Goal: Information Seeking & Learning: Learn about a topic

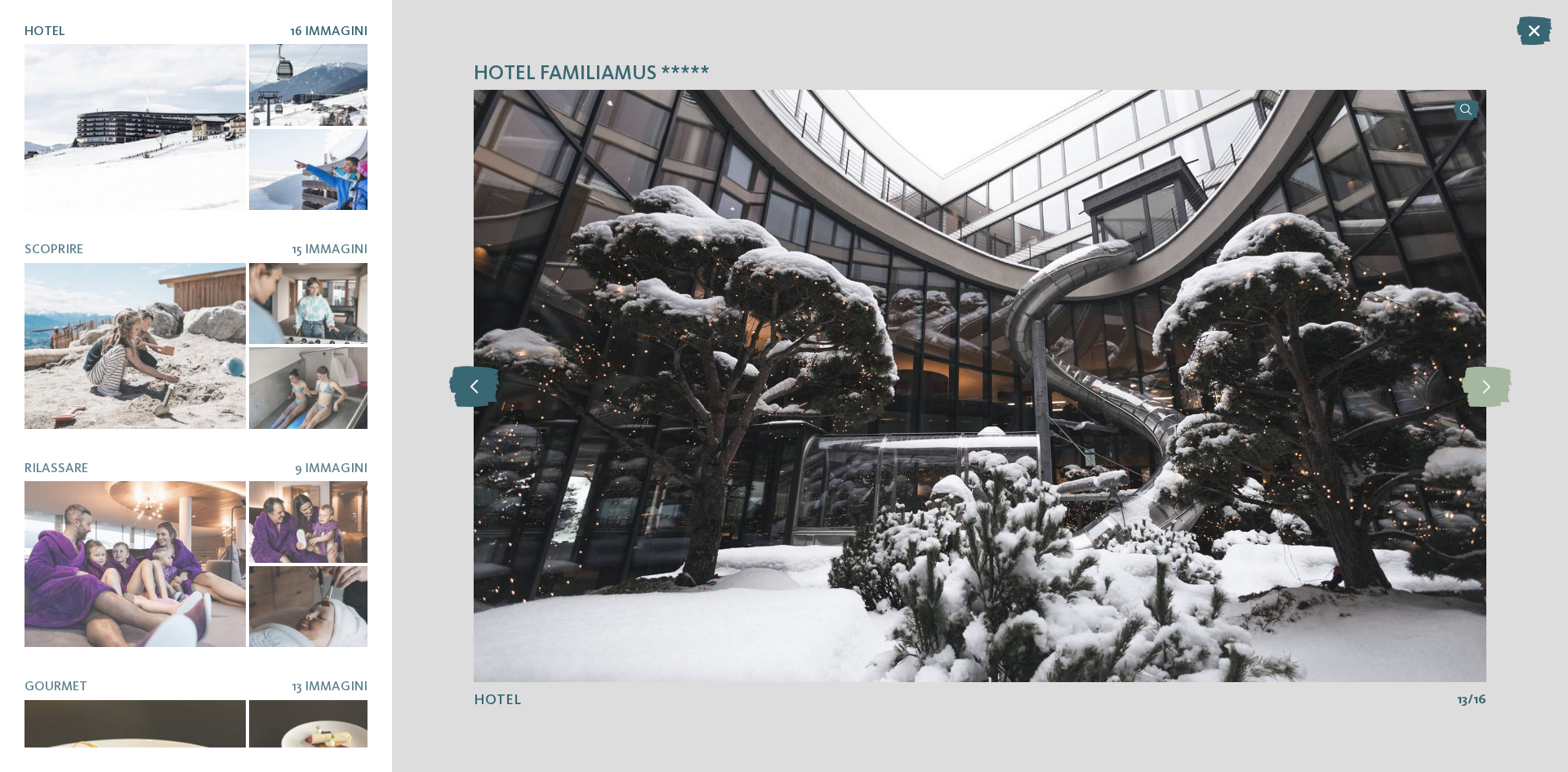
click at [469, 388] on icon at bounding box center [475, 386] width 50 height 41
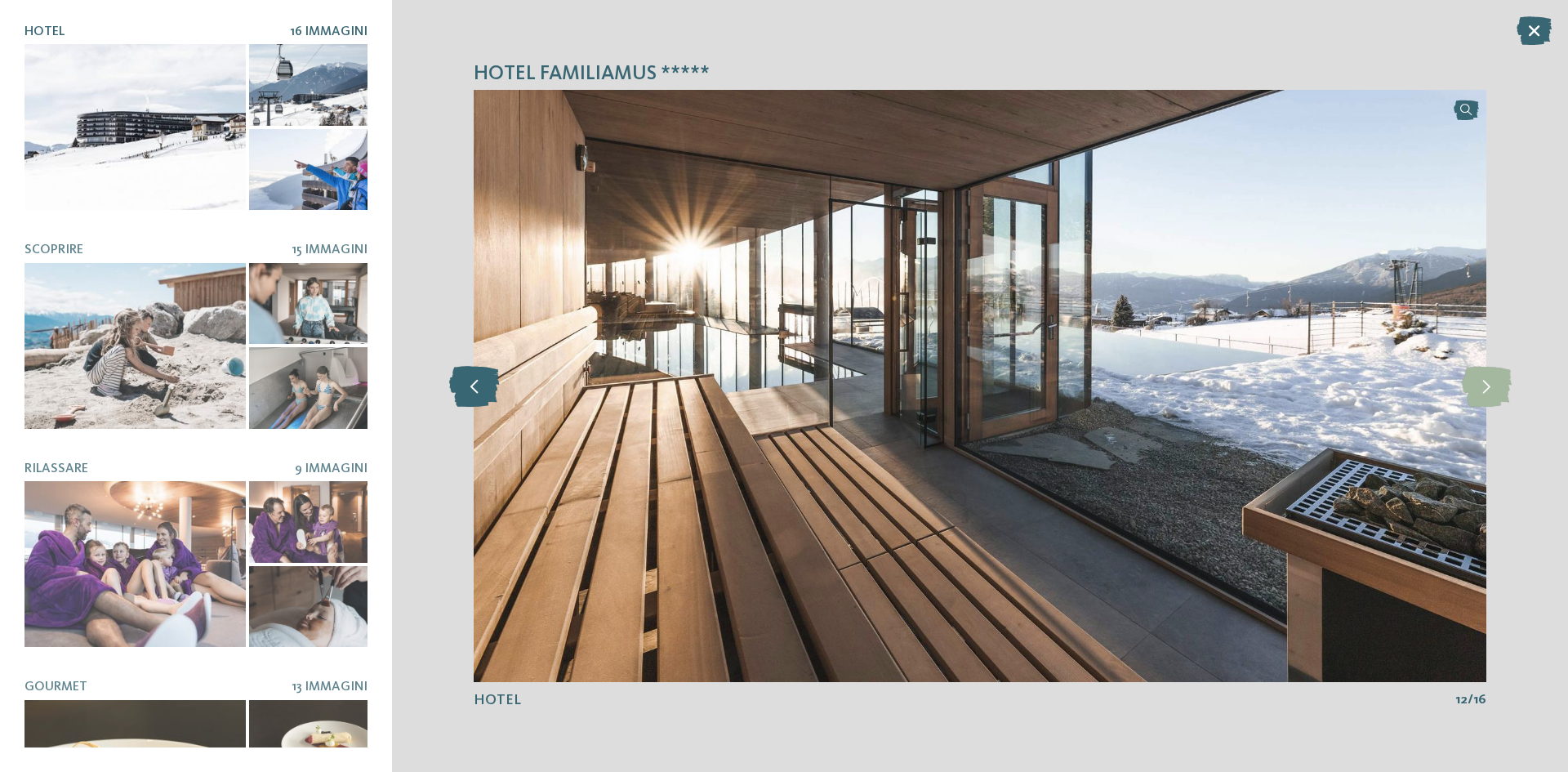
click at [469, 388] on icon at bounding box center [475, 386] width 50 height 41
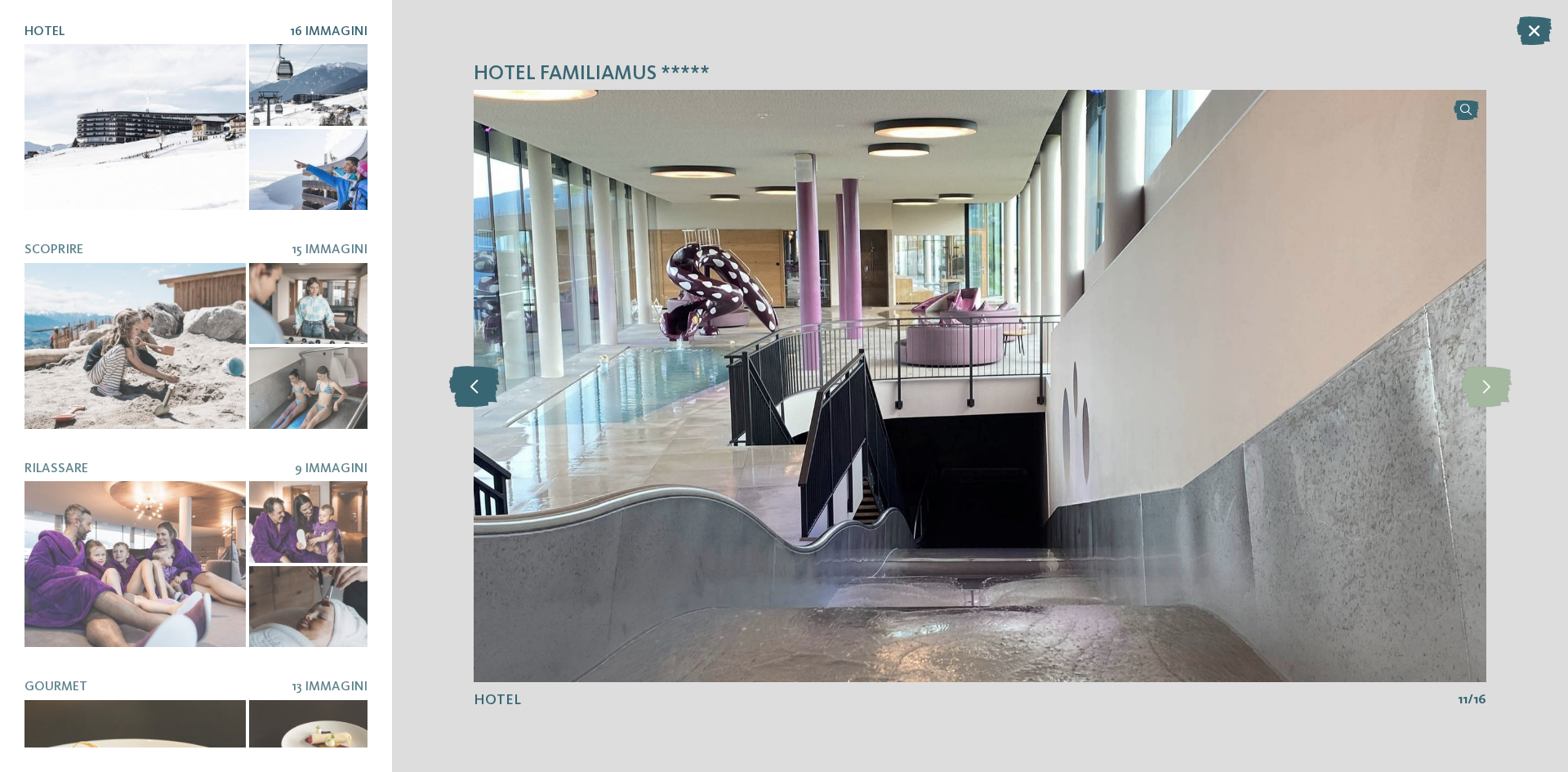
click at [469, 388] on icon at bounding box center [475, 386] width 50 height 41
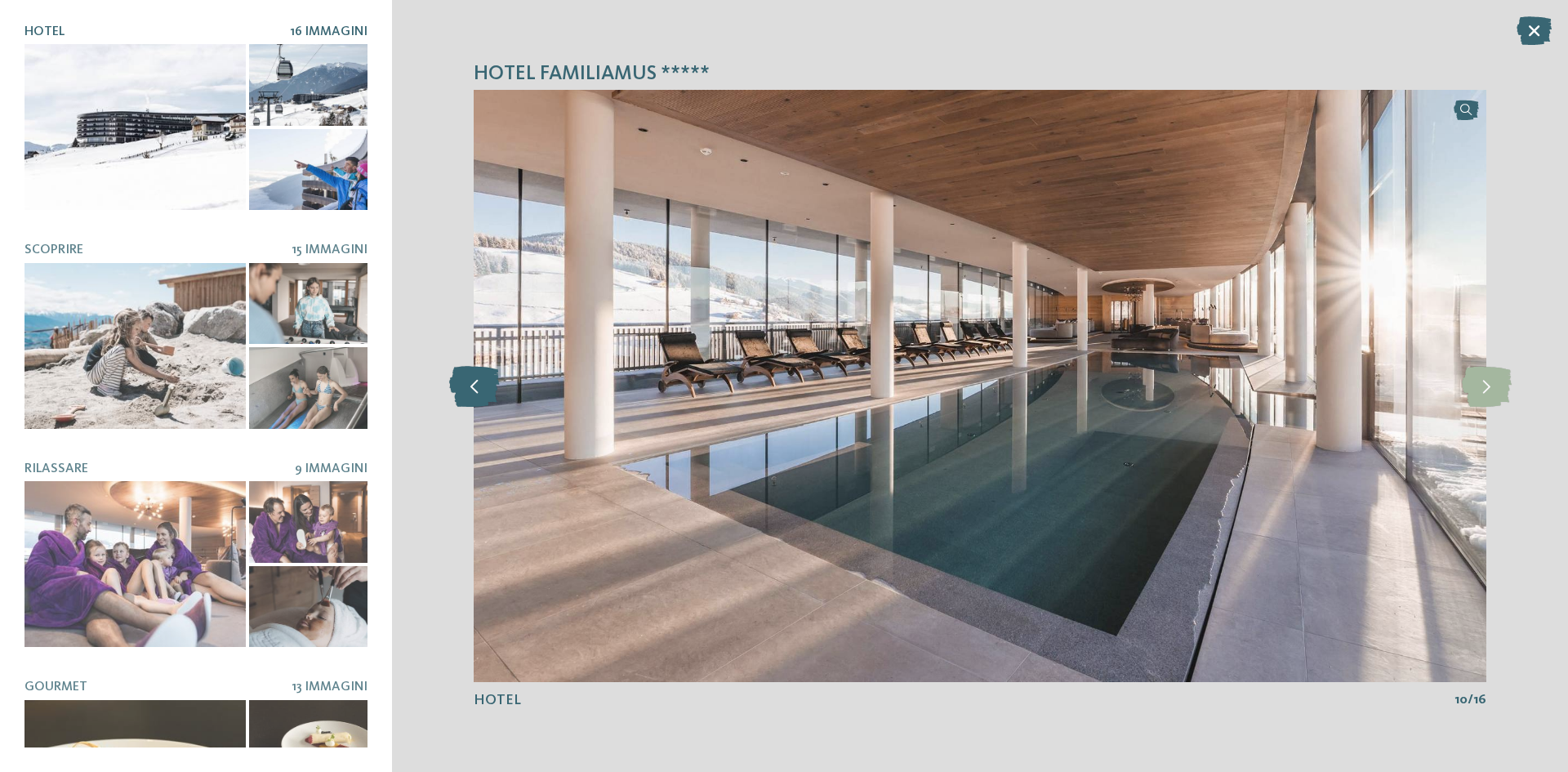
click at [469, 387] on icon at bounding box center [475, 386] width 50 height 41
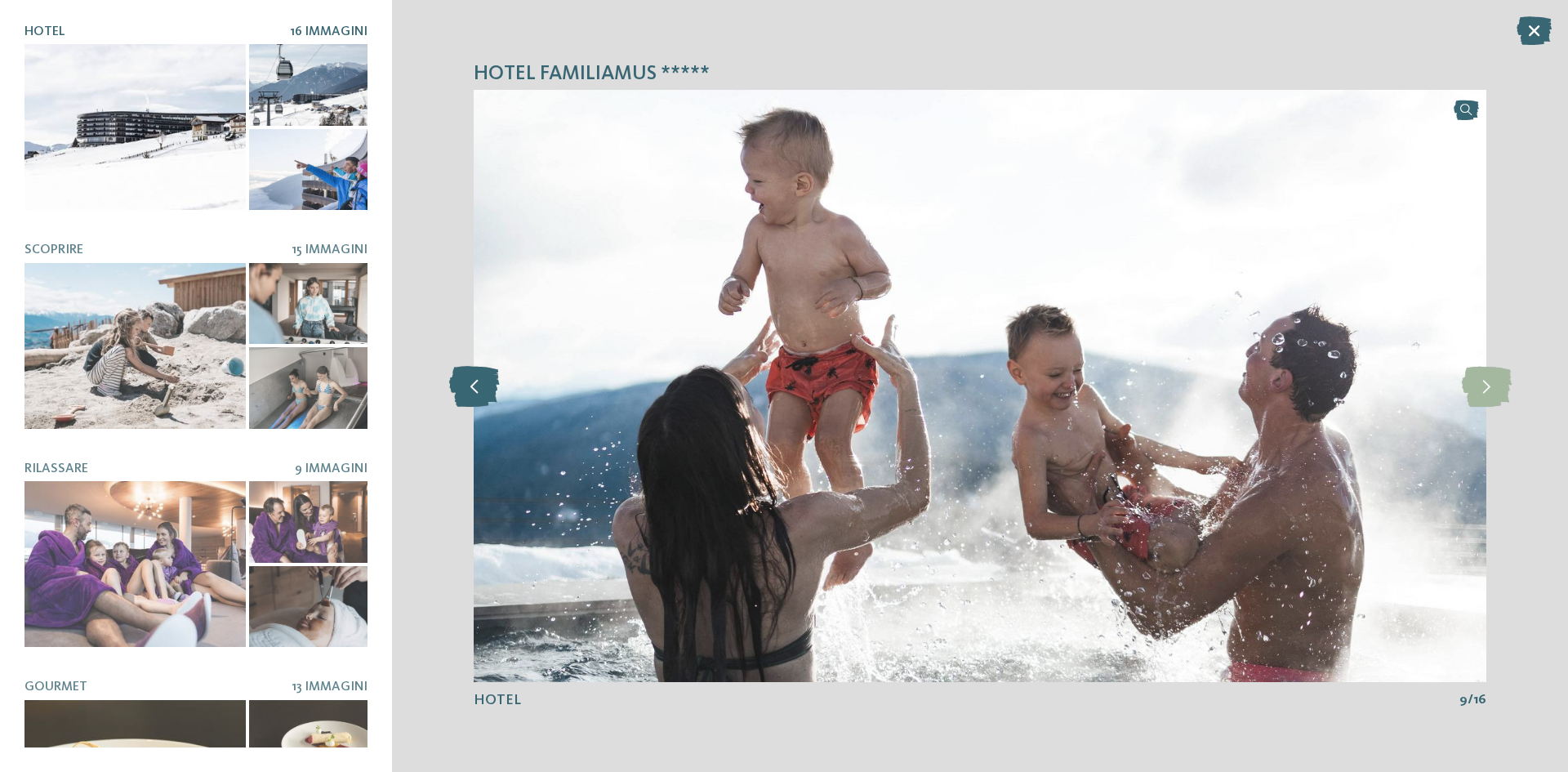
click at [469, 387] on icon at bounding box center [475, 386] width 50 height 41
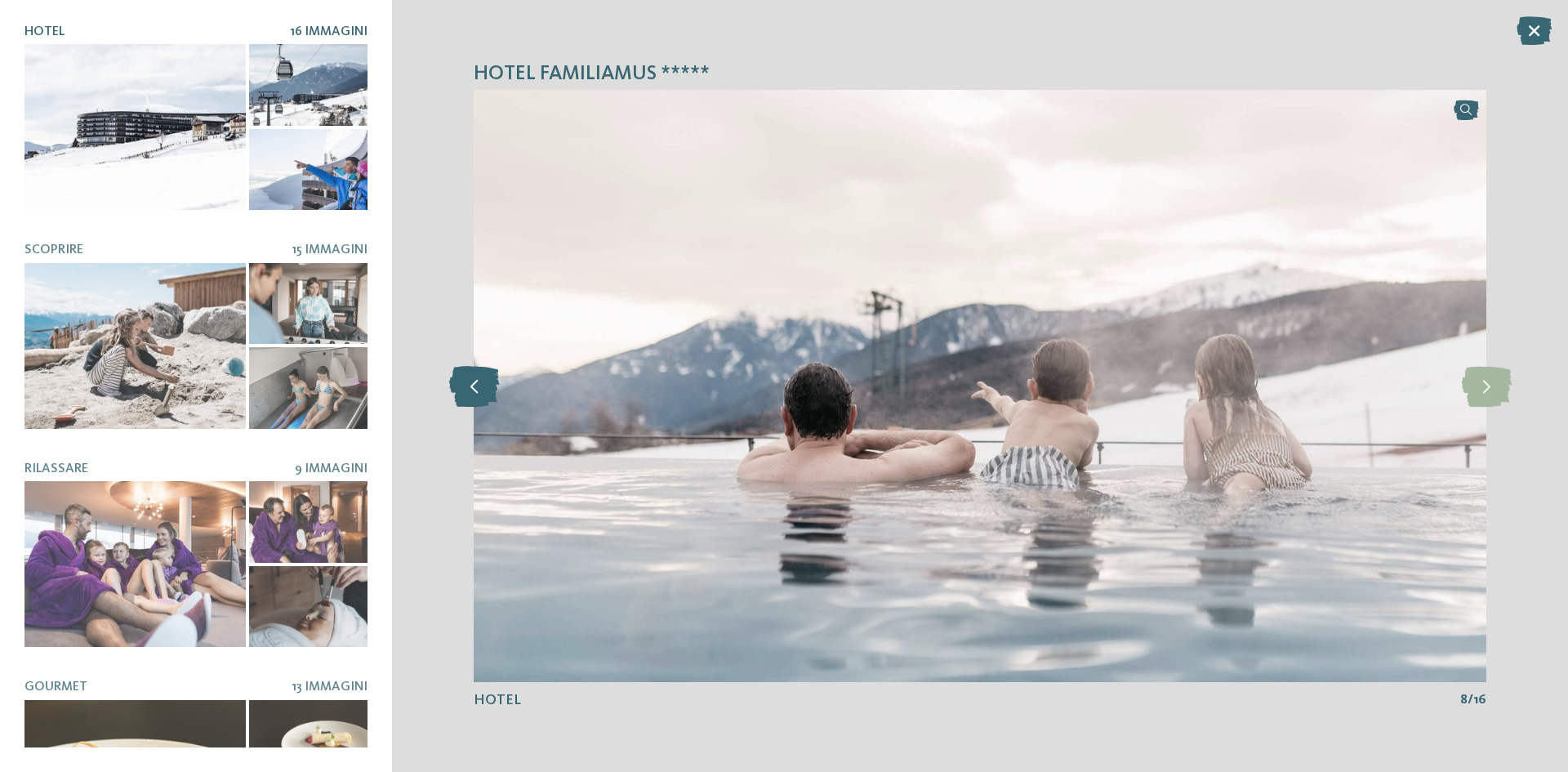
click at [469, 387] on icon at bounding box center [475, 386] width 50 height 41
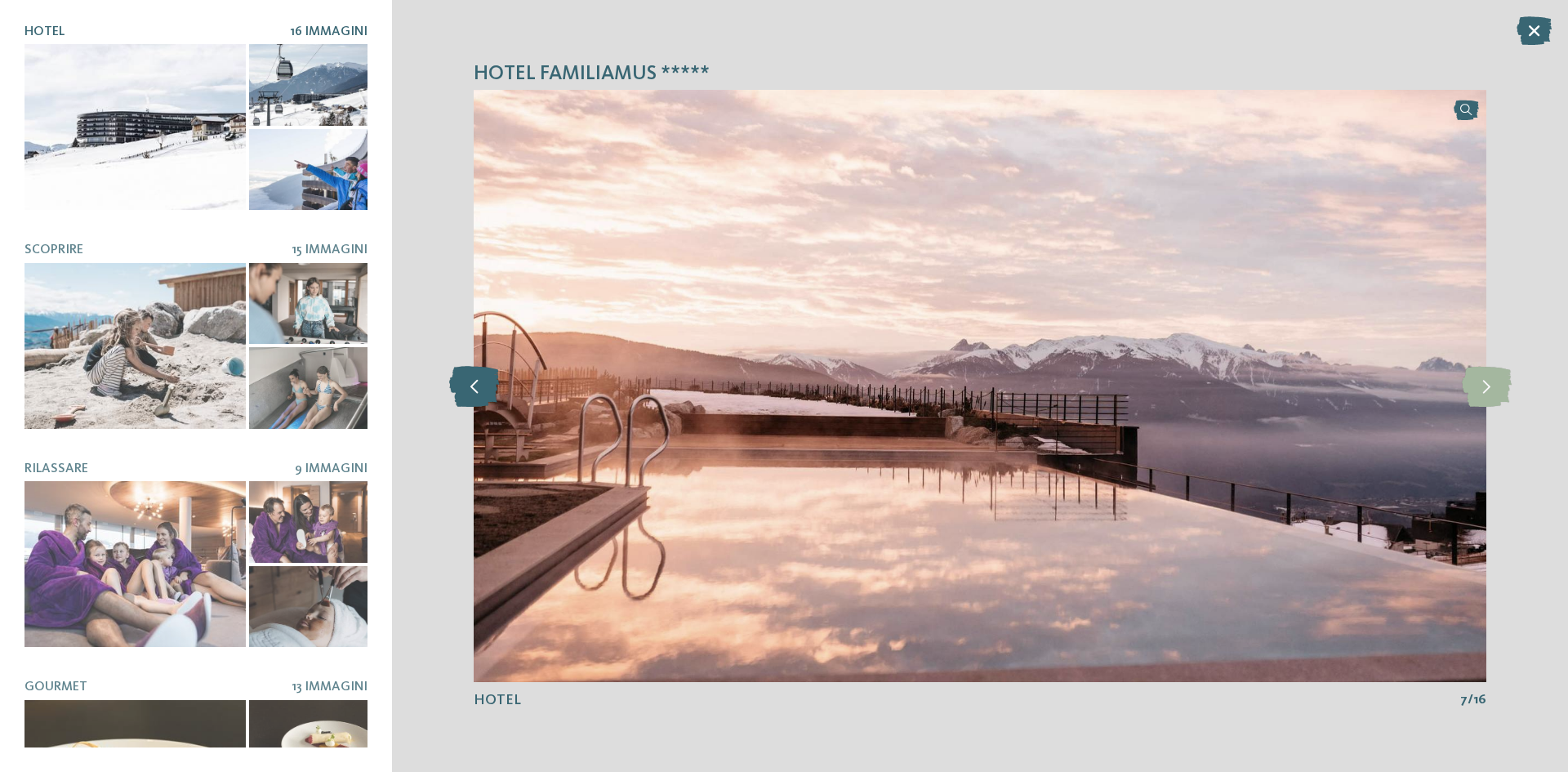
click at [469, 387] on icon at bounding box center [475, 386] width 50 height 41
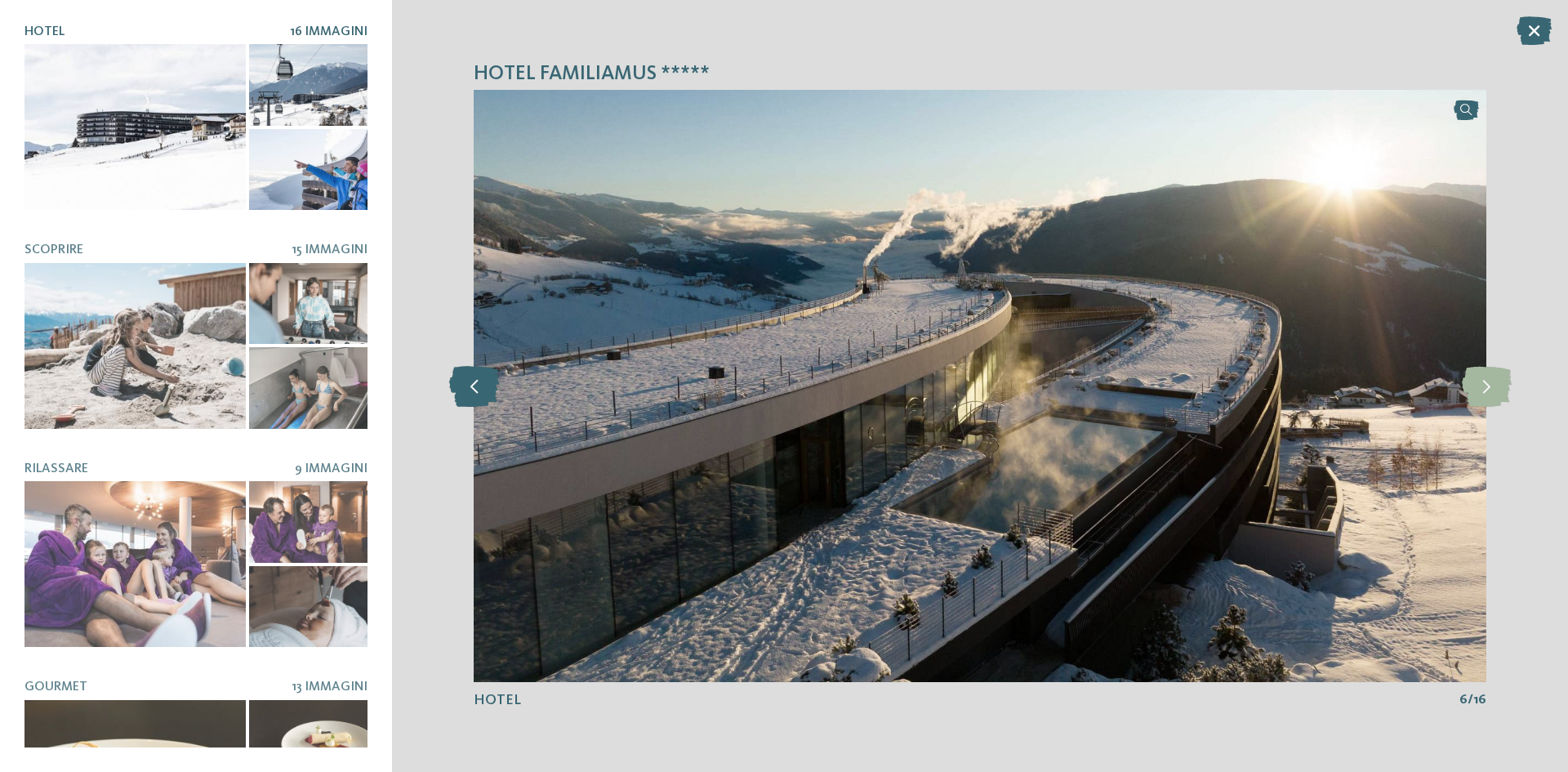
click at [469, 387] on icon at bounding box center [475, 386] width 50 height 41
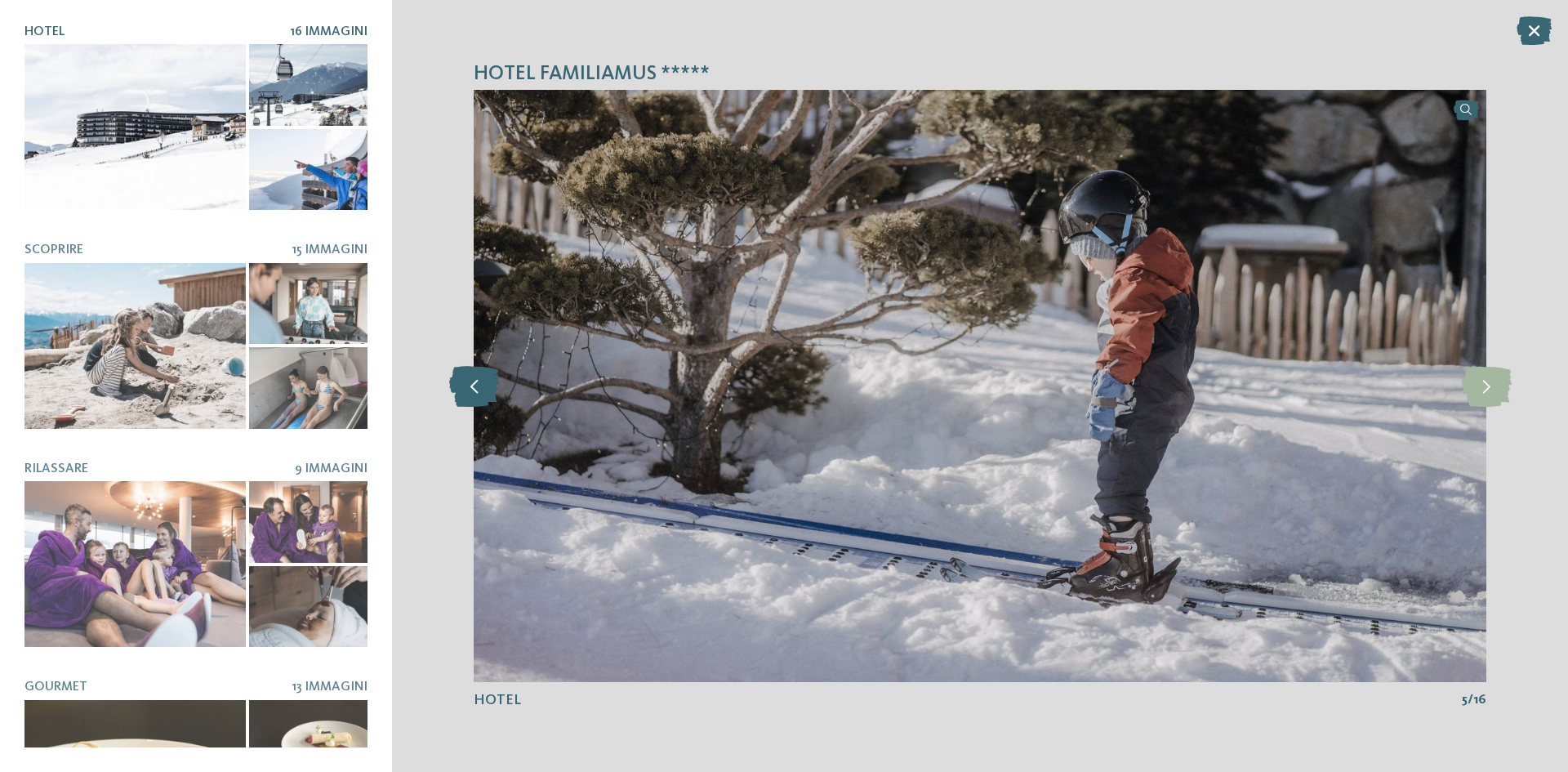
click at [469, 387] on icon at bounding box center [475, 386] width 50 height 41
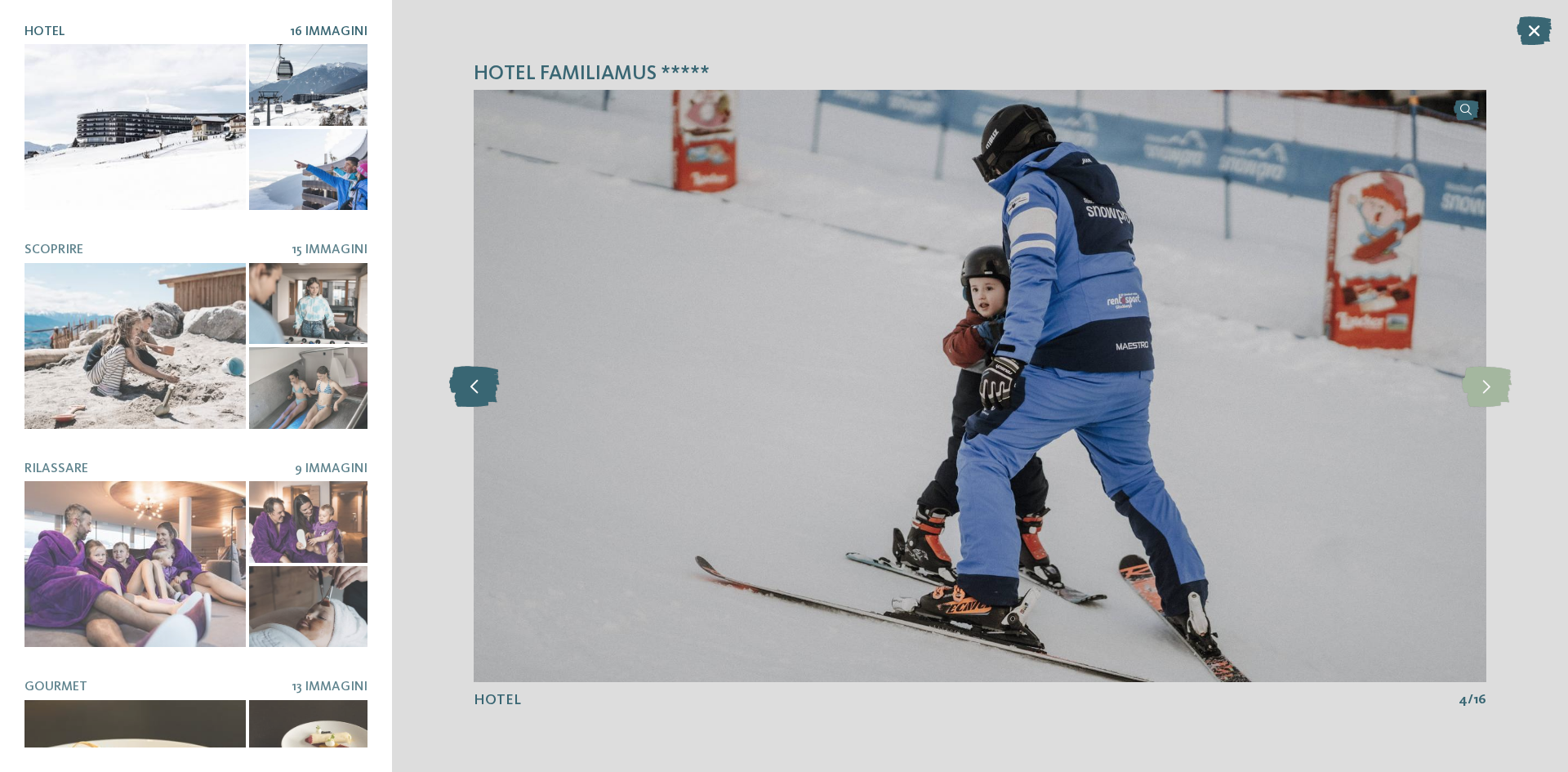
click at [469, 387] on icon at bounding box center [475, 386] width 50 height 41
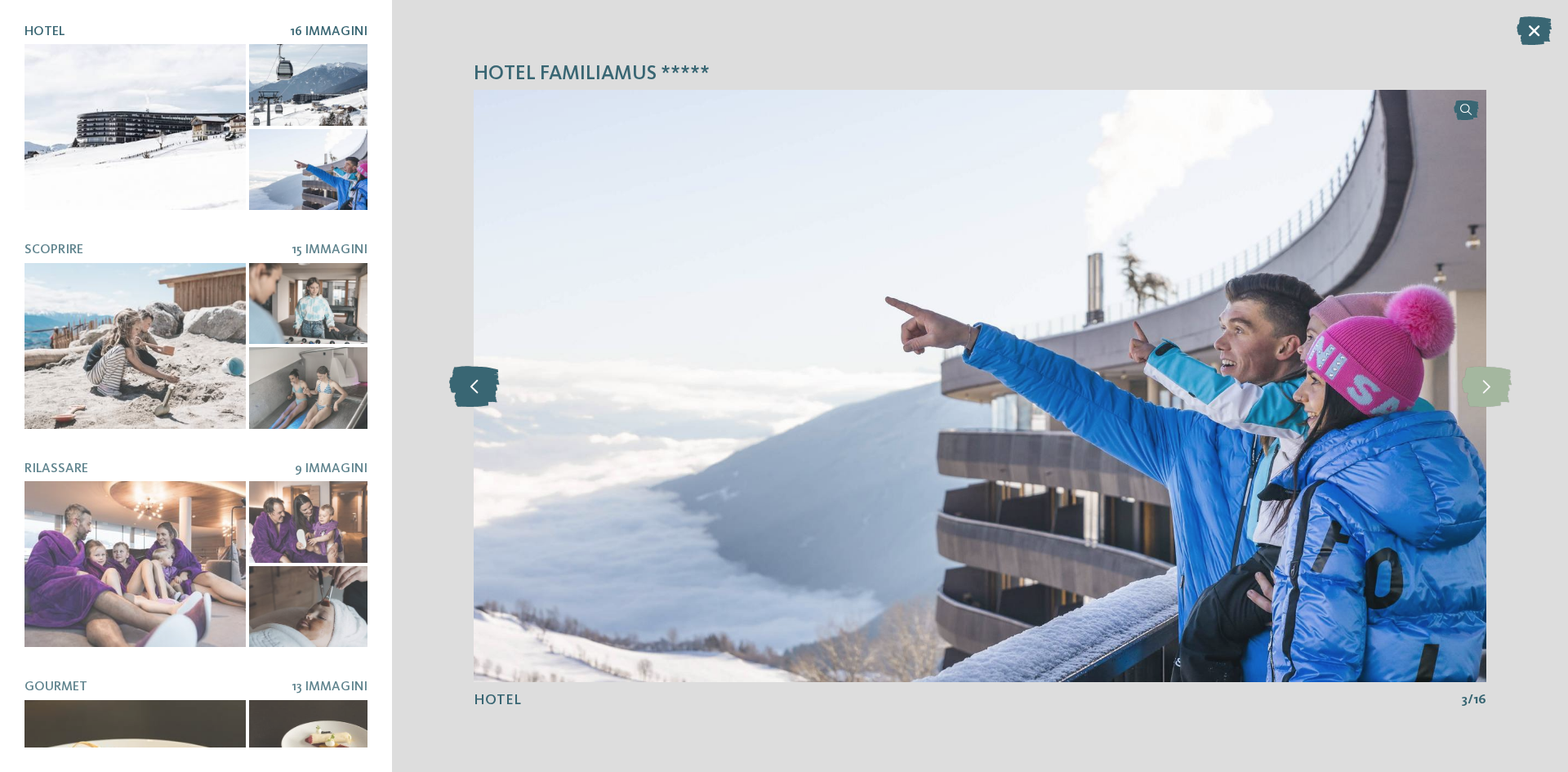
click at [469, 387] on icon at bounding box center [475, 386] width 50 height 41
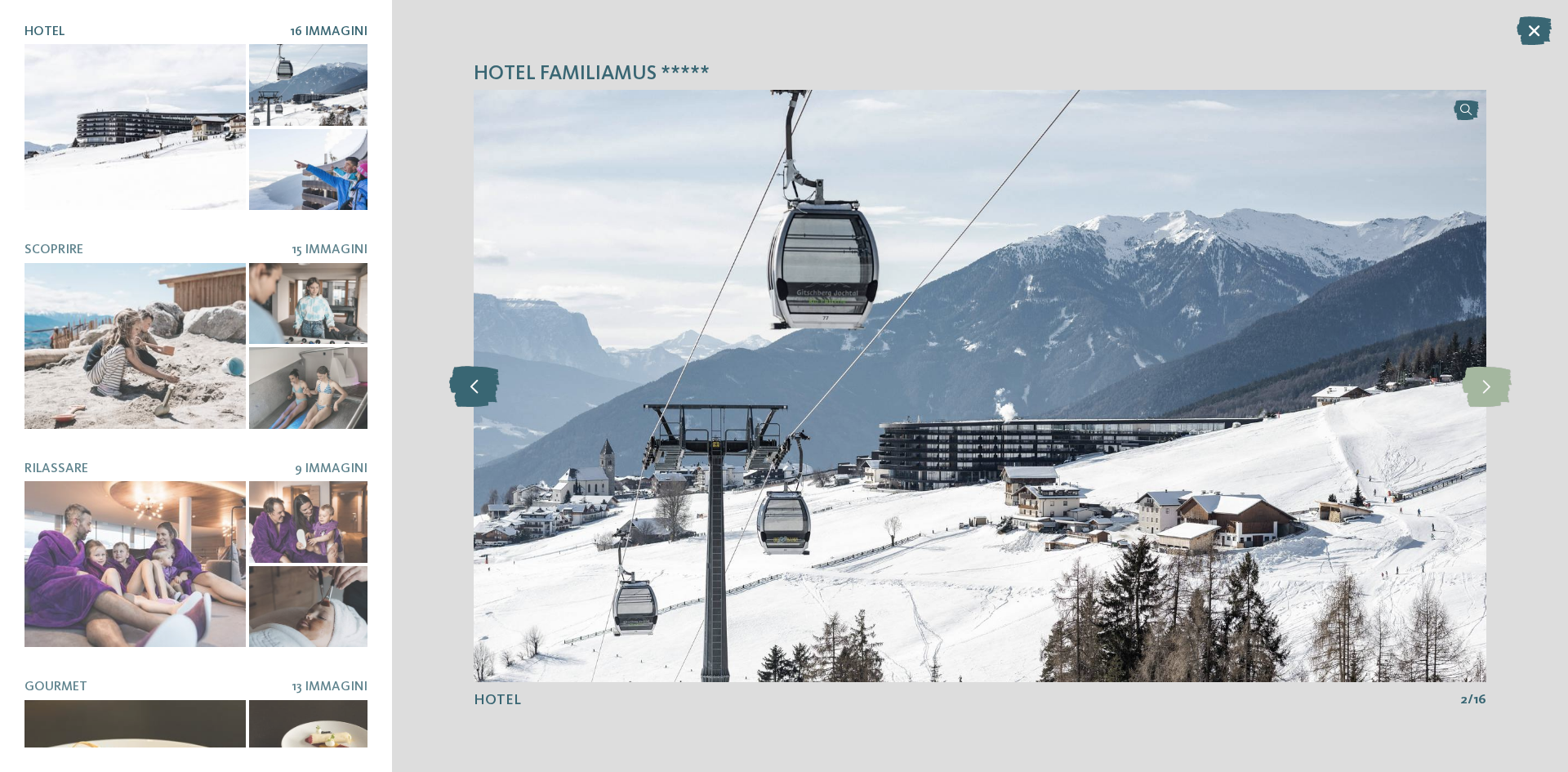
click at [469, 387] on icon at bounding box center [475, 386] width 50 height 41
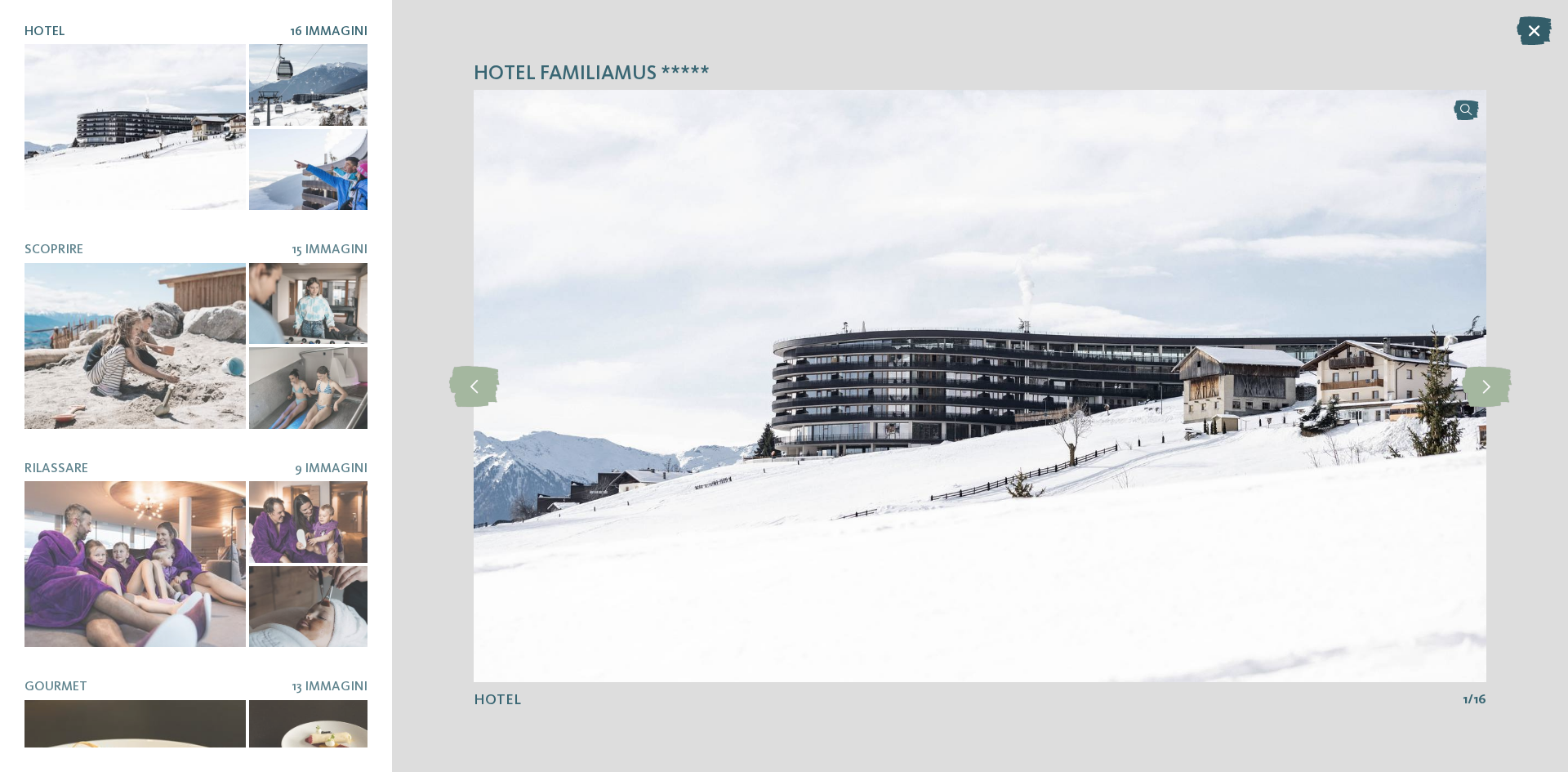
click at [1532, 22] on icon at bounding box center [1534, 31] width 35 height 29
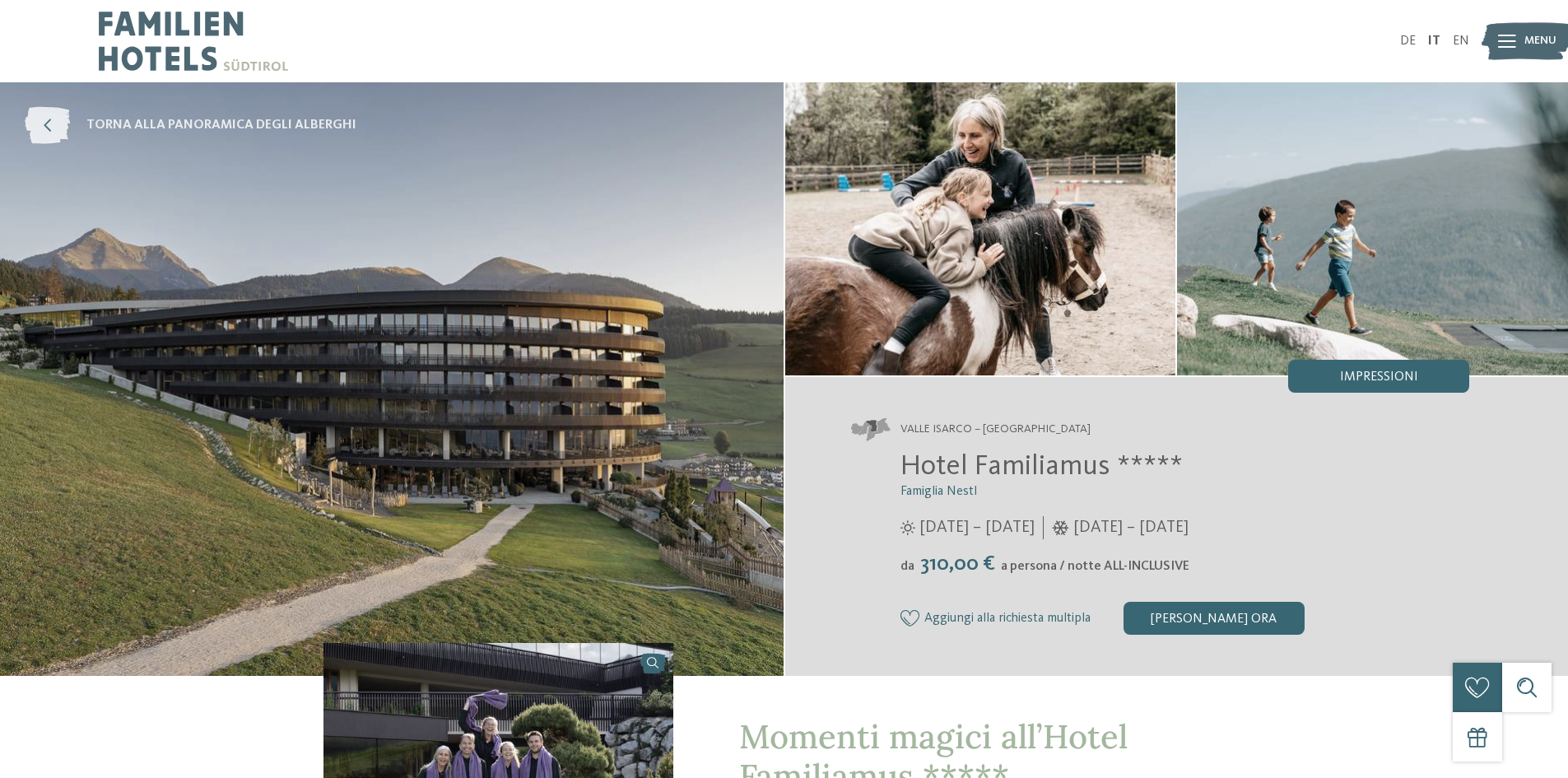
click at [37, 117] on icon at bounding box center [47, 125] width 45 height 37
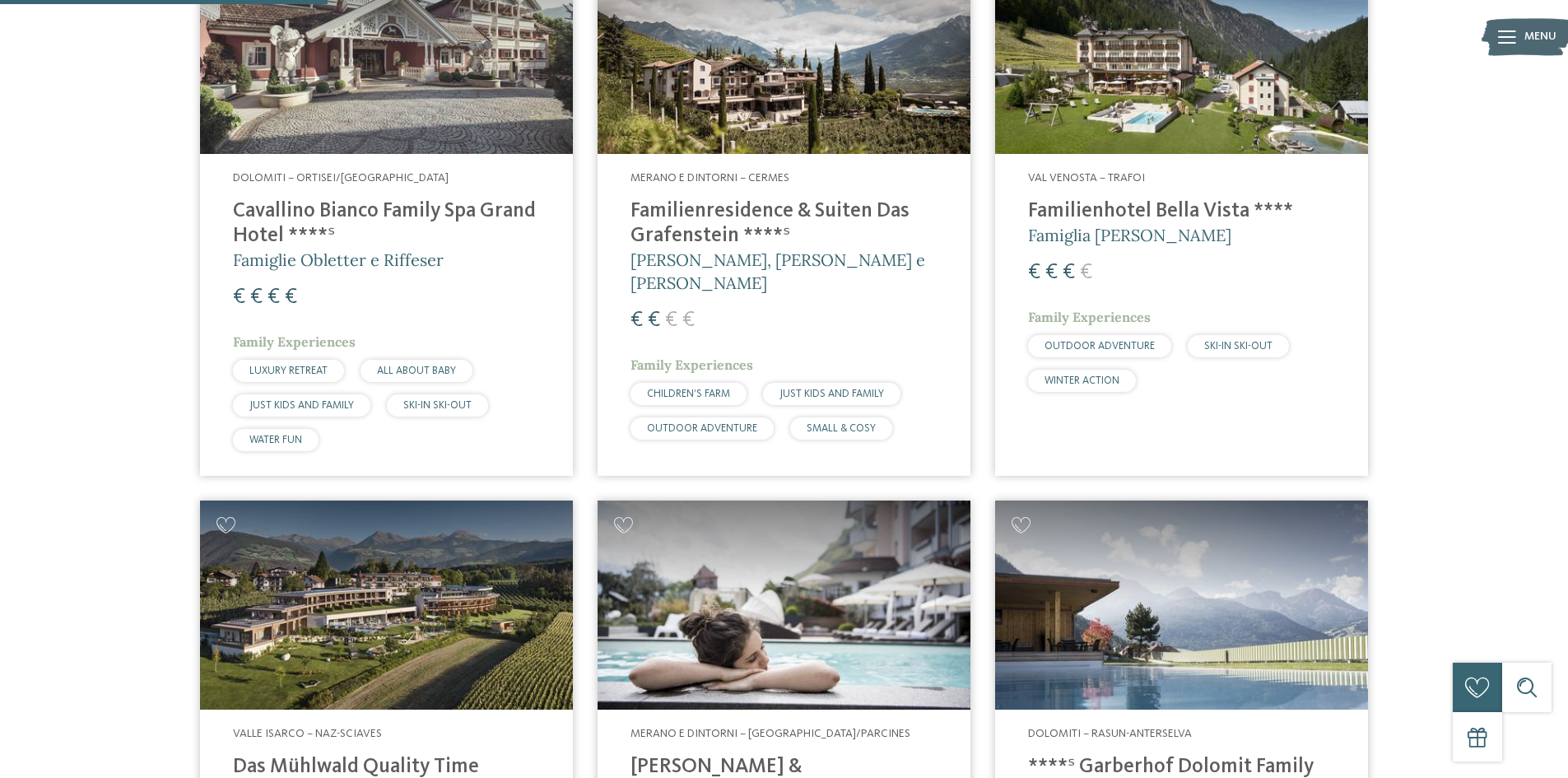
scroll to position [1152, 0]
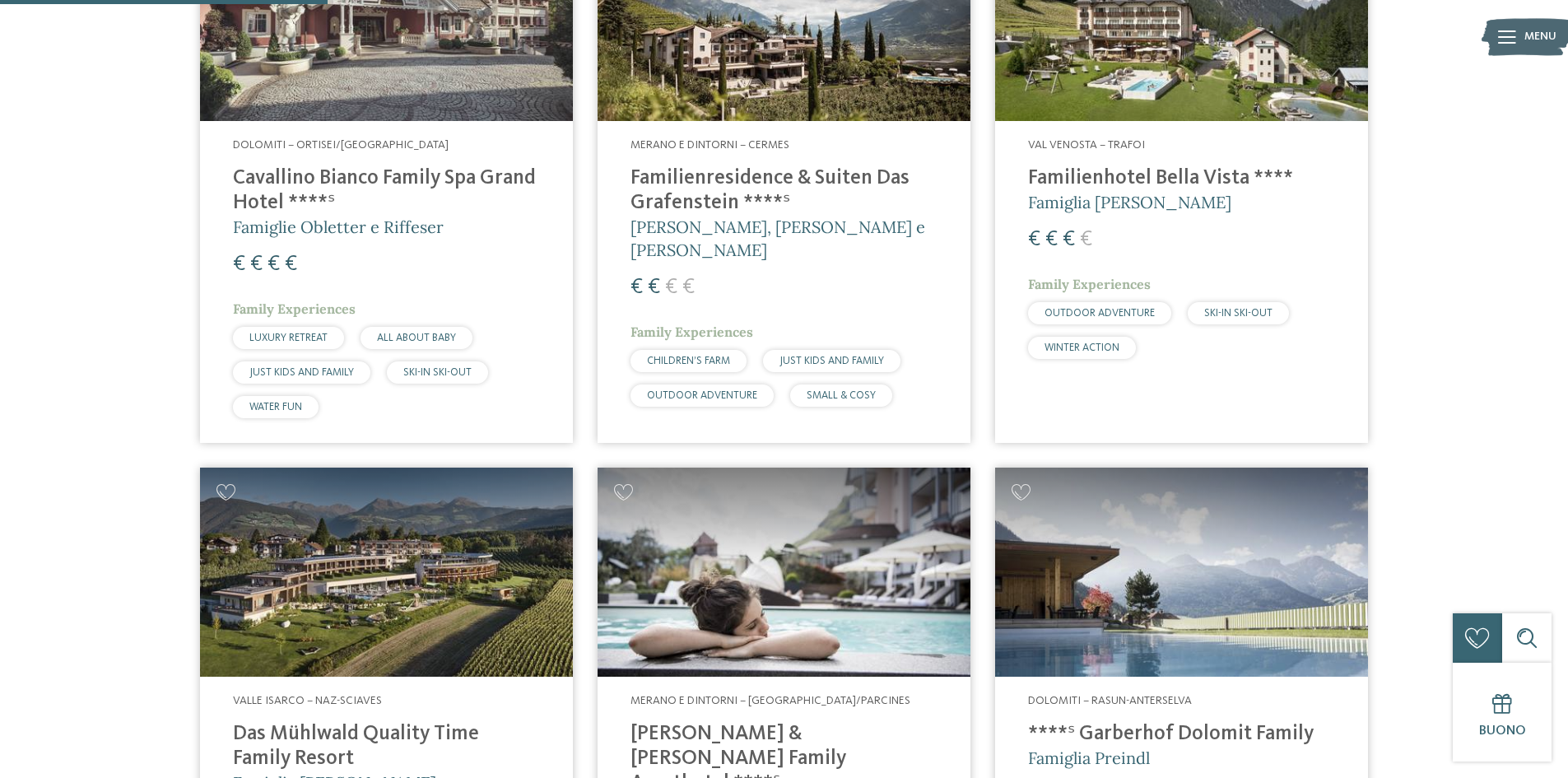
click at [821, 628] on img at bounding box center [784, 573] width 373 height 210
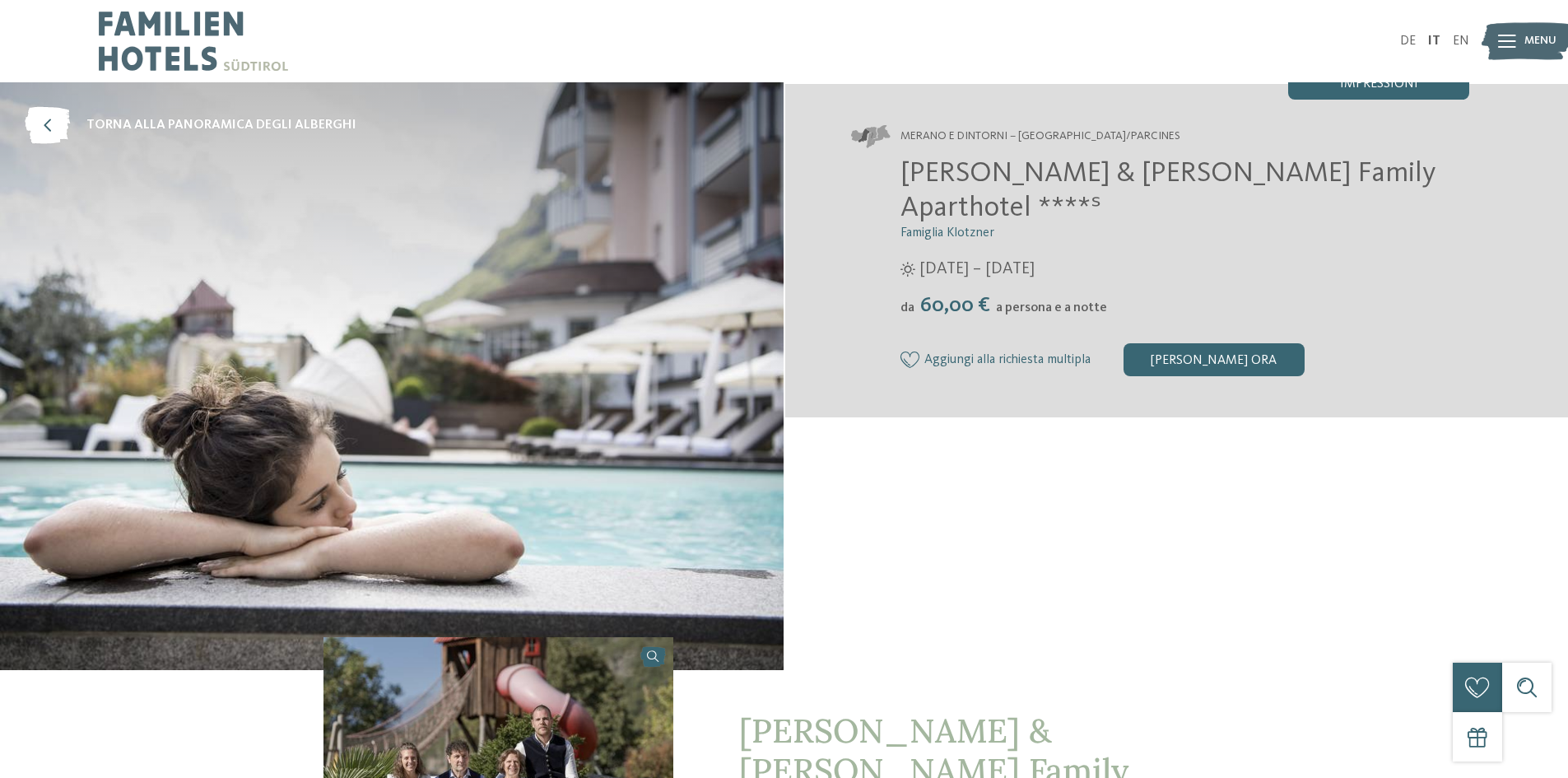
click at [598, 660] on img at bounding box center [499, 768] width 351 height 262
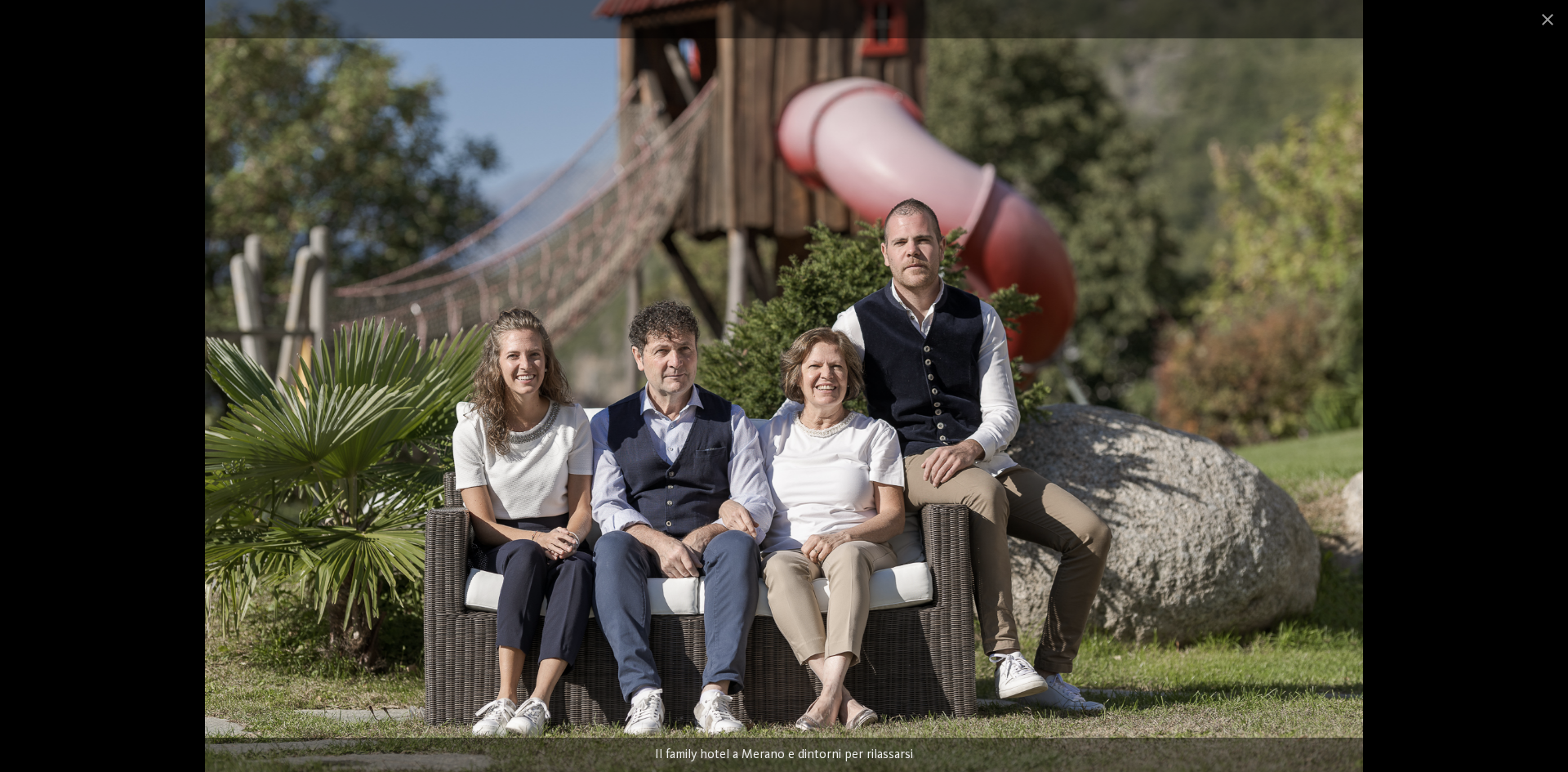
click at [1535, 272] on div at bounding box center [784, 386] width 1568 height 772
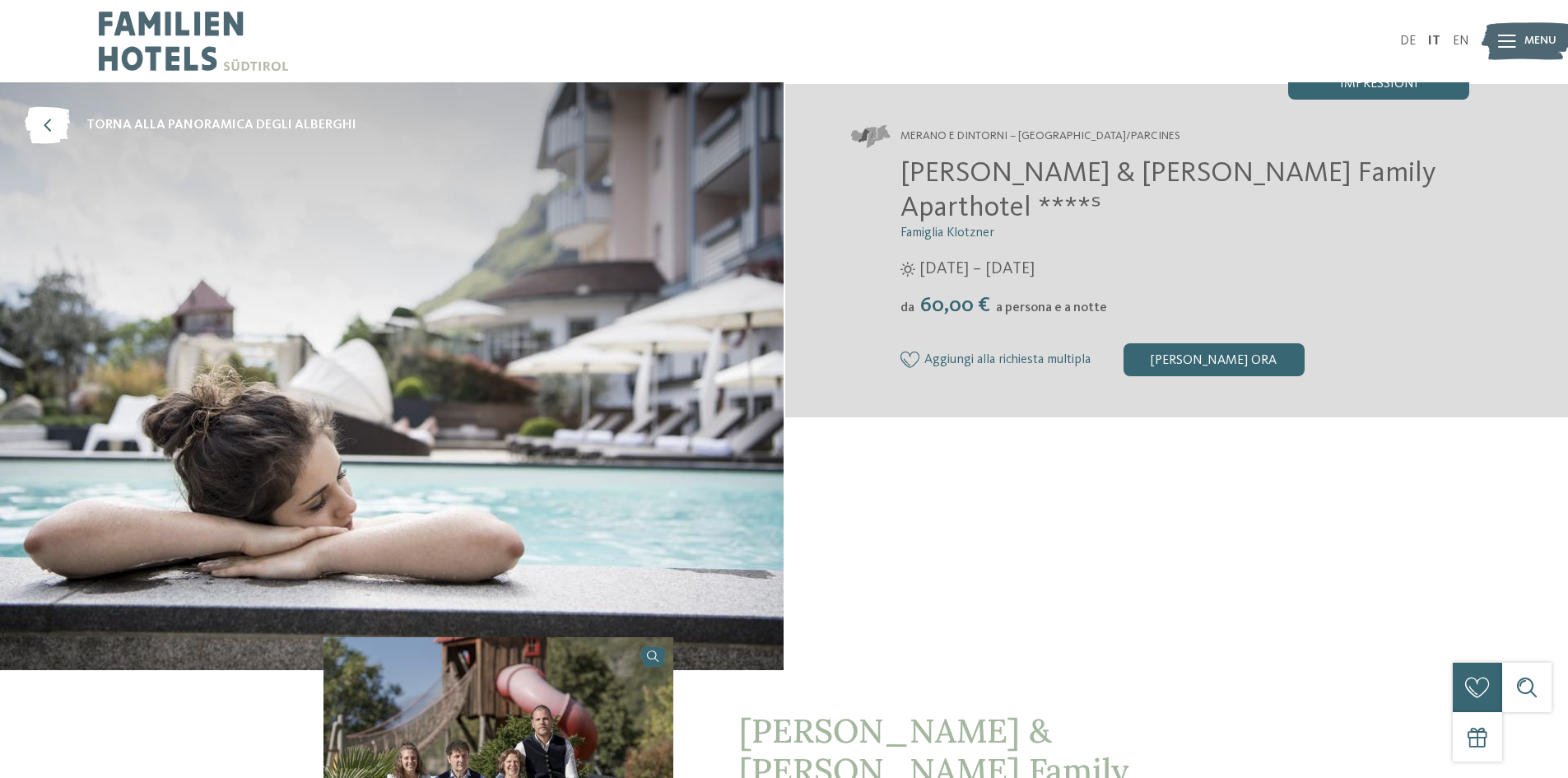
click at [571, 414] on img at bounding box center [392, 376] width 784 height 588
click at [39, 124] on icon at bounding box center [47, 125] width 45 height 37
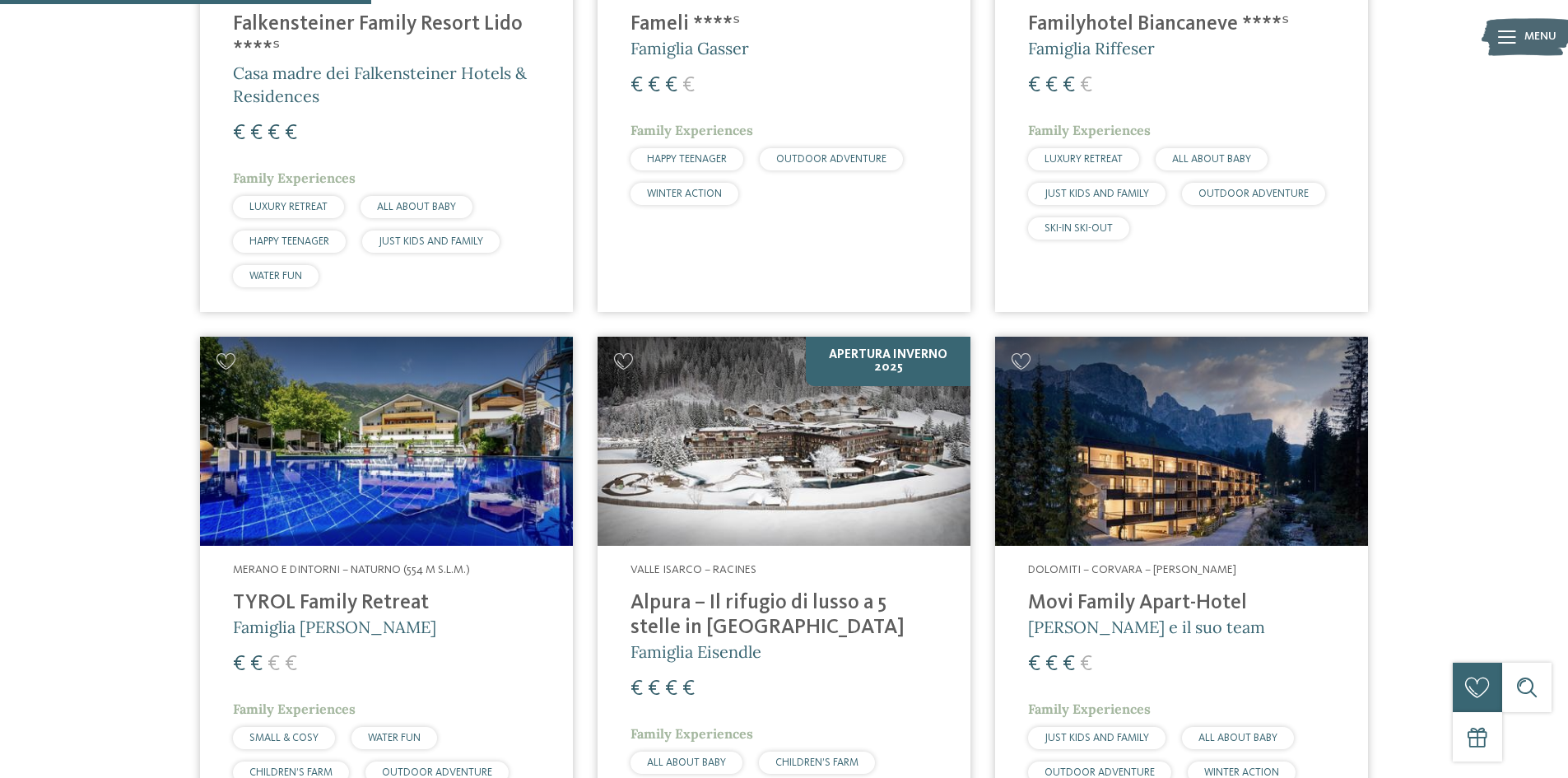
scroll to position [1317, 0]
click at [1228, 527] on img at bounding box center [1181, 441] width 373 height 210
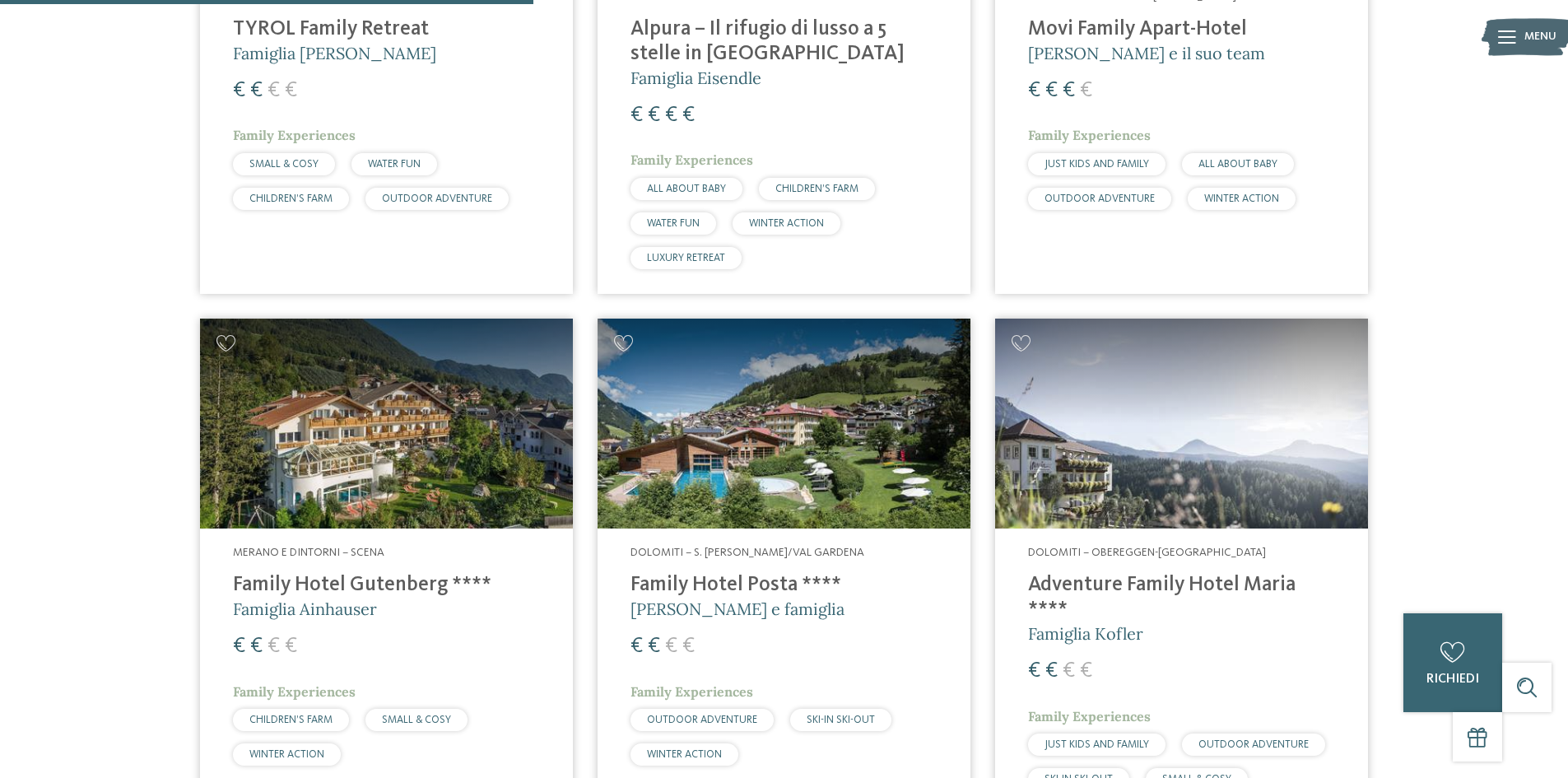
scroll to position [1892, 0]
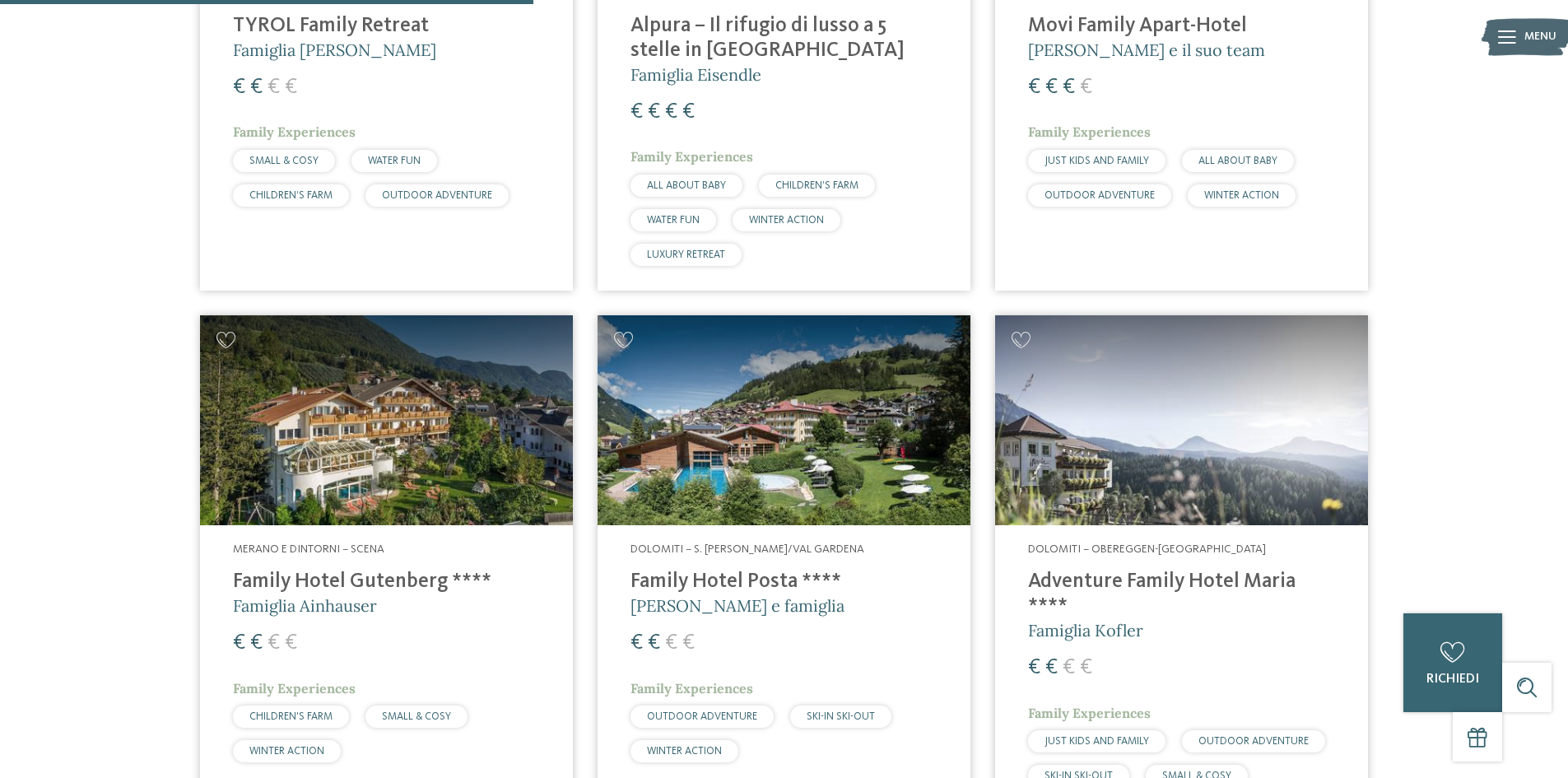
click at [732, 529] on div "Dolomiti – S. Cristina/Val Gardena Family Hotel Posta **** Elisabeth Ploner e f…" at bounding box center [784, 656] width 373 height 261
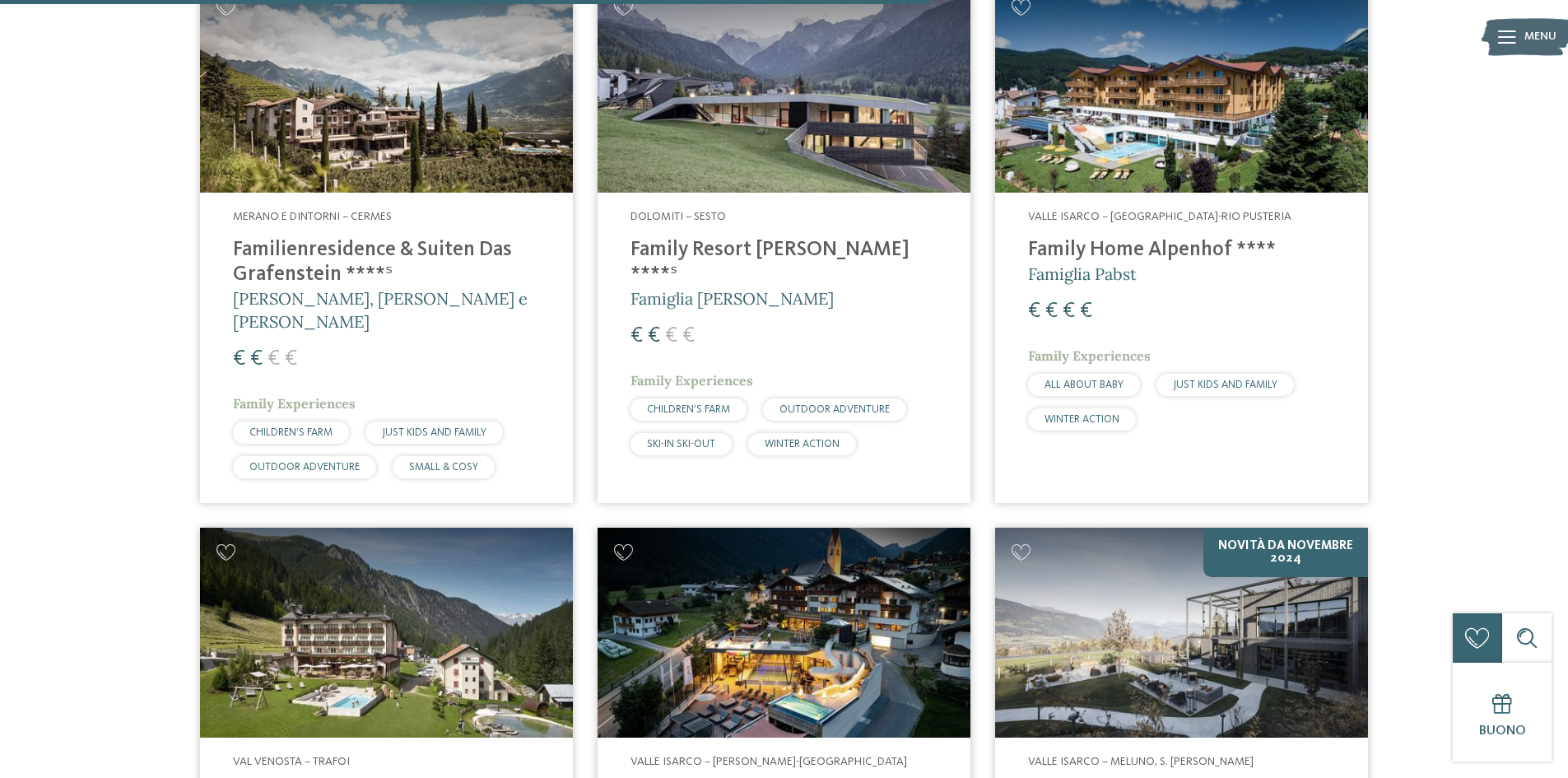
scroll to position [3374, 0]
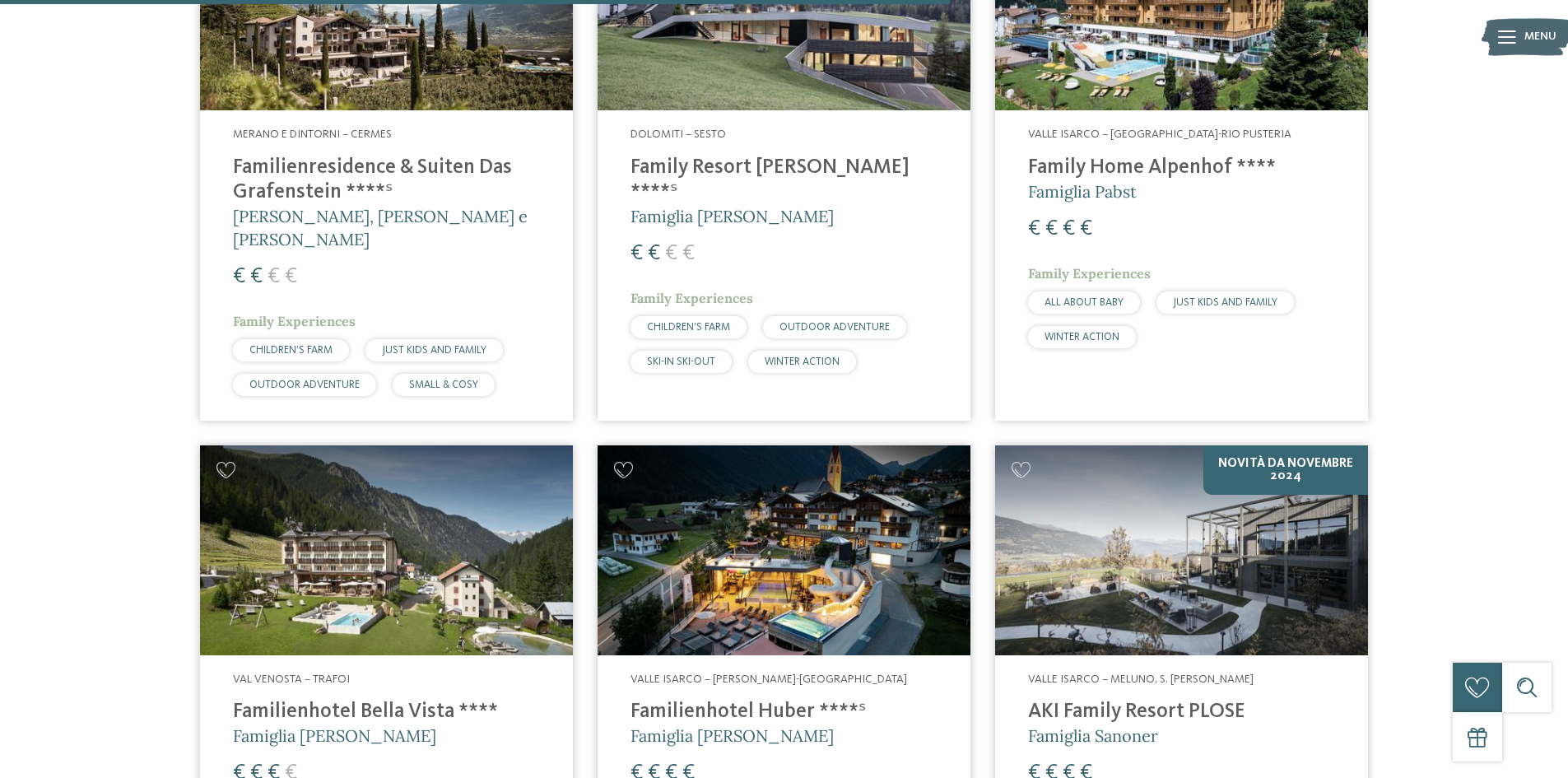
click at [810, 568] on img at bounding box center [784, 550] width 373 height 210
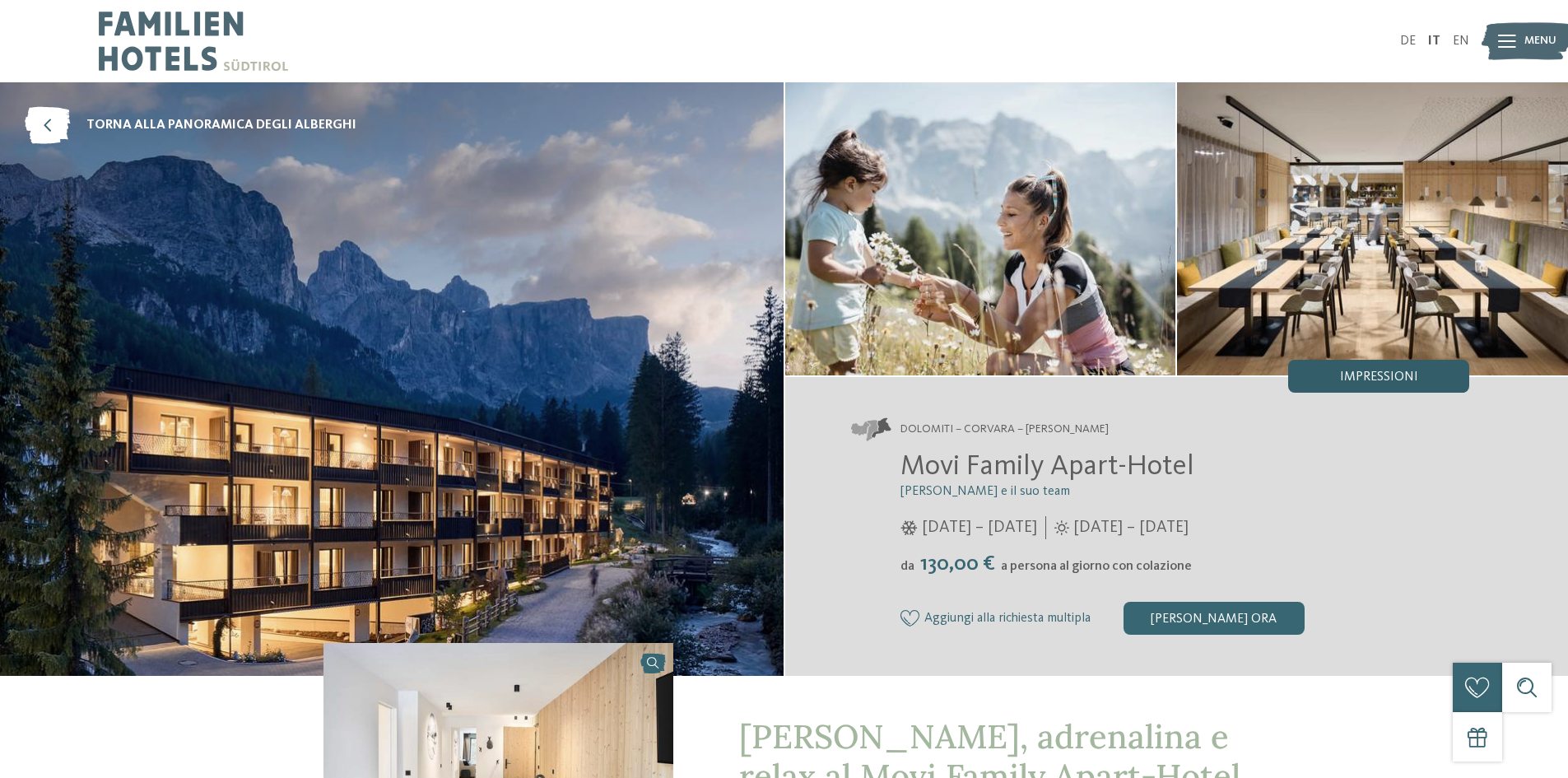
click at [1369, 385] on div "Impressioni" at bounding box center [1379, 376] width 181 height 33
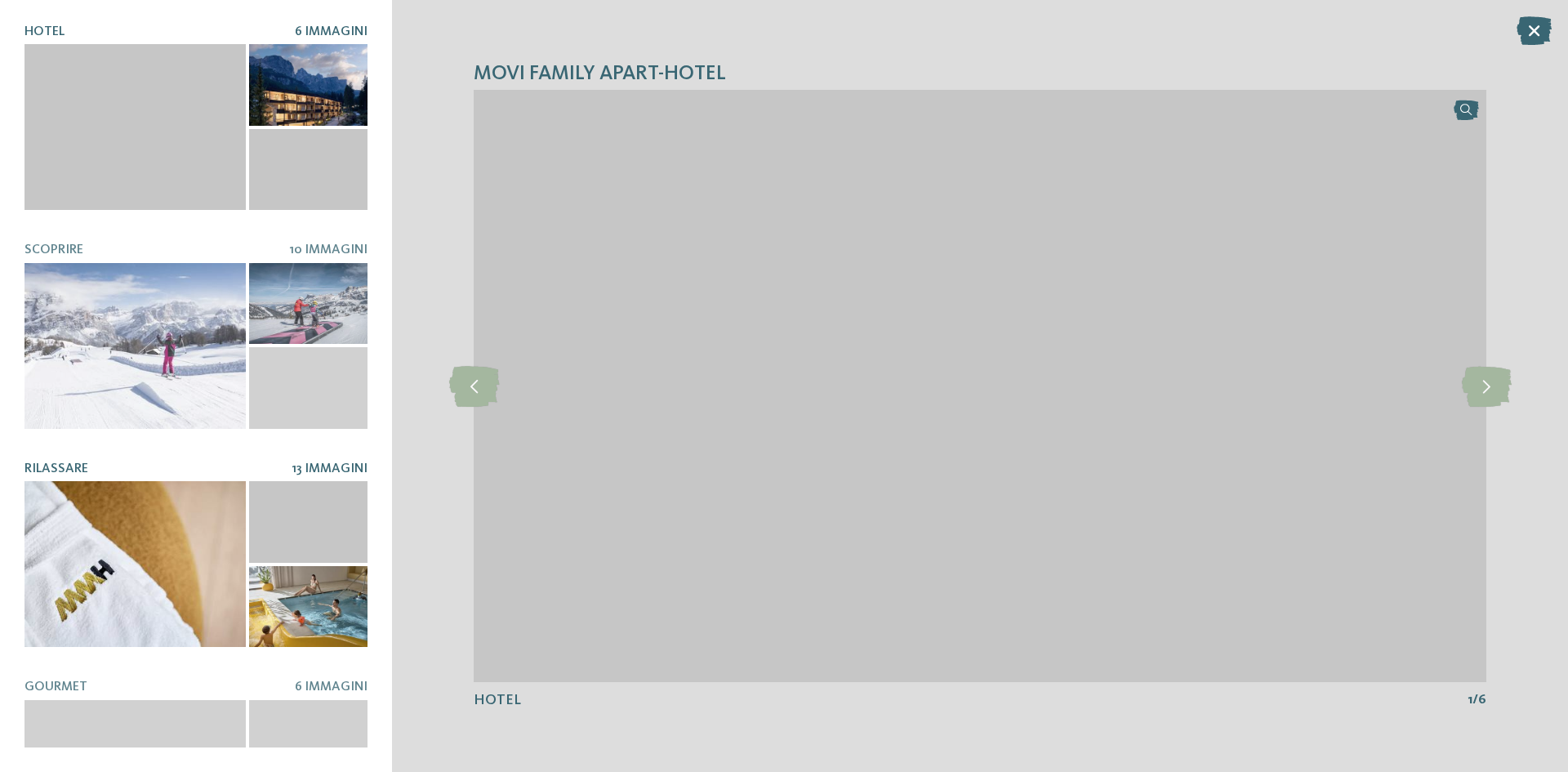
scroll to position [164, 0]
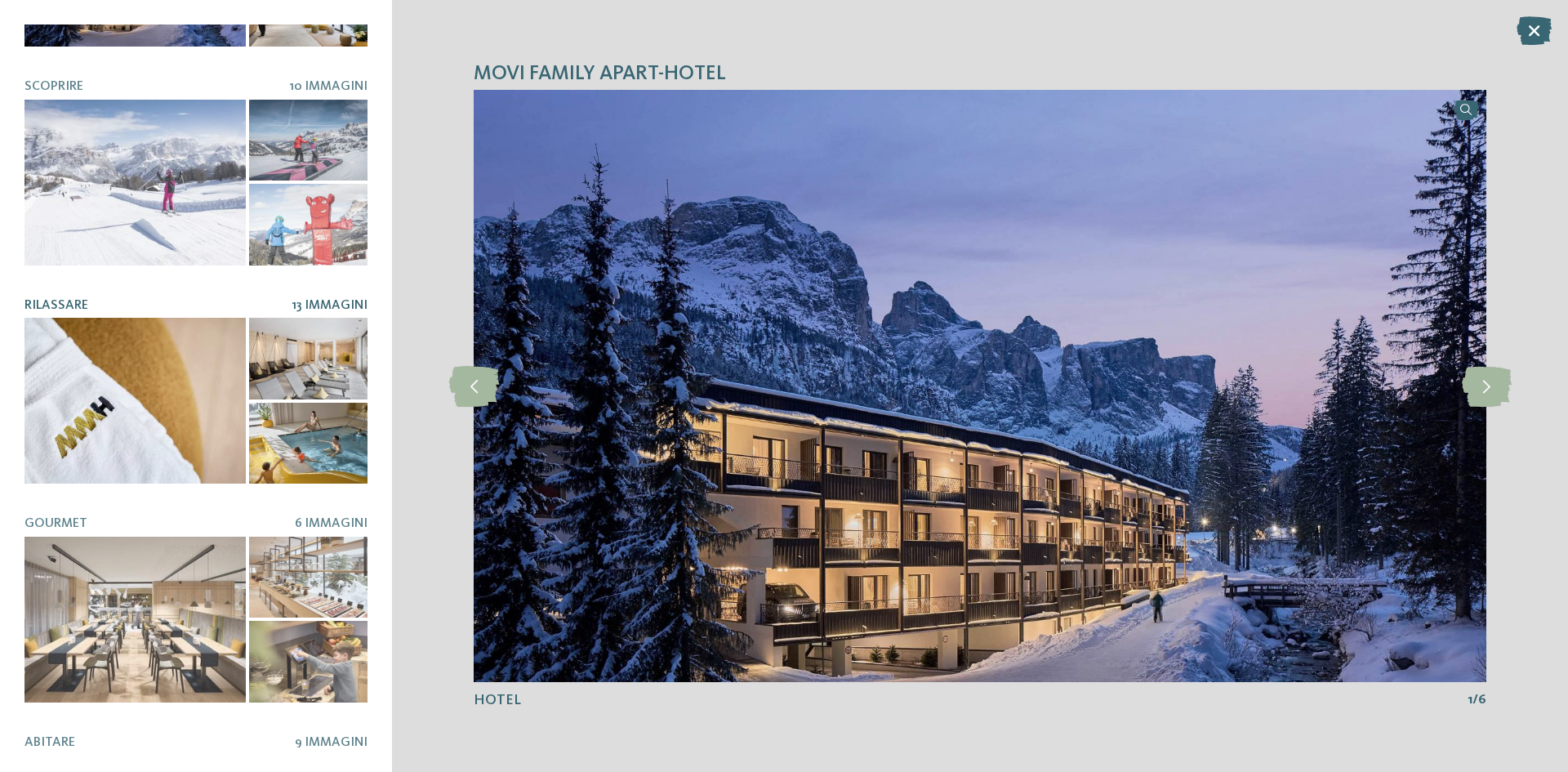
click at [138, 372] on div at bounding box center [135, 400] width 221 height 165
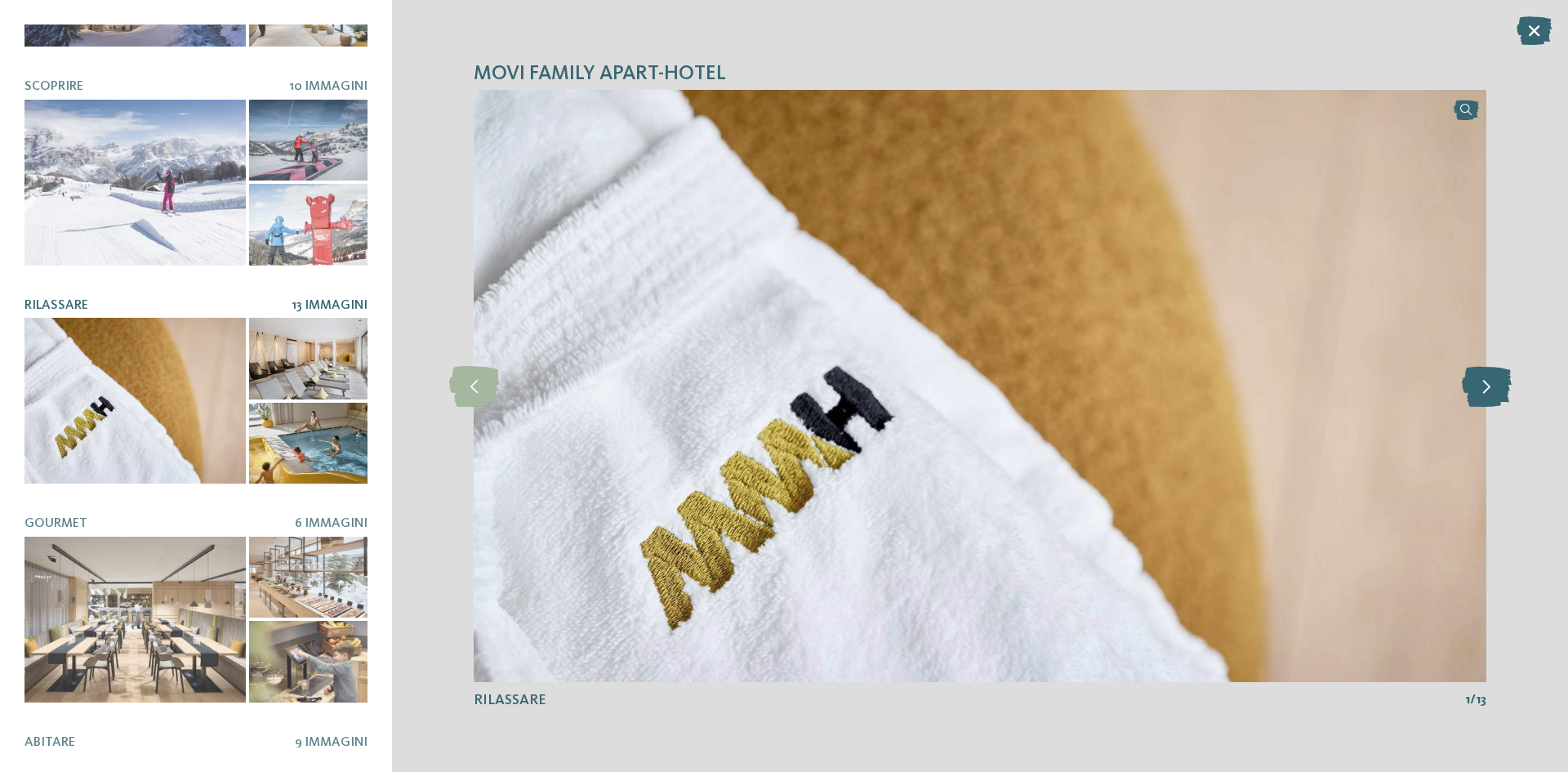
click at [1478, 386] on icon at bounding box center [1487, 386] width 50 height 41
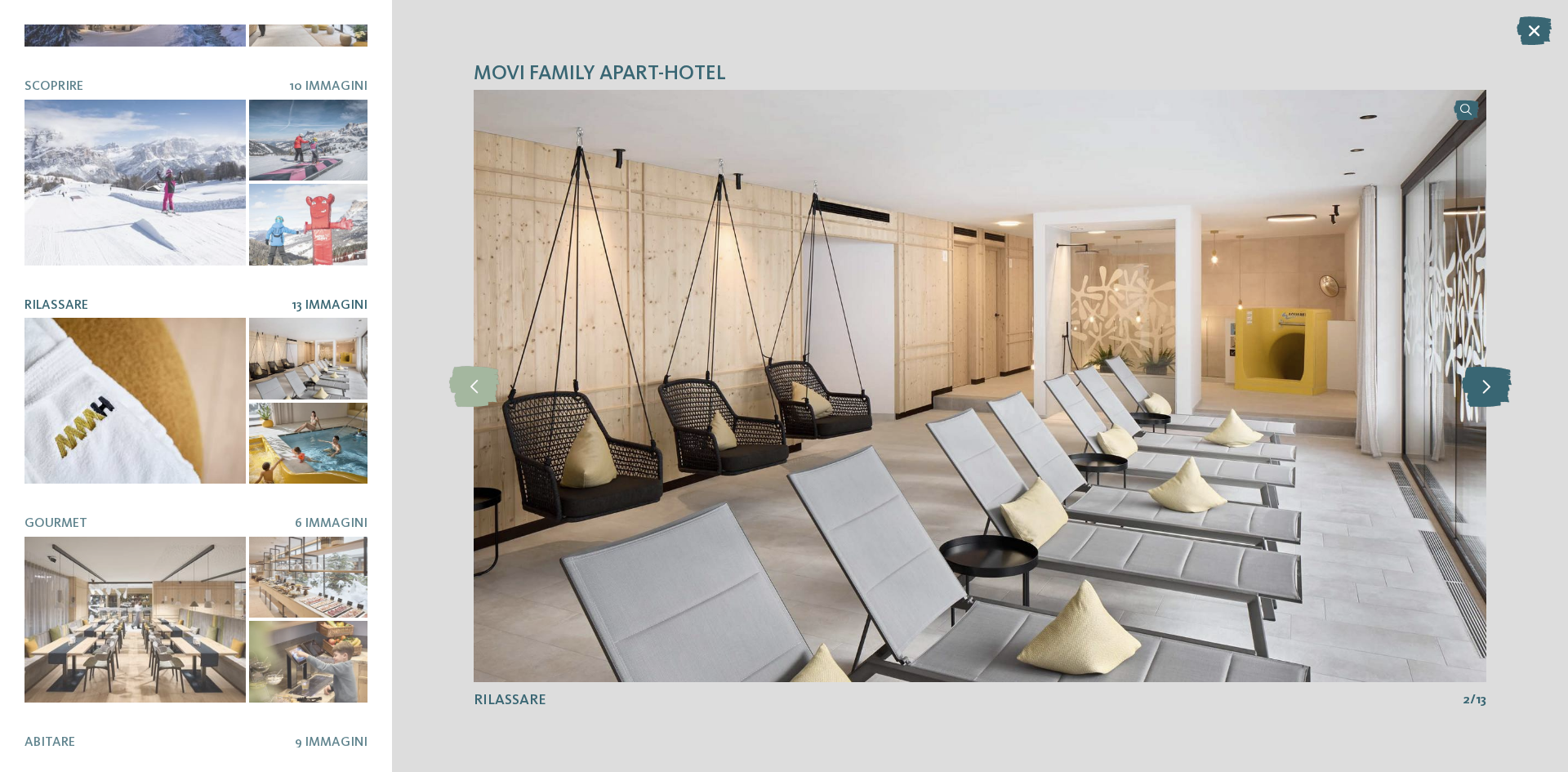
click at [1482, 387] on icon at bounding box center [1487, 386] width 50 height 41
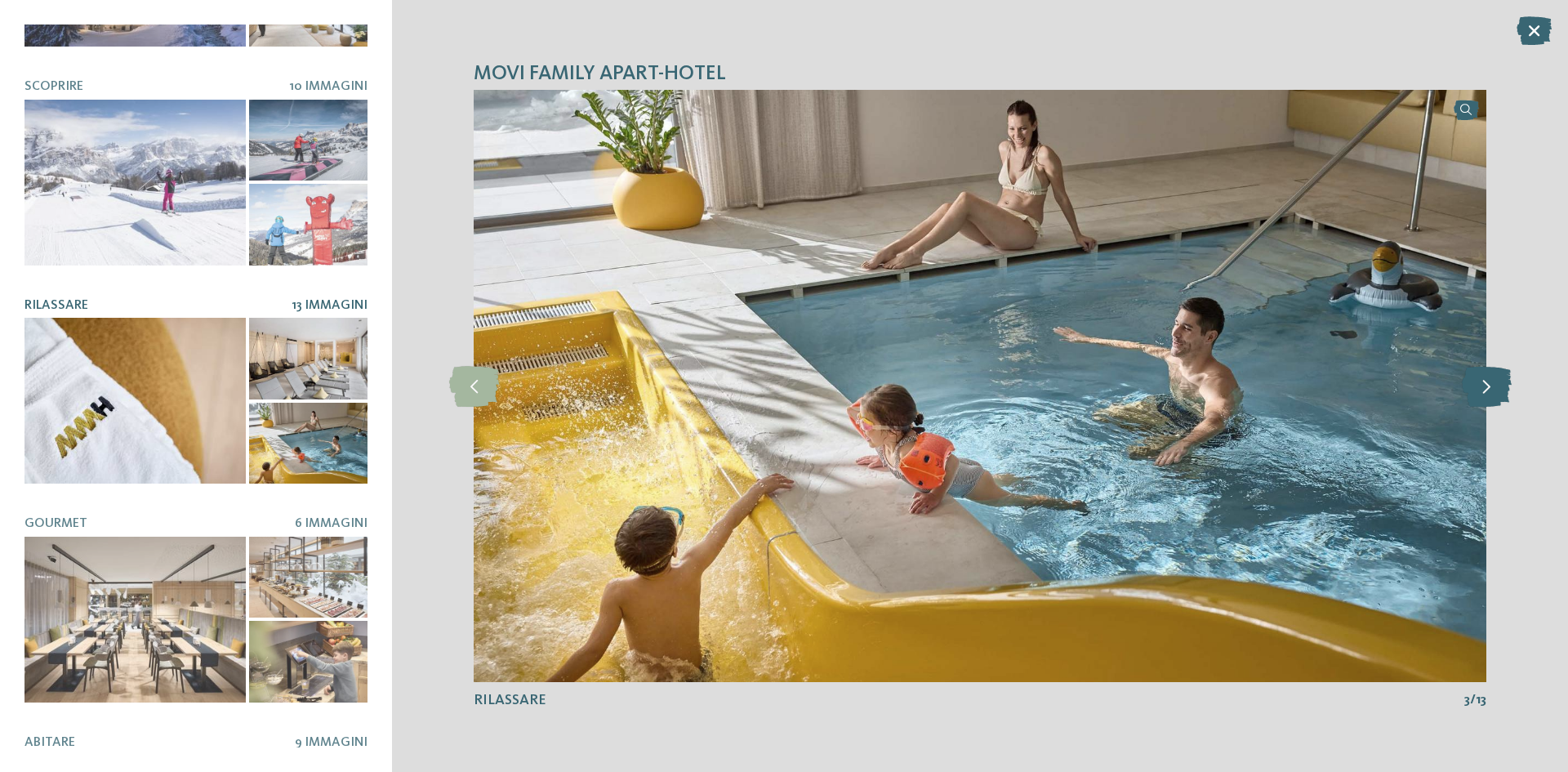
click at [1482, 387] on icon at bounding box center [1487, 386] width 50 height 41
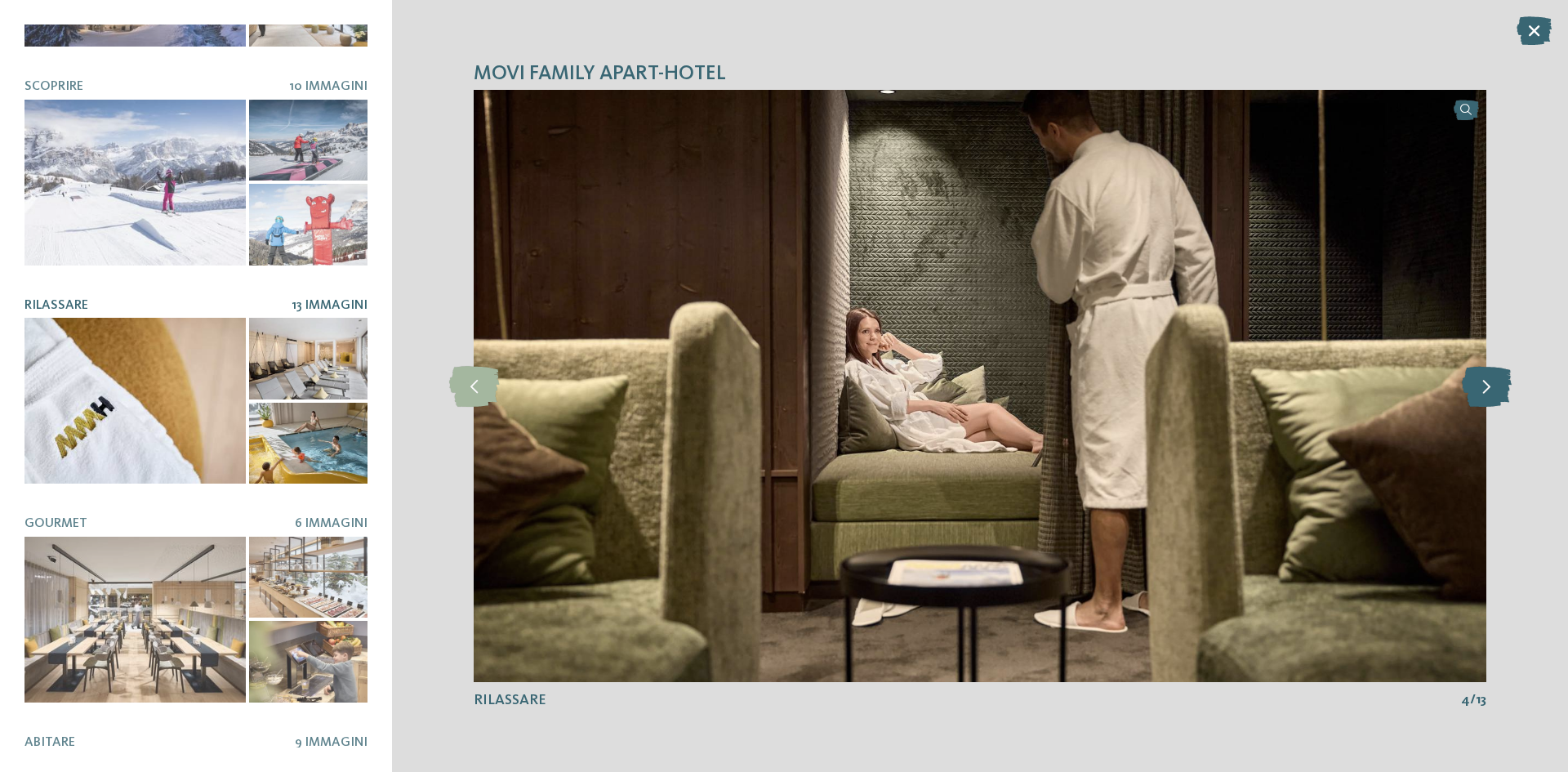
click at [1482, 387] on icon at bounding box center [1487, 386] width 50 height 41
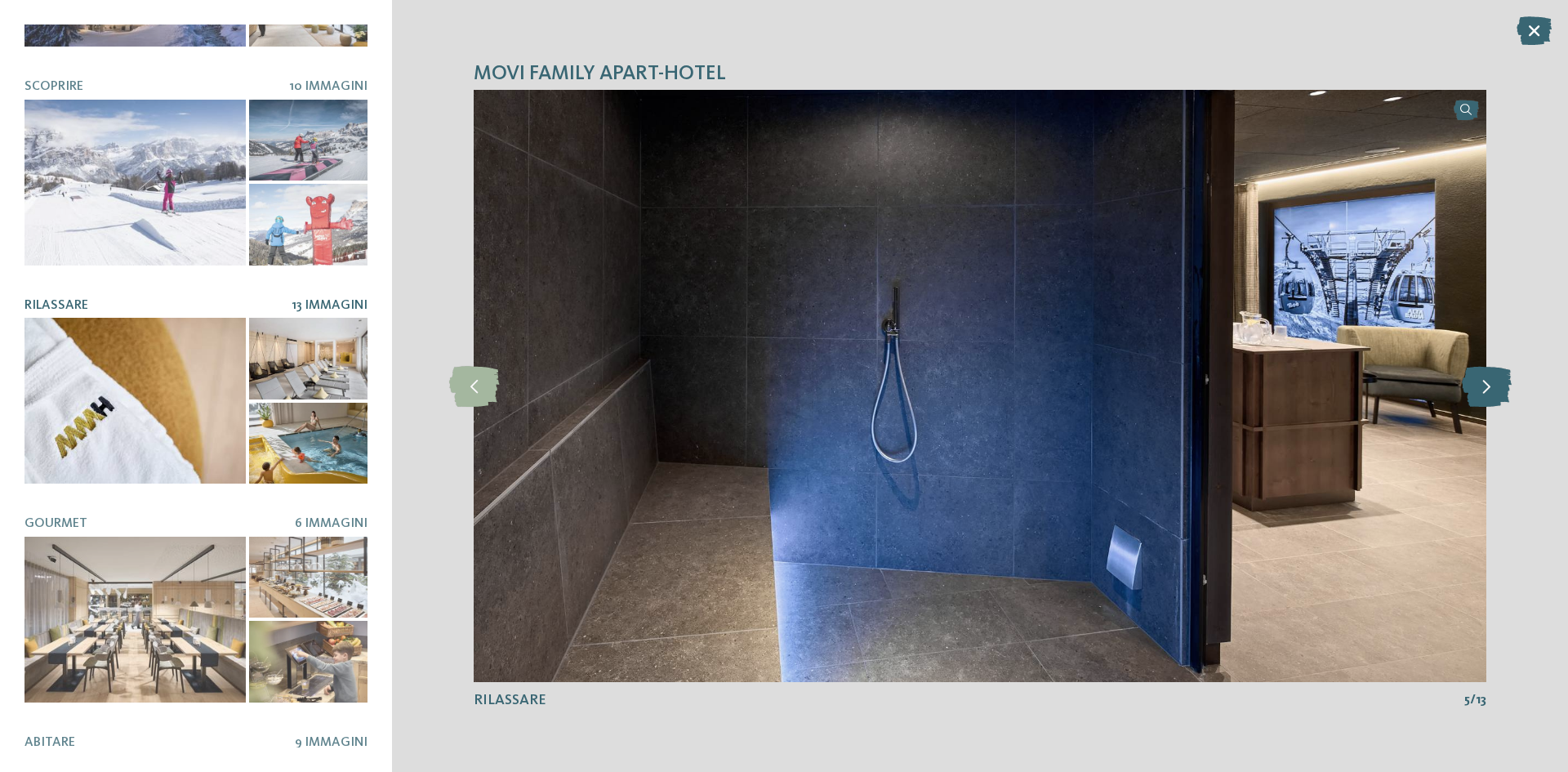
click at [1482, 387] on icon at bounding box center [1487, 386] width 50 height 41
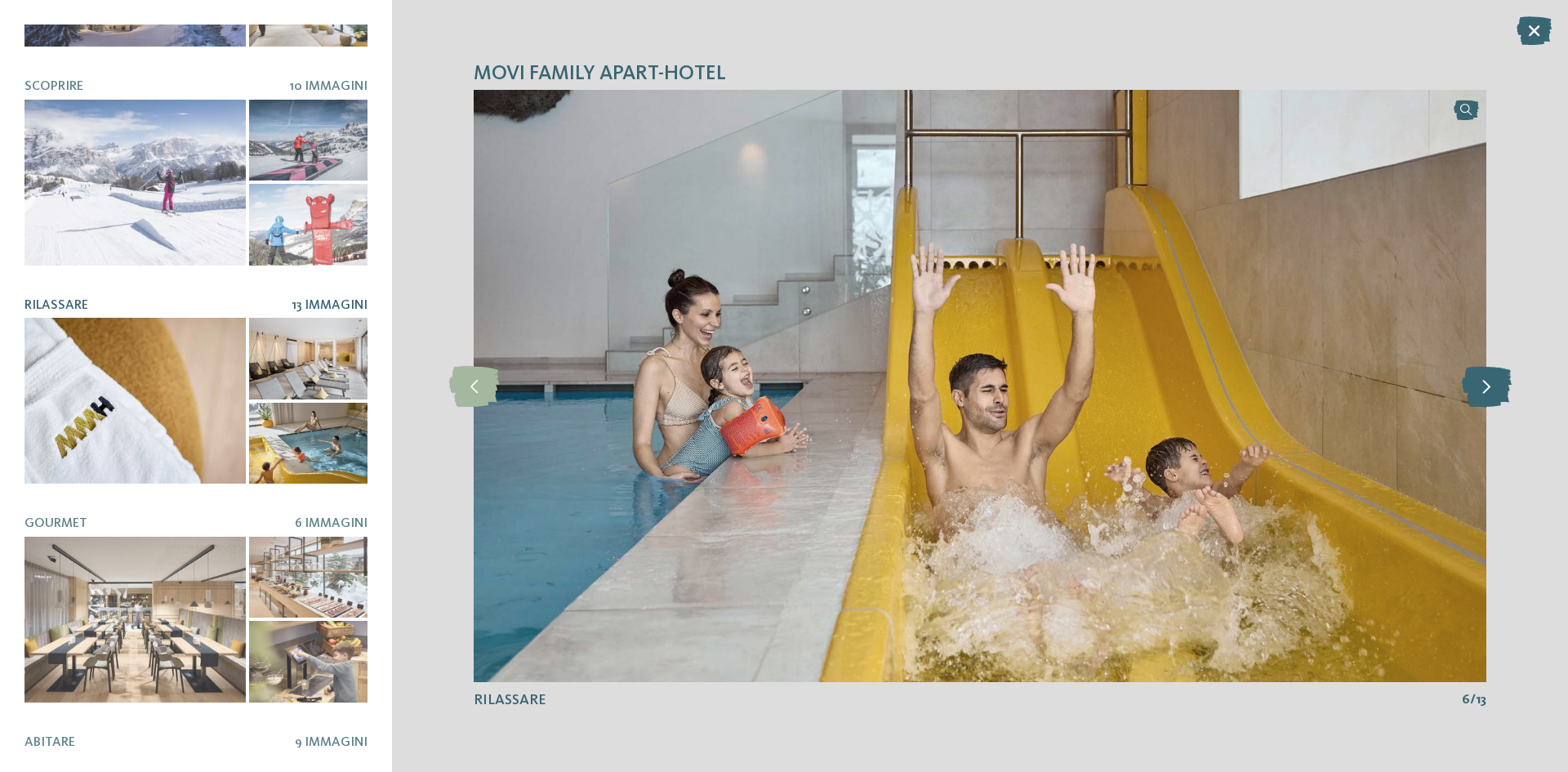
click at [1482, 388] on icon at bounding box center [1487, 386] width 50 height 41
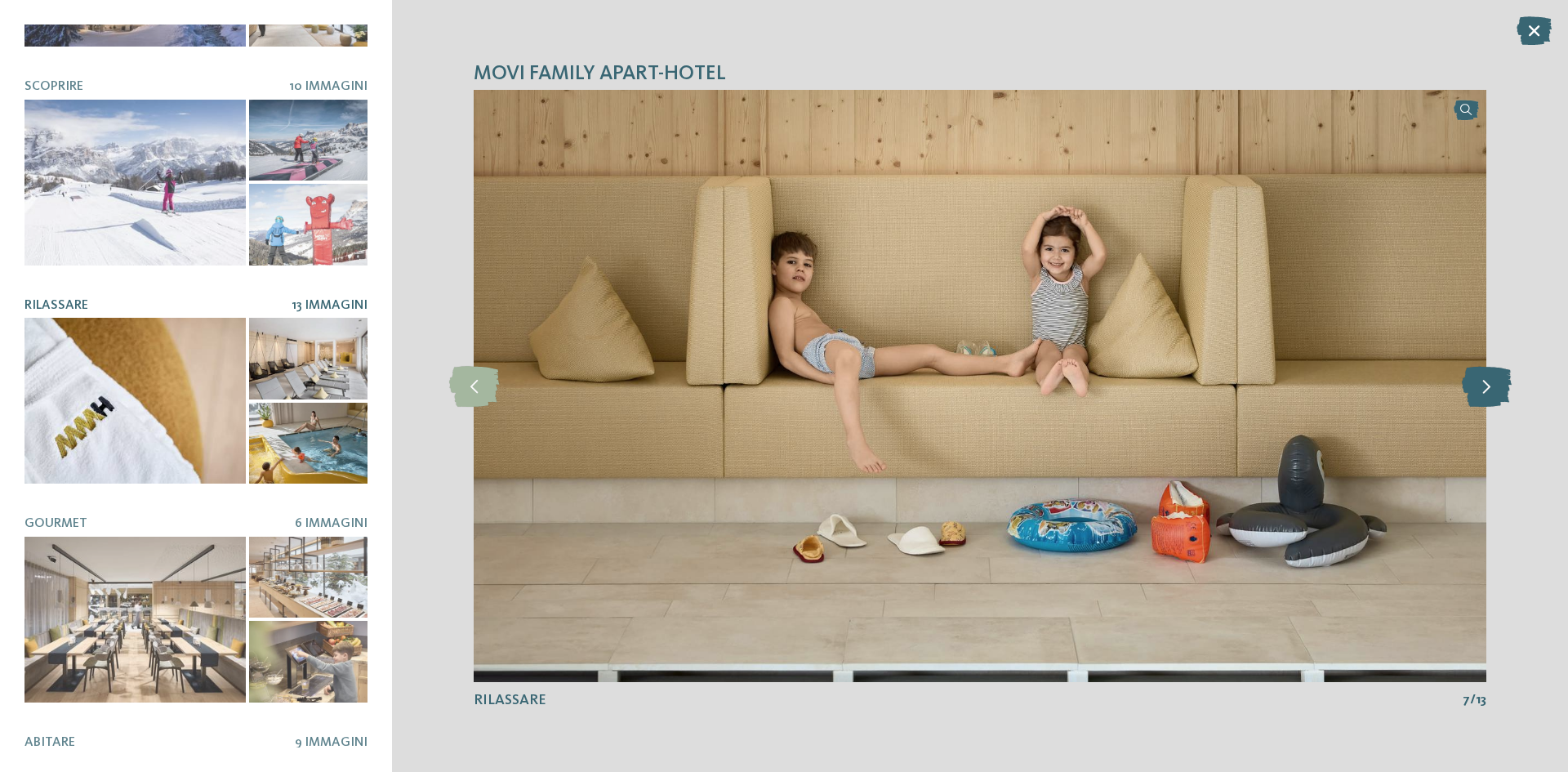
click at [1482, 388] on icon at bounding box center [1487, 386] width 50 height 41
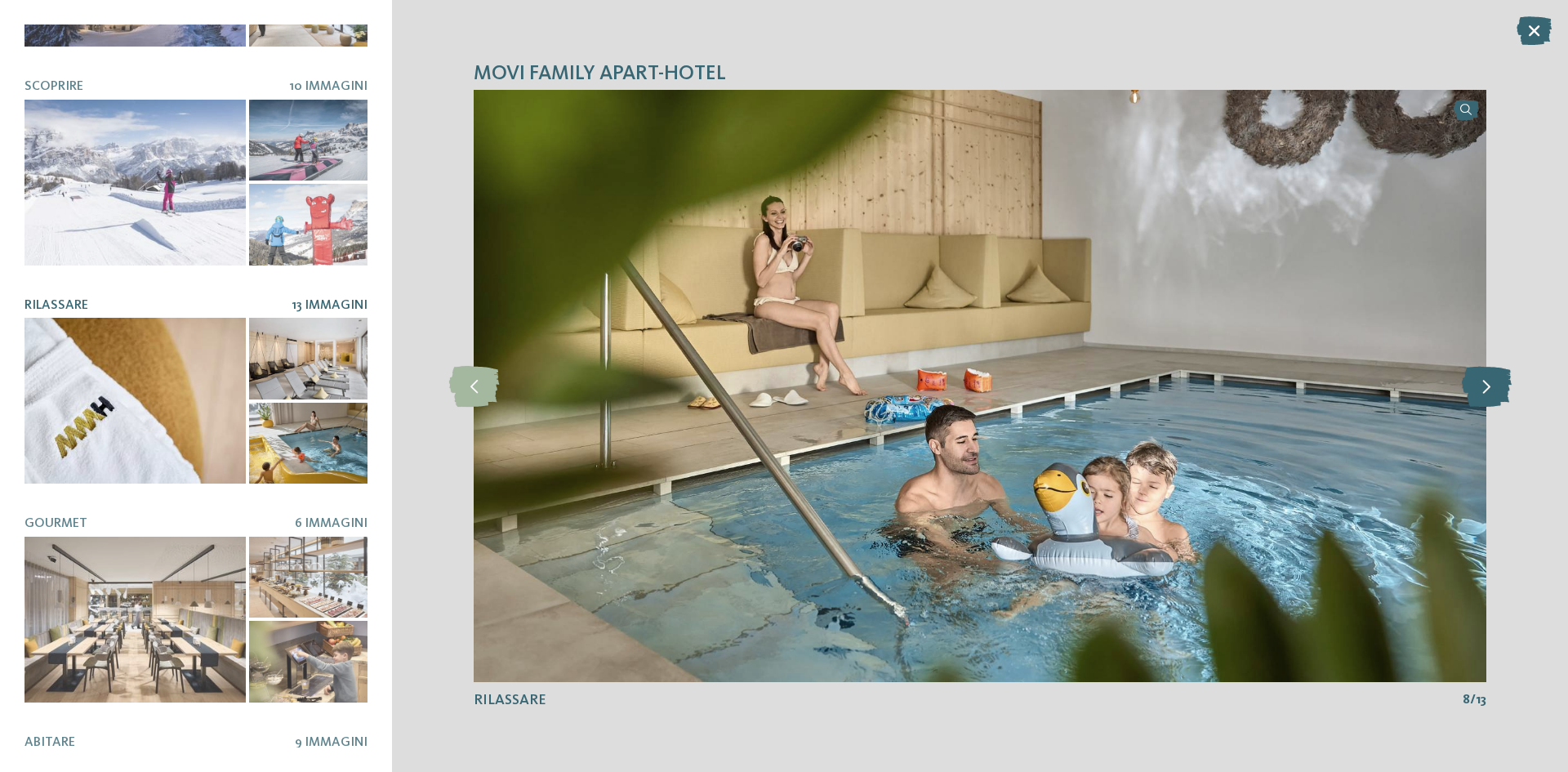
click at [1482, 388] on icon at bounding box center [1487, 386] width 50 height 41
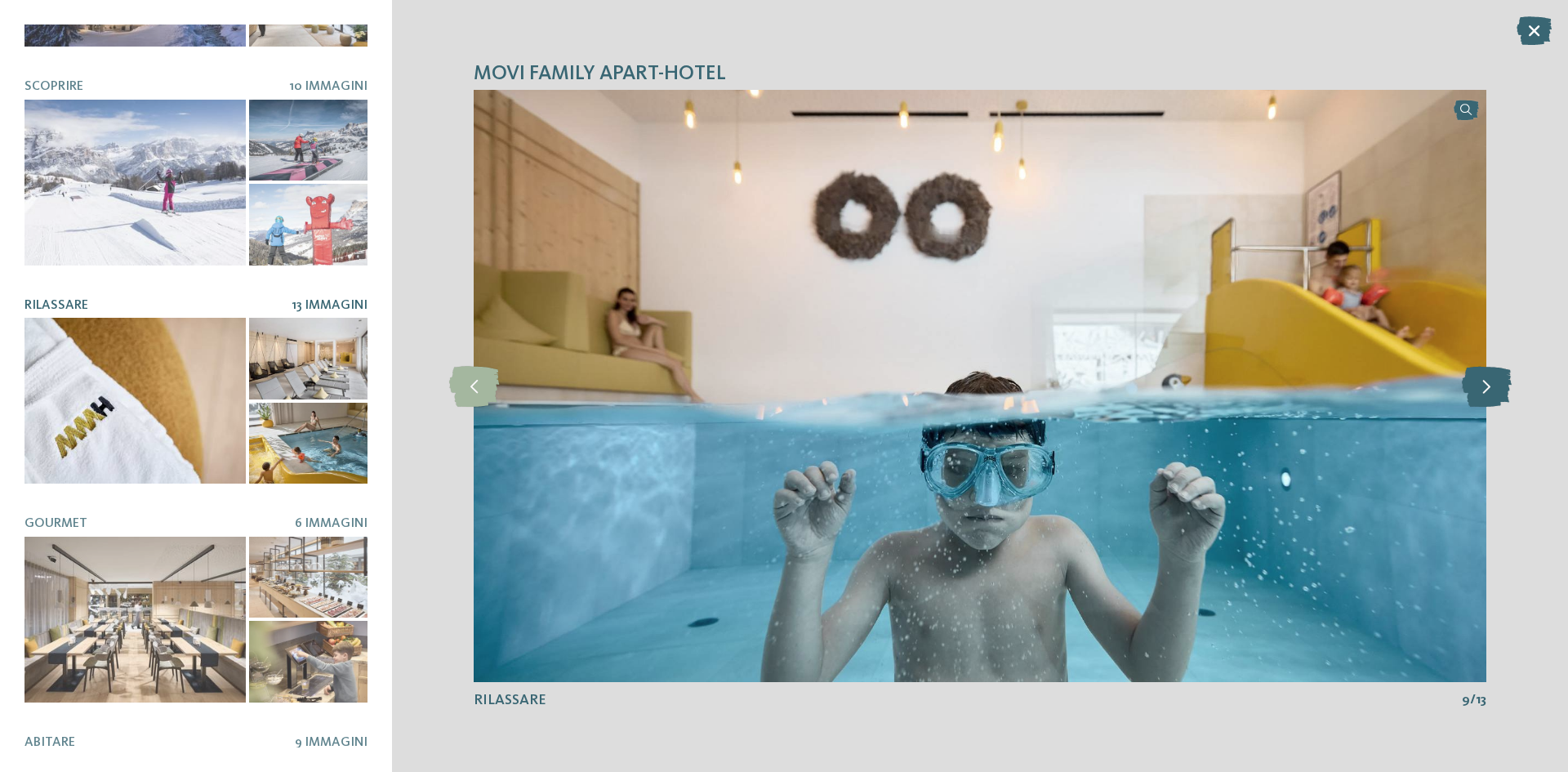
click at [1482, 388] on icon at bounding box center [1487, 386] width 50 height 41
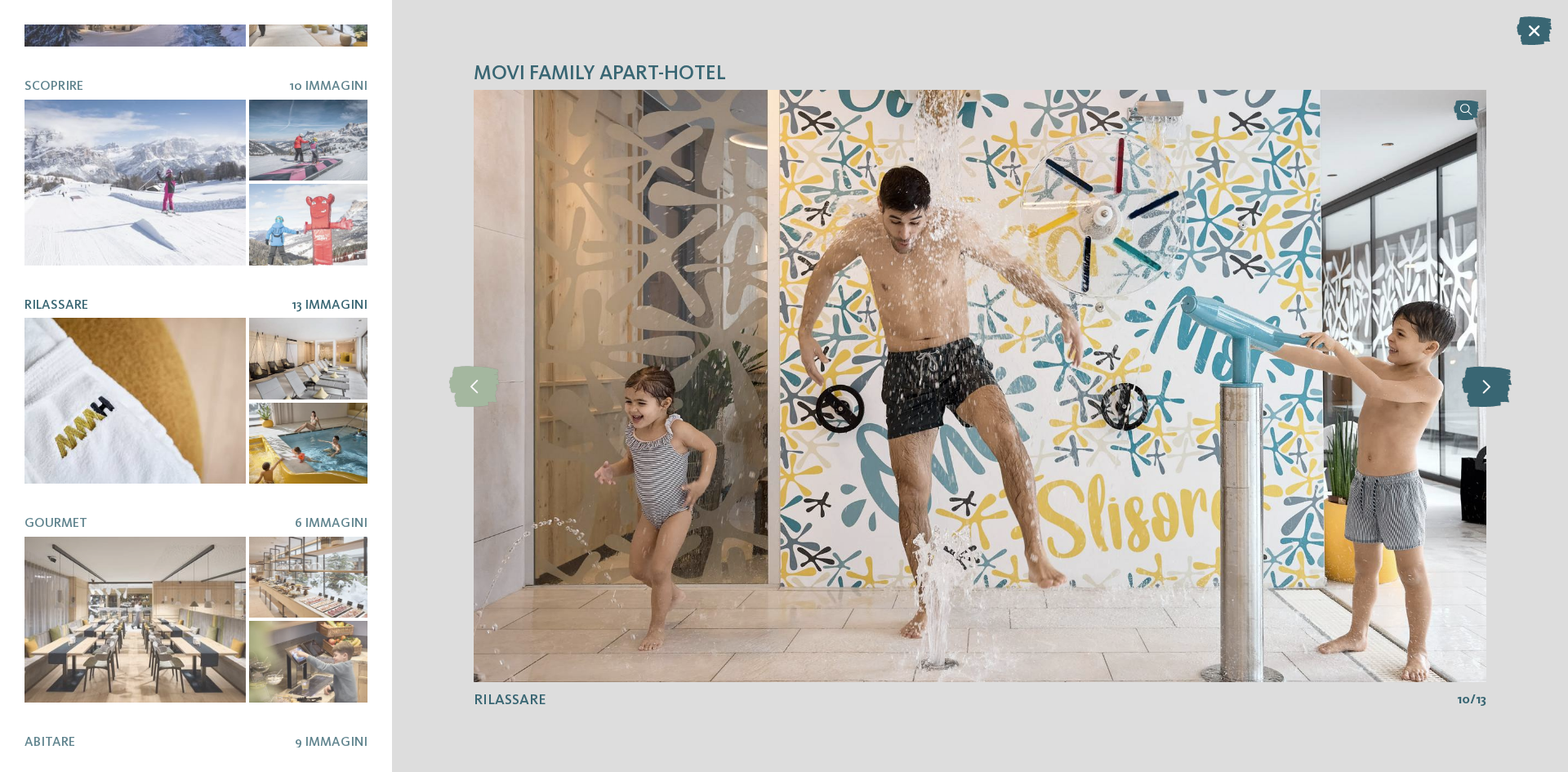
click at [1482, 388] on icon at bounding box center [1487, 386] width 50 height 41
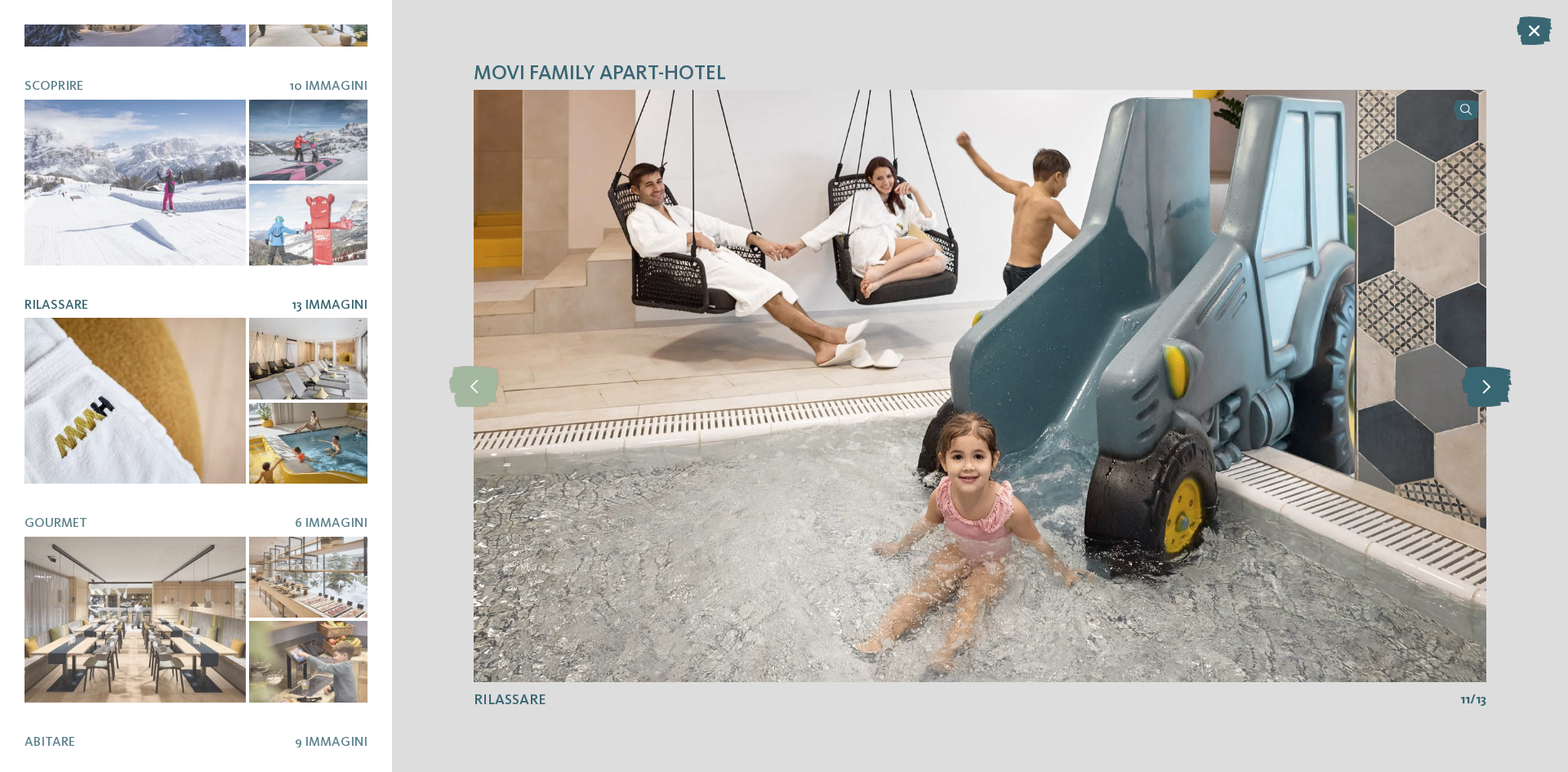
click at [1482, 388] on icon at bounding box center [1487, 386] width 50 height 41
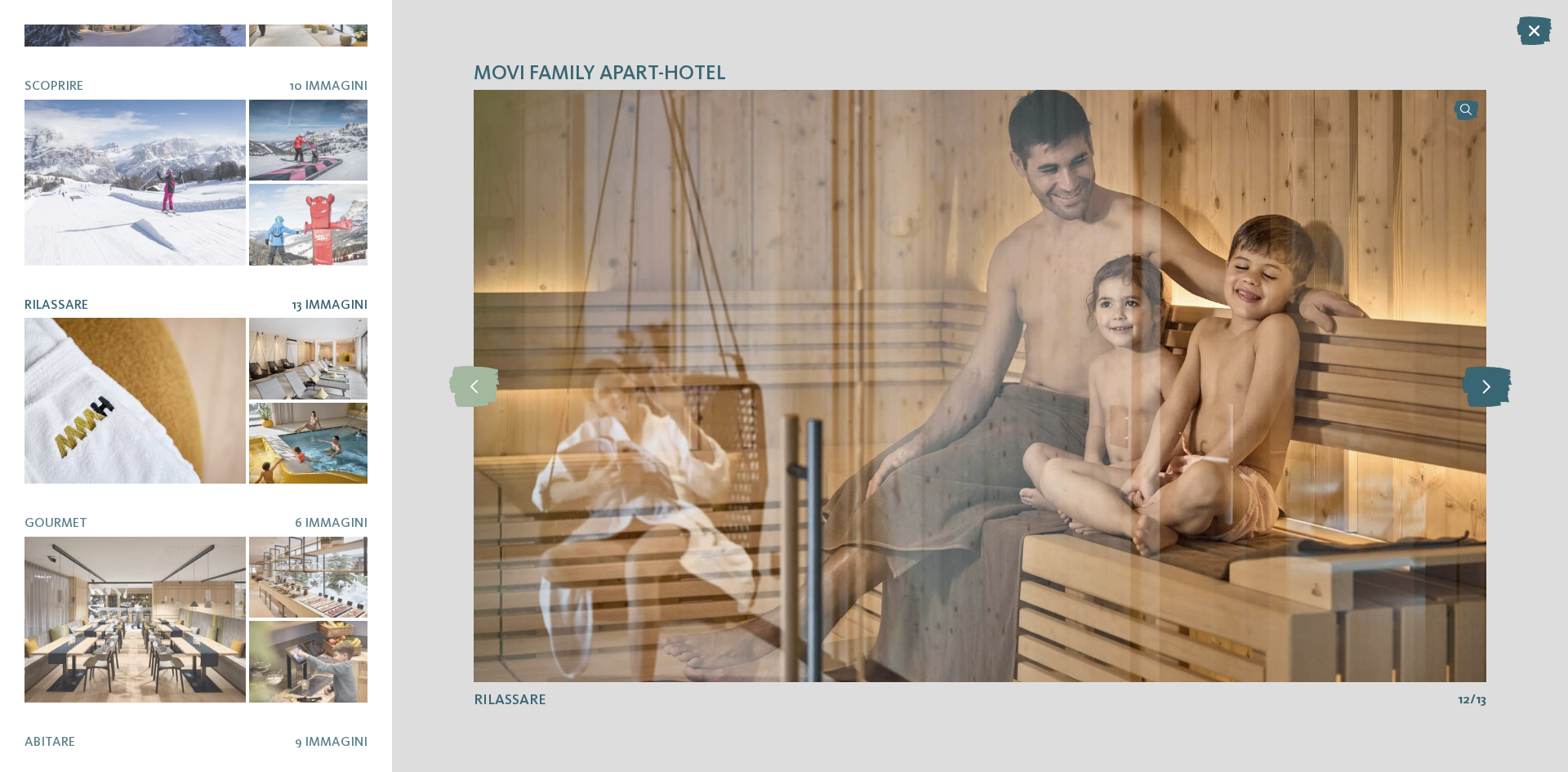
click at [1482, 388] on icon at bounding box center [1487, 386] width 50 height 41
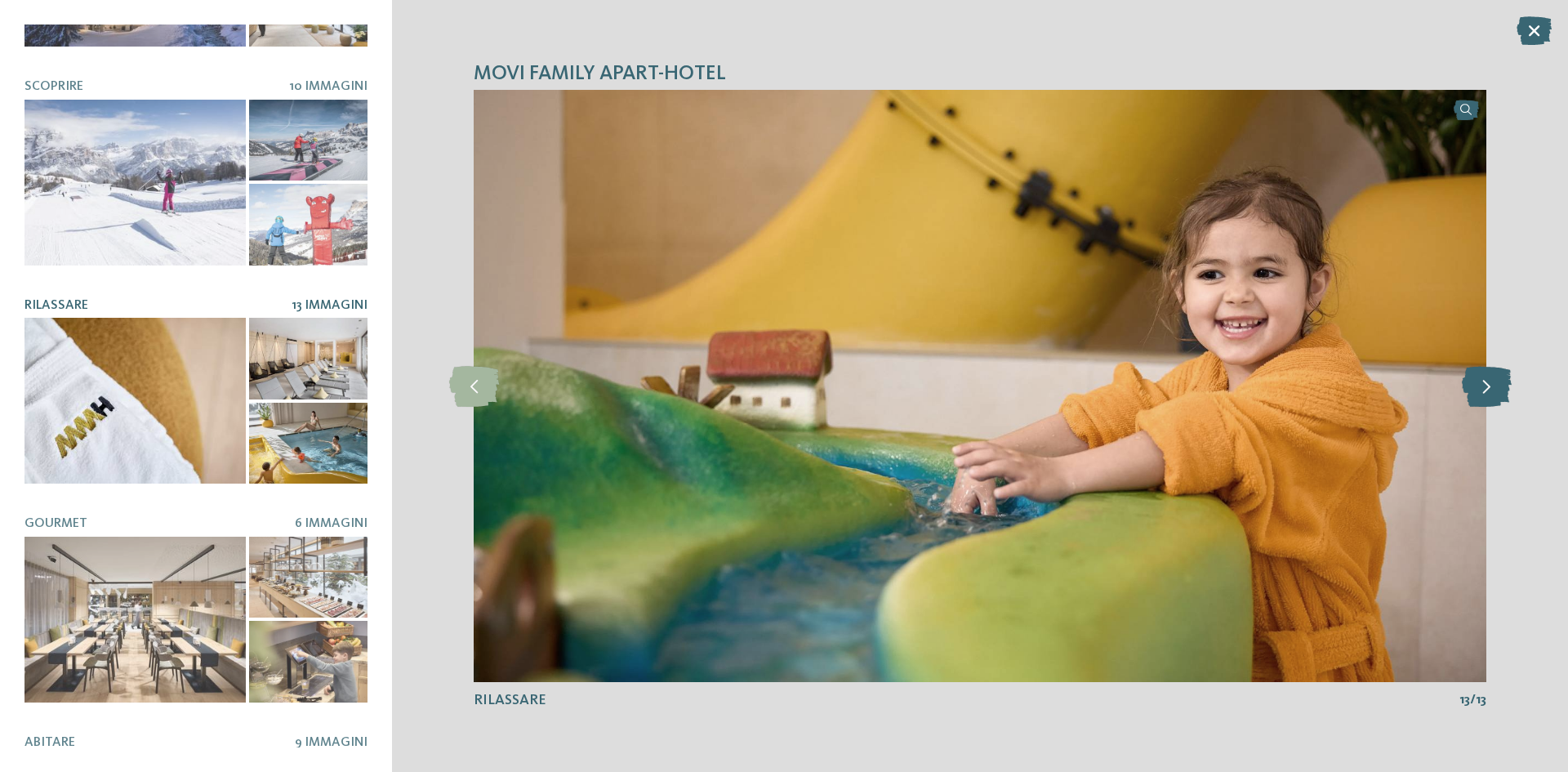
click at [1482, 388] on icon at bounding box center [1487, 386] width 50 height 41
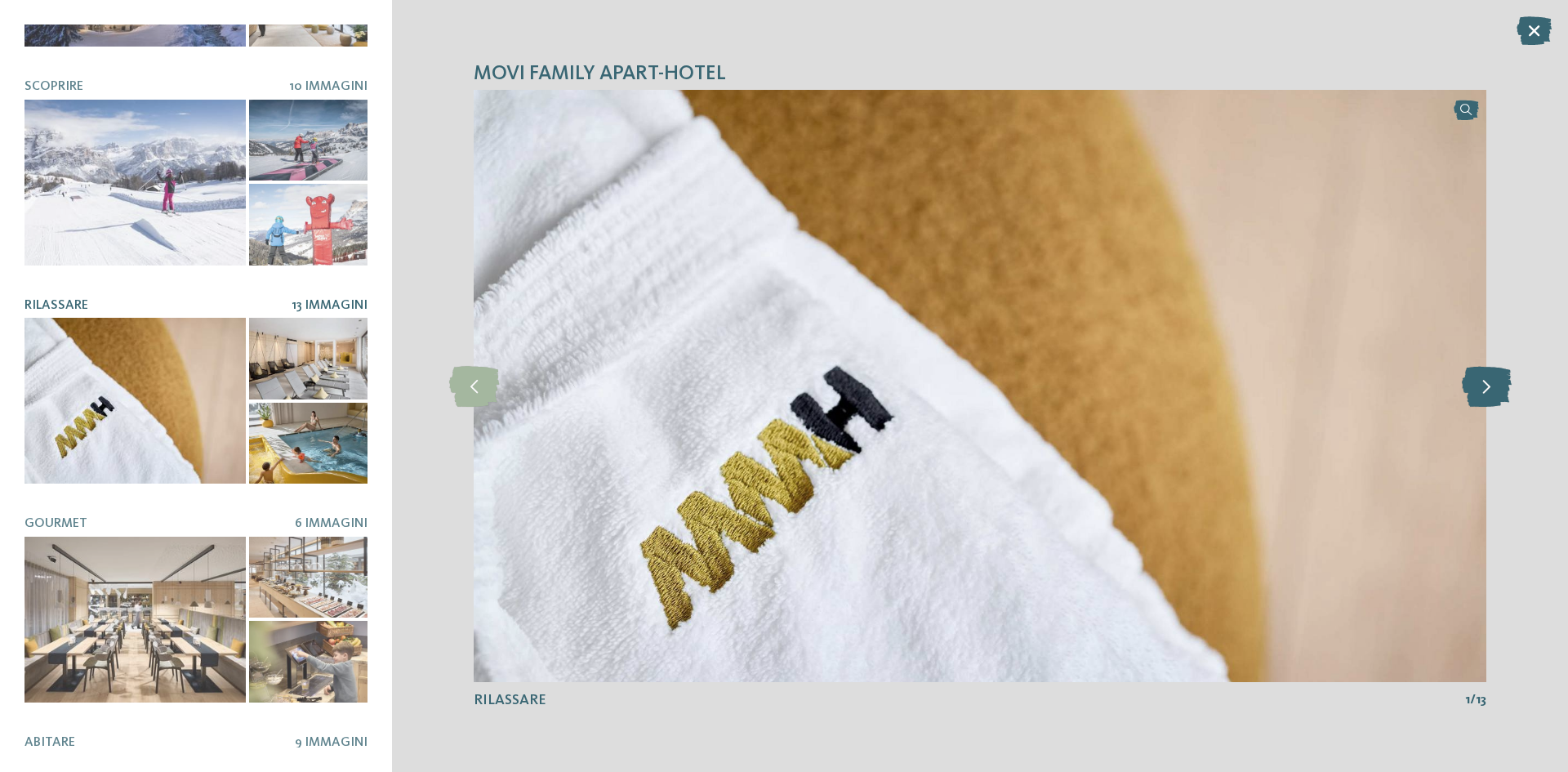
click at [1482, 388] on icon at bounding box center [1487, 386] width 50 height 41
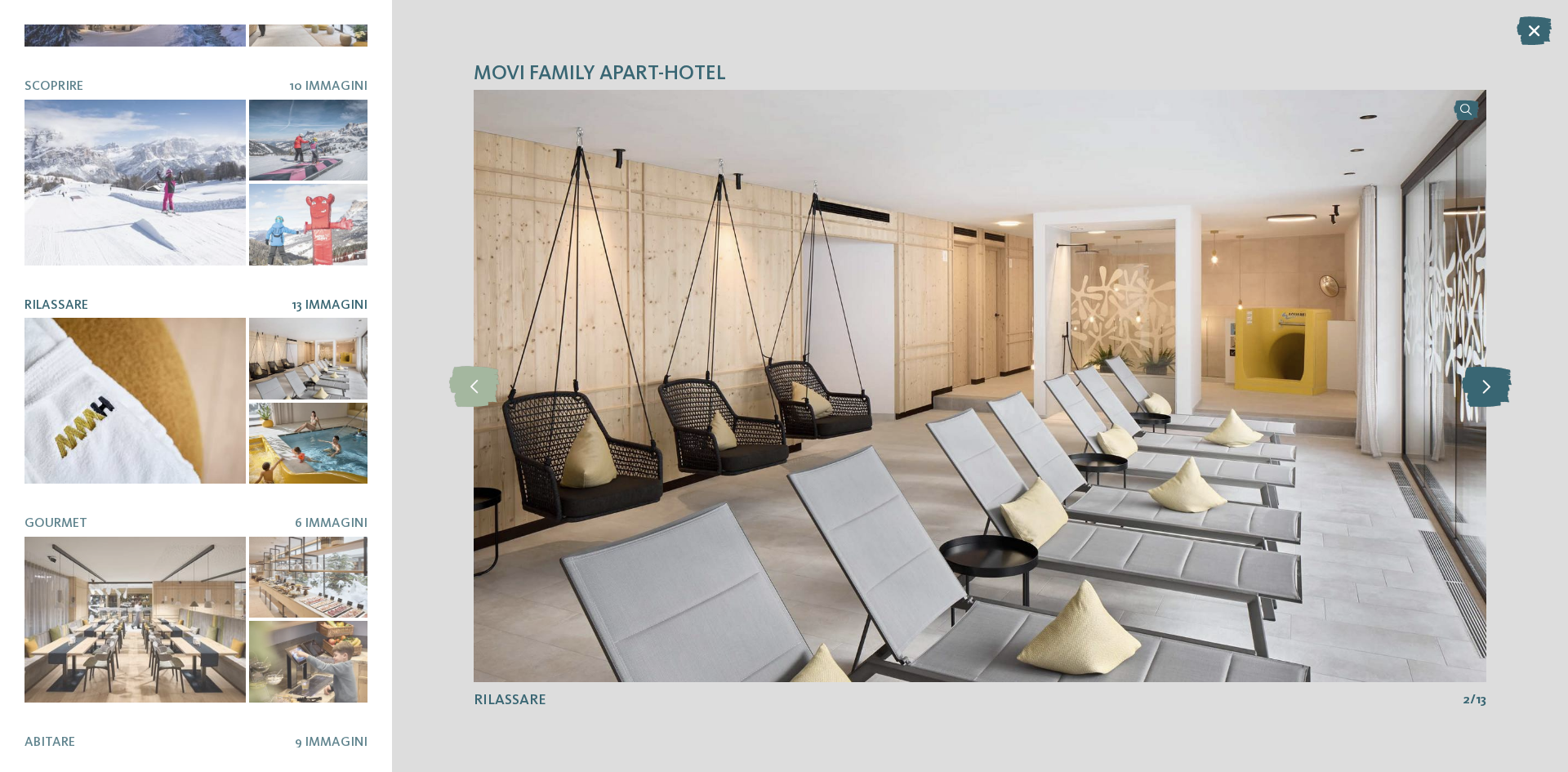
click at [1482, 388] on icon at bounding box center [1487, 386] width 50 height 41
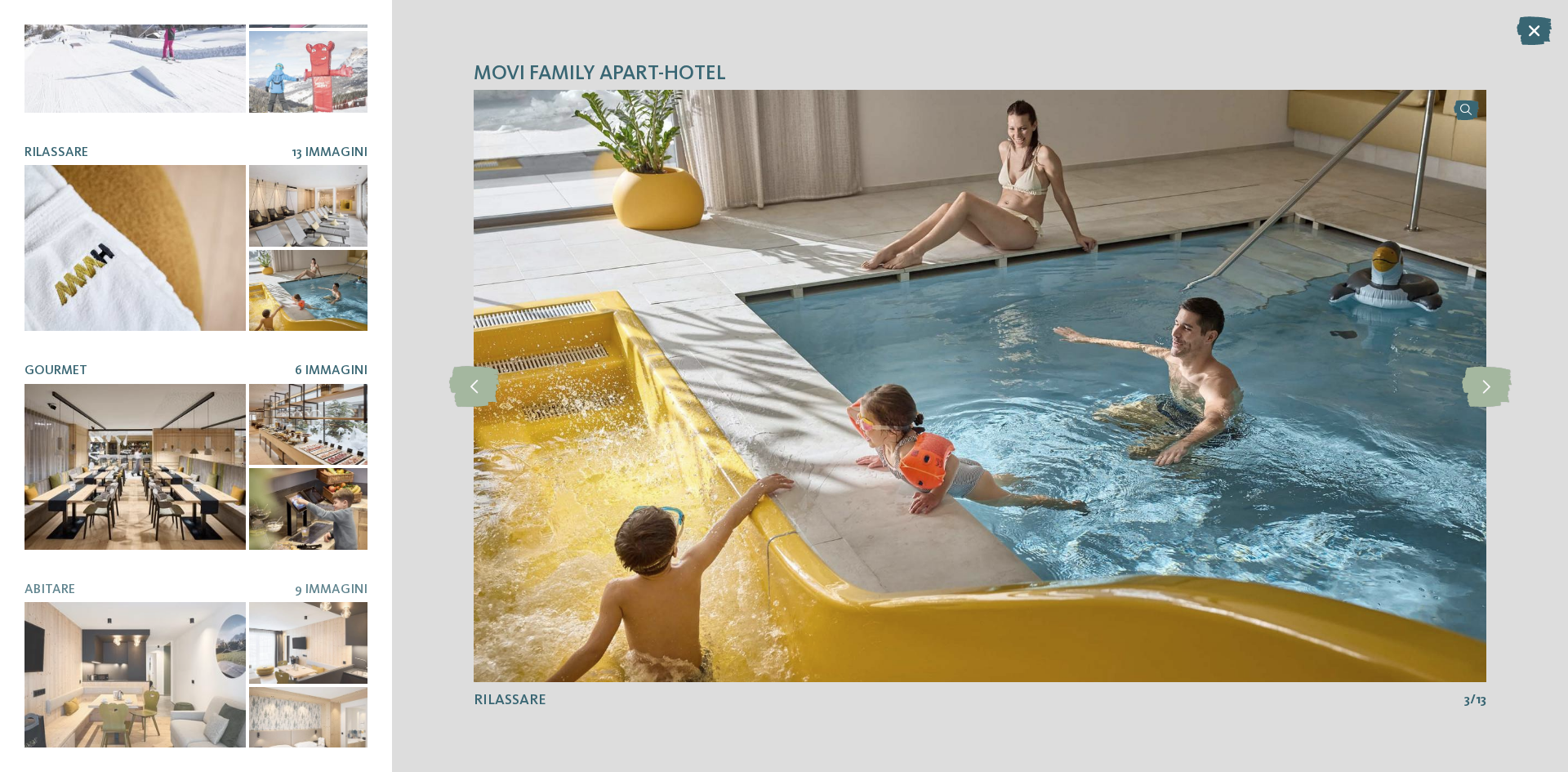
scroll to position [317, 0]
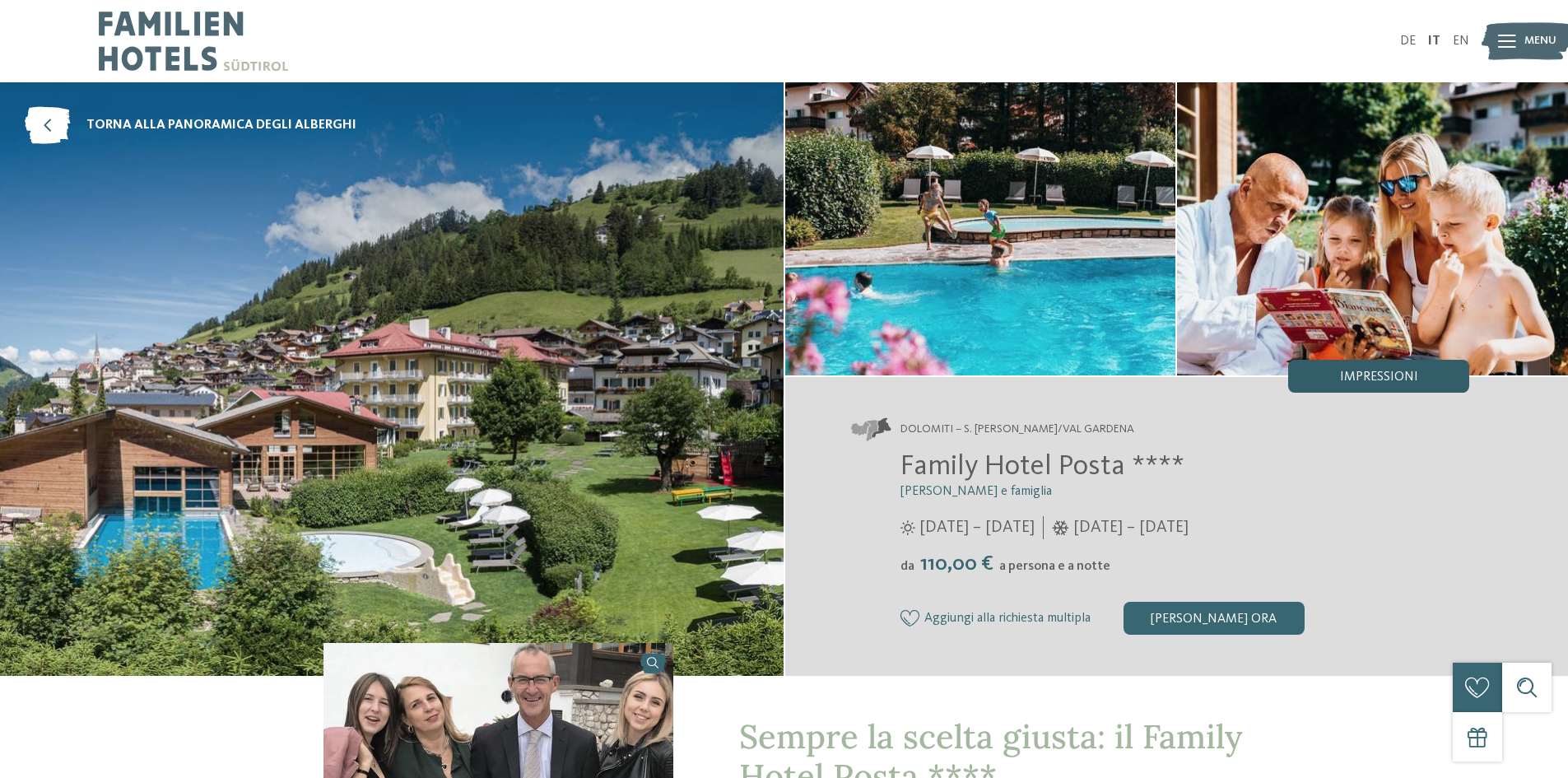
click at [1334, 368] on div "Impressioni" at bounding box center [1379, 376] width 181 height 33
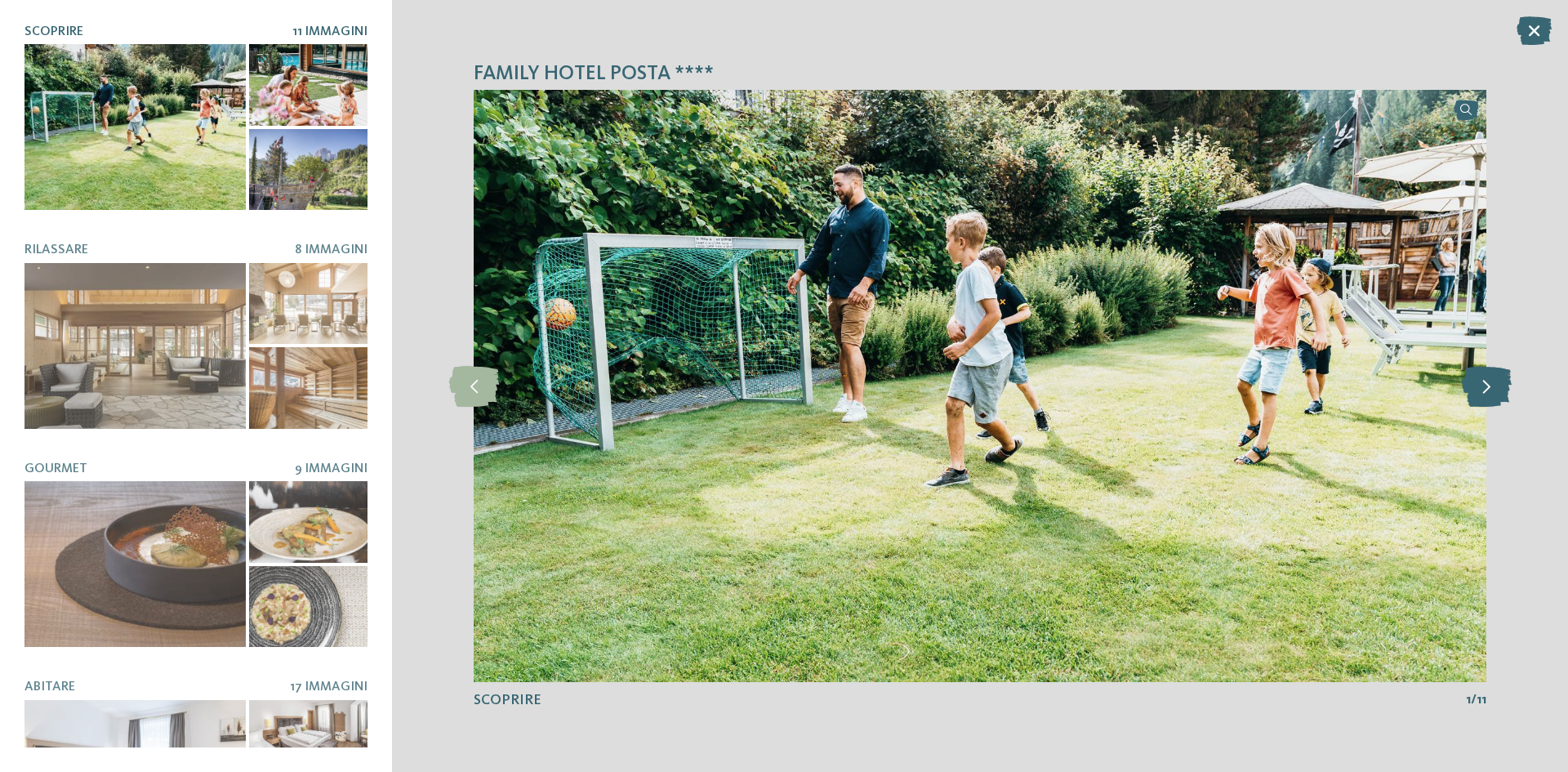
click at [1480, 379] on icon at bounding box center [1487, 386] width 50 height 41
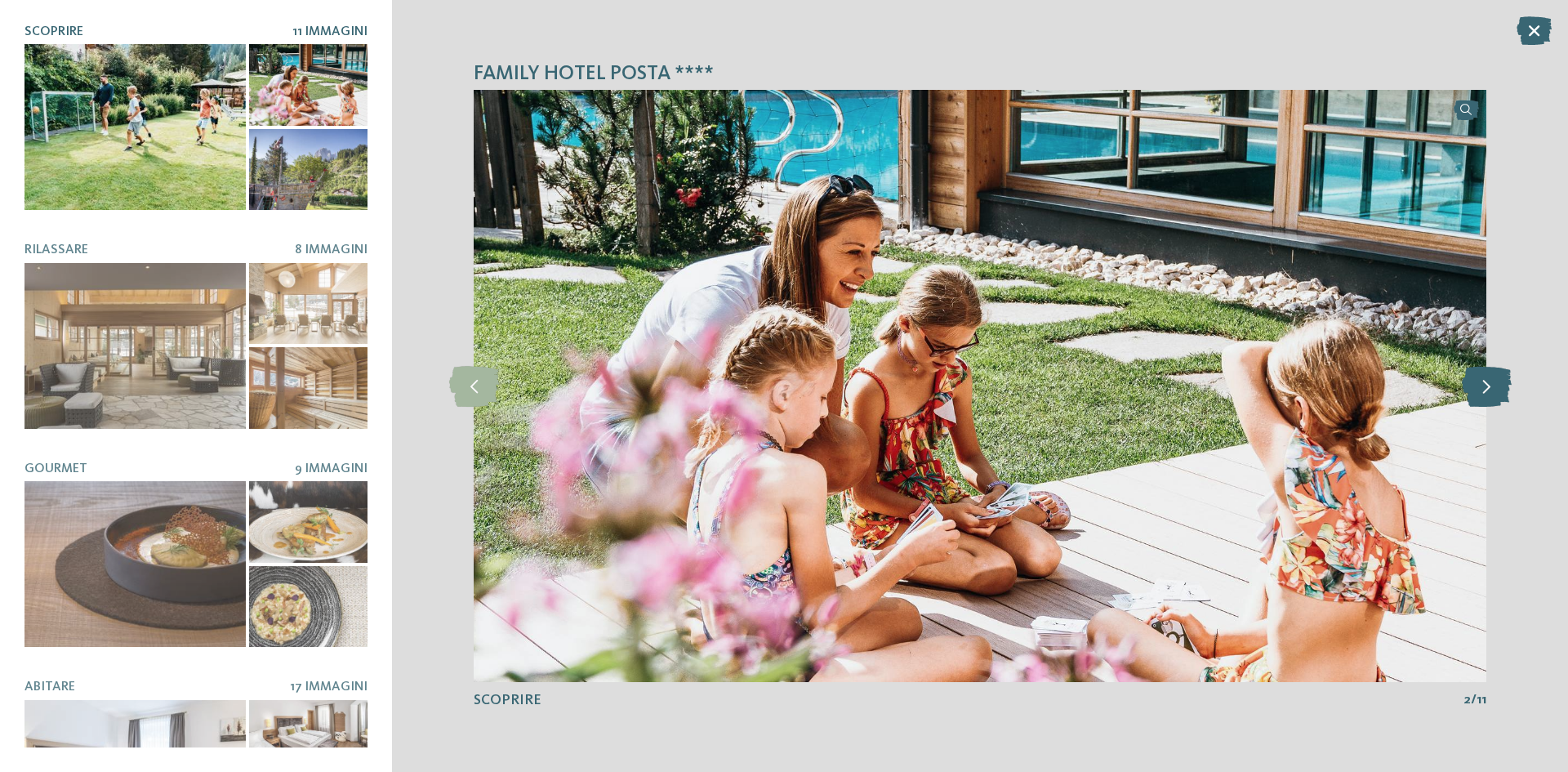
click at [1482, 378] on icon at bounding box center [1487, 386] width 50 height 41
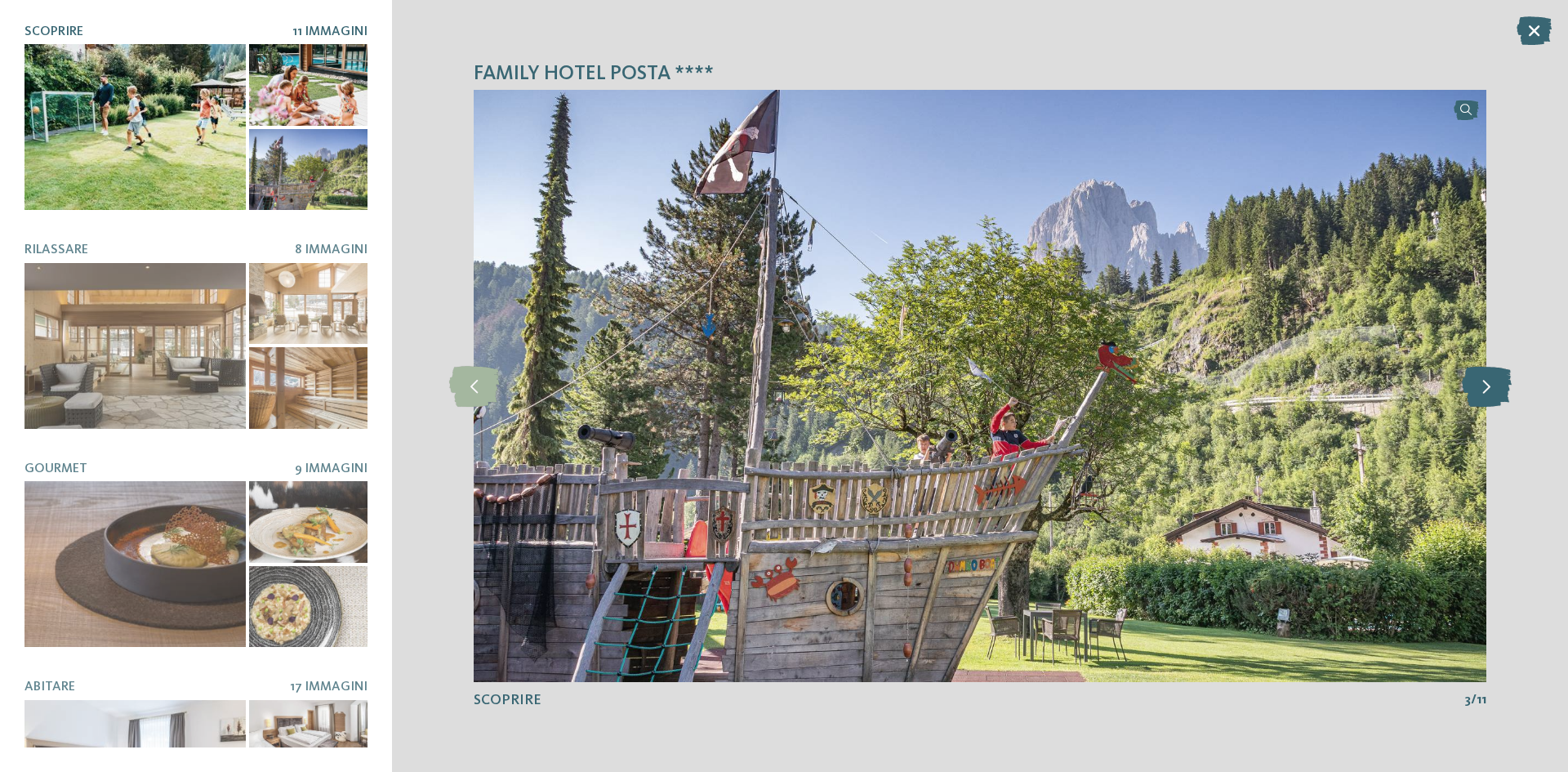
click at [1482, 378] on icon at bounding box center [1487, 386] width 50 height 41
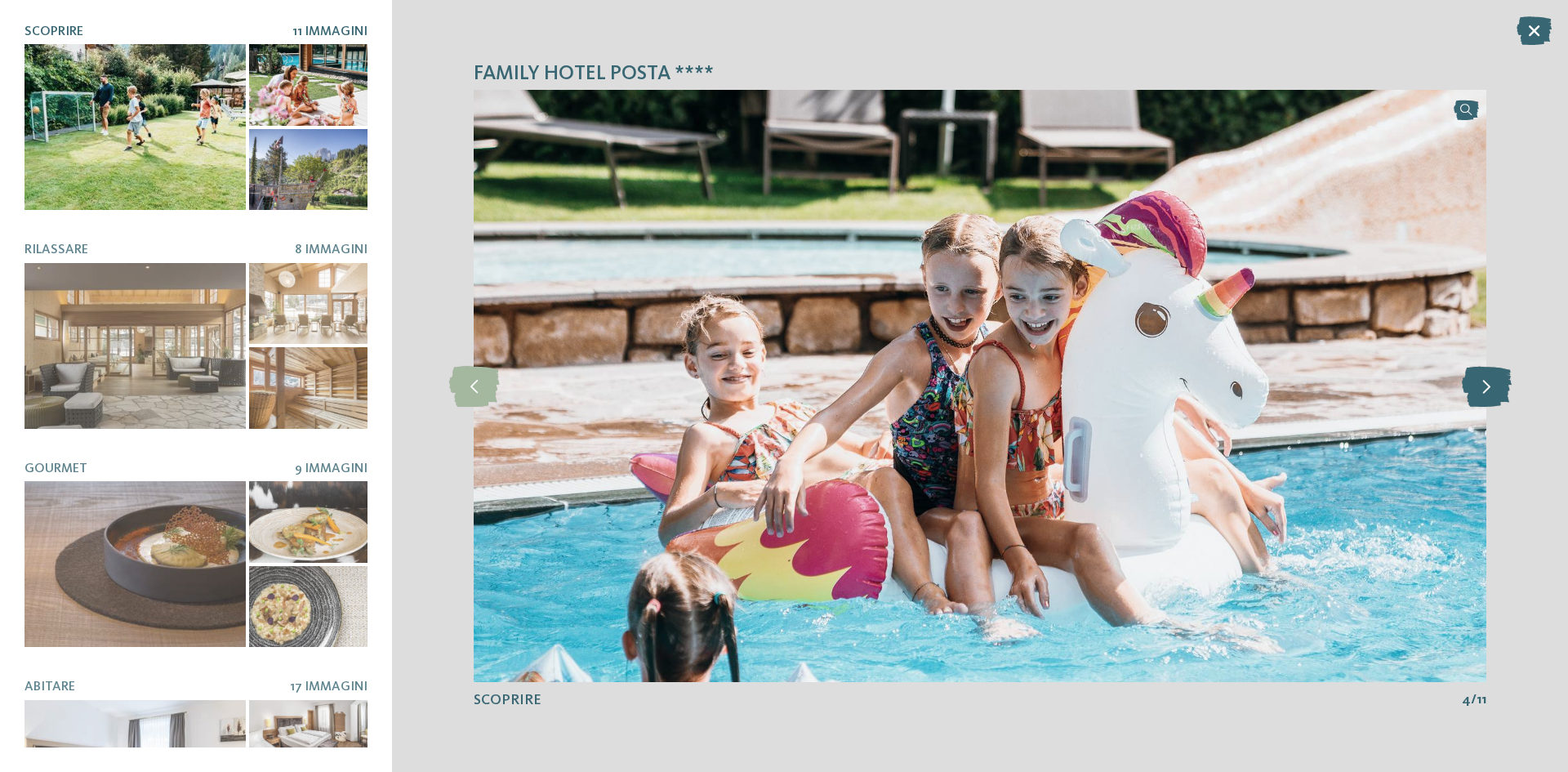
click at [1482, 378] on icon at bounding box center [1487, 386] width 50 height 41
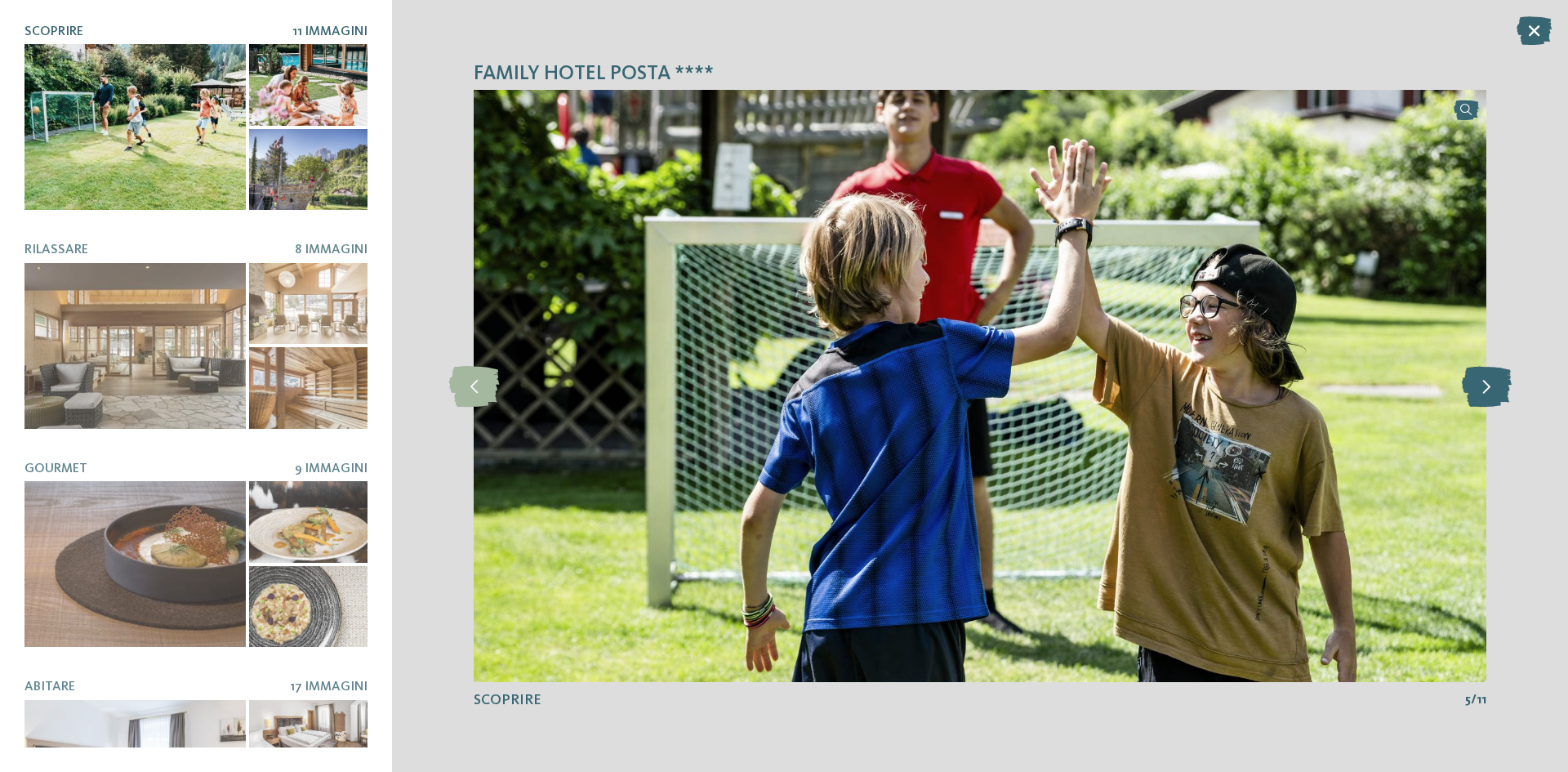
click at [1482, 378] on icon at bounding box center [1487, 386] width 50 height 41
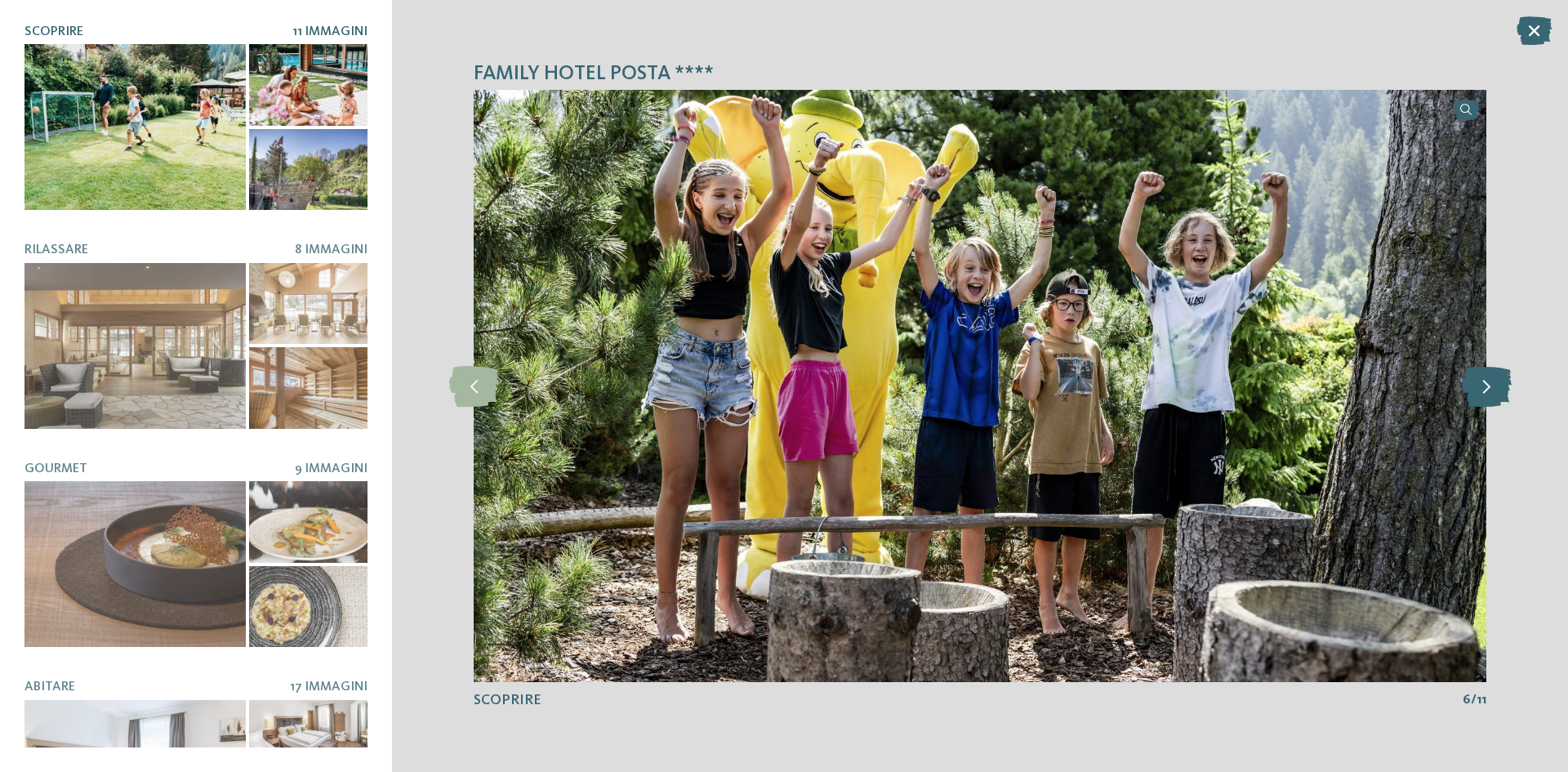
click at [1482, 378] on icon at bounding box center [1487, 386] width 50 height 41
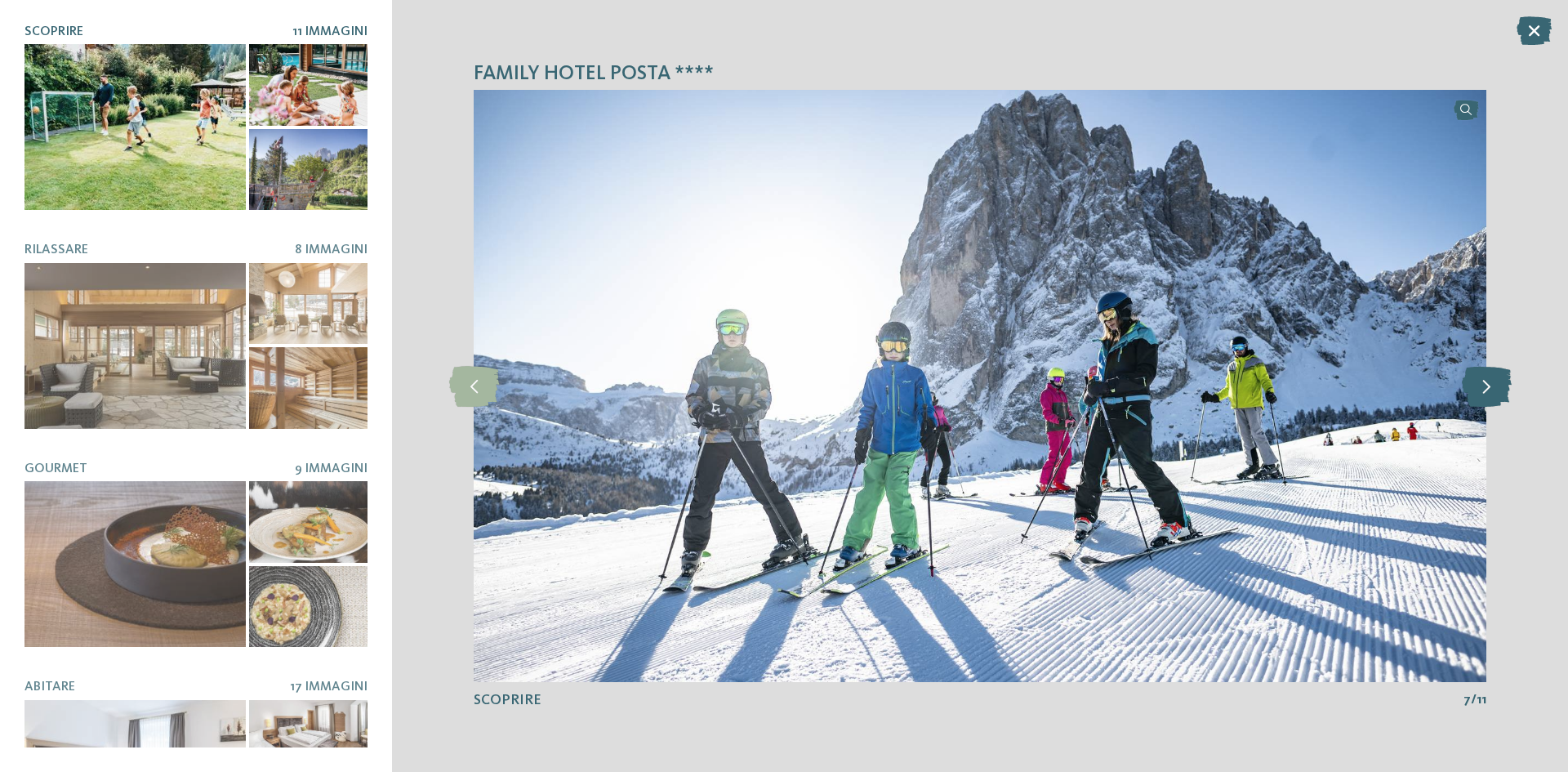
click at [1482, 378] on icon at bounding box center [1487, 386] width 50 height 41
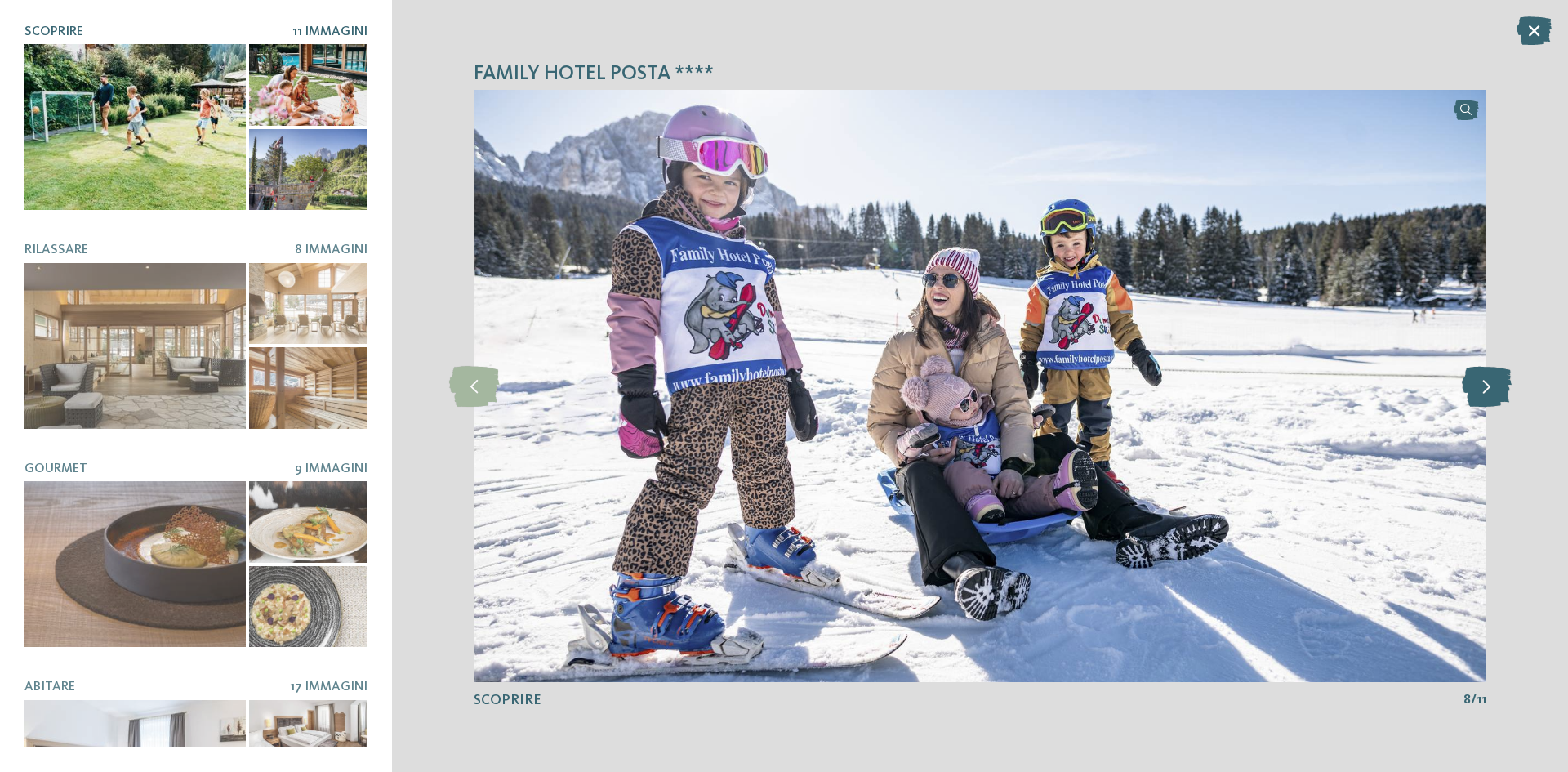
click at [1482, 378] on icon at bounding box center [1487, 386] width 50 height 41
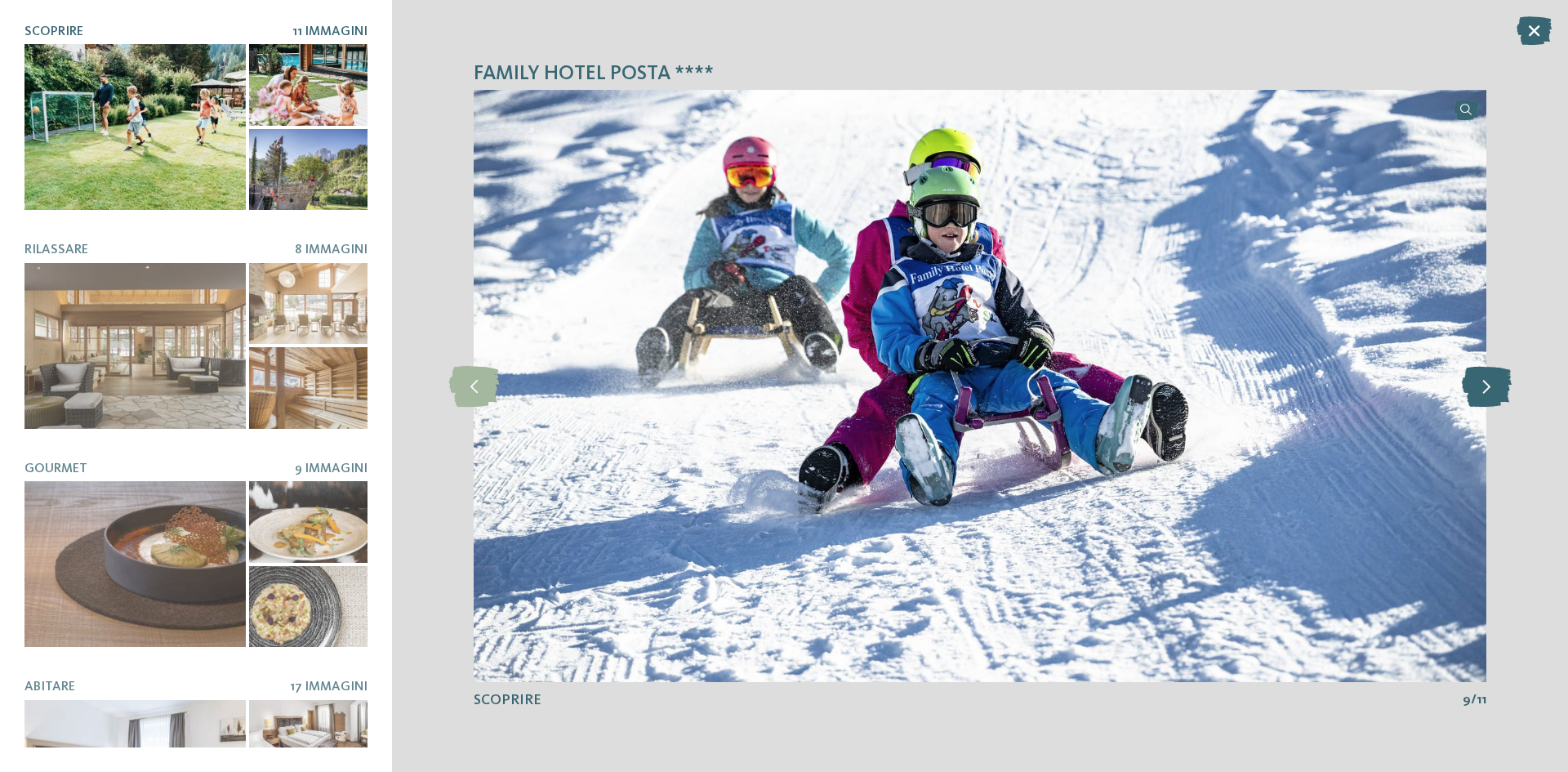
click at [1482, 378] on icon at bounding box center [1487, 386] width 50 height 41
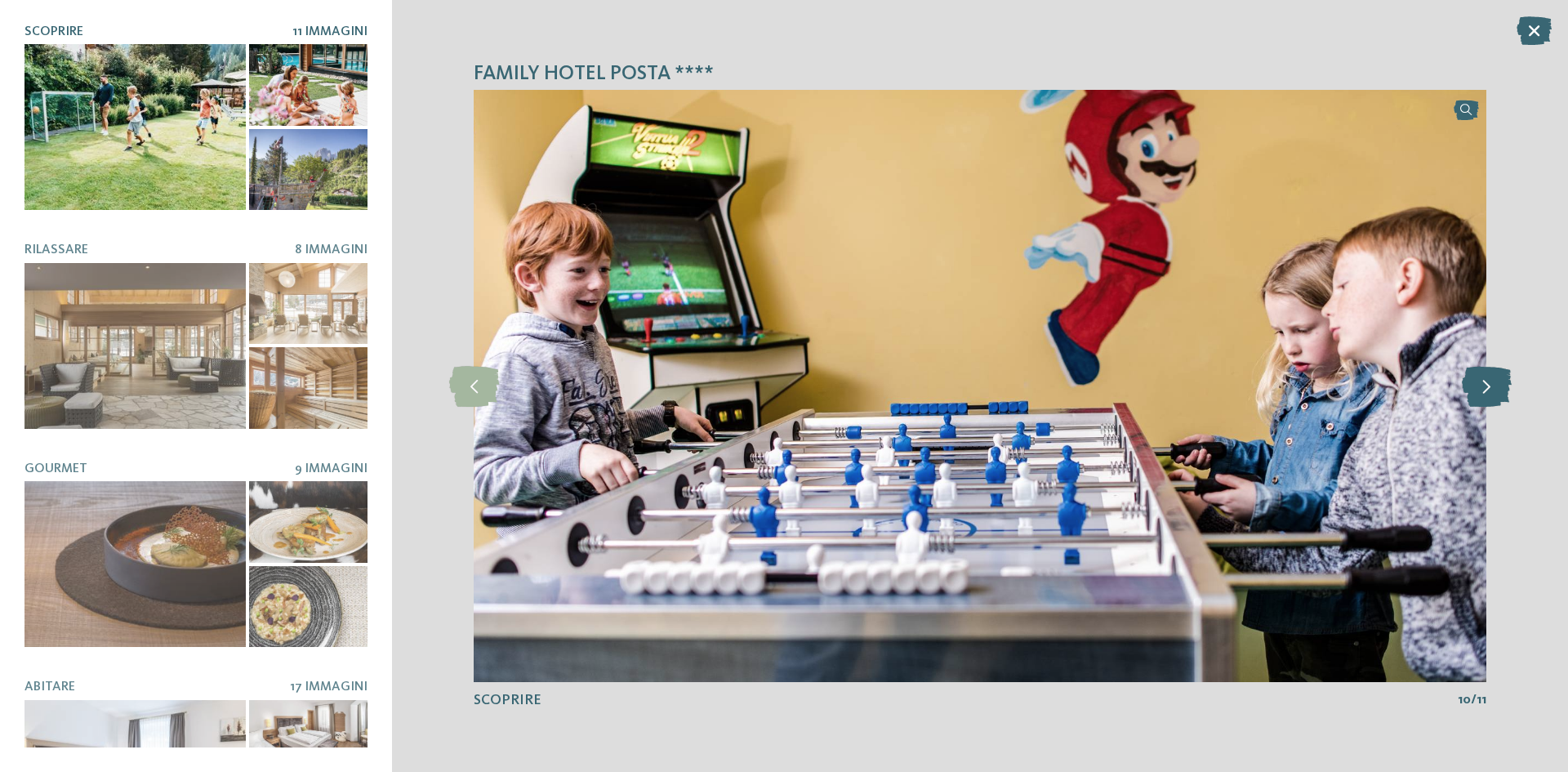
click at [1482, 378] on icon at bounding box center [1487, 386] width 50 height 41
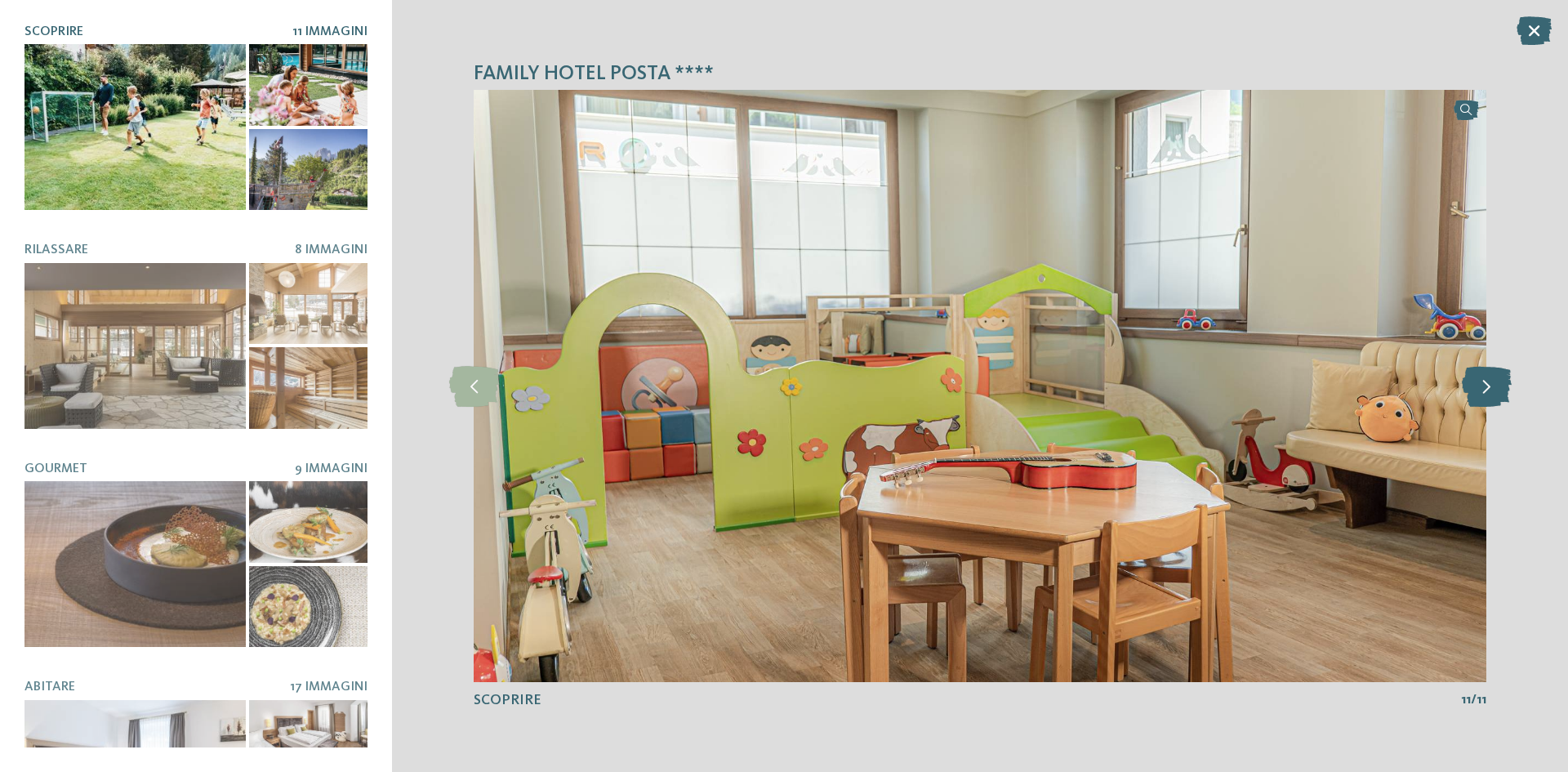
click at [1482, 378] on icon at bounding box center [1487, 386] width 50 height 41
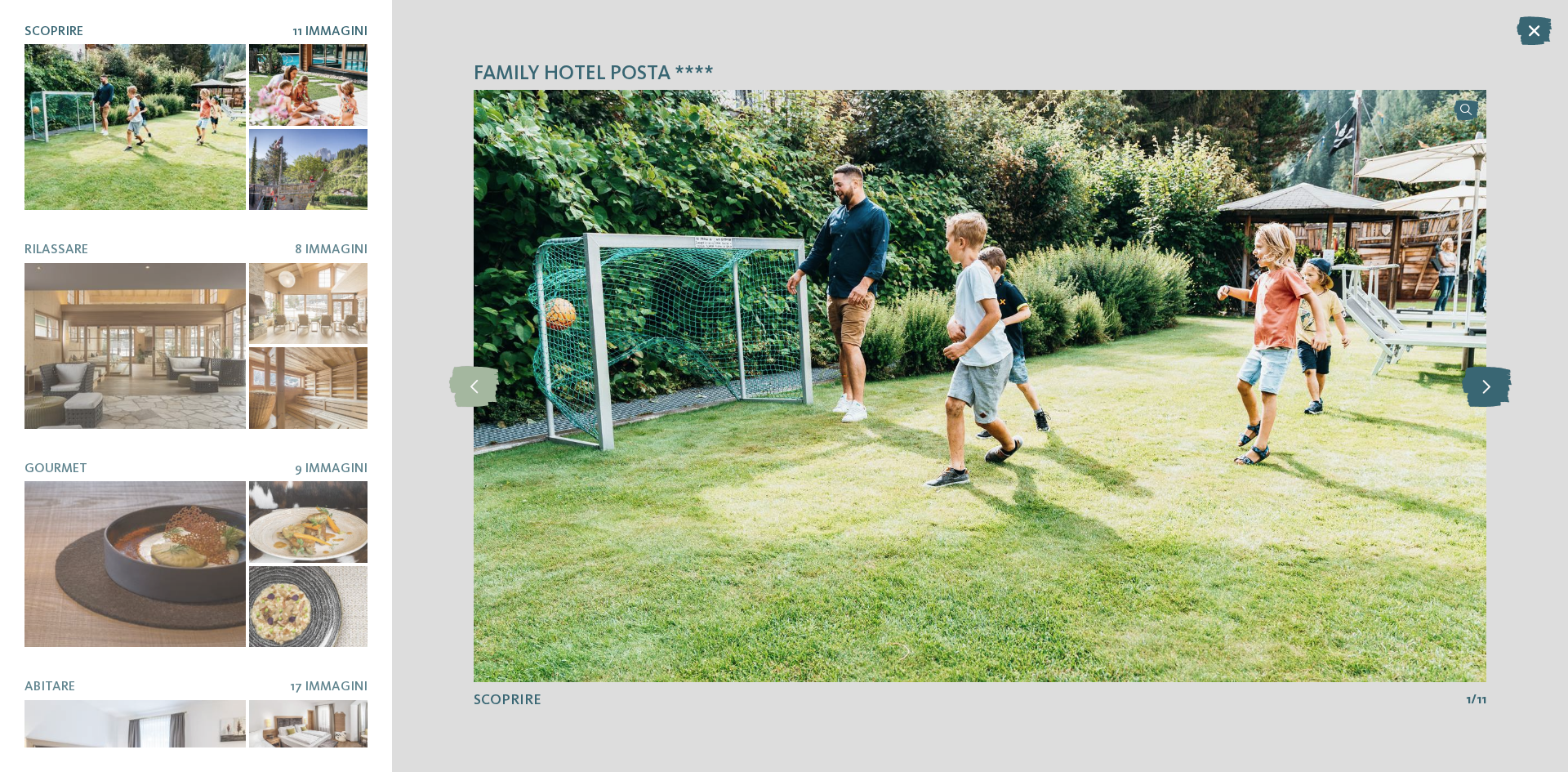
click at [1482, 378] on icon at bounding box center [1487, 386] width 50 height 41
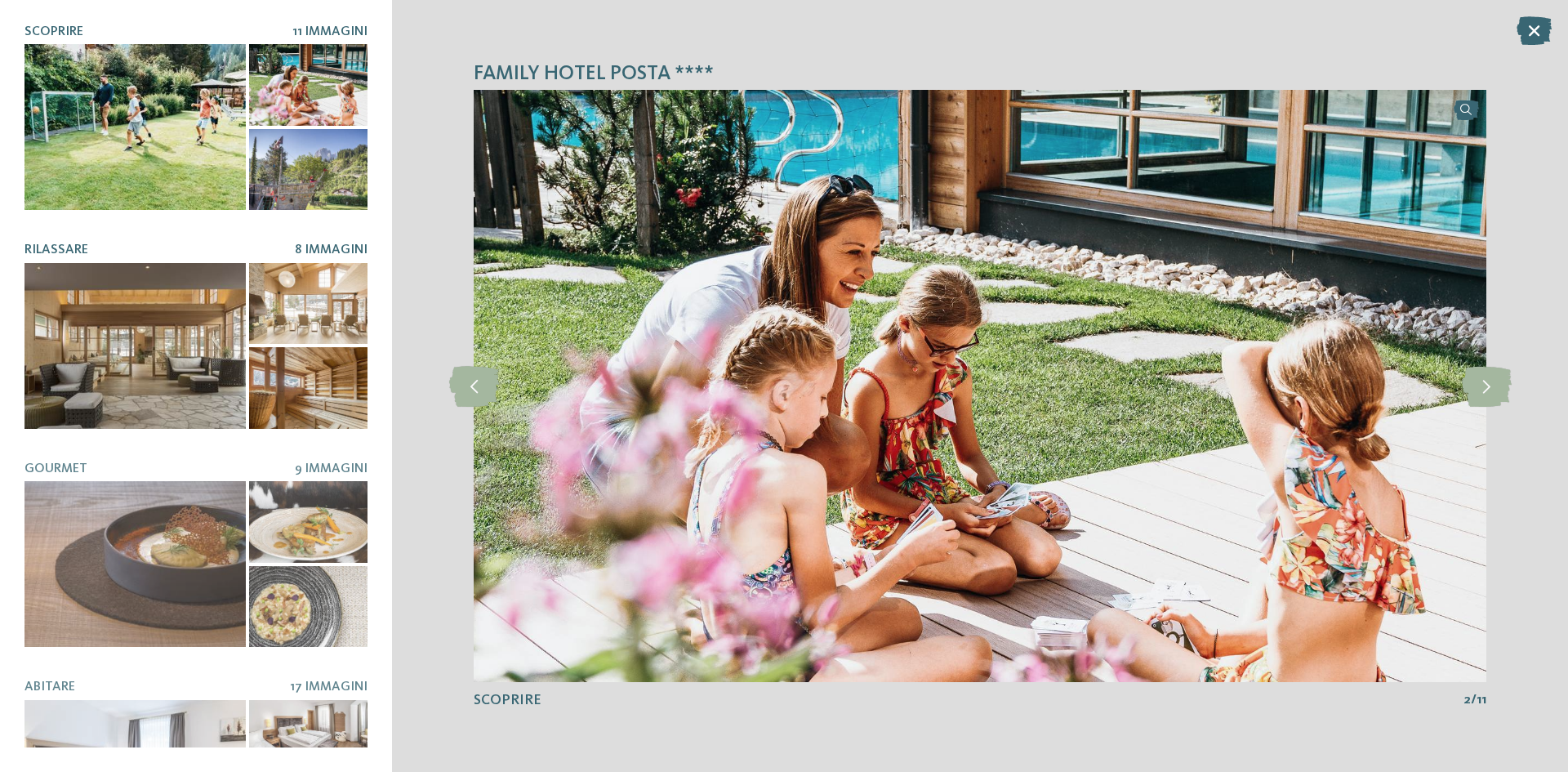
click at [295, 316] on div at bounding box center [308, 303] width 119 height 81
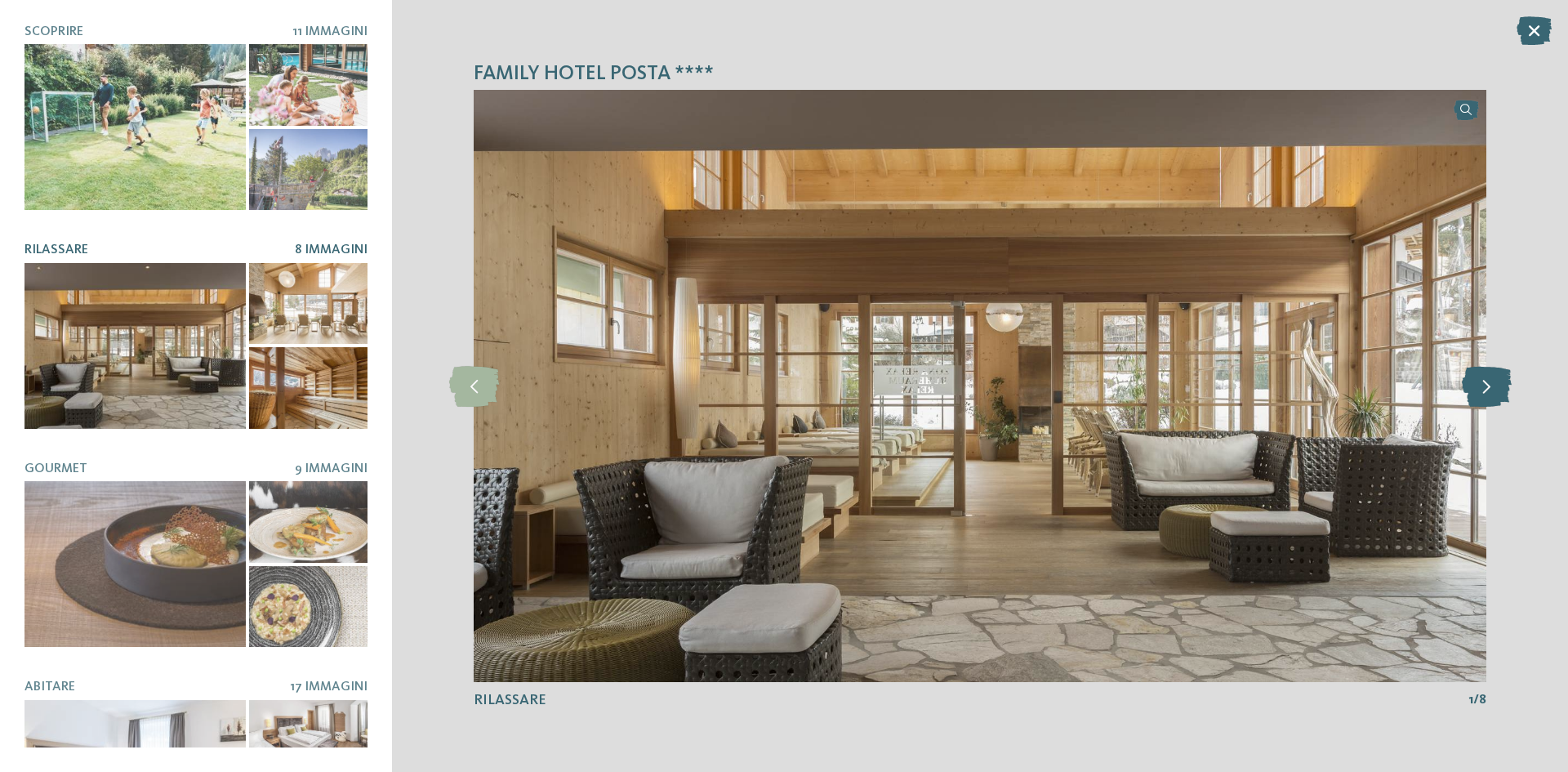
click at [1490, 400] on icon at bounding box center [1487, 386] width 50 height 41
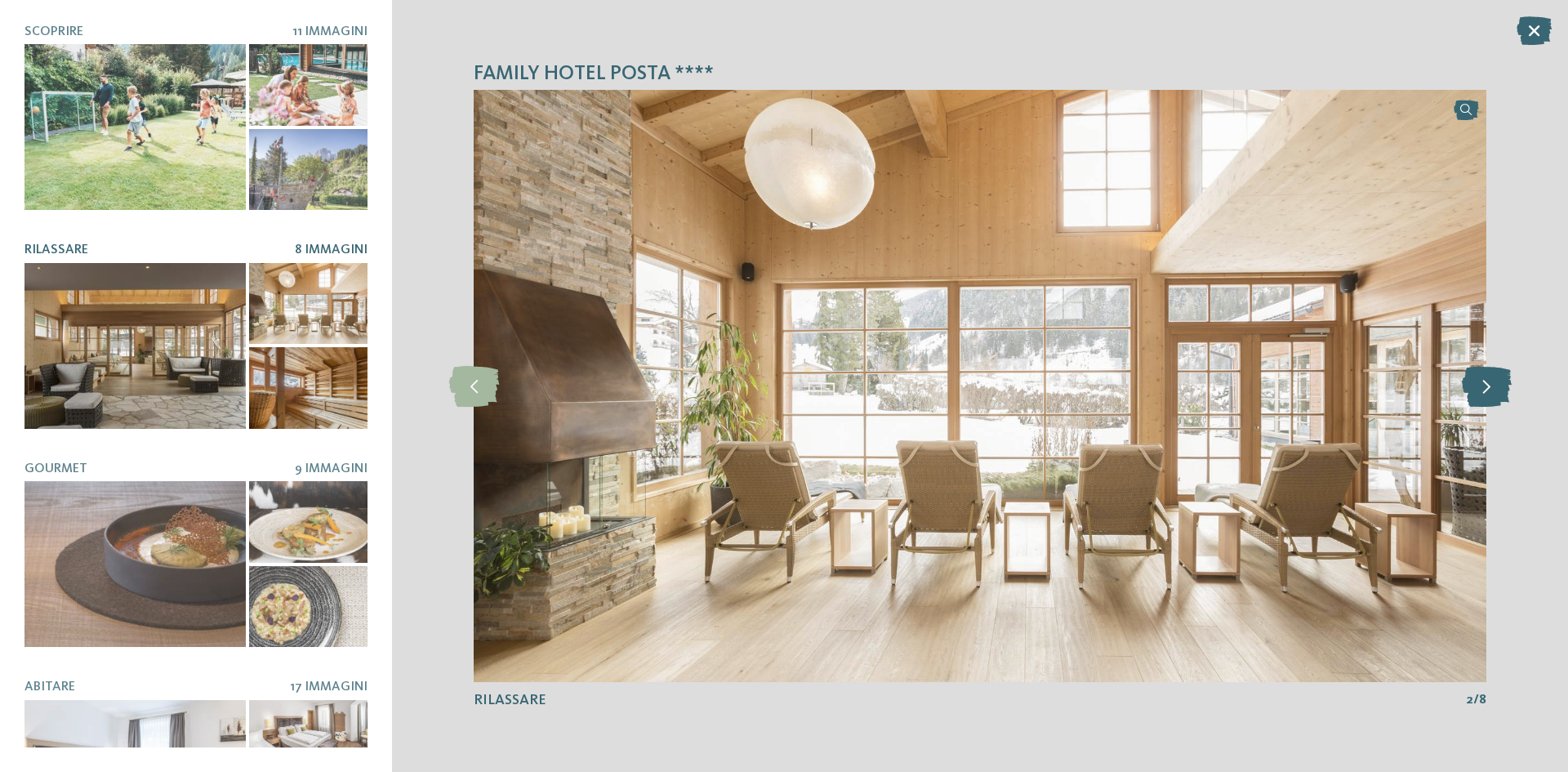
click at [1491, 400] on icon at bounding box center [1487, 386] width 50 height 41
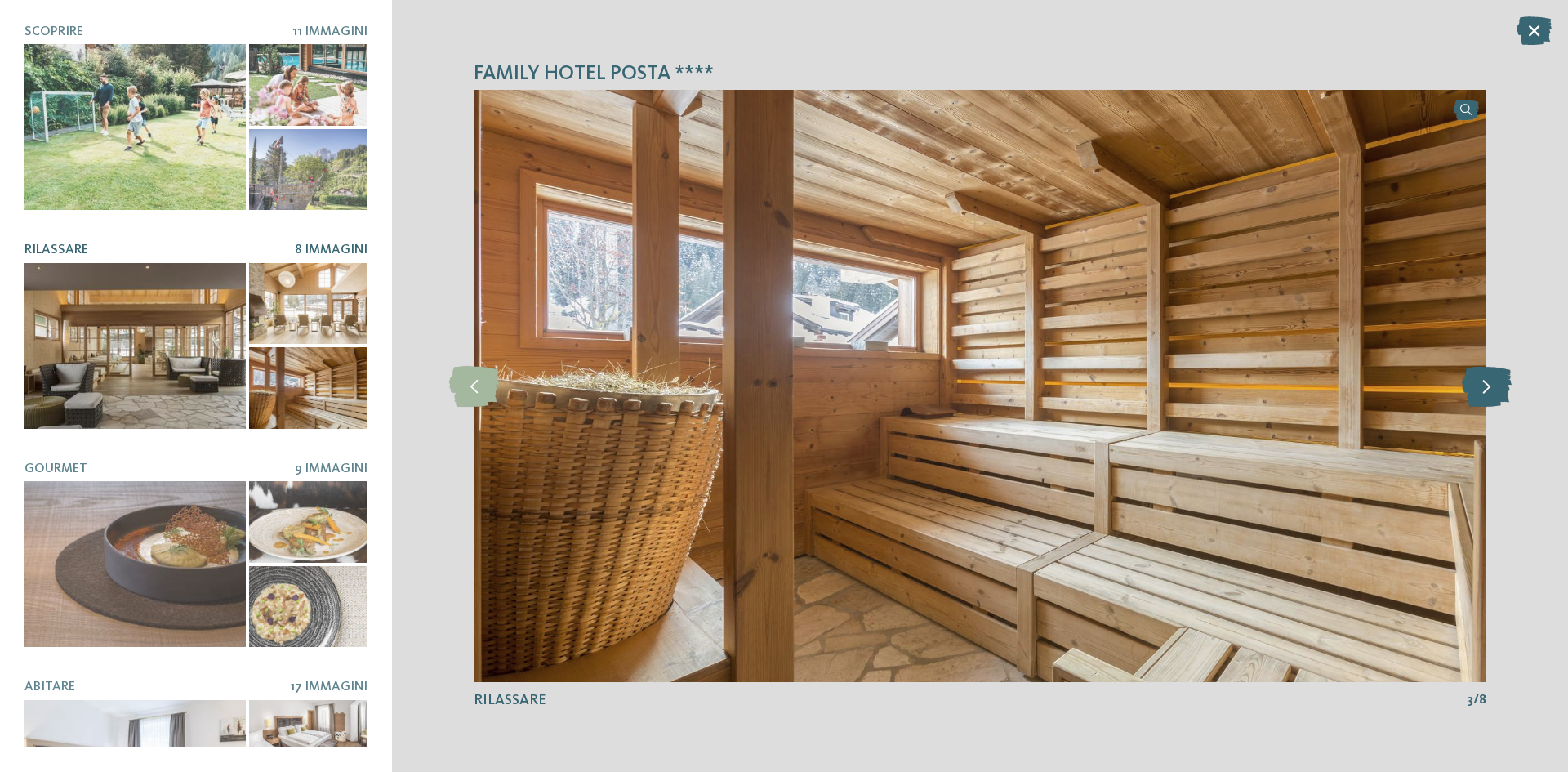
click at [1491, 400] on icon at bounding box center [1487, 386] width 50 height 41
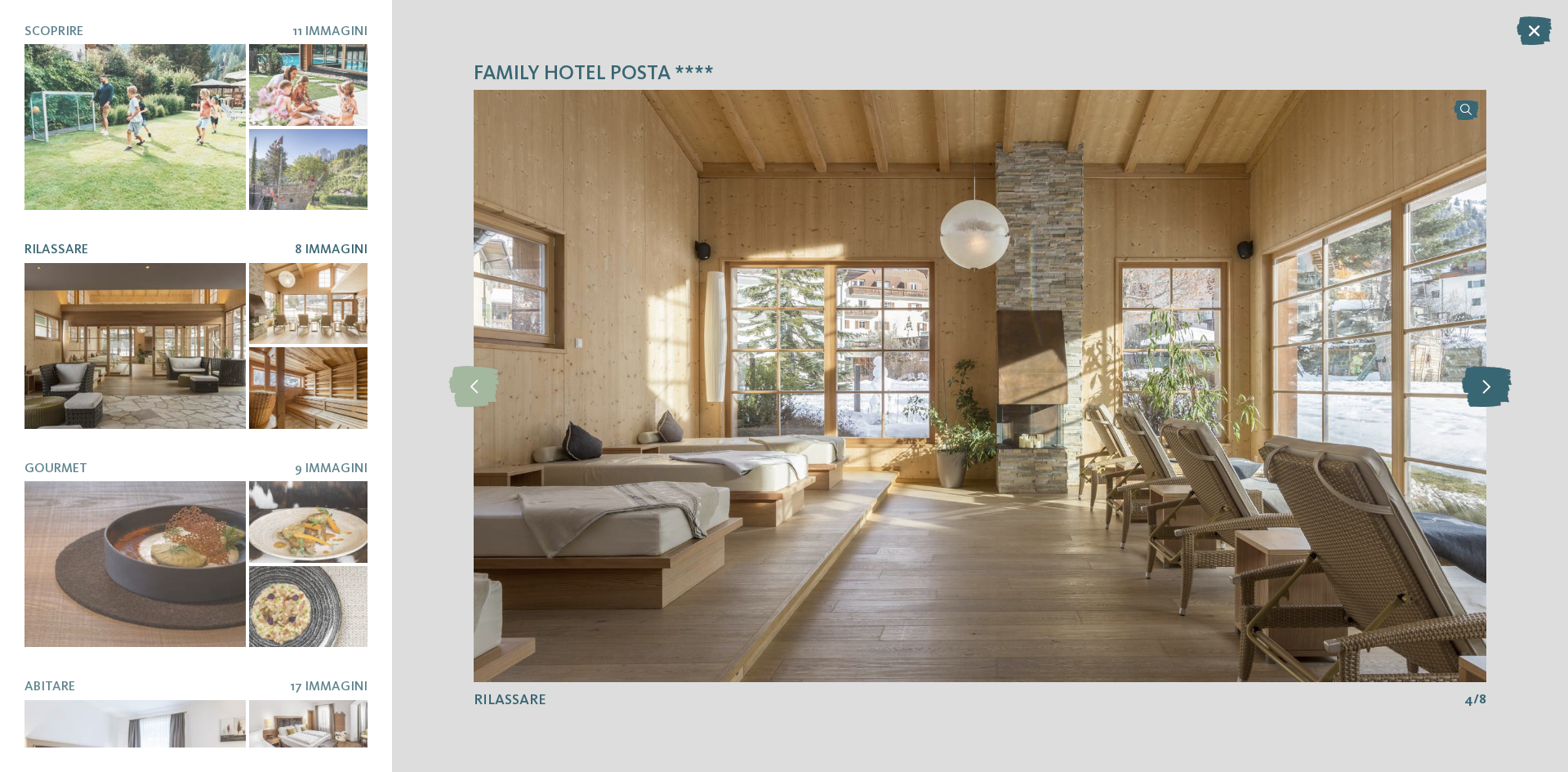
click at [1492, 400] on icon at bounding box center [1487, 386] width 50 height 41
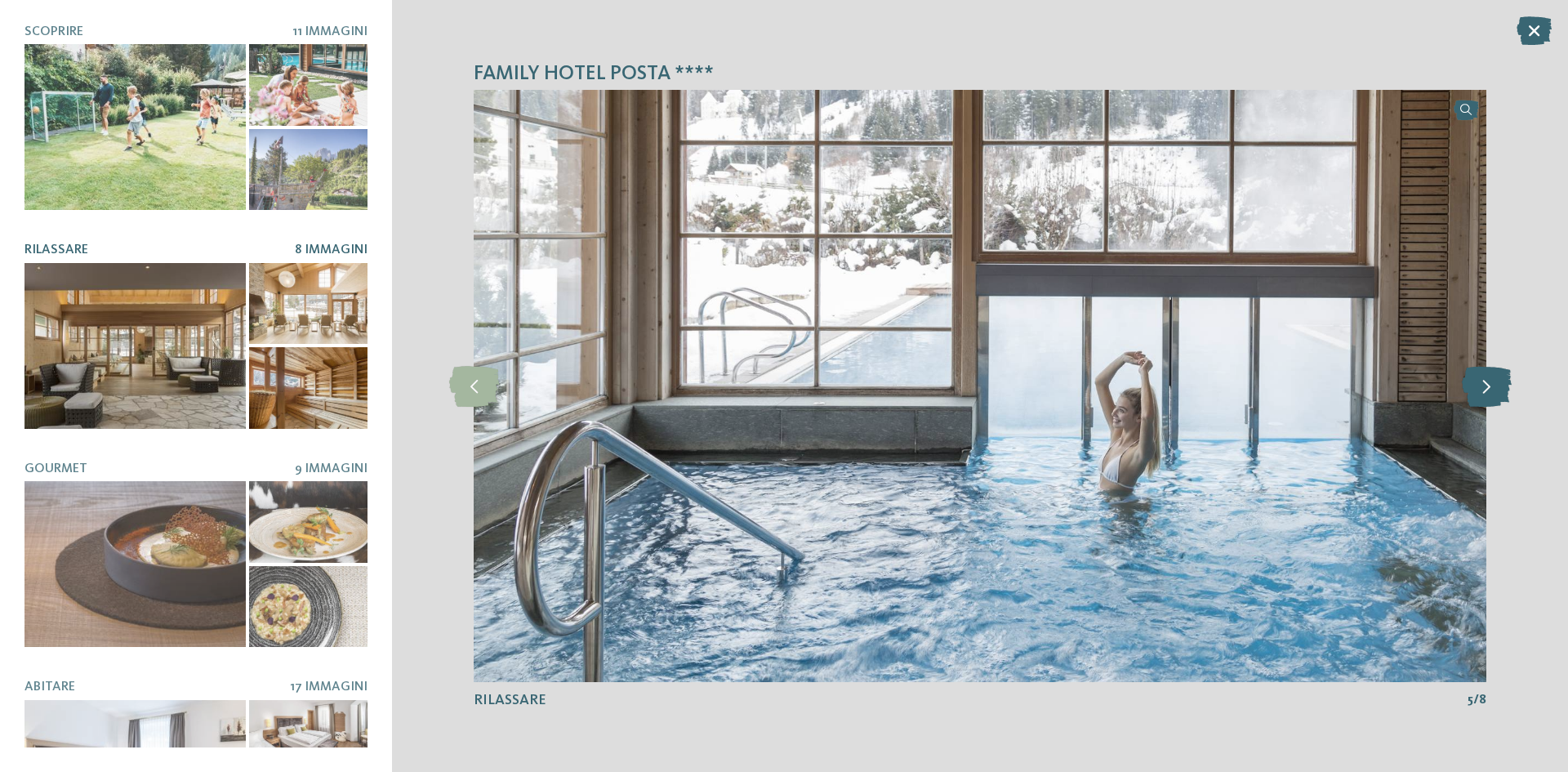
click at [1492, 400] on icon at bounding box center [1487, 386] width 50 height 41
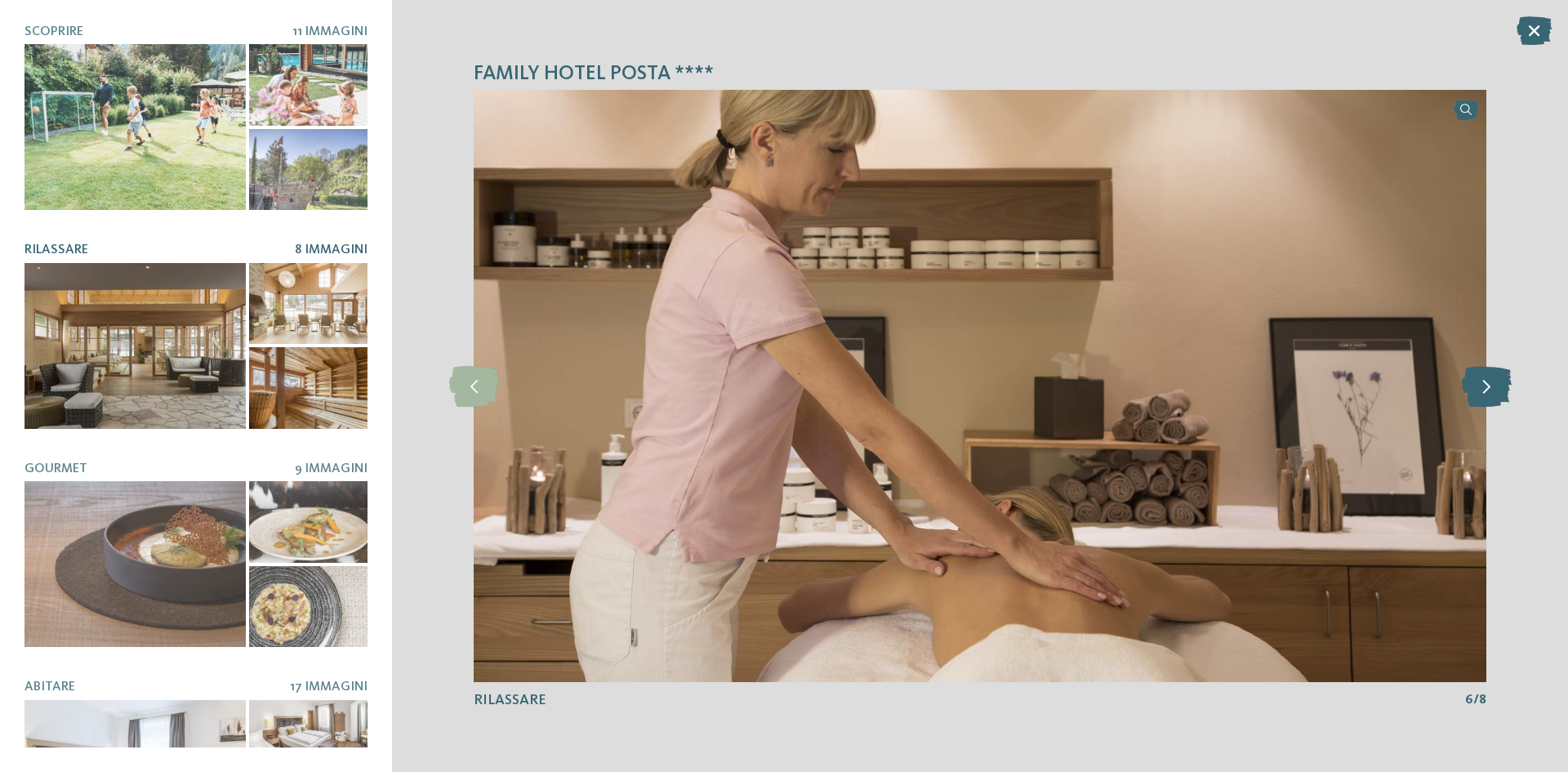
click at [1492, 400] on icon at bounding box center [1487, 386] width 50 height 41
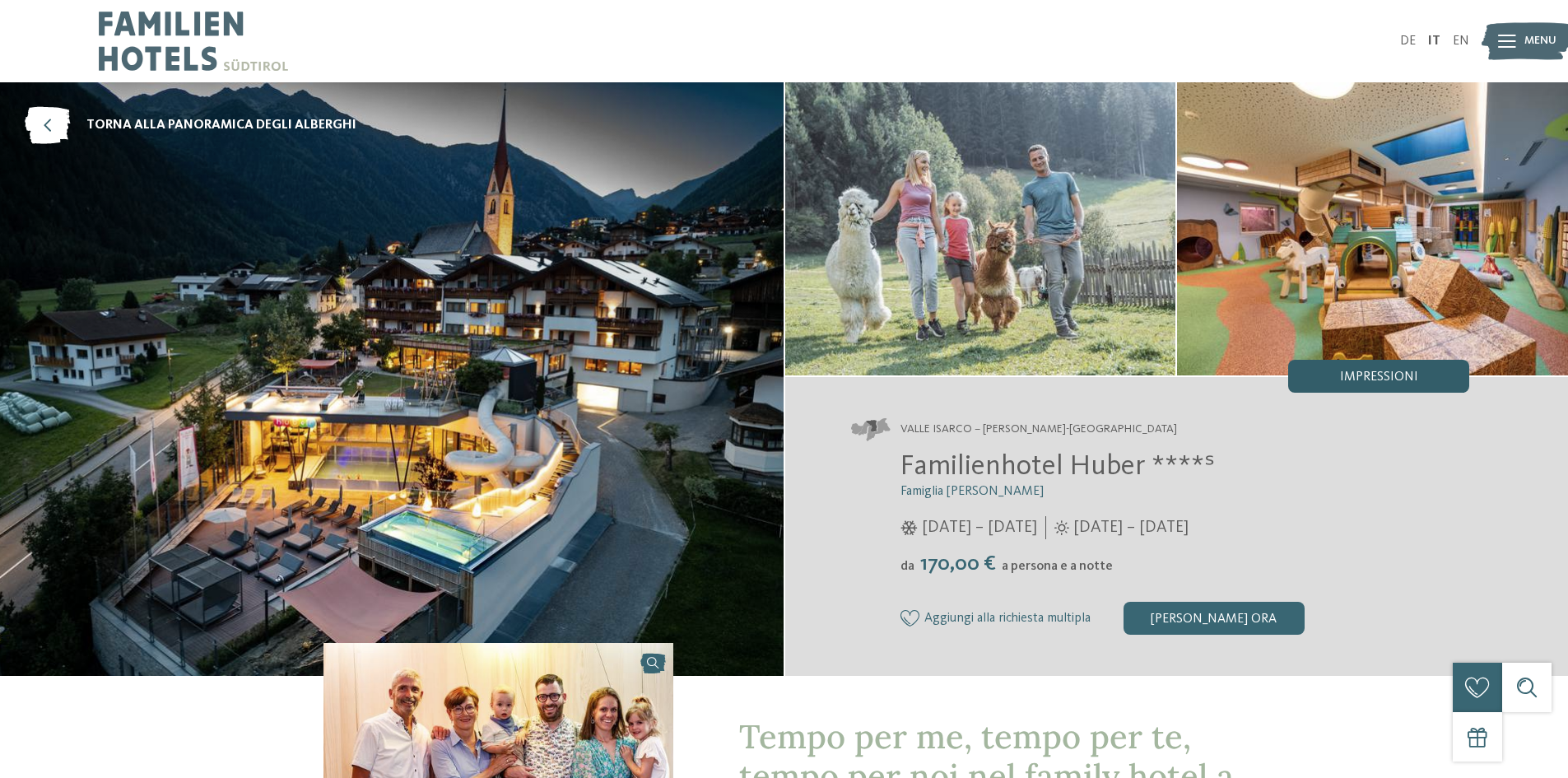
click at [1311, 364] on div "Impressioni" at bounding box center [1379, 376] width 181 height 33
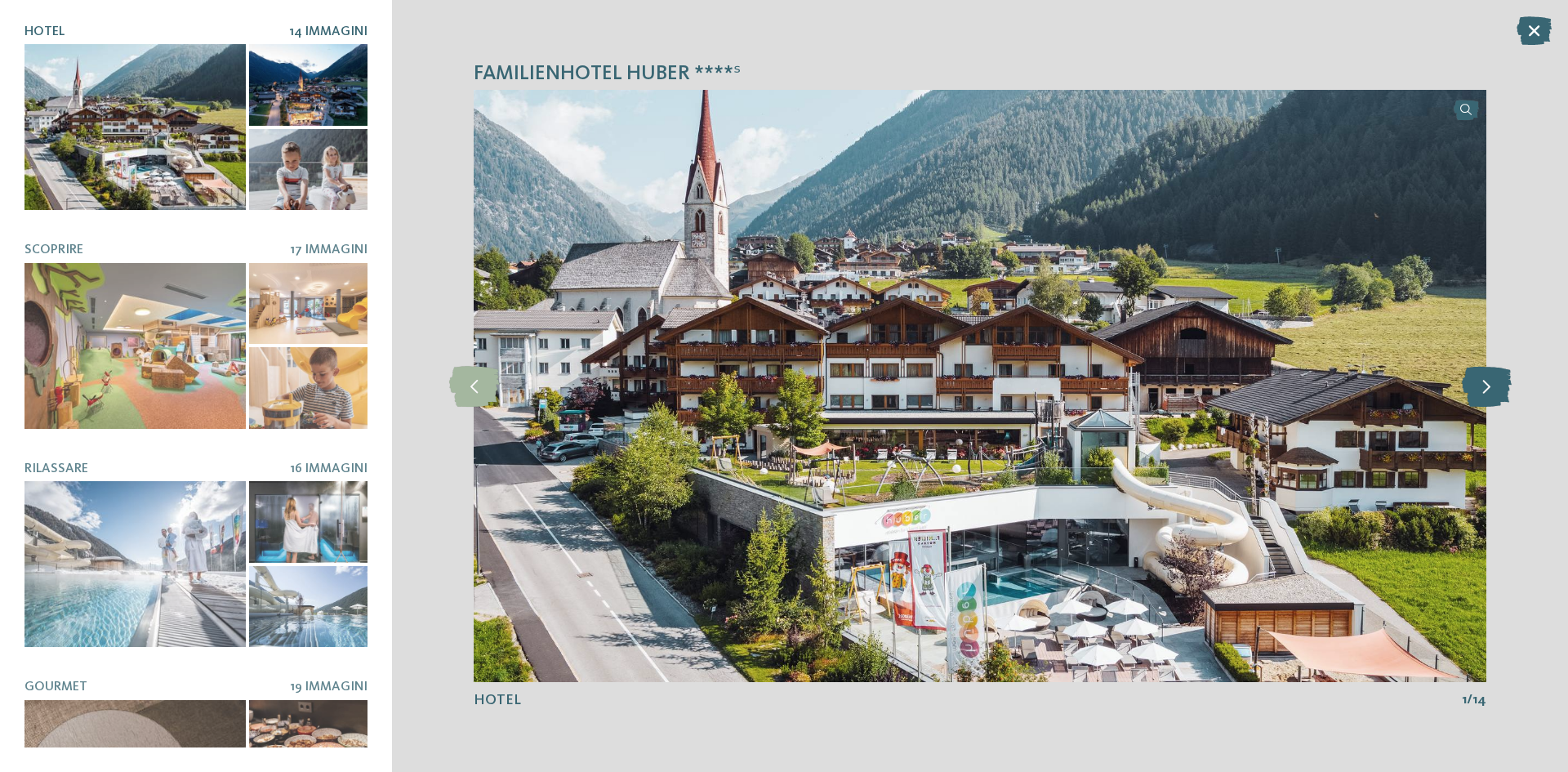
click at [1472, 388] on icon at bounding box center [1487, 386] width 50 height 41
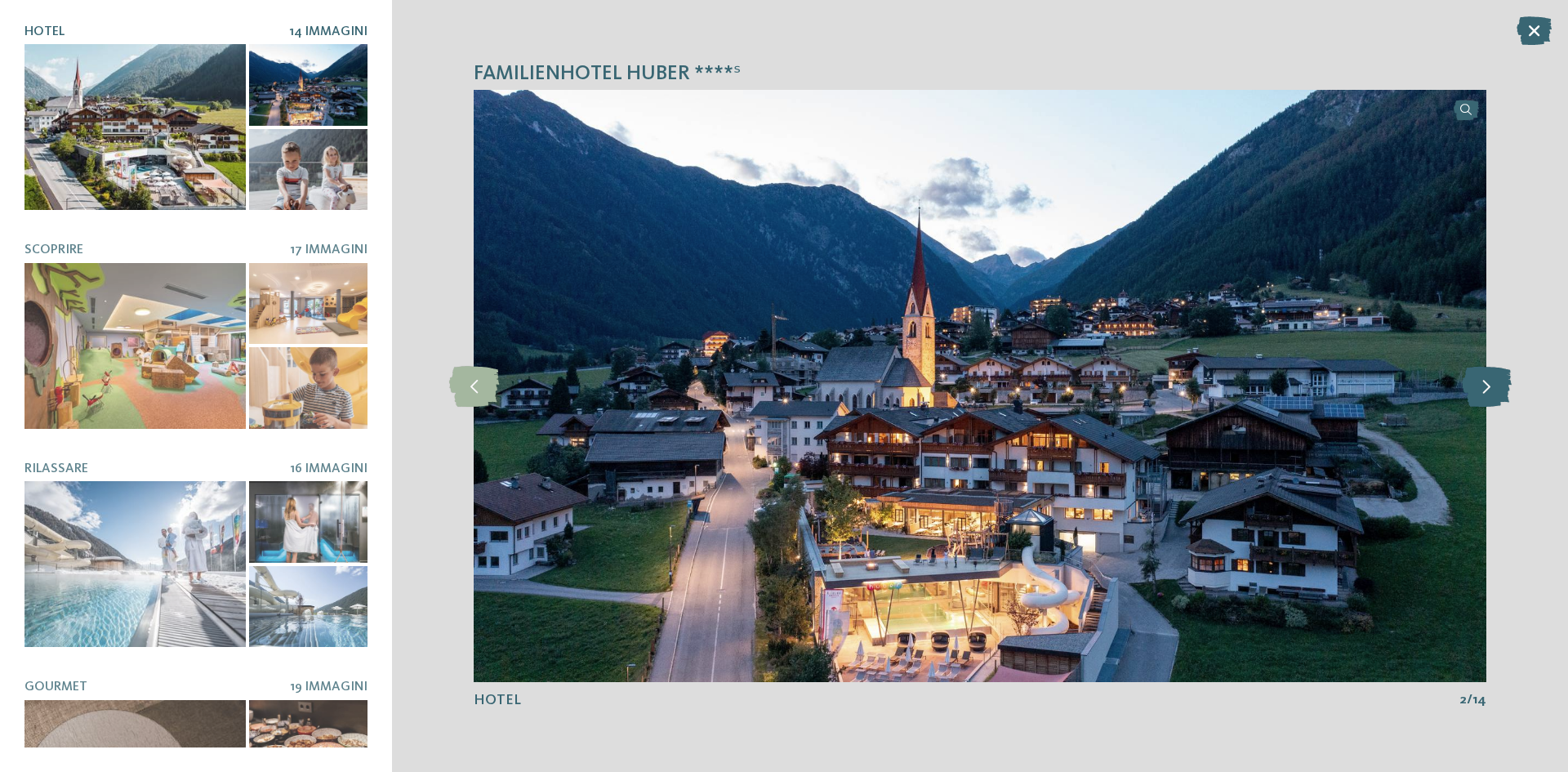
click at [1473, 388] on icon at bounding box center [1487, 386] width 50 height 41
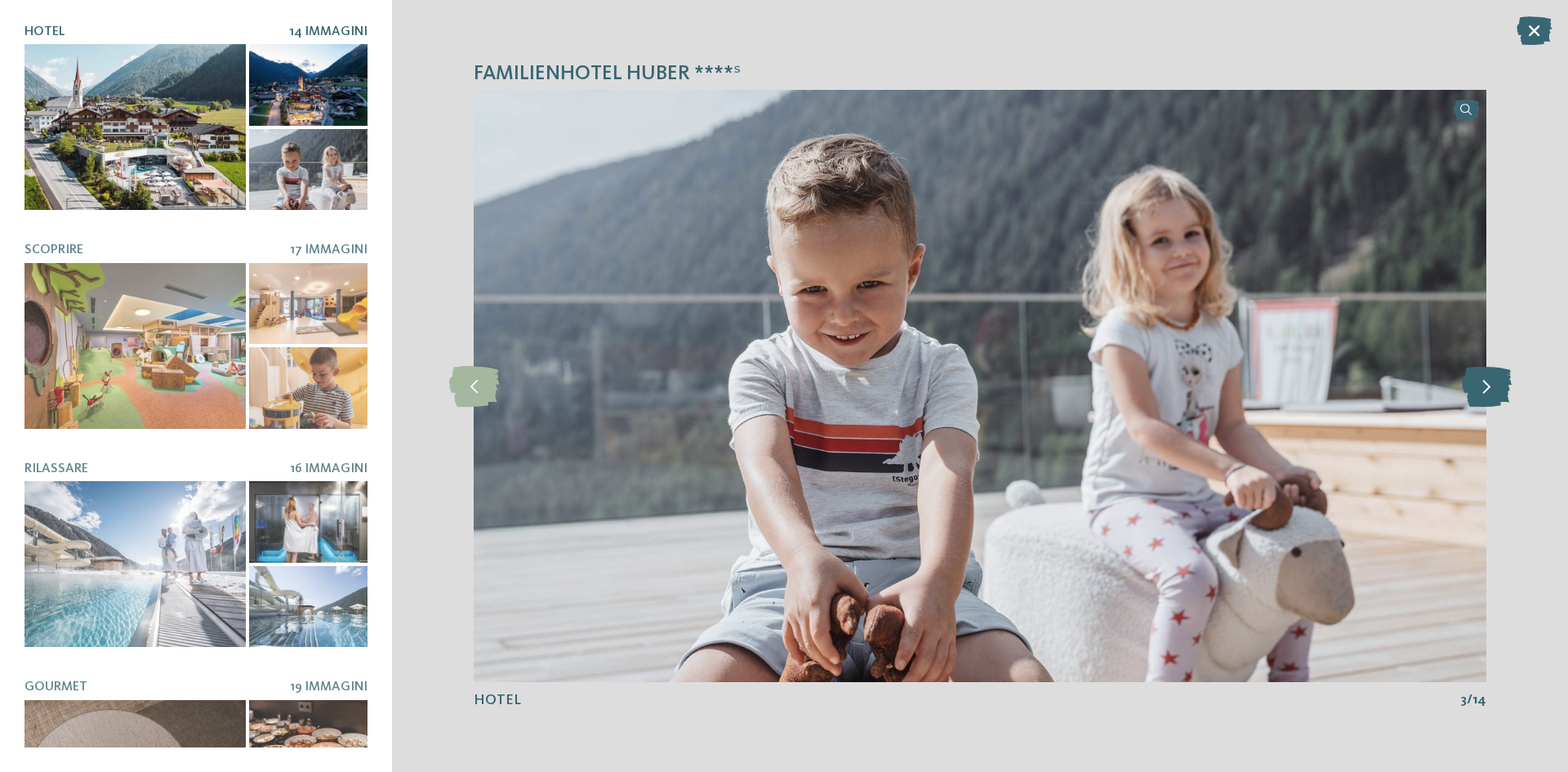
click at [1473, 387] on icon at bounding box center [1487, 386] width 50 height 41
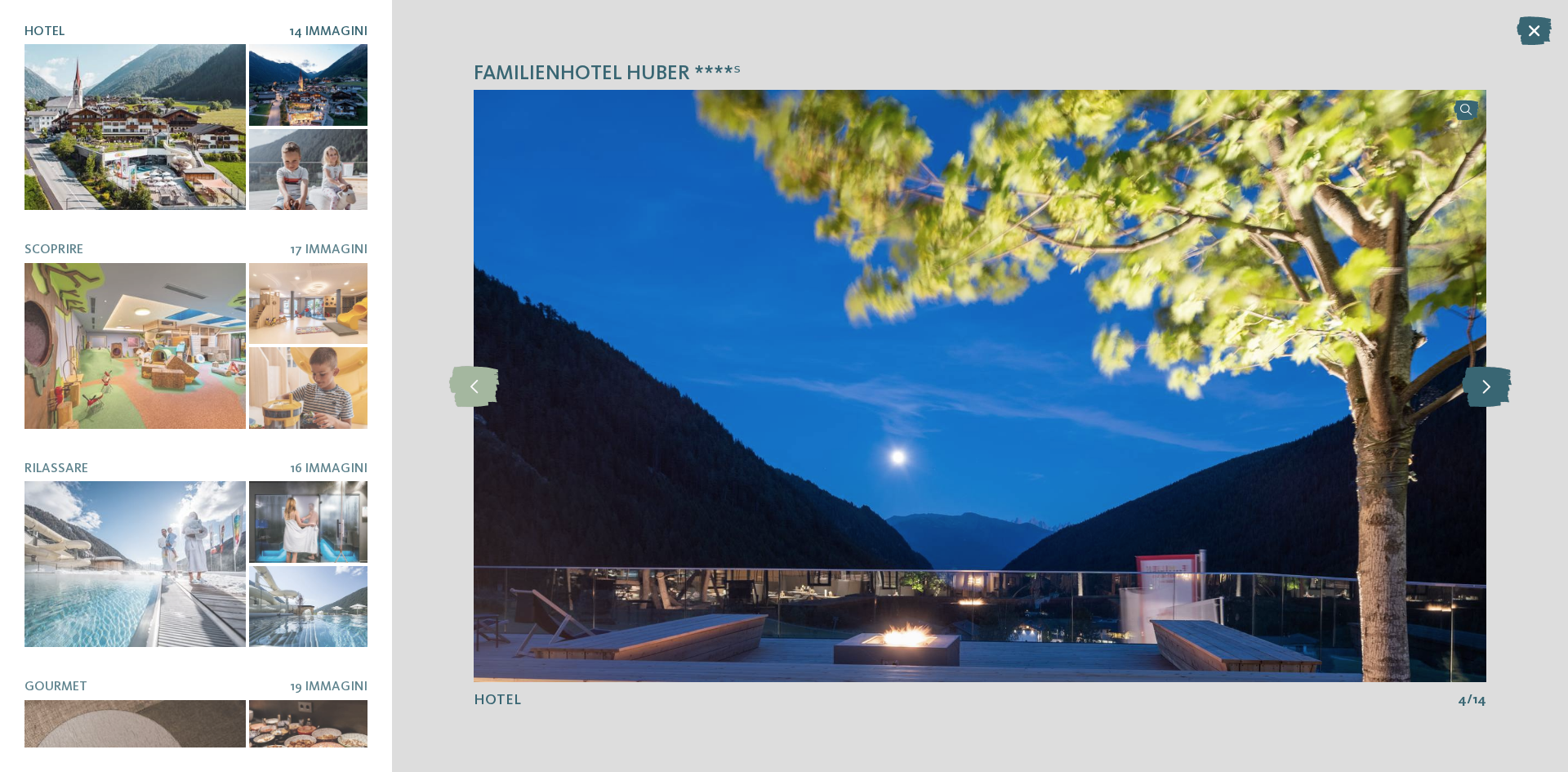
click at [1473, 387] on icon at bounding box center [1487, 386] width 50 height 41
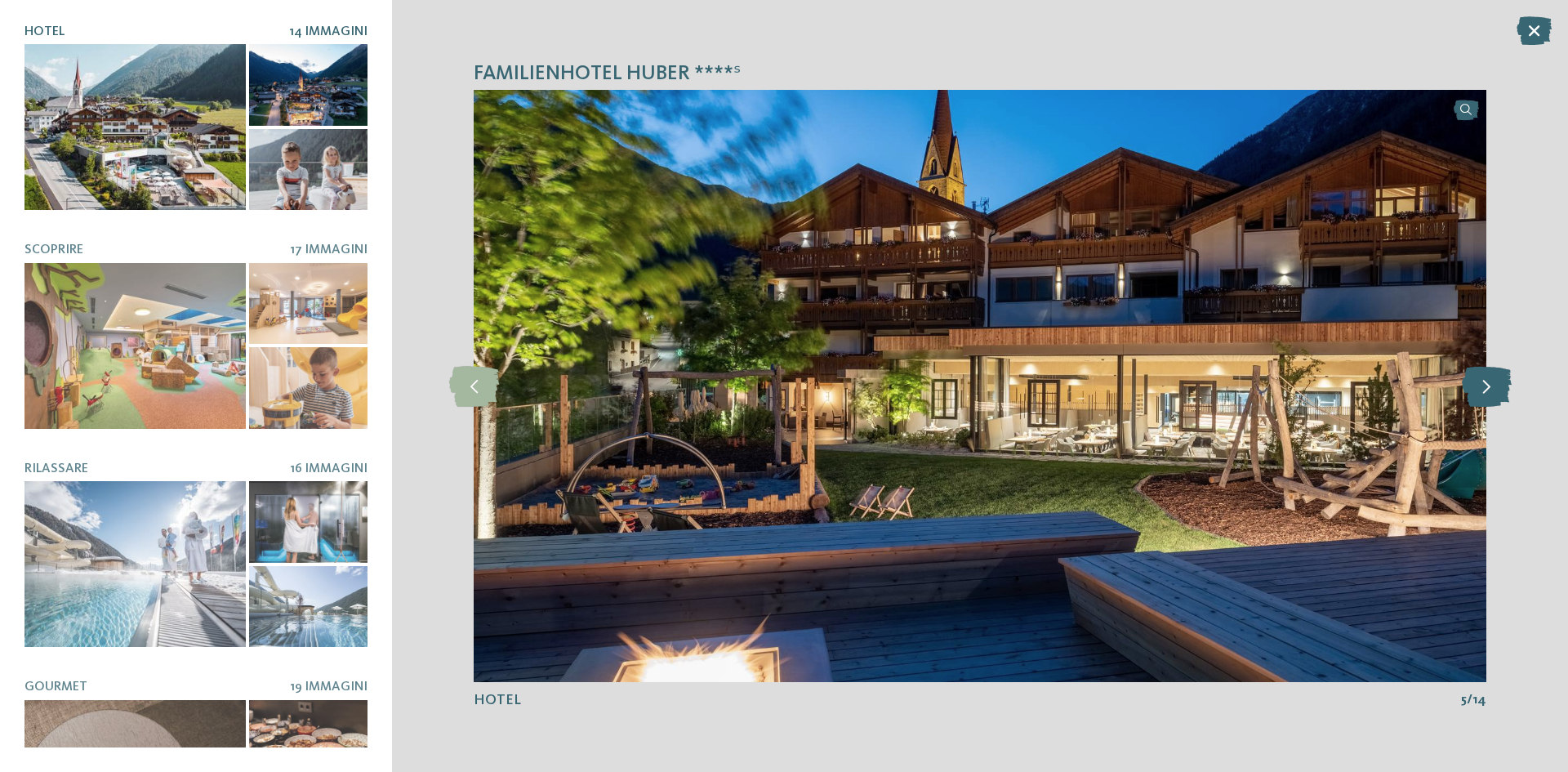
click at [1473, 387] on icon at bounding box center [1487, 386] width 50 height 41
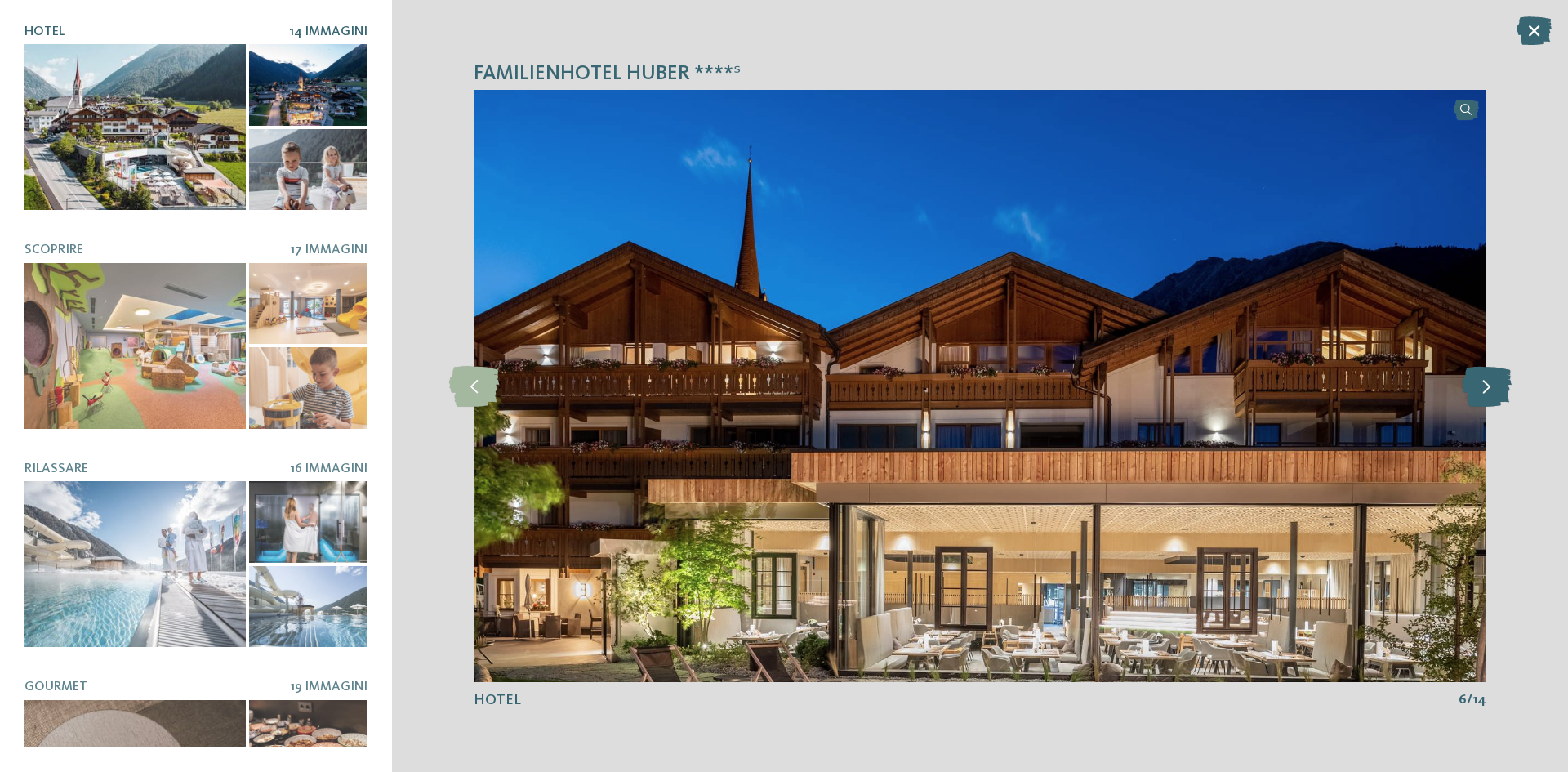
click at [1473, 387] on icon at bounding box center [1487, 386] width 50 height 41
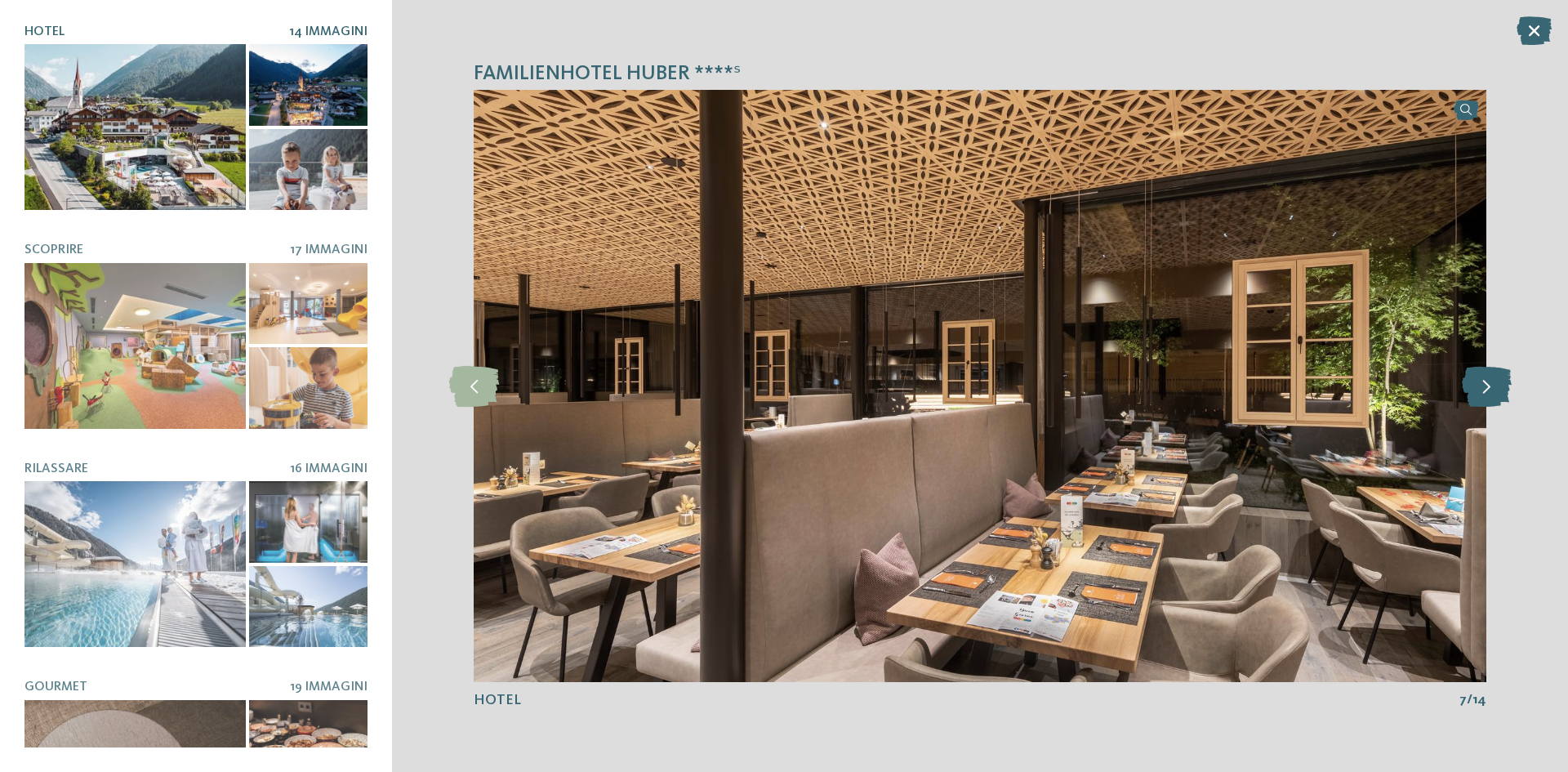
click at [1473, 387] on icon at bounding box center [1487, 386] width 50 height 41
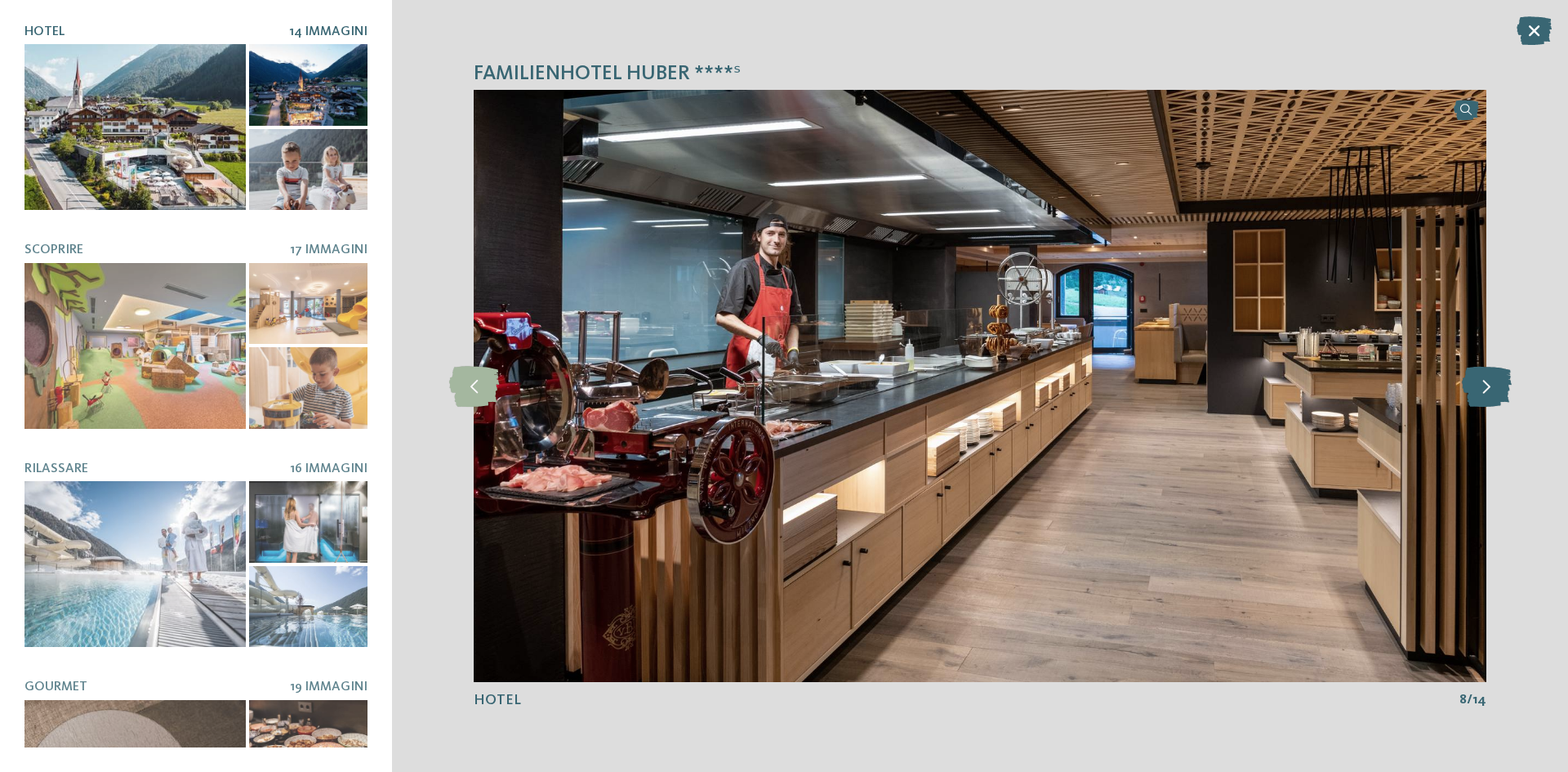
click at [1473, 387] on icon at bounding box center [1487, 386] width 50 height 41
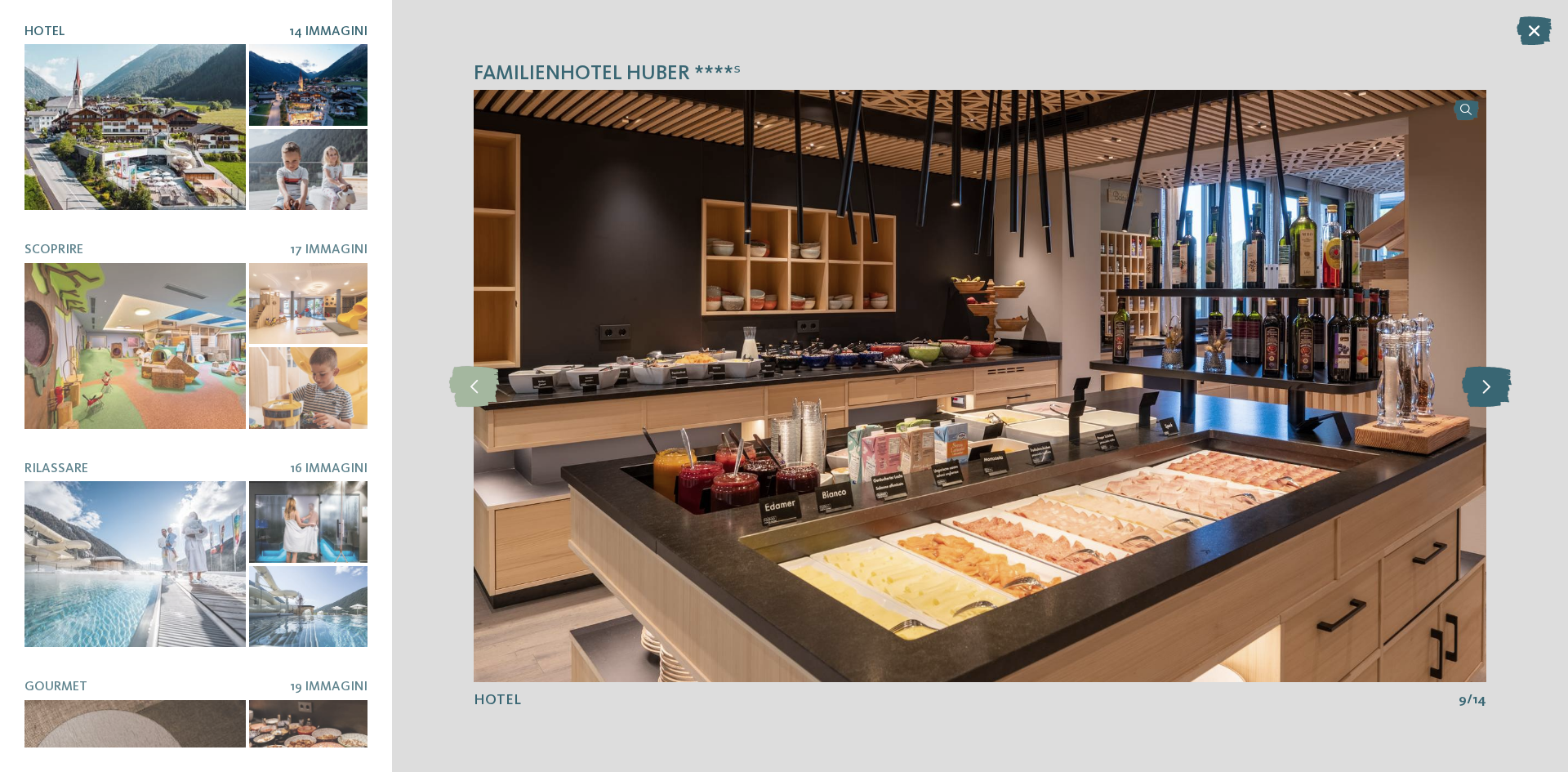
click at [1473, 387] on icon at bounding box center [1487, 386] width 50 height 41
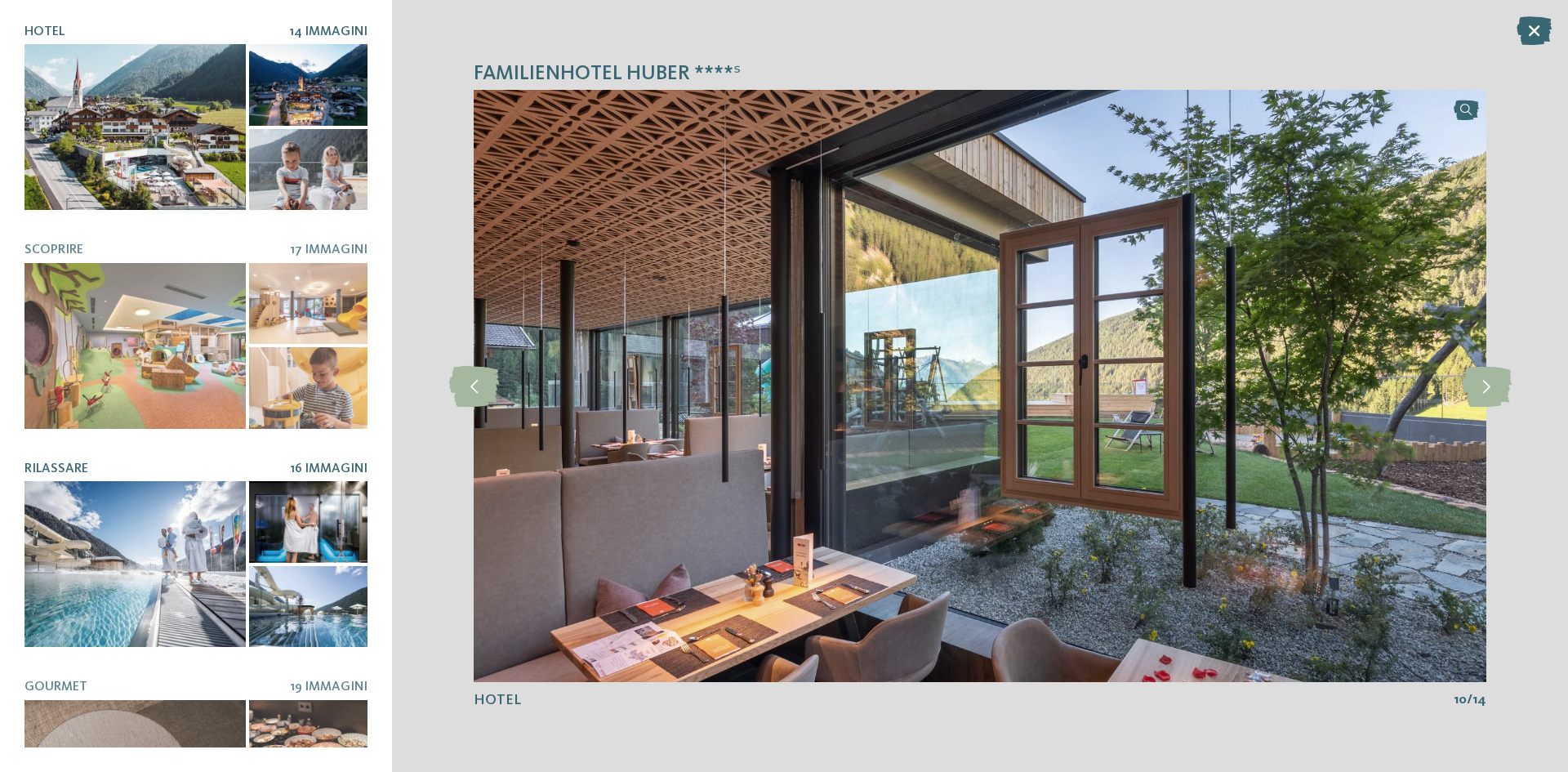
click at [112, 529] on div at bounding box center [135, 563] width 221 height 165
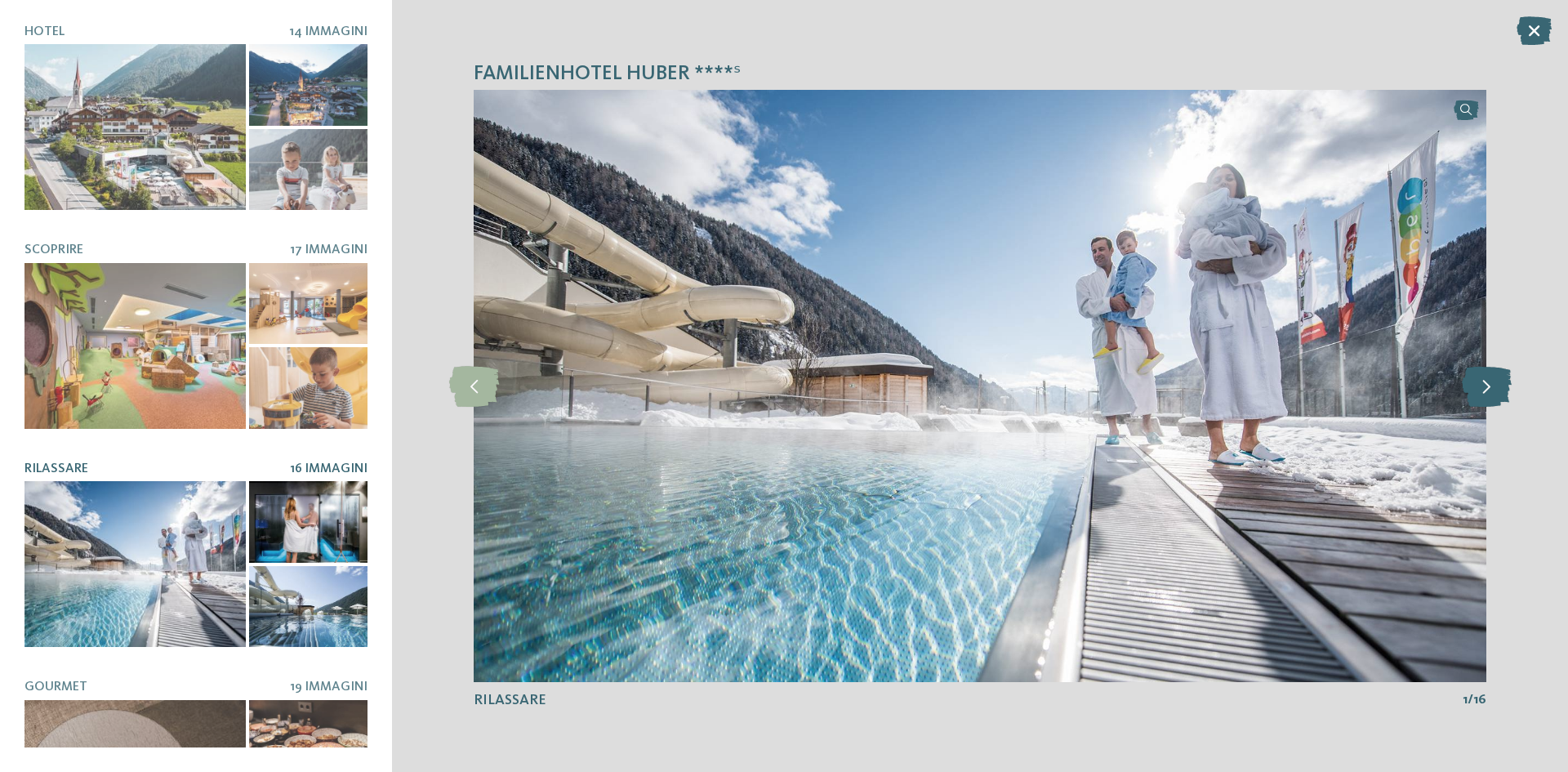
click at [1491, 385] on icon at bounding box center [1487, 386] width 50 height 41
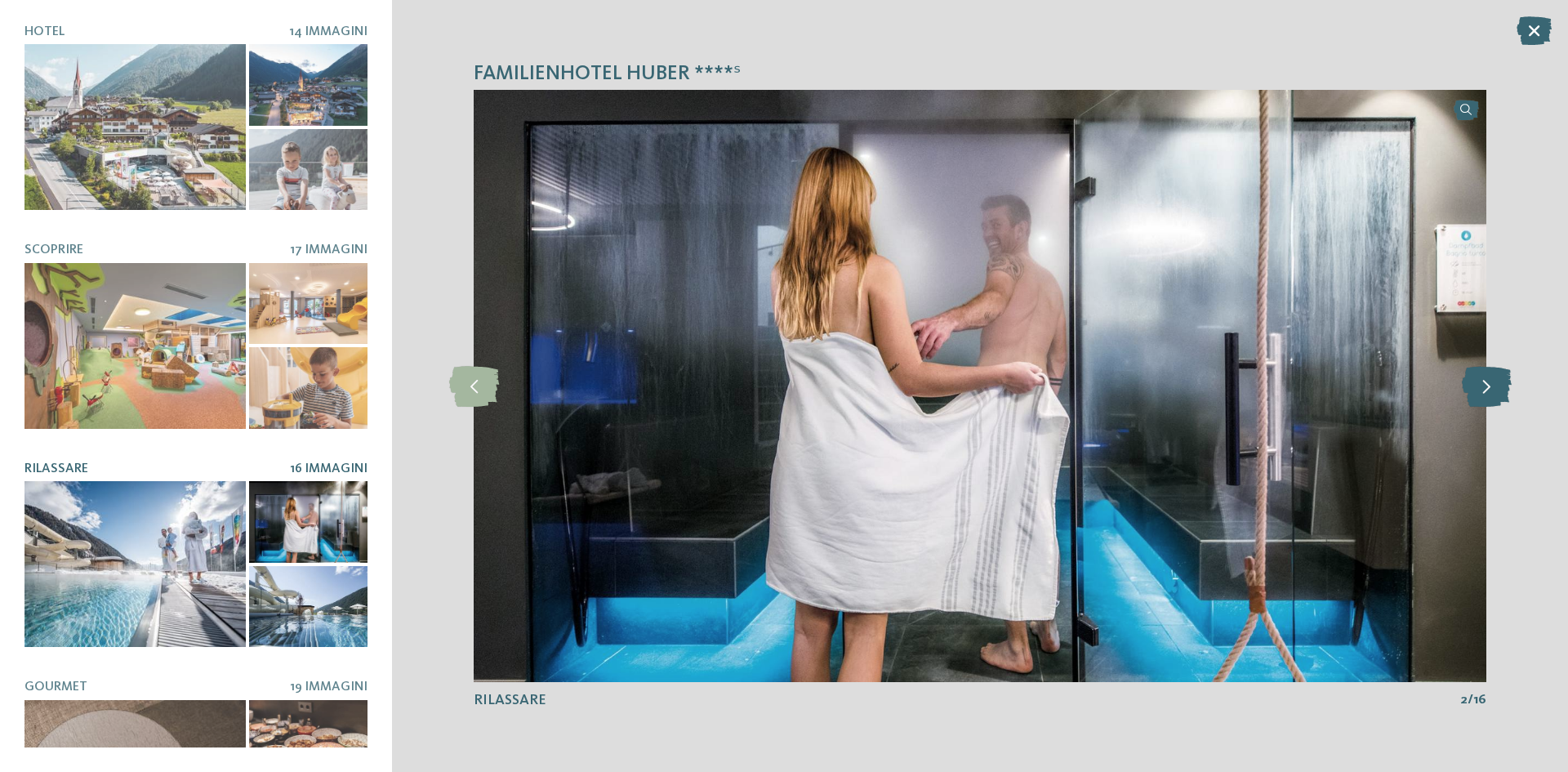
click at [1491, 385] on icon at bounding box center [1487, 386] width 50 height 41
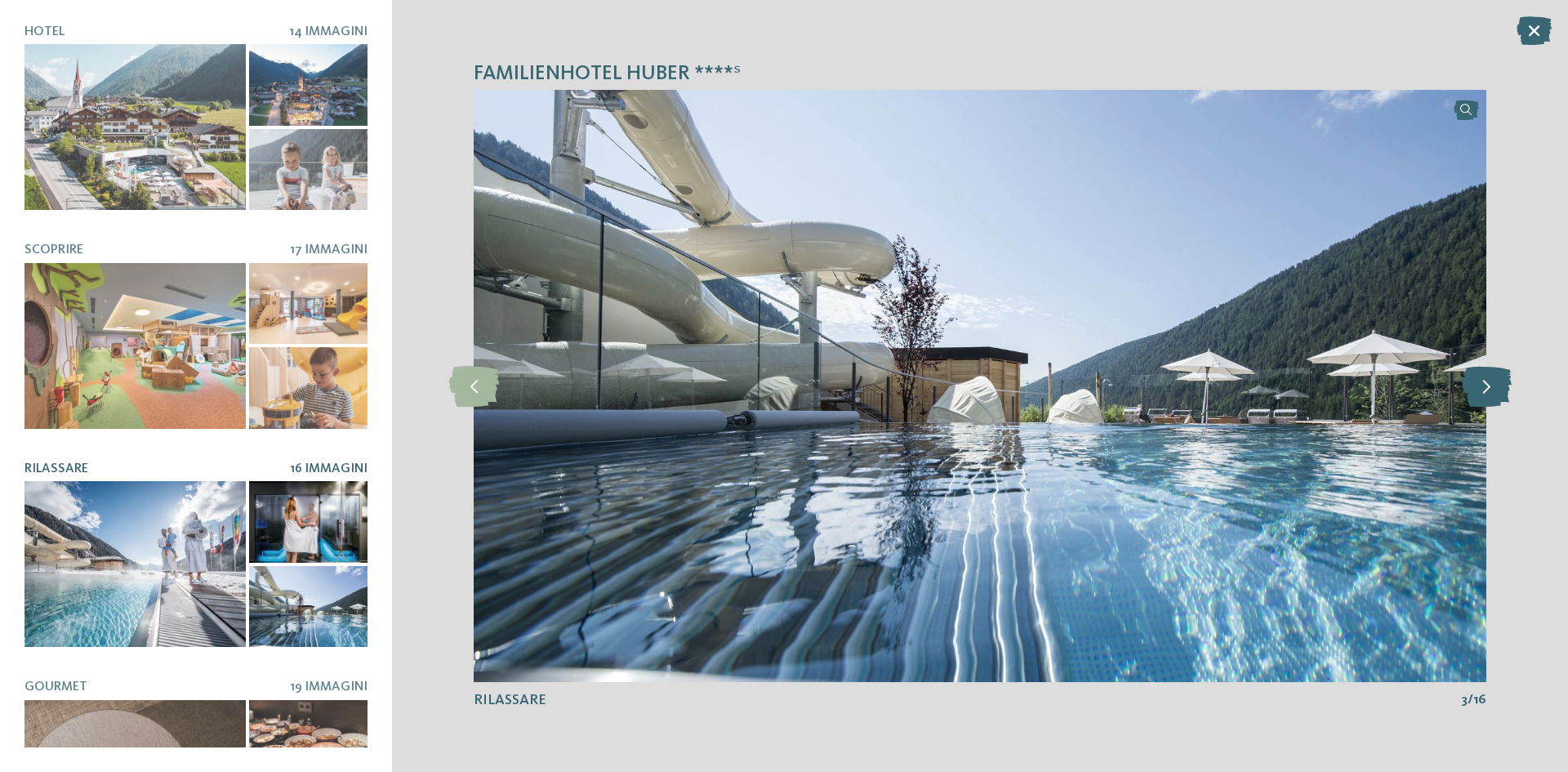
click at [1491, 385] on icon at bounding box center [1487, 386] width 50 height 41
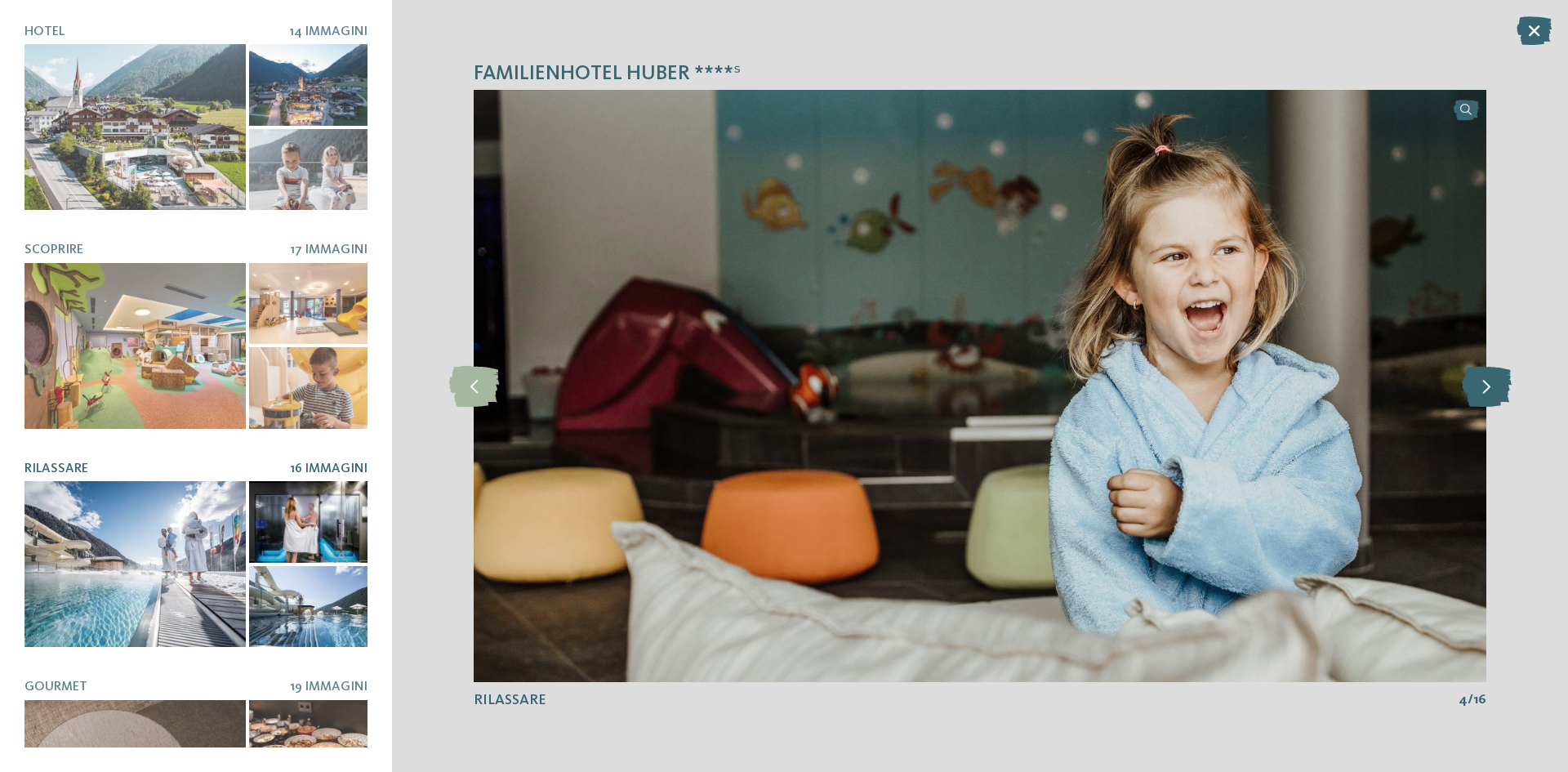
click at [1491, 385] on icon at bounding box center [1487, 386] width 50 height 41
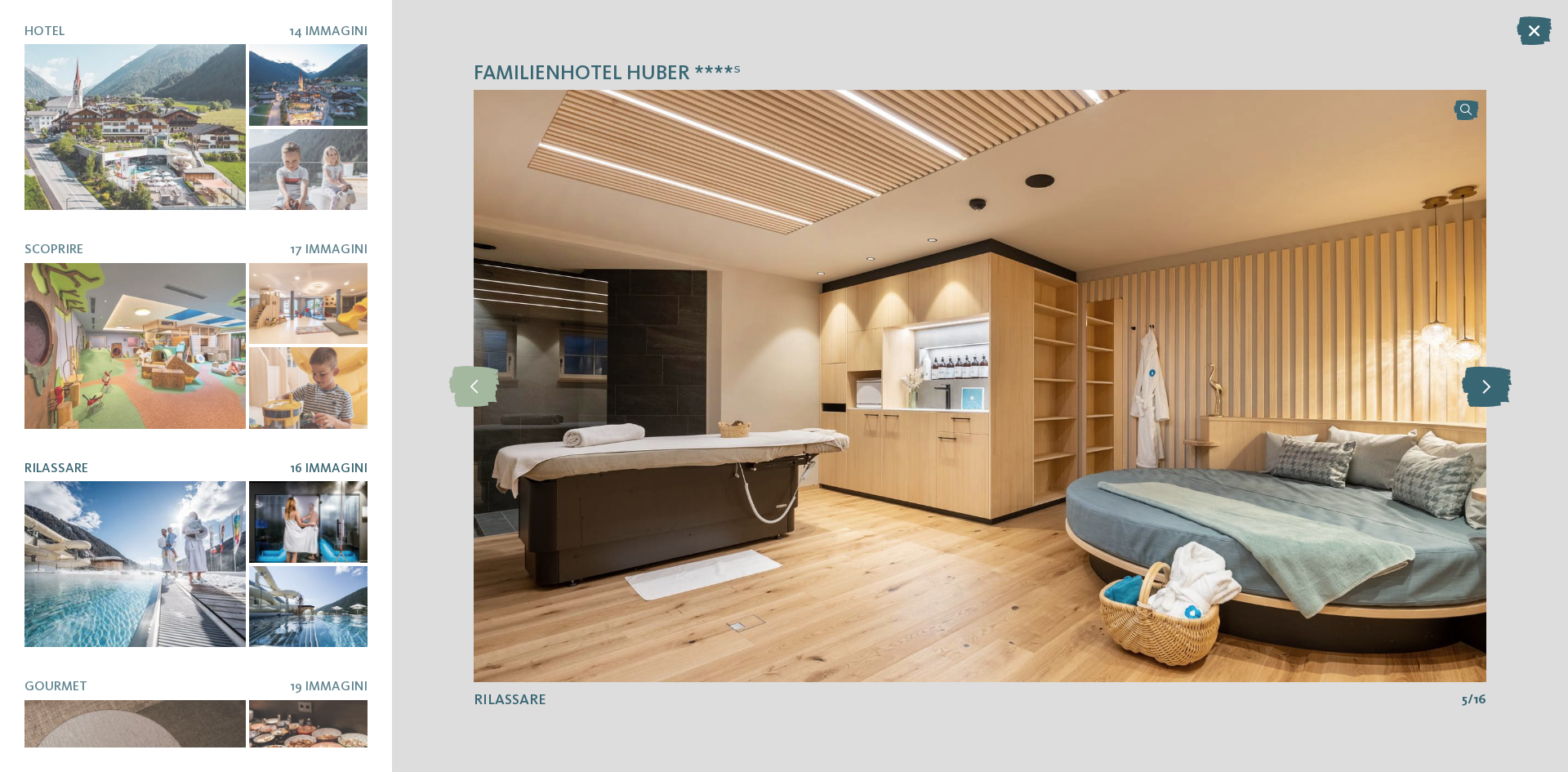
click at [1491, 385] on icon at bounding box center [1487, 386] width 50 height 41
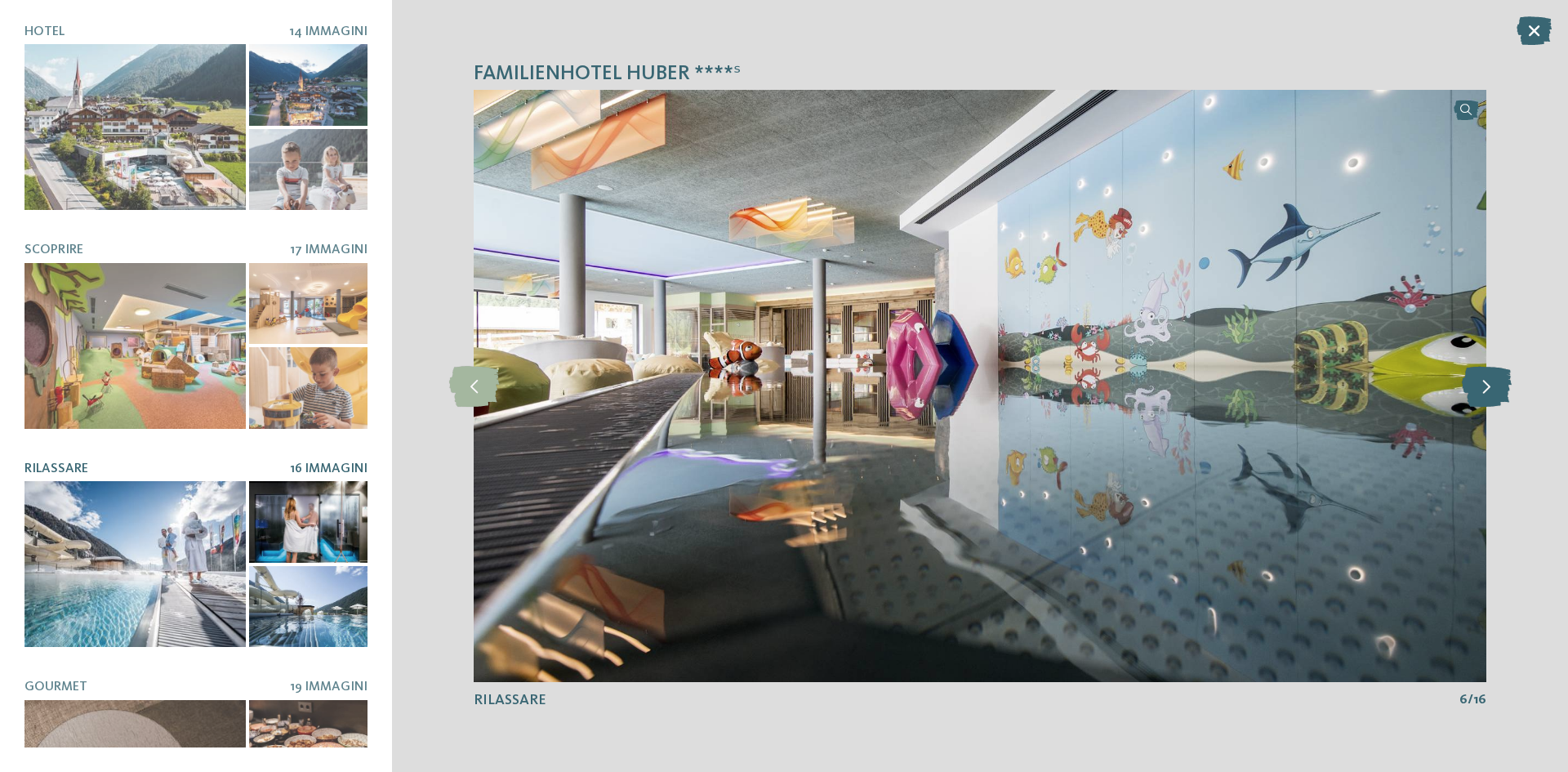
click at [1491, 385] on icon at bounding box center [1487, 386] width 50 height 41
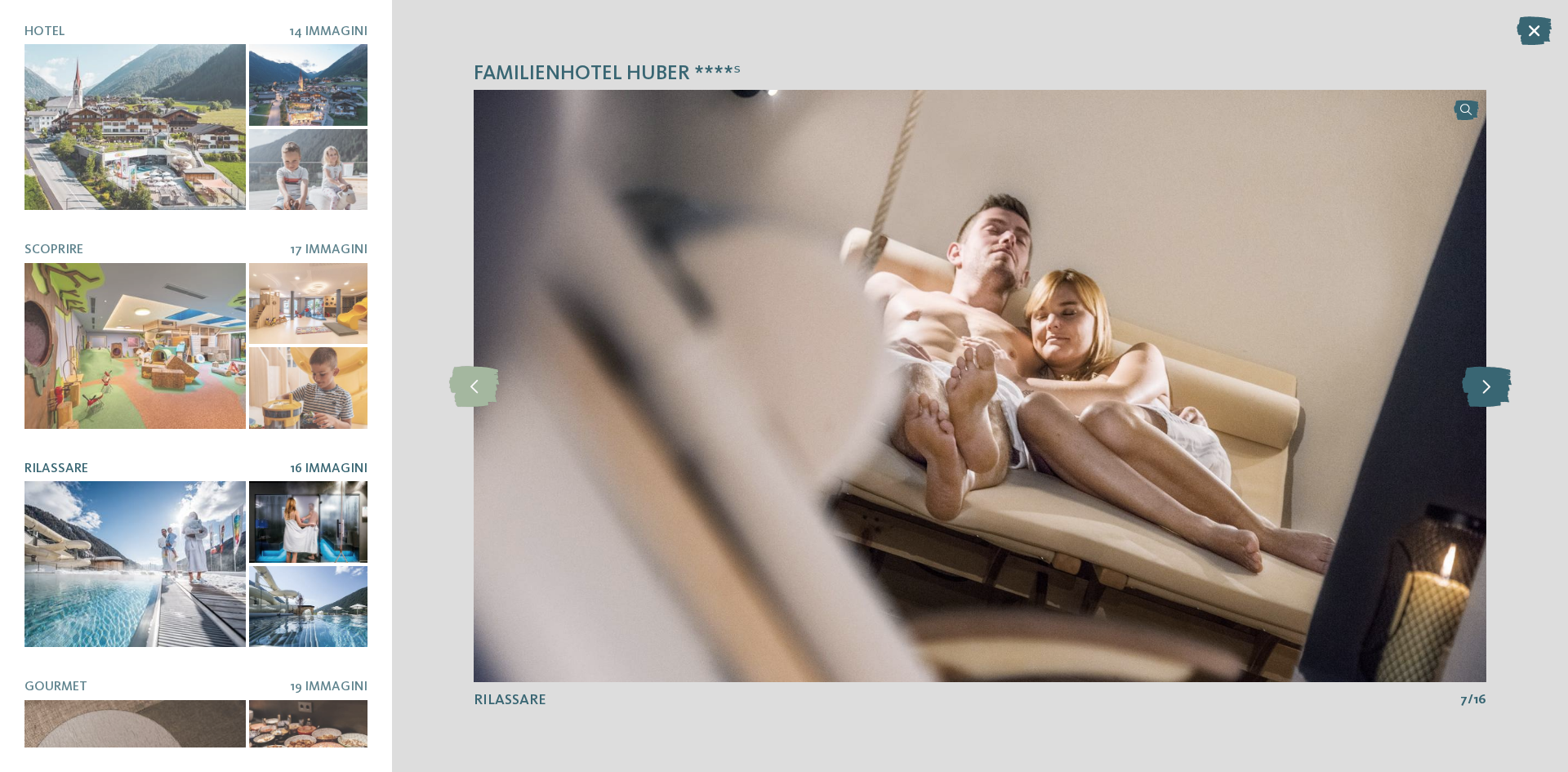
click at [1491, 385] on icon at bounding box center [1487, 386] width 50 height 41
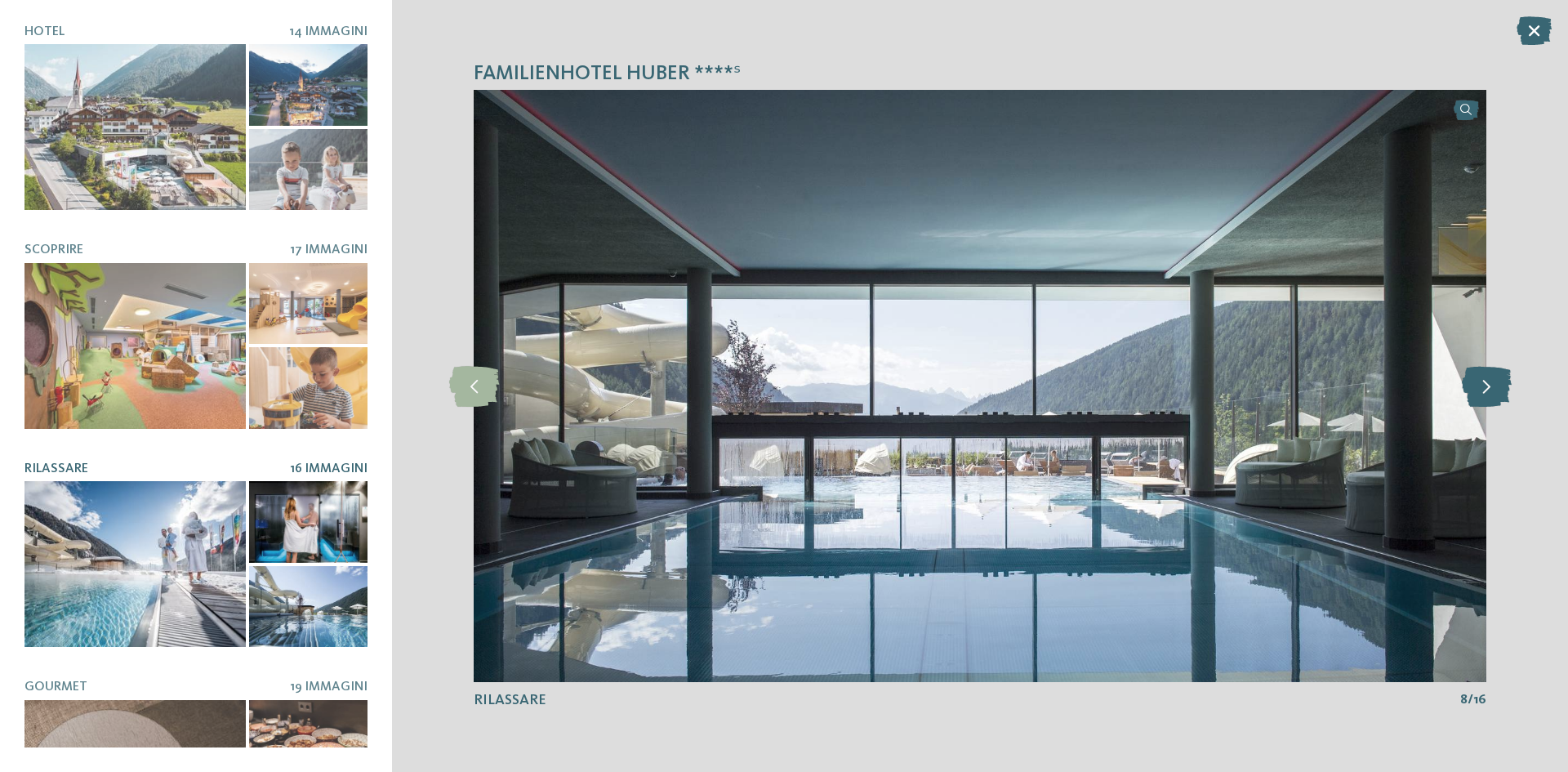
click at [1491, 385] on icon at bounding box center [1487, 386] width 50 height 41
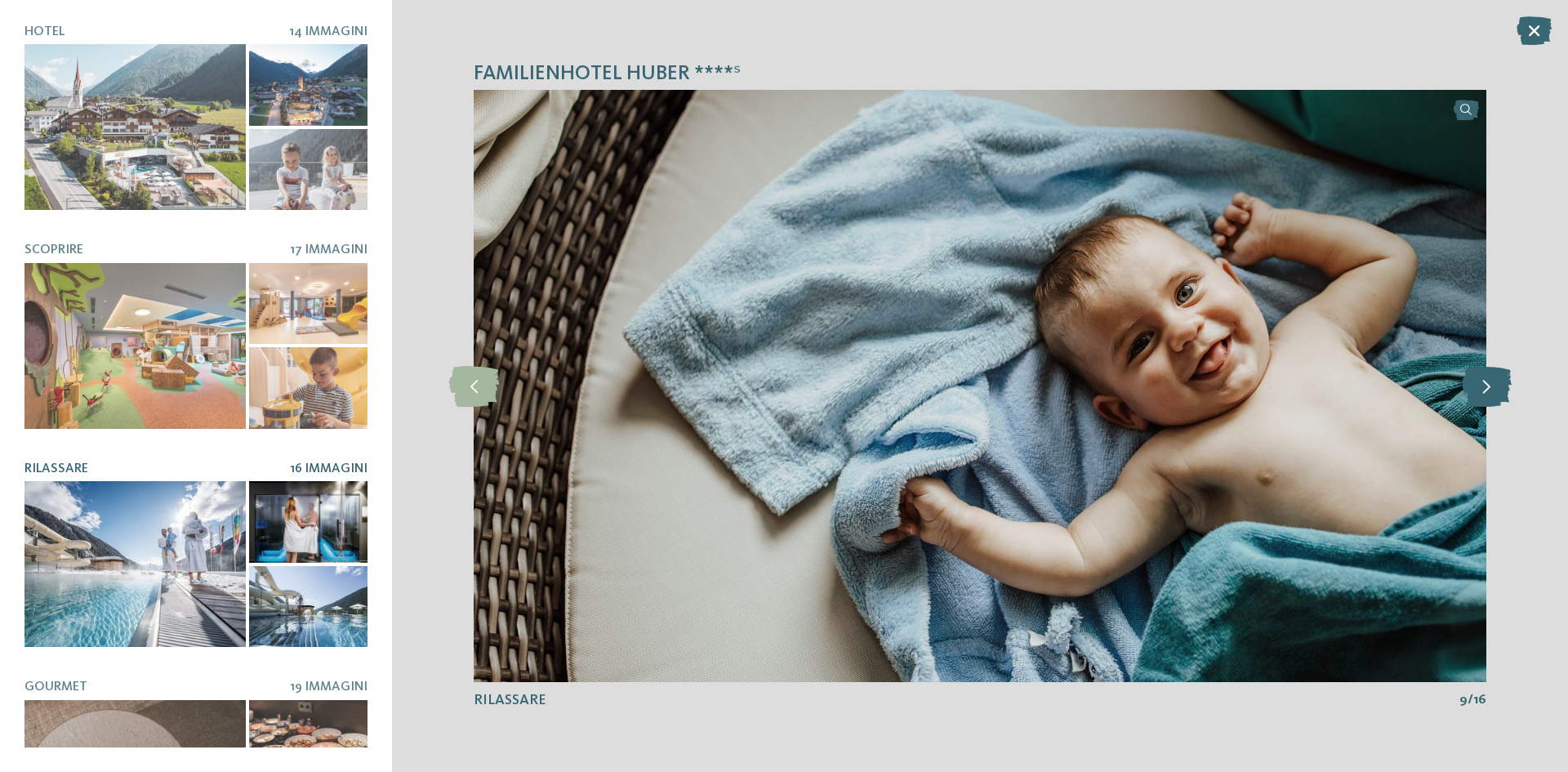
click at [1491, 385] on icon at bounding box center [1487, 386] width 50 height 41
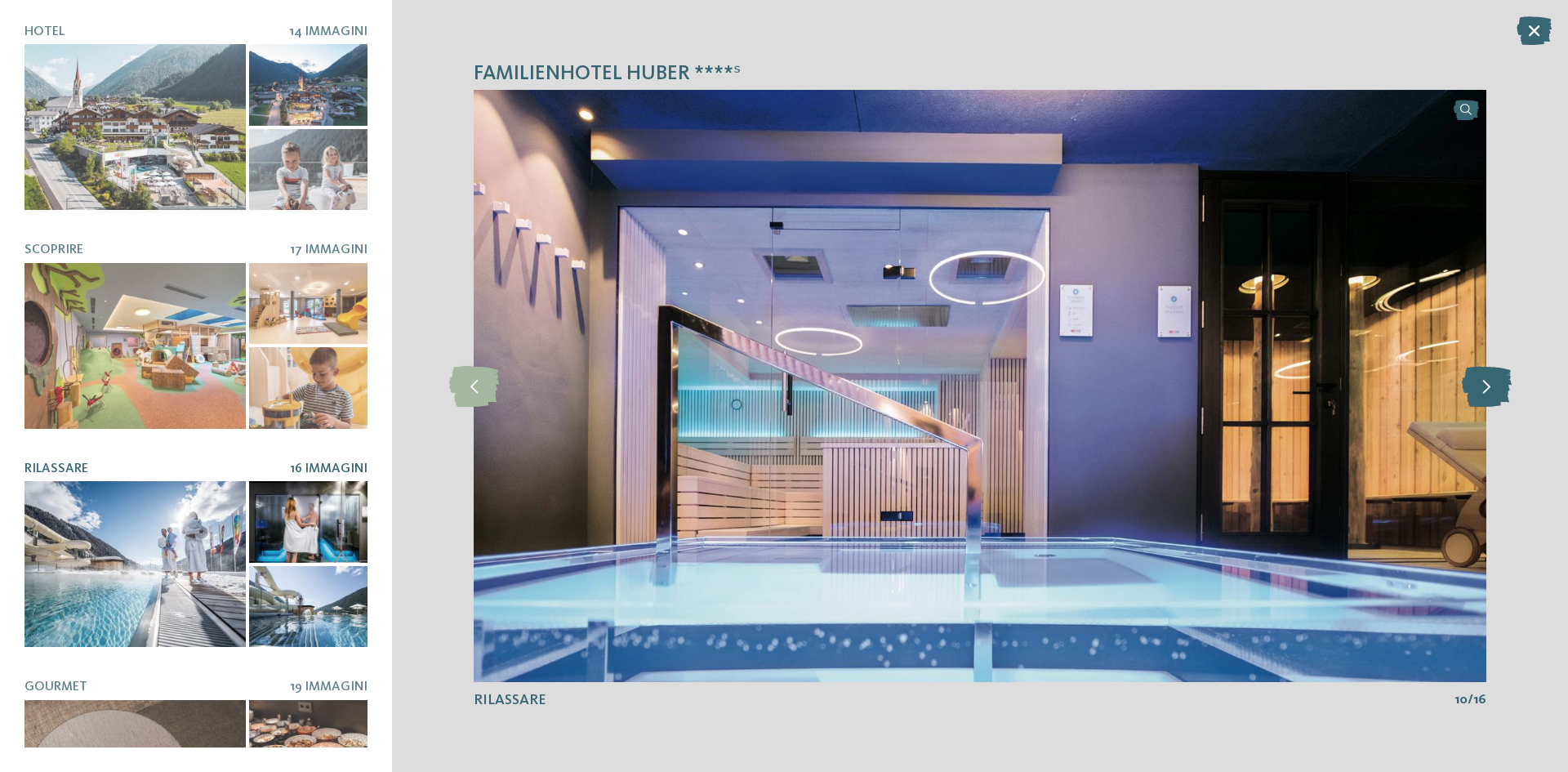
click at [1491, 385] on icon at bounding box center [1487, 386] width 50 height 41
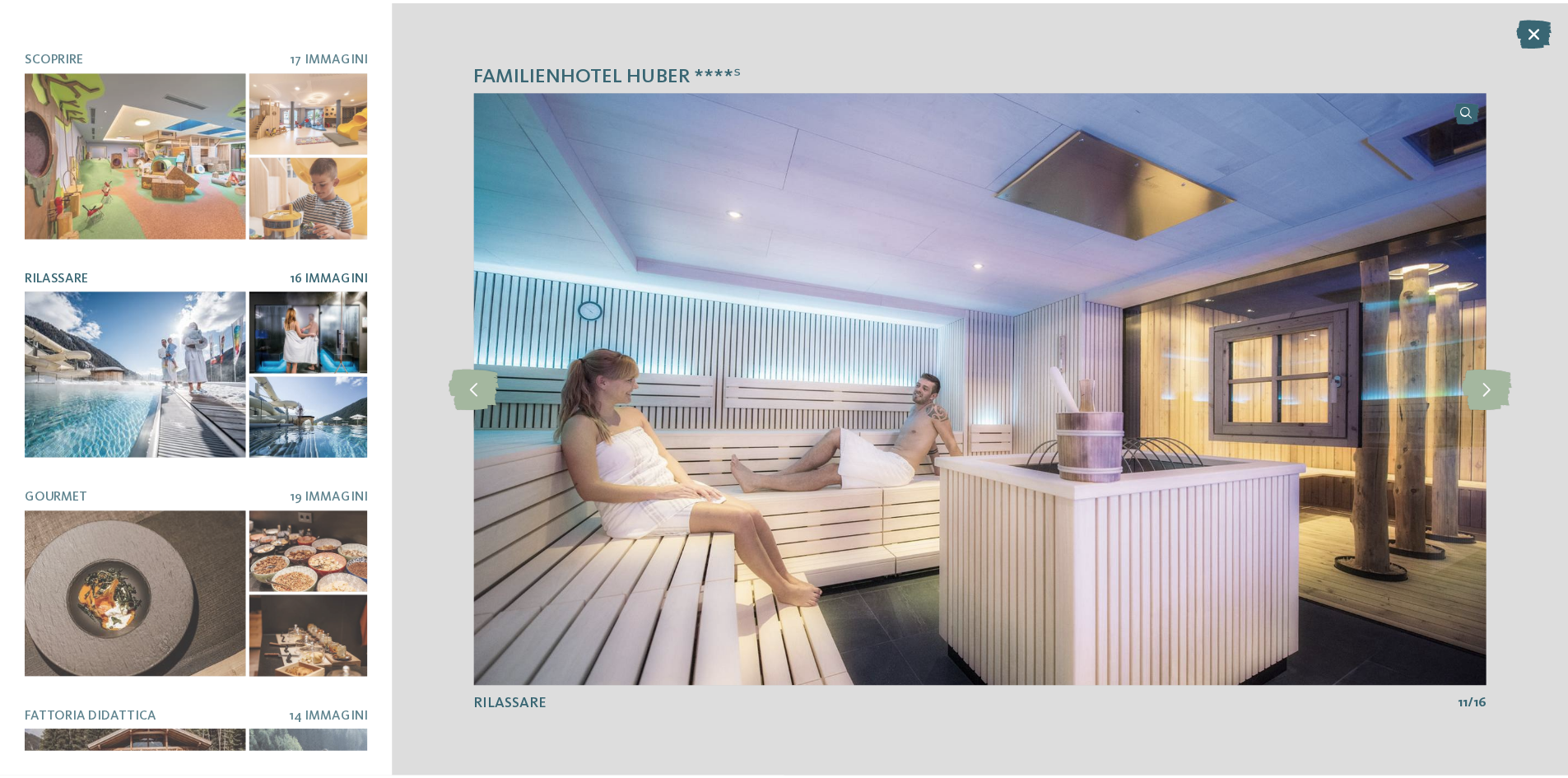
scroll to position [165, 0]
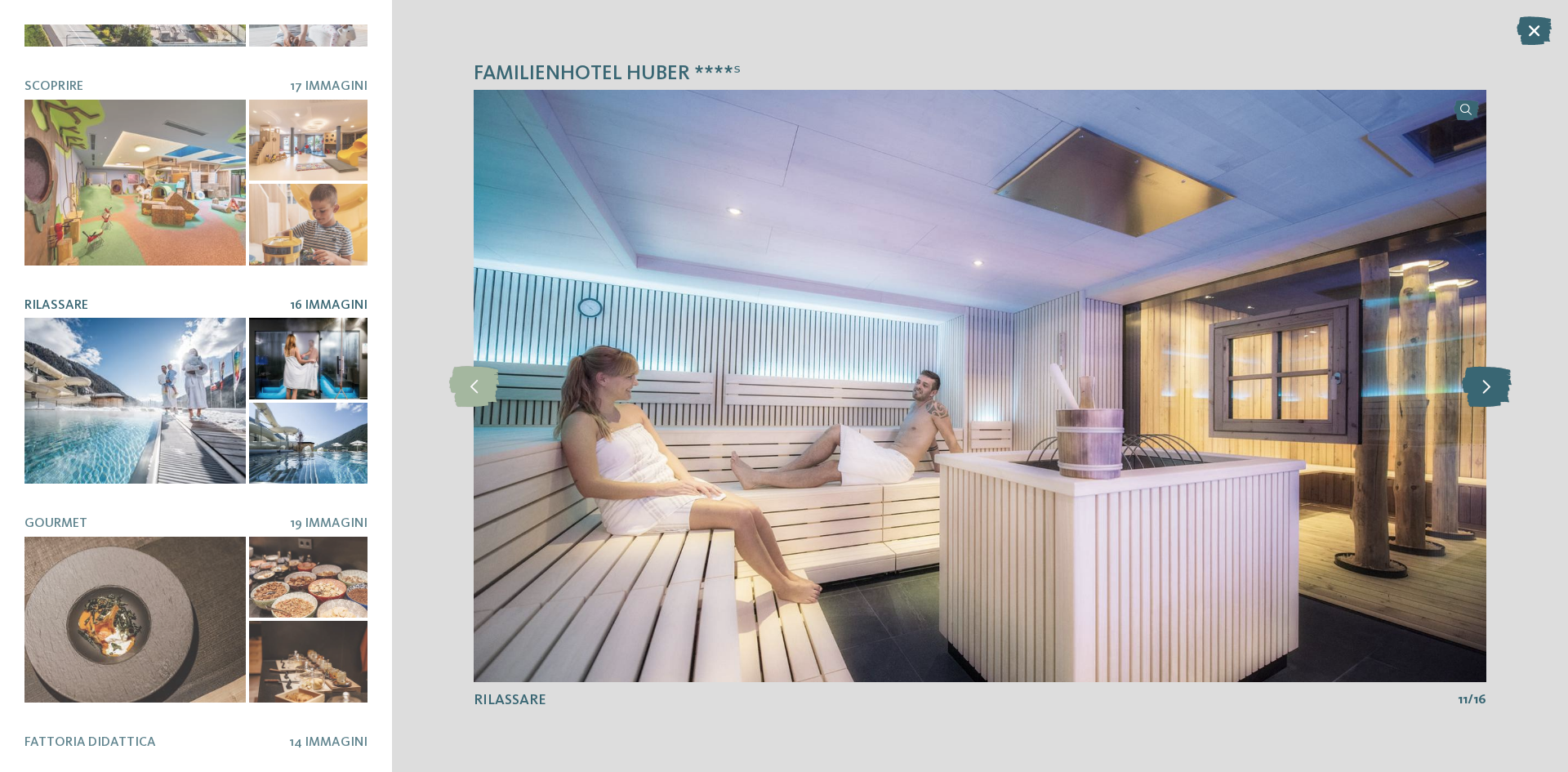
click at [1481, 376] on icon at bounding box center [1487, 386] width 50 height 41
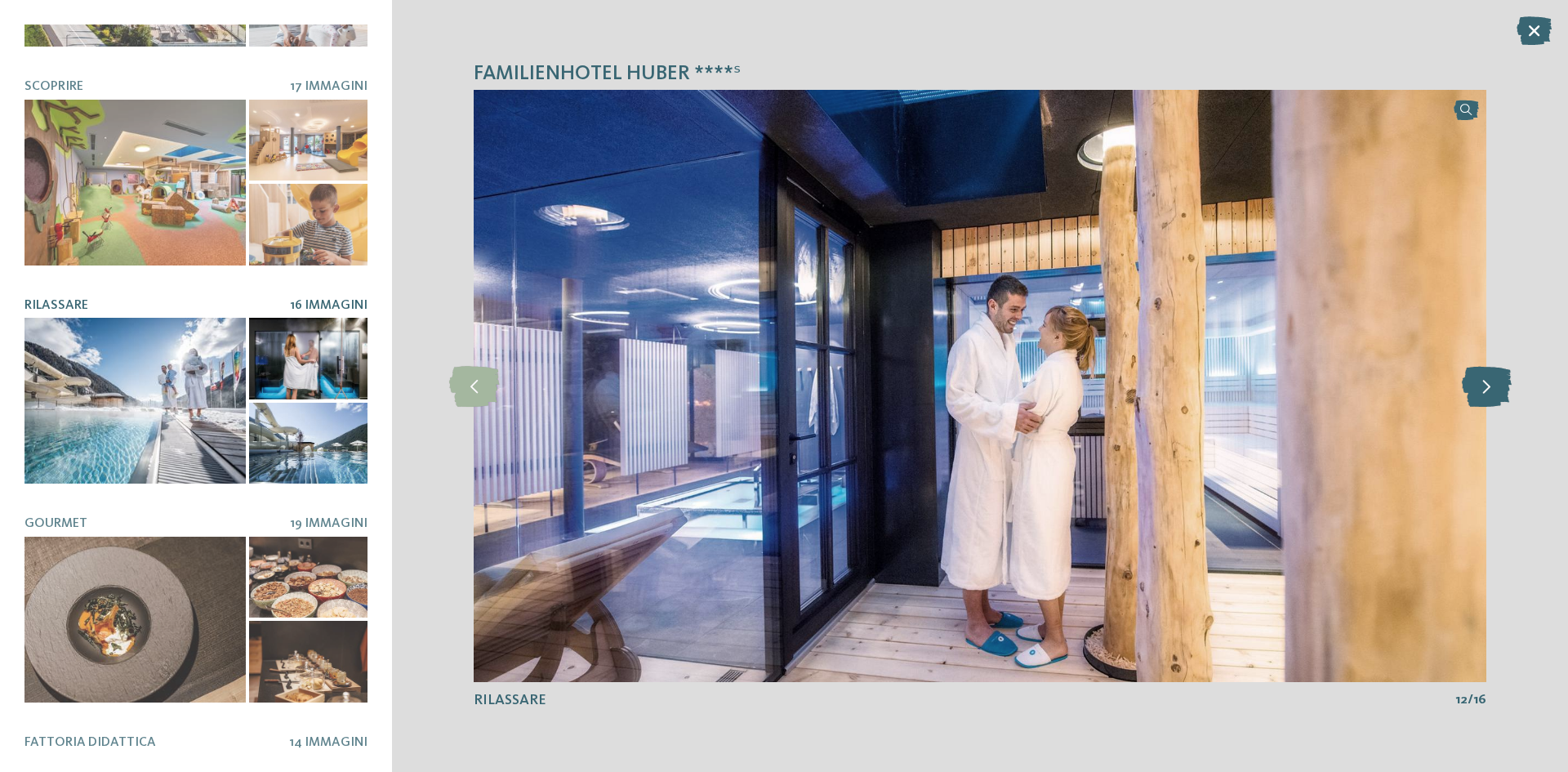
click at [1481, 376] on icon at bounding box center [1487, 386] width 50 height 41
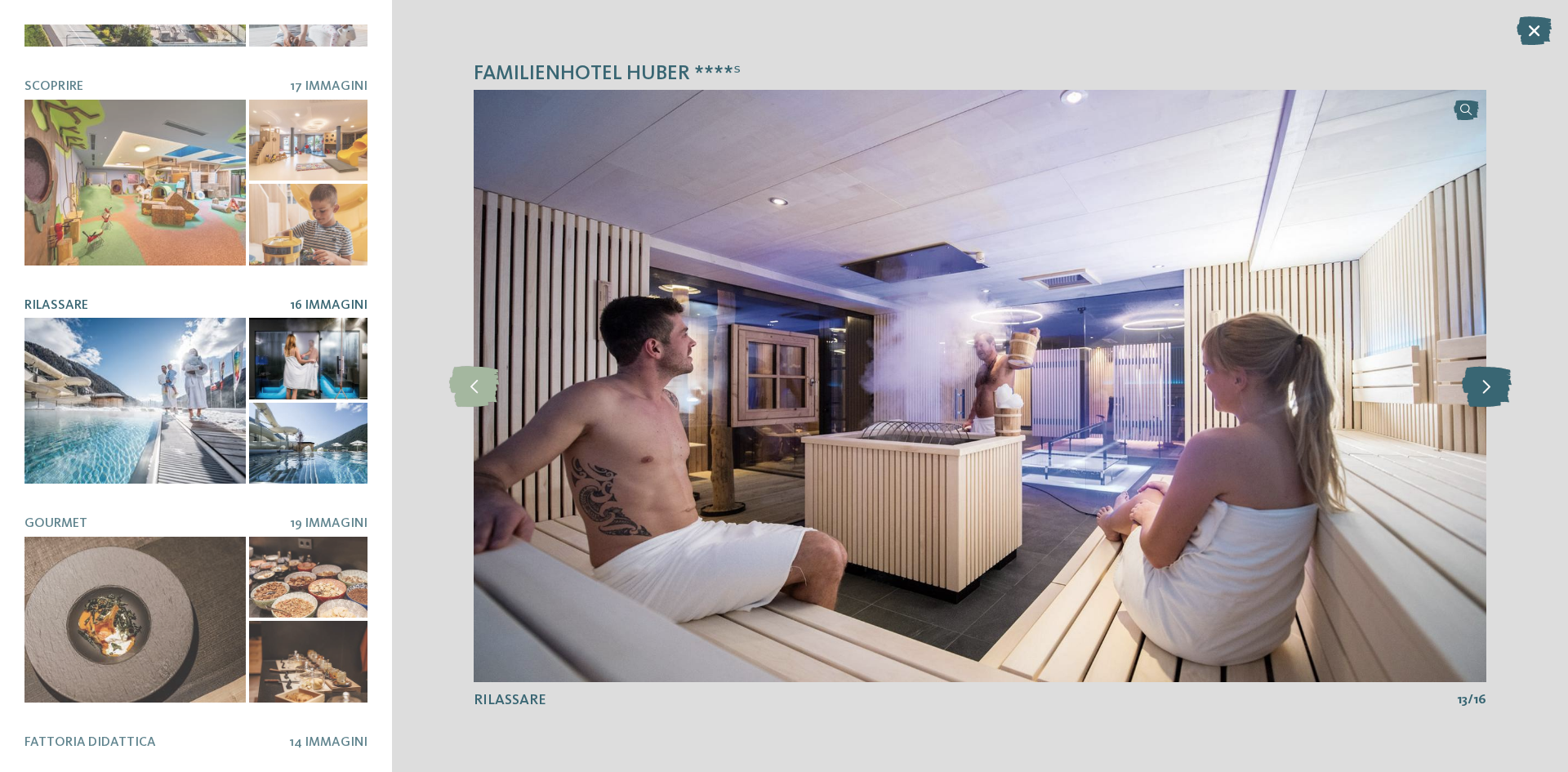
click at [1481, 376] on icon at bounding box center [1487, 386] width 50 height 41
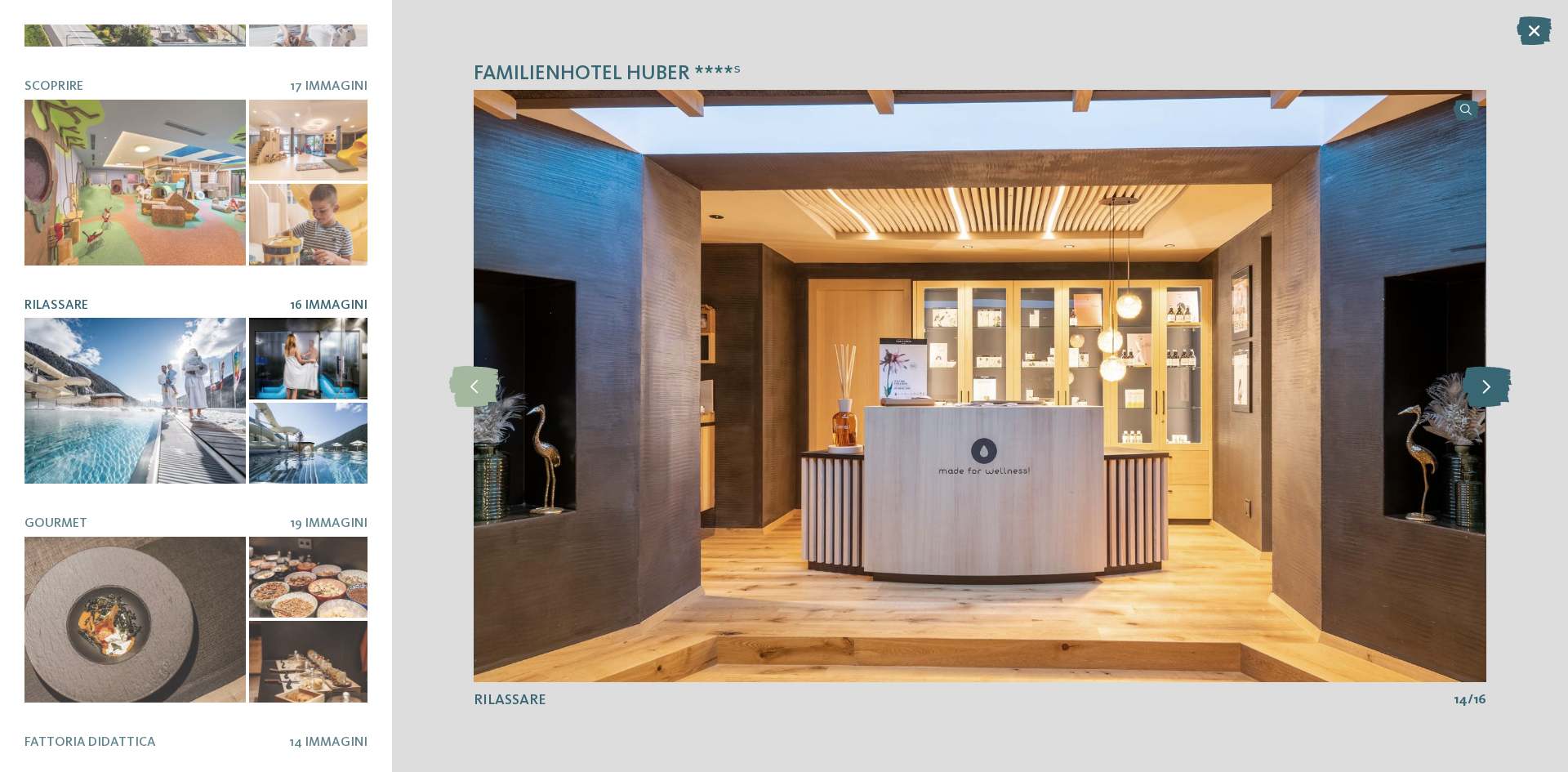
click at [1481, 376] on icon at bounding box center [1487, 386] width 50 height 41
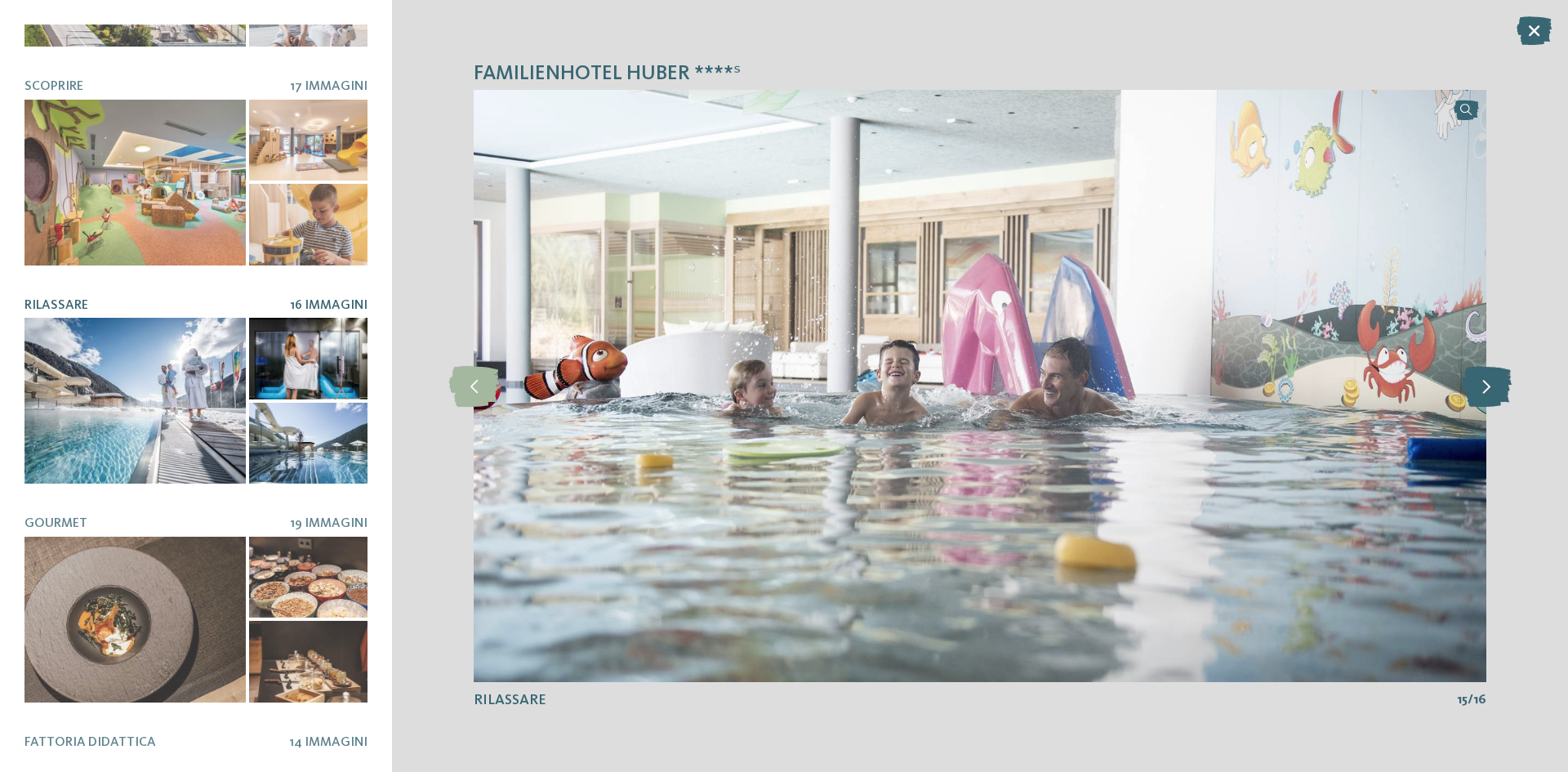
click at [1481, 376] on icon at bounding box center [1487, 386] width 50 height 41
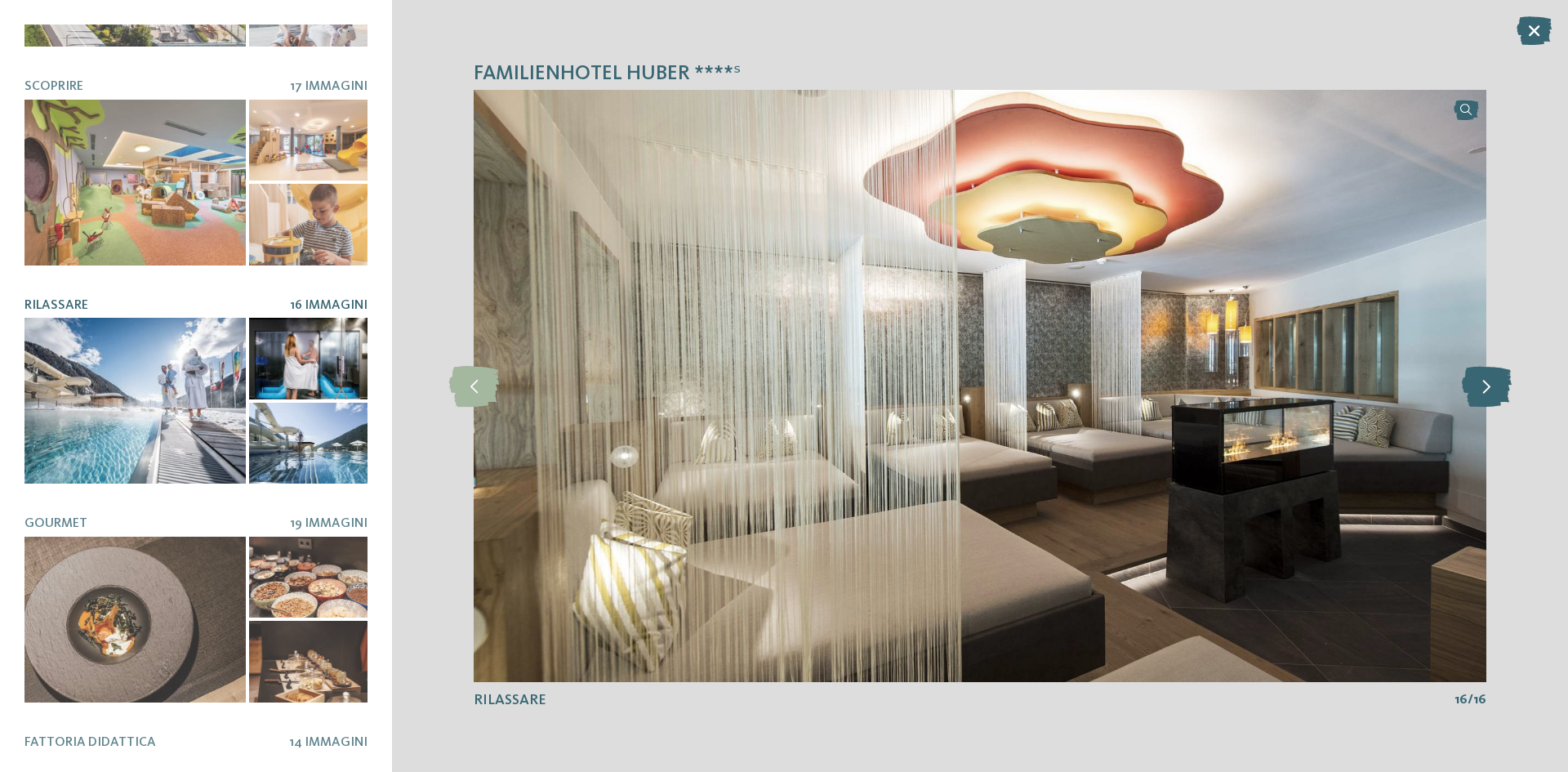
click at [1481, 376] on icon at bounding box center [1487, 386] width 50 height 41
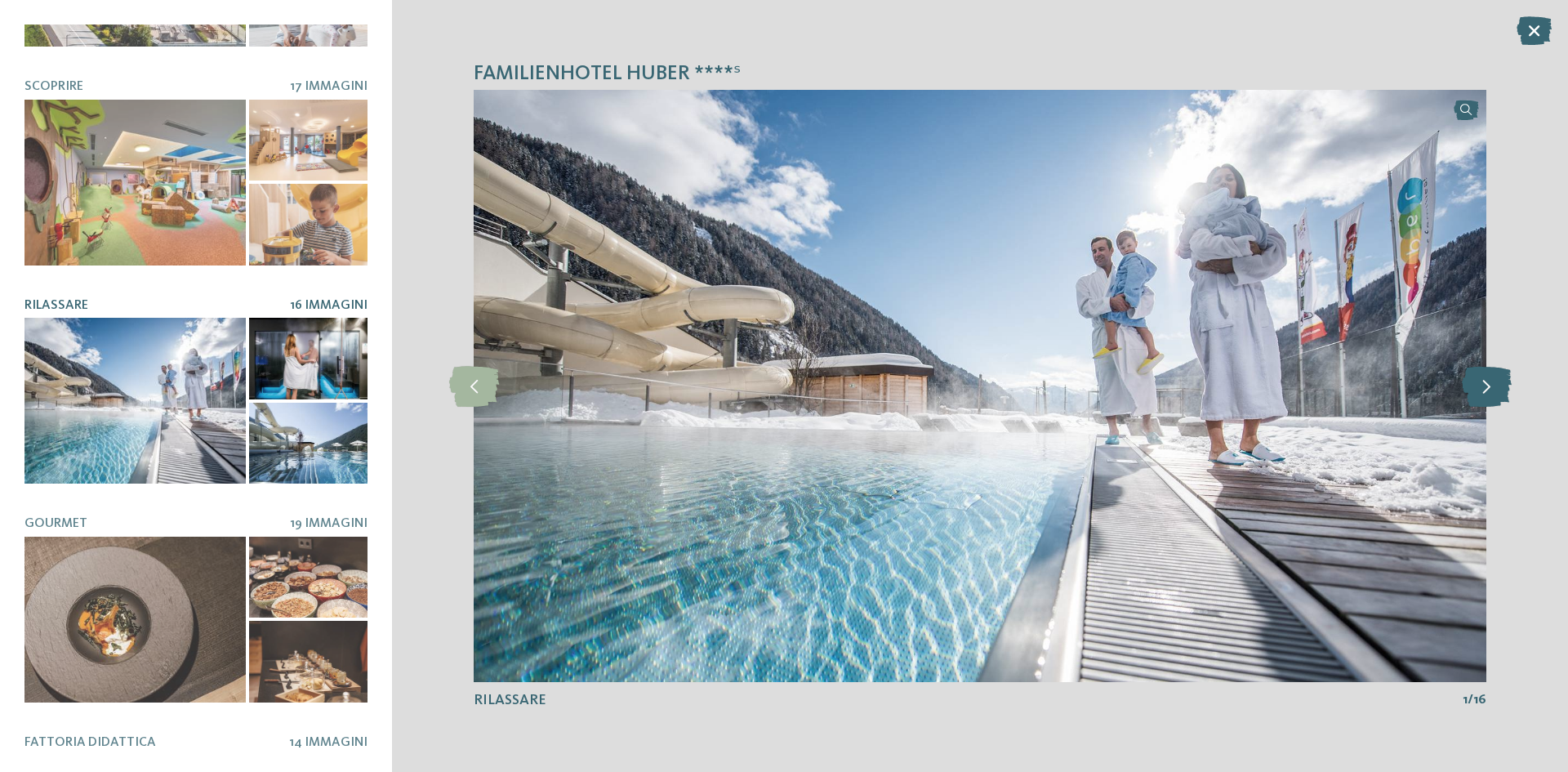
click at [1481, 376] on icon at bounding box center [1487, 386] width 50 height 41
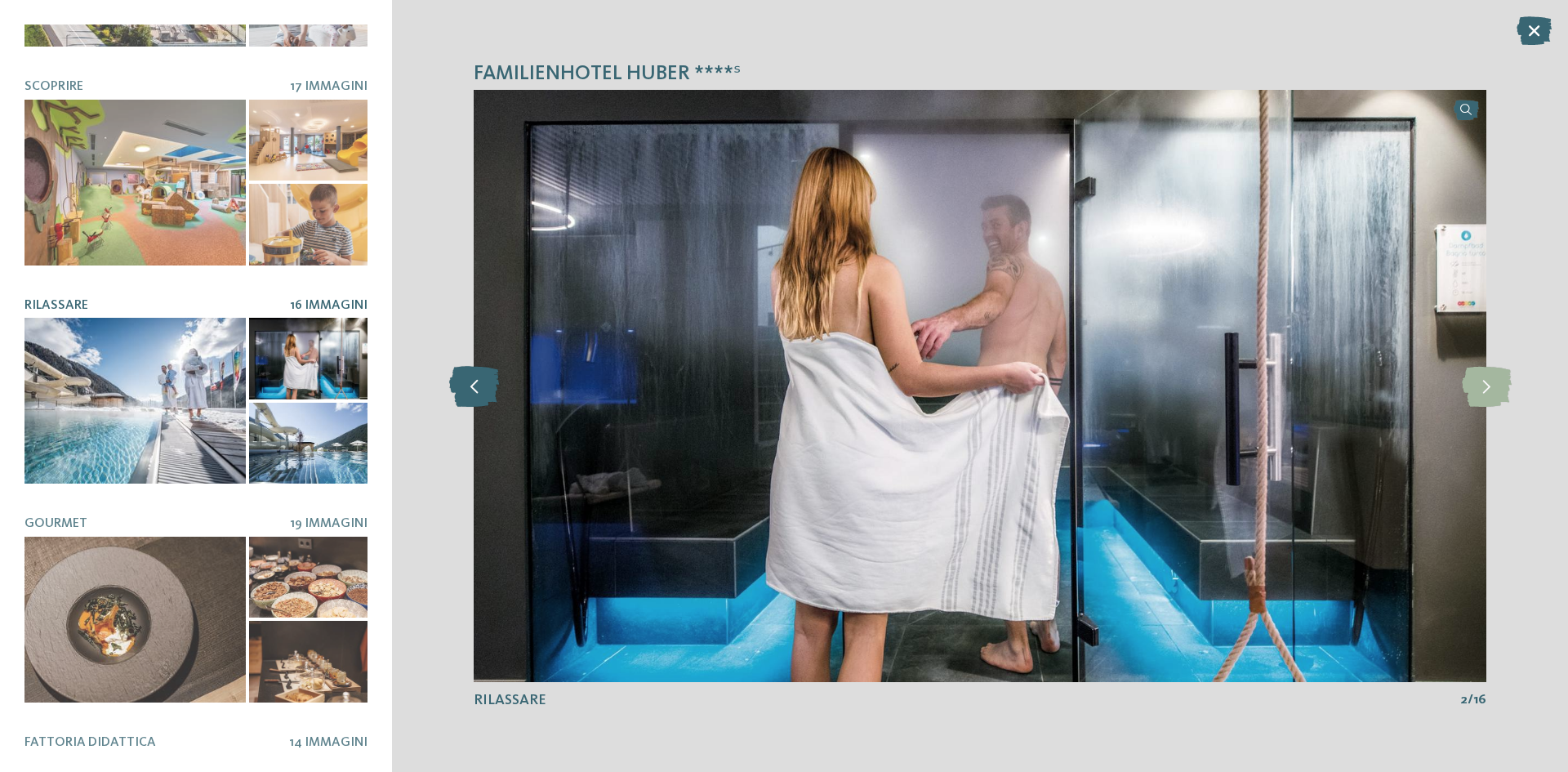
click at [451, 376] on icon at bounding box center [475, 386] width 50 height 41
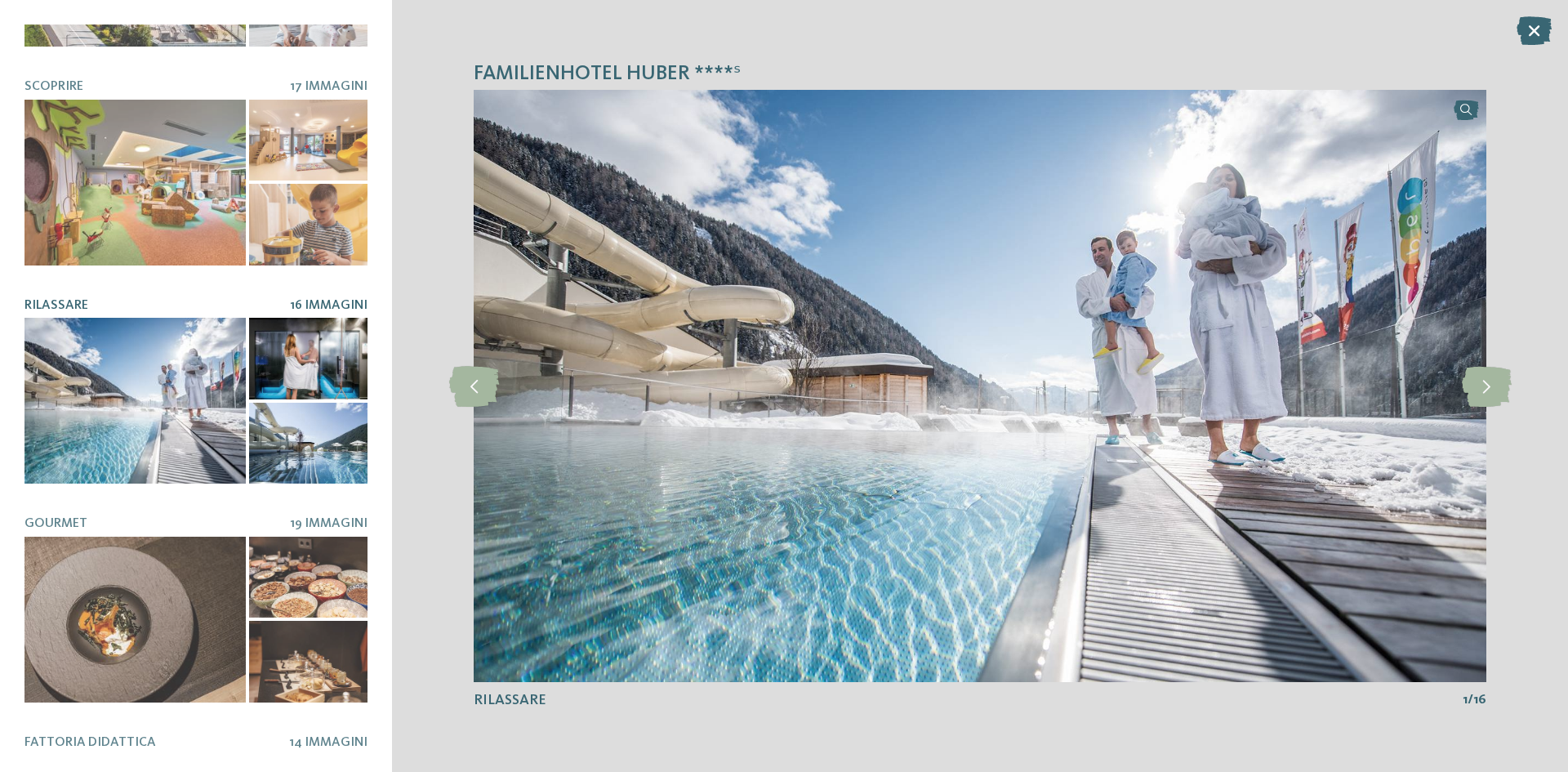
drag, startPoint x: 521, startPoint y: 250, endPoint x: 745, endPoint y: 379, distance: 258.5
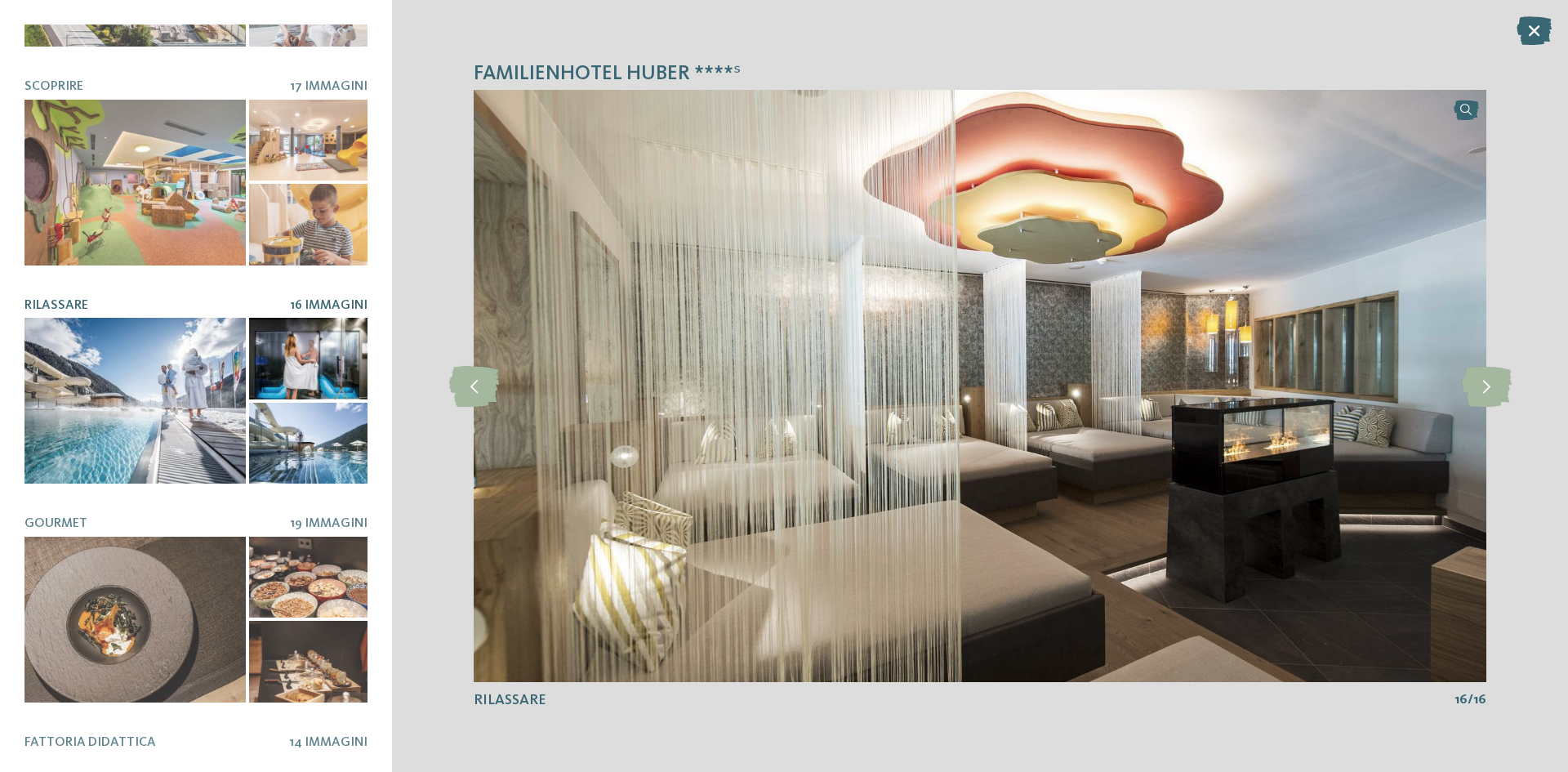
drag, startPoint x: 745, startPoint y: 379, endPoint x: 1094, endPoint y: 385, distance: 349.1
click at [1094, 385] on img at bounding box center [980, 386] width 1013 height 592
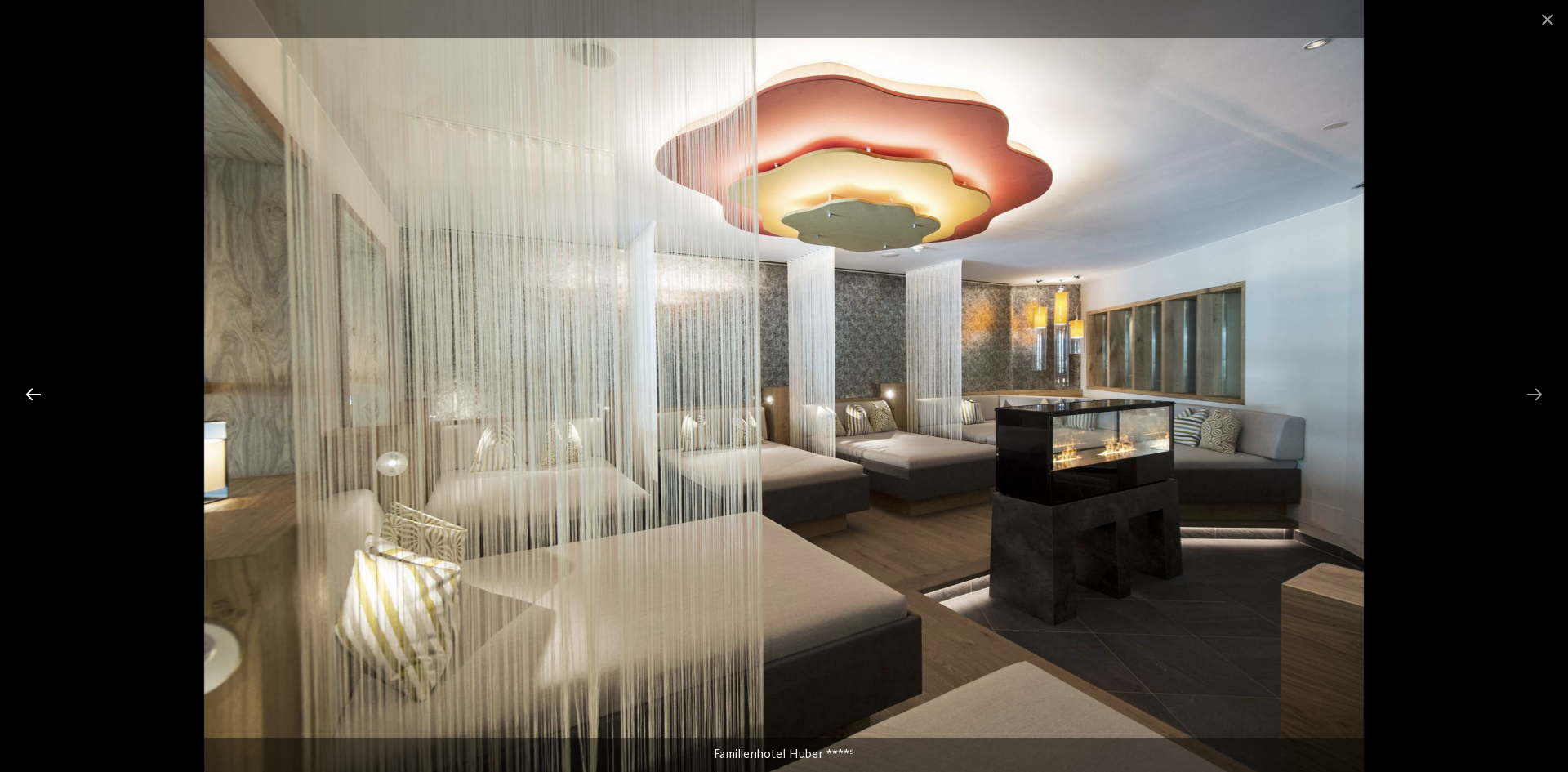
click at [32, 387] on div at bounding box center [33, 393] width 34 height 32
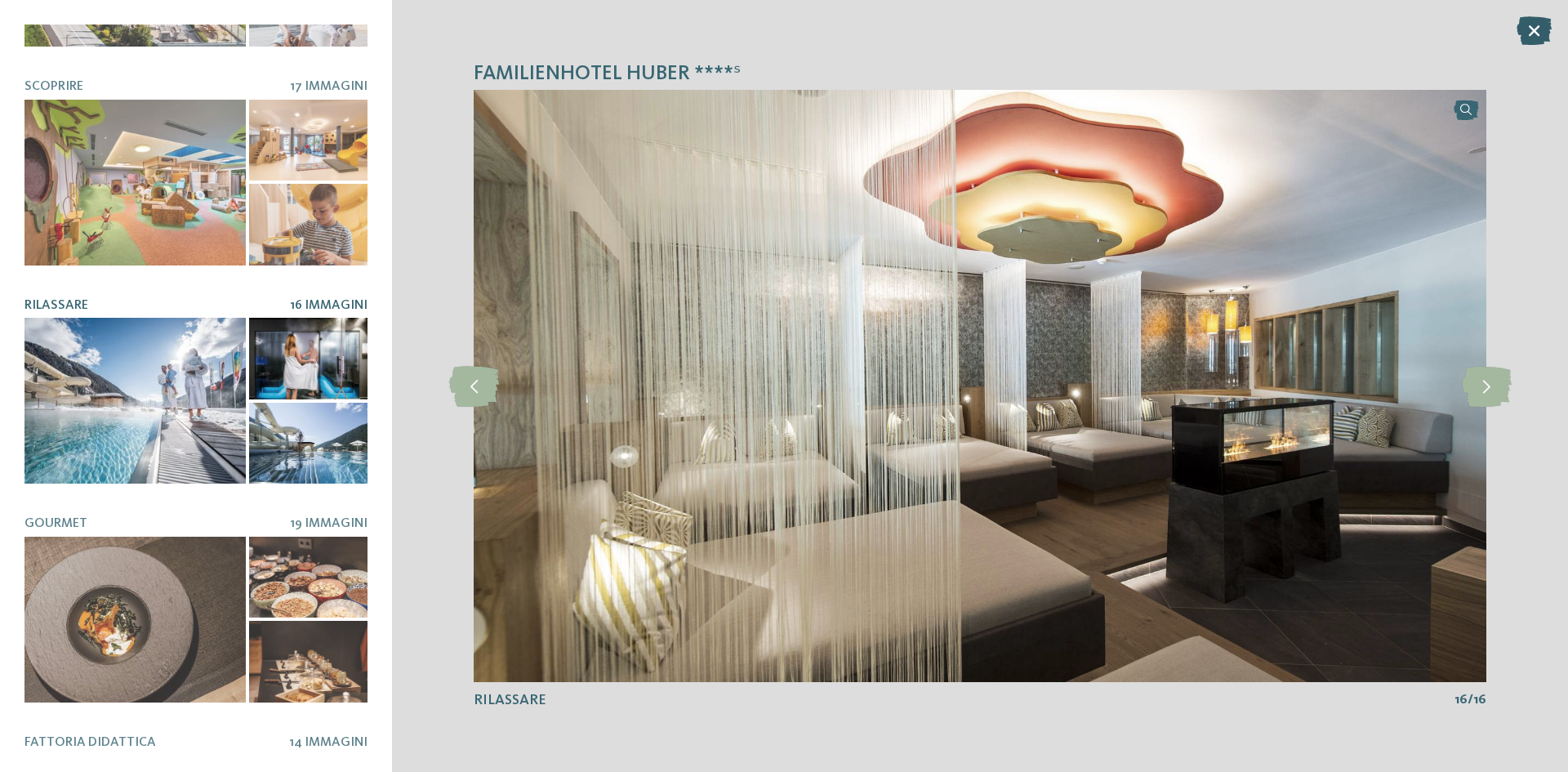
click at [1532, 25] on icon at bounding box center [1534, 31] width 35 height 29
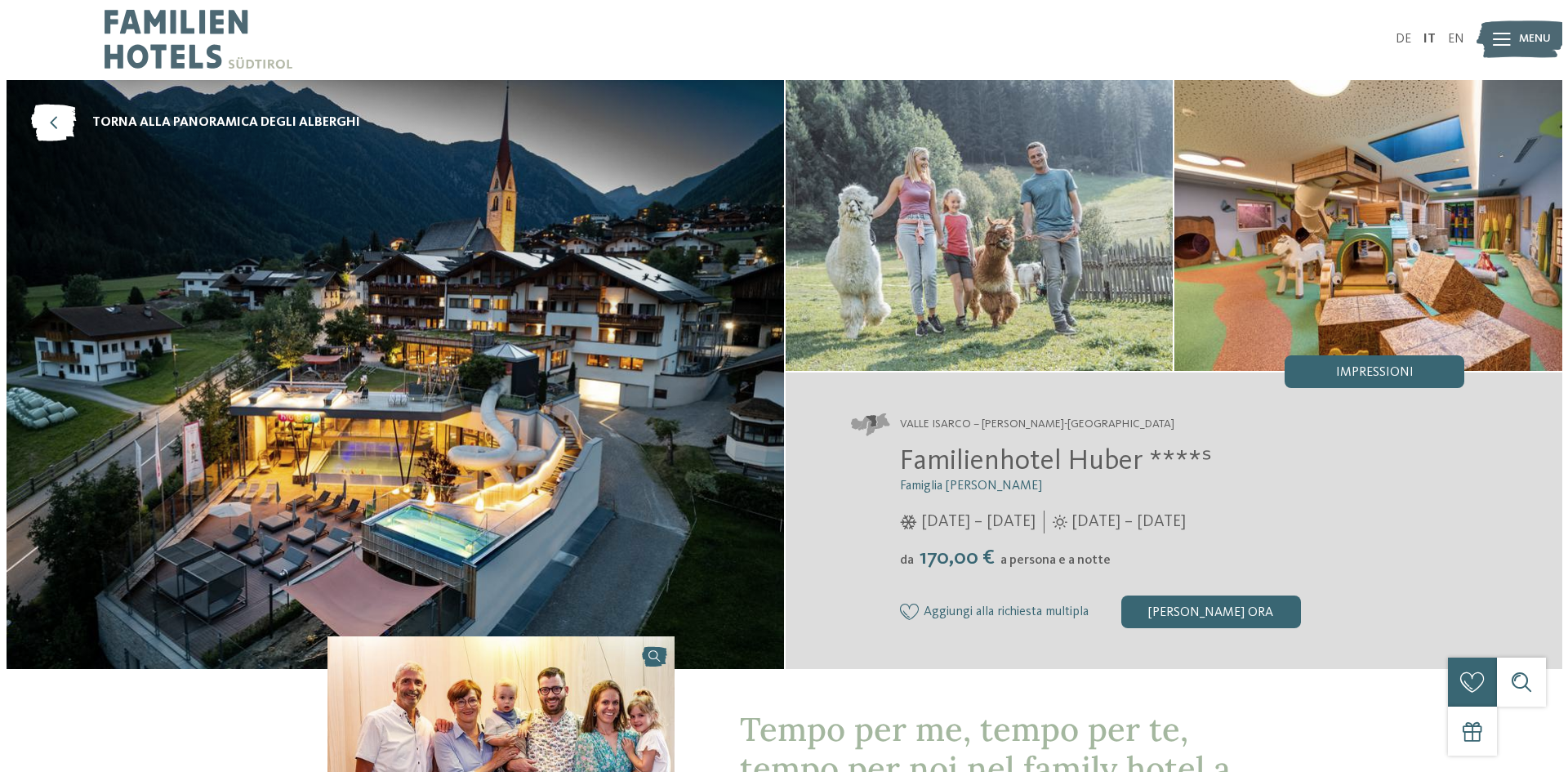
scroll to position [0, 0]
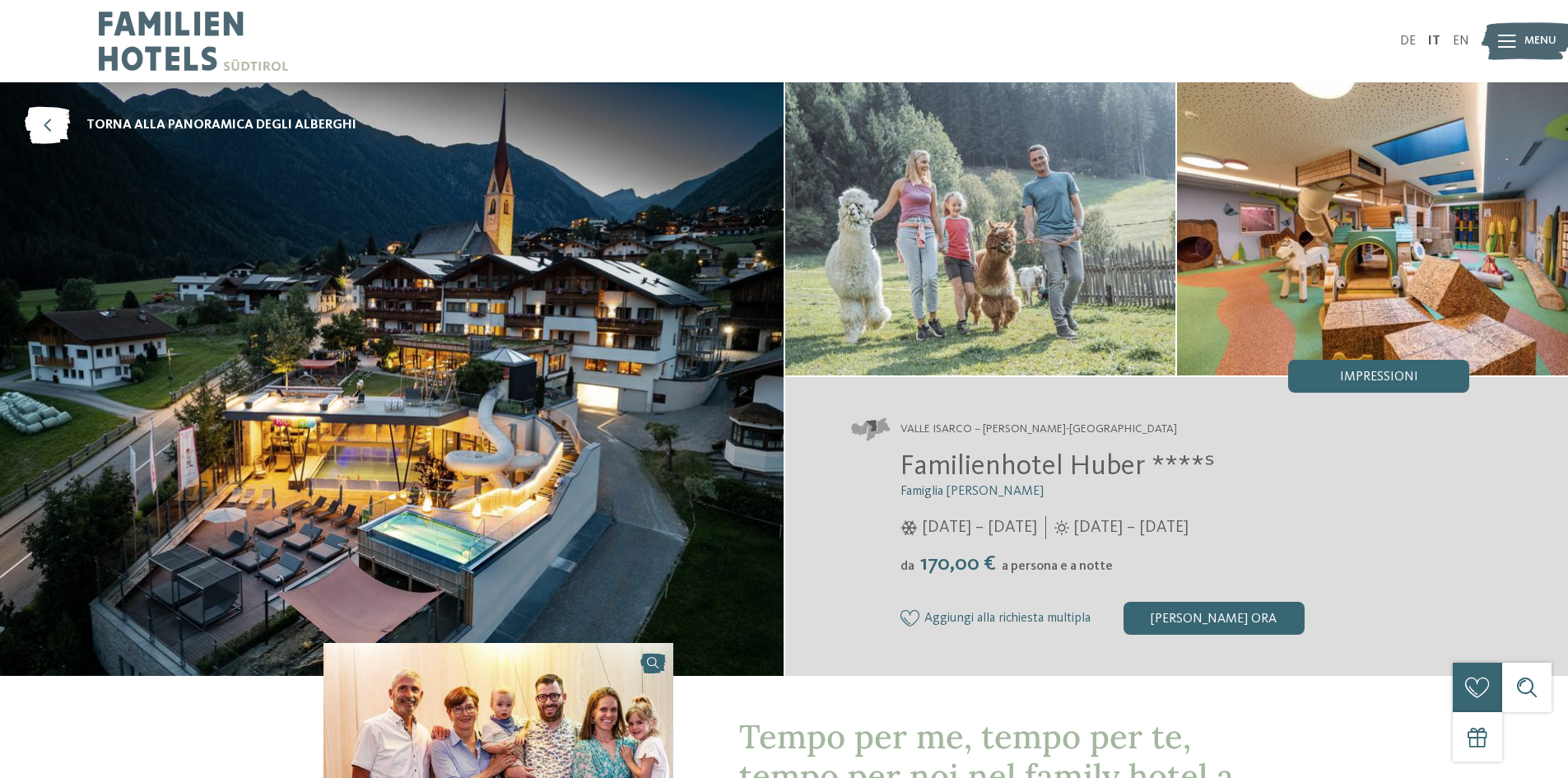
click at [1419, 368] on div "Impressioni" at bounding box center [1379, 376] width 181 height 33
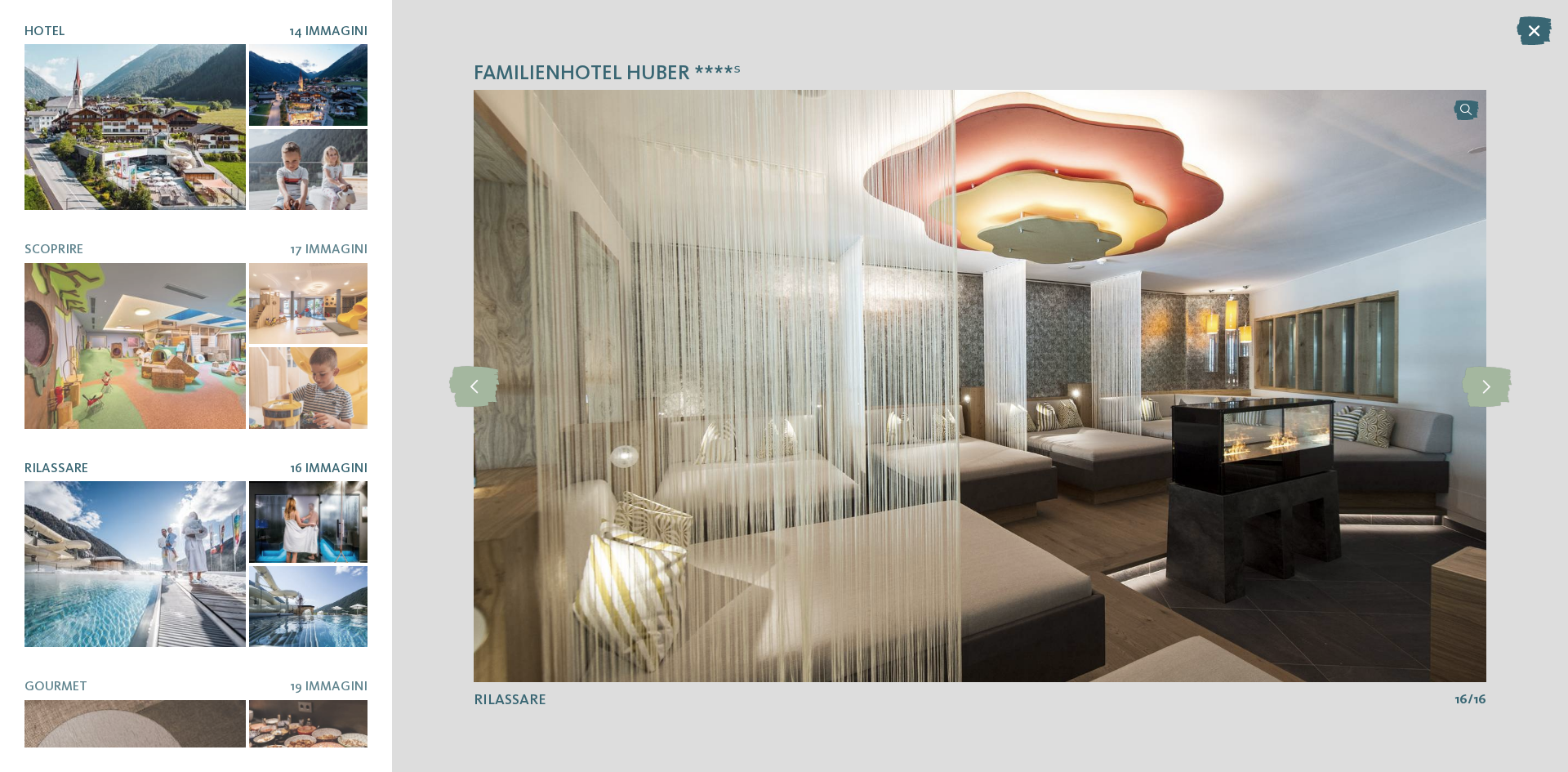
click at [192, 133] on div at bounding box center [135, 126] width 221 height 165
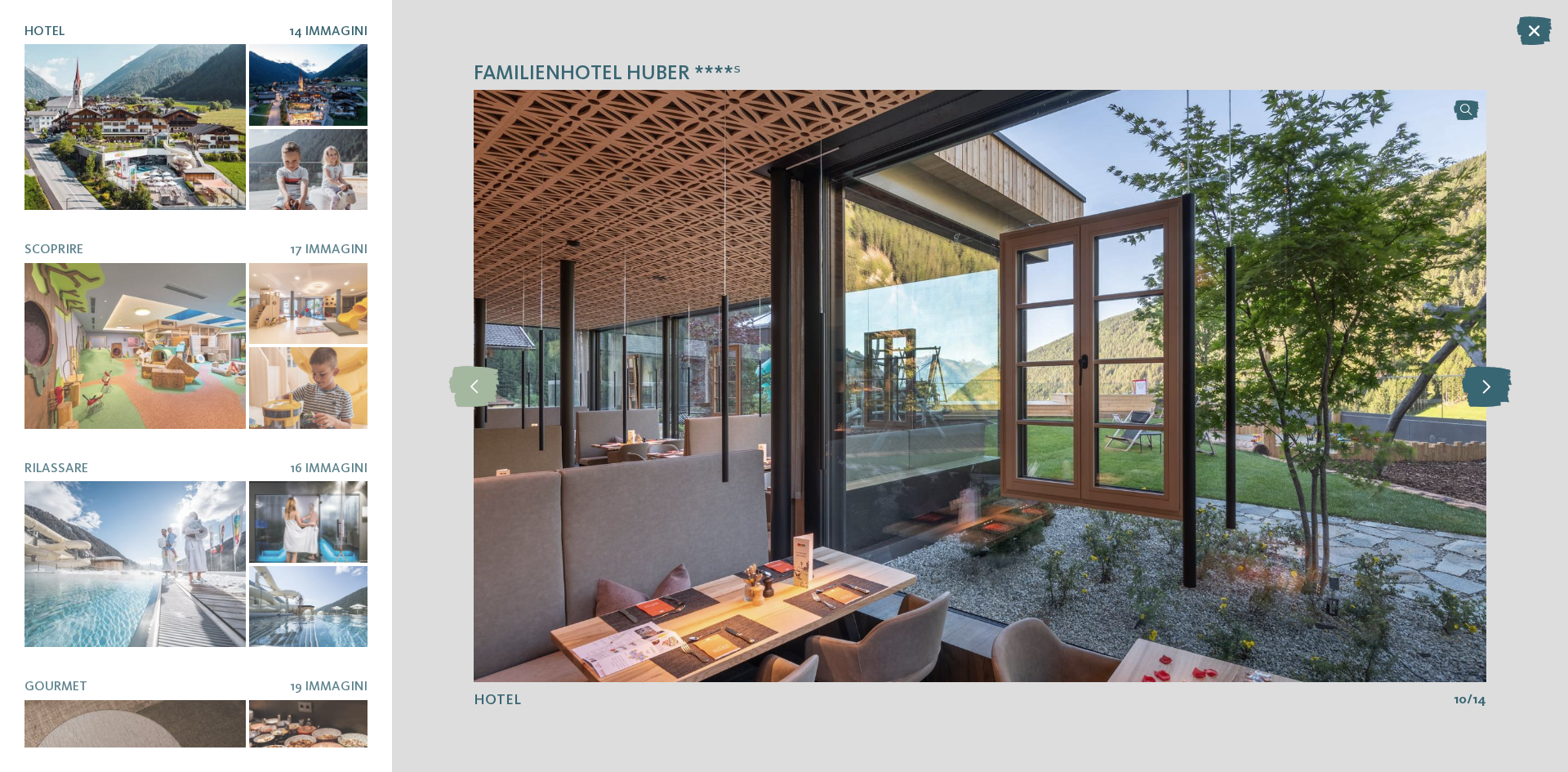
click at [1467, 387] on icon at bounding box center [1487, 386] width 50 height 41
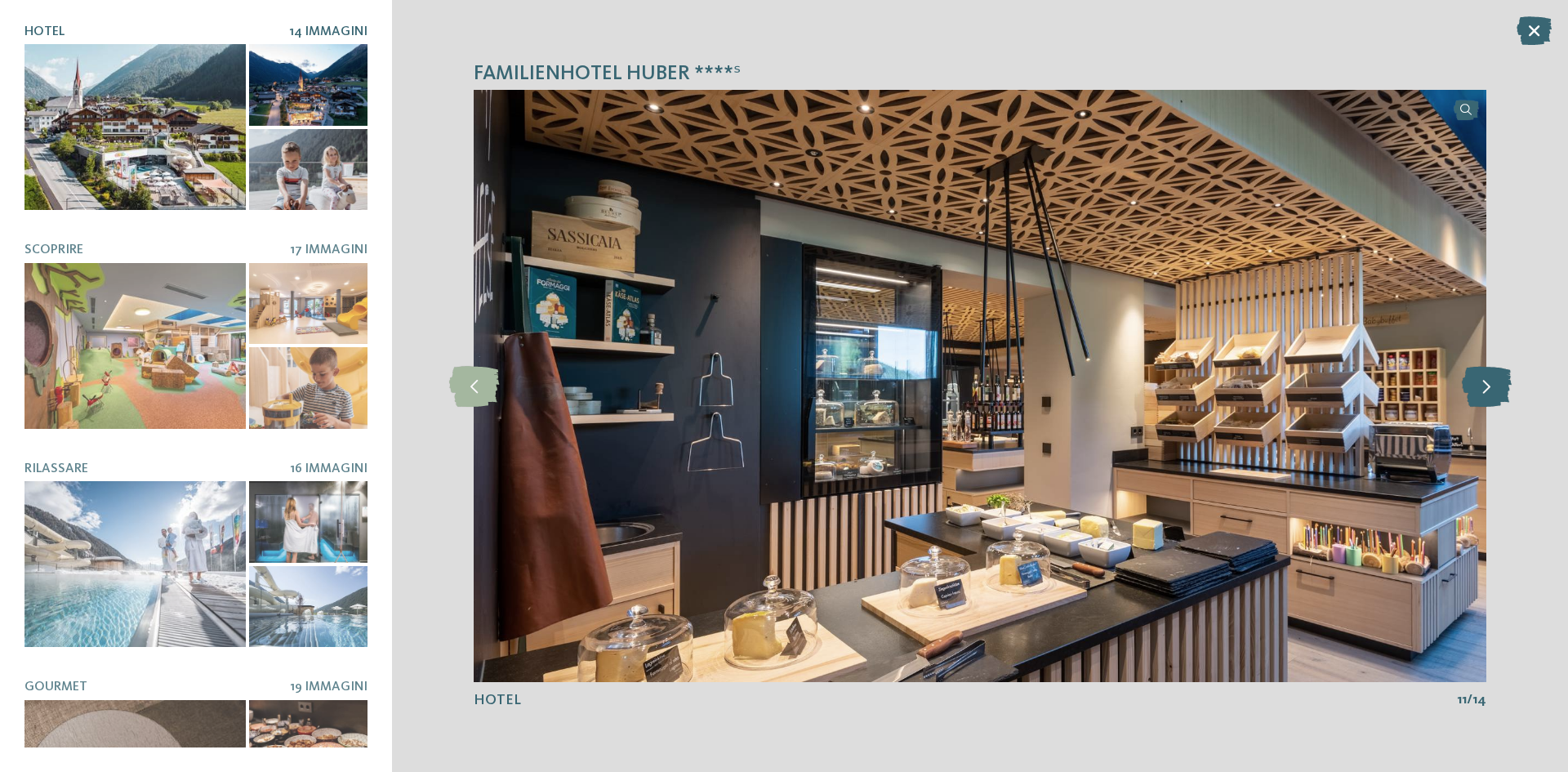
click at [1469, 387] on icon at bounding box center [1487, 386] width 50 height 41
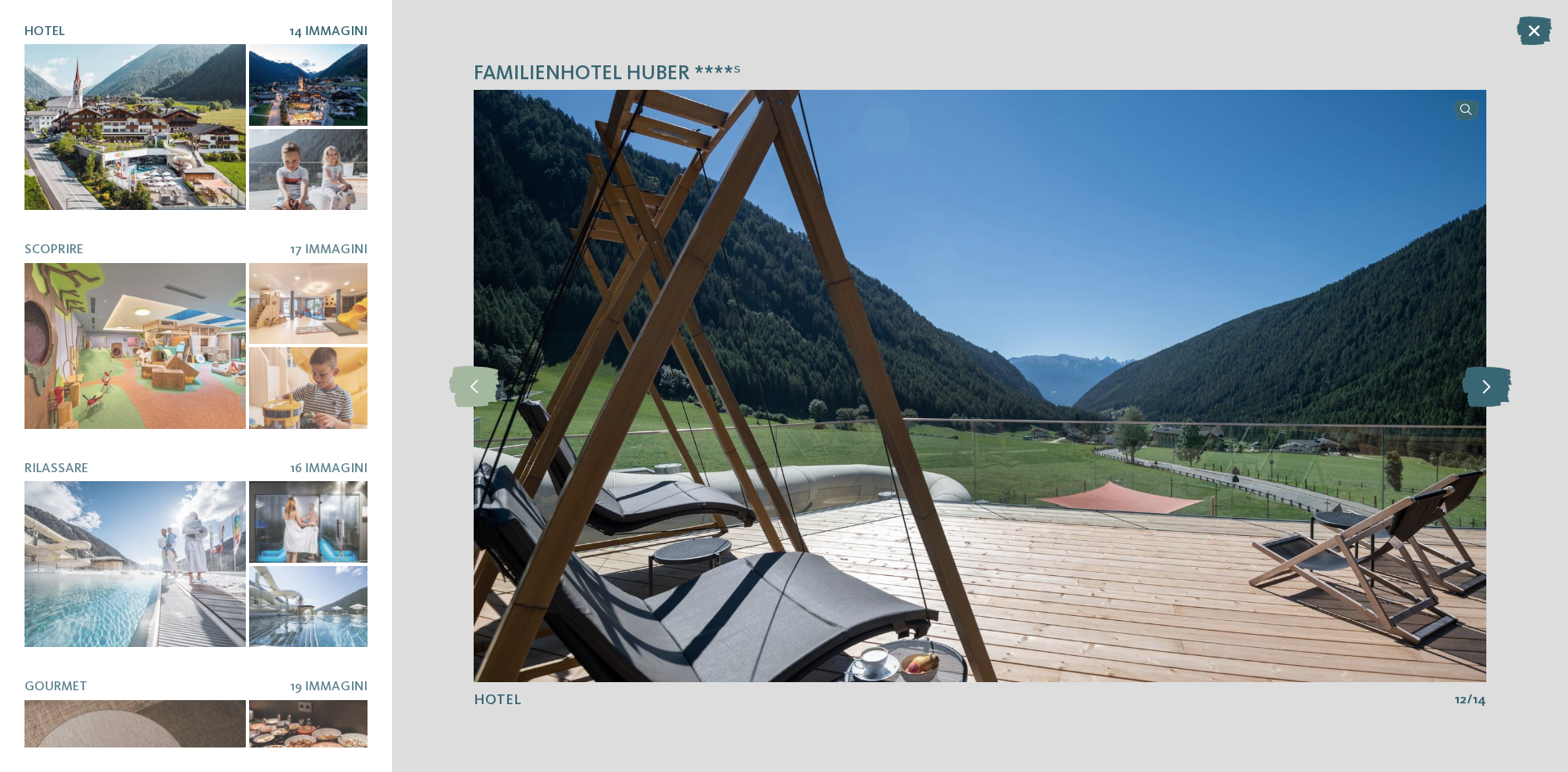
click at [1471, 387] on icon at bounding box center [1487, 386] width 50 height 41
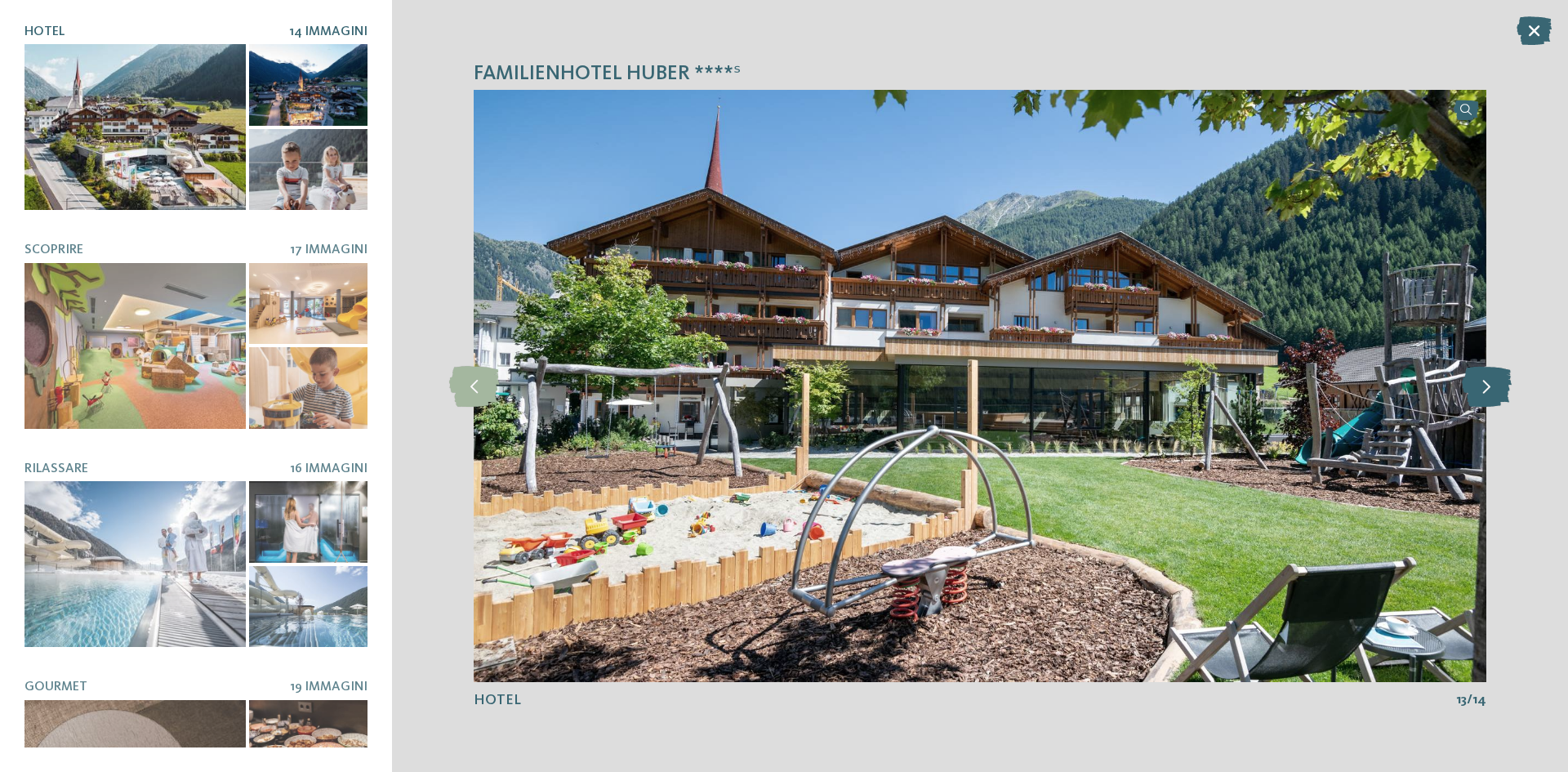
click at [1471, 387] on icon at bounding box center [1487, 386] width 50 height 41
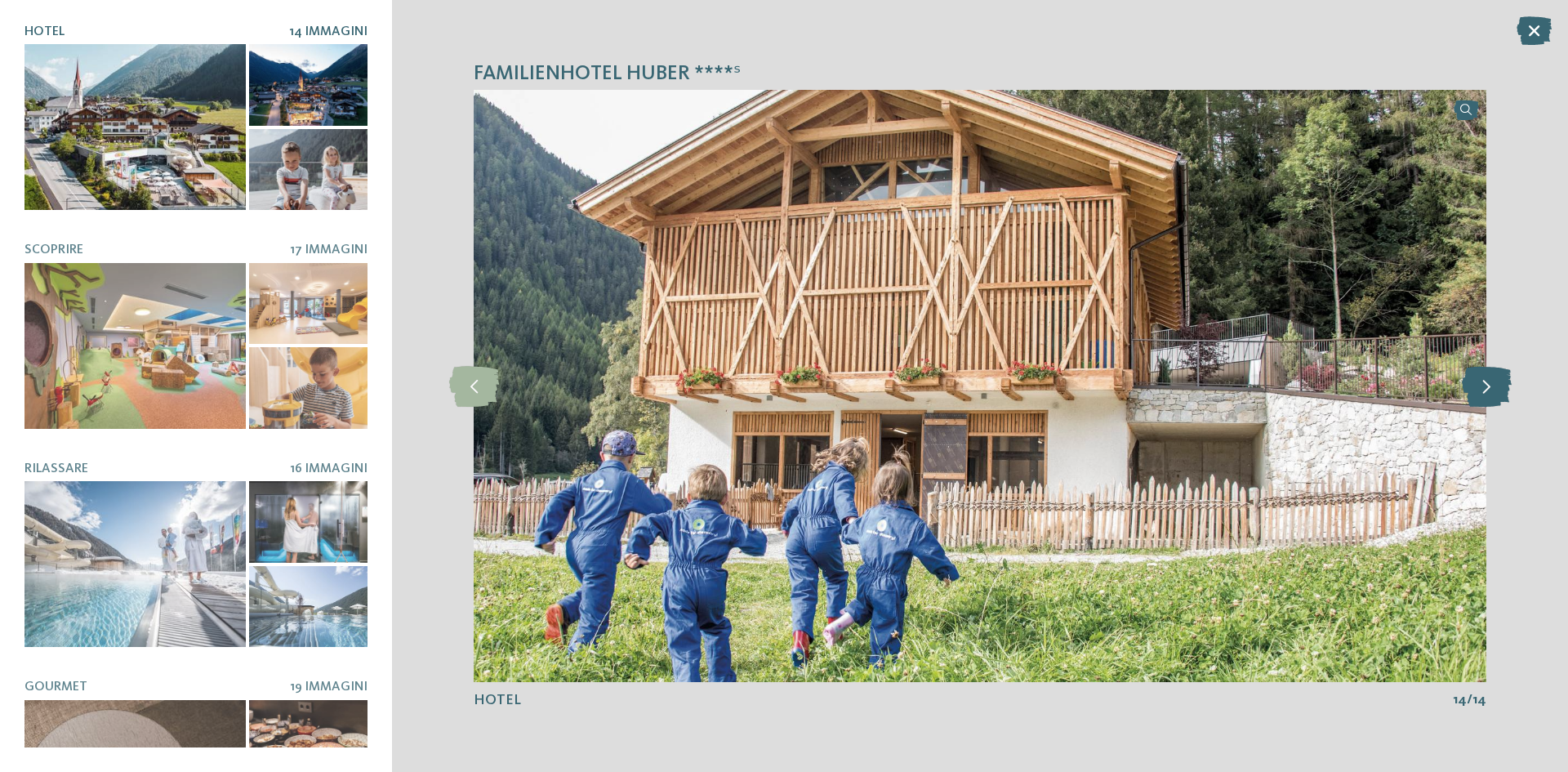
click at [1471, 387] on icon at bounding box center [1487, 386] width 50 height 41
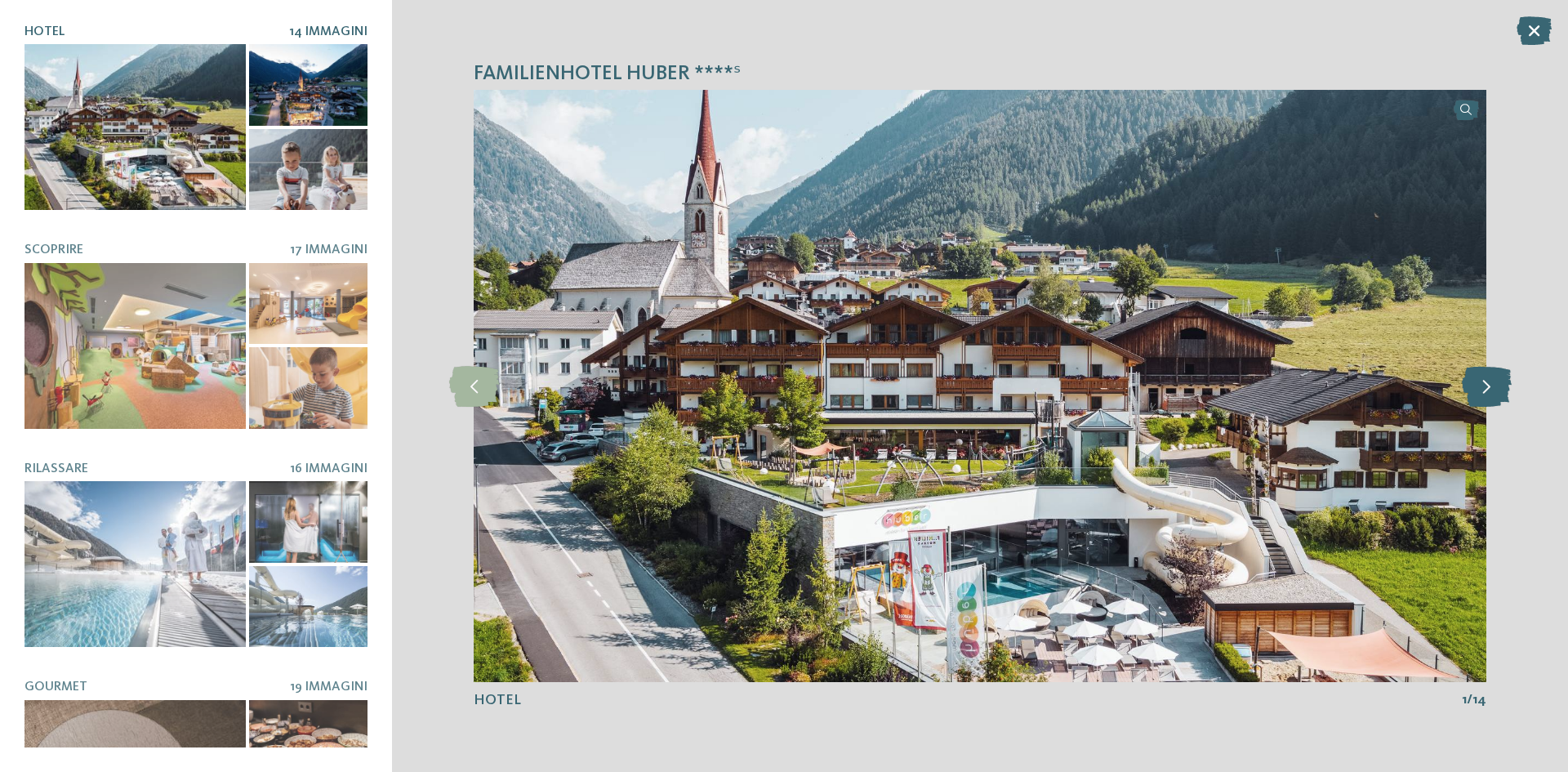
click at [1474, 386] on icon at bounding box center [1487, 386] width 50 height 41
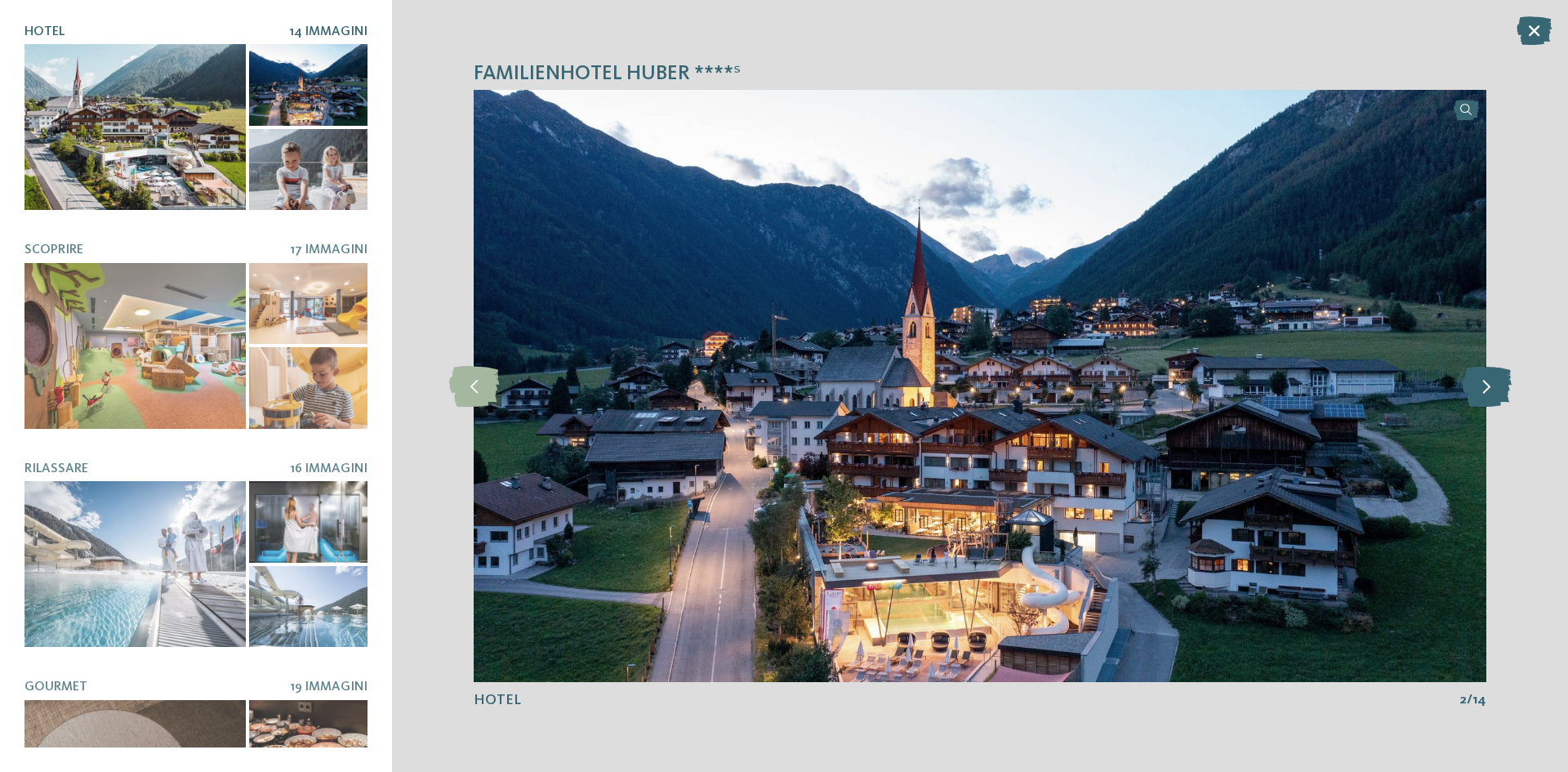
click at [1474, 386] on icon at bounding box center [1487, 386] width 50 height 41
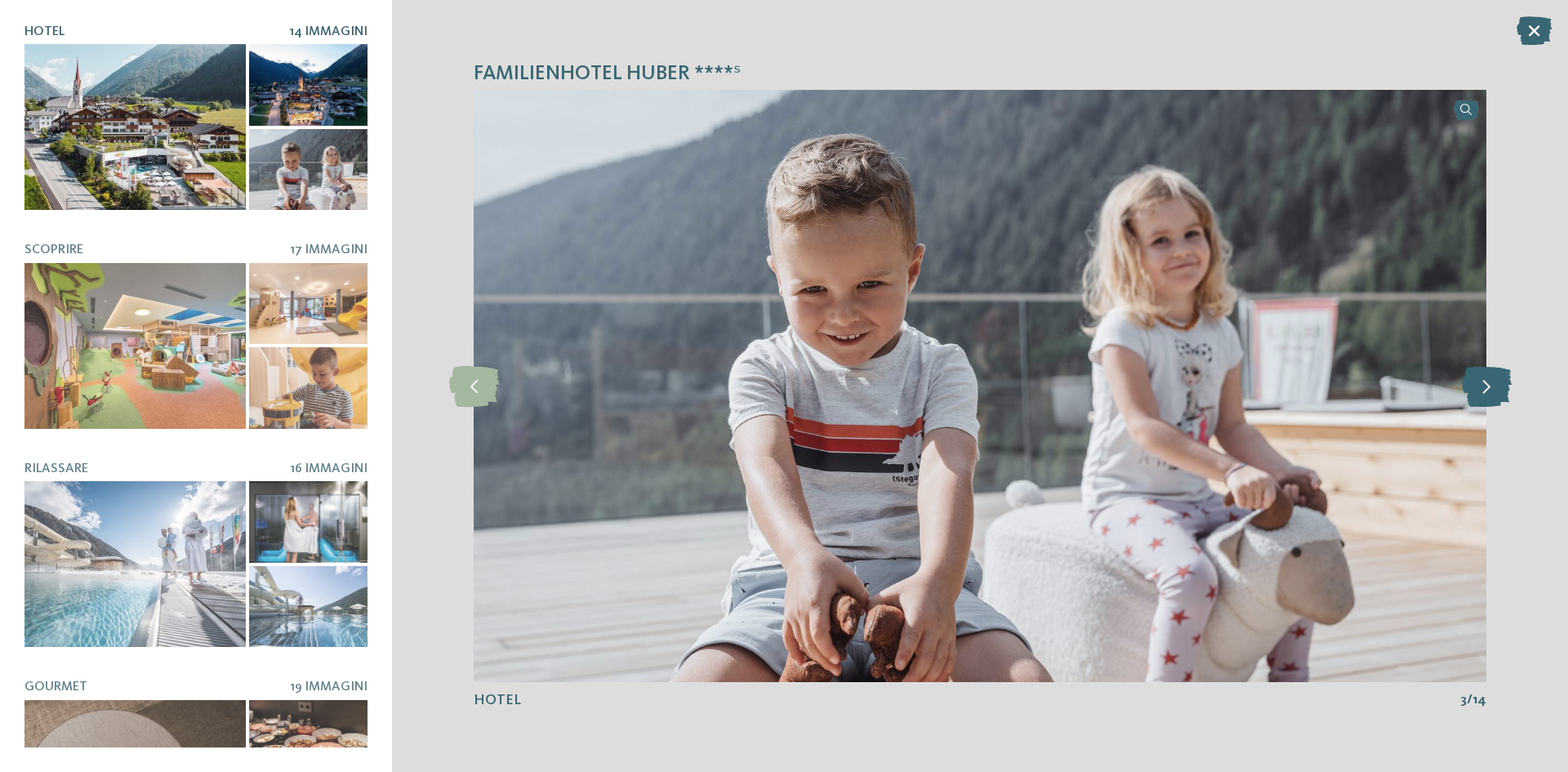
click at [1474, 386] on icon at bounding box center [1487, 386] width 50 height 41
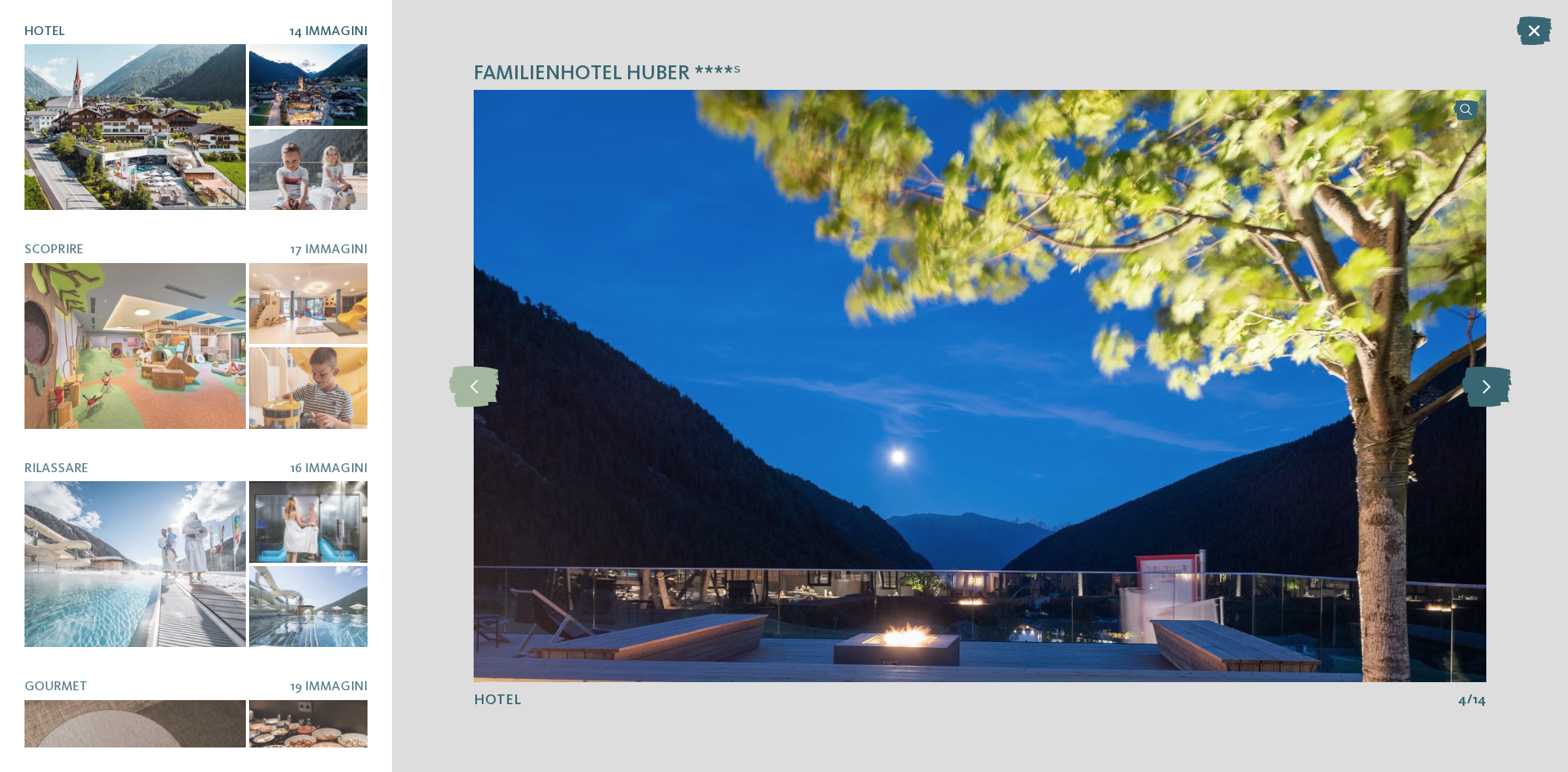
click at [1474, 386] on icon at bounding box center [1487, 386] width 50 height 41
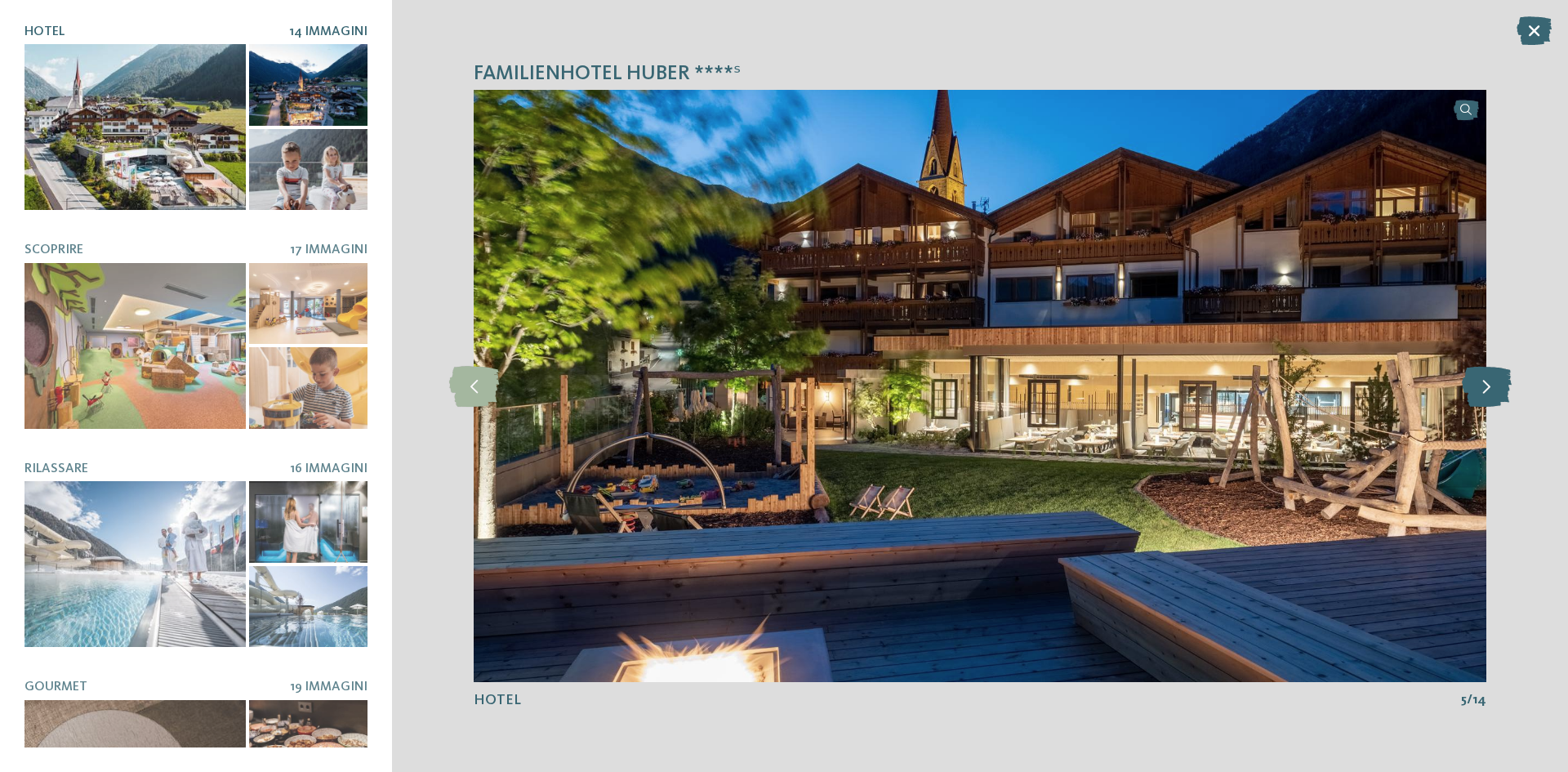
click at [1474, 386] on icon at bounding box center [1487, 386] width 50 height 41
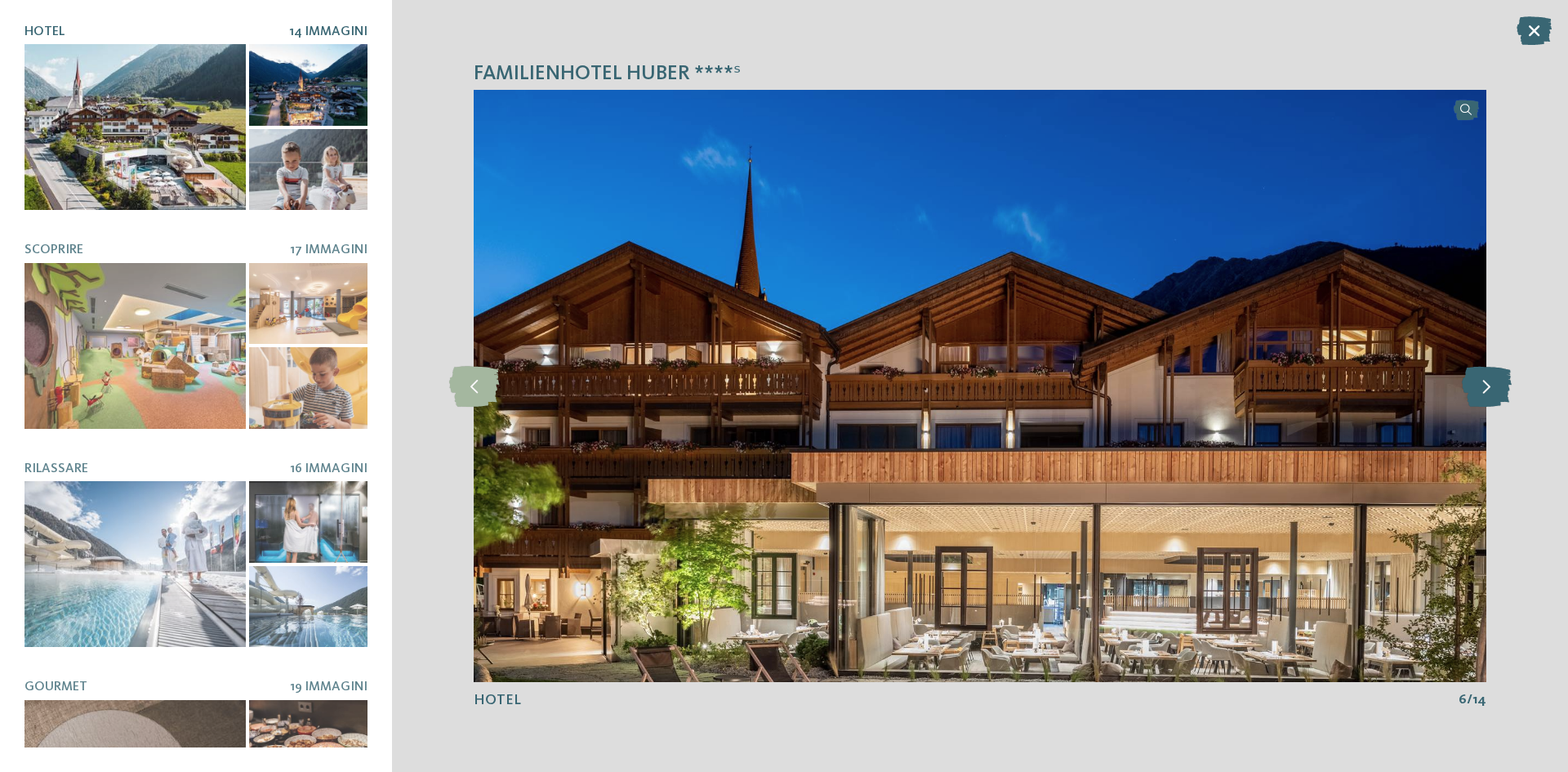
click at [1474, 386] on icon at bounding box center [1487, 386] width 50 height 41
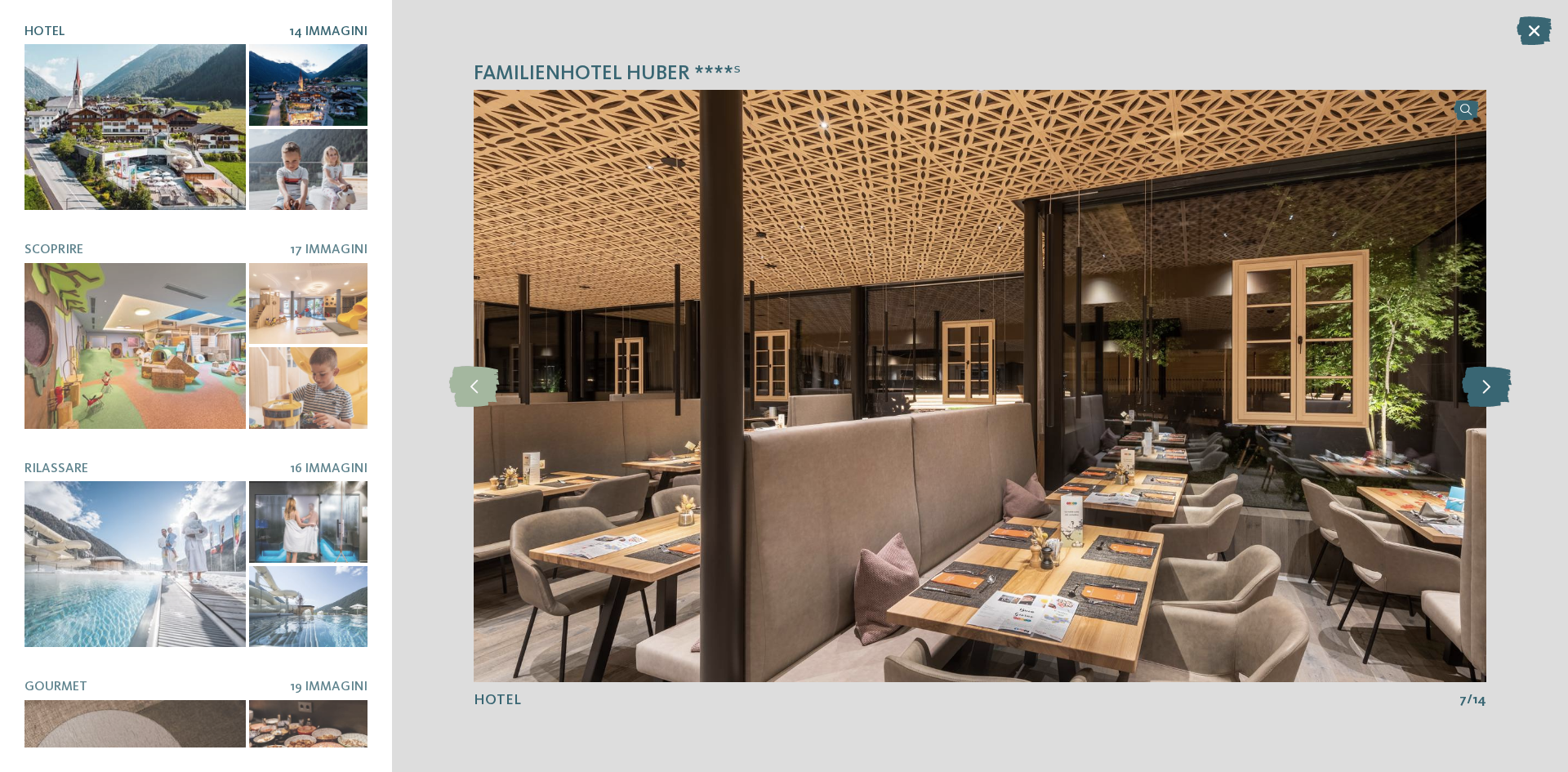
click at [1474, 386] on icon at bounding box center [1487, 386] width 50 height 41
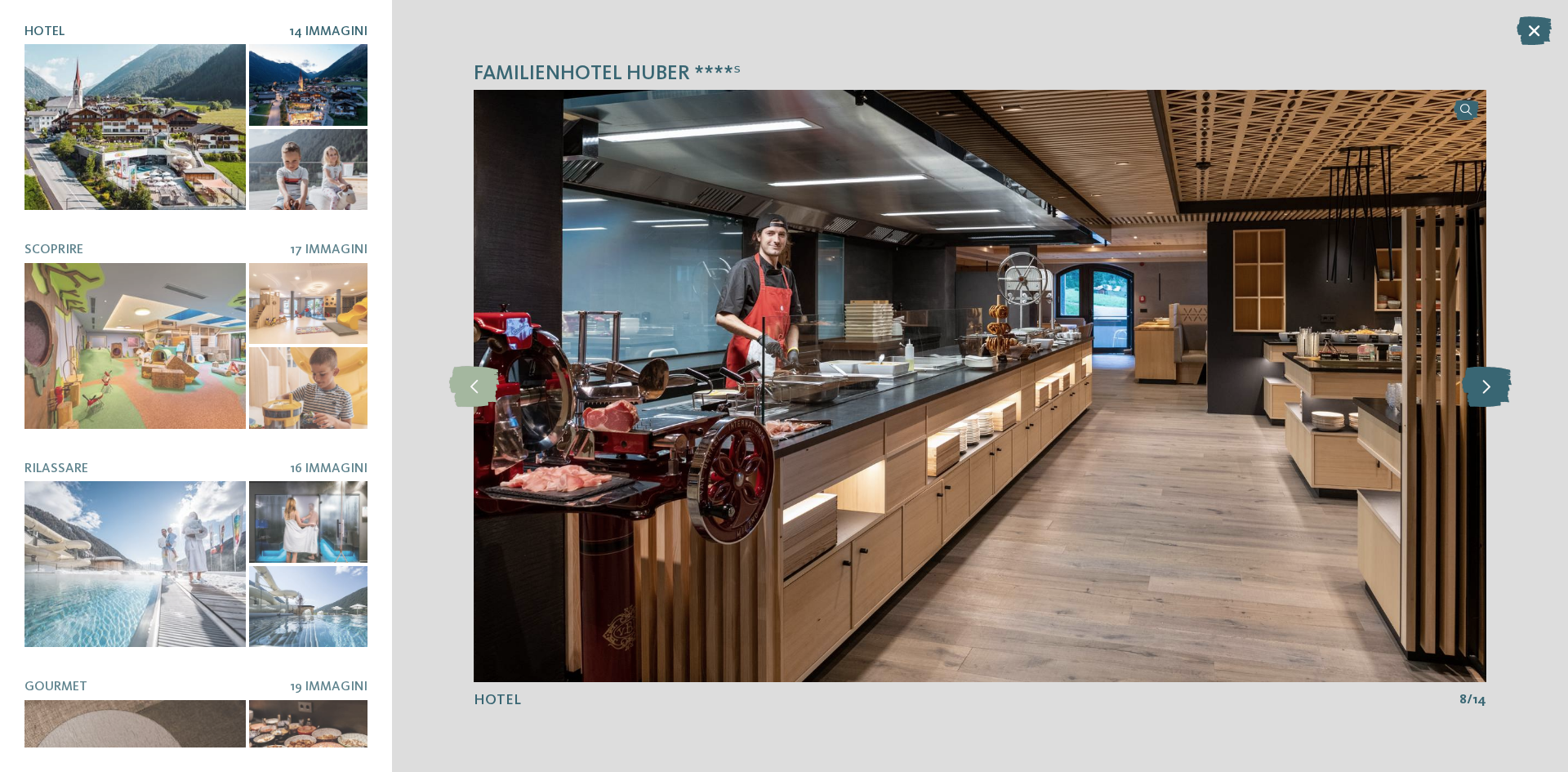
click at [1474, 386] on icon at bounding box center [1487, 386] width 50 height 41
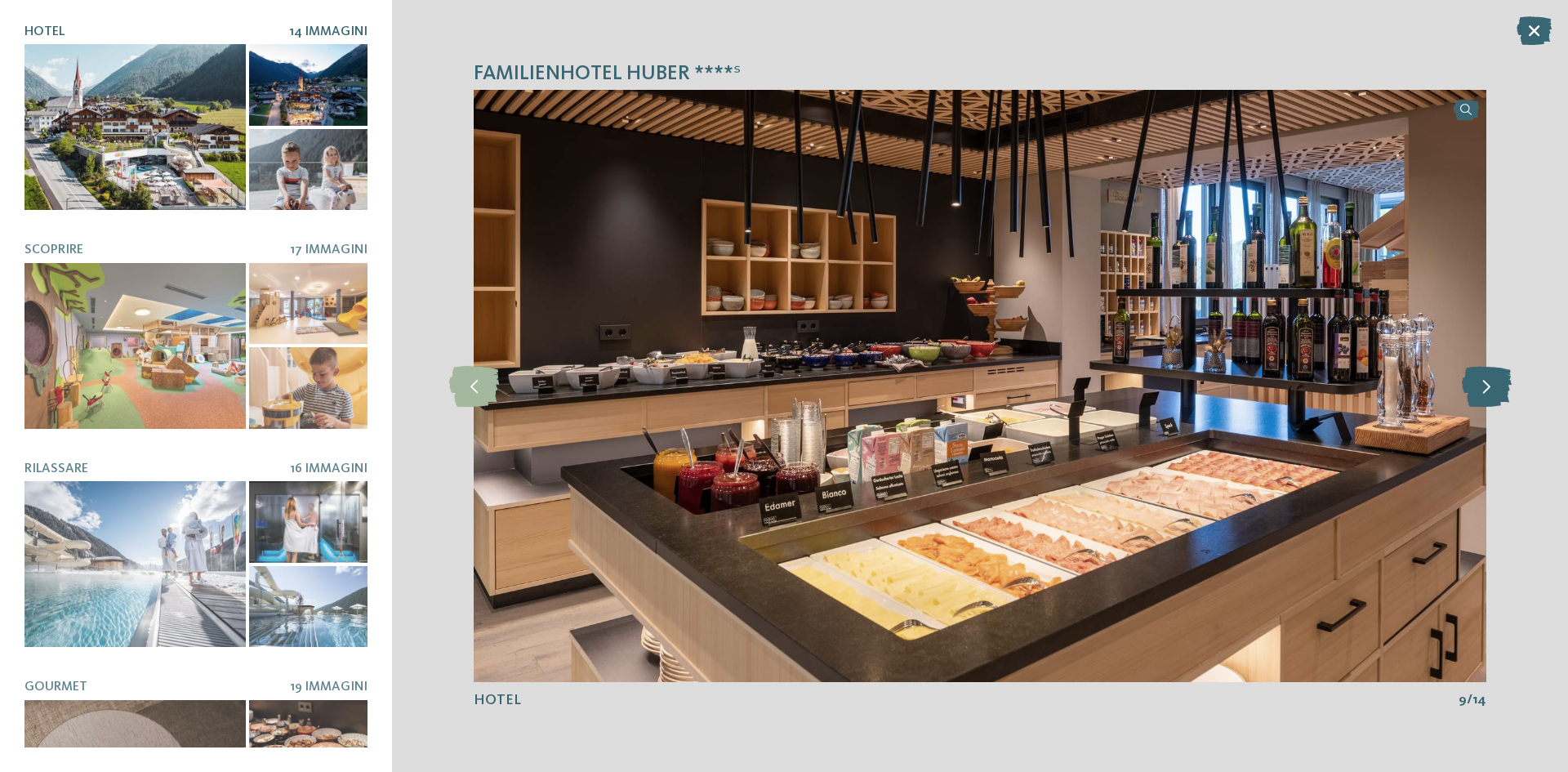
click at [1474, 386] on icon at bounding box center [1487, 386] width 50 height 41
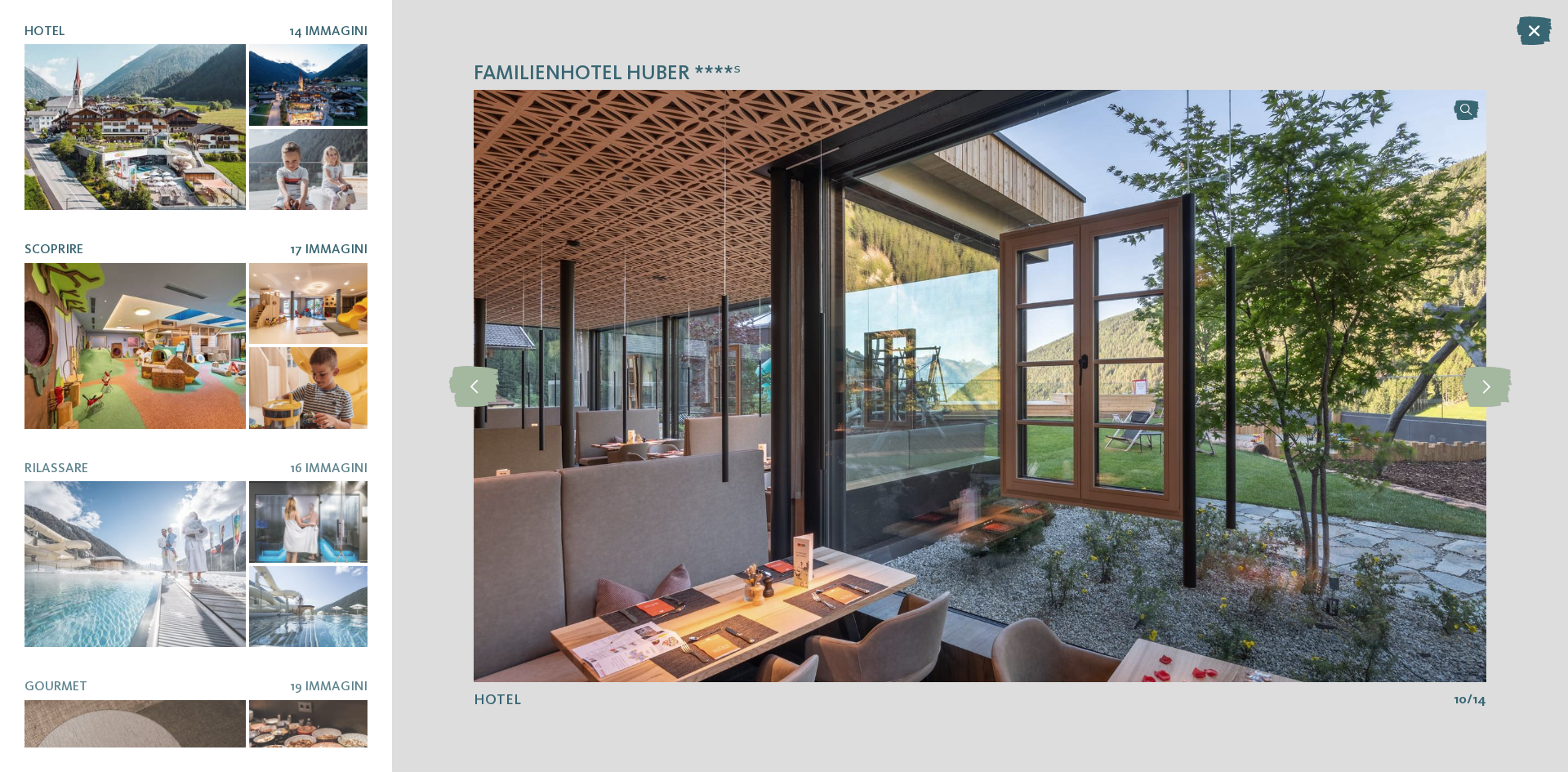
click at [204, 352] on div at bounding box center [135, 345] width 221 height 165
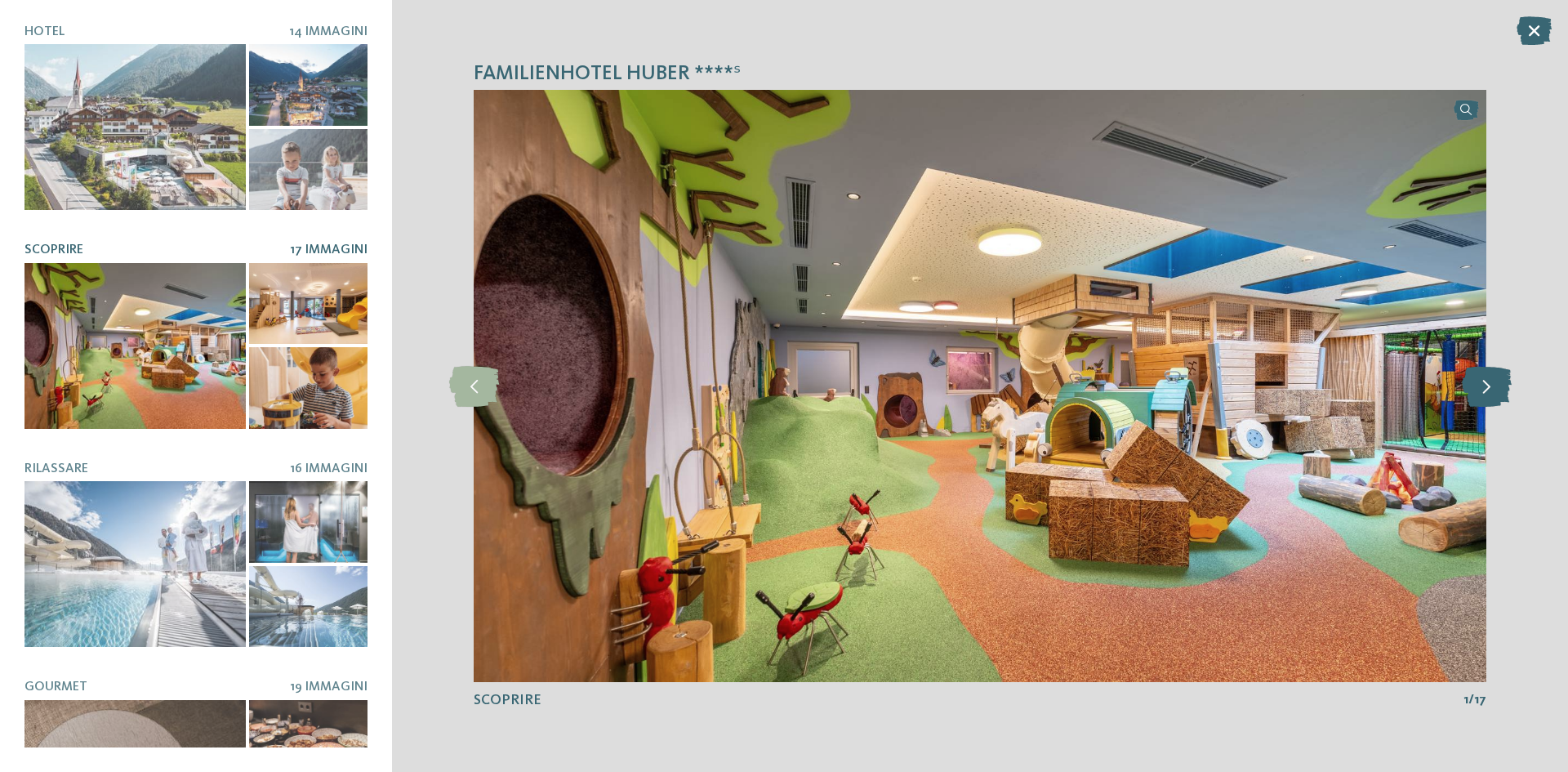
click at [1498, 390] on icon at bounding box center [1487, 386] width 50 height 41
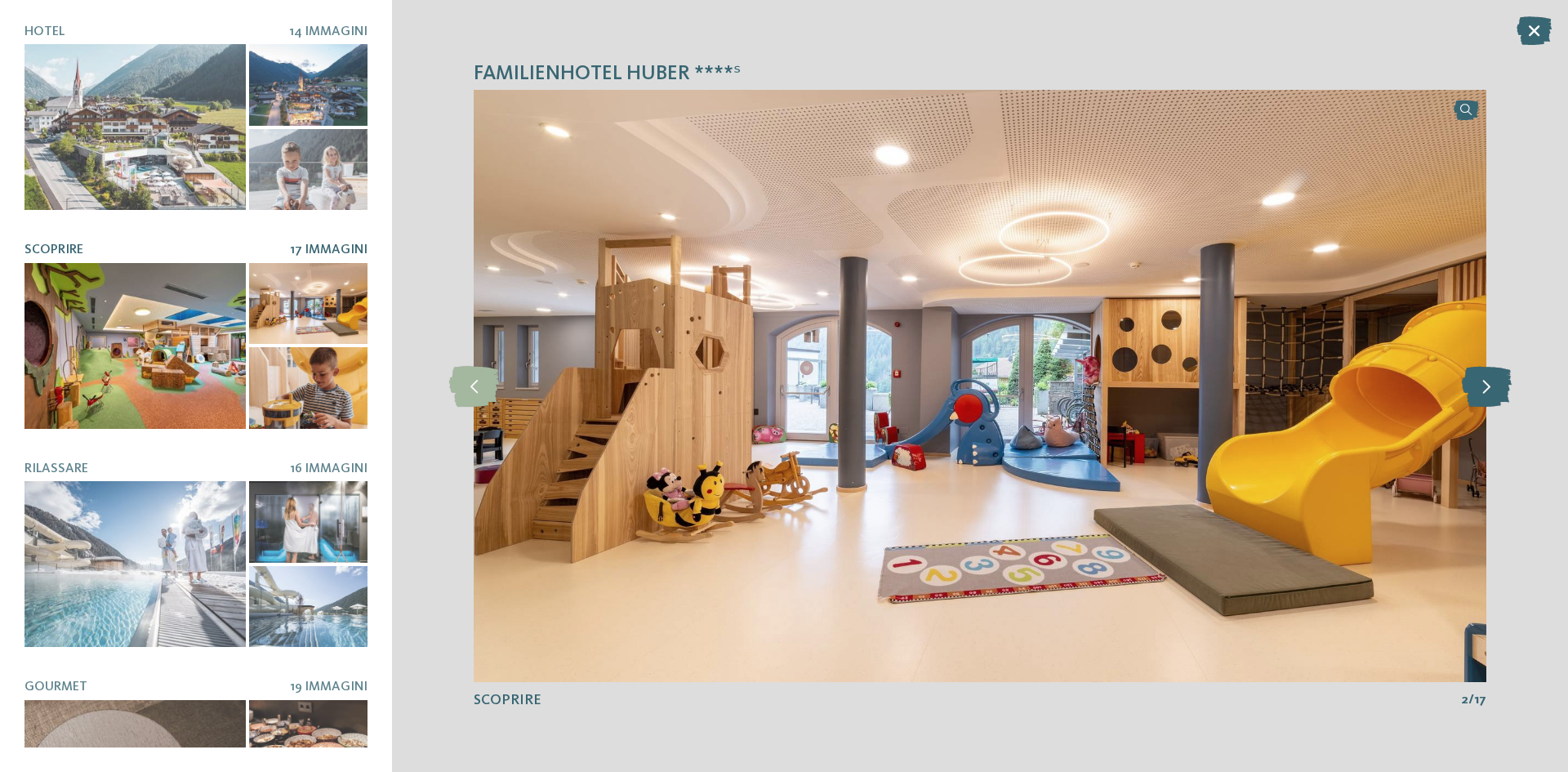
click at [1498, 390] on icon at bounding box center [1487, 386] width 50 height 41
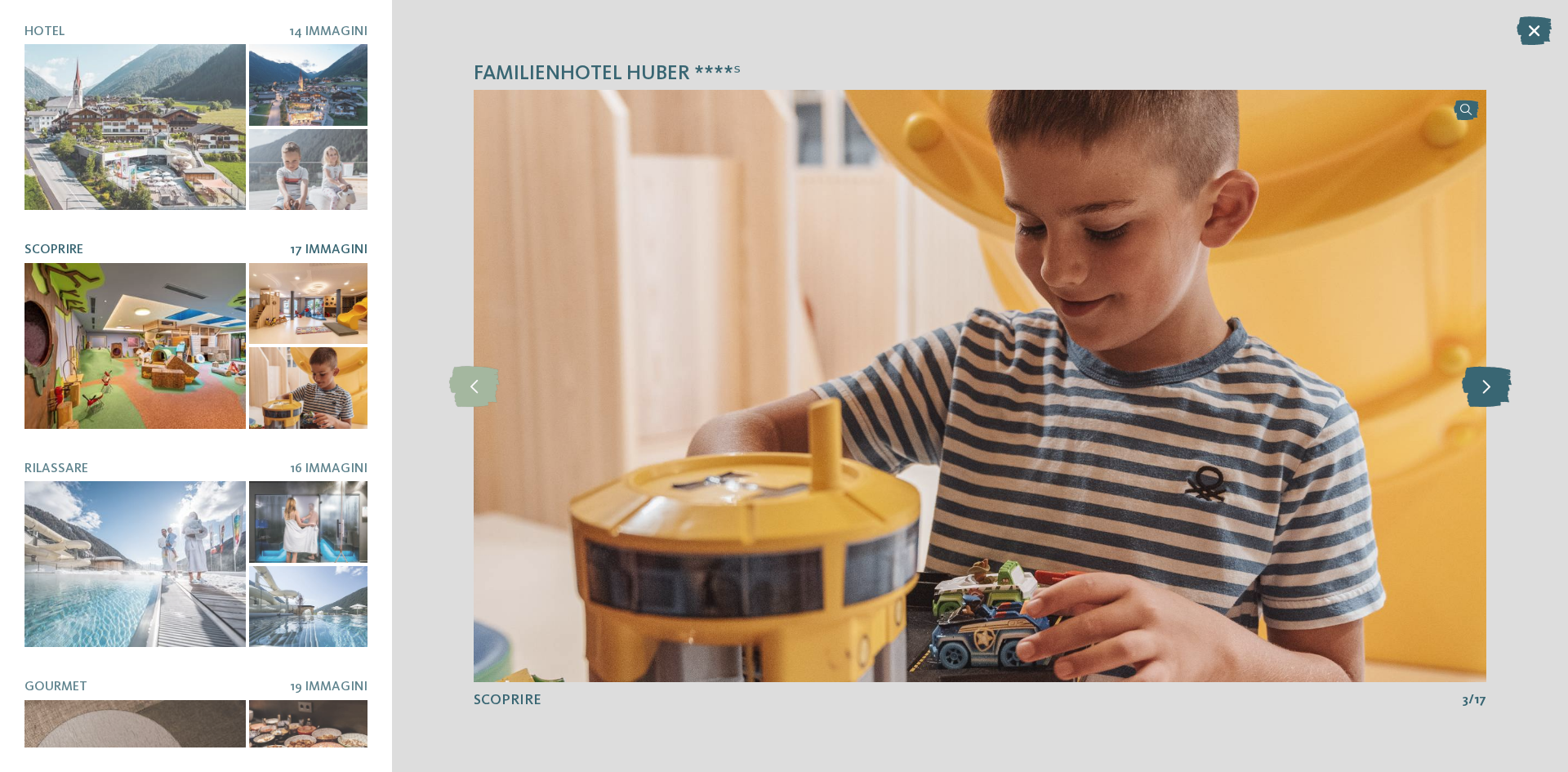
click at [1498, 390] on icon at bounding box center [1487, 386] width 50 height 41
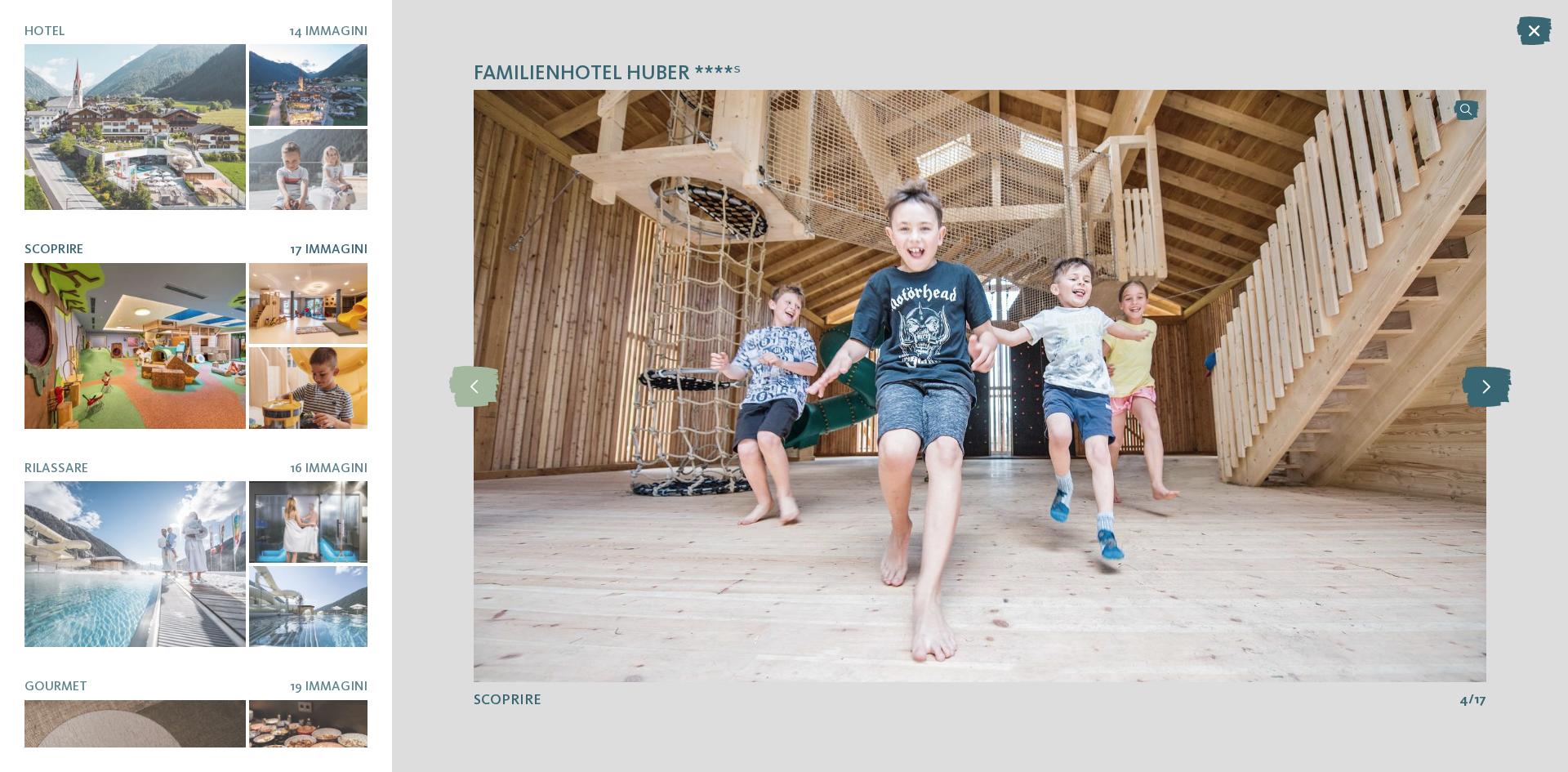
click at [1498, 390] on icon at bounding box center [1487, 386] width 50 height 41
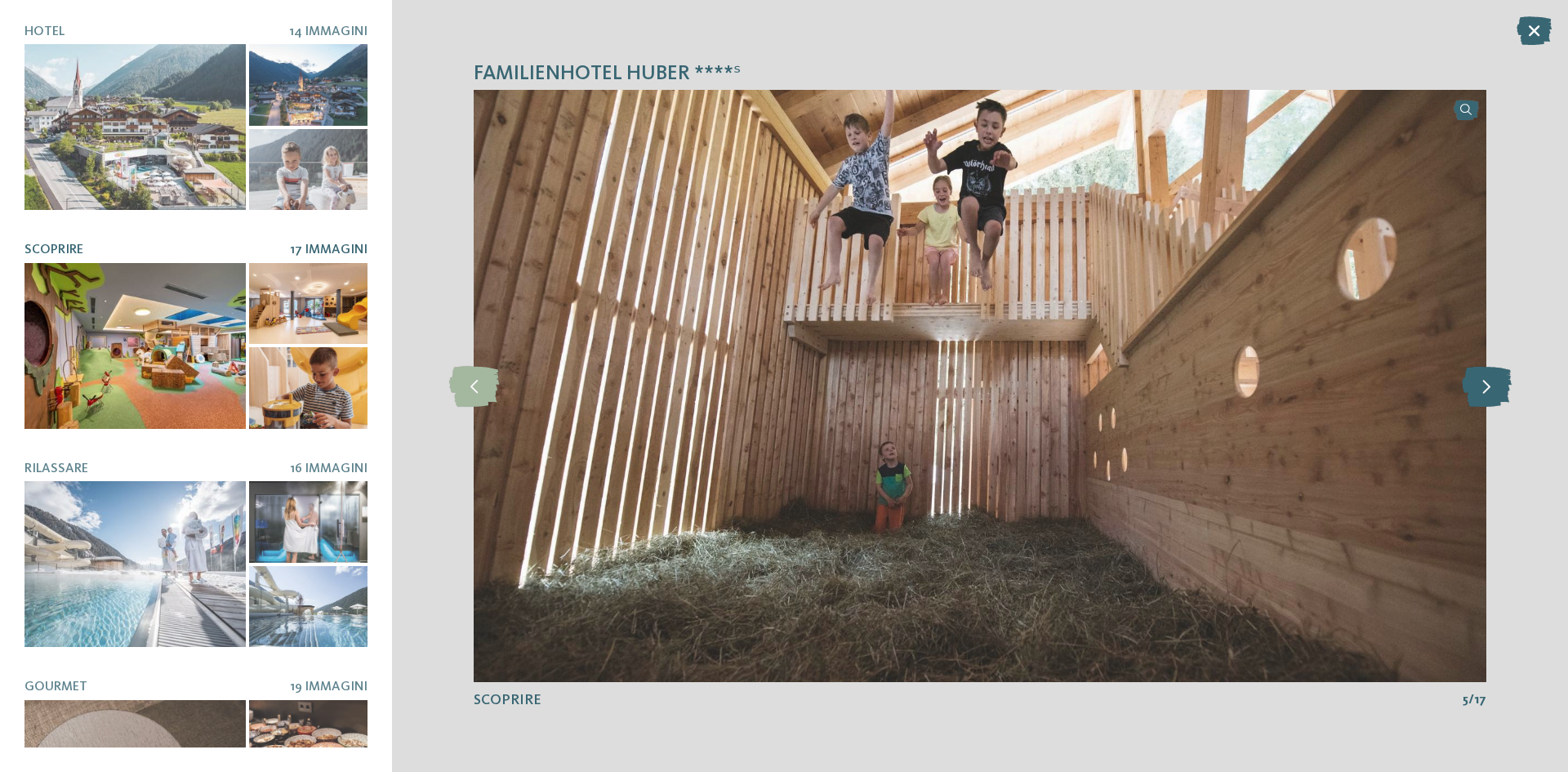
click at [1498, 389] on icon at bounding box center [1487, 386] width 50 height 41
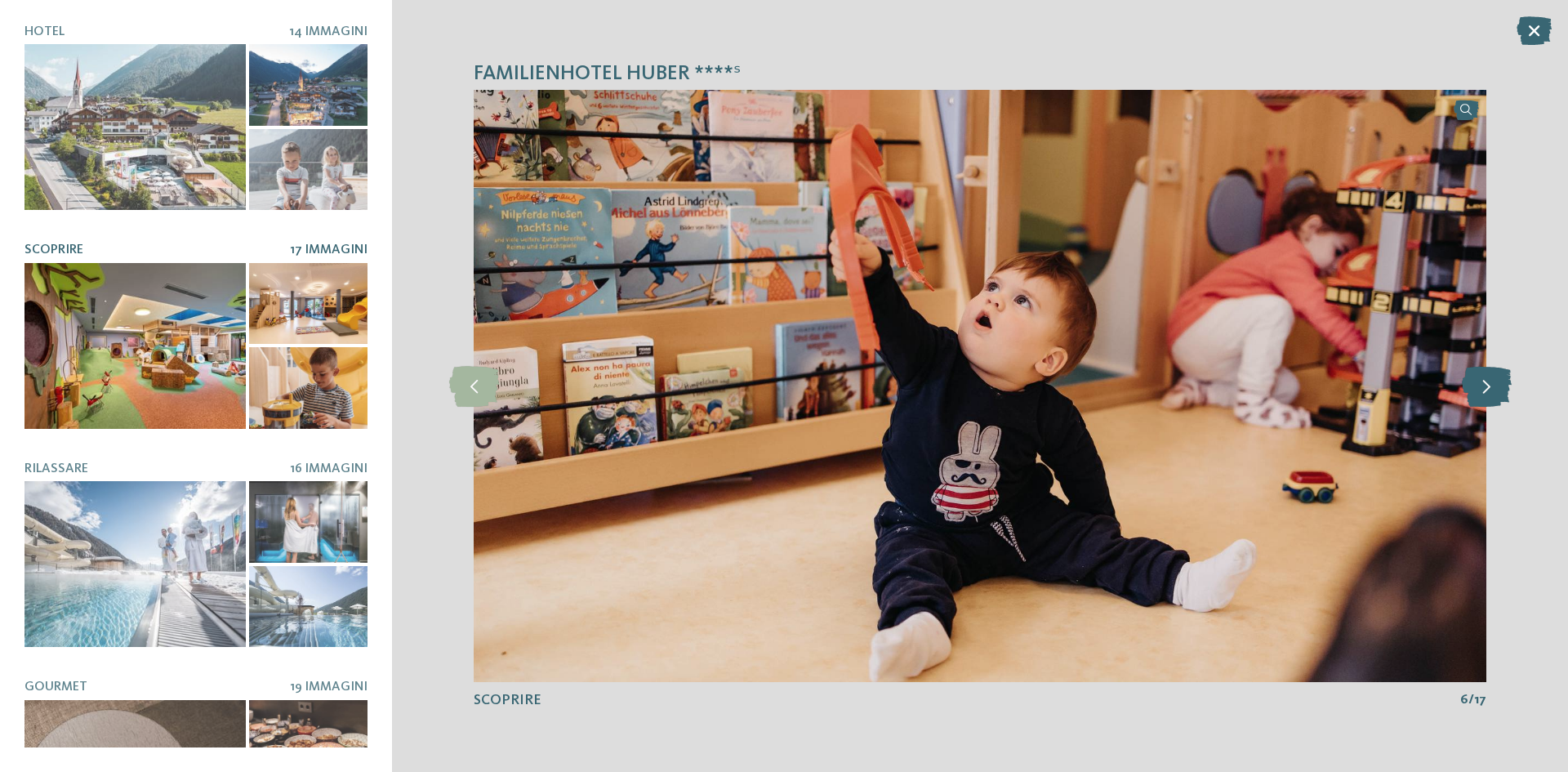
click at [1498, 389] on icon at bounding box center [1487, 386] width 50 height 41
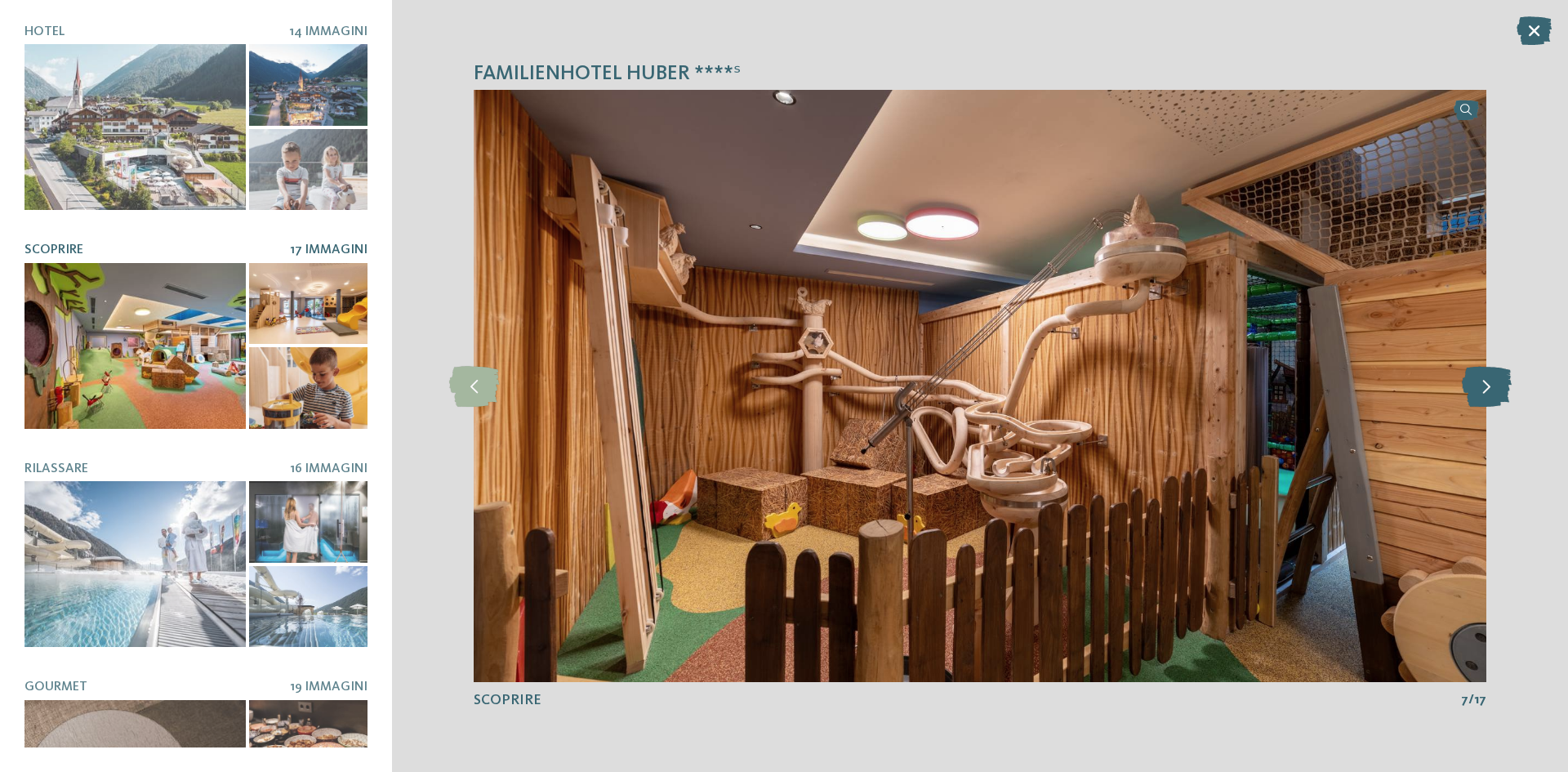
click at [1498, 389] on icon at bounding box center [1487, 386] width 50 height 41
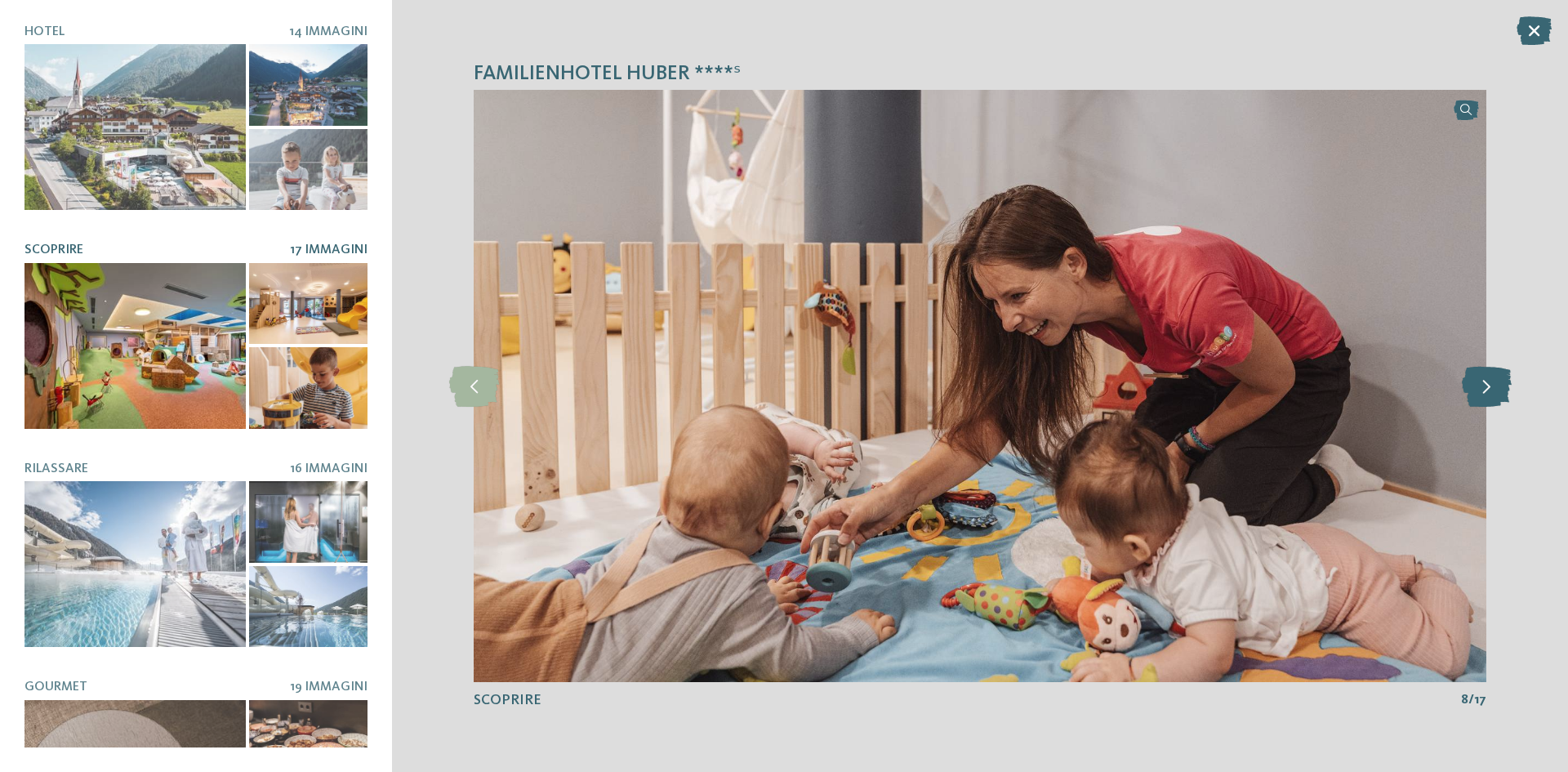
click at [1498, 389] on icon at bounding box center [1487, 386] width 50 height 41
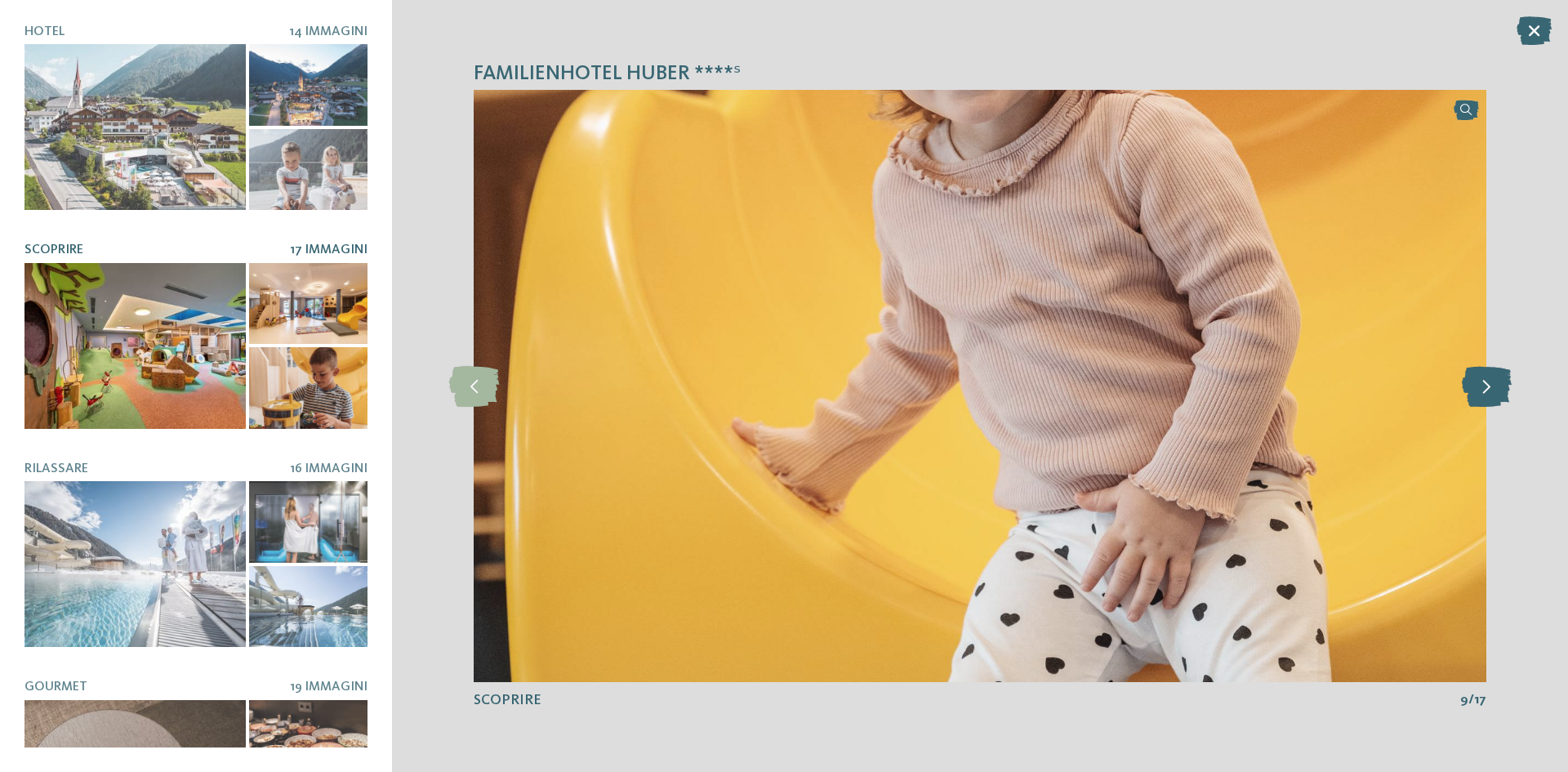
click at [1498, 389] on icon at bounding box center [1487, 386] width 50 height 41
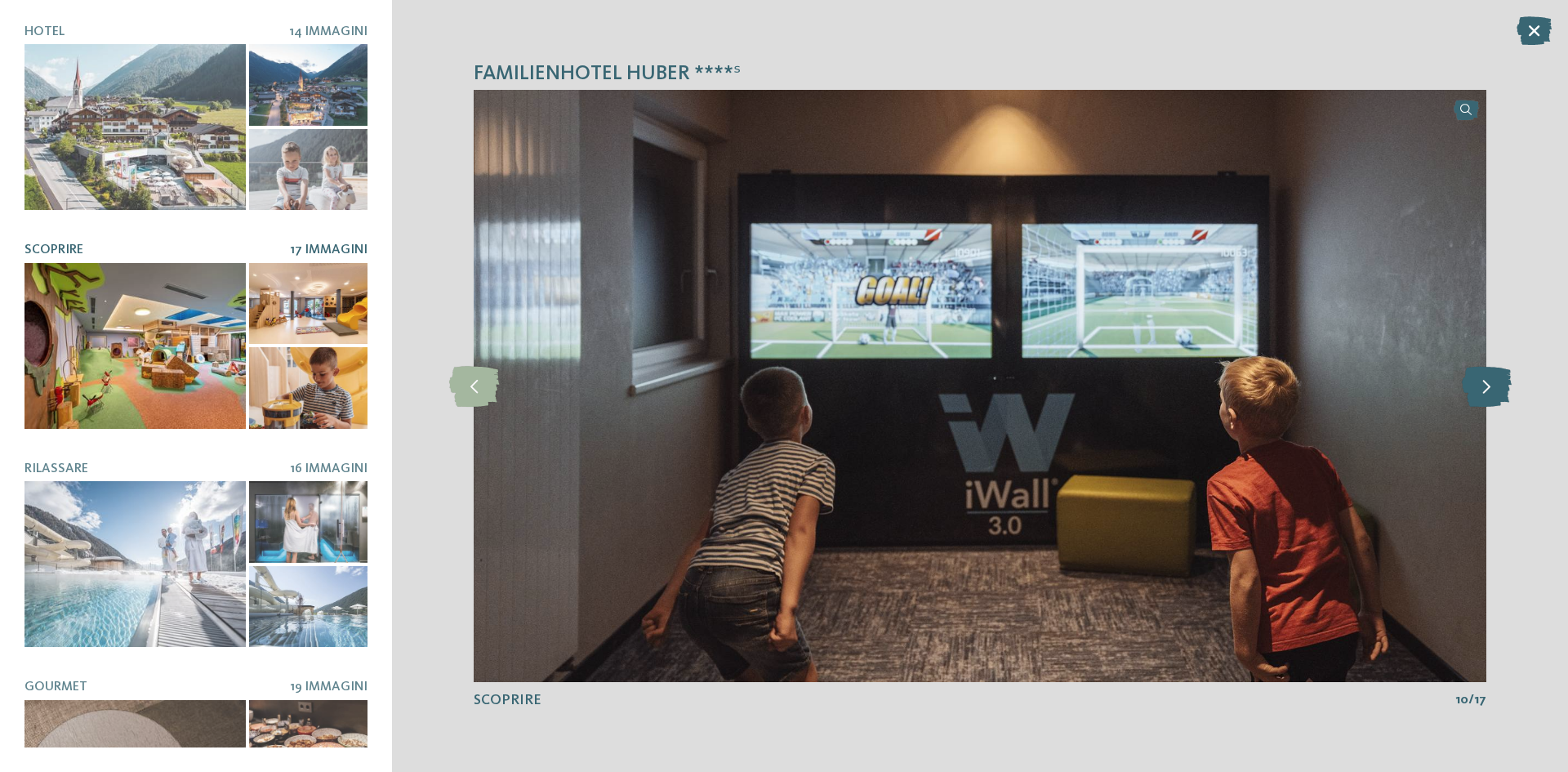
click at [1498, 389] on icon at bounding box center [1487, 386] width 50 height 41
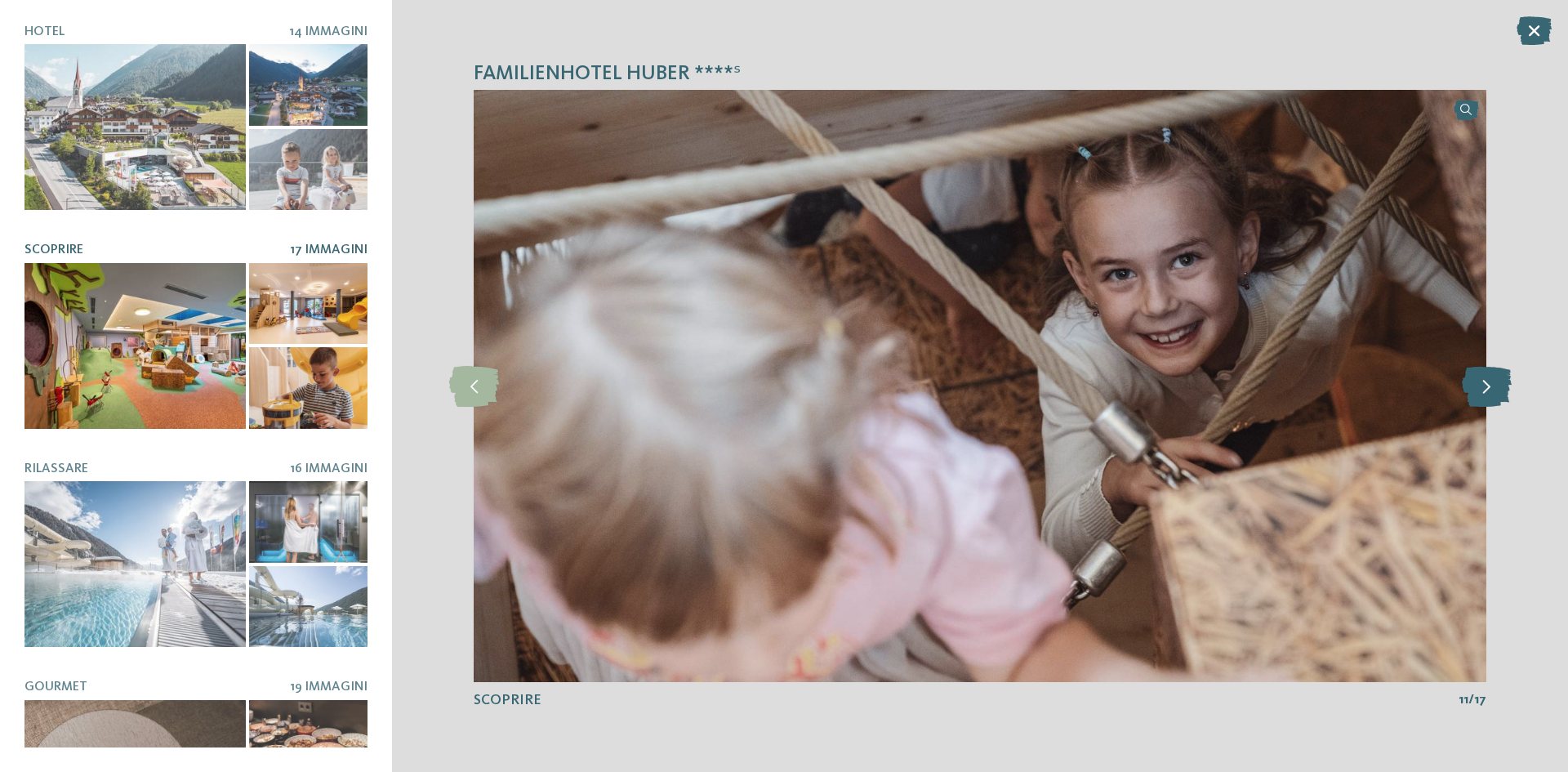
click at [1498, 389] on icon at bounding box center [1487, 386] width 50 height 41
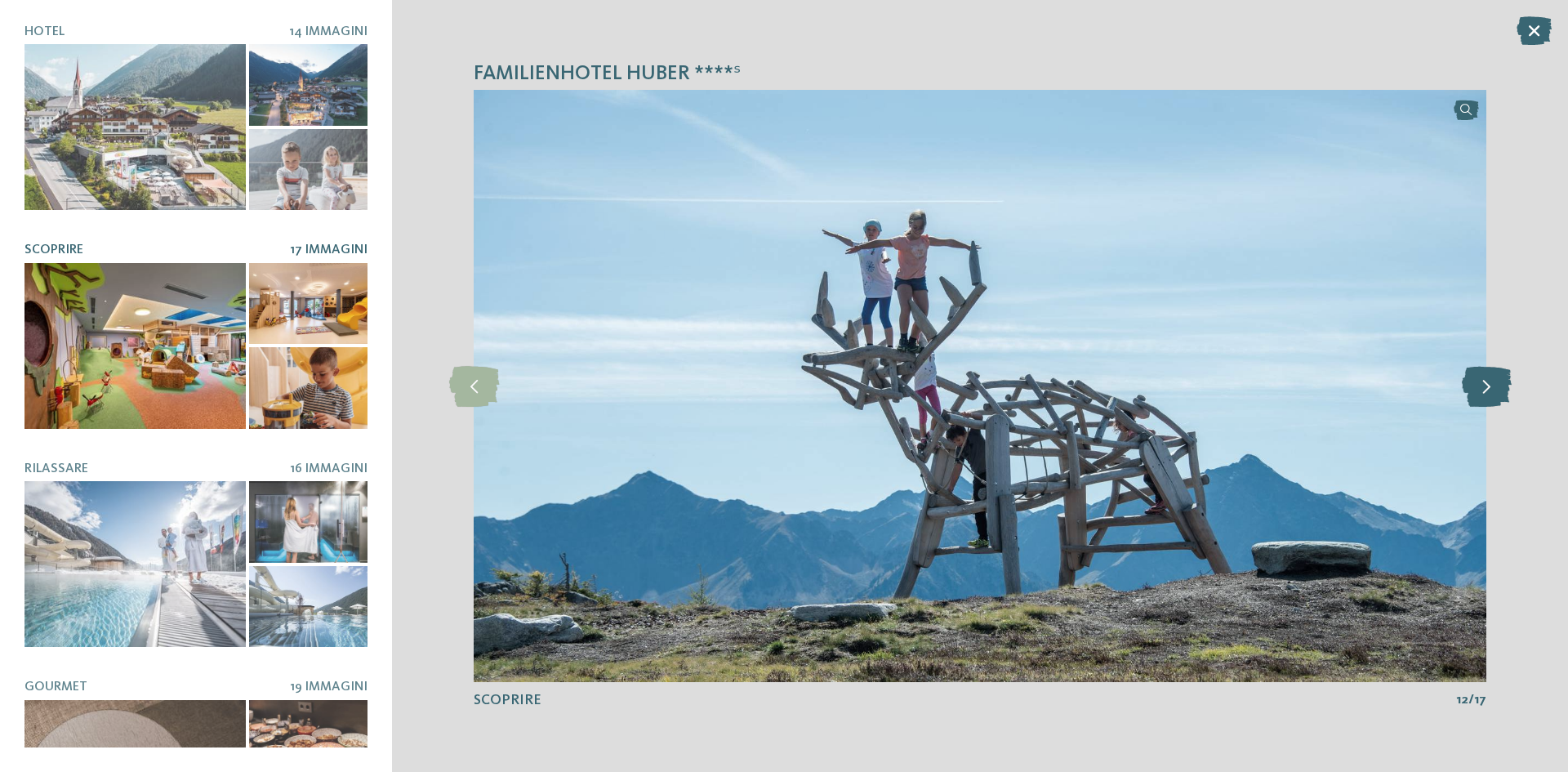
click at [1498, 389] on icon at bounding box center [1487, 386] width 50 height 41
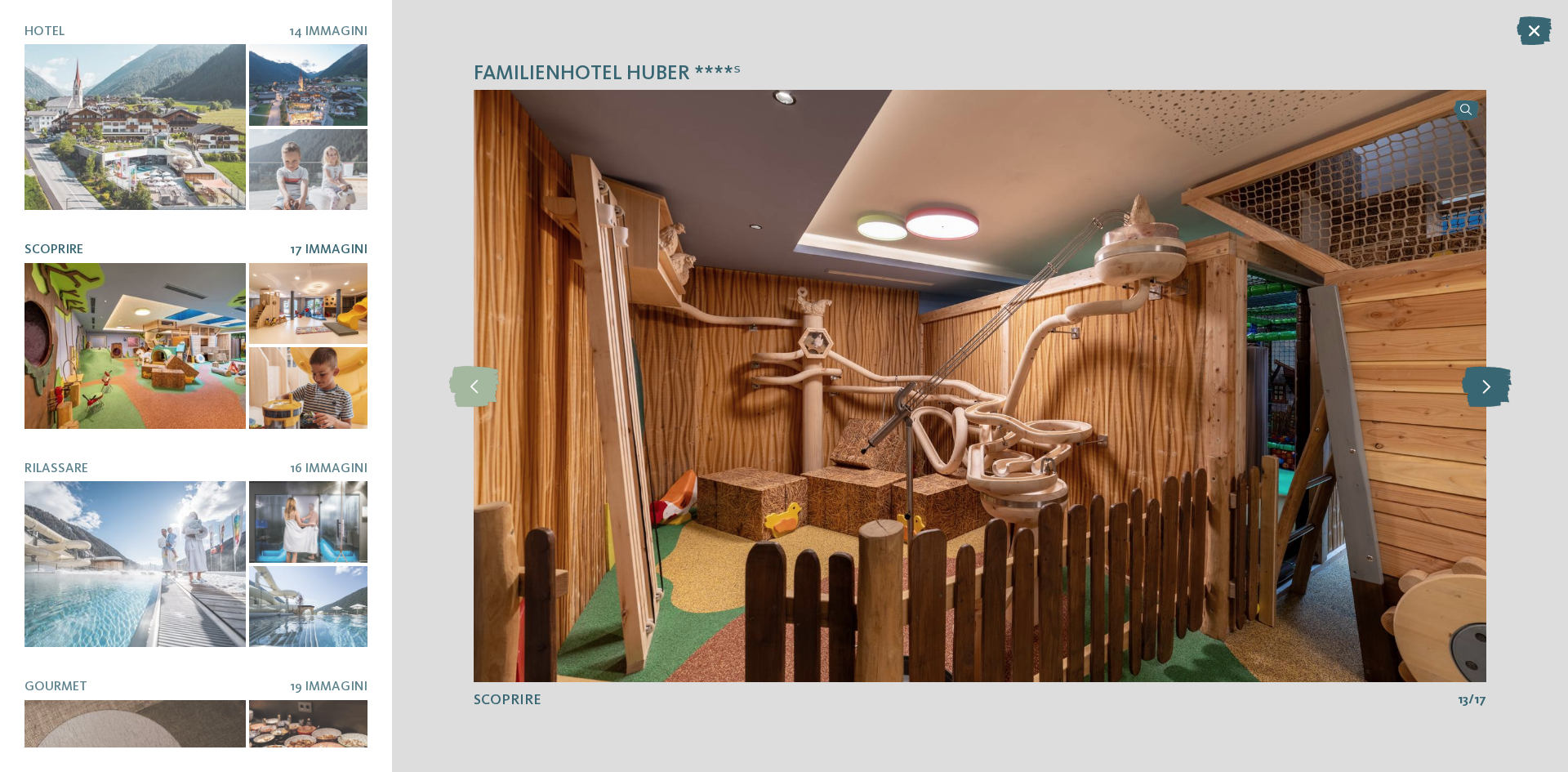
click at [1498, 389] on icon at bounding box center [1487, 386] width 50 height 41
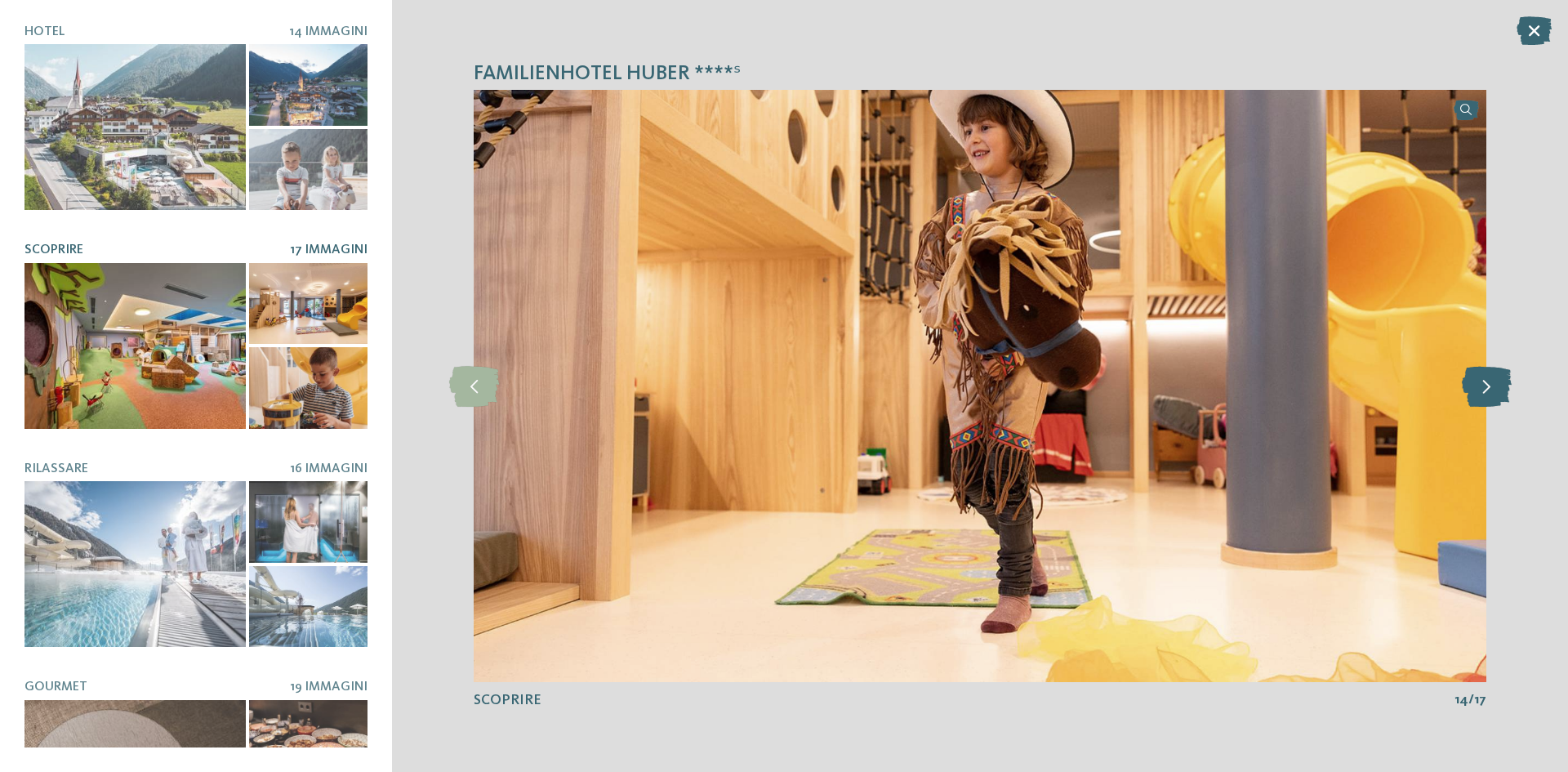
click at [1498, 389] on icon at bounding box center [1487, 386] width 50 height 41
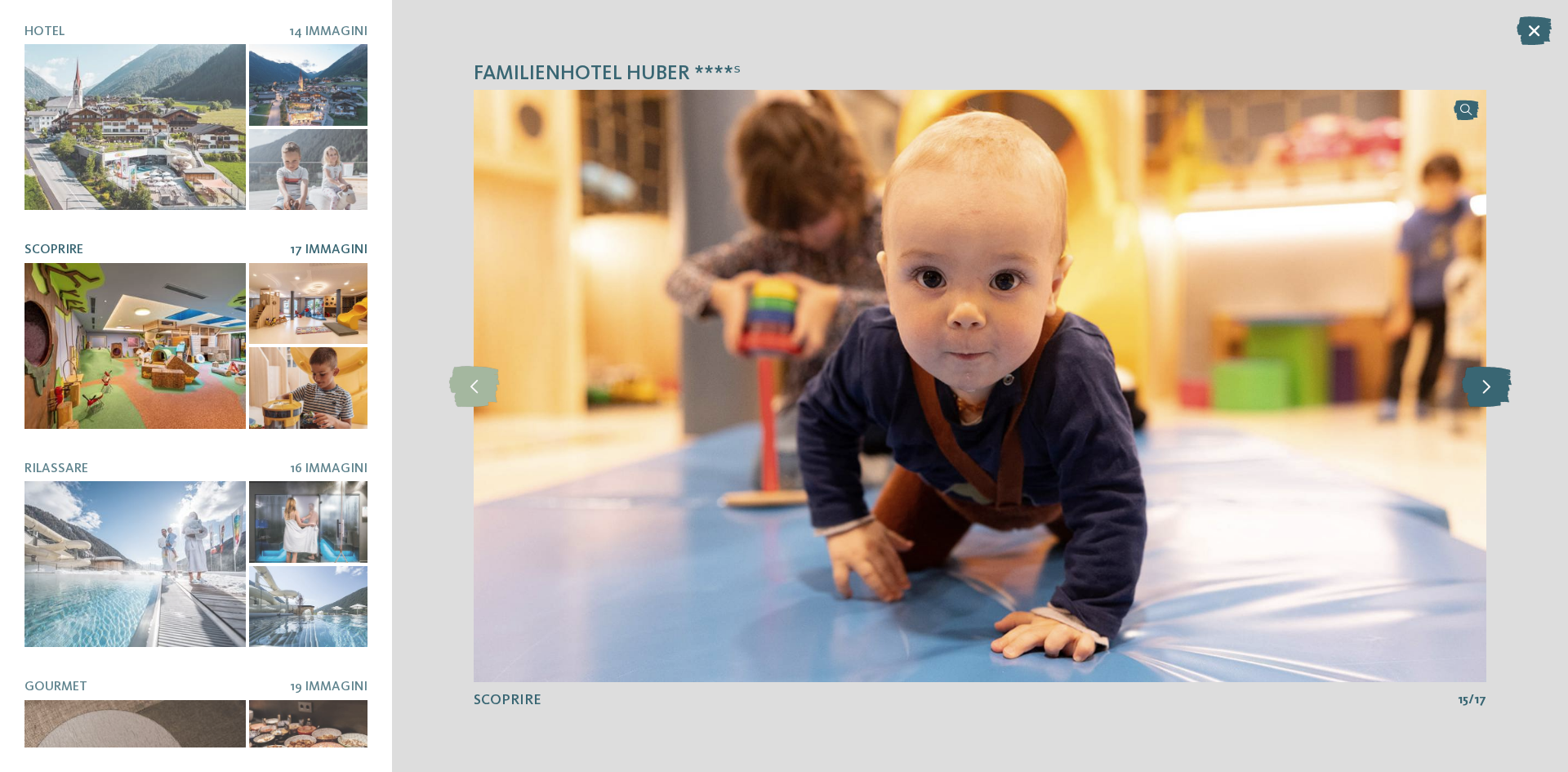
click at [1498, 389] on icon at bounding box center [1487, 386] width 50 height 41
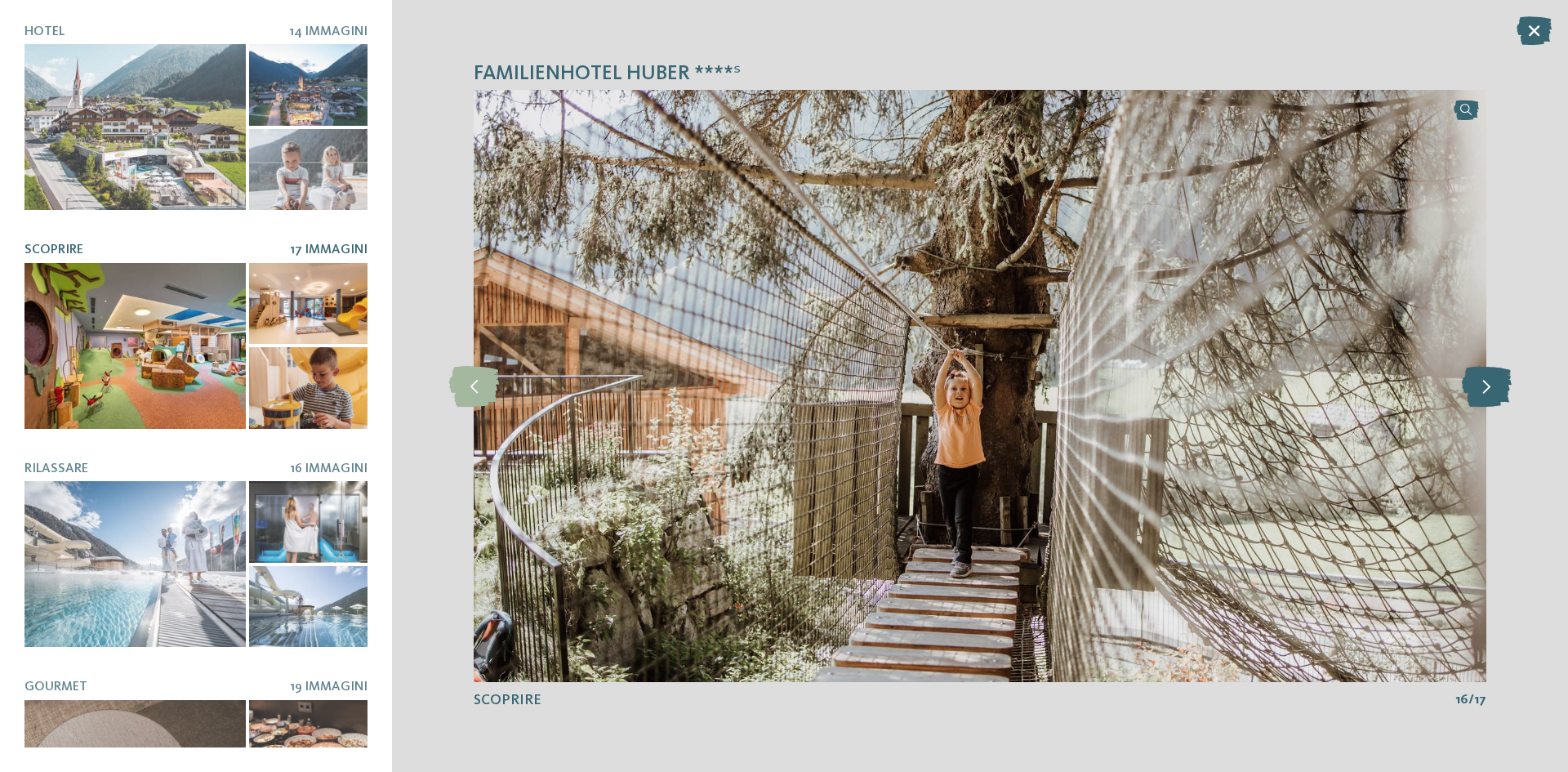
click at [1498, 389] on icon at bounding box center [1487, 386] width 50 height 41
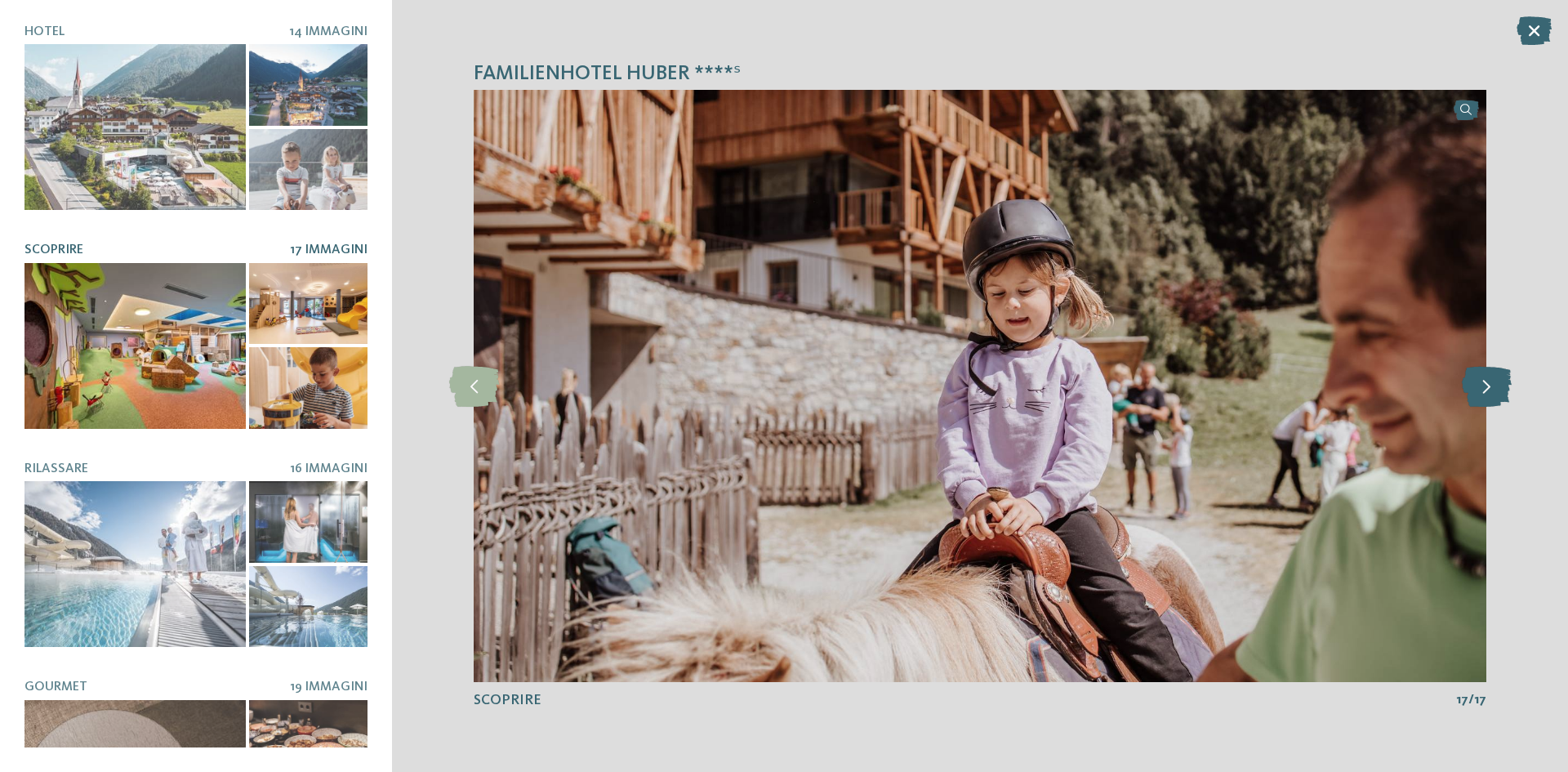
click at [1498, 389] on icon at bounding box center [1487, 386] width 50 height 41
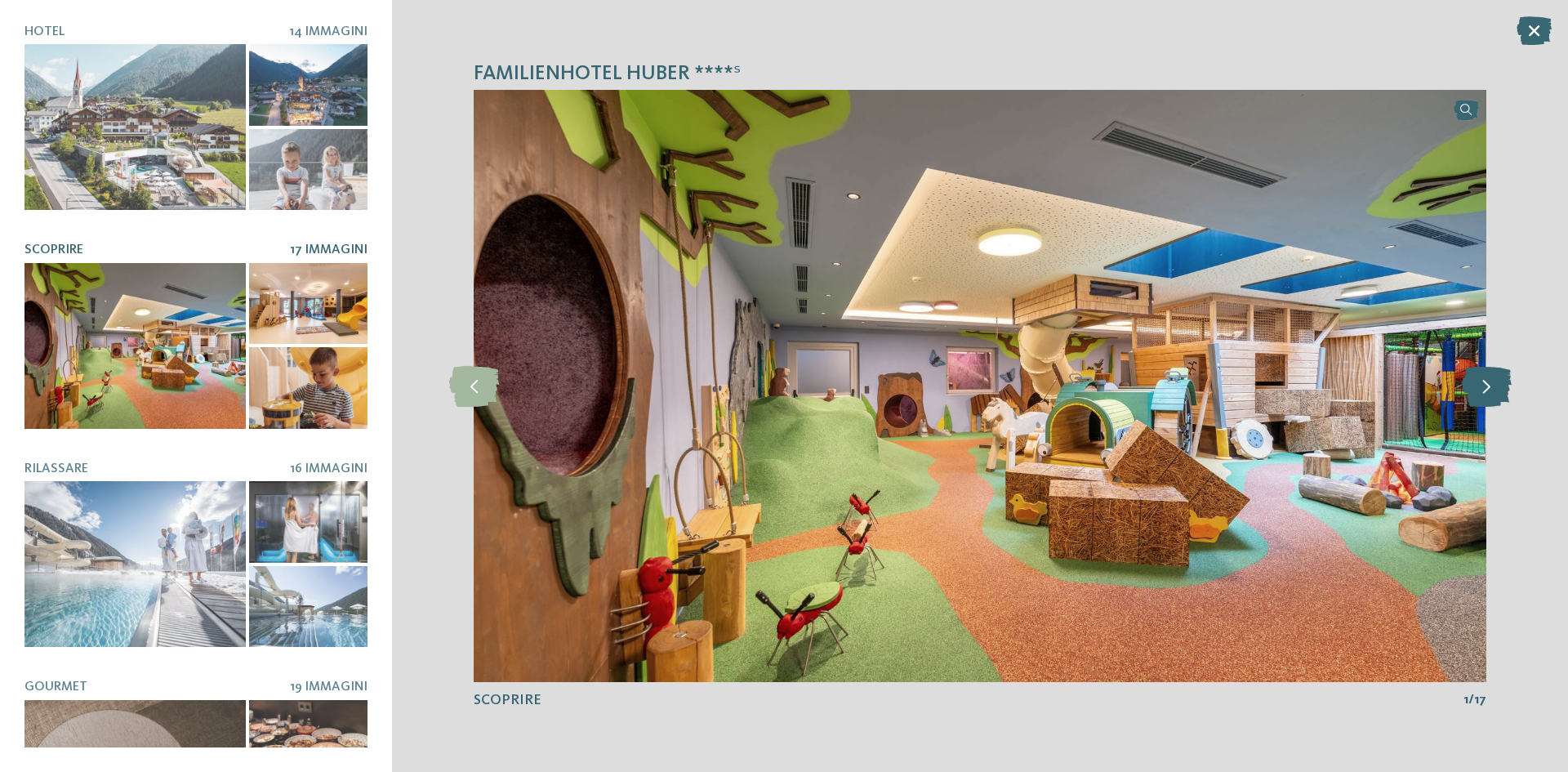
click at [1498, 389] on icon at bounding box center [1487, 386] width 50 height 41
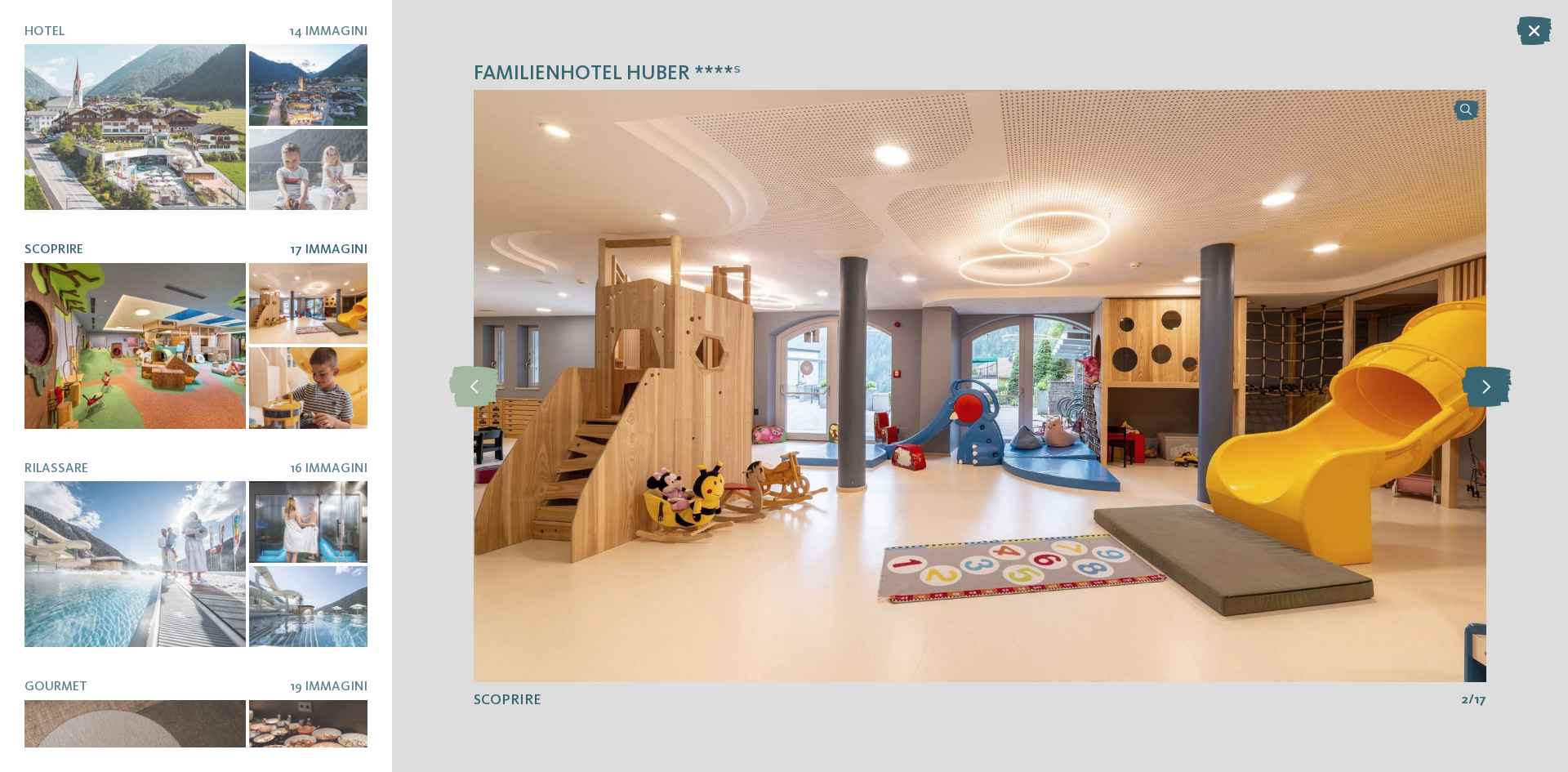
click at [1498, 389] on icon at bounding box center [1487, 386] width 50 height 41
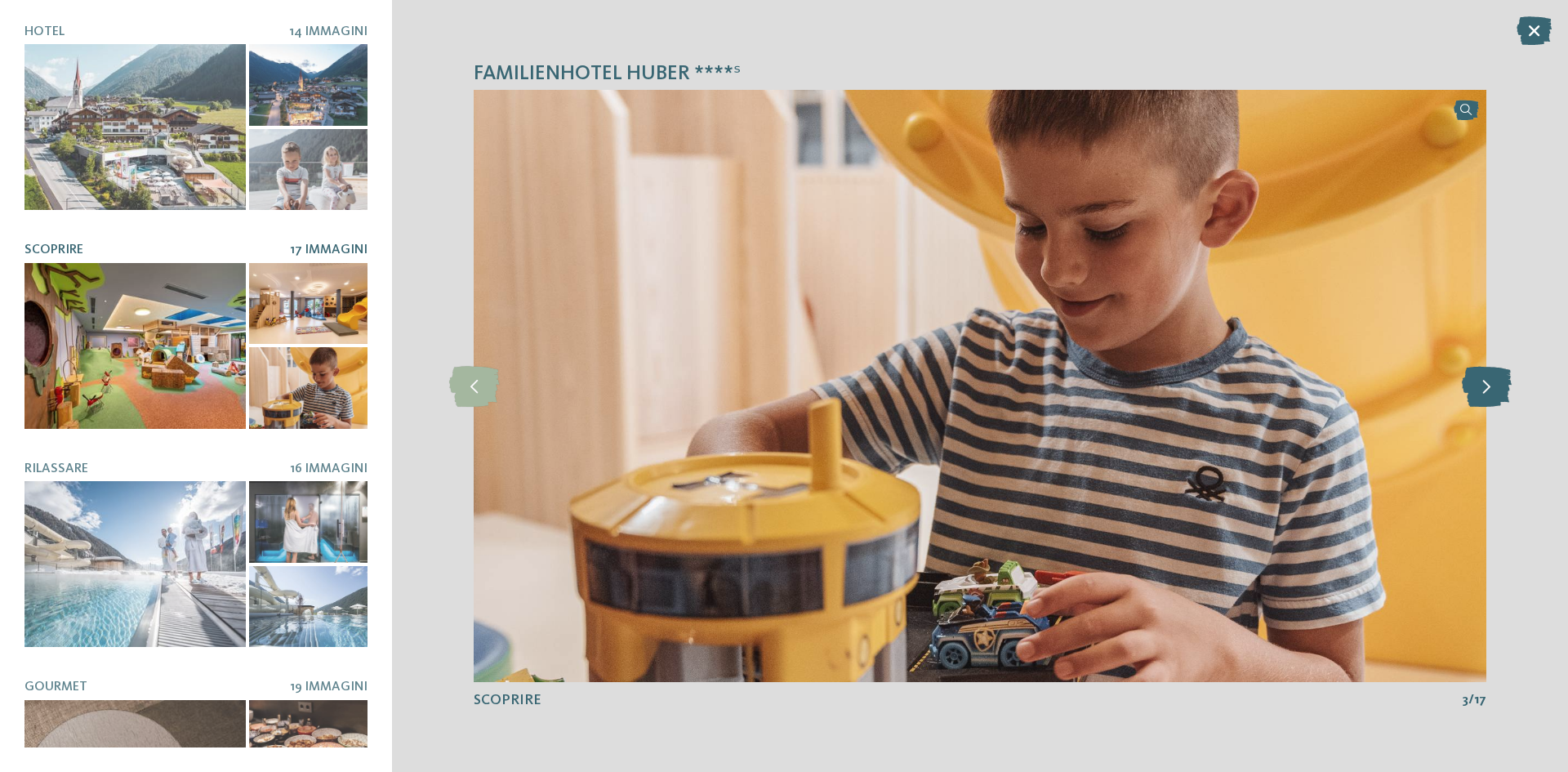
click at [1498, 389] on icon at bounding box center [1487, 386] width 50 height 41
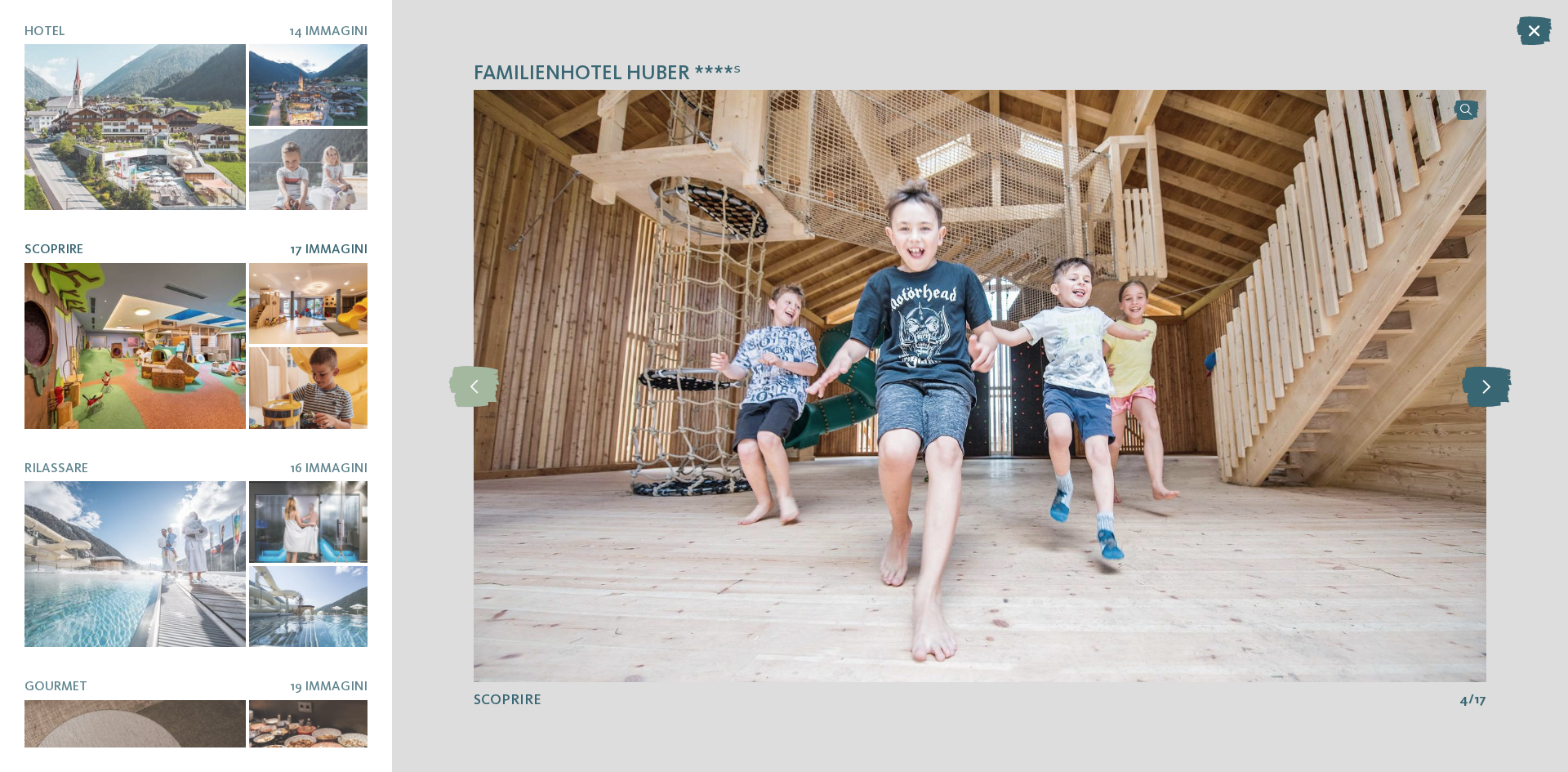
click at [1498, 389] on icon at bounding box center [1487, 386] width 50 height 41
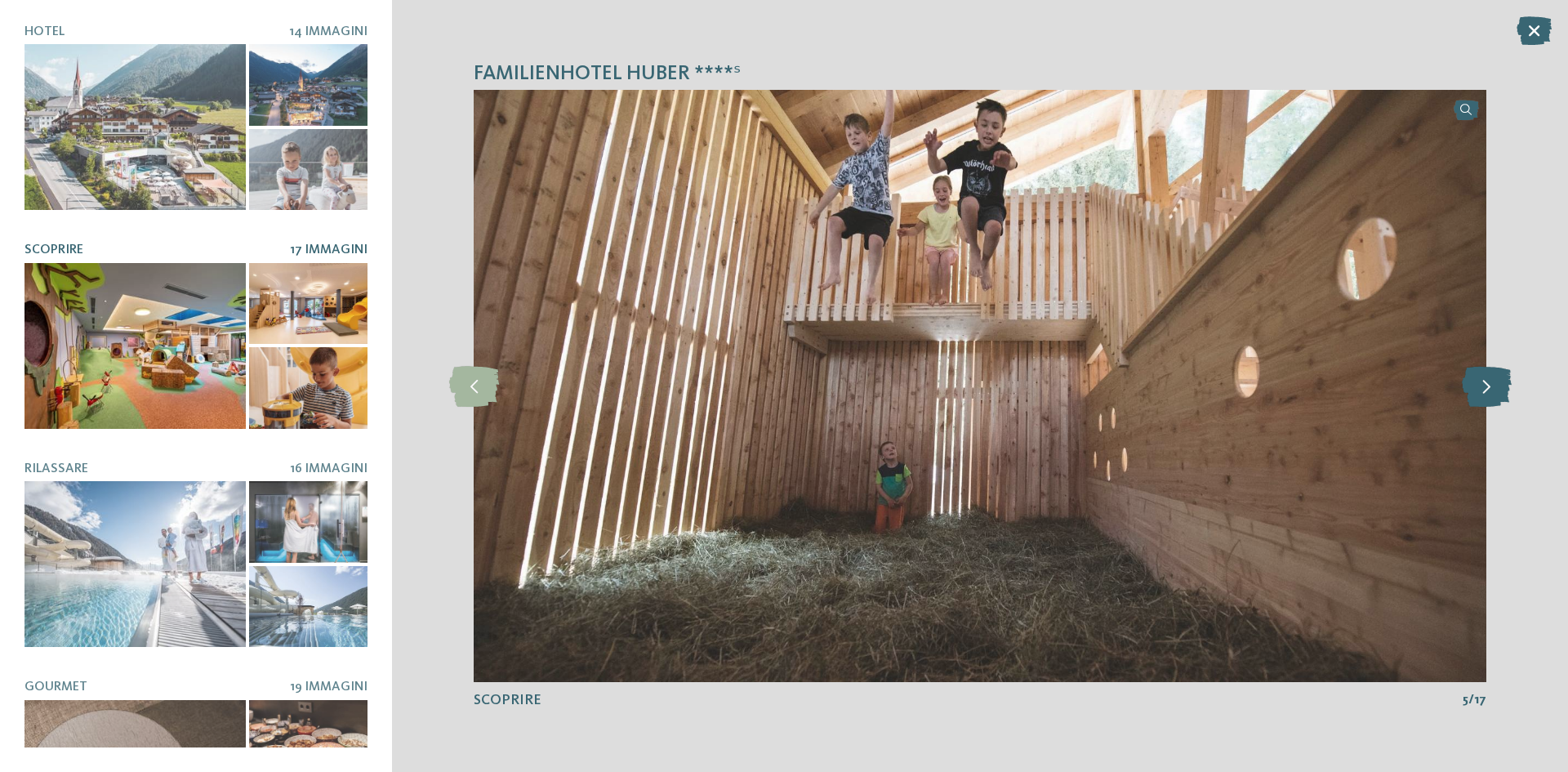
click at [1498, 389] on icon at bounding box center [1487, 386] width 50 height 41
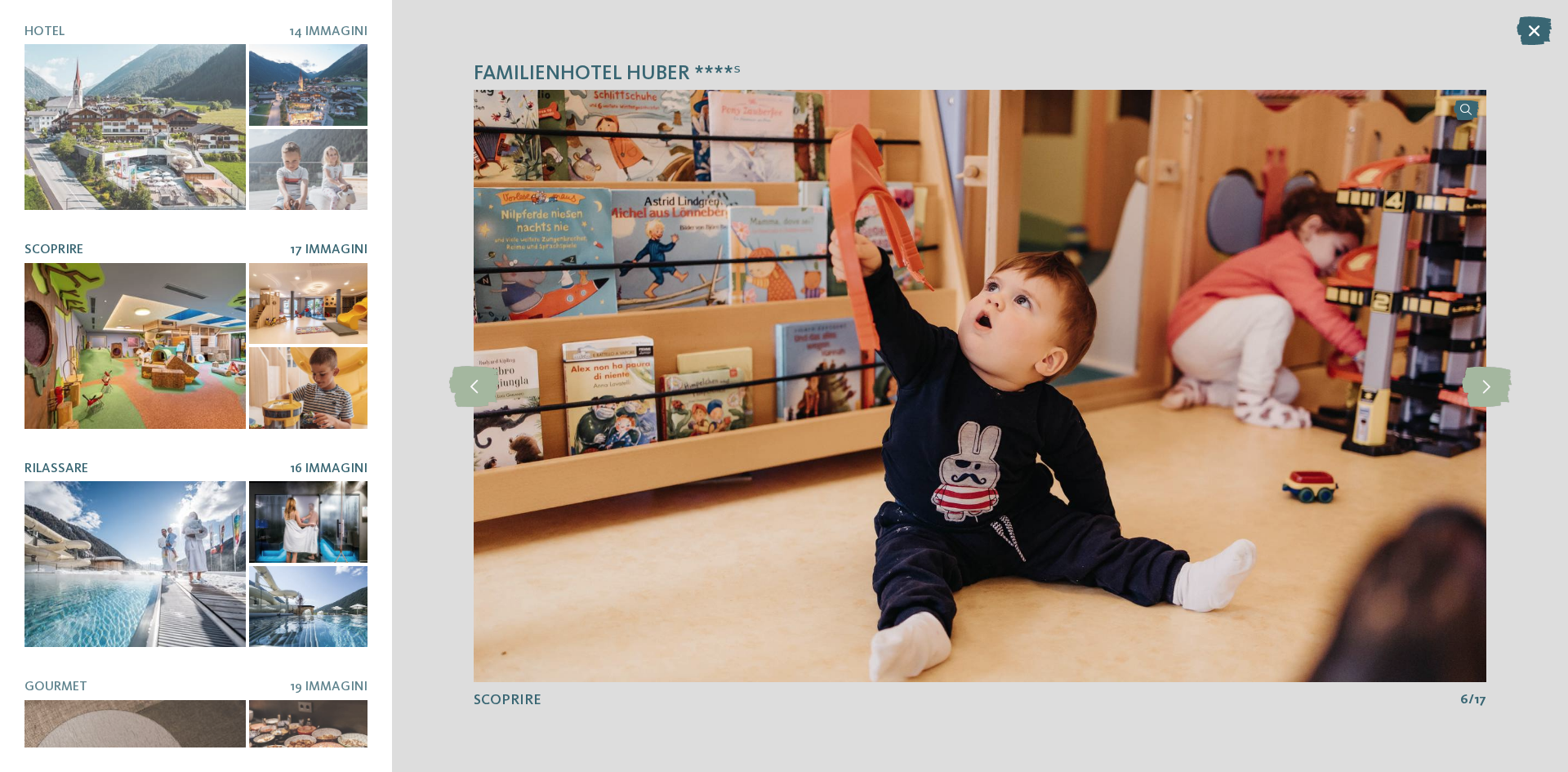
click at [120, 520] on div at bounding box center [135, 563] width 221 height 165
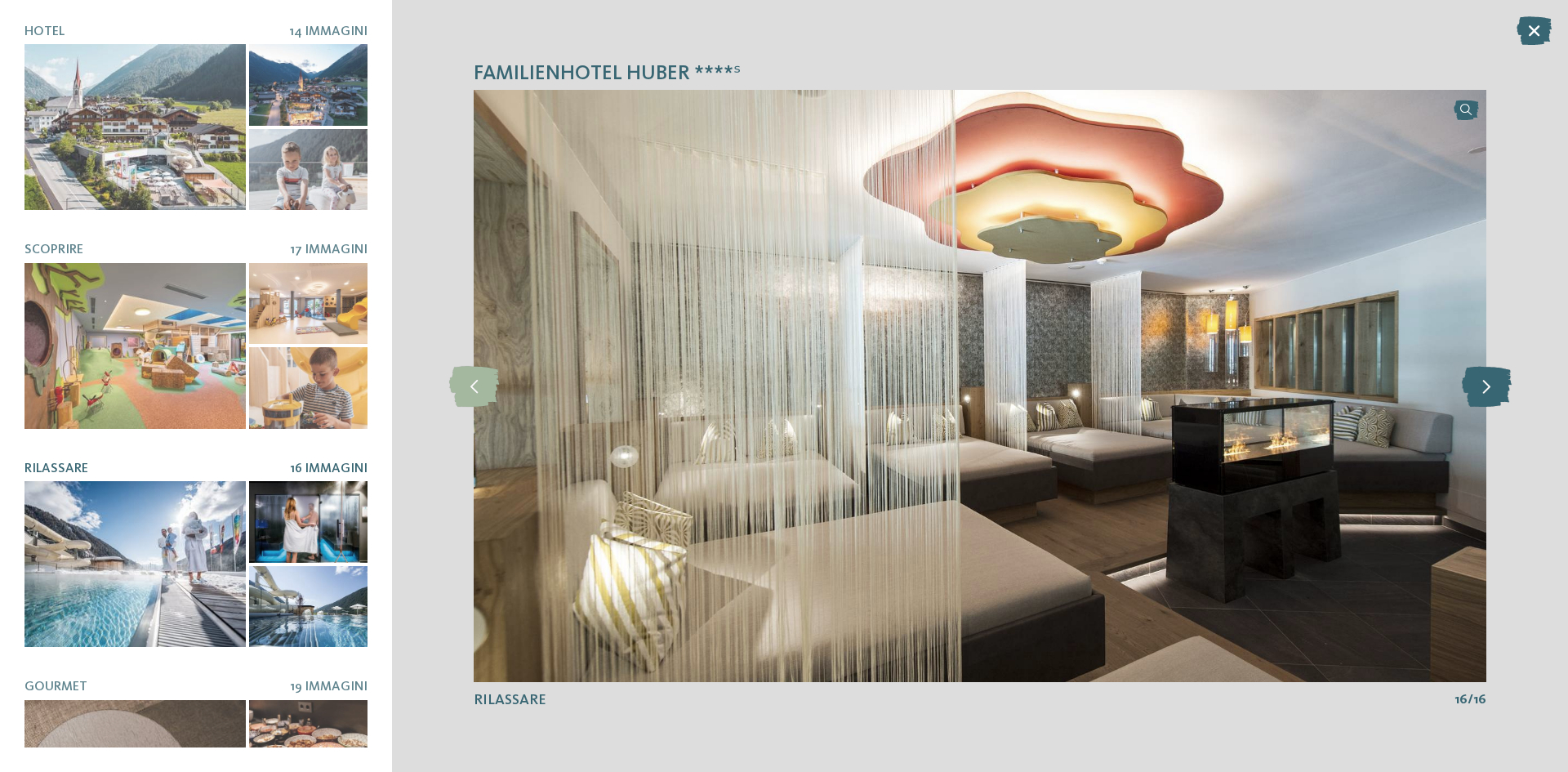
click at [1478, 384] on icon at bounding box center [1487, 386] width 50 height 41
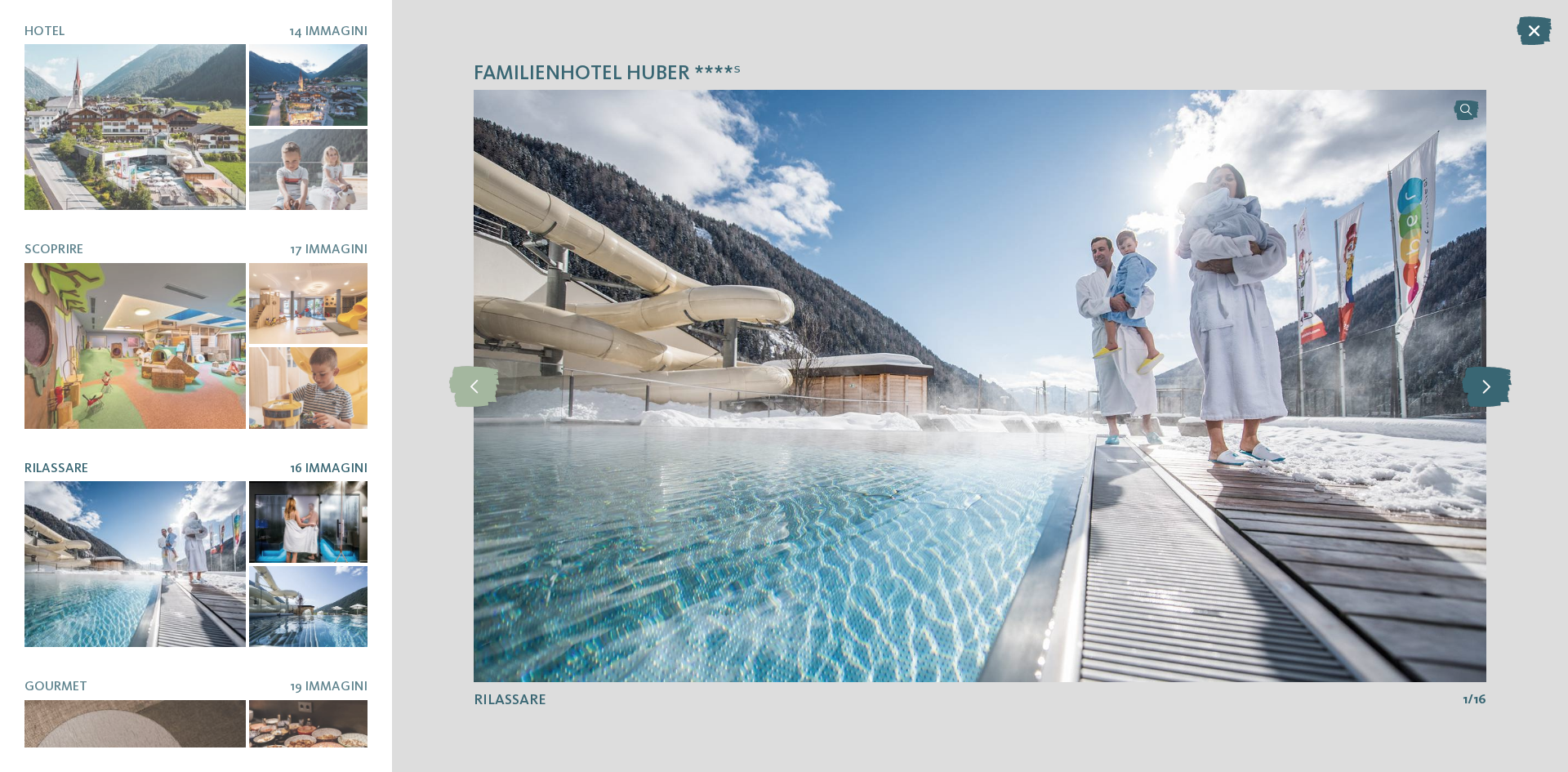
click at [1478, 384] on icon at bounding box center [1487, 386] width 50 height 41
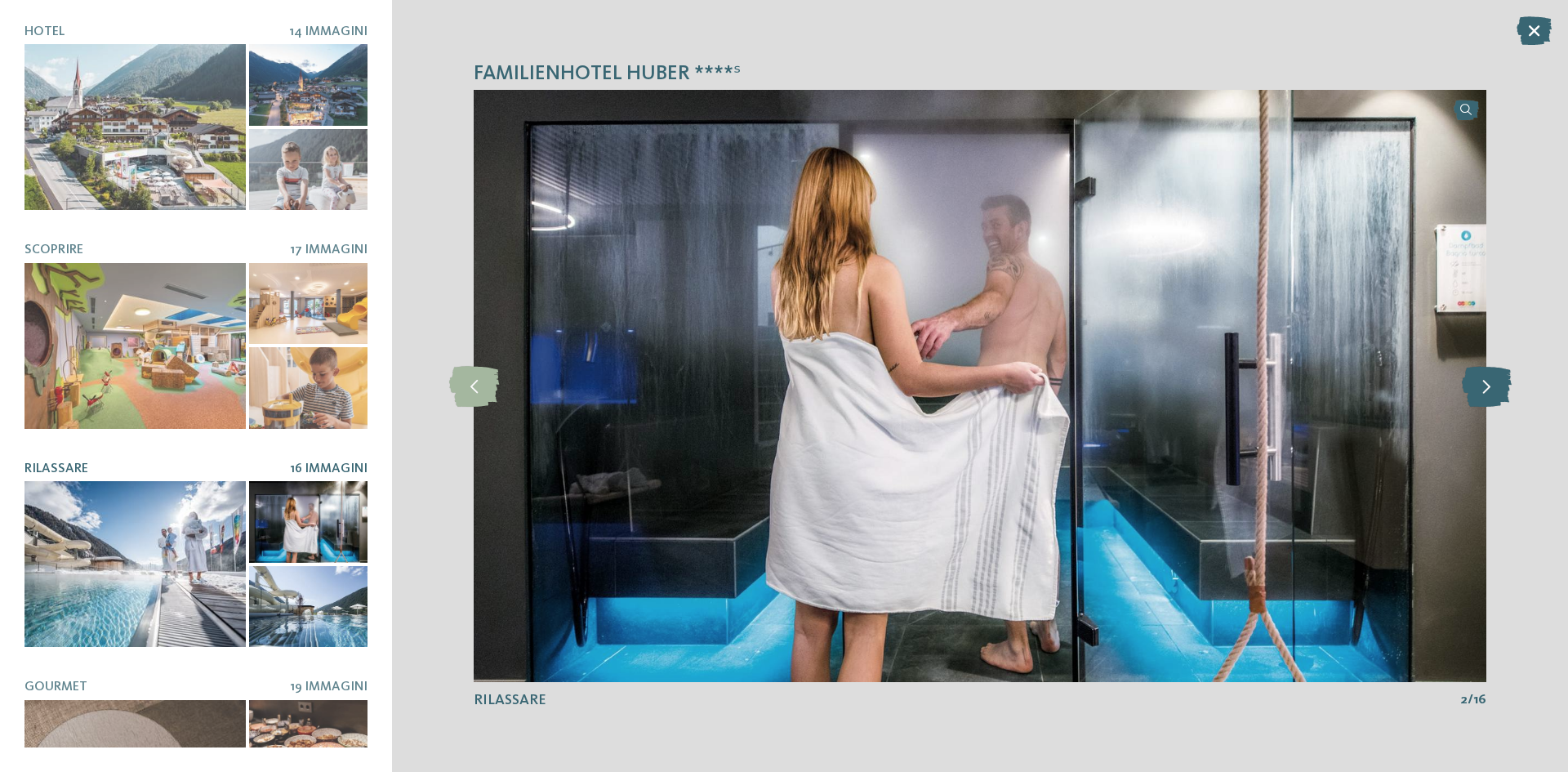
click at [1481, 381] on icon at bounding box center [1487, 386] width 50 height 41
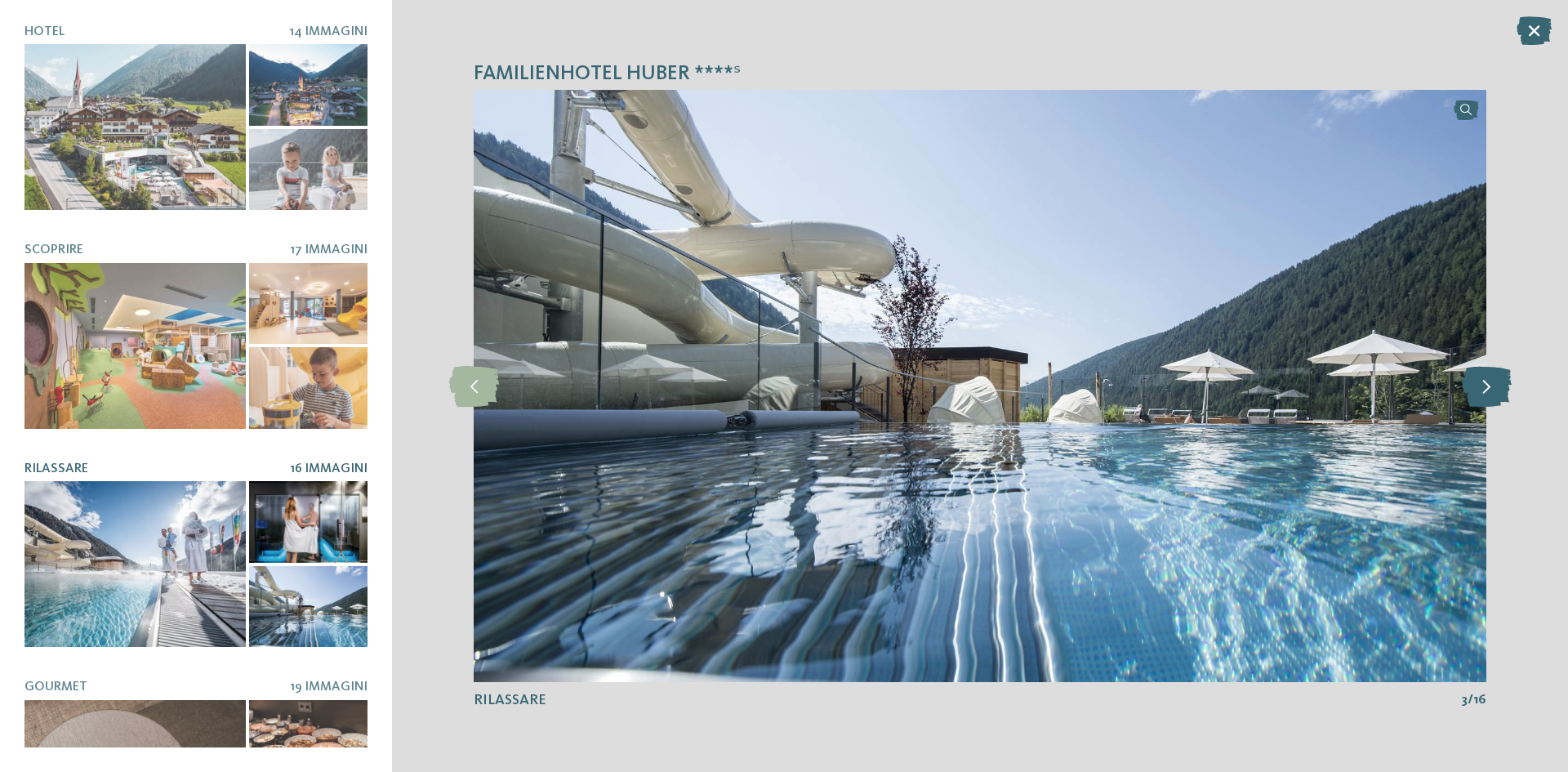
click at [1481, 381] on icon at bounding box center [1487, 386] width 50 height 41
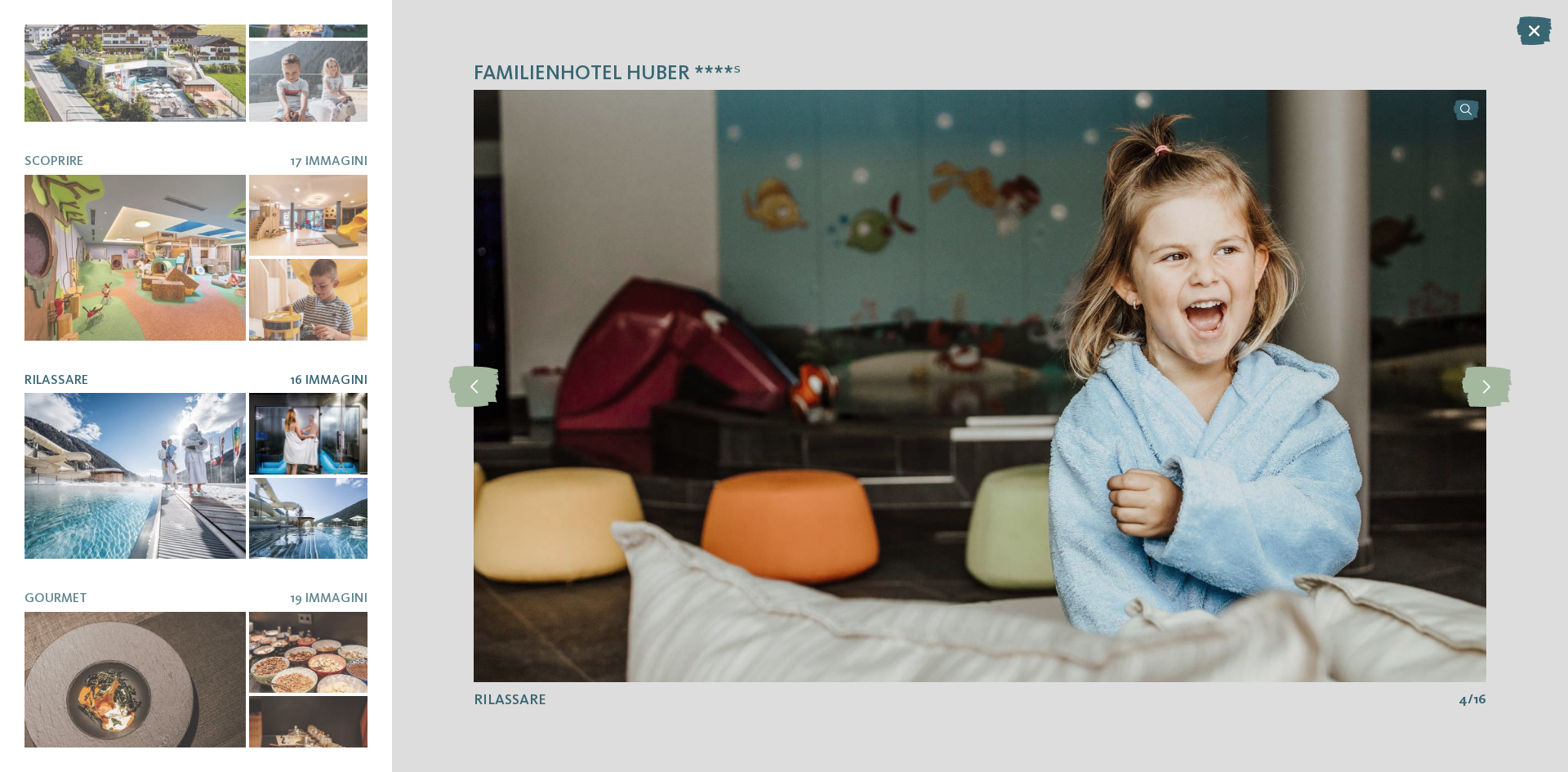
scroll to position [245, 0]
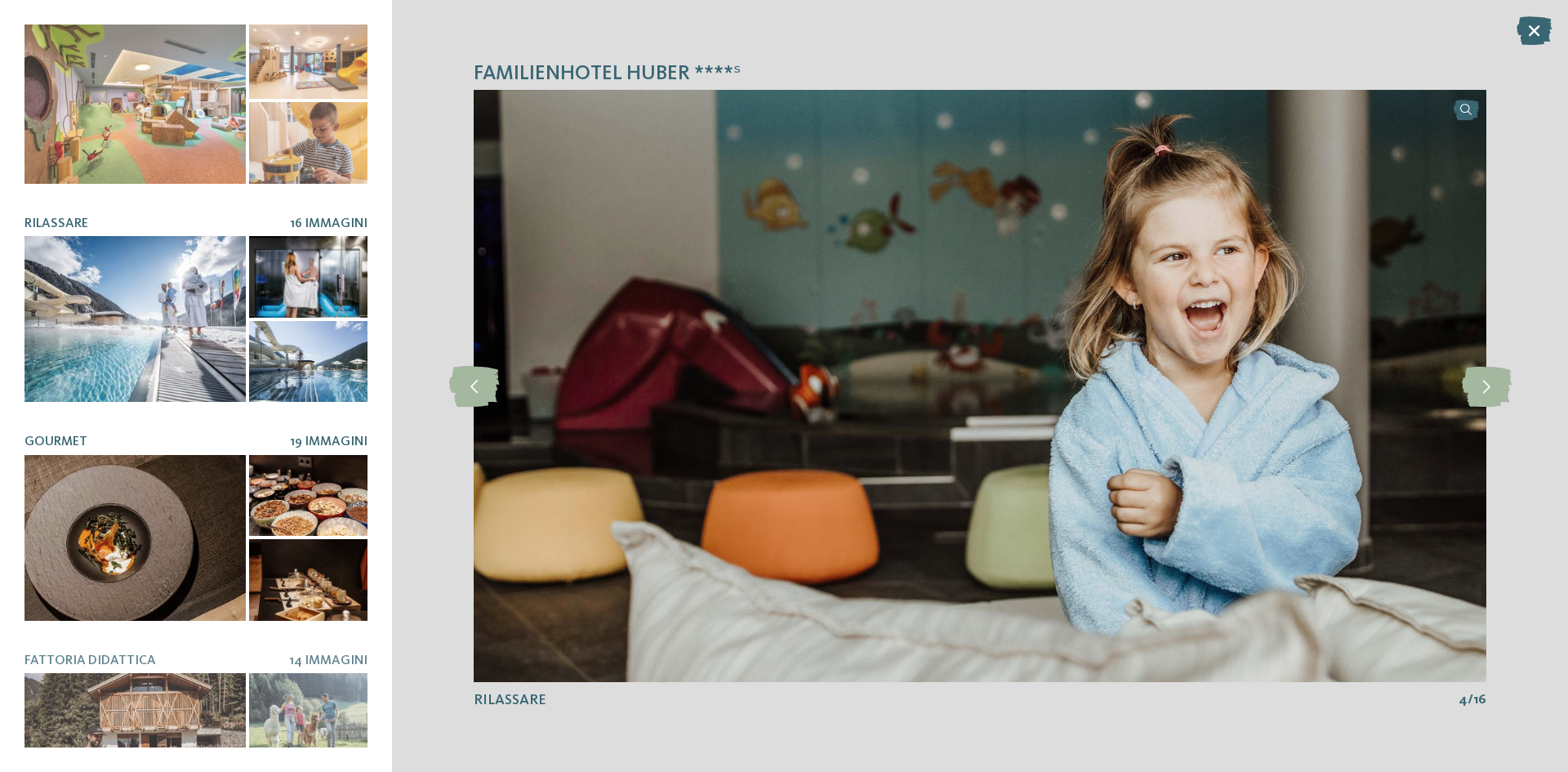
click at [237, 537] on div at bounding box center [135, 537] width 221 height 165
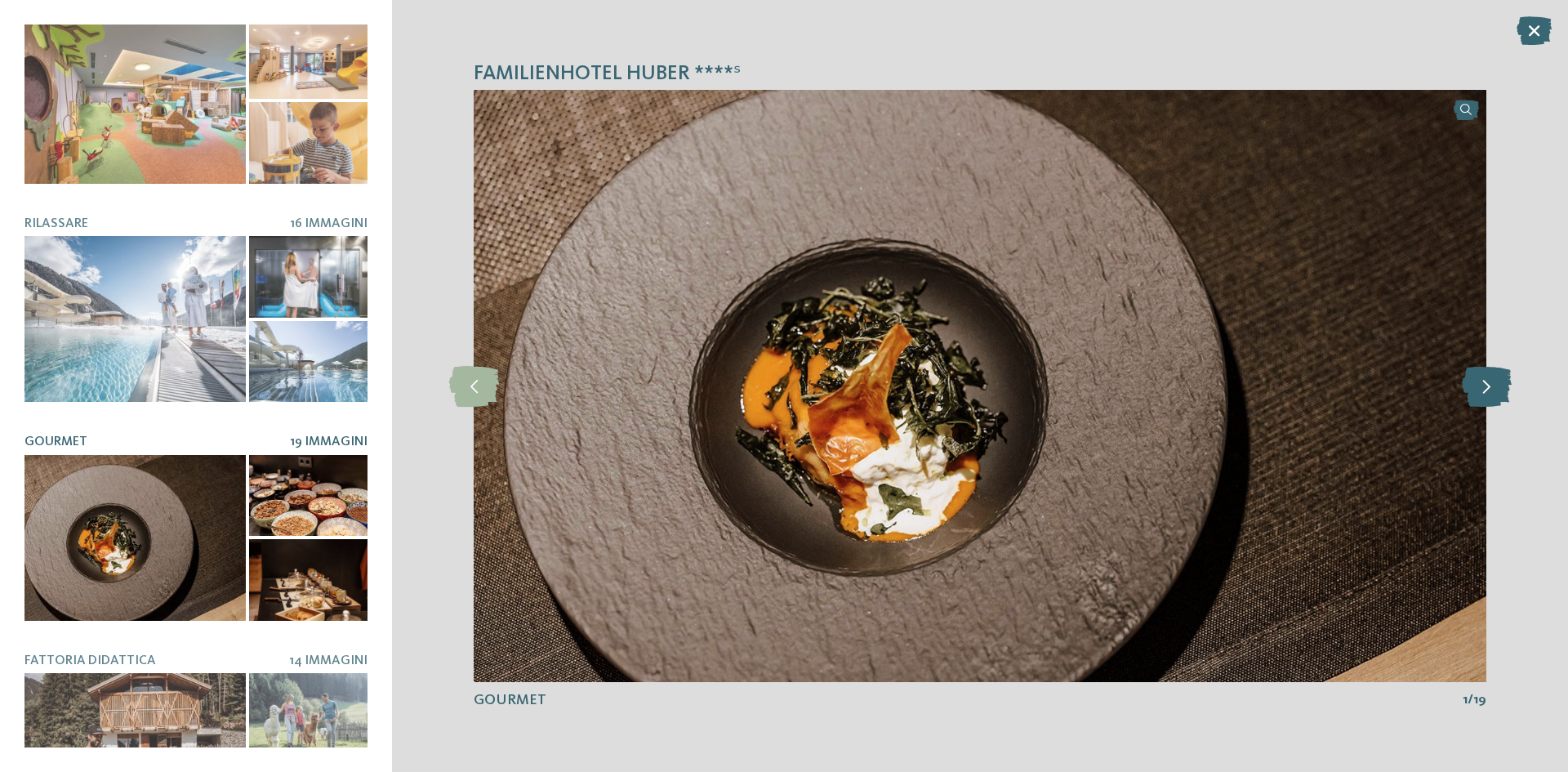
click at [1493, 387] on icon at bounding box center [1487, 386] width 50 height 41
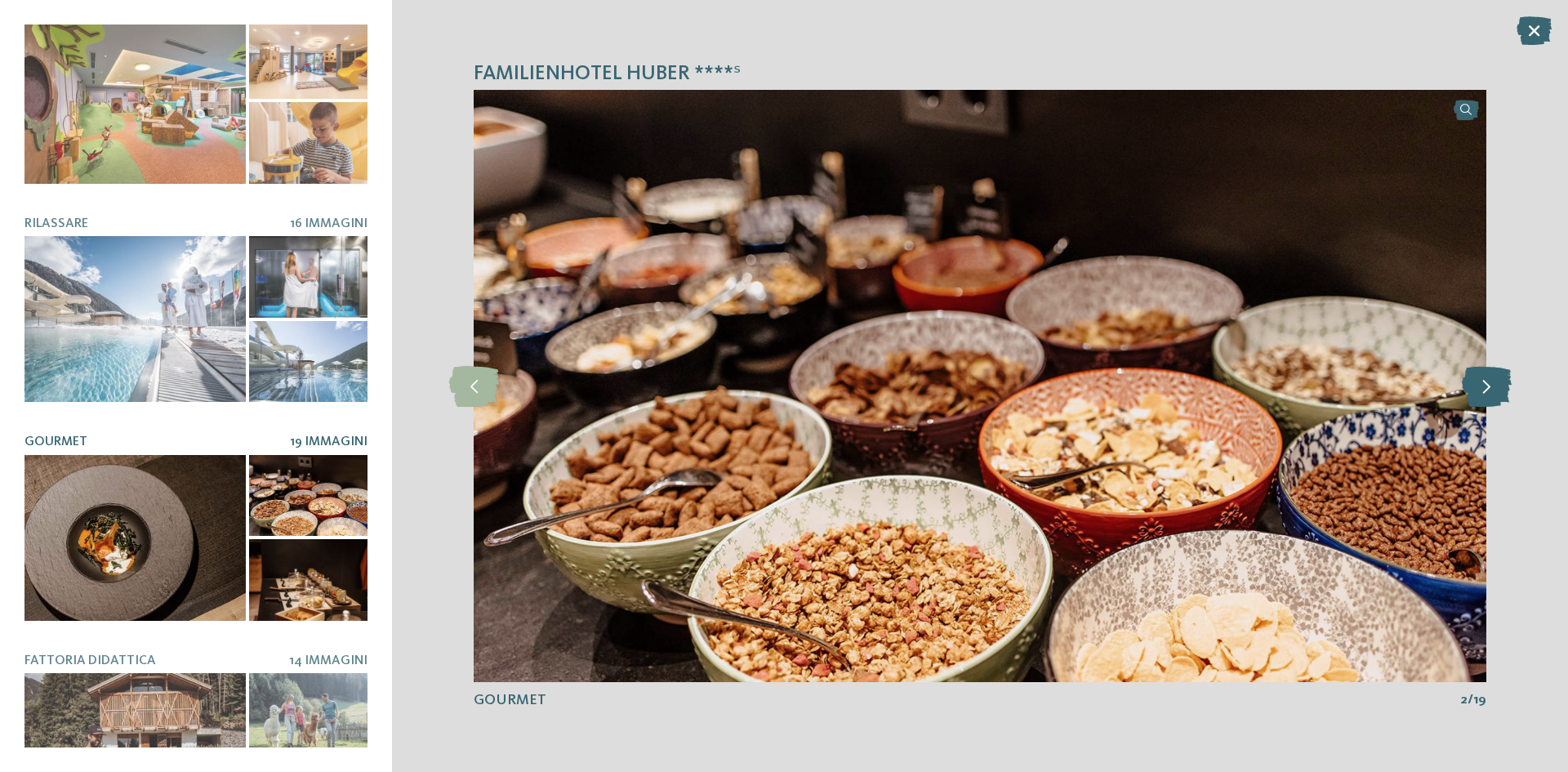
click at [1491, 383] on icon at bounding box center [1487, 386] width 50 height 41
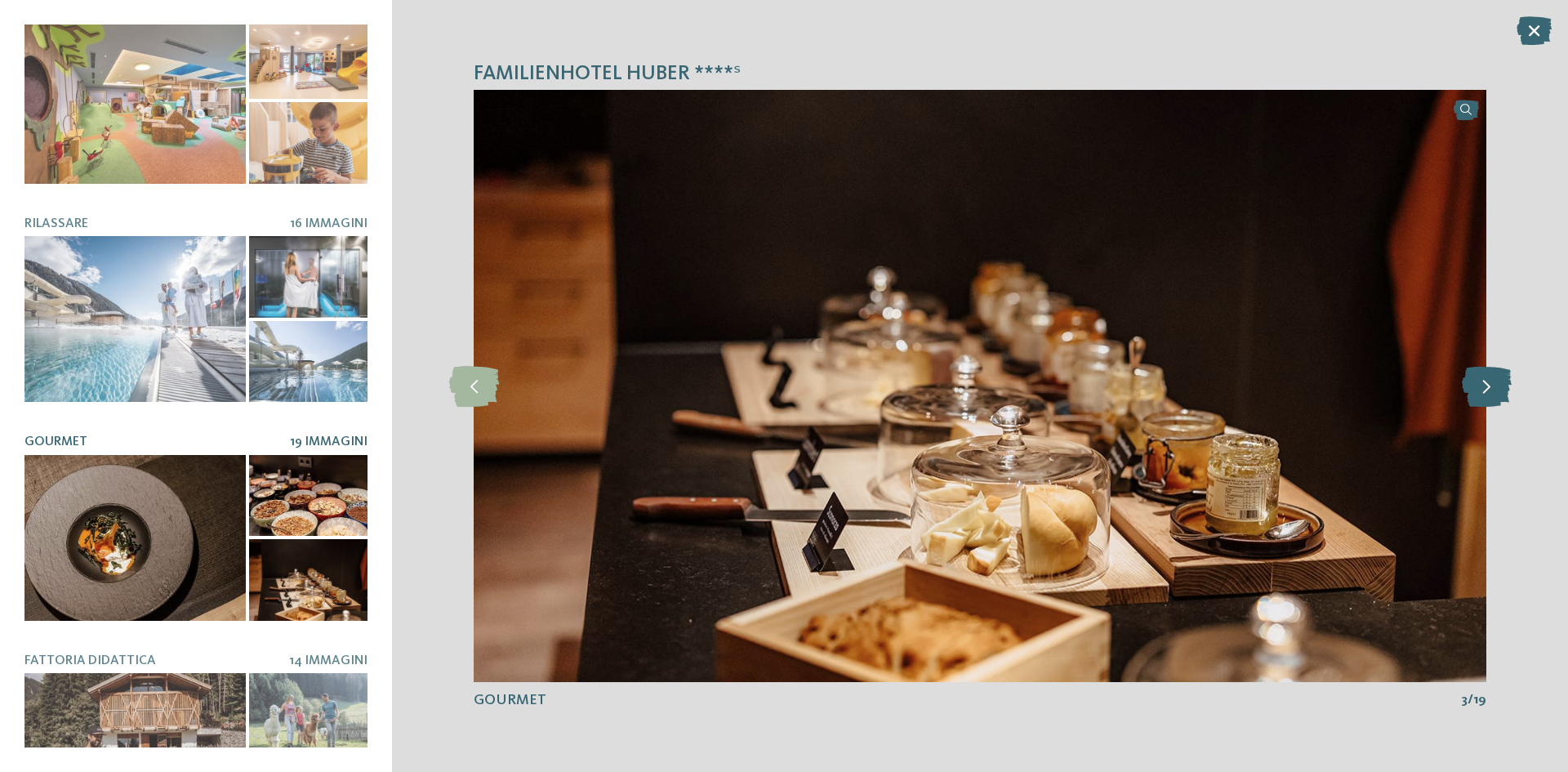
click at [1491, 383] on icon at bounding box center [1487, 386] width 50 height 41
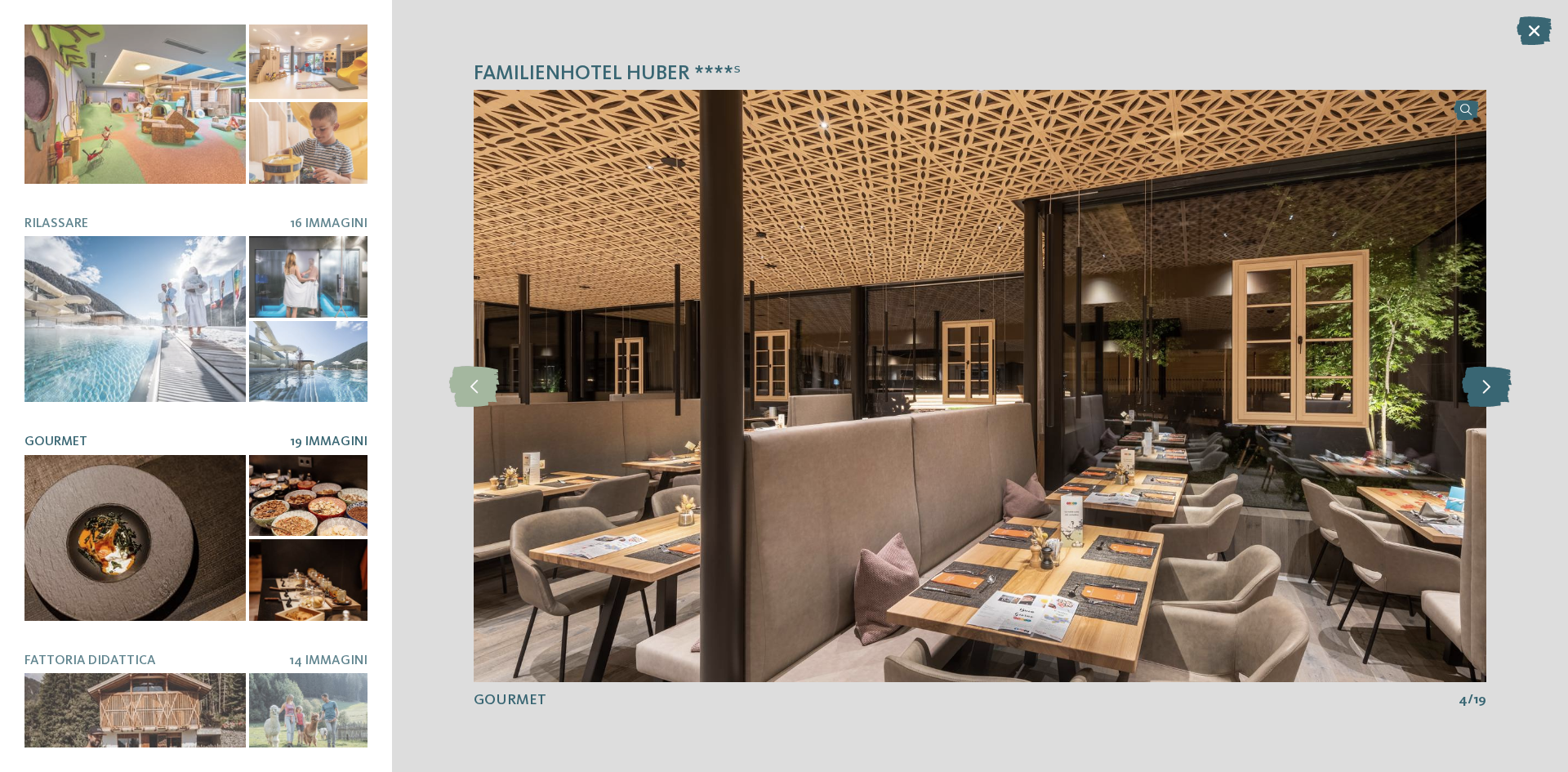
click at [1488, 378] on icon at bounding box center [1487, 386] width 50 height 41
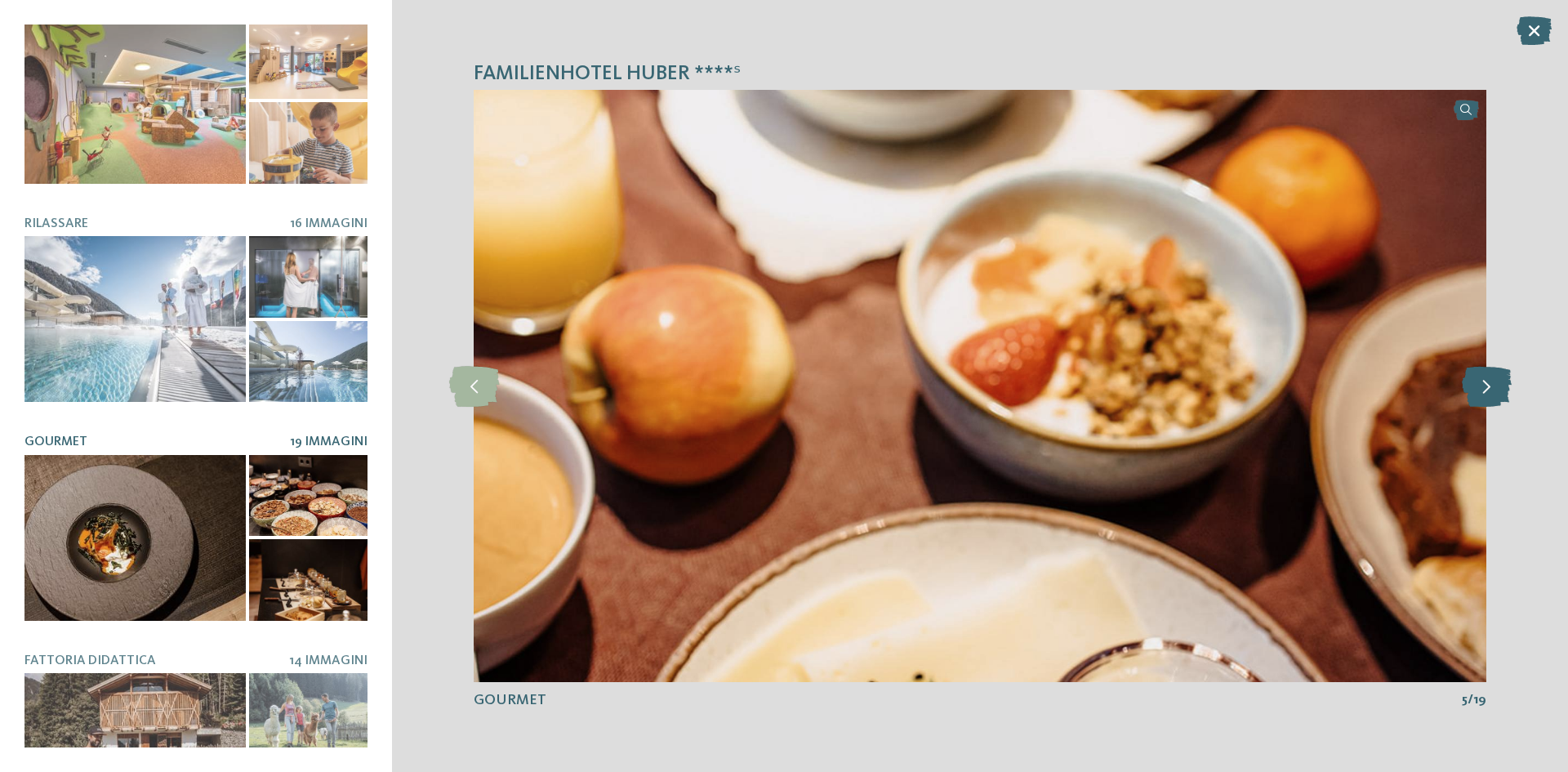
click at [1488, 378] on icon at bounding box center [1487, 386] width 50 height 41
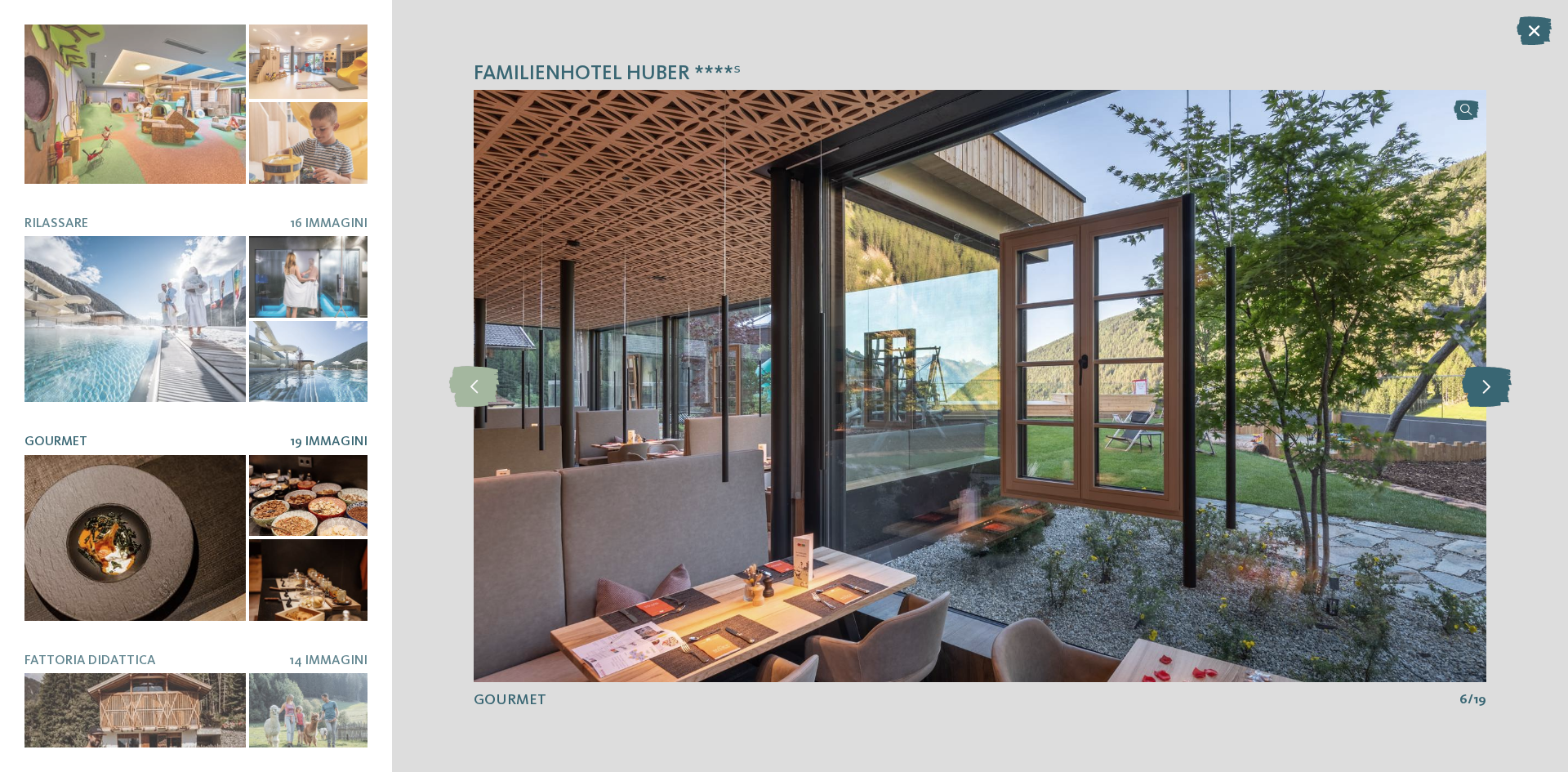
click at [1488, 378] on icon at bounding box center [1487, 386] width 50 height 41
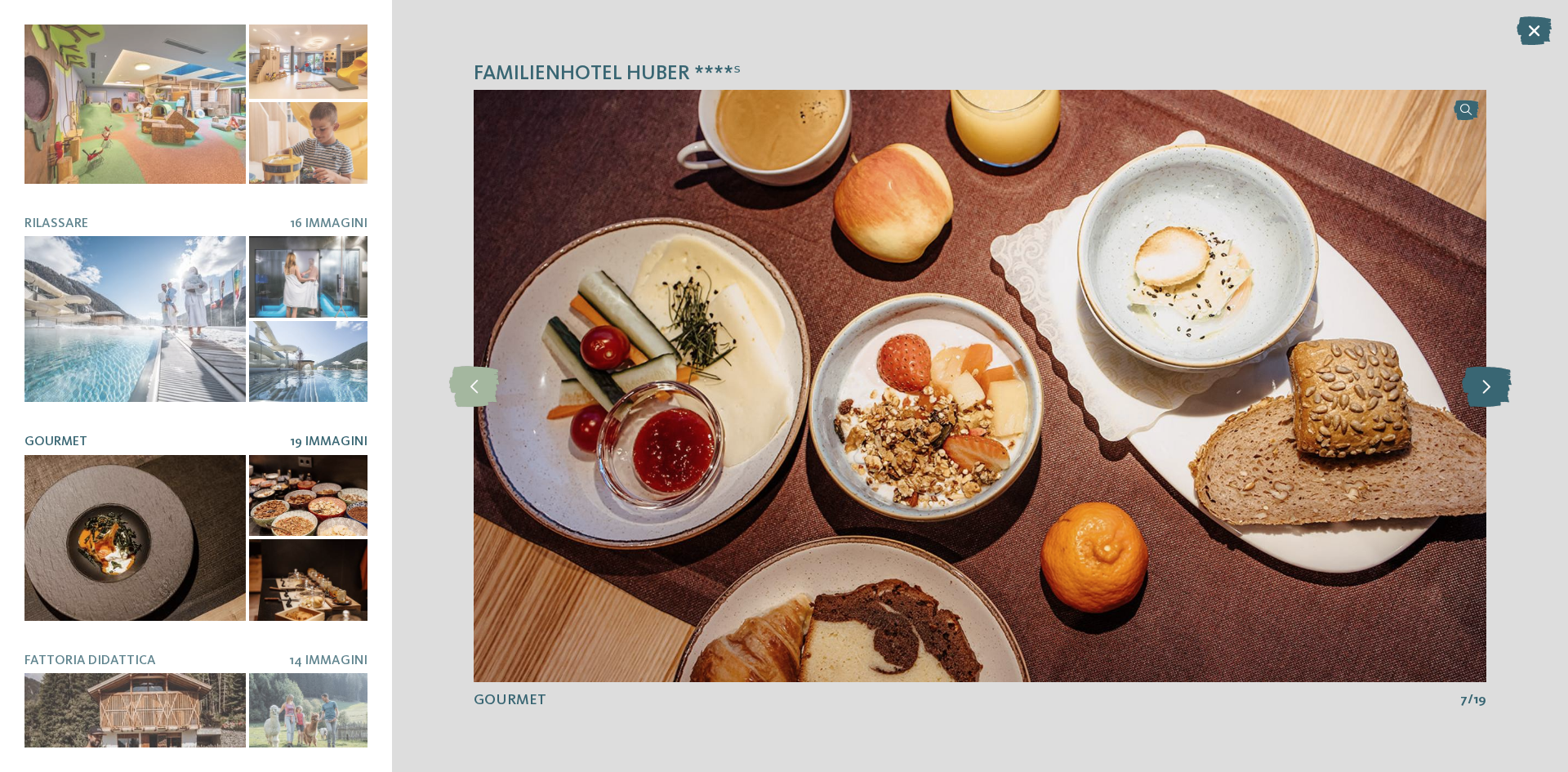
click at [1488, 378] on icon at bounding box center [1487, 386] width 50 height 41
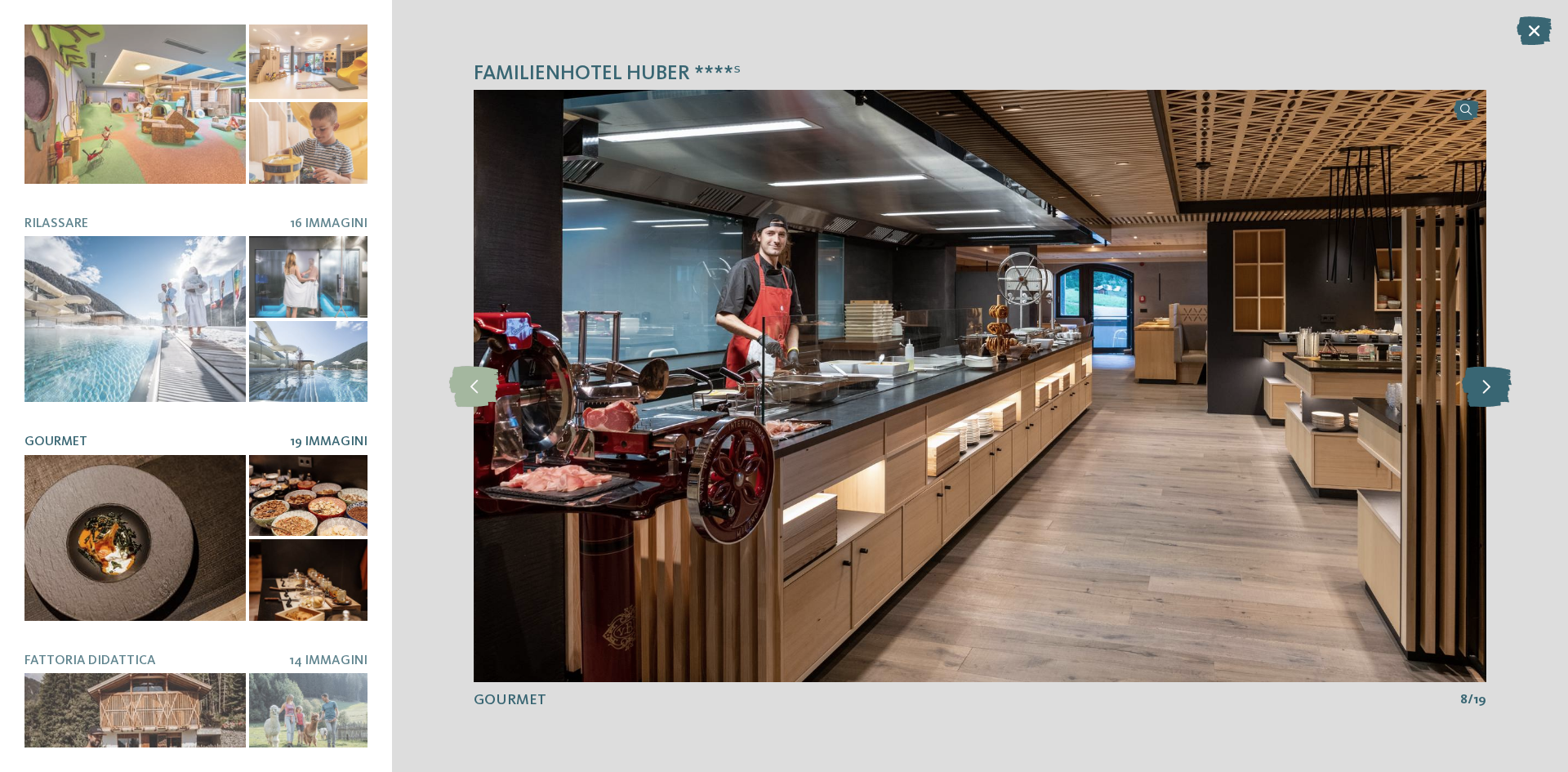
click at [1488, 378] on icon at bounding box center [1487, 386] width 50 height 41
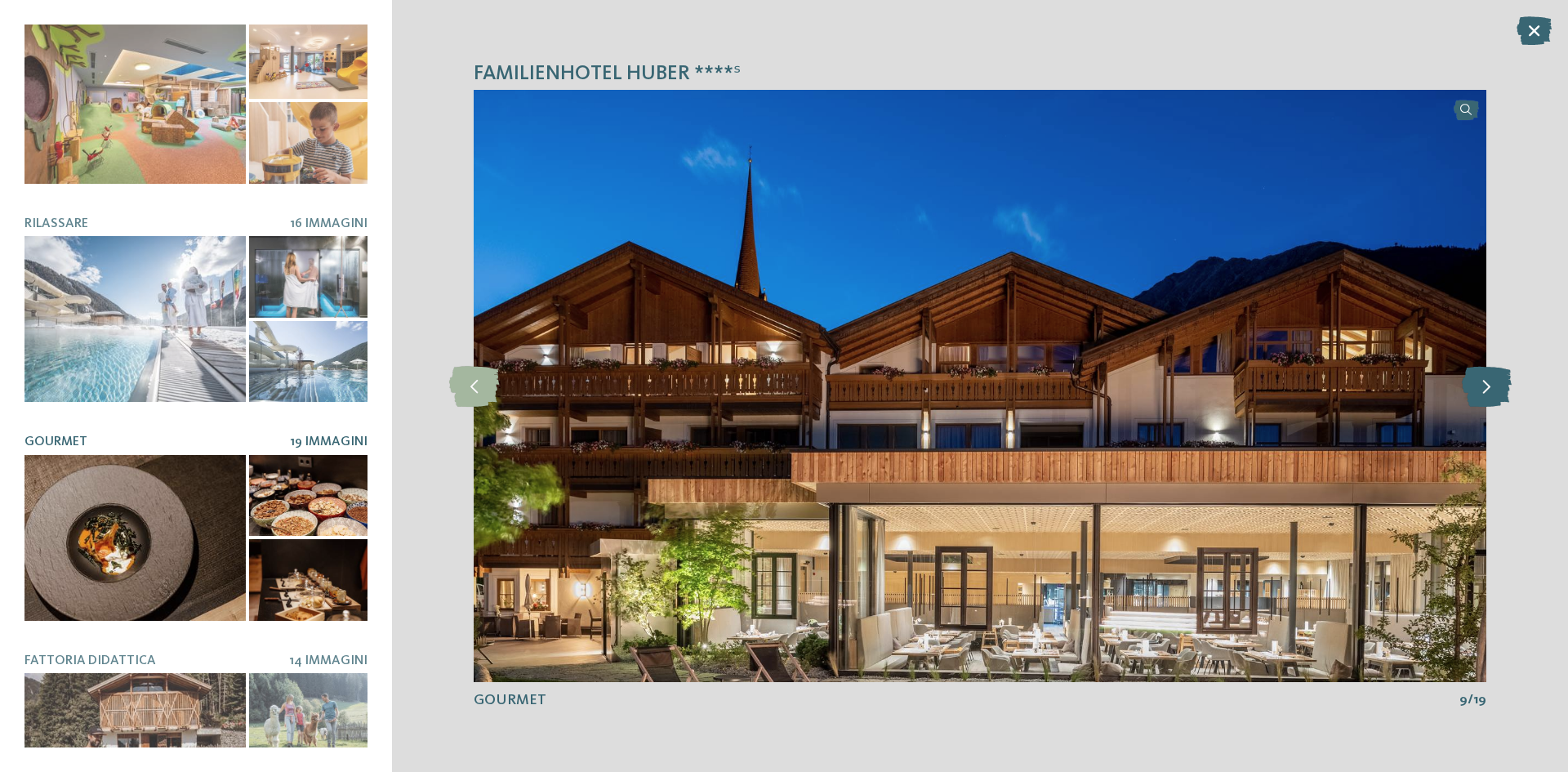
click at [1488, 378] on icon at bounding box center [1487, 386] width 50 height 41
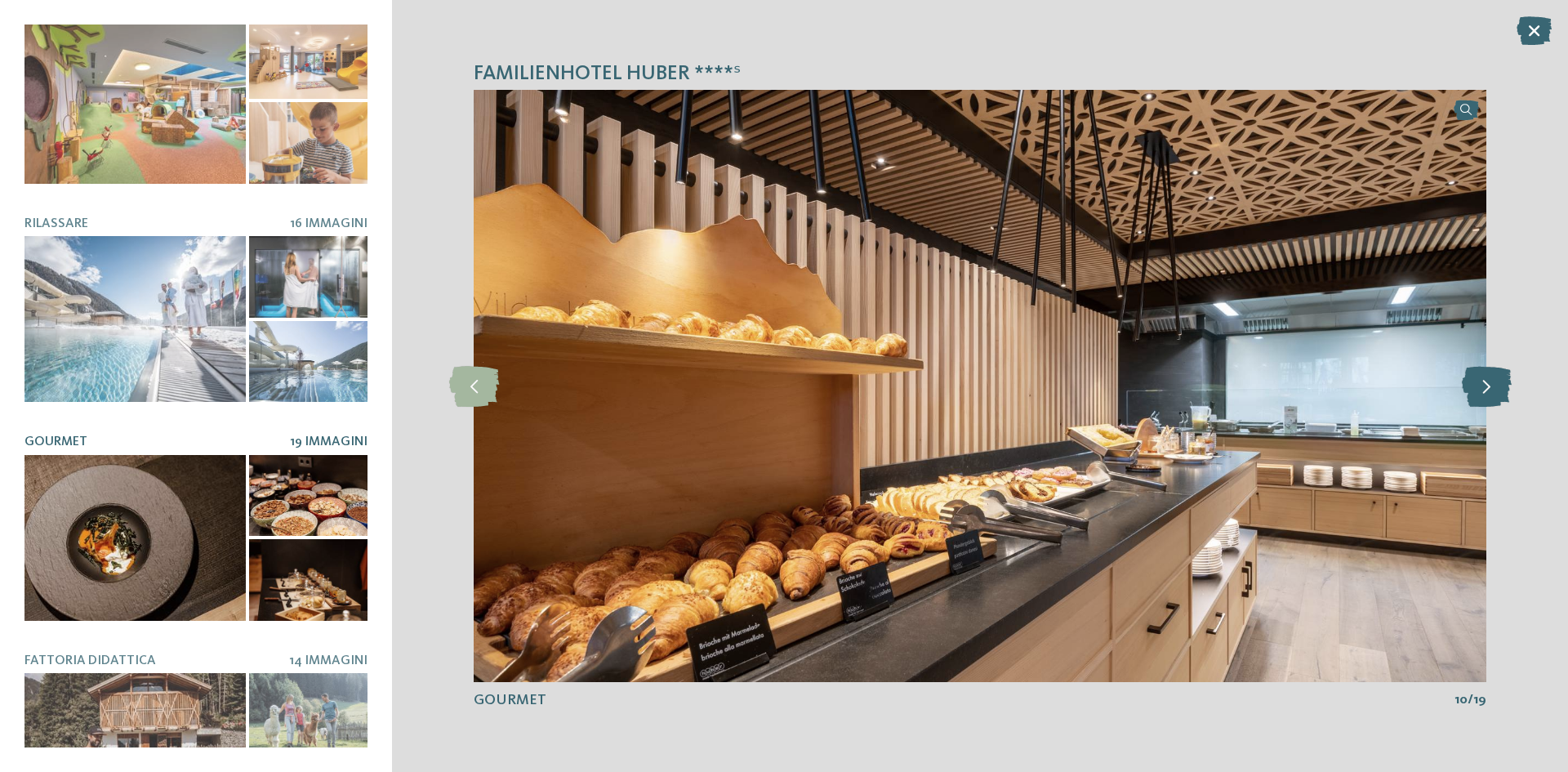
click at [1488, 378] on icon at bounding box center [1487, 386] width 50 height 41
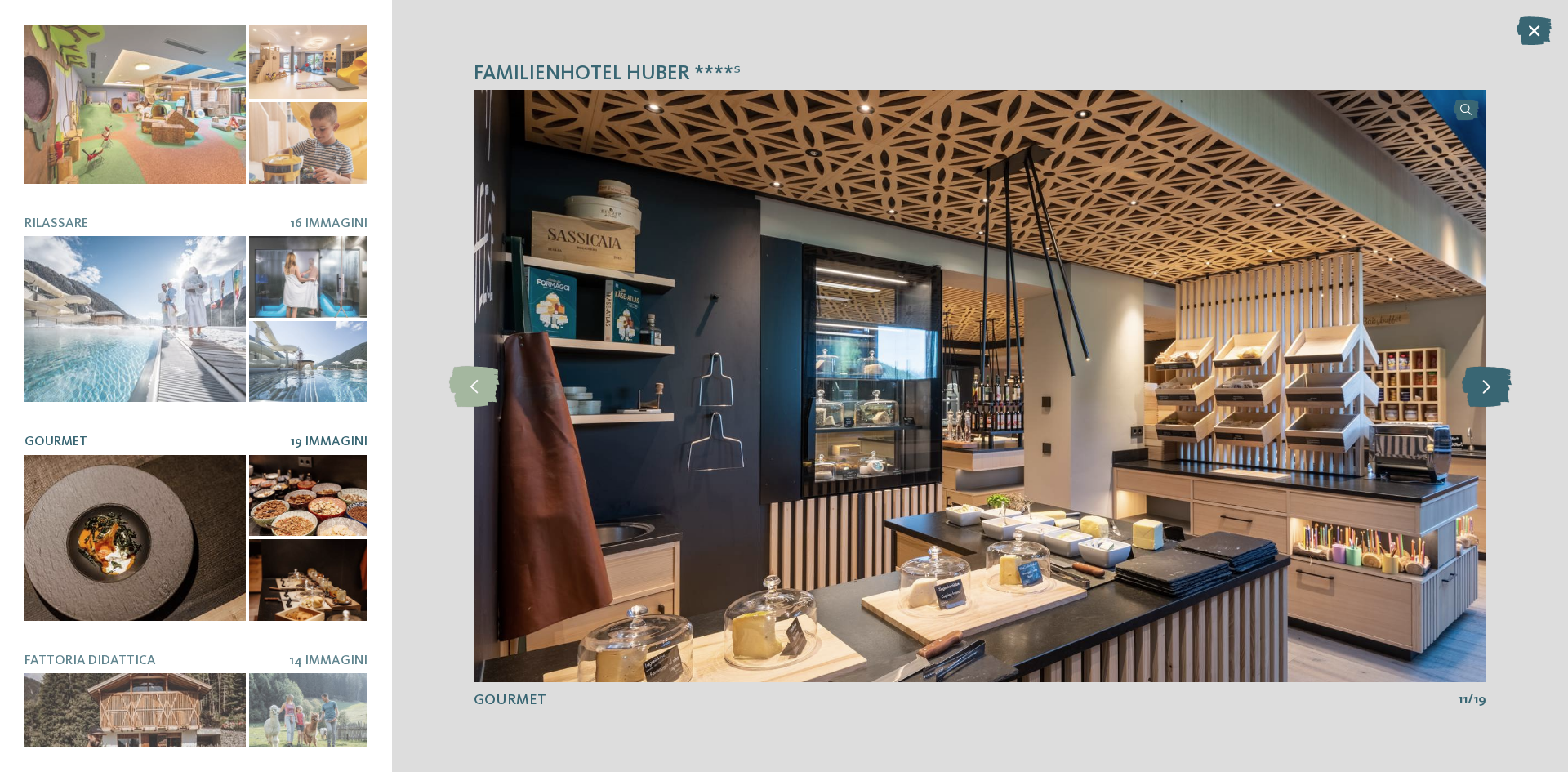
click at [1488, 378] on icon at bounding box center [1487, 386] width 50 height 41
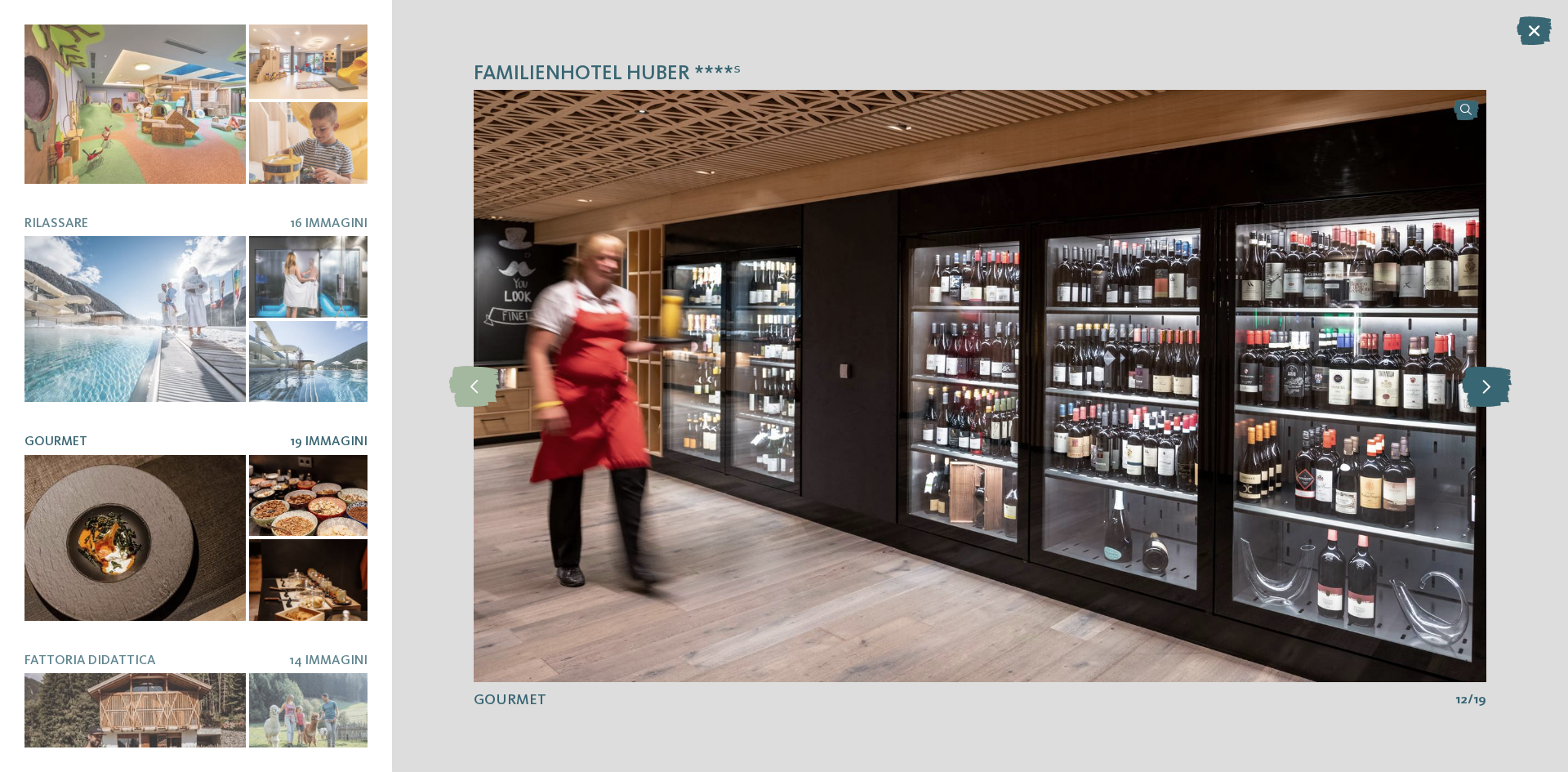
click at [1487, 378] on icon at bounding box center [1487, 386] width 50 height 41
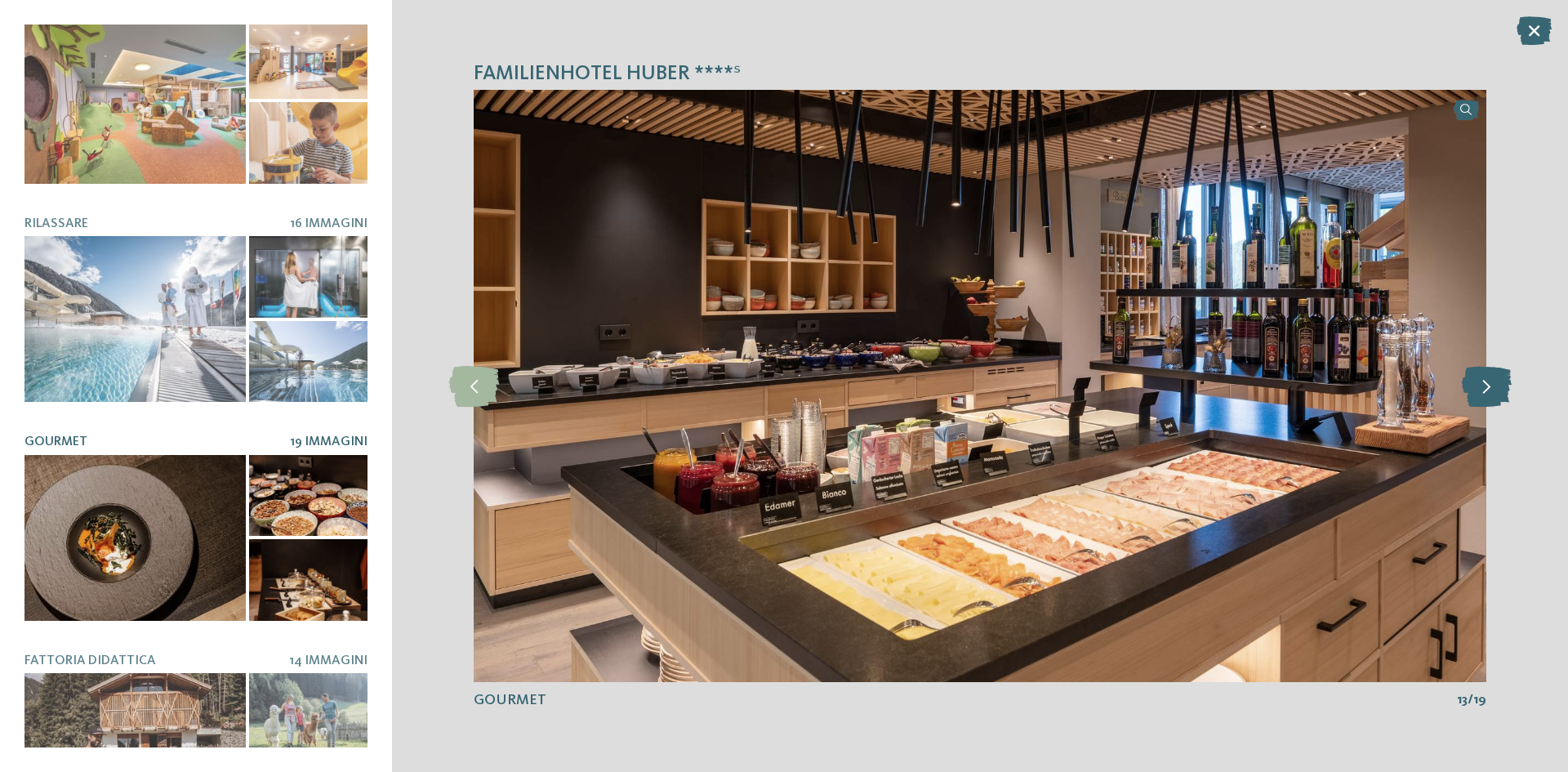
click at [1487, 378] on icon at bounding box center [1487, 386] width 50 height 41
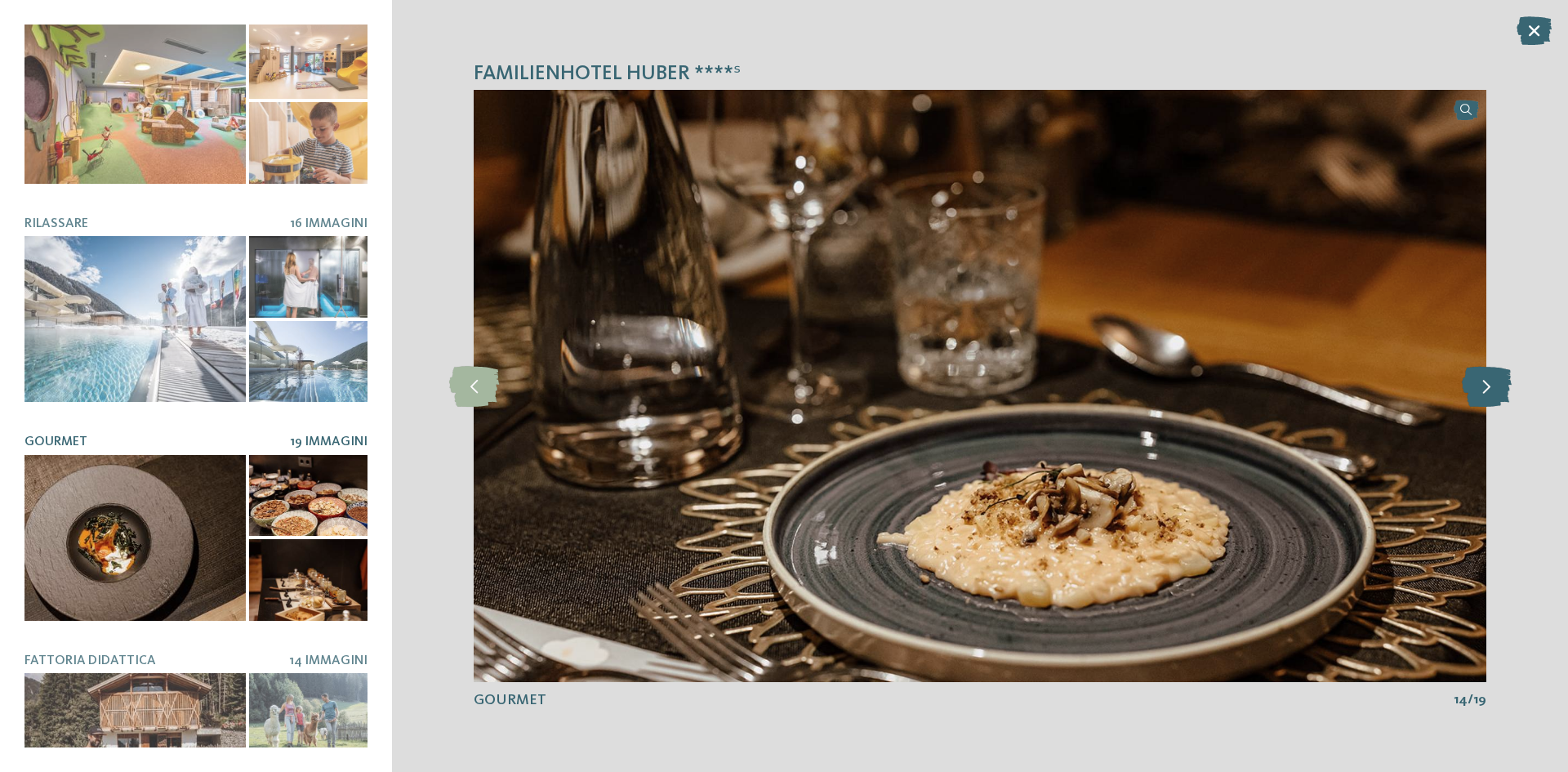
click at [1487, 378] on icon at bounding box center [1487, 386] width 50 height 41
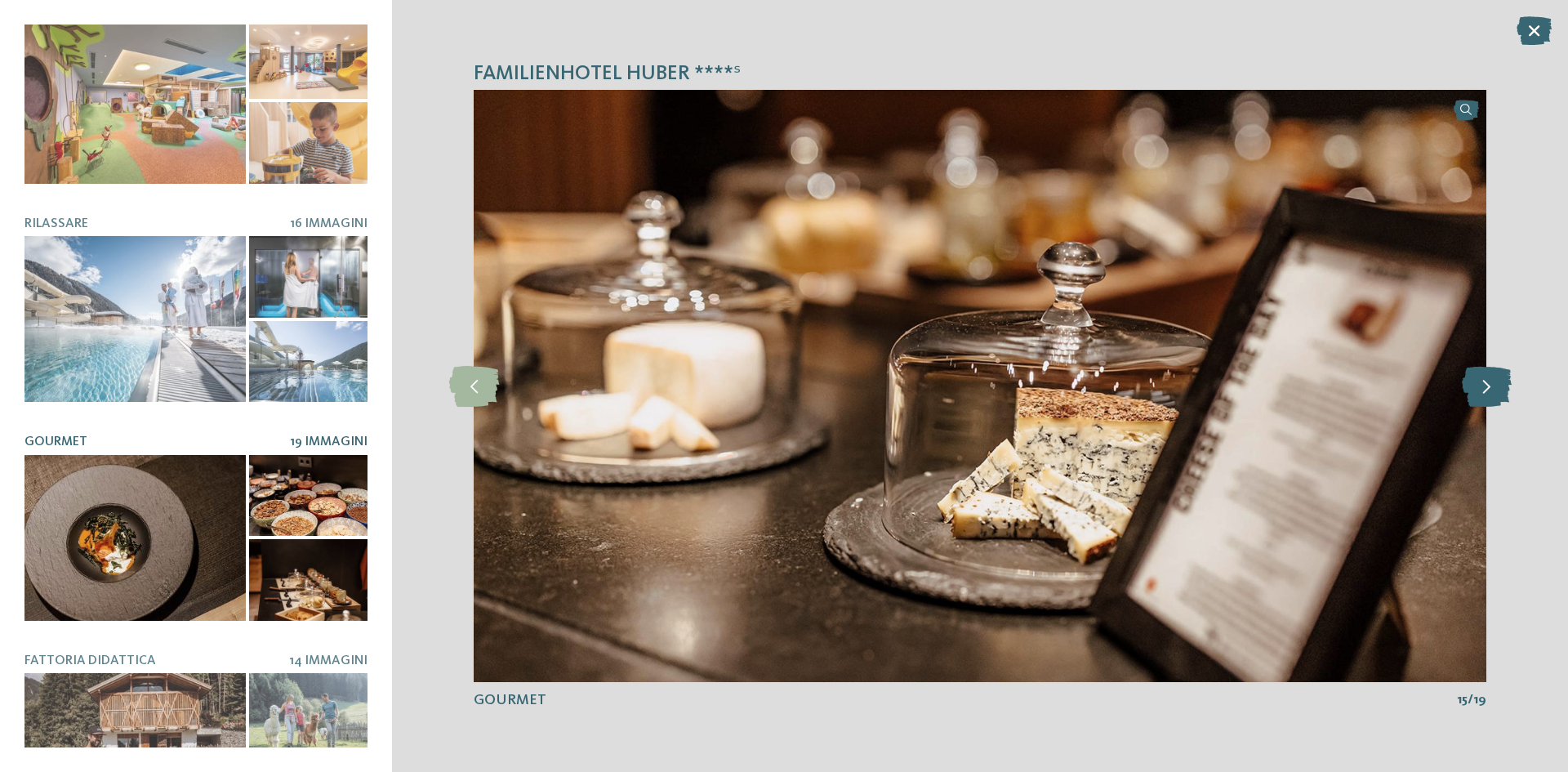
click at [1487, 378] on icon at bounding box center [1487, 386] width 50 height 41
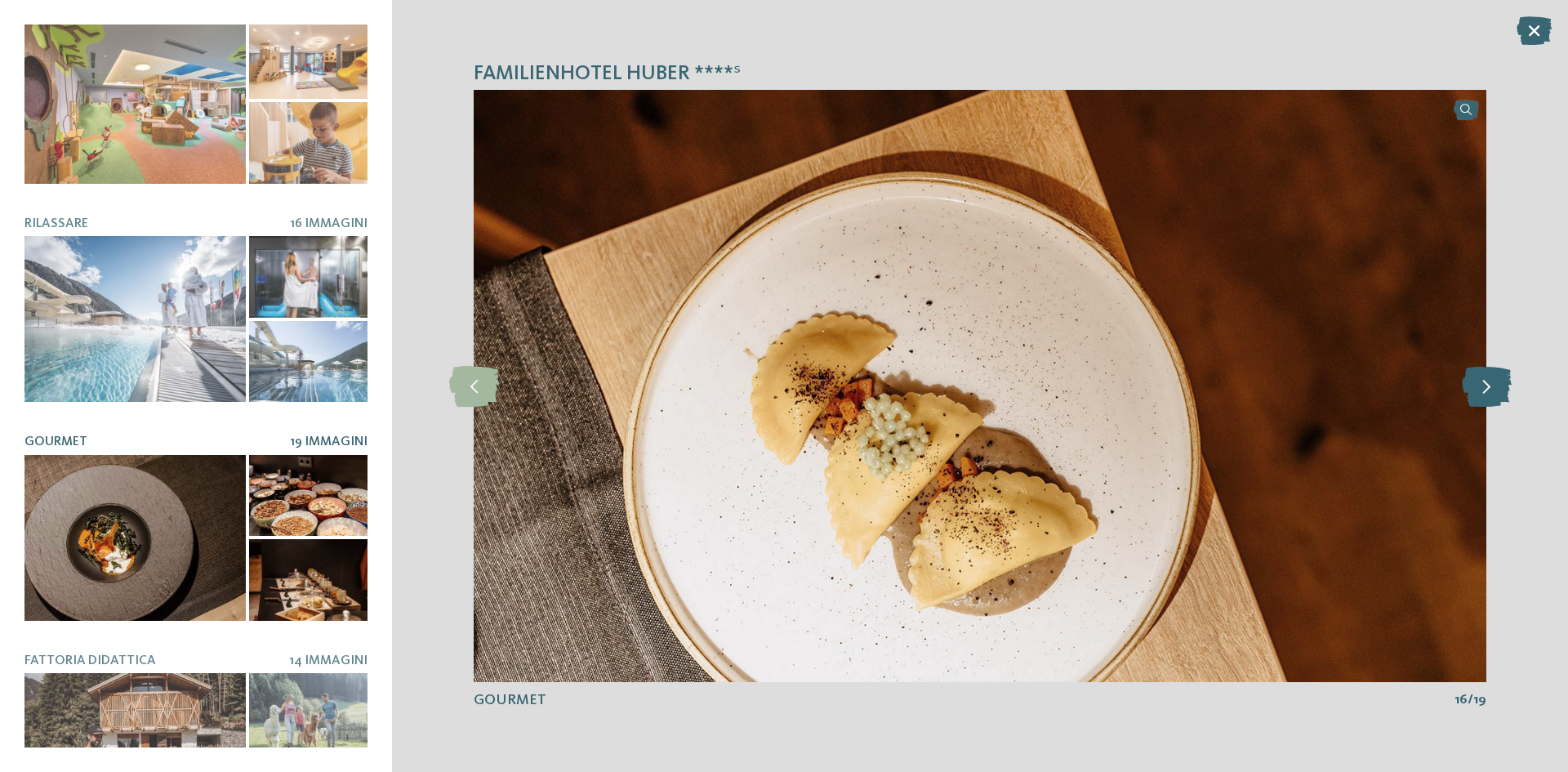
click at [1487, 378] on icon at bounding box center [1487, 386] width 50 height 41
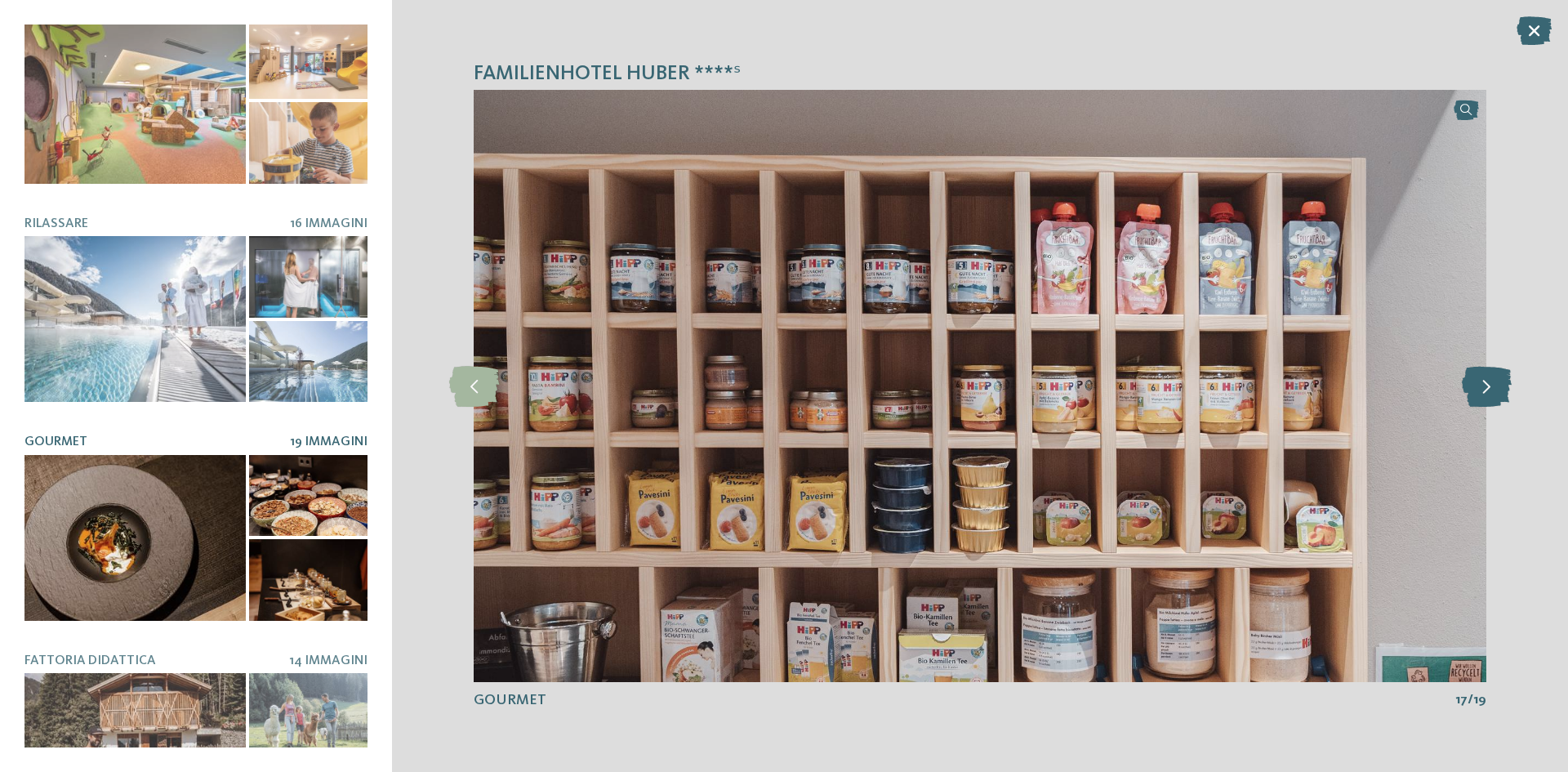
click at [1487, 378] on icon at bounding box center [1487, 386] width 50 height 41
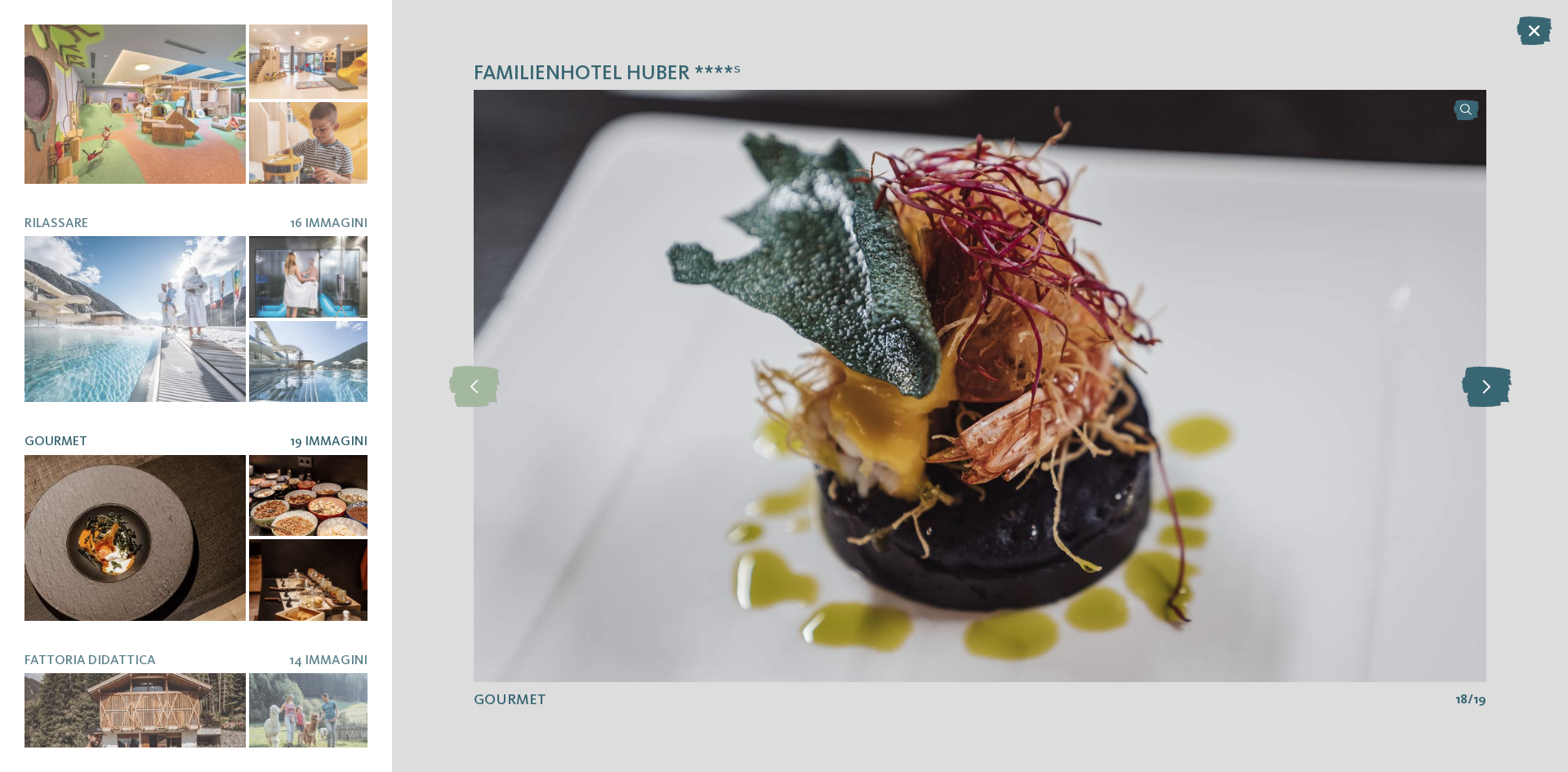
click at [1487, 378] on icon at bounding box center [1487, 386] width 50 height 41
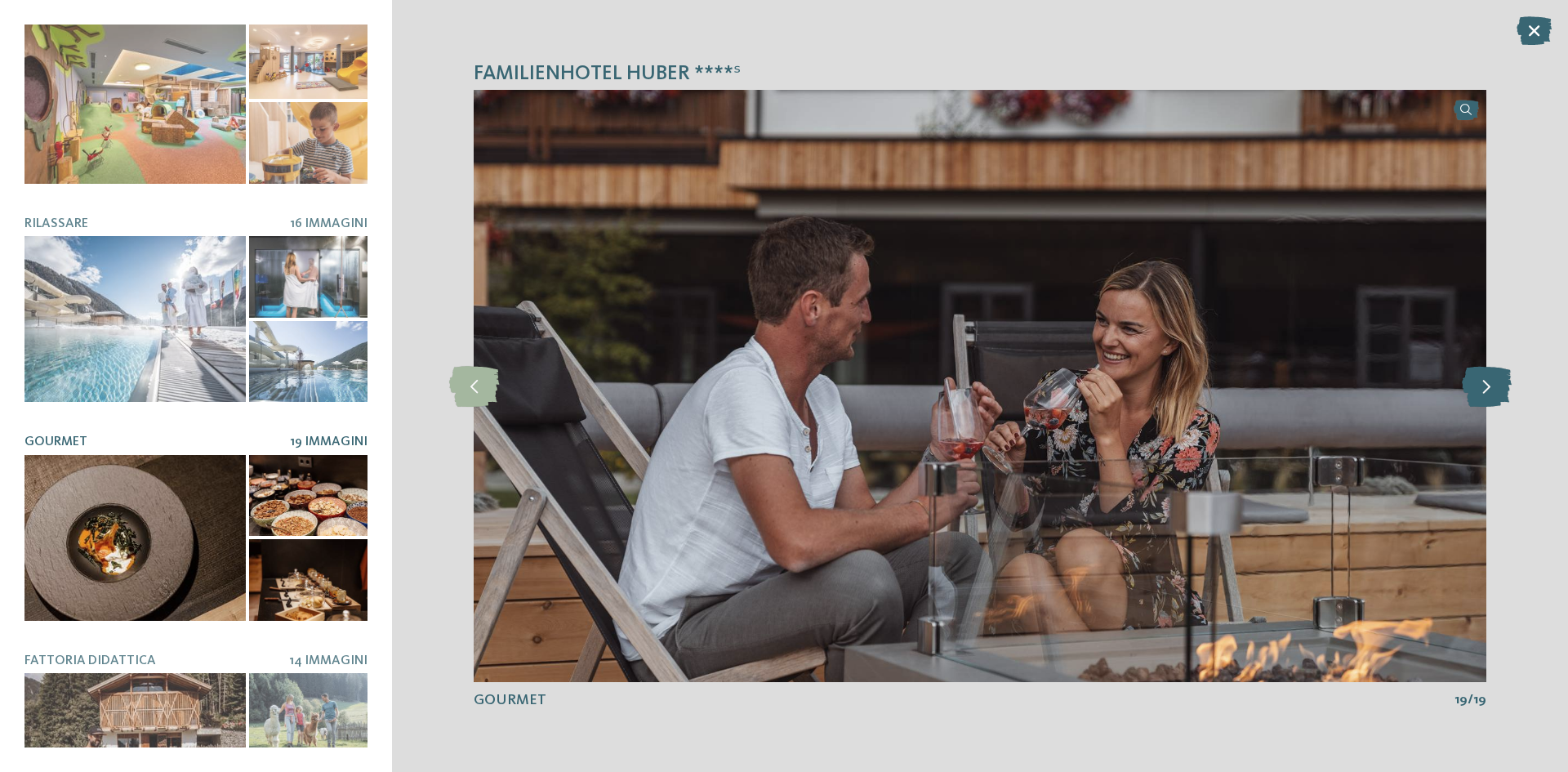
click at [1487, 378] on icon at bounding box center [1487, 386] width 50 height 41
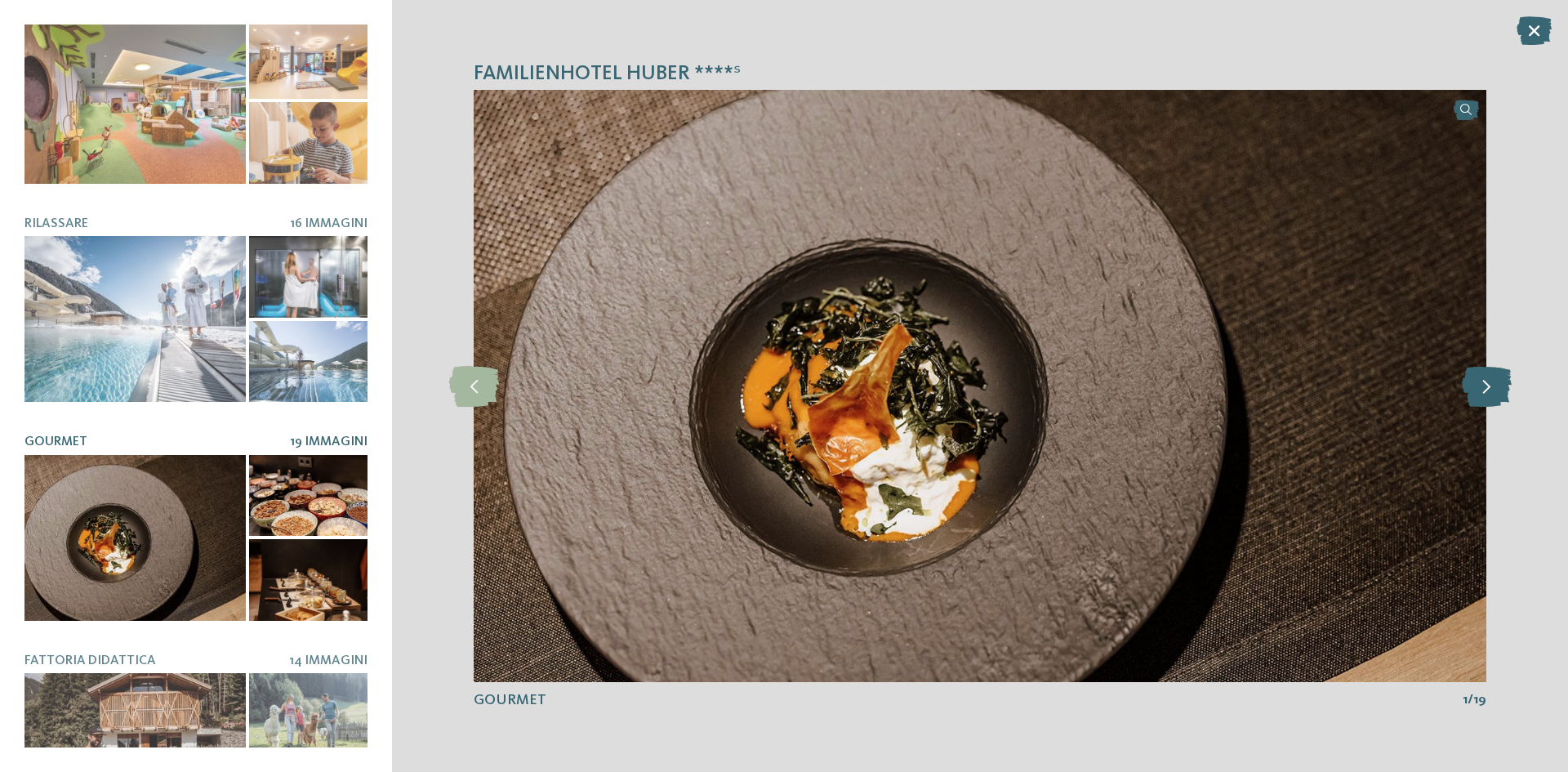
click at [1487, 378] on icon at bounding box center [1487, 386] width 50 height 41
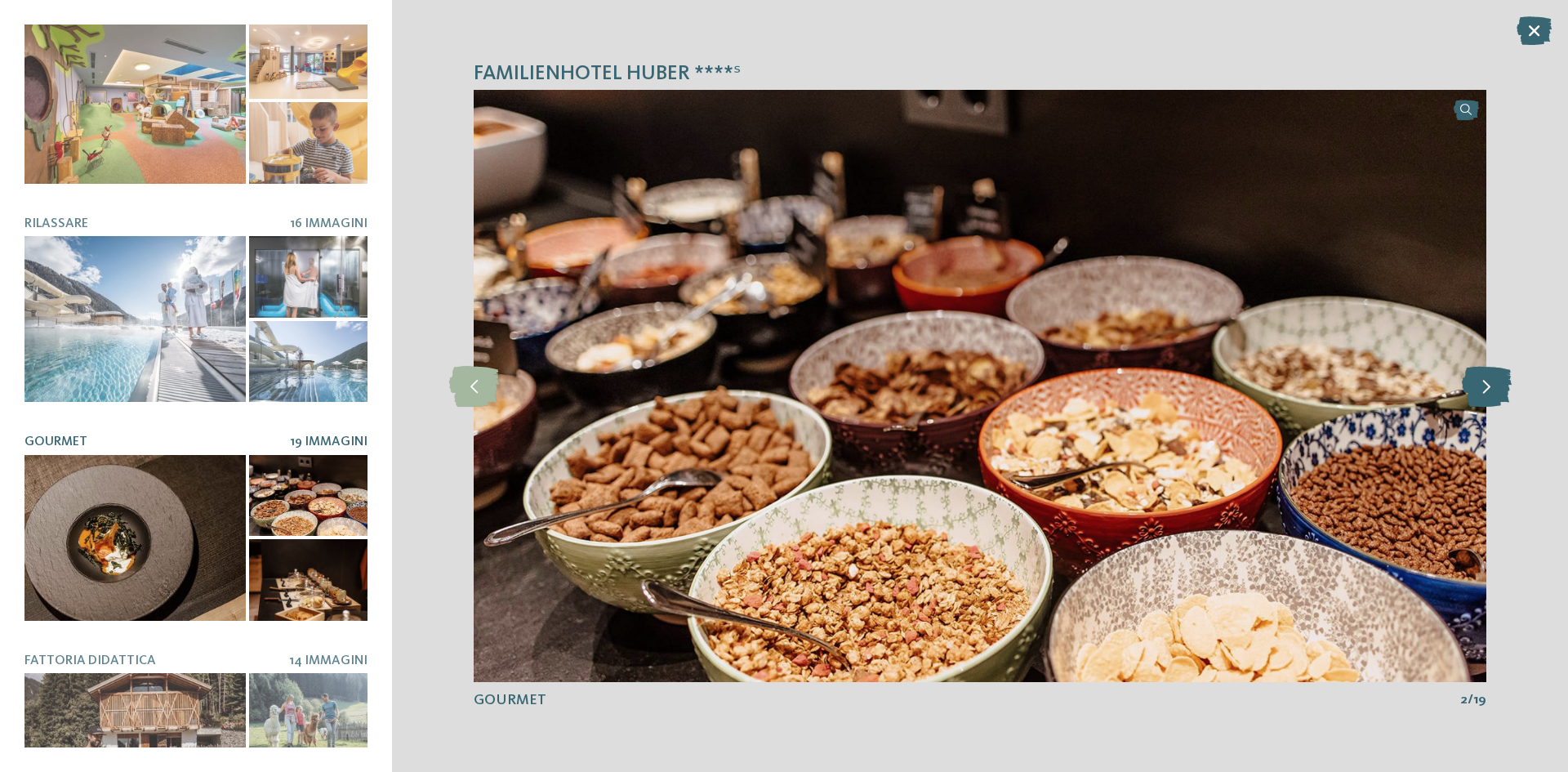
click at [1487, 378] on icon at bounding box center [1487, 386] width 50 height 41
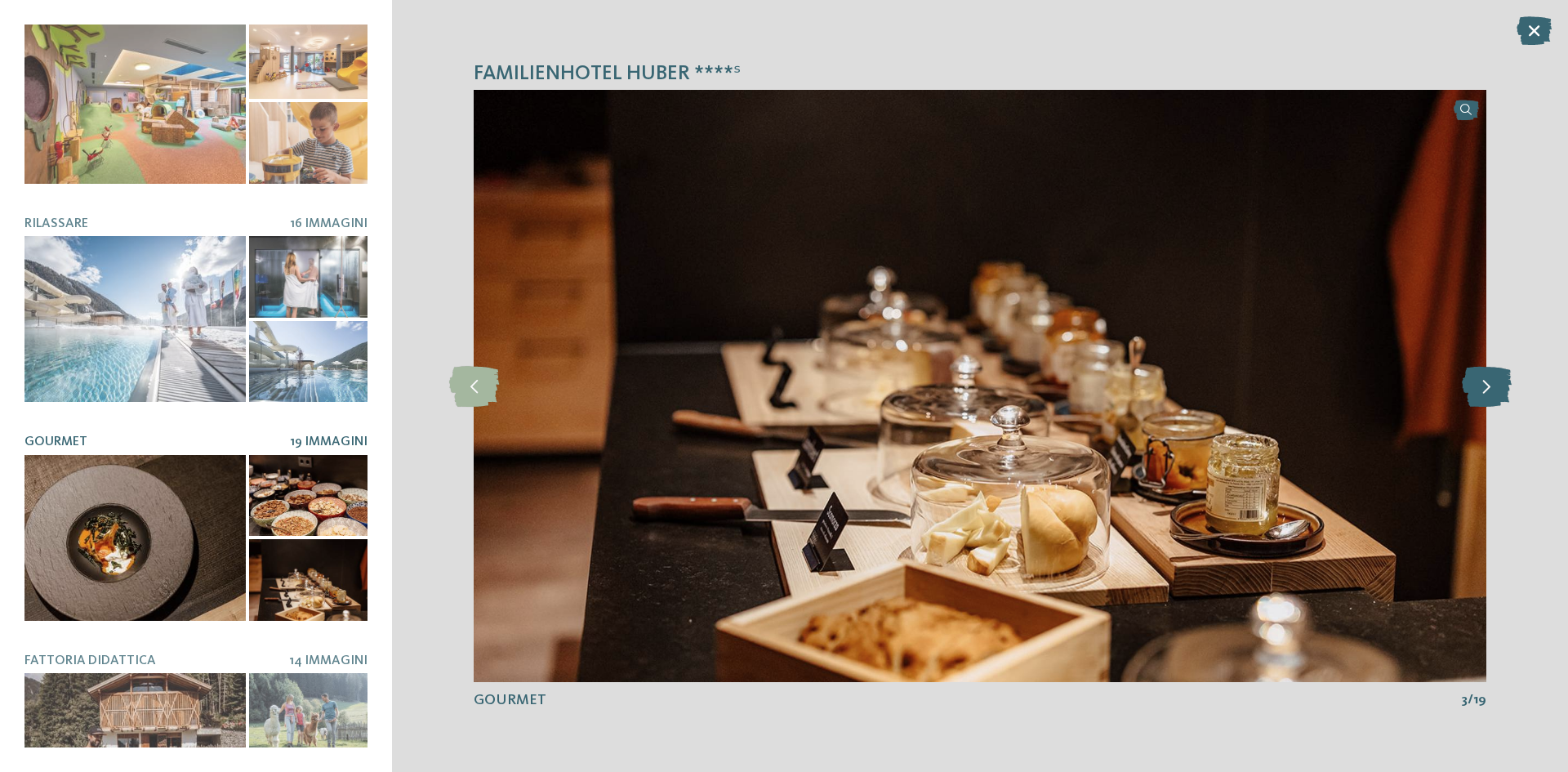
click at [1487, 378] on icon at bounding box center [1487, 386] width 50 height 41
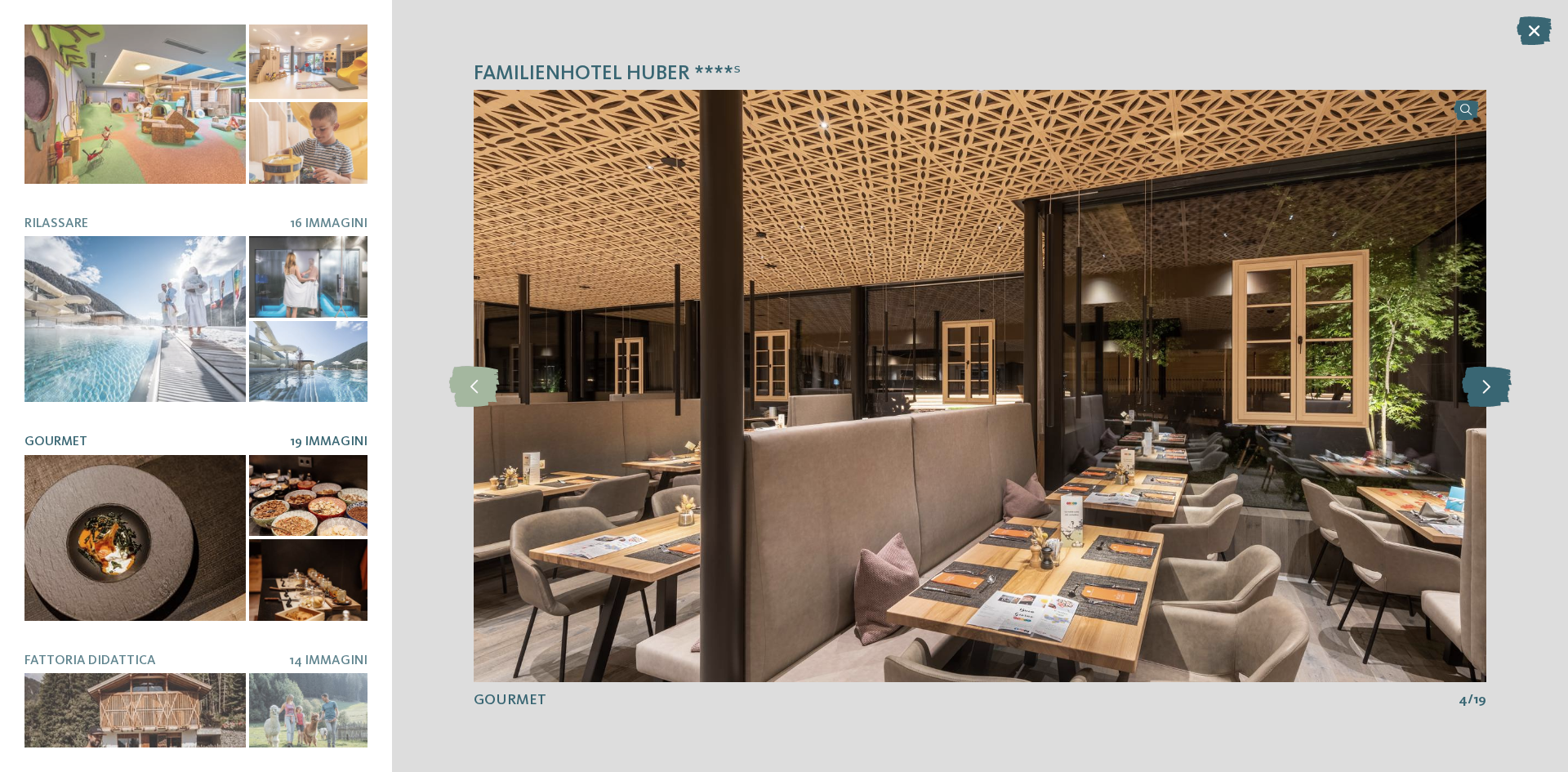
click at [1487, 378] on icon at bounding box center [1487, 386] width 50 height 41
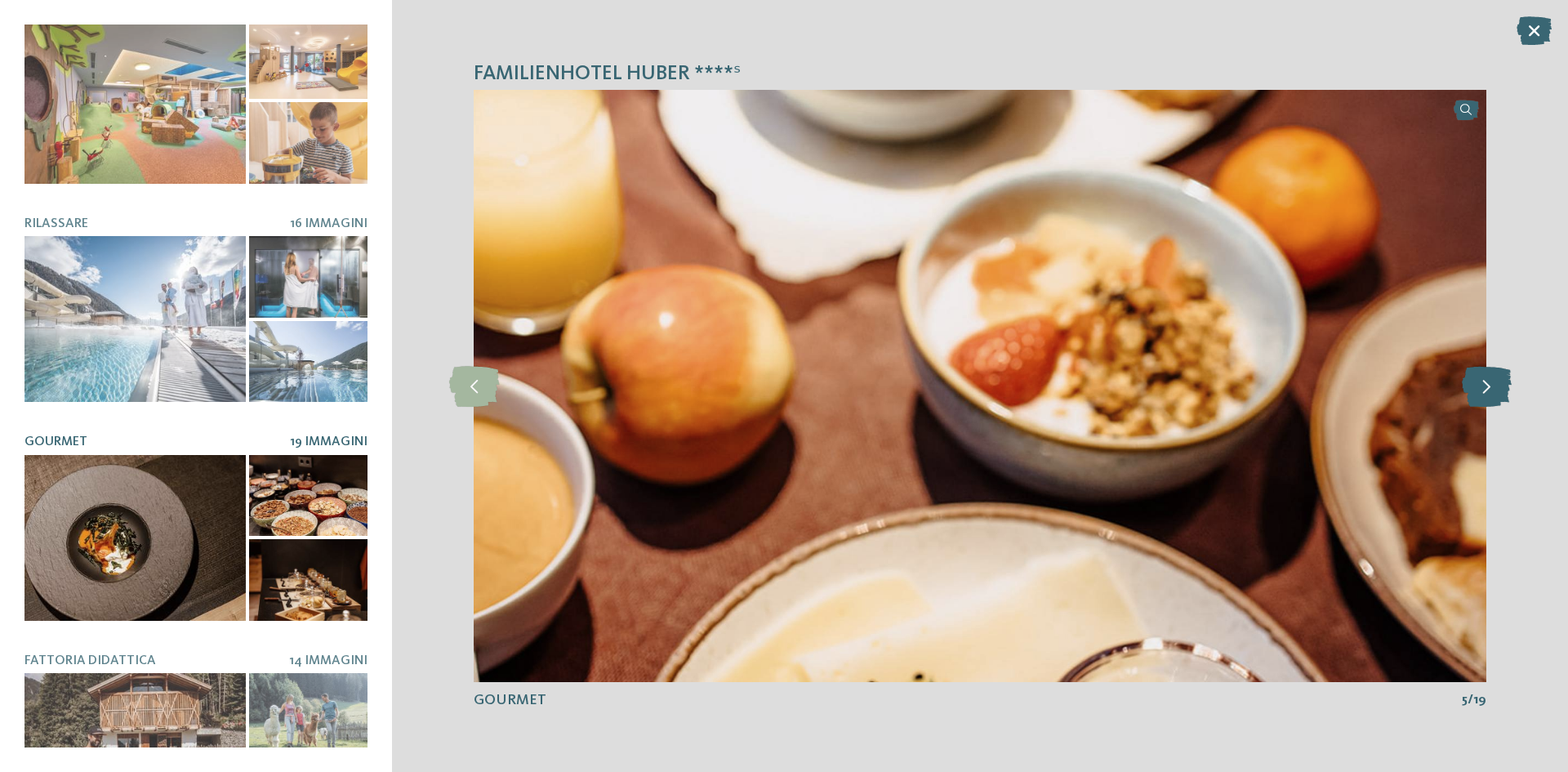
click at [1487, 378] on icon at bounding box center [1487, 386] width 50 height 41
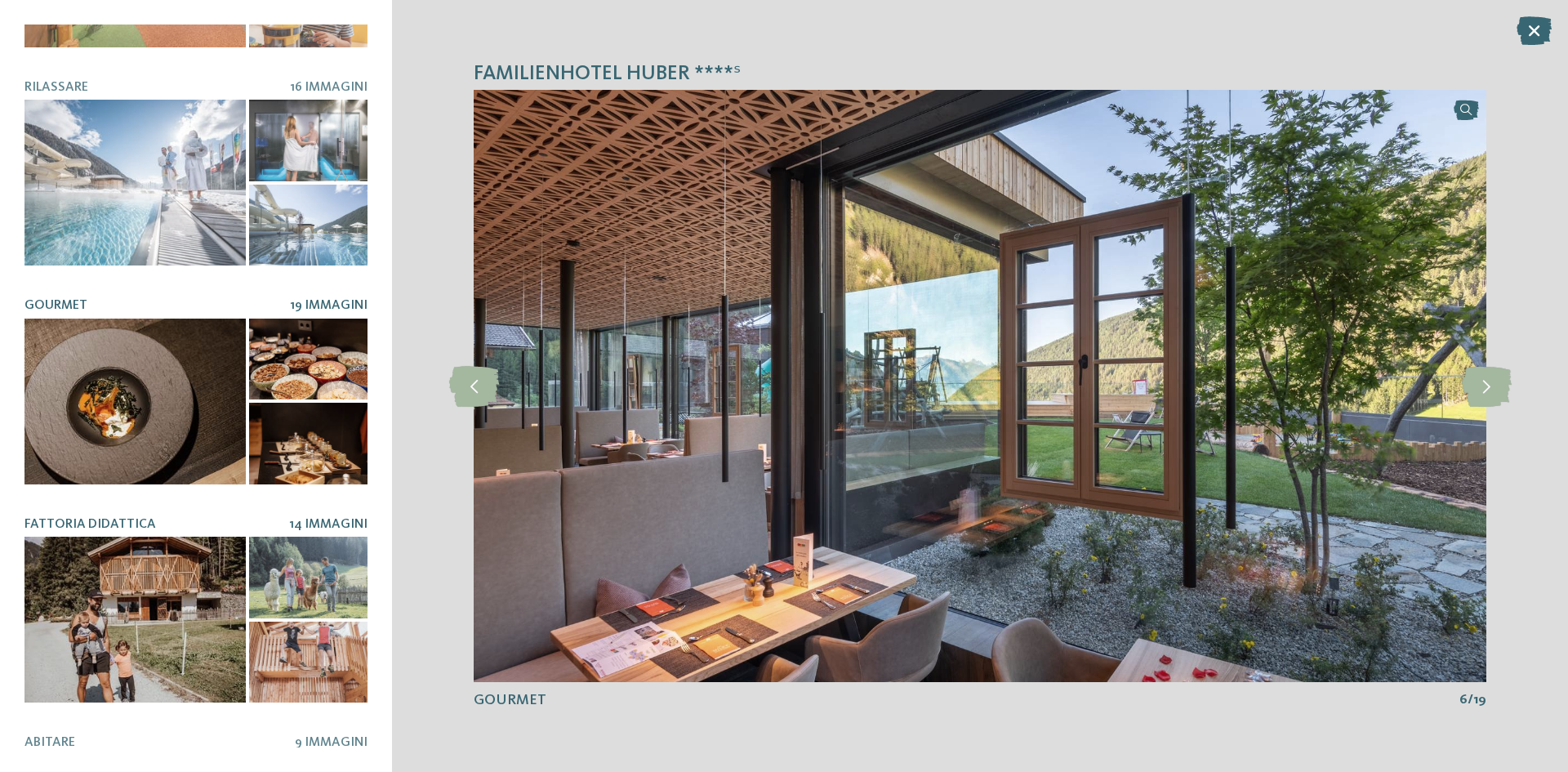
scroll to position [408, 0]
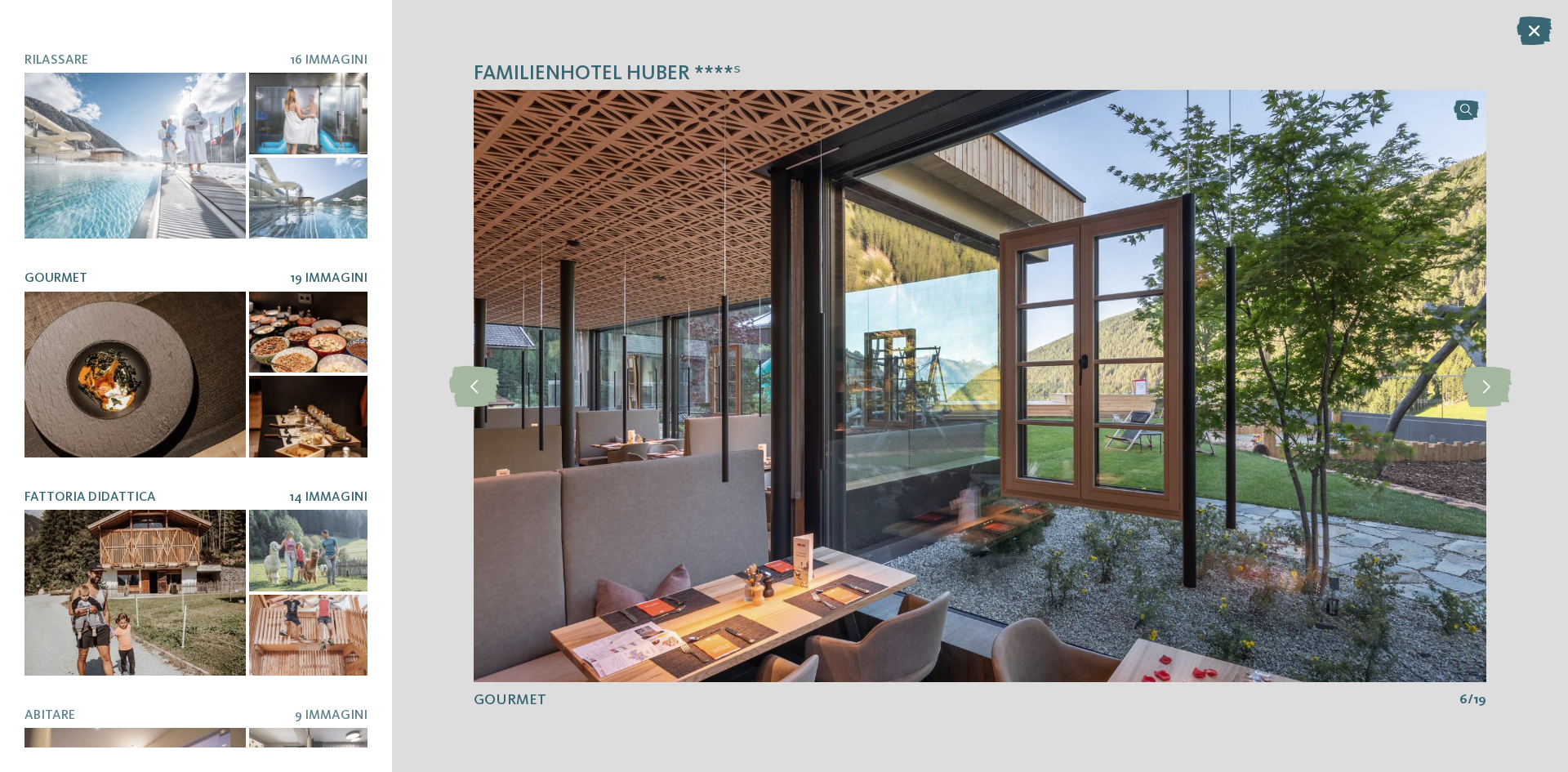
click at [213, 584] on div at bounding box center [135, 592] width 221 height 165
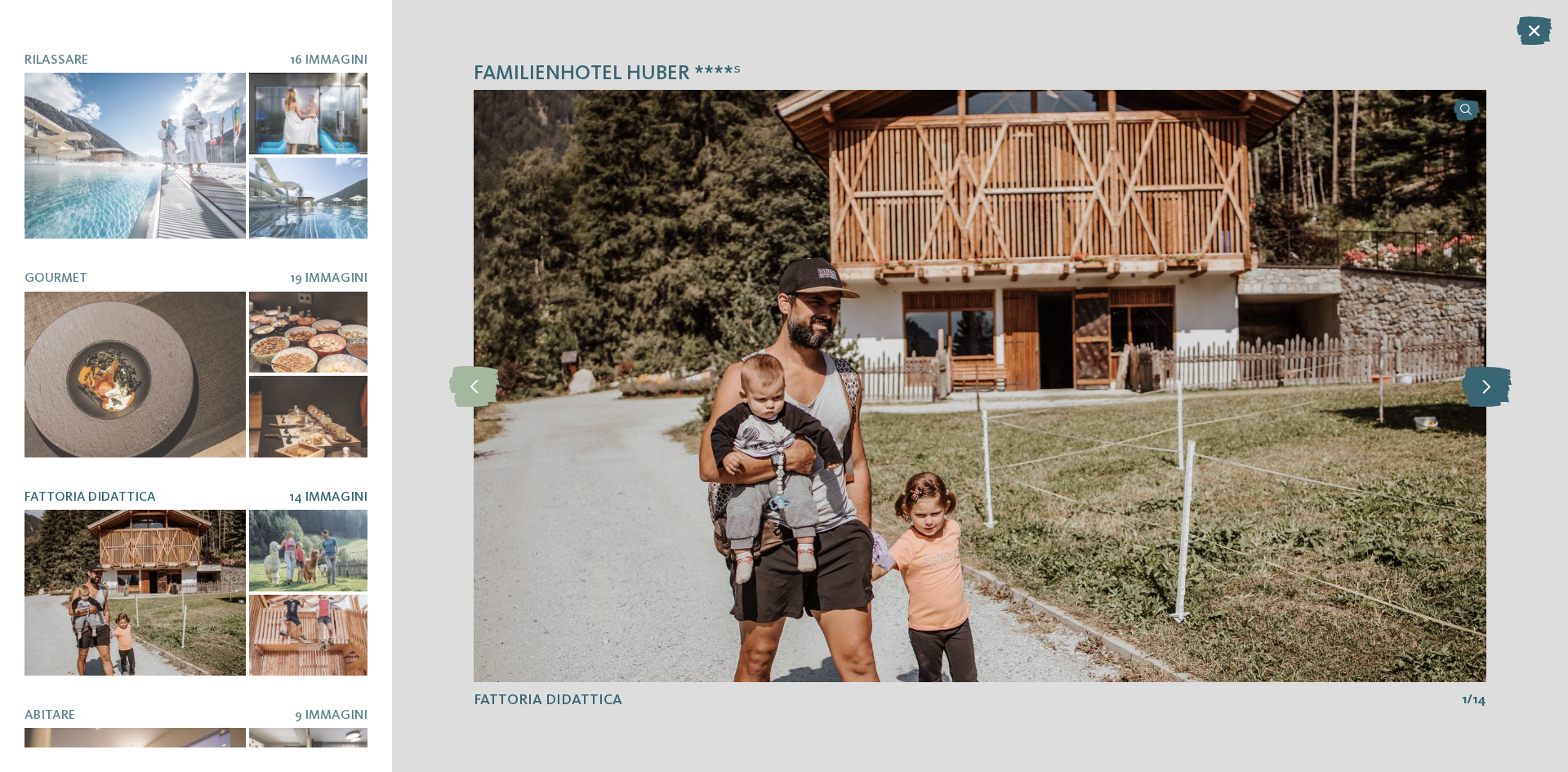
click at [1491, 390] on icon at bounding box center [1487, 386] width 50 height 41
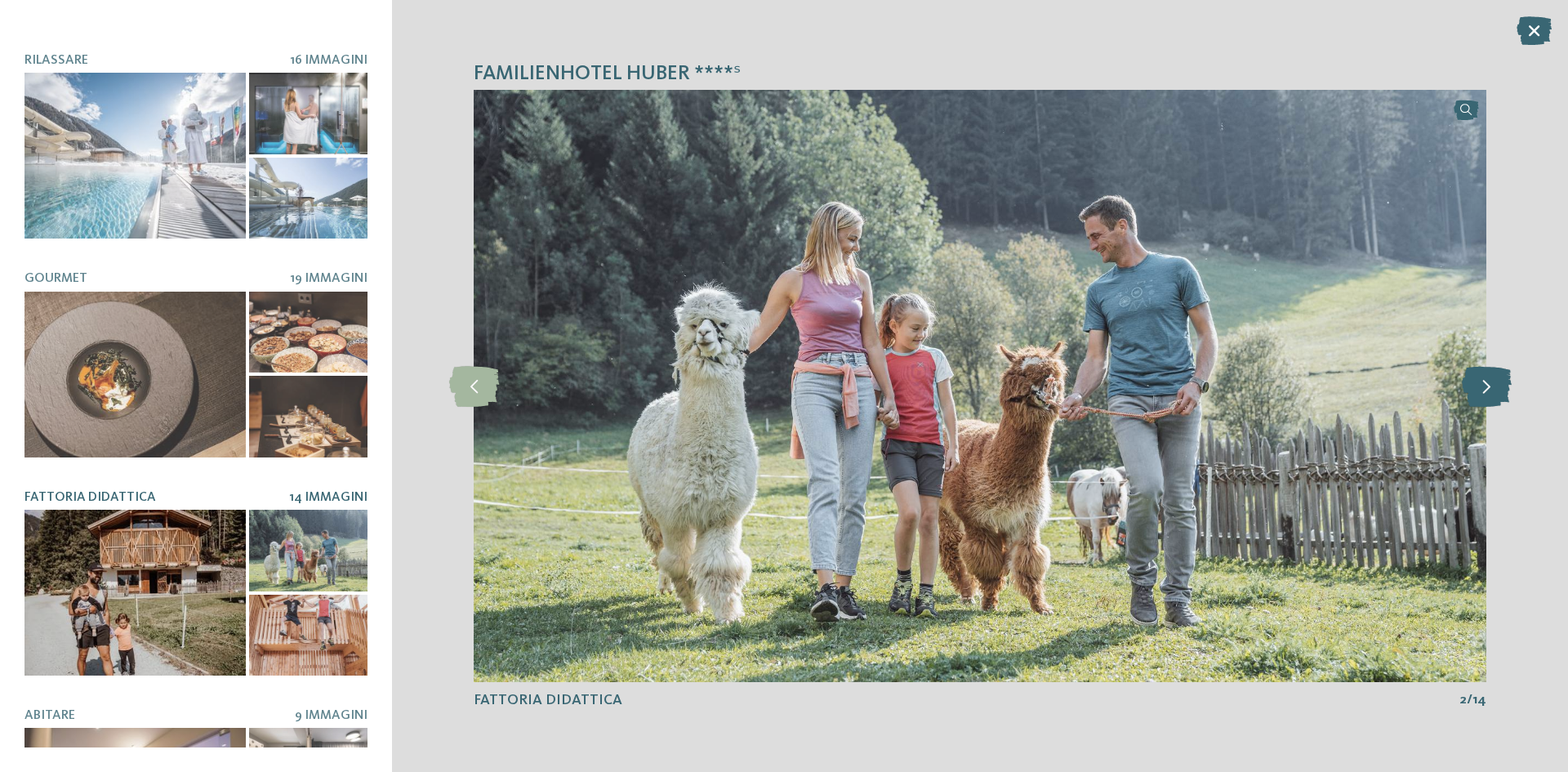
click at [1491, 390] on icon at bounding box center [1487, 386] width 50 height 41
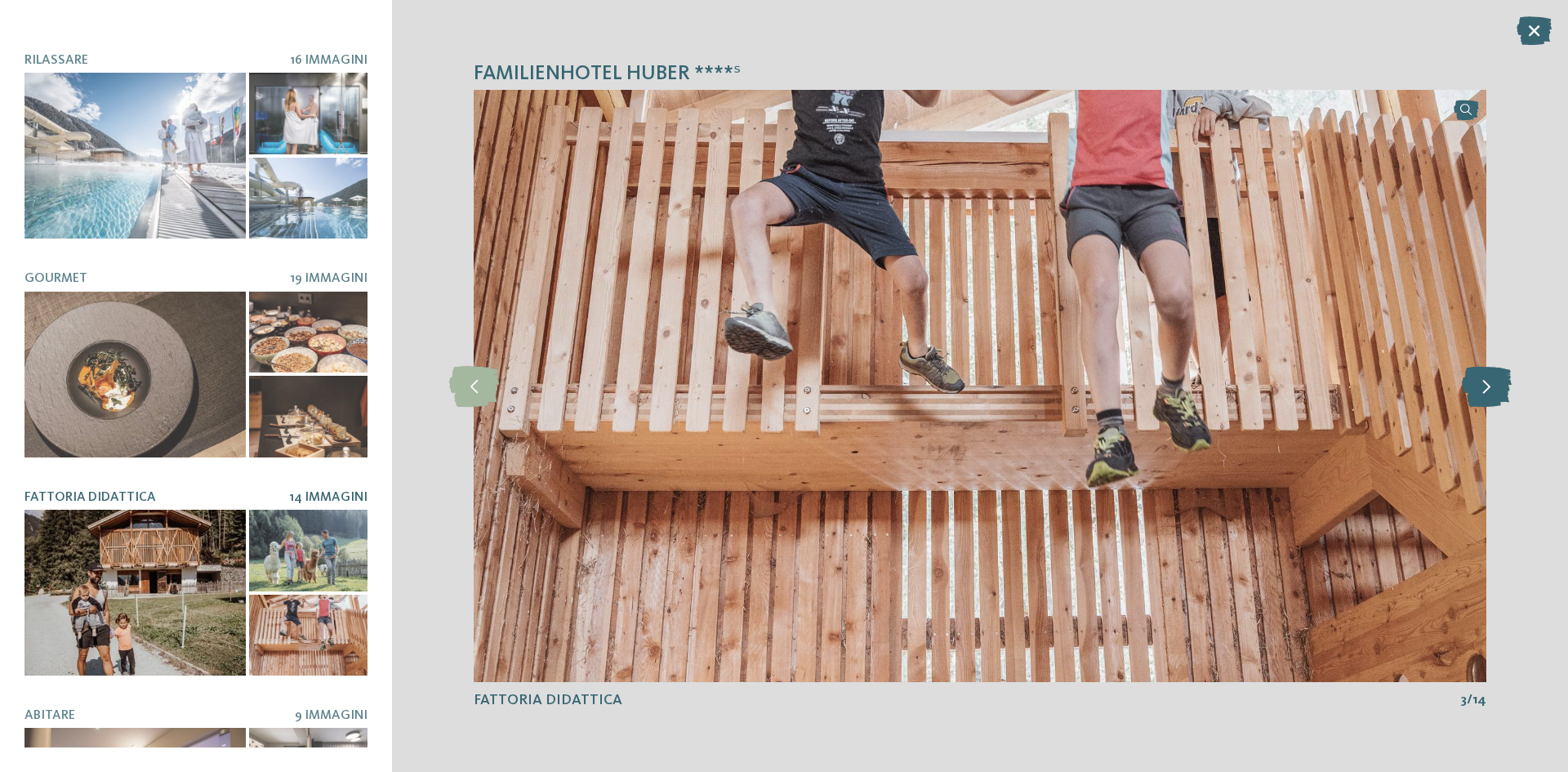
click at [1491, 390] on icon at bounding box center [1487, 386] width 50 height 41
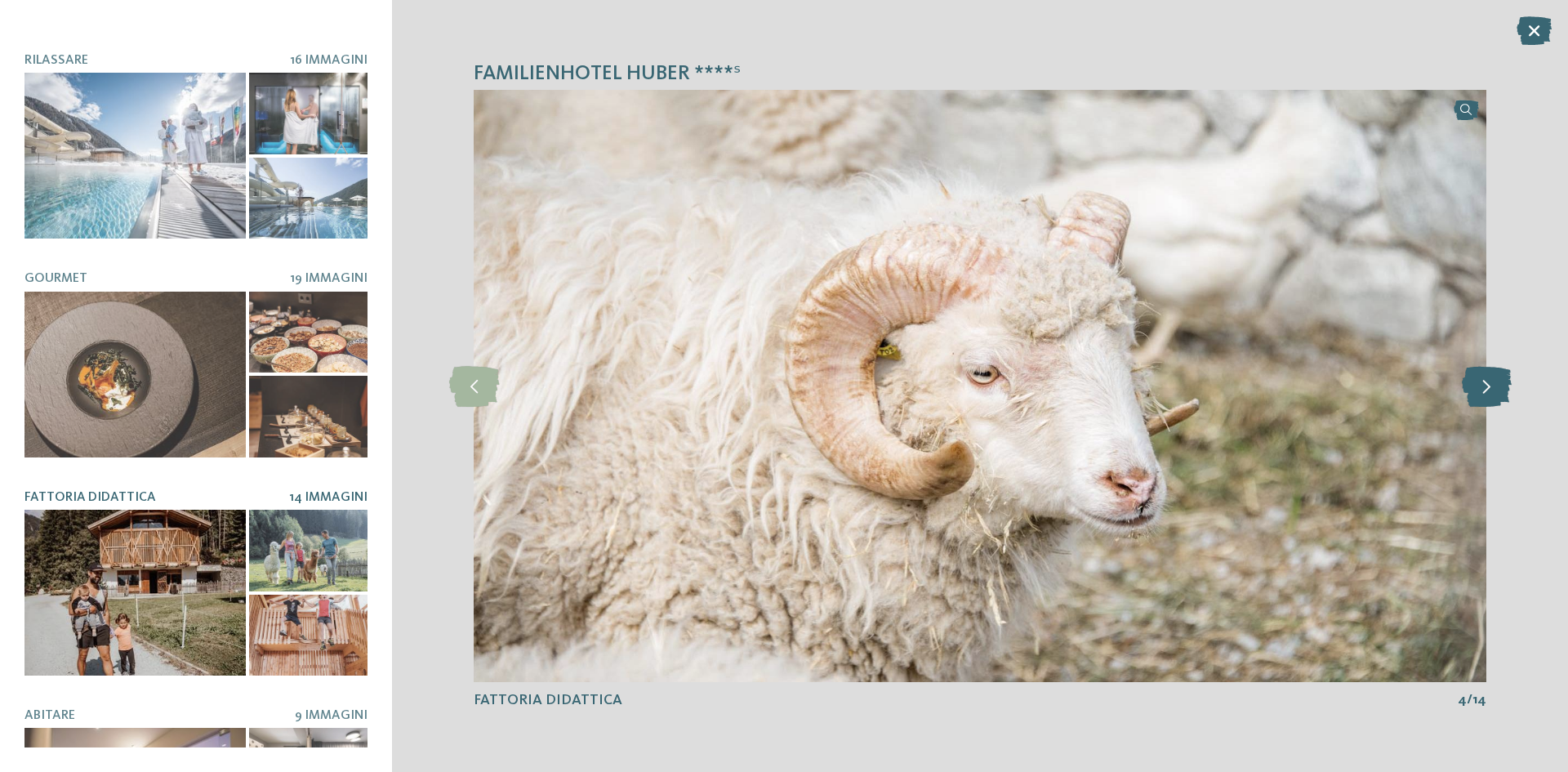
click at [1491, 390] on icon at bounding box center [1487, 386] width 50 height 41
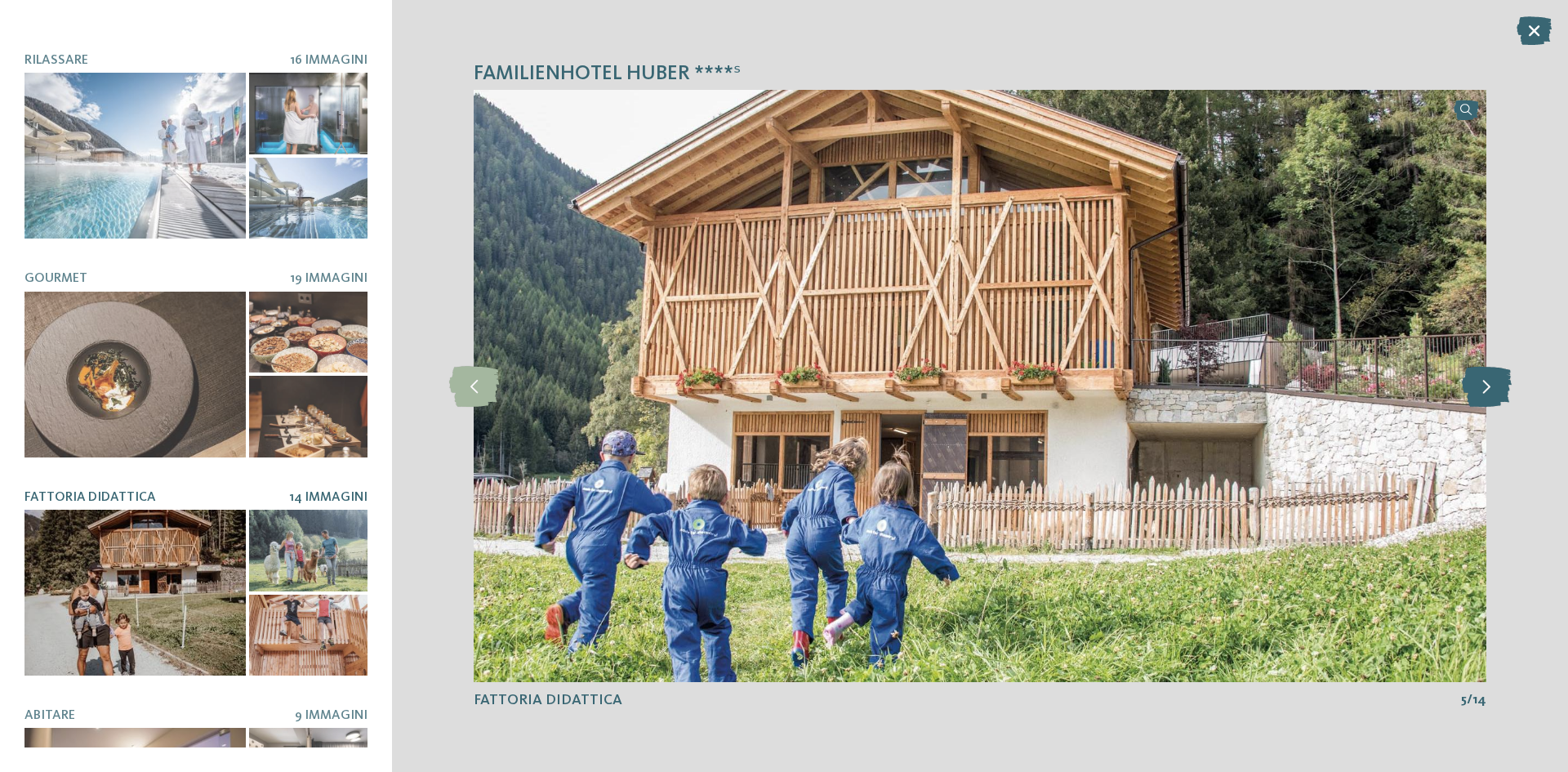
click at [1491, 390] on icon at bounding box center [1487, 386] width 50 height 41
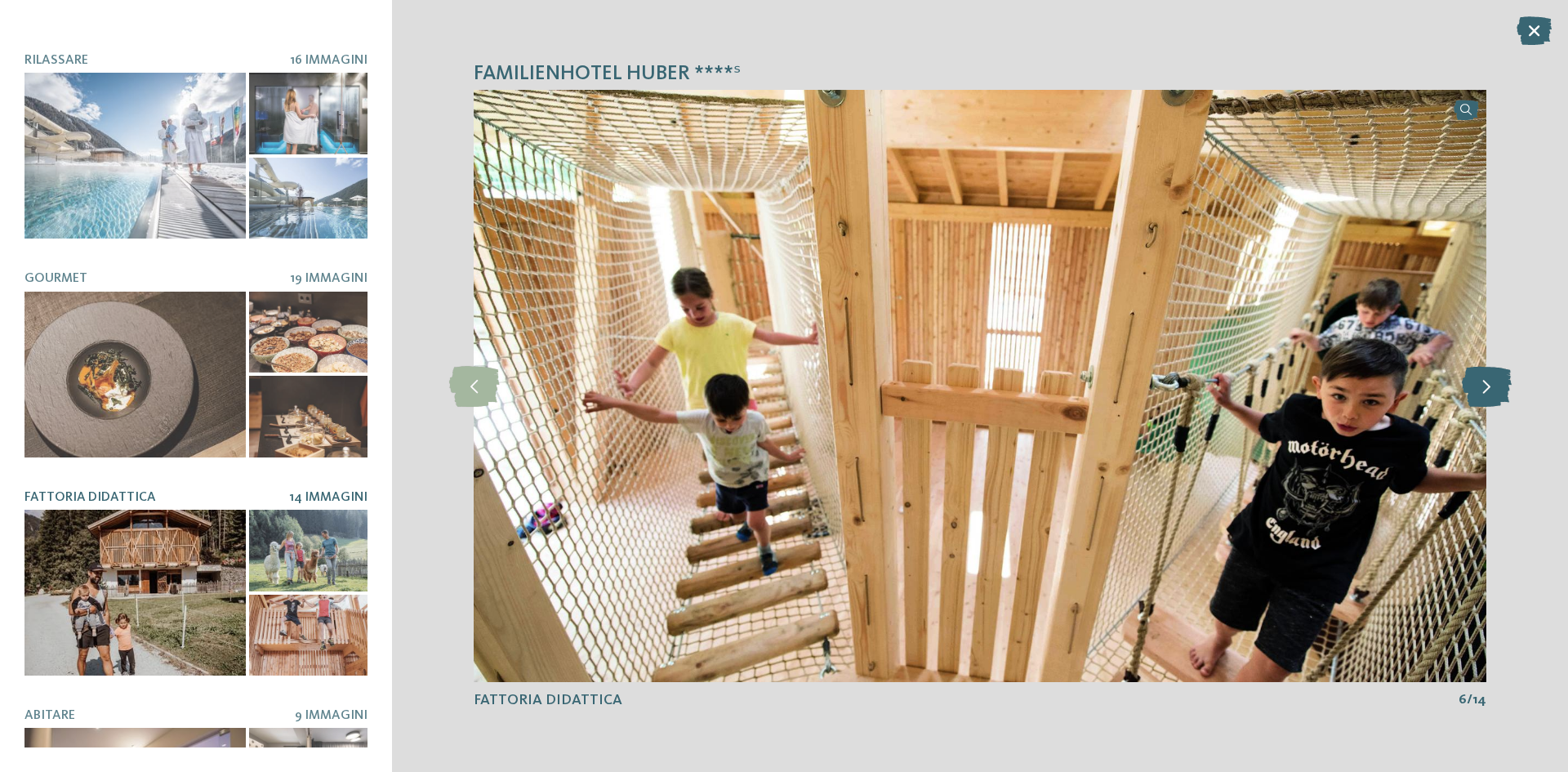
click at [1491, 390] on icon at bounding box center [1487, 386] width 50 height 41
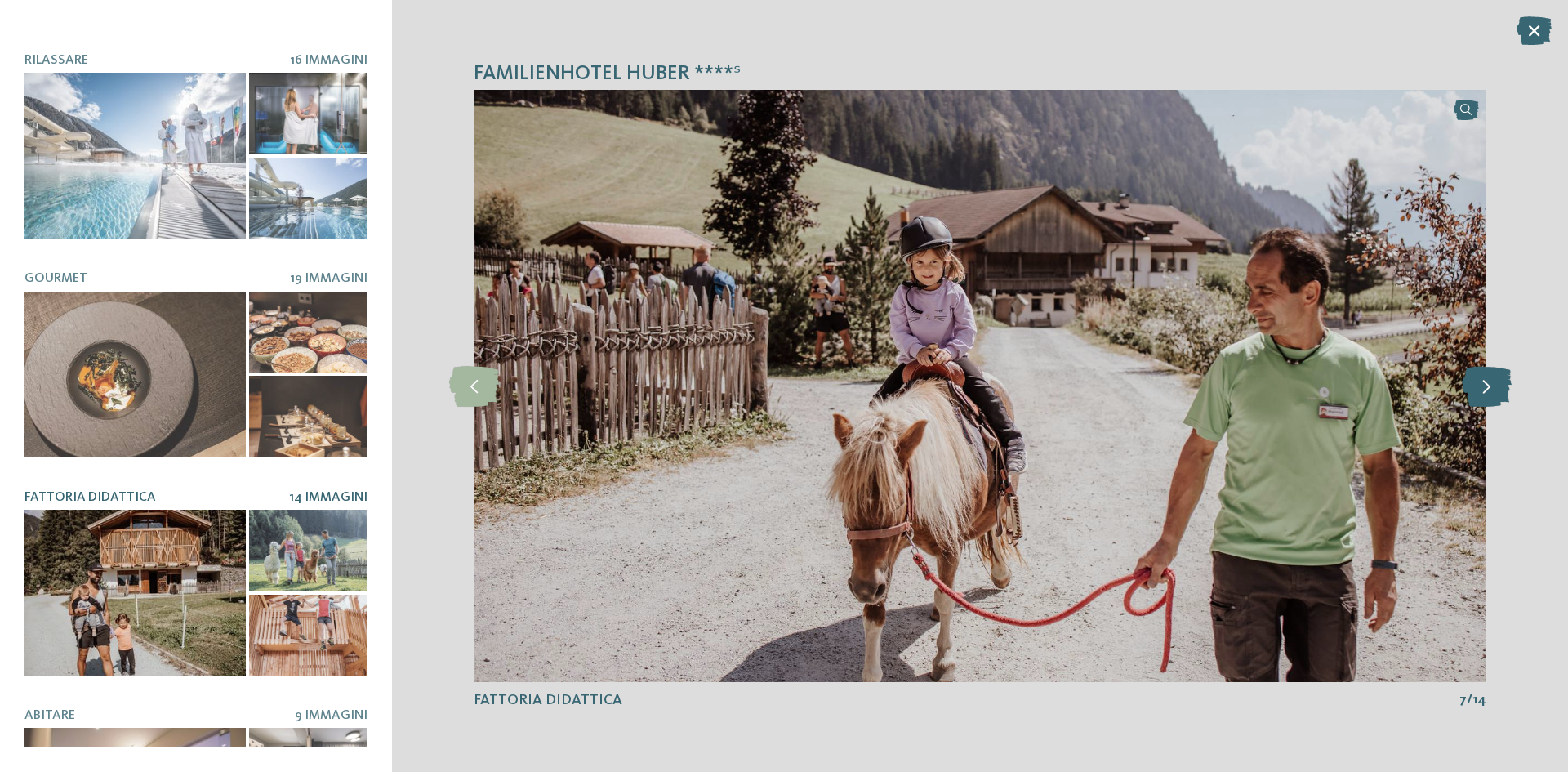
click at [1491, 390] on icon at bounding box center [1487, 386] width 50 height 41
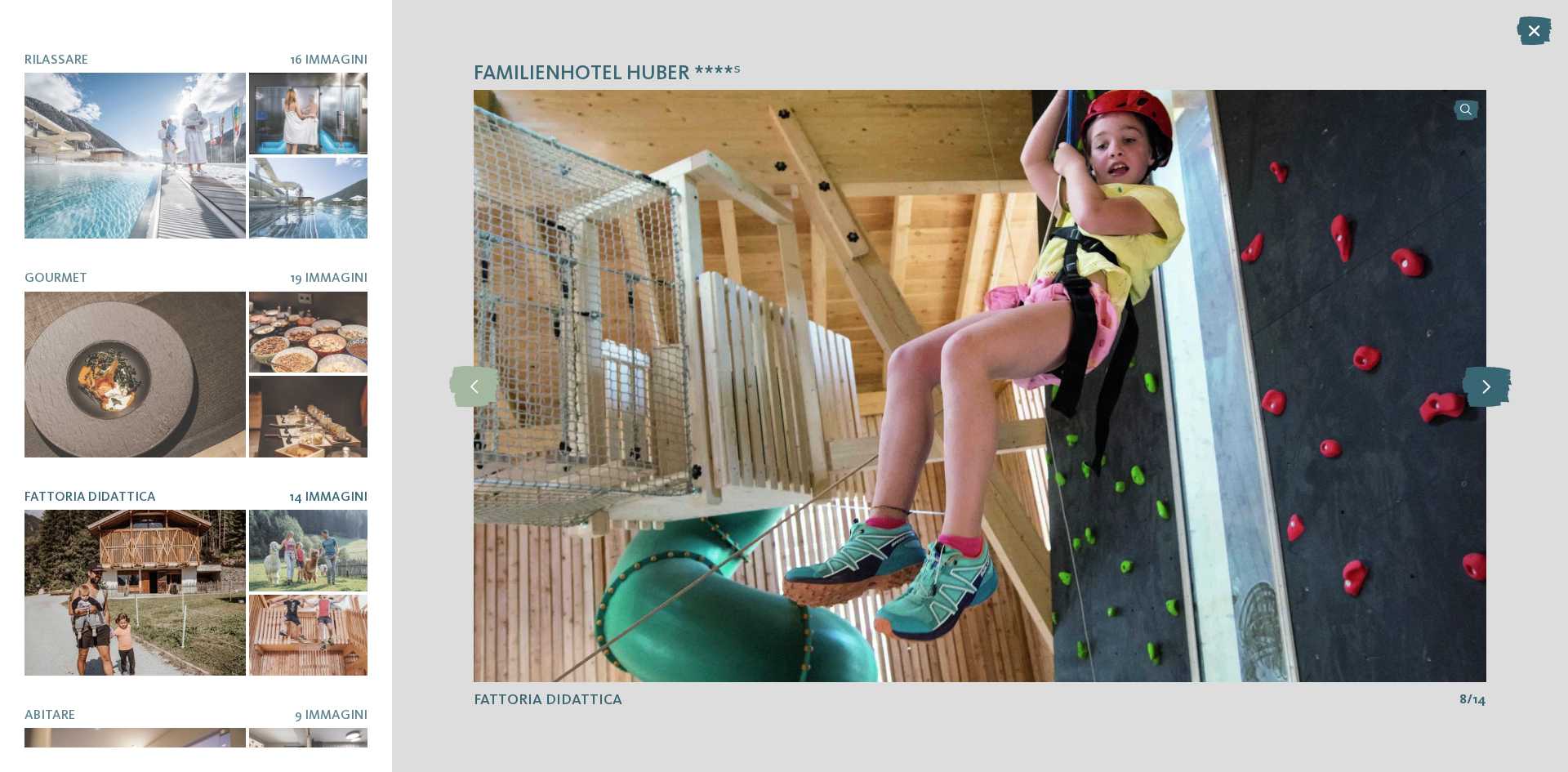
click at [1491, 390] on icon at bounding box center [1487, 386] width 50 height 41
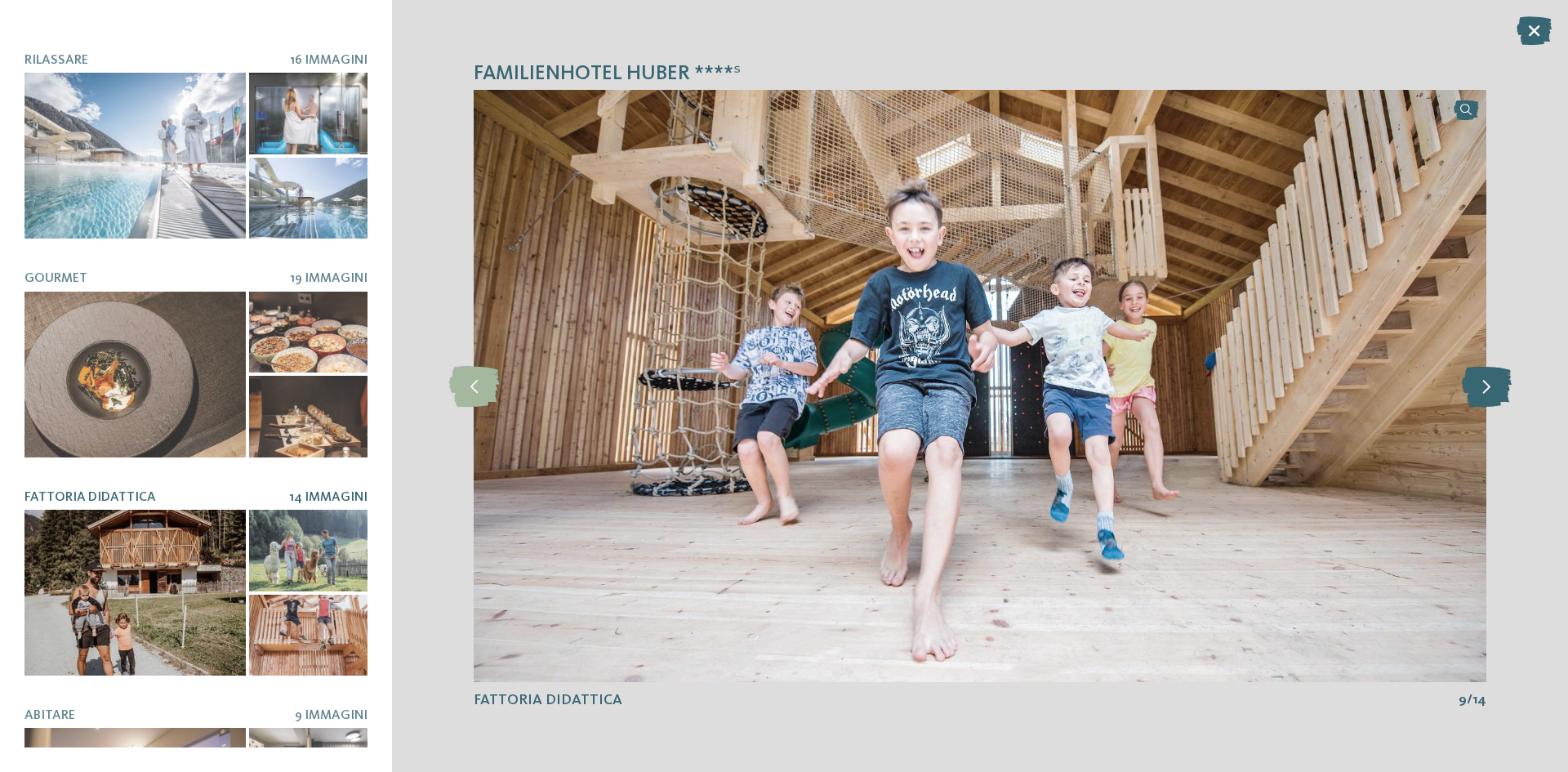
click at [1491, 390] on icon at bounding box center [1487, 386] width 50 height 41
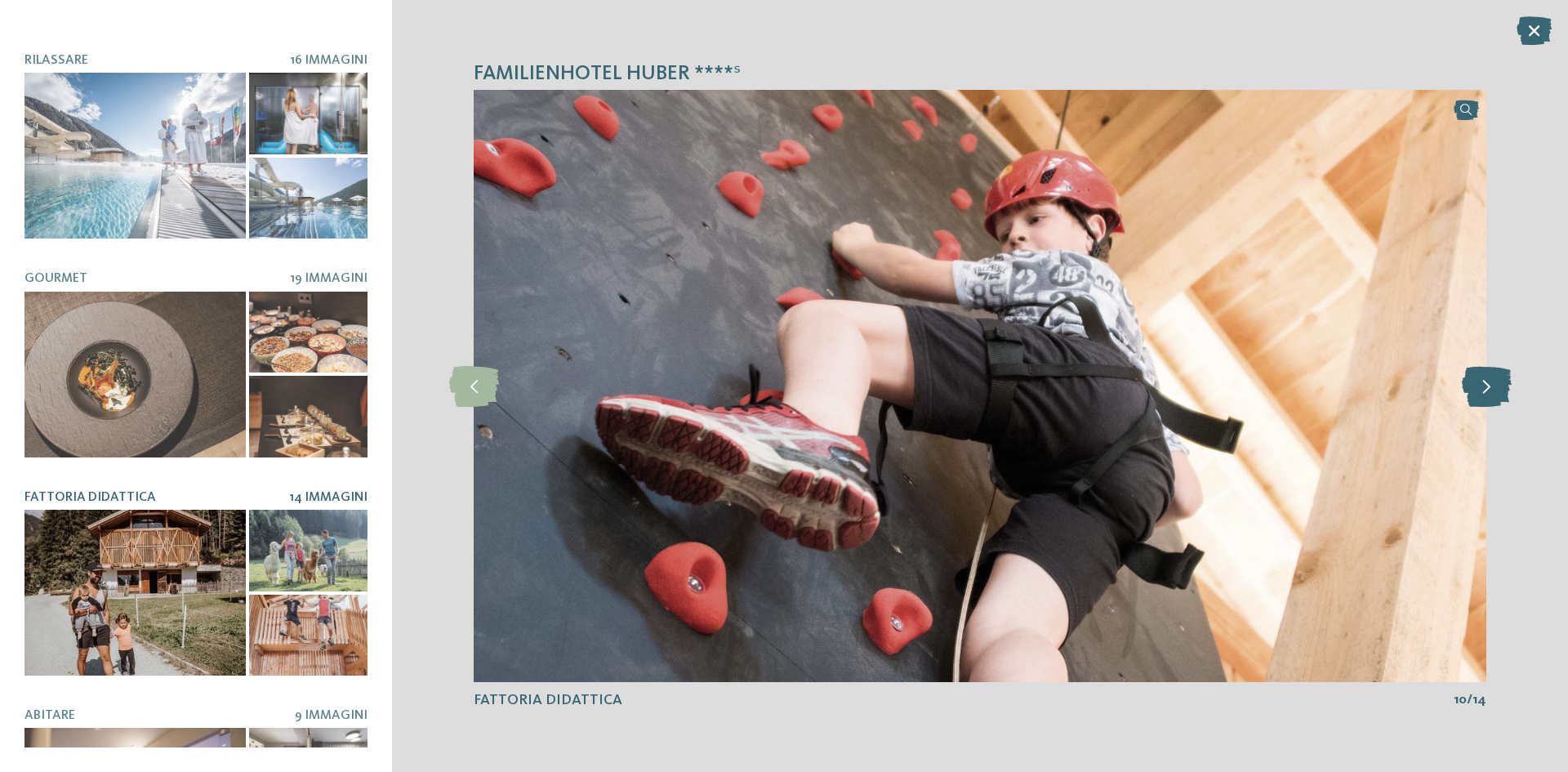
click at [1491, 390] on icon at bounding box center [1487, 386] width 50 height 41
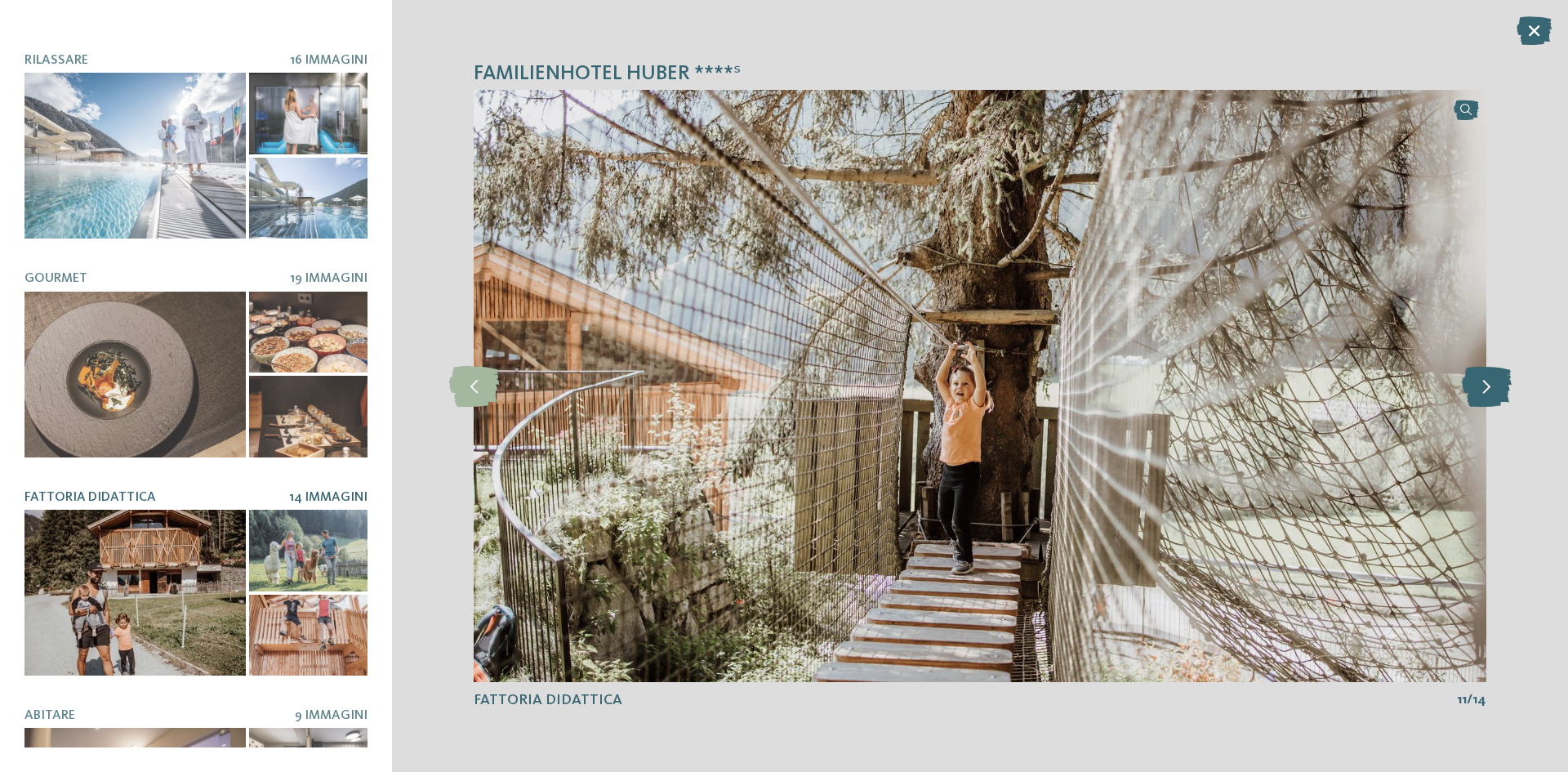
click at [1491, 390] on icon at bounding box center [1487, 386] width 50 height 41
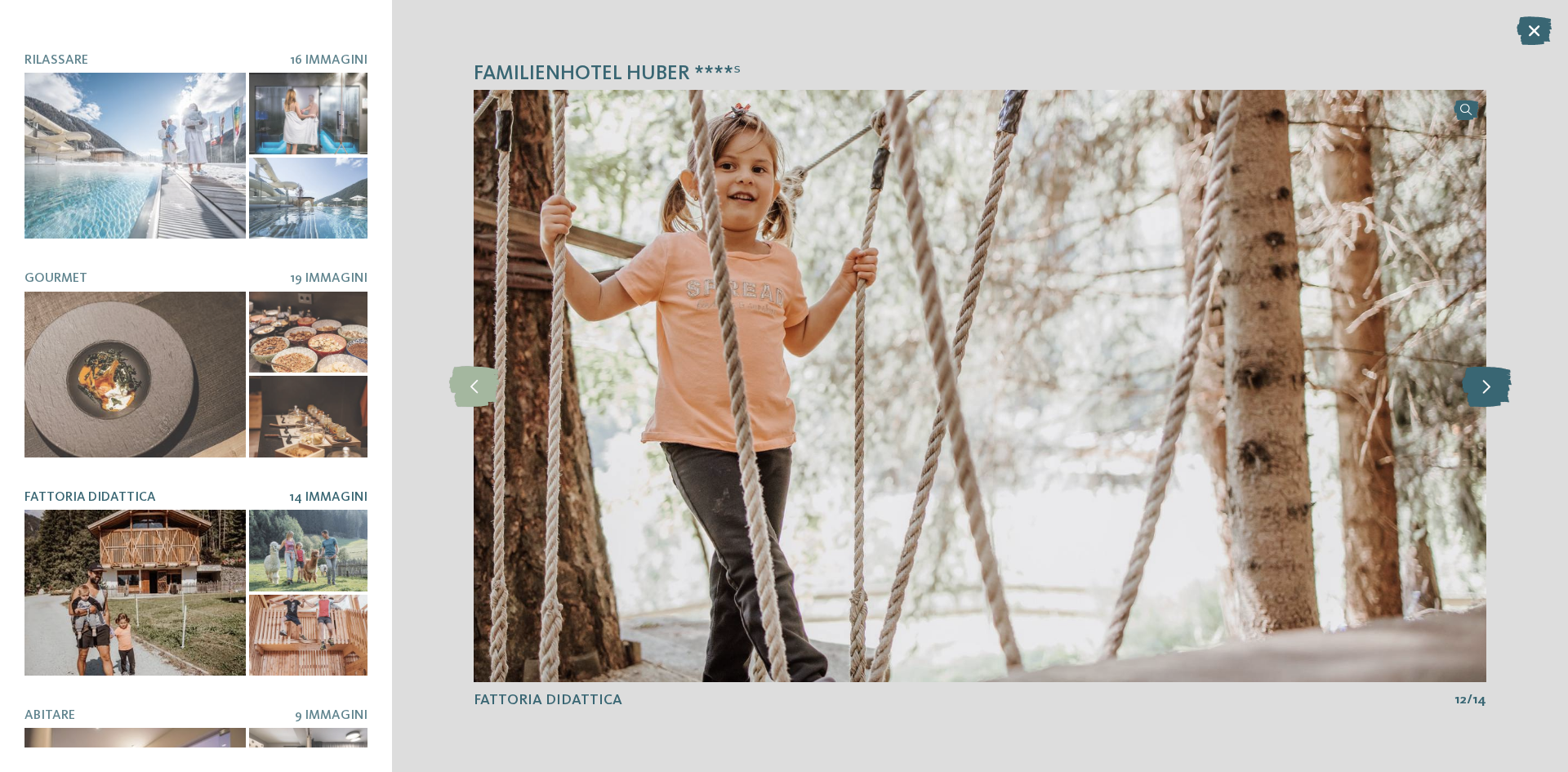
click at [1491, 390] on icon at bounding box center [1487, 386] width 50 height 41
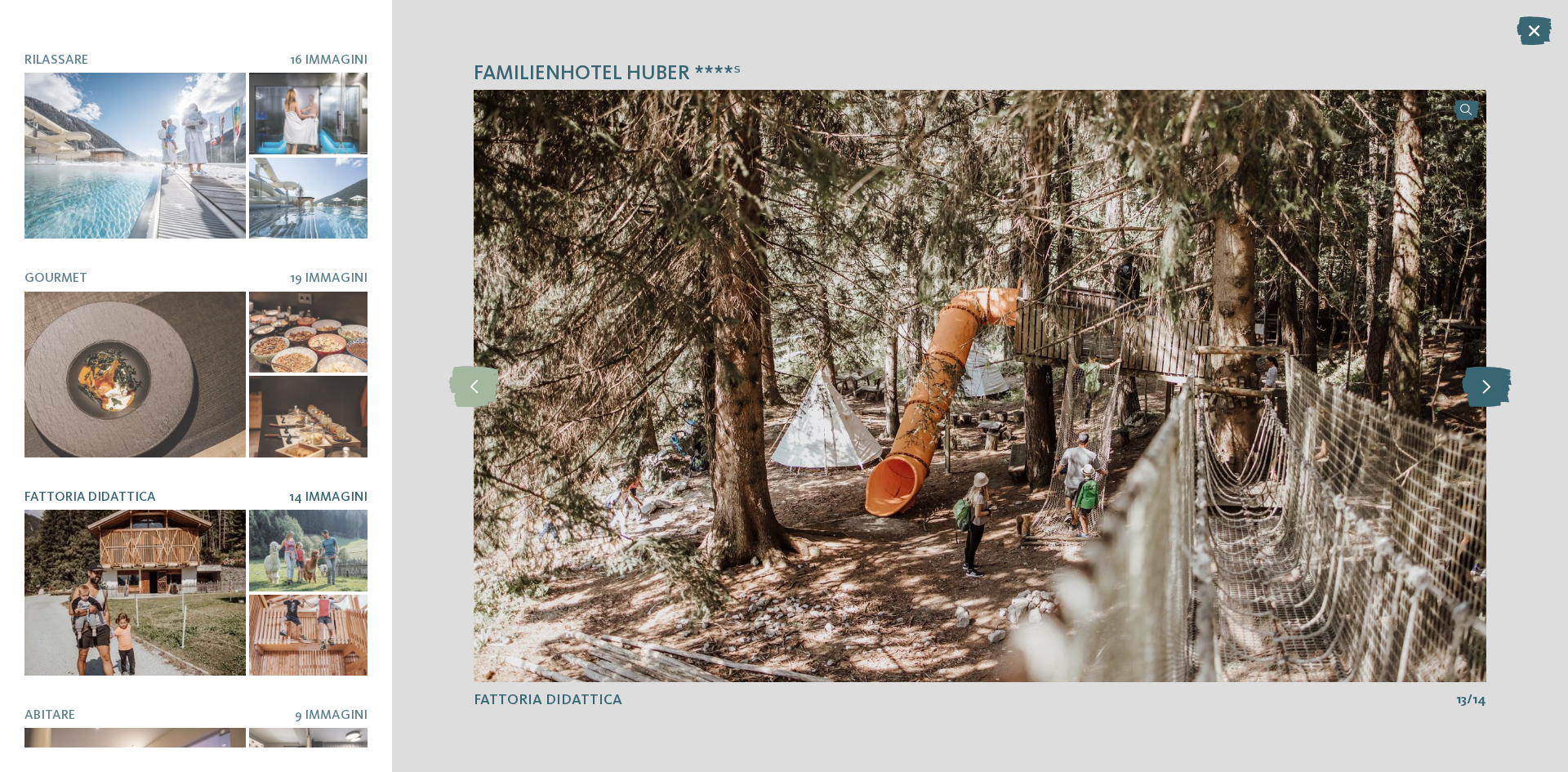
click at [1491, 390] on icon at bounding box center [1487, 386] width 50 height 41
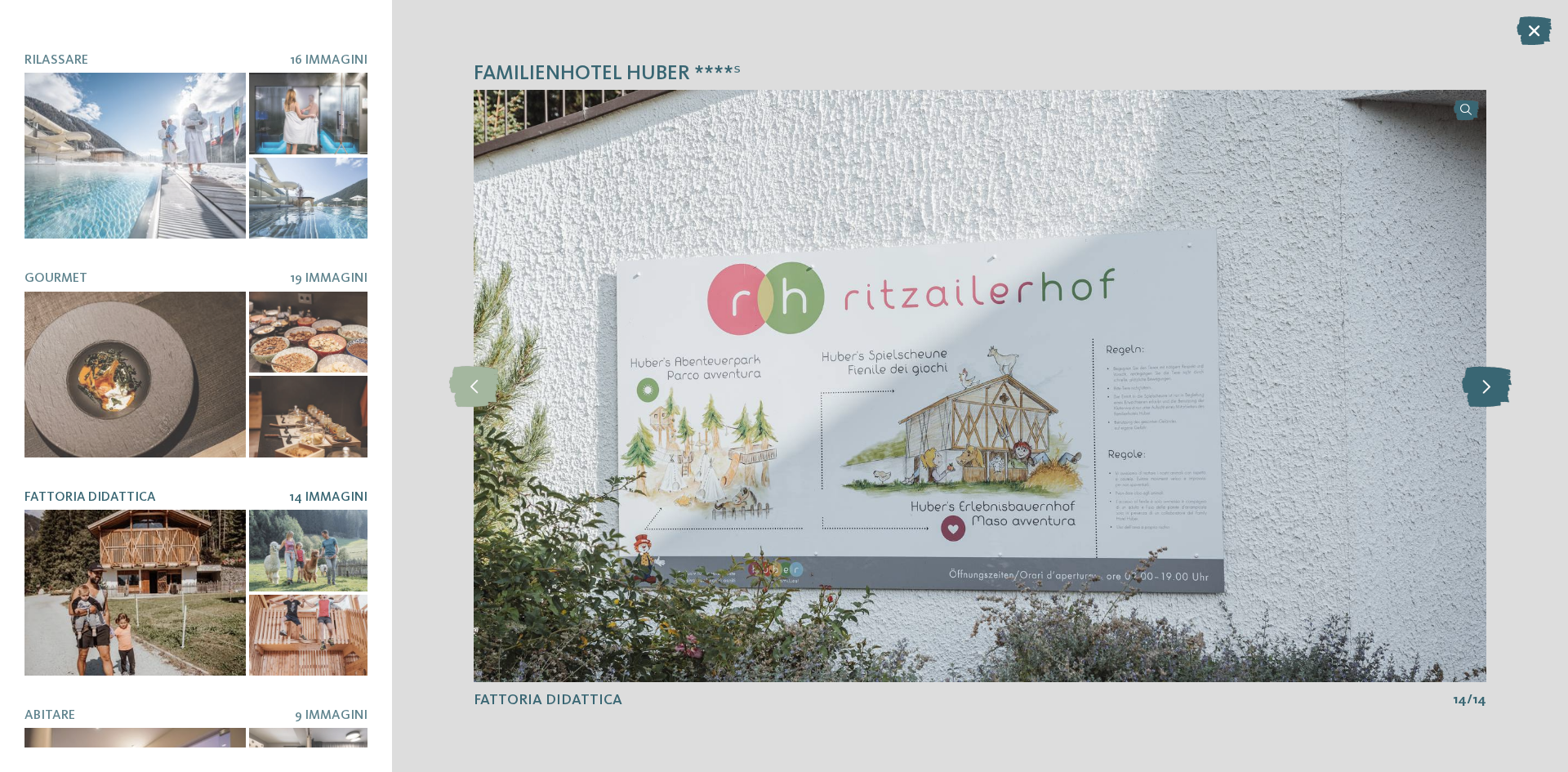
click at [1484, 394] on icon at bounding box center [1487, 386] width 50 height 41
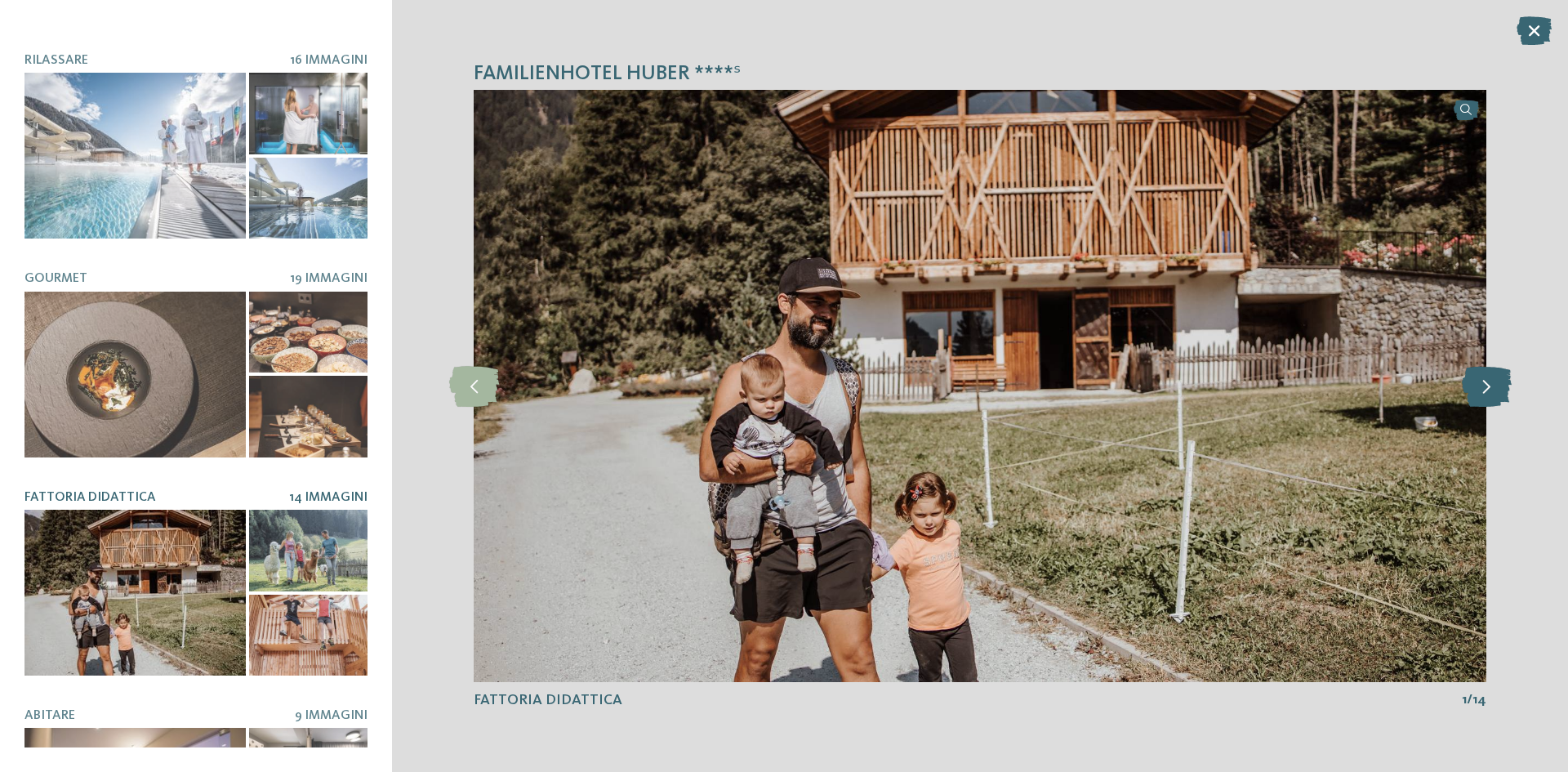
click at [1484, 394] on icon at bounding box center [1487, 386] width 50 height 41
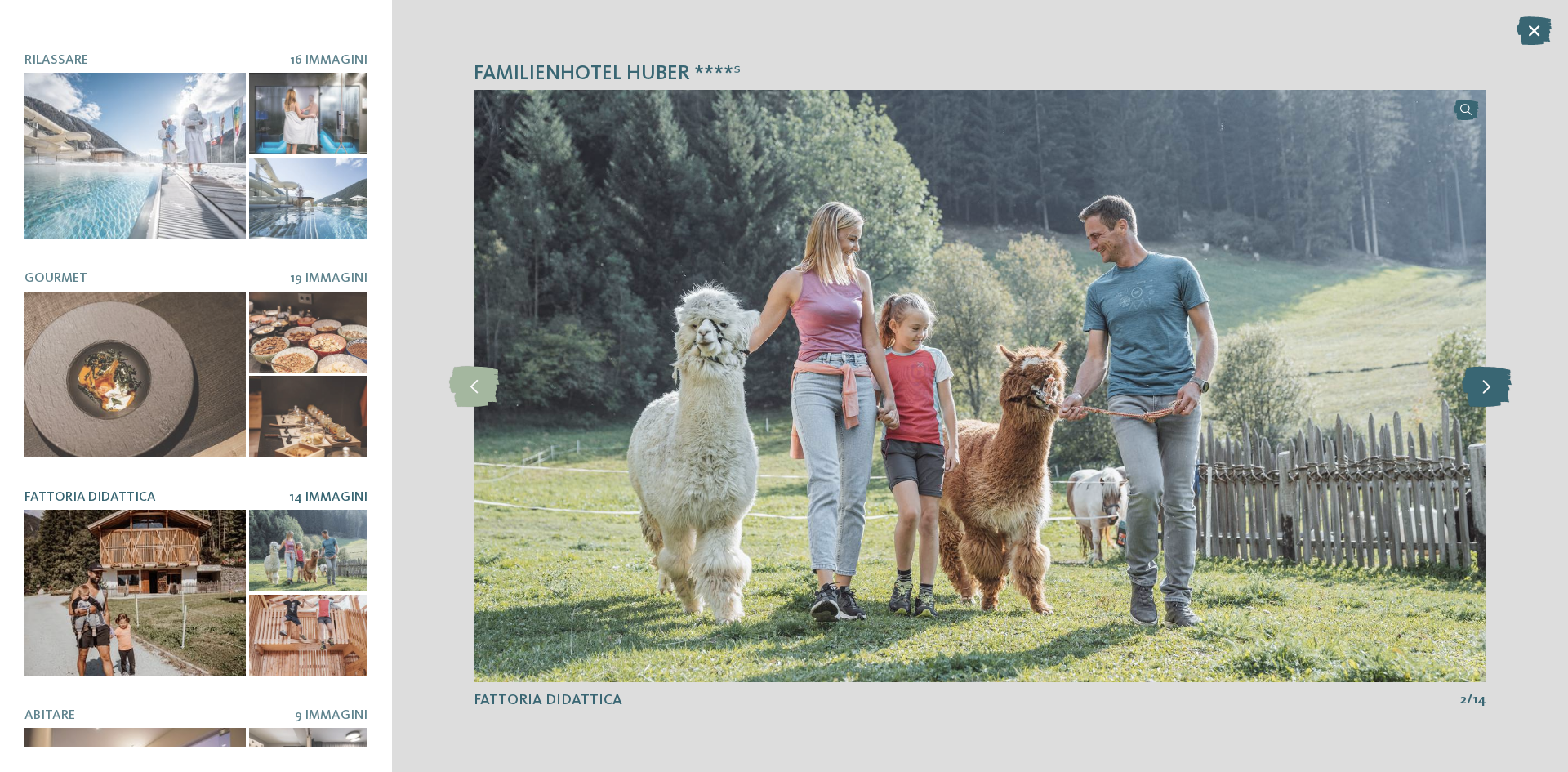
click at [1484, 394] on icon at bounding box center [1487, 386] width 50 height 41
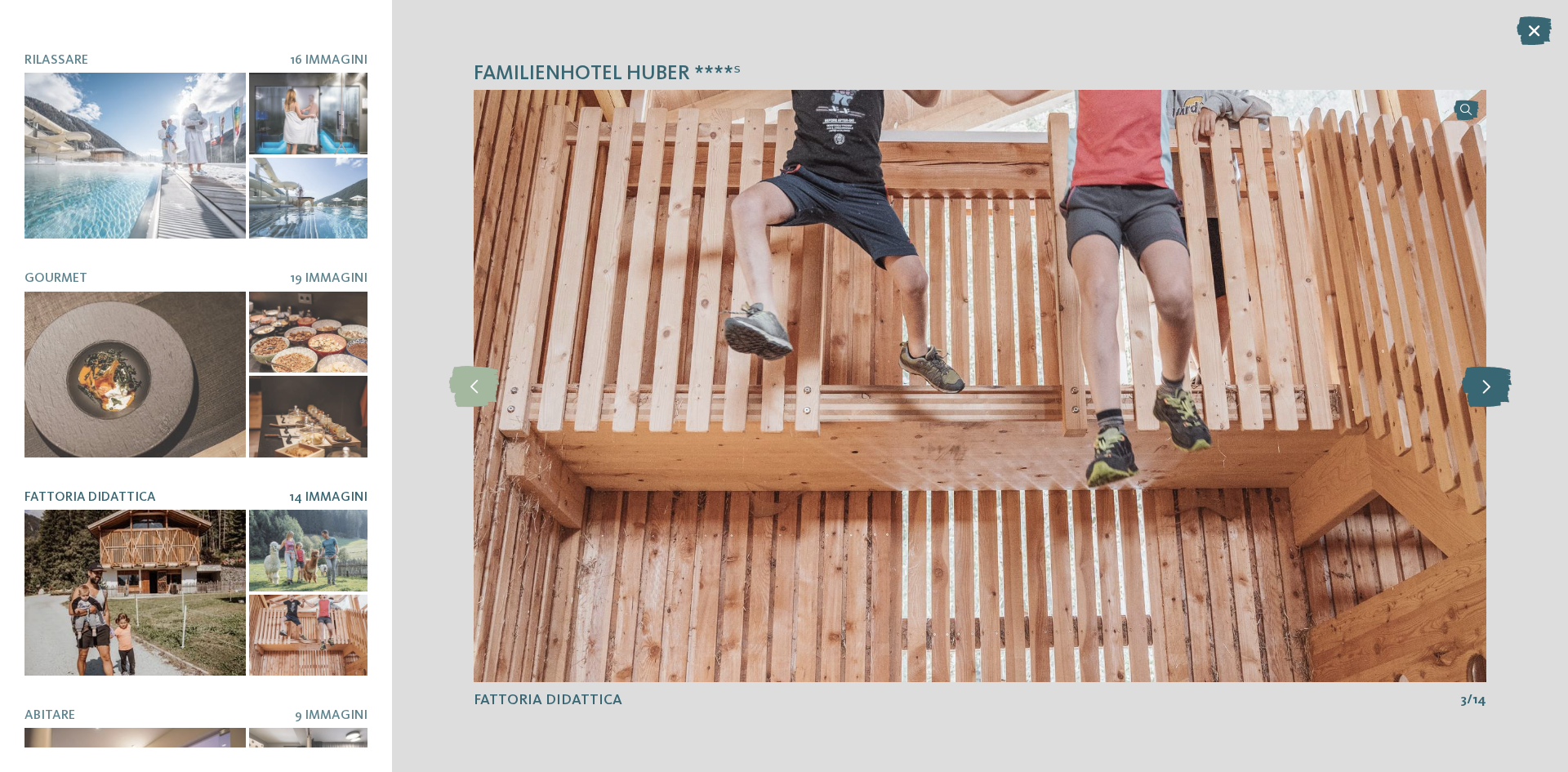
click at [1484, 394] on icon at bounding box center [1487, 386] width 50 height 41
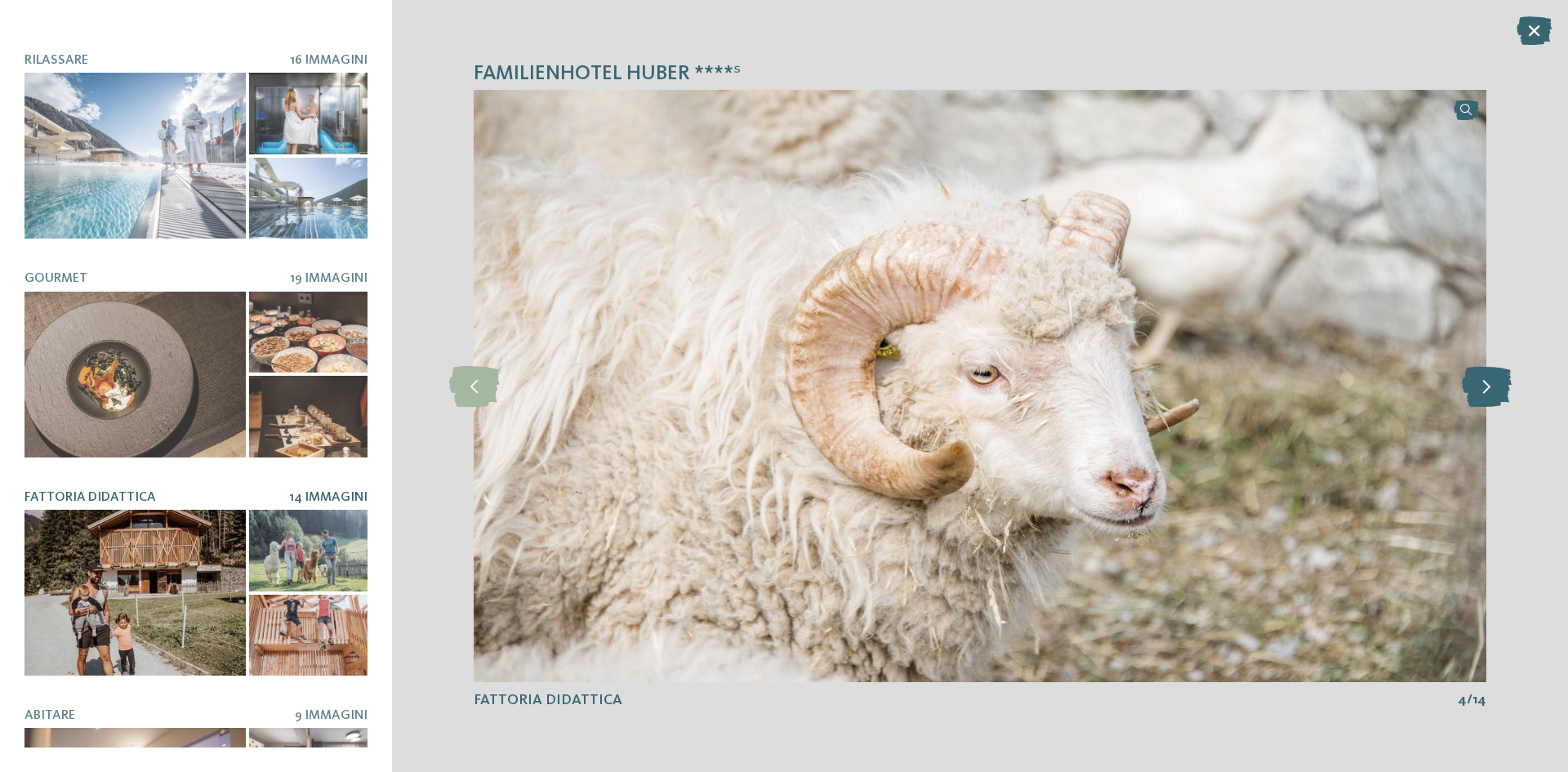
click at [1484, 394] on icon at bounding box center [1487, 386] width 50 height 41
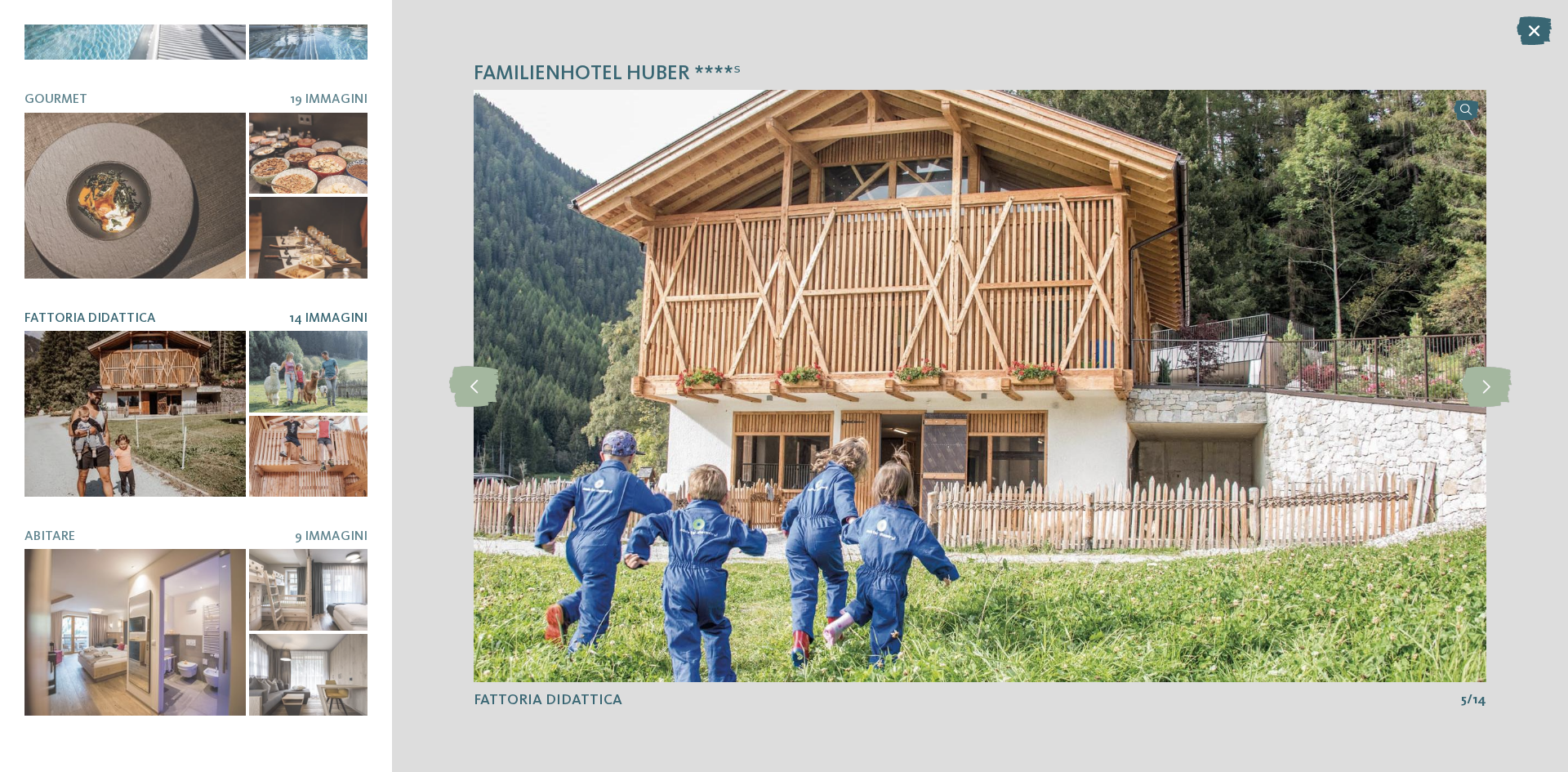
scroll to position [653, 0]
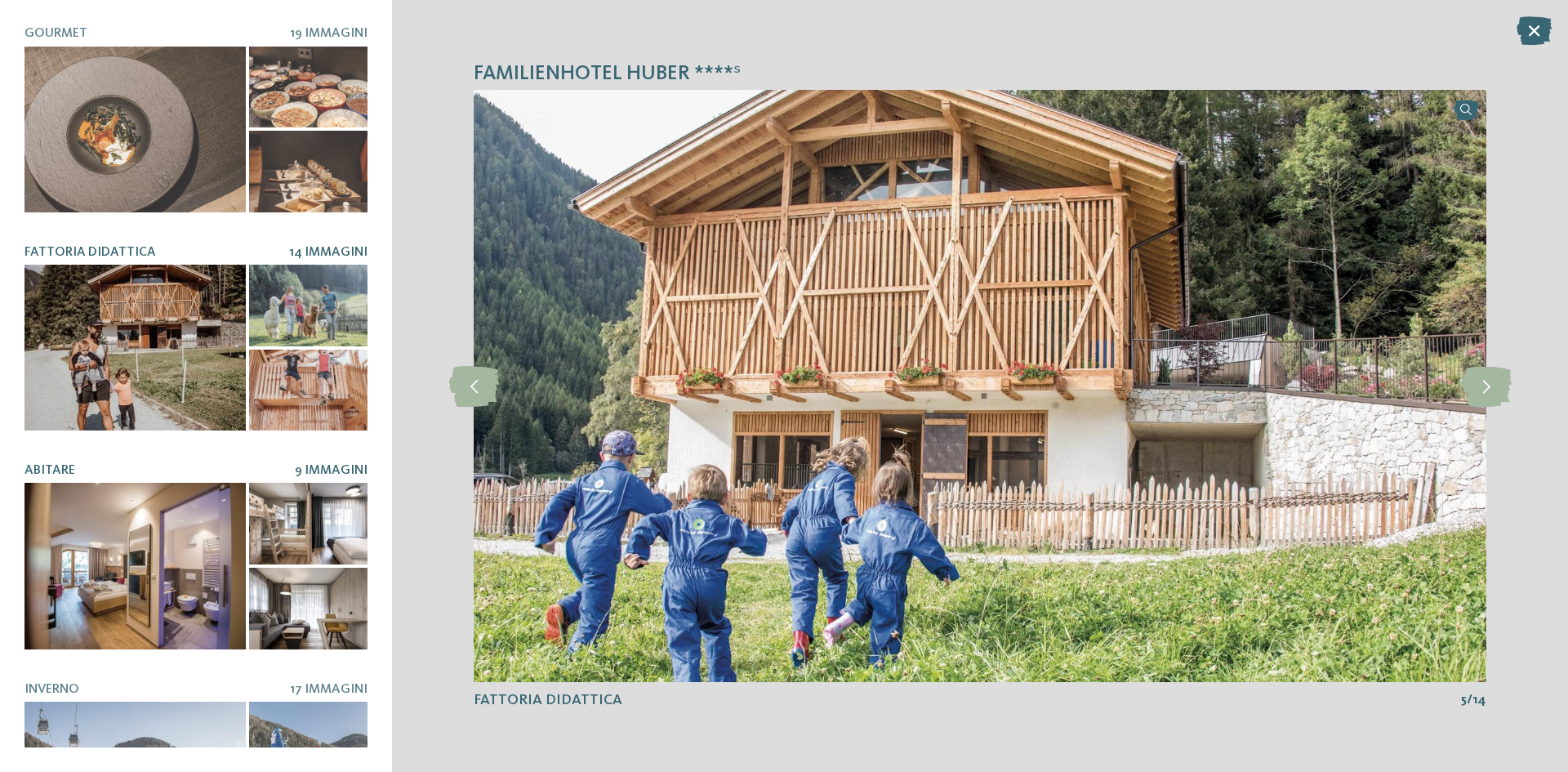
click at [188, 561] on div at bounding box center [135, 565] width 221 height 165
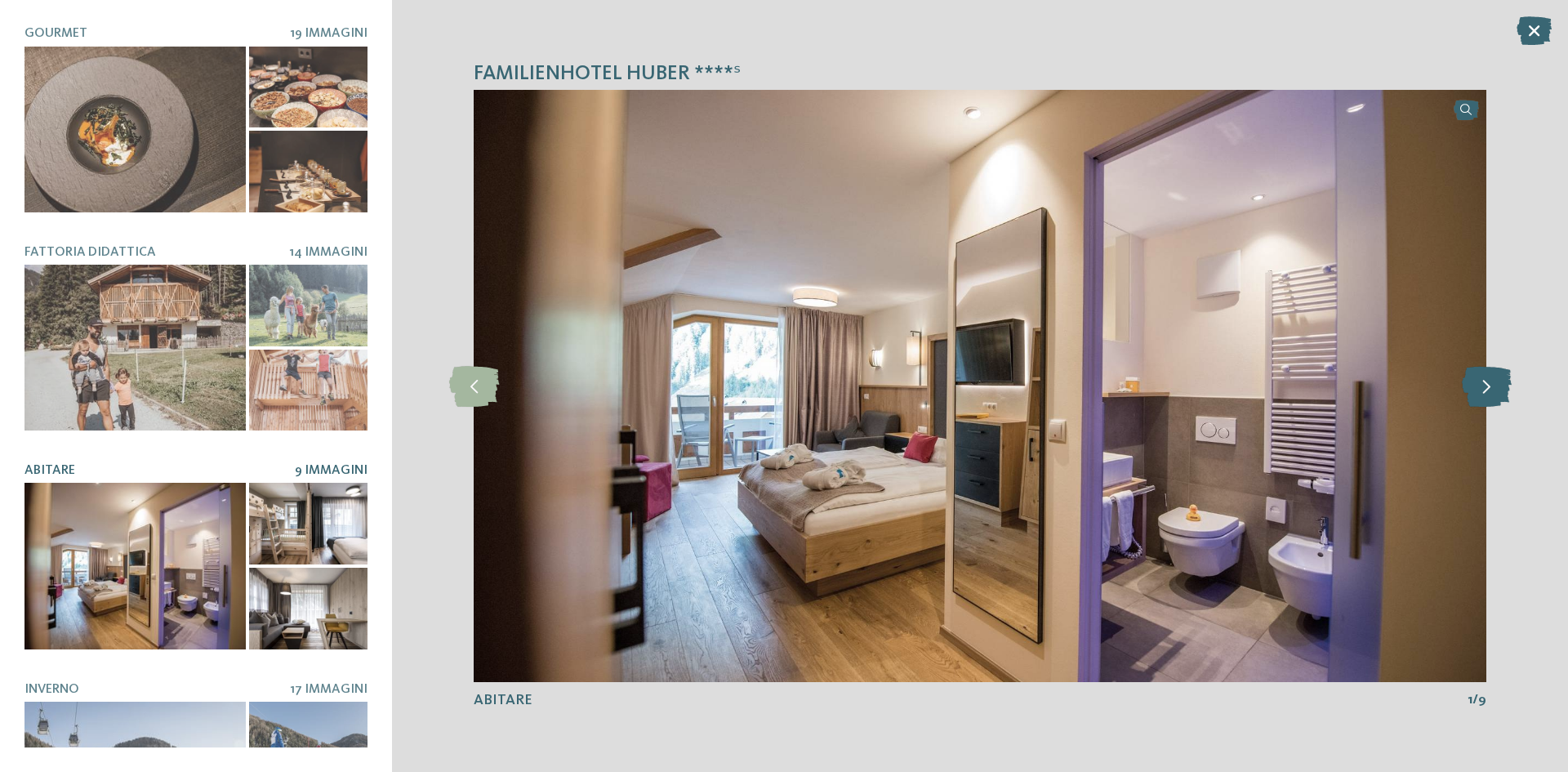
click at [1482, 374] on icon at bounding box center [1487, 386] width 50 height 41
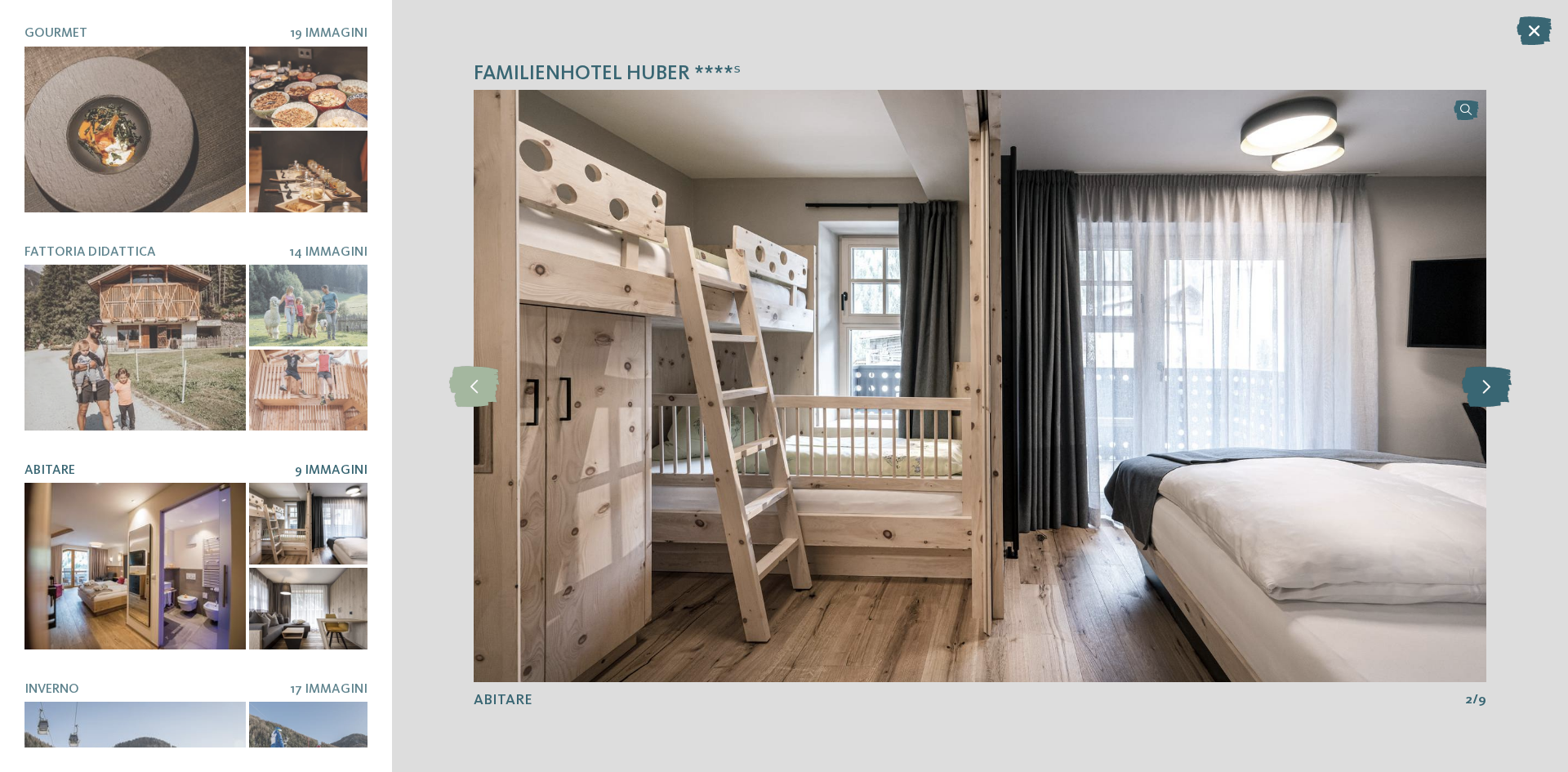
click at [1471, 377] on icon at bounding box center [1487, 386] width 50 height 41
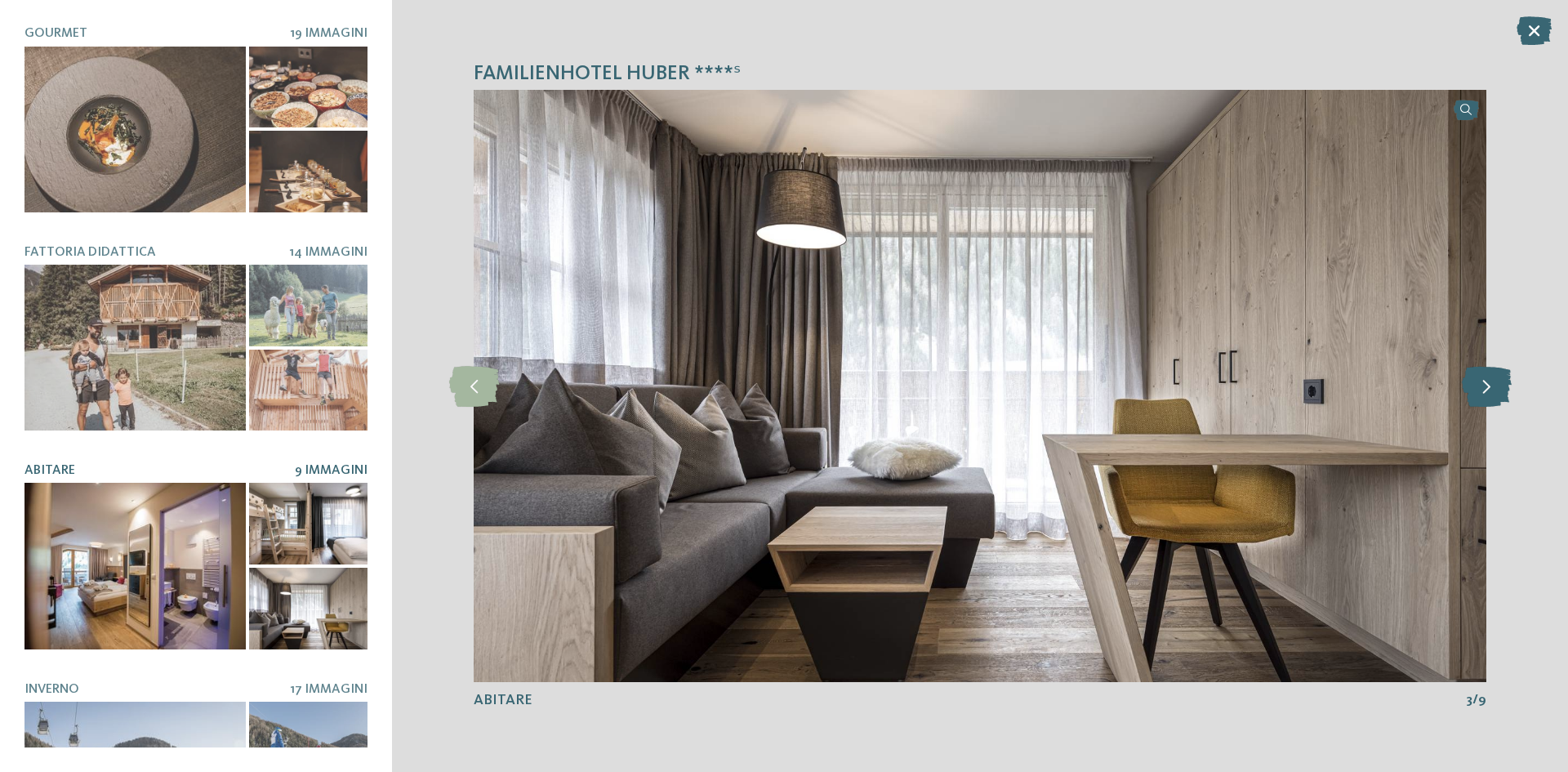
click at [1474, 379] on icon at bounding box center [1487, 386] width 50 height 41
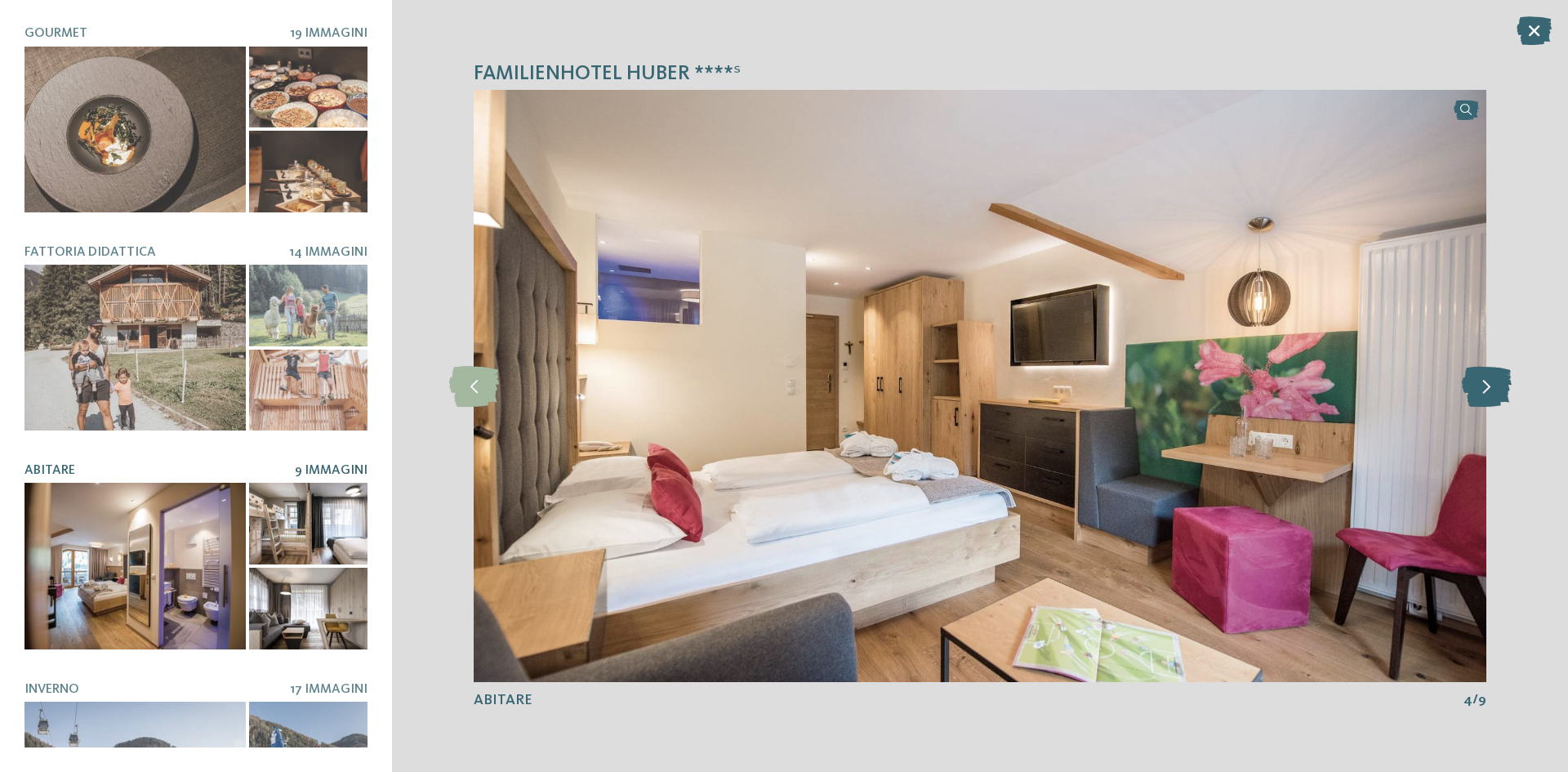
click at [1476, 380] on icon at bounding box center [1487, 386] width 50 height 41
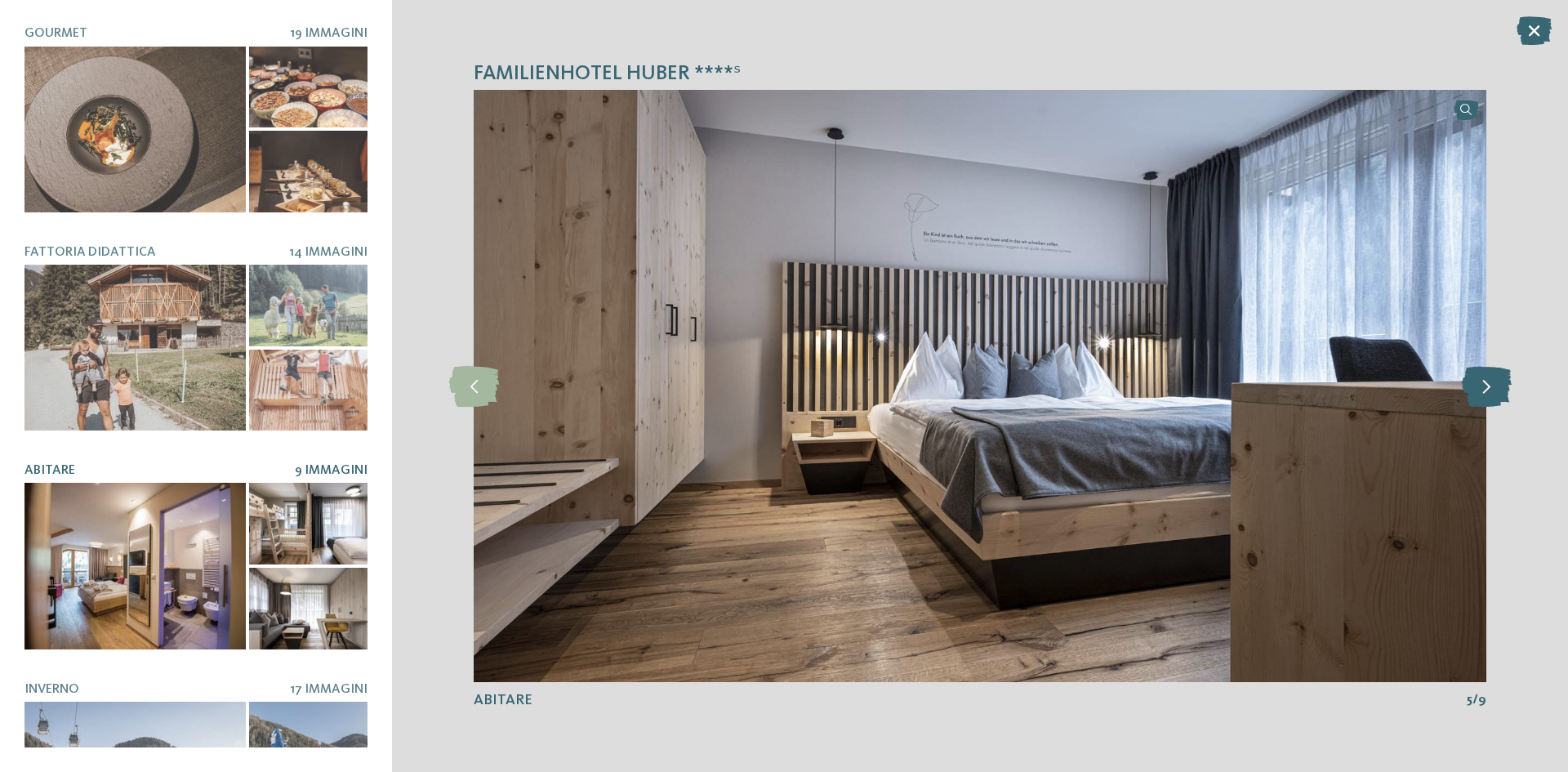
click at [1476, 380] on icon at bounding box center [1487, 386] width 50 height 41
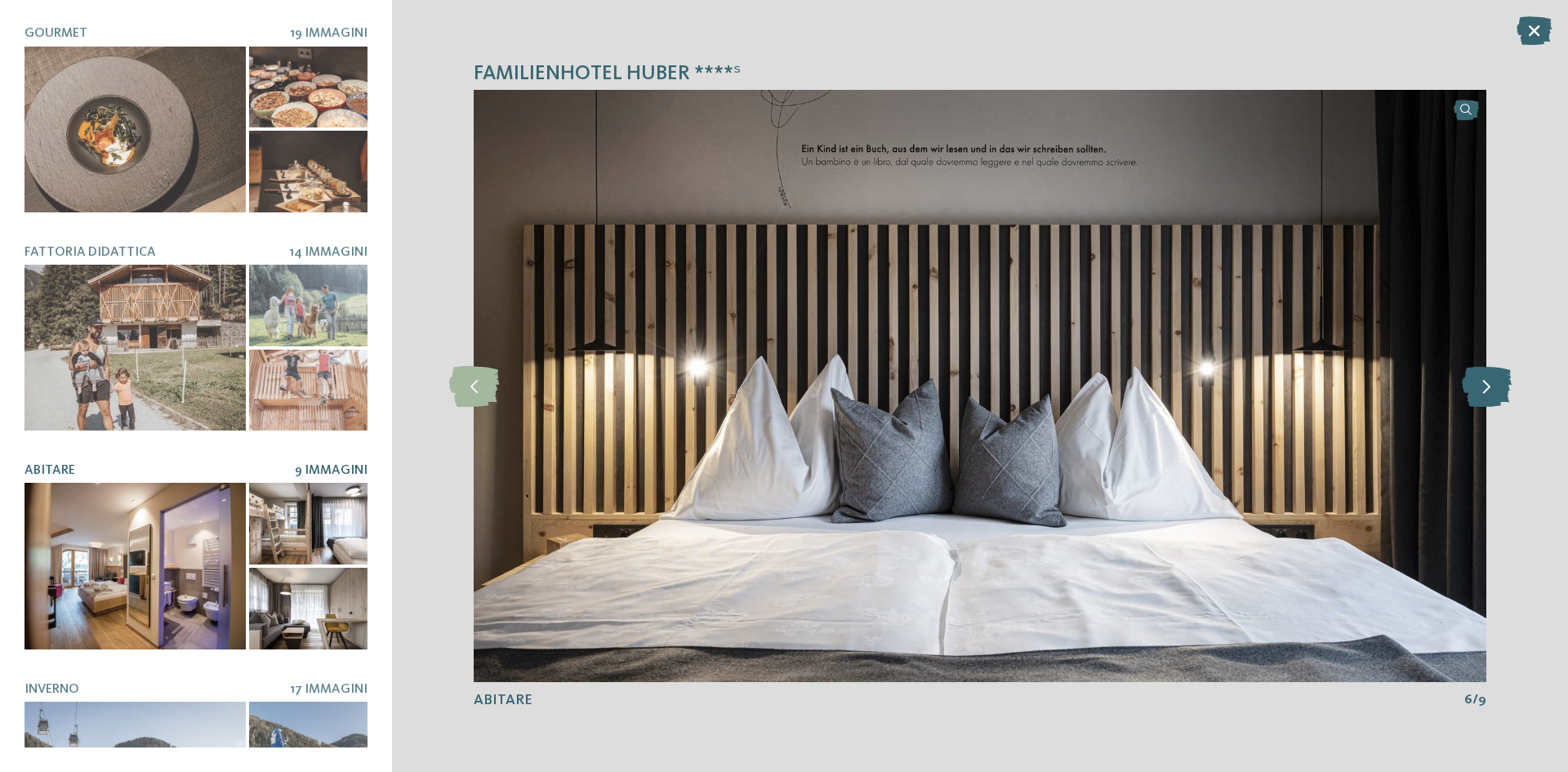
click at [1476, 380] on icon at bounding box center [1487, 386] width 50 height 41
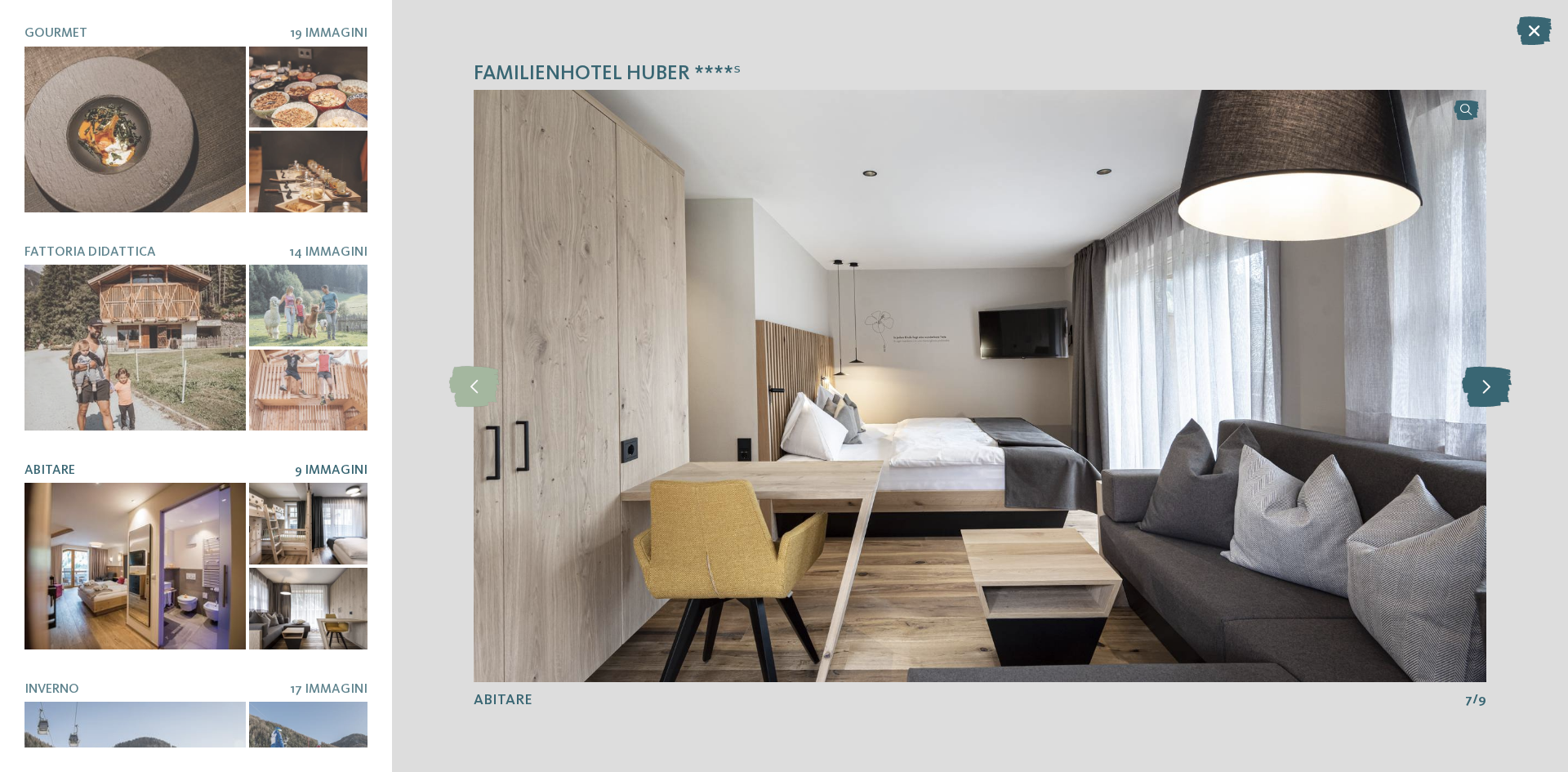
click at [1476, 380] on icon at bounding box center [1487, 386] width 50 height 41
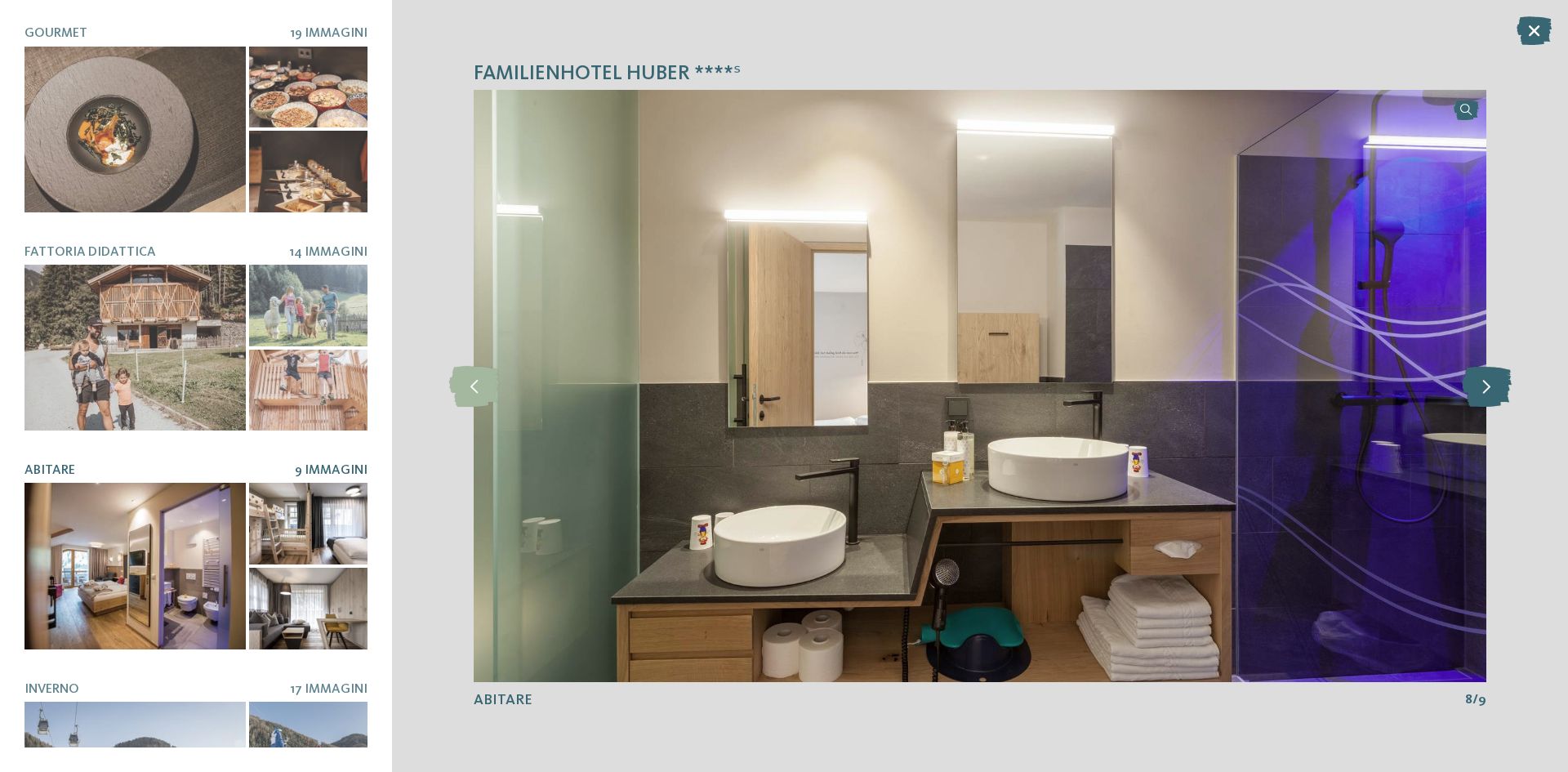
click at [1476, 380] on icon at bounding box center [1487, 386] width 50 height 41
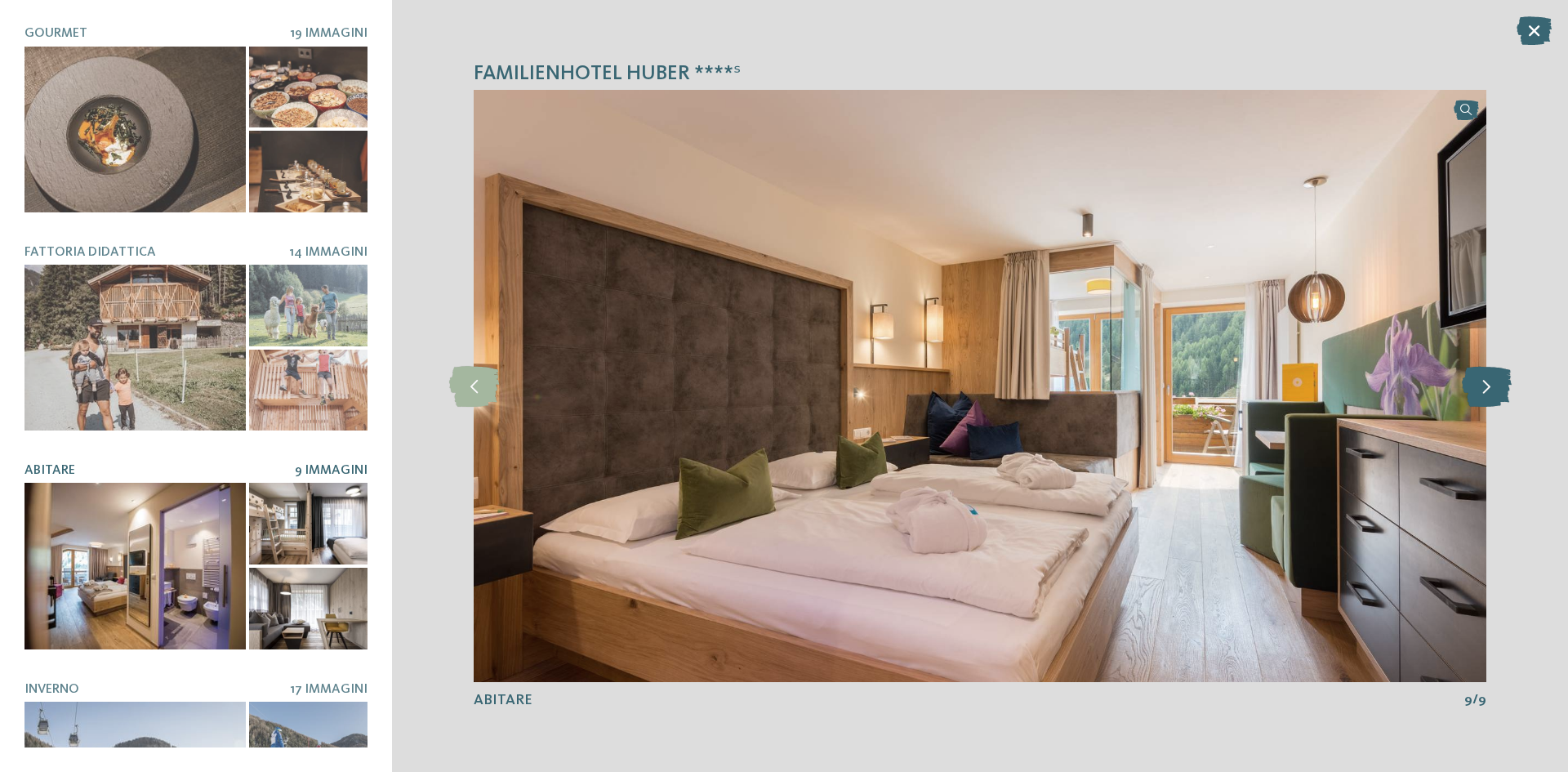
click at [1476, 380] on icon at bounding box center [1487, 386] width 50 height 41
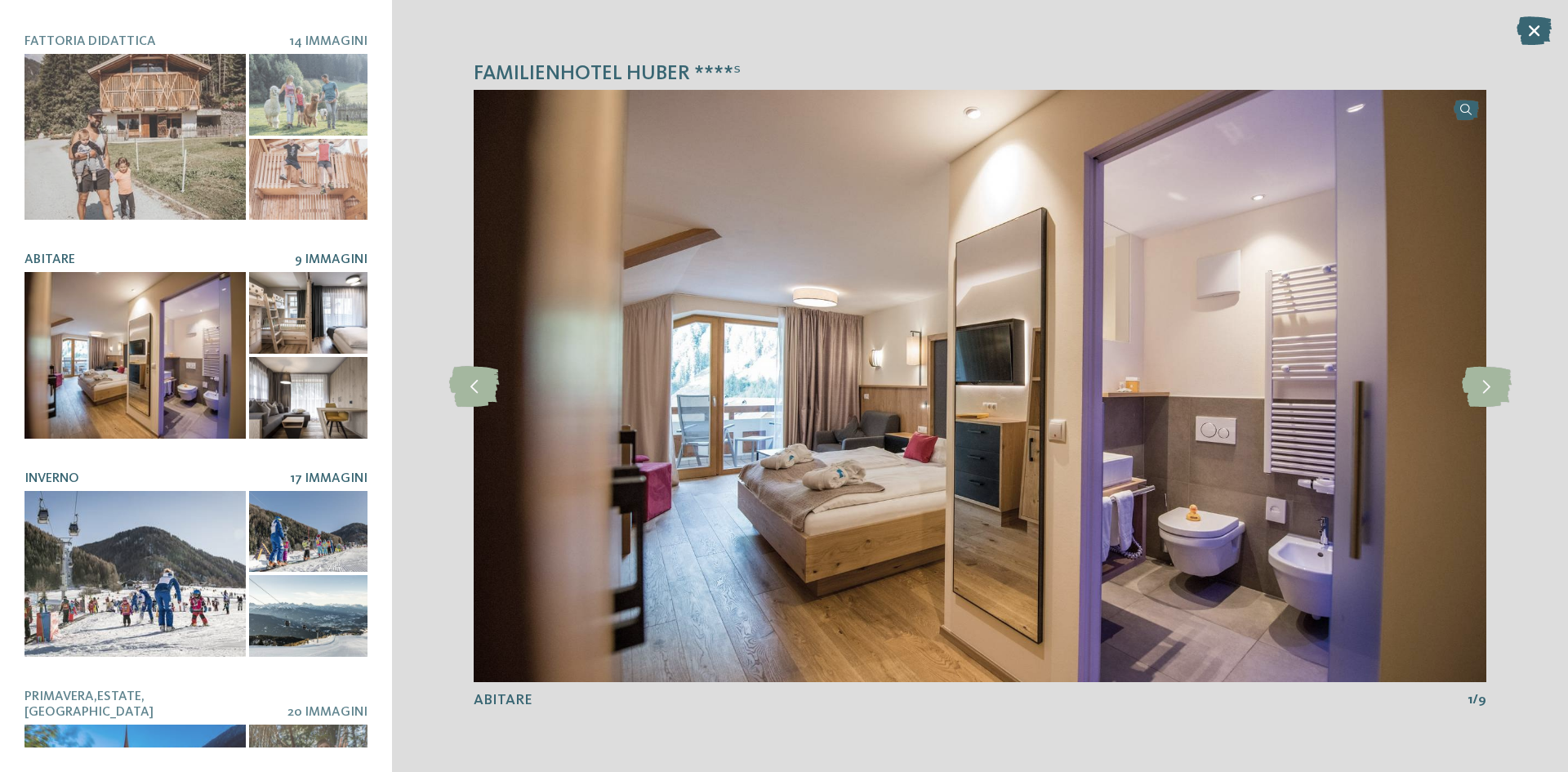
scroll to position [898, 0]
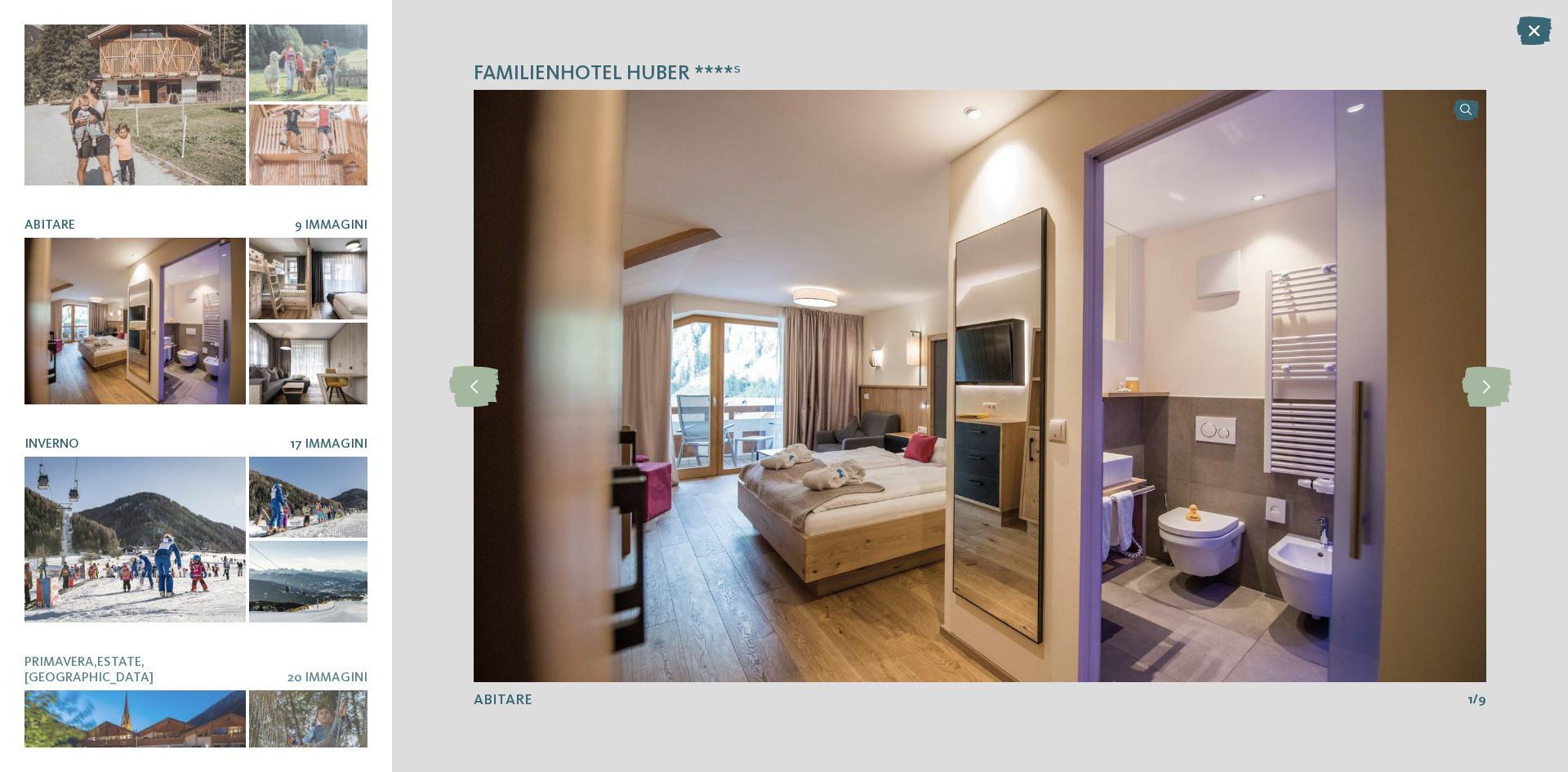
click at [231, 540] on div at bounding box center [135, 539] width 221 height 165
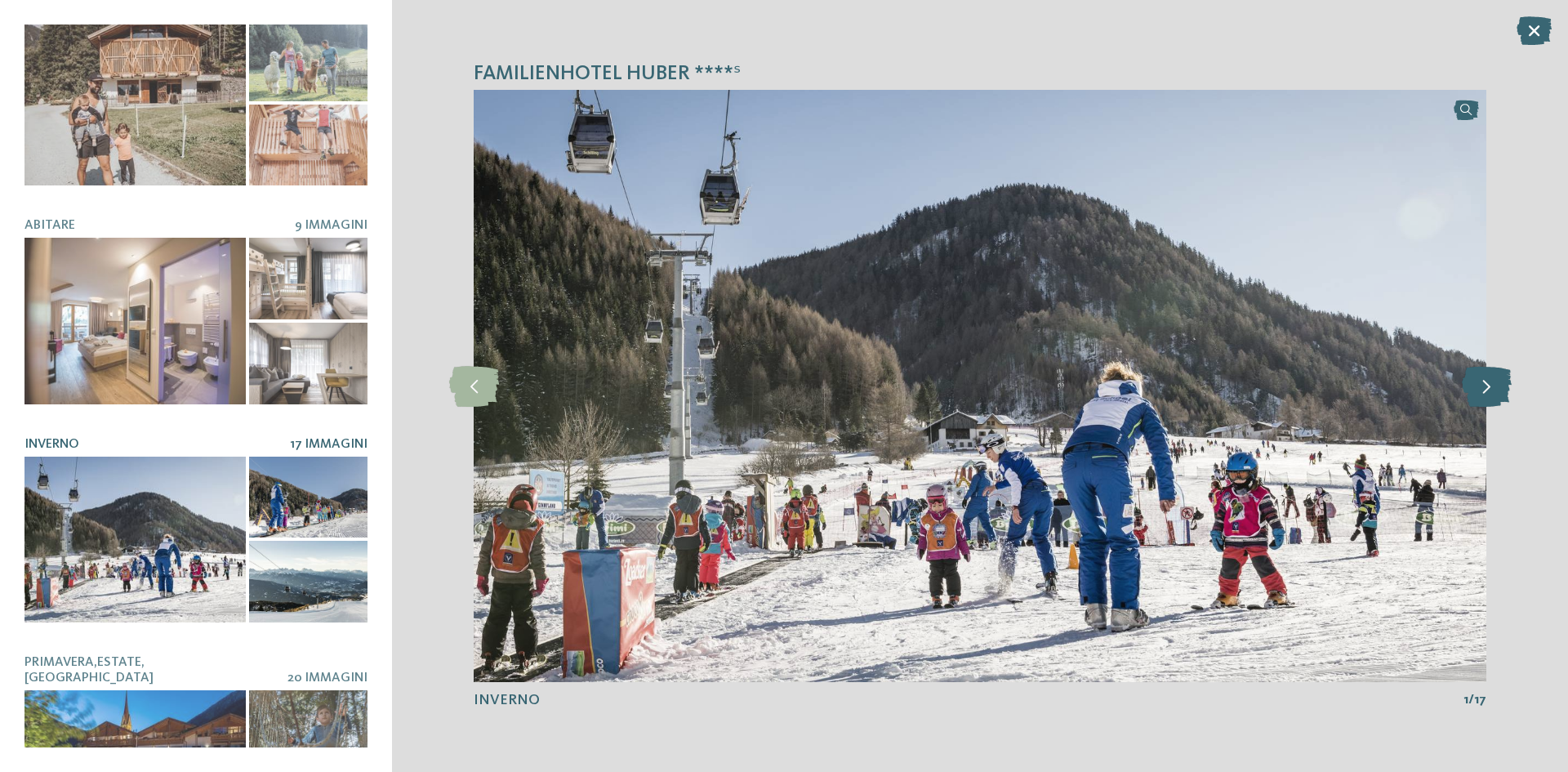
click at [1511, 383] on icon at bounding box center [1487, 386] width 50 height 41
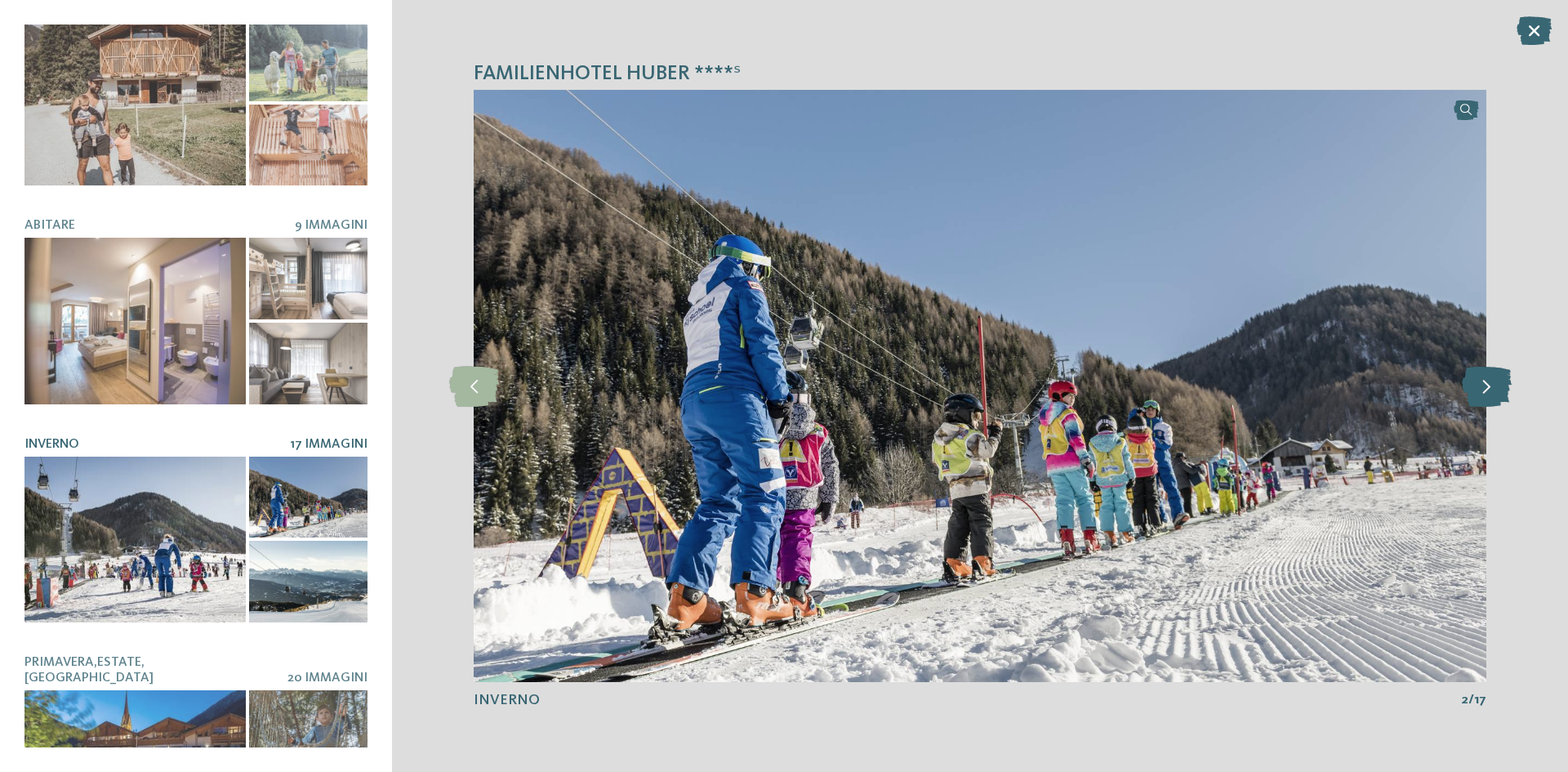
click at [1511, 383] on icon at bounding box center [1487, 386] width 50 height 41
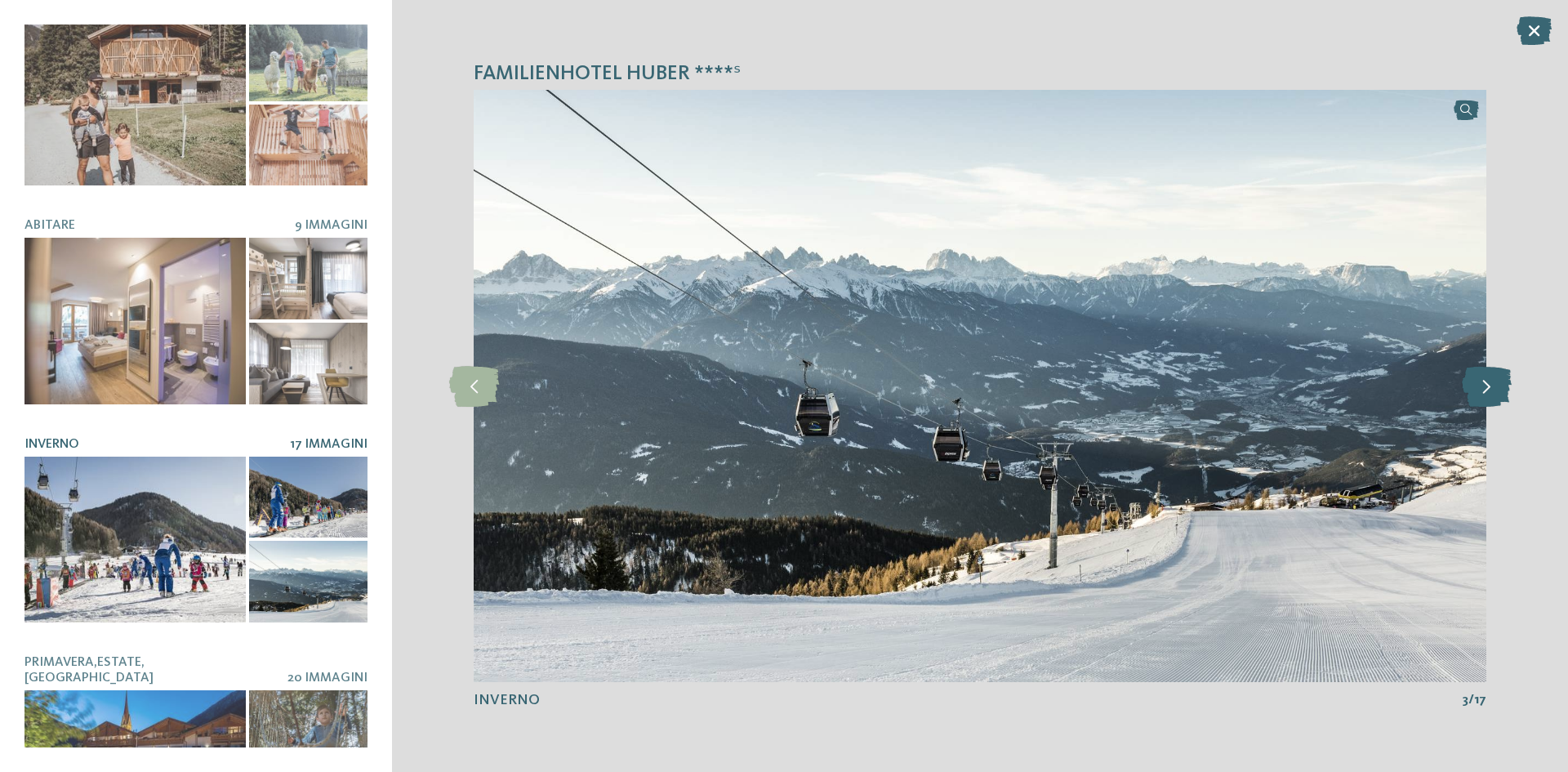
click at [1488, 383] on icon at bounding box center [1487, 386] width 50 height 41
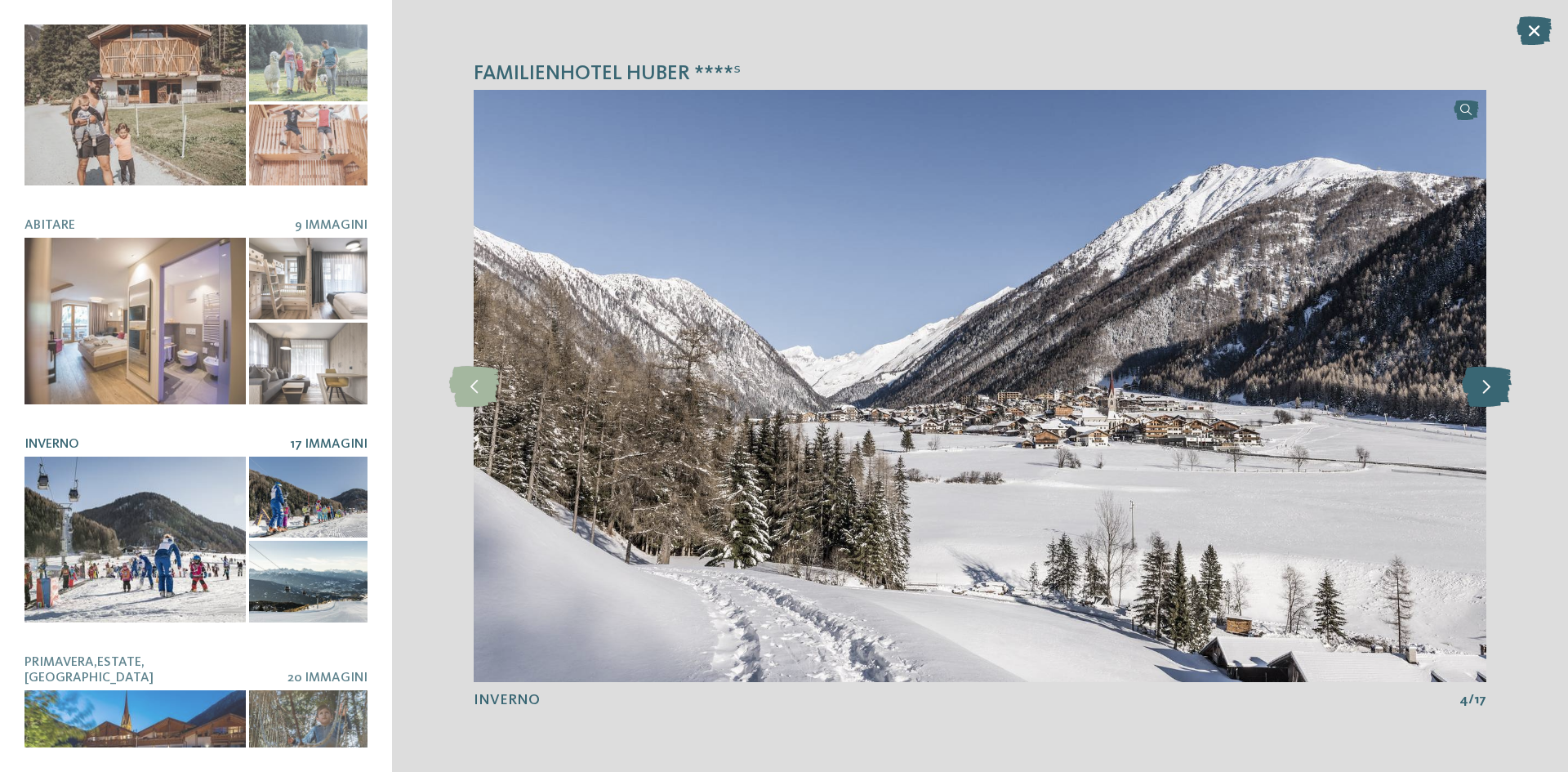
click at [1488, 383] on icon at bounding box center [1487, 386] width 50 height 41
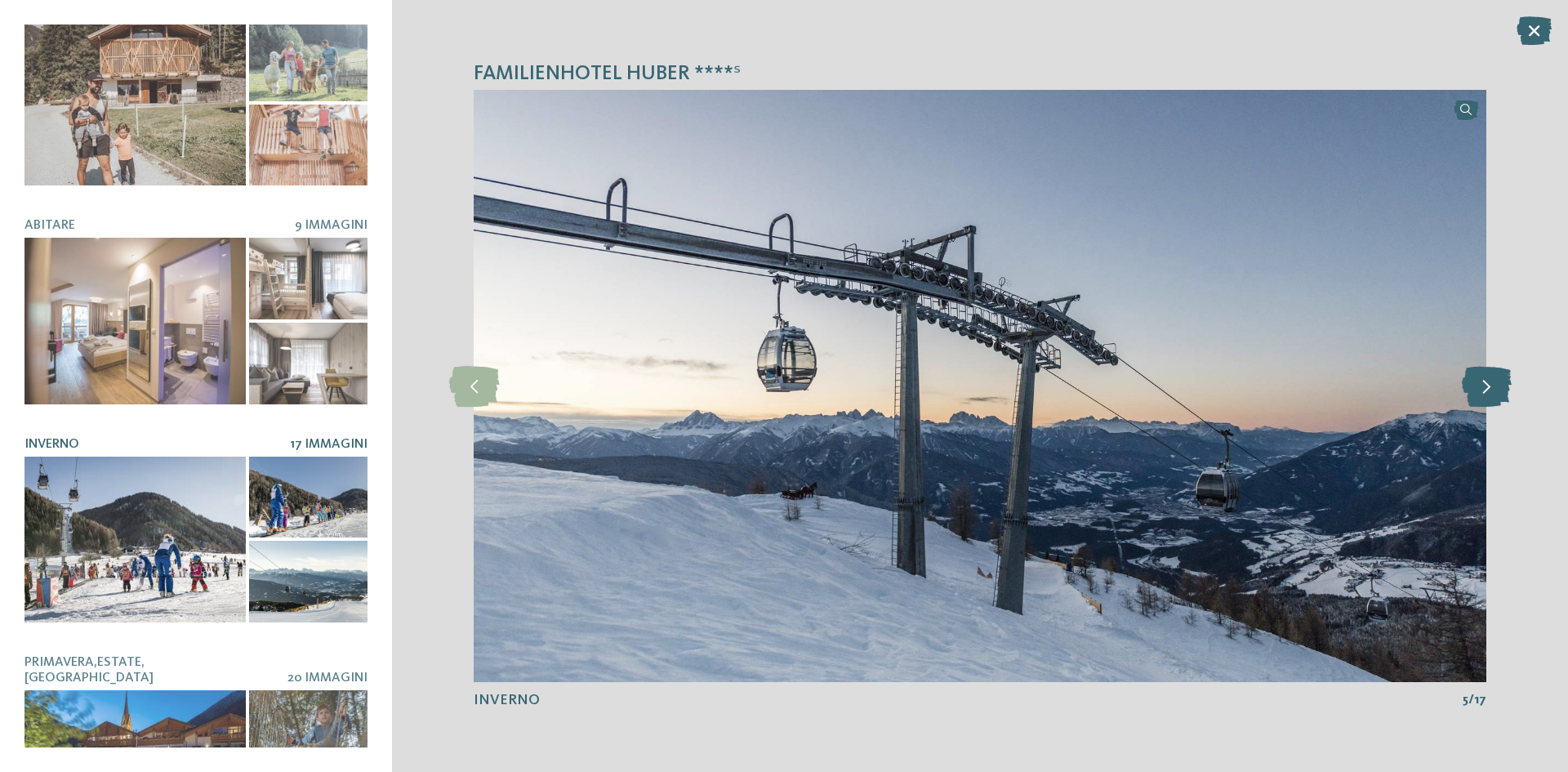
click at [1488, 383] on icon at bounding box center [1487, 386] width 50 height 41
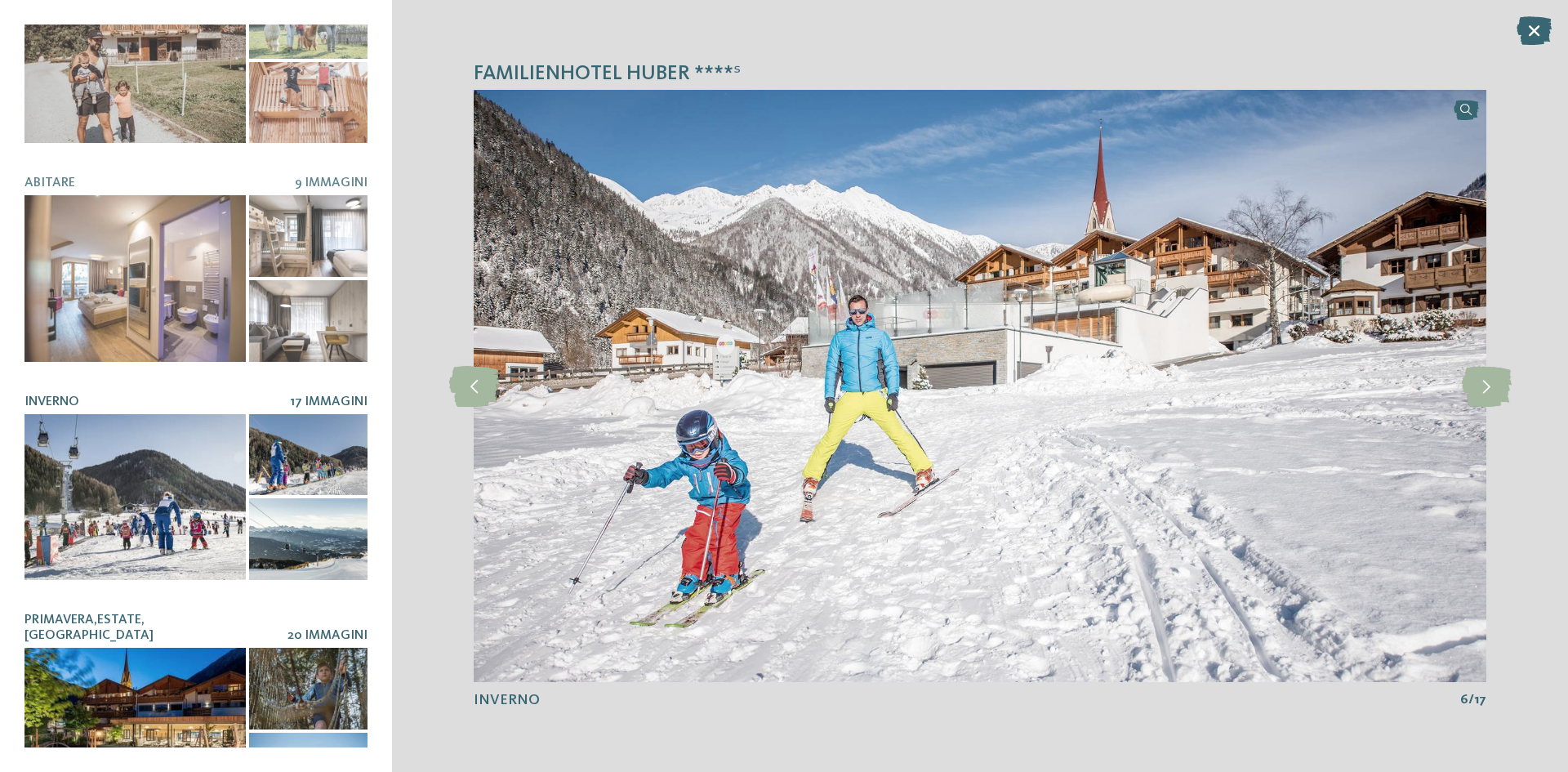
scroll to position [960, 0]
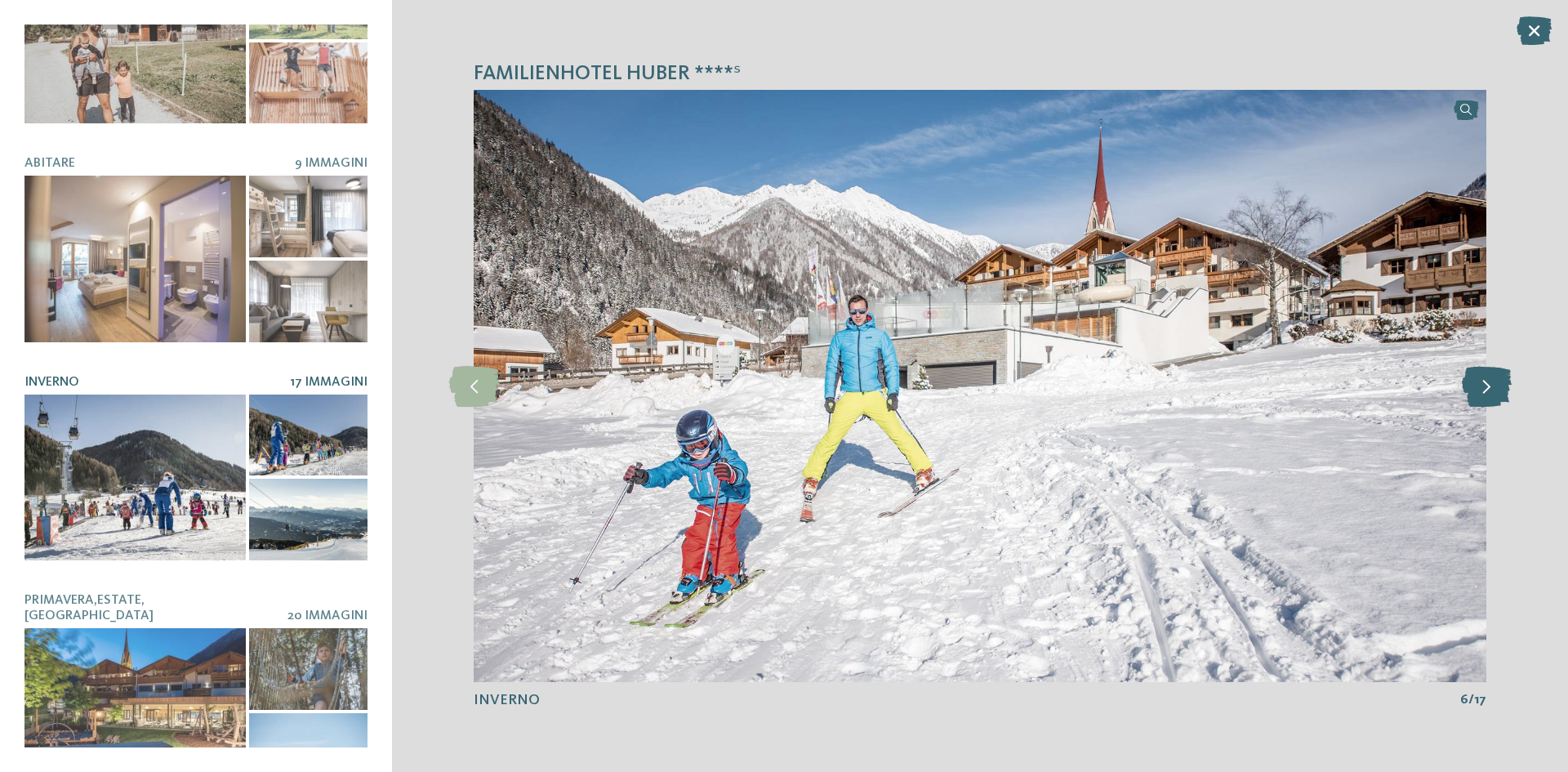
click at [1495, 397] on icon at bounding box center [1487, 386] width 50 height 41
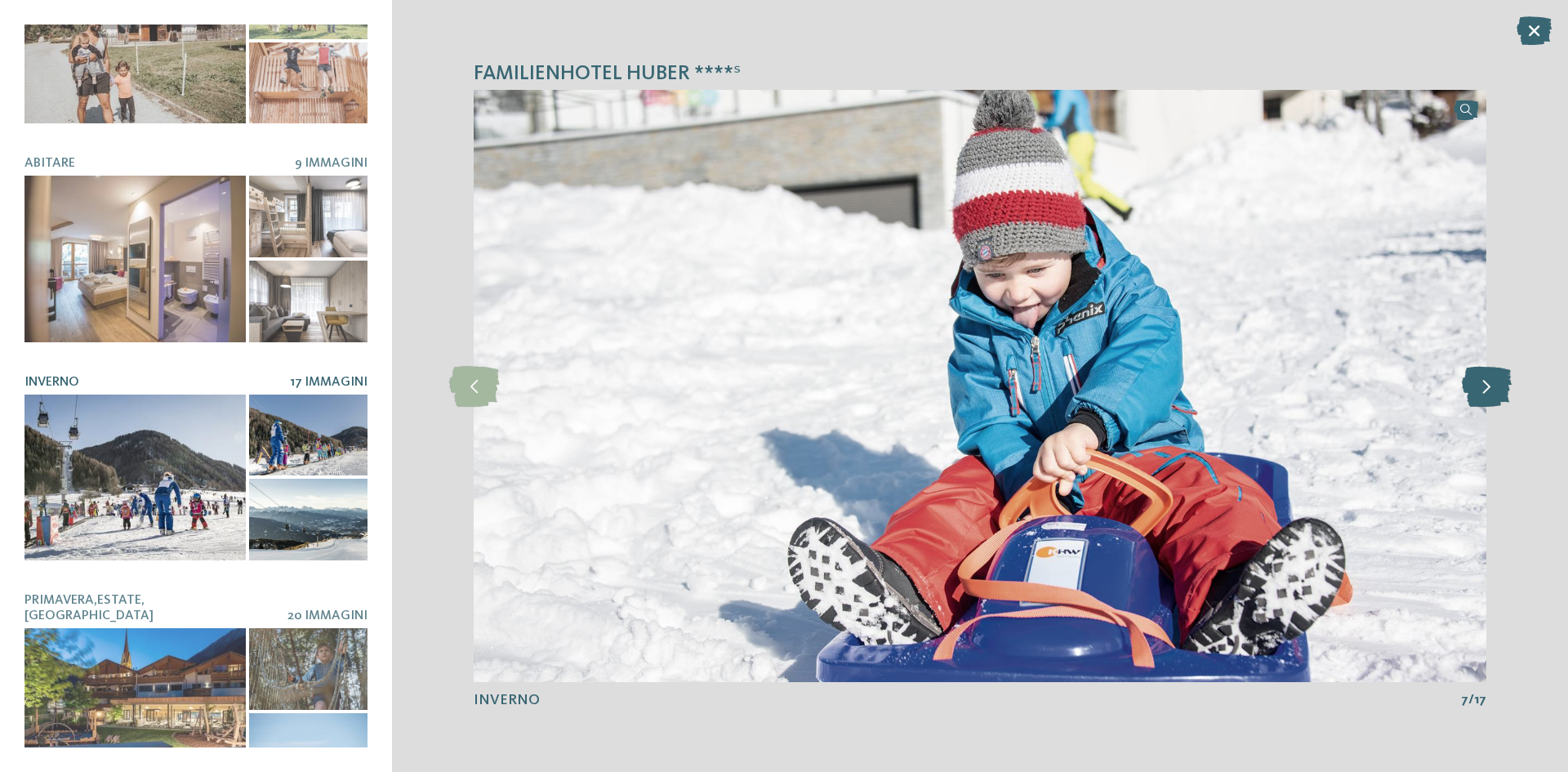
click at [1495, 397] on icon at bounding box center [1487, 386] width 50 height 41
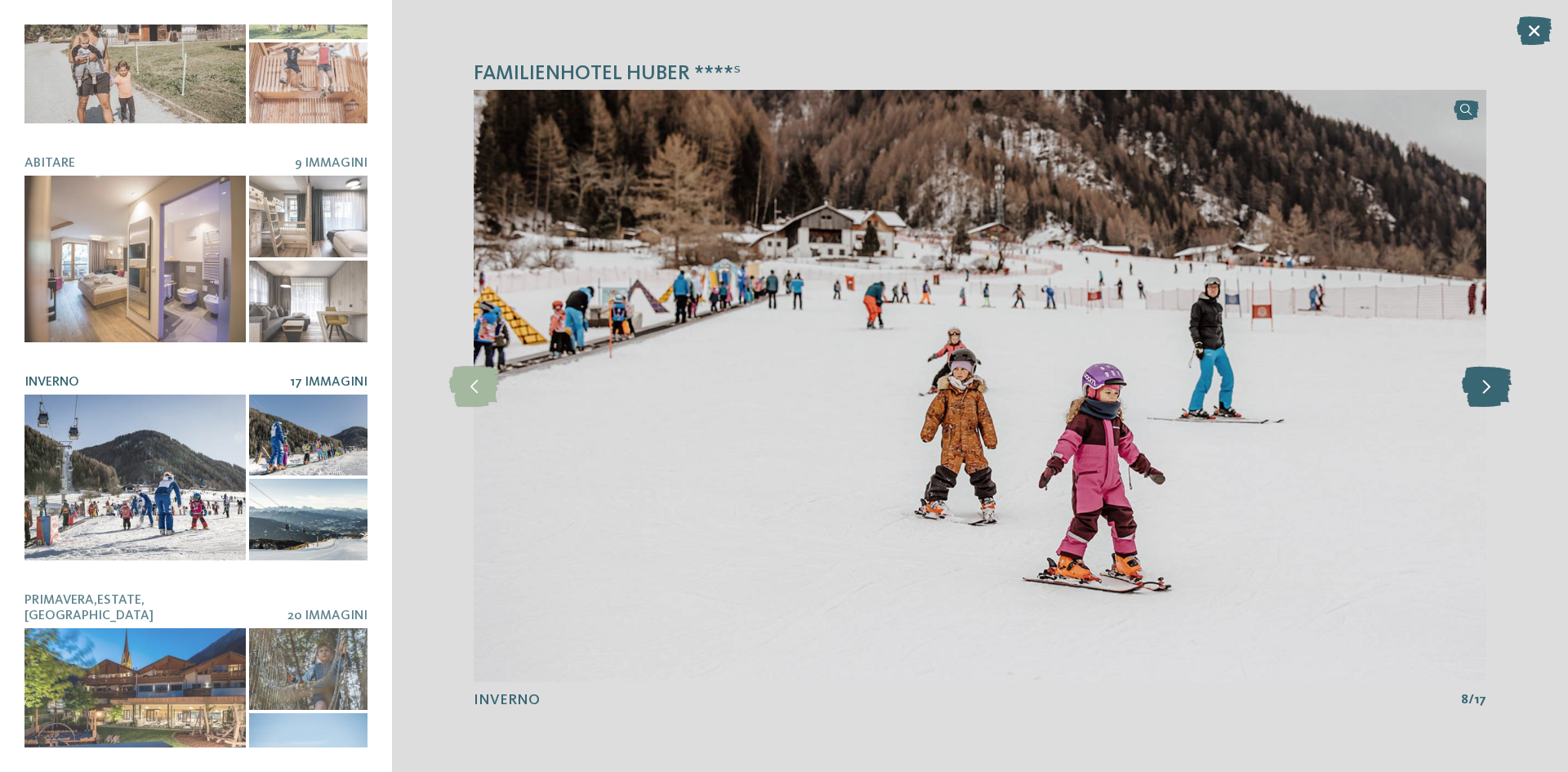
click at [1495, 397] on icon at bounding box center [1487, 386] width 50 height 41
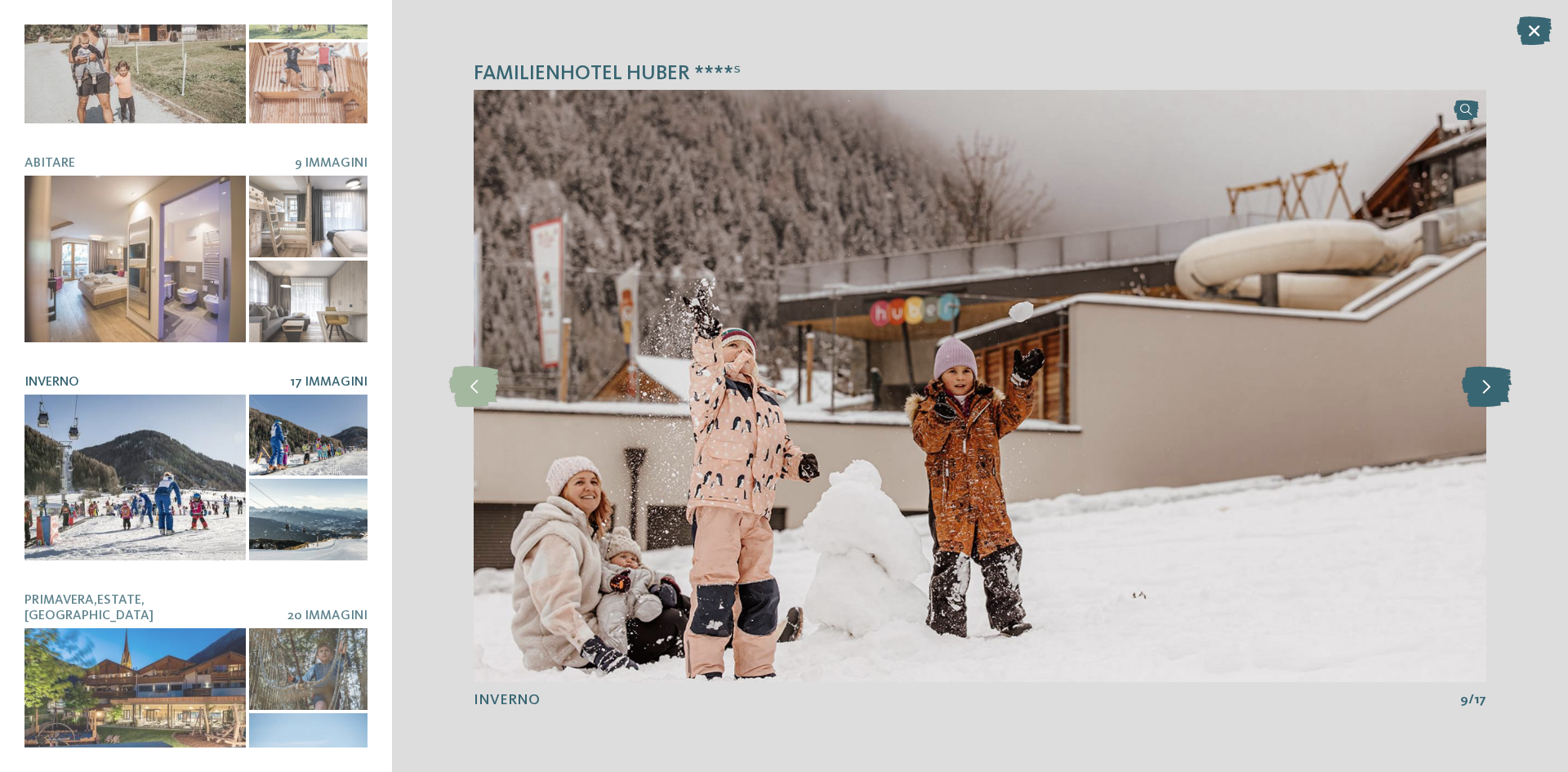
click at [1495, 397] on icon at bounding box center [1487, 386] width 50 height 41
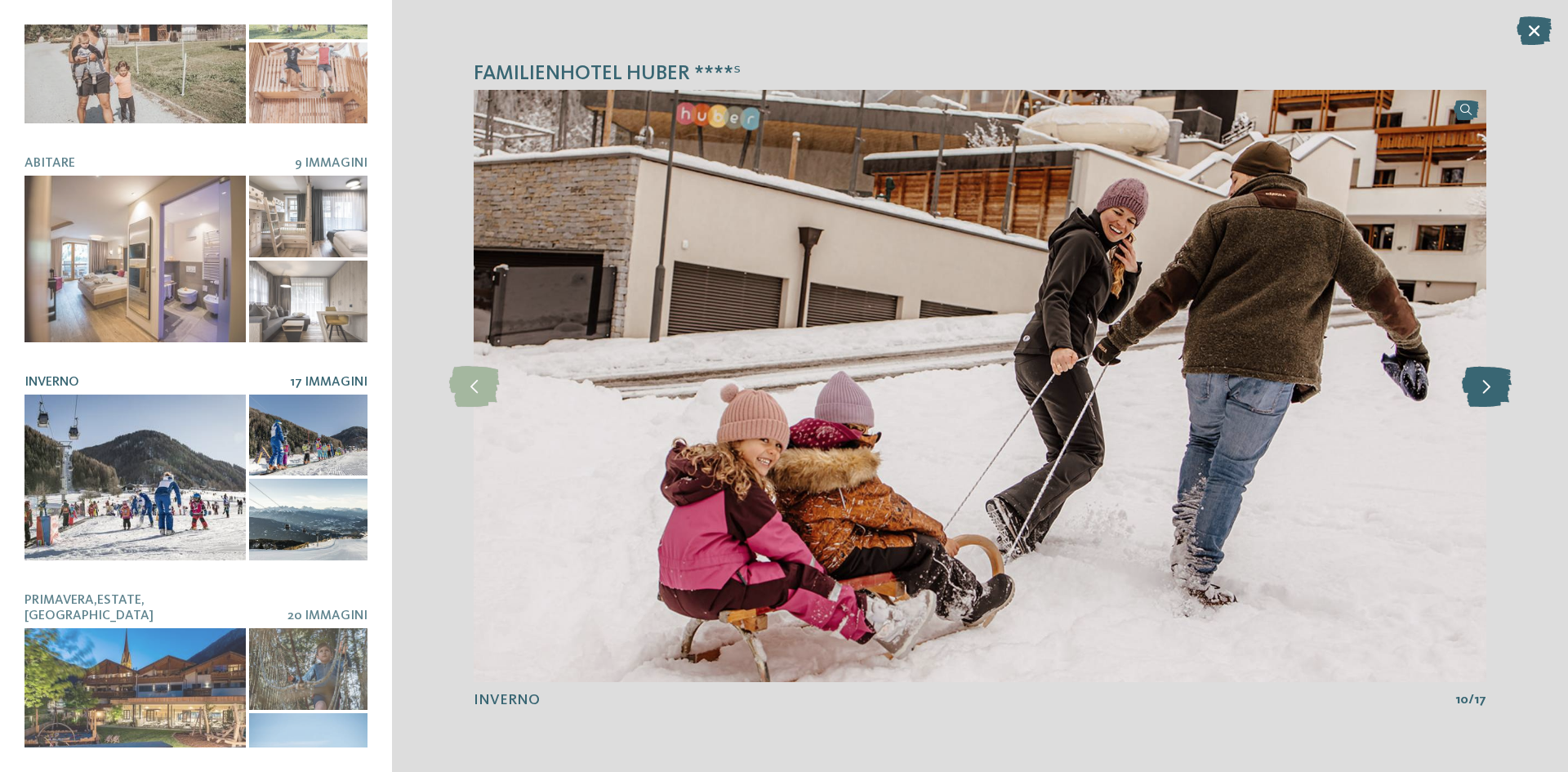
click at [1495, 397] on icon at bounding box center [1487, 386] width 50 height 41
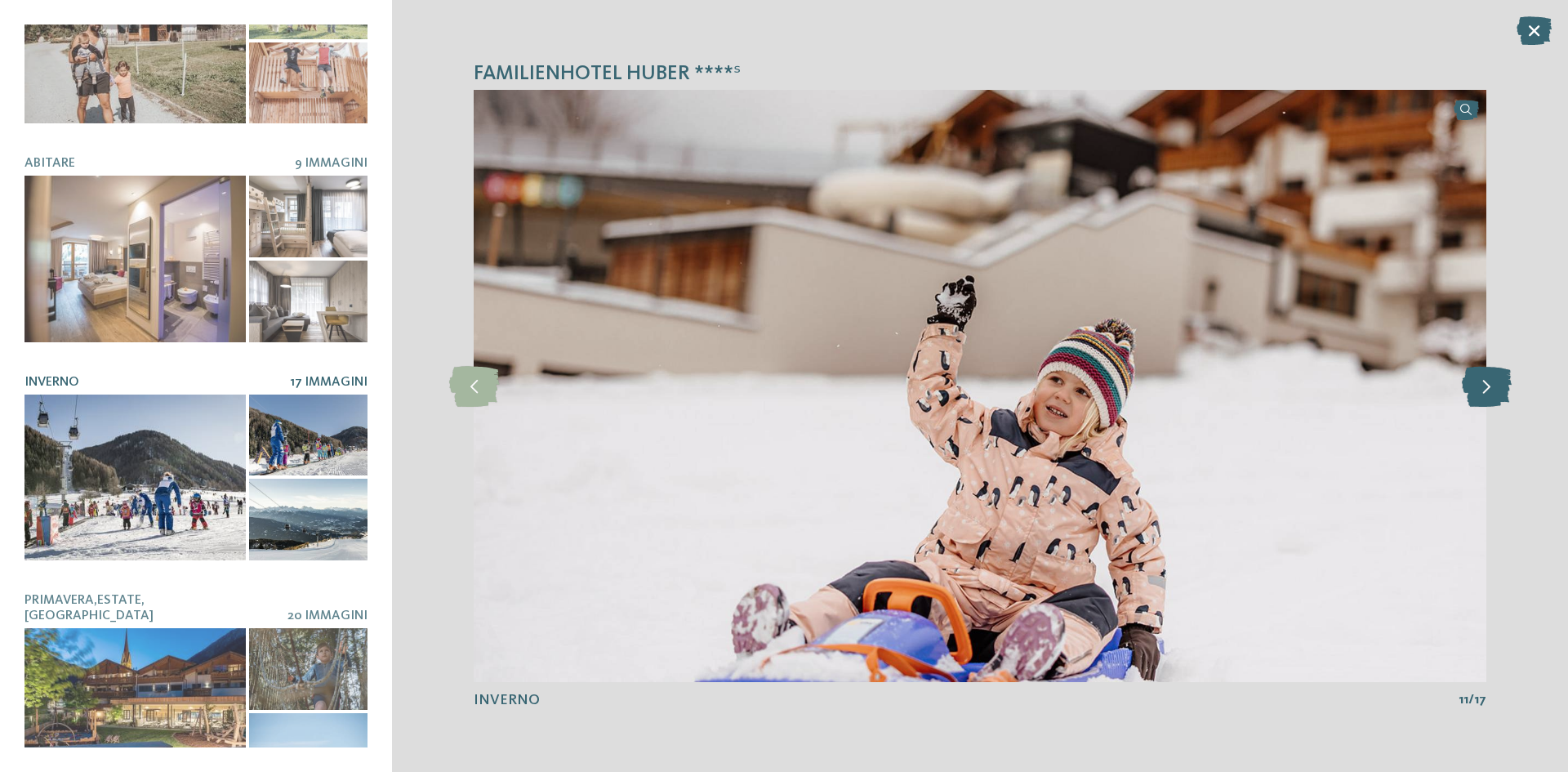
click at [1495, 397] on icon at bounding box center [1487, 386] width 50 height 41
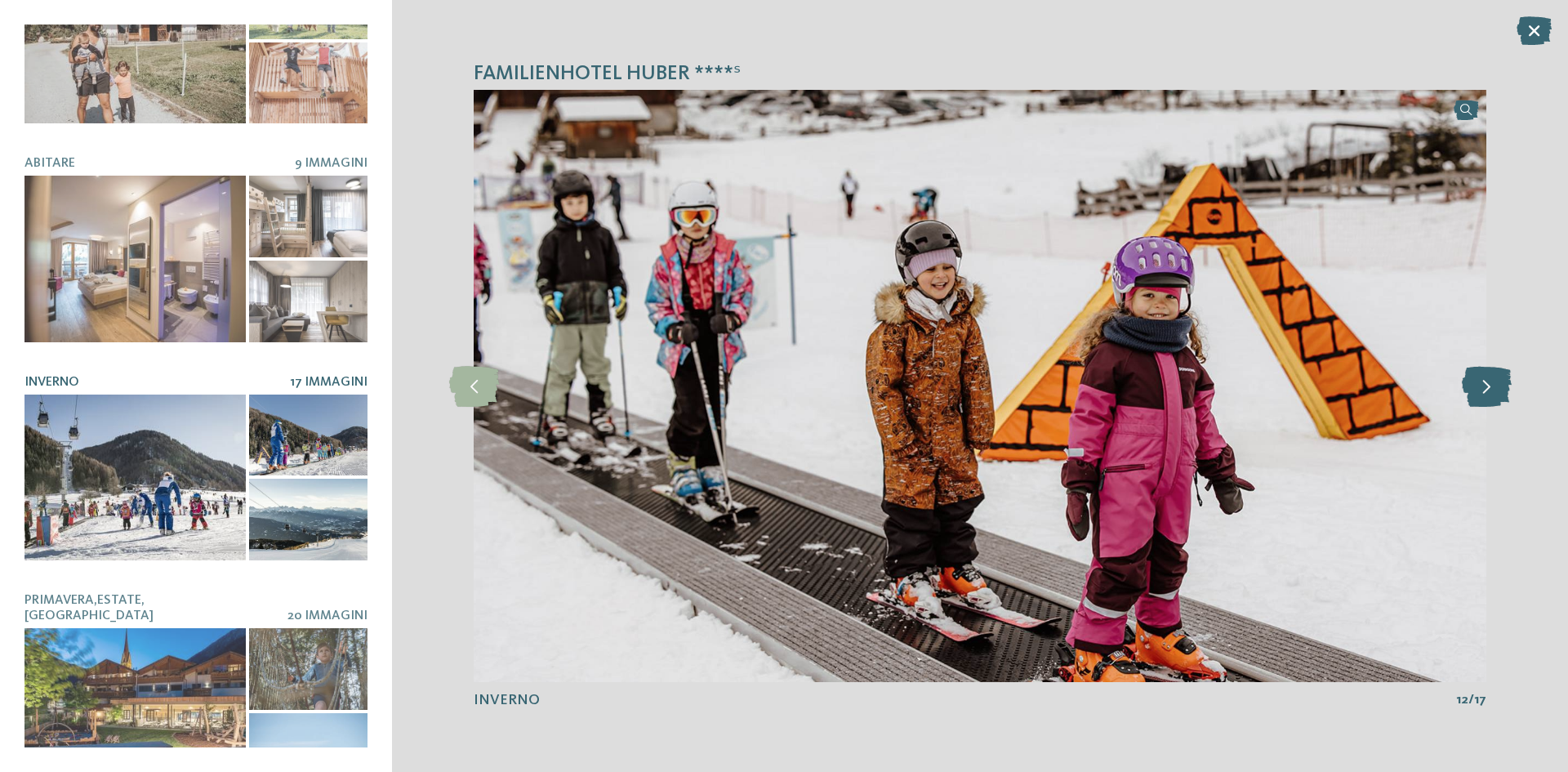
click at [1495, 397] on icon at bounding box center [1487, 386] width 50 height 41
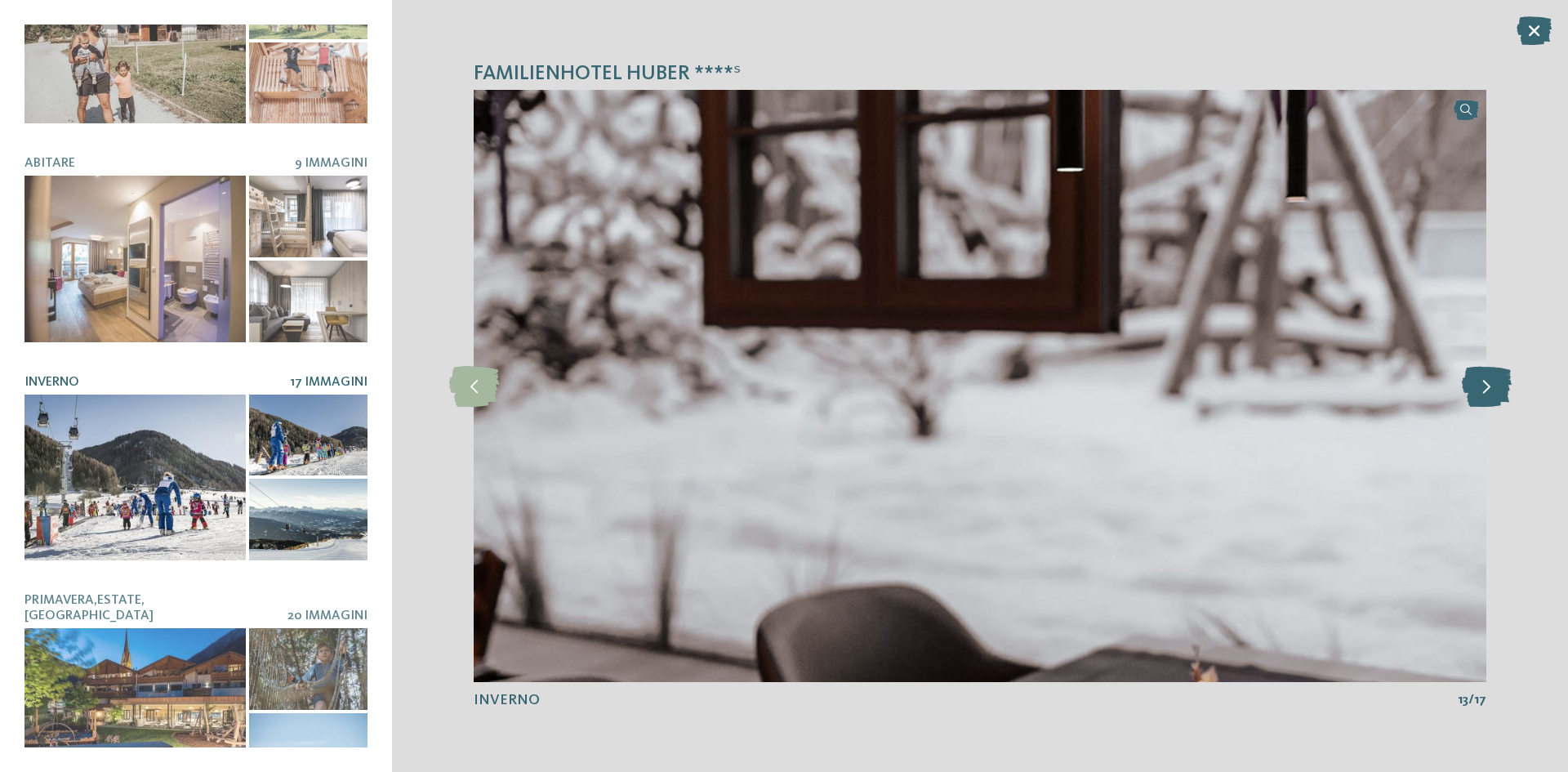
click at [1495, 397] on icon at bounding box center [1487, 386] width 50 height 41
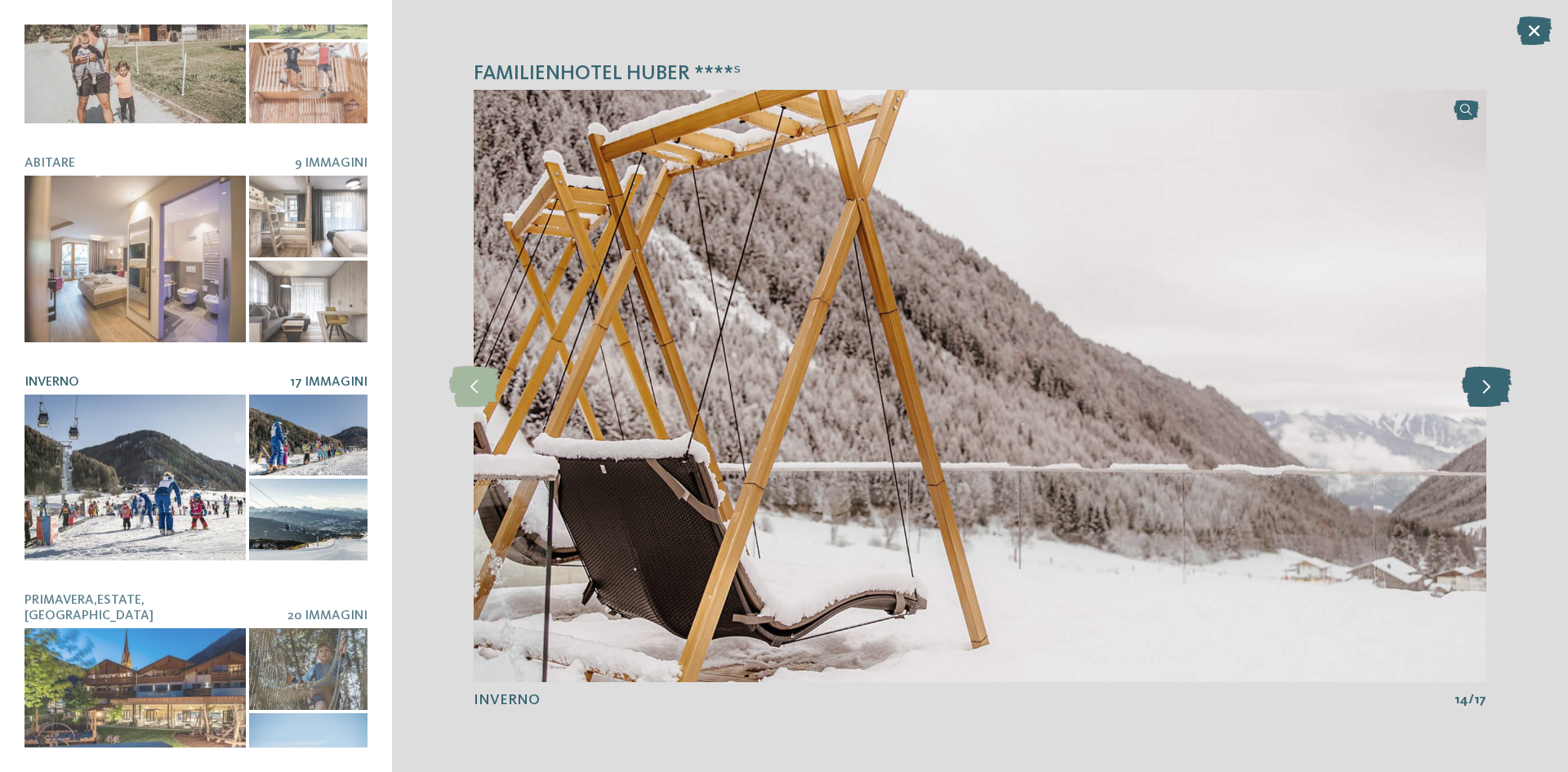
click at [1495, 397] on icon at bounding box center [1487, 386] width 50 height 41
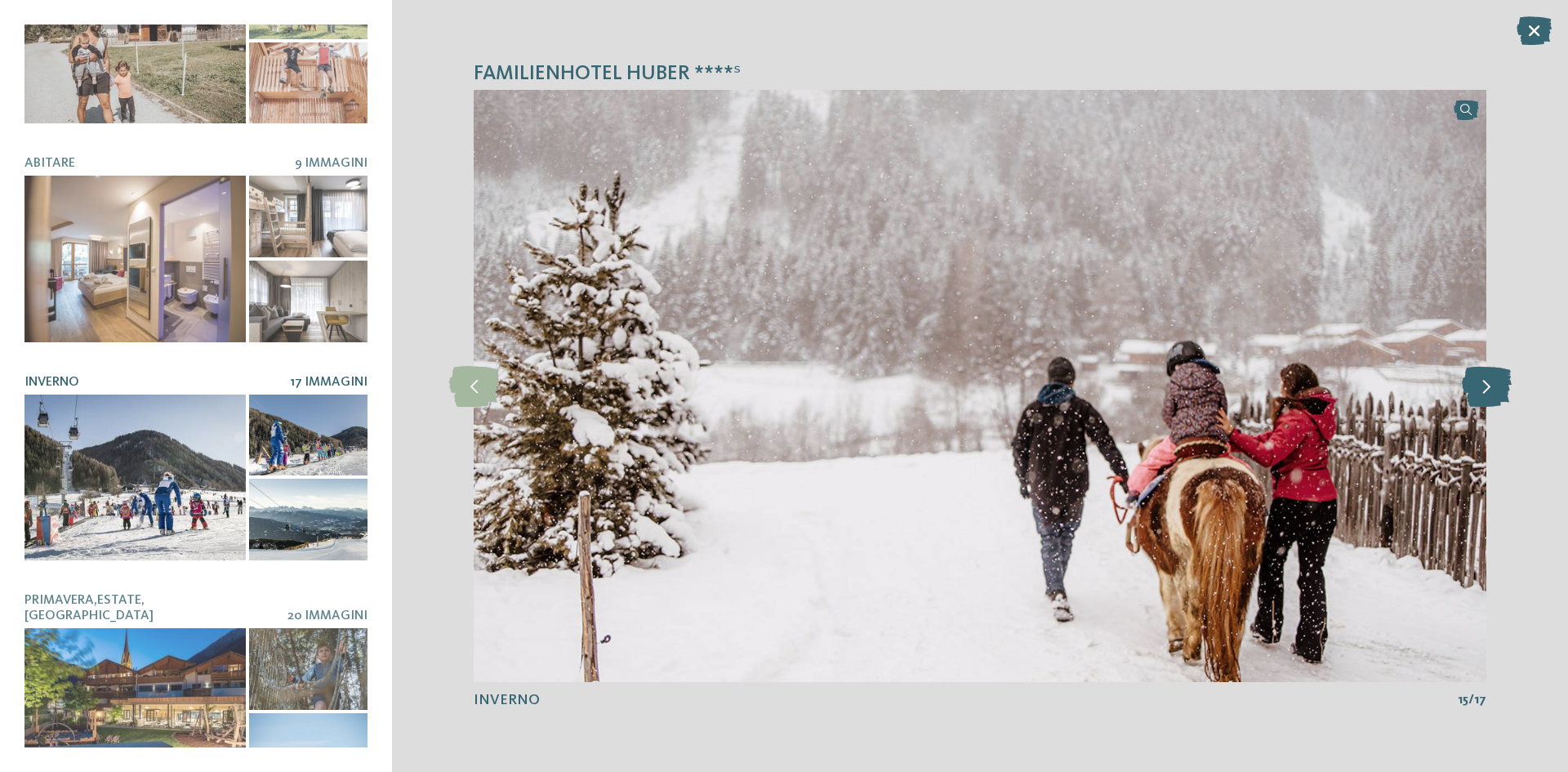
click at [1495, 397] on icon at bounding box center [1487, 386] width 50 height 41
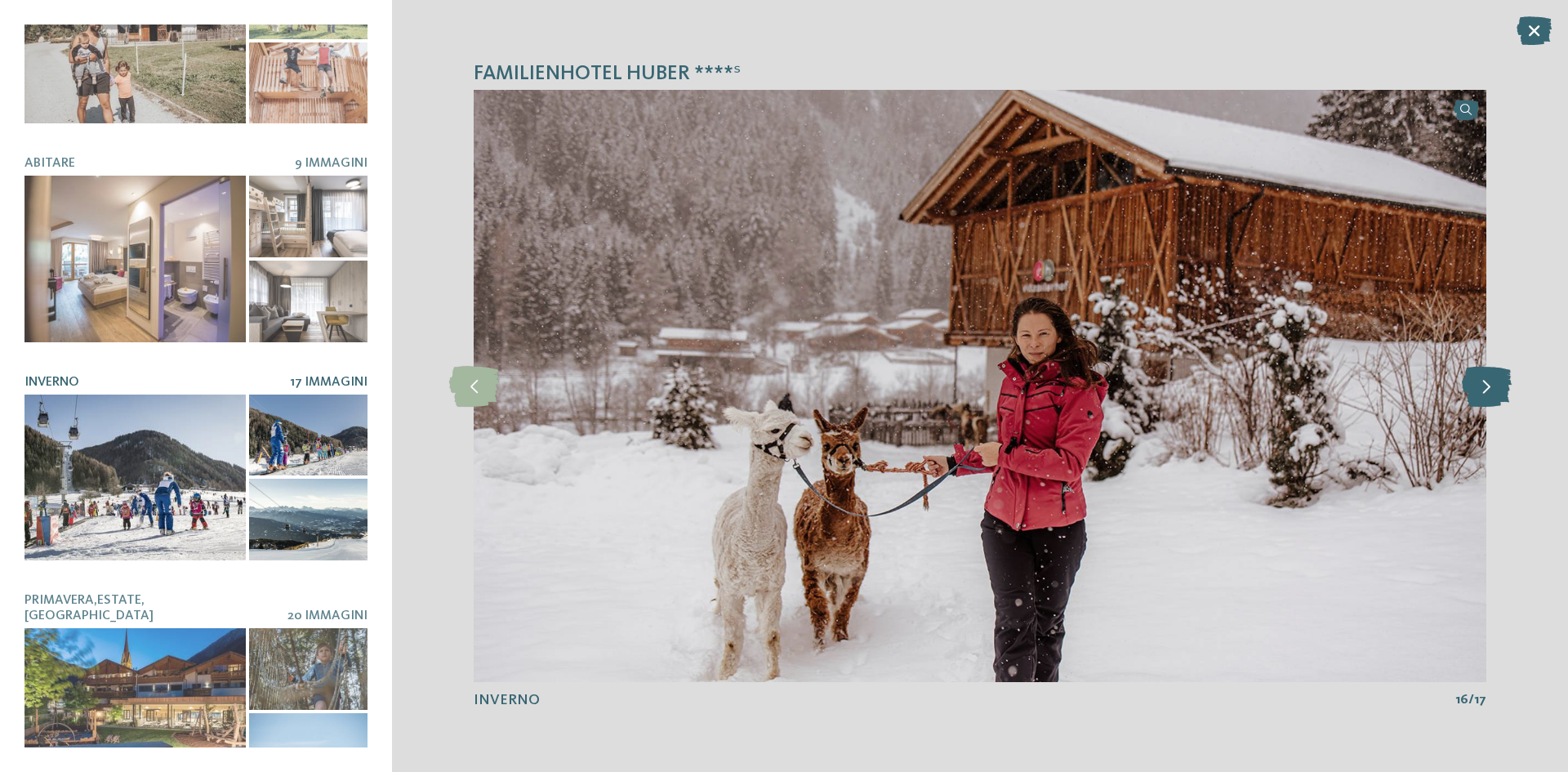
click at [1495, 397] on icon at bounding box center [1487, 386] width 50 height 41
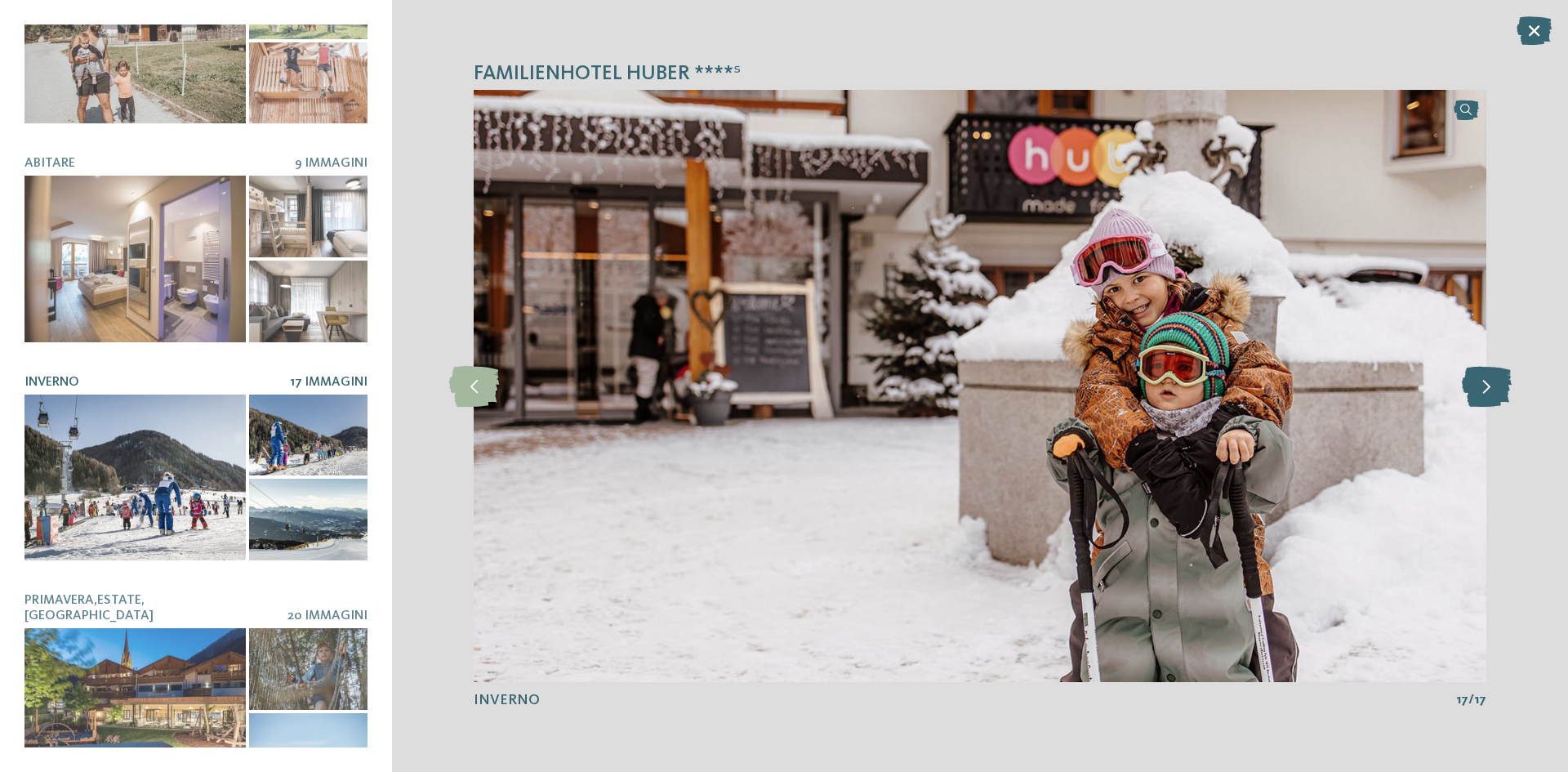
click at [1495, 397] on icon at bounding box center [1487, 386] width 50 height 41
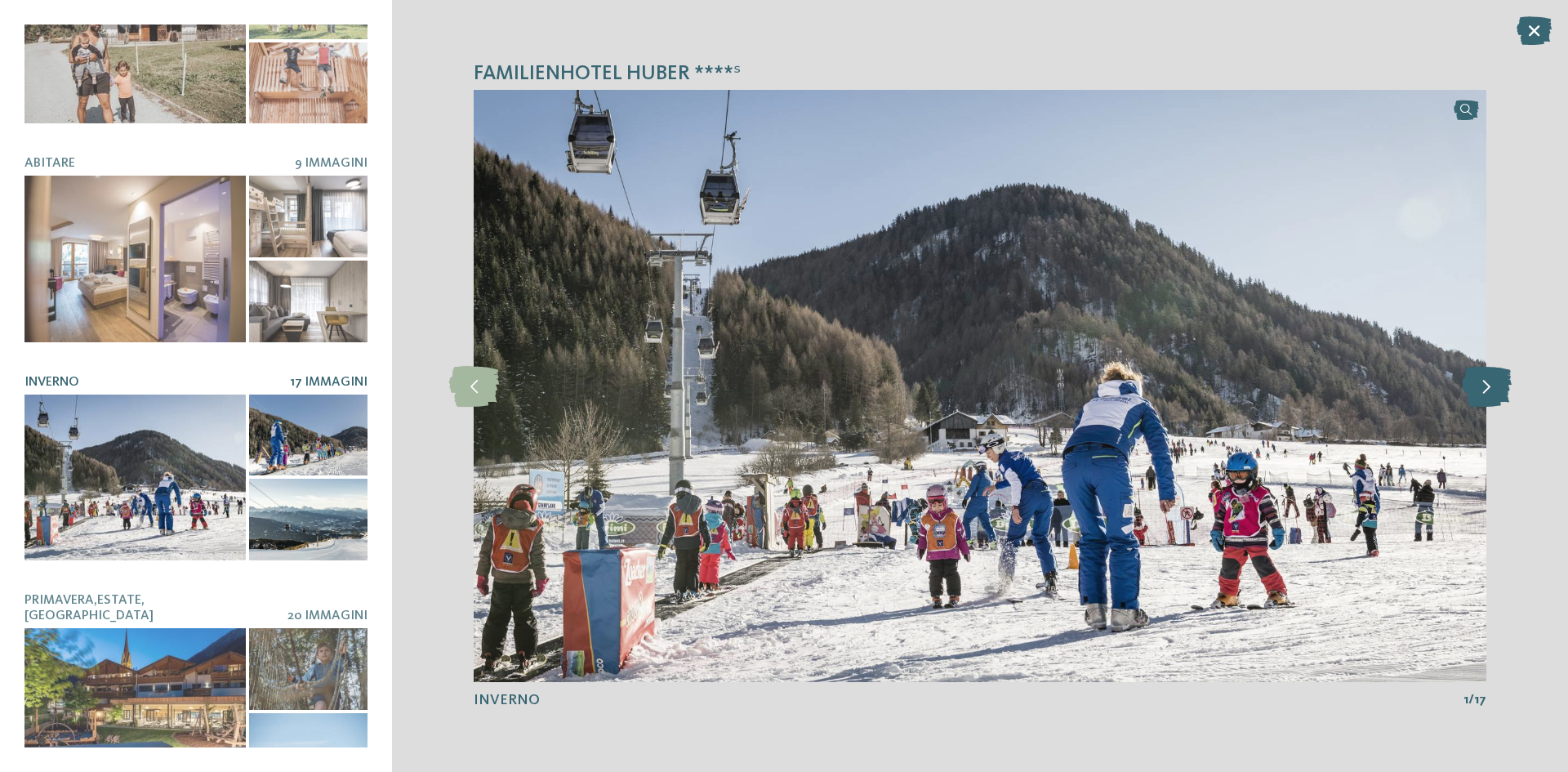
click at [1495, 397] on icon at bounding box center [1487, 386] width 50 height 41
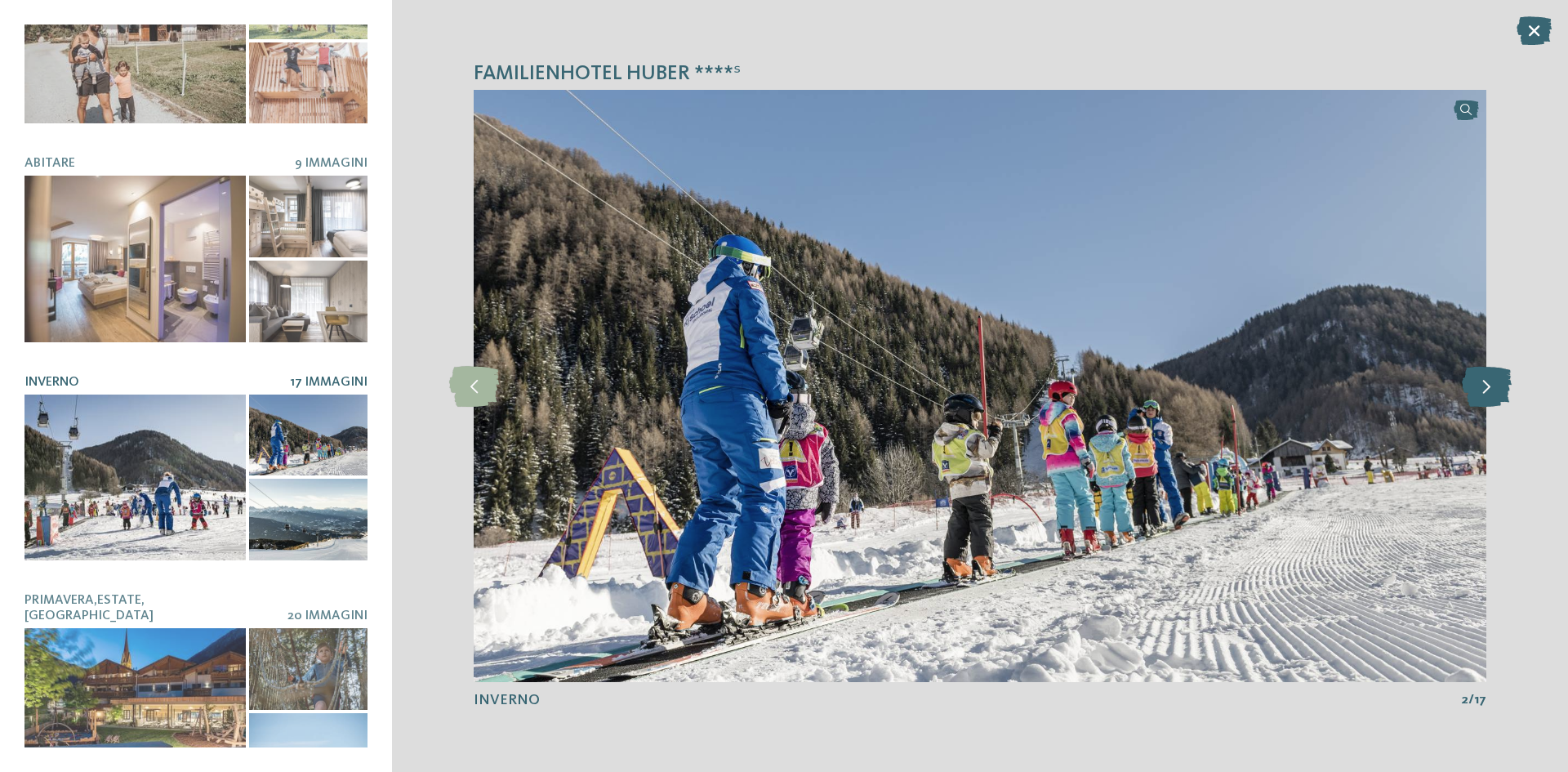
click at [1495, 397] on icon at bounding box center [1487, 386] width 50 height 41
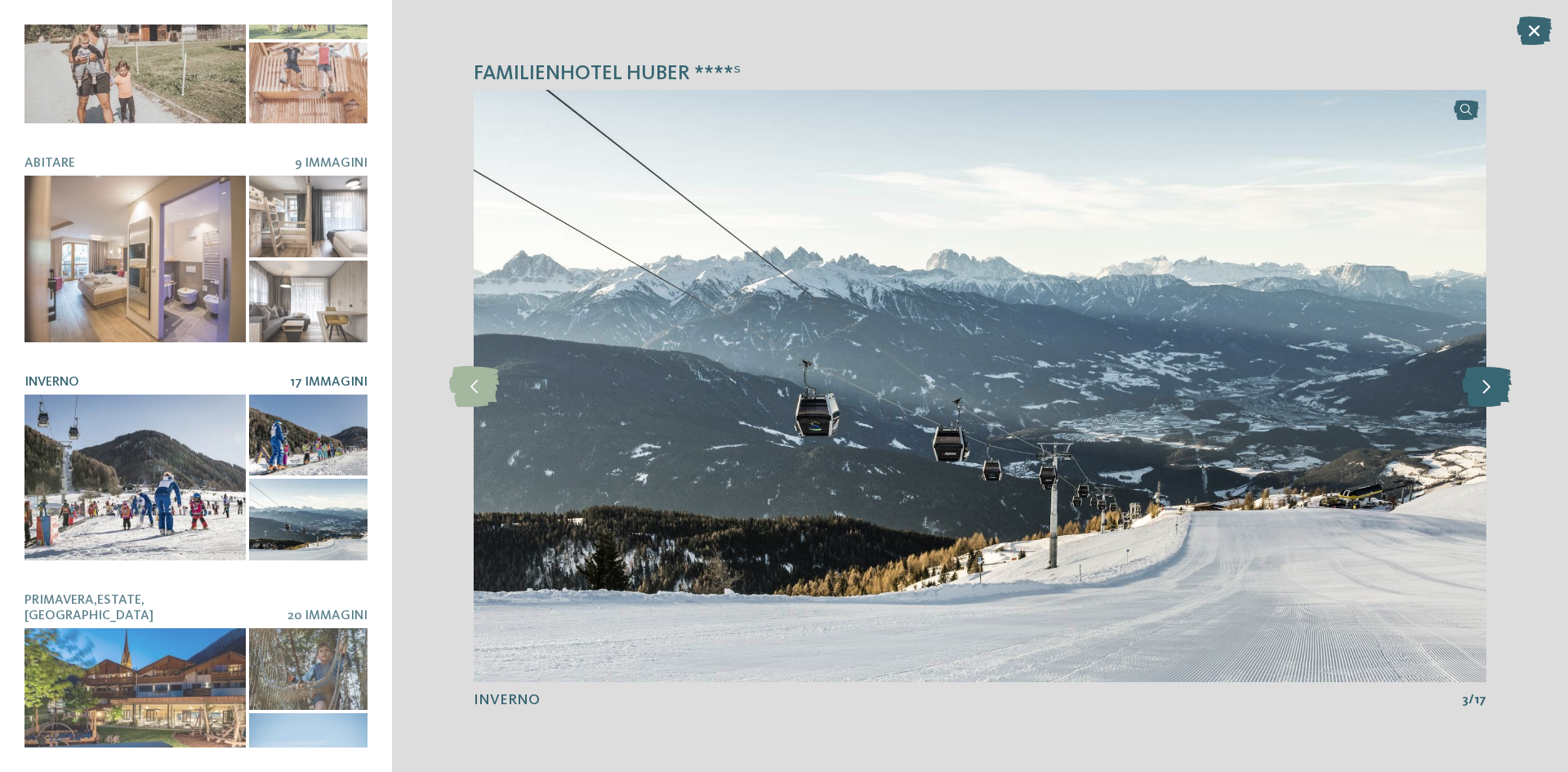
click at [1495, 397] on icon at bounding box center [1487, 386] width 50 height 41
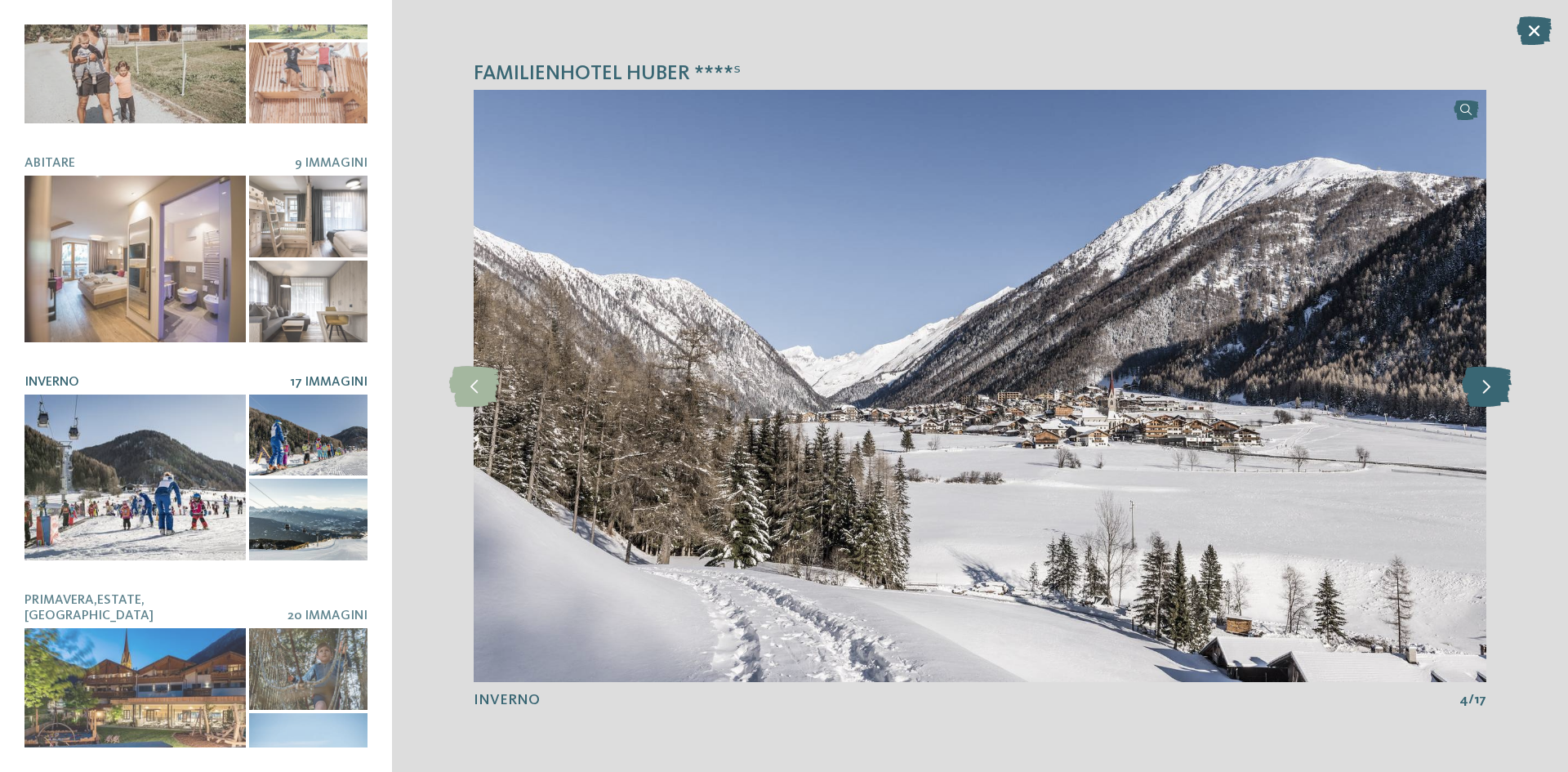
click at [1495, 397] on icon at bounding box center [1487, 386] width 50 height 41
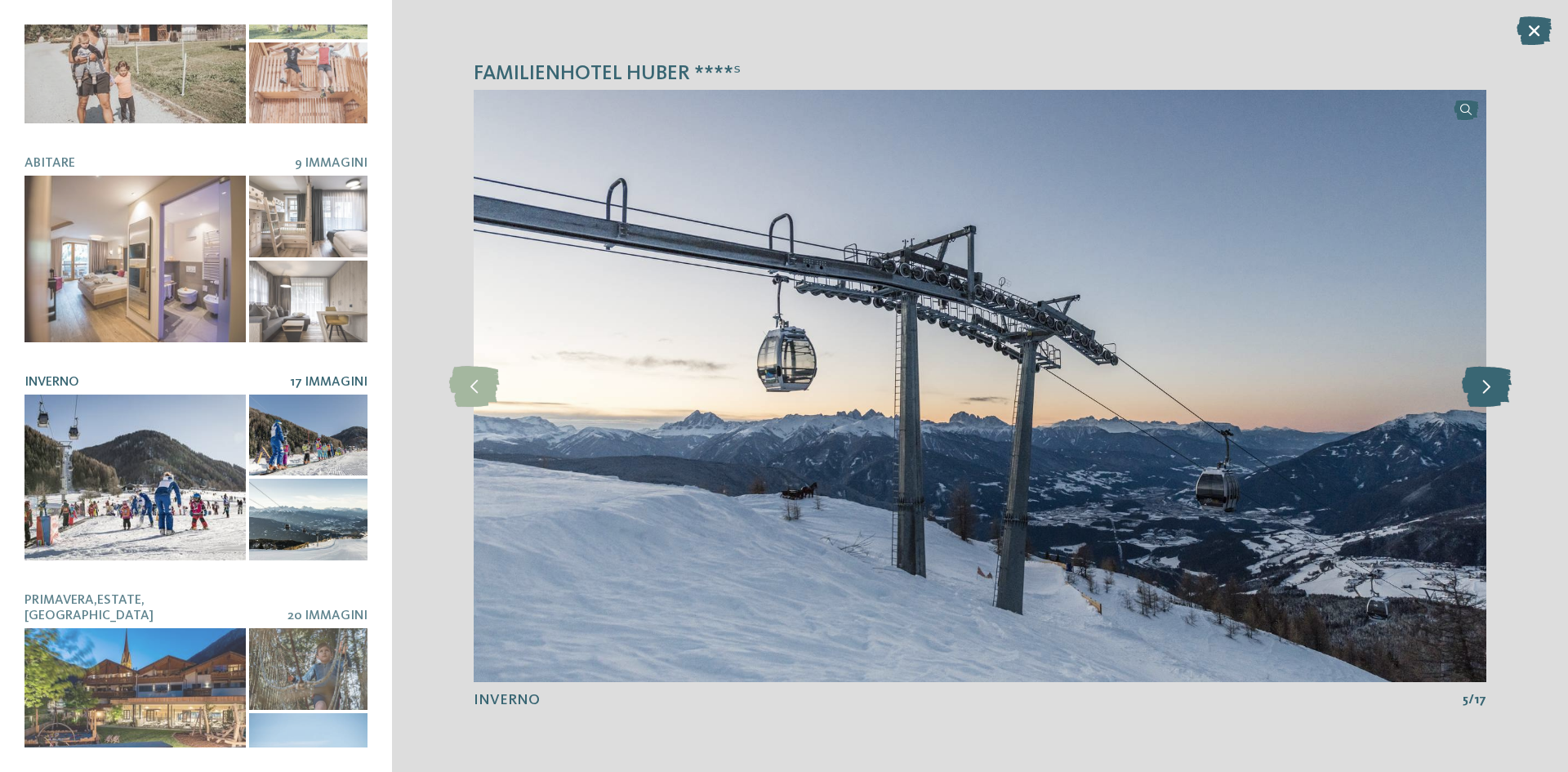
click at [1495, 397] on icon at bounding box center [1487, 386] width 50 height 41
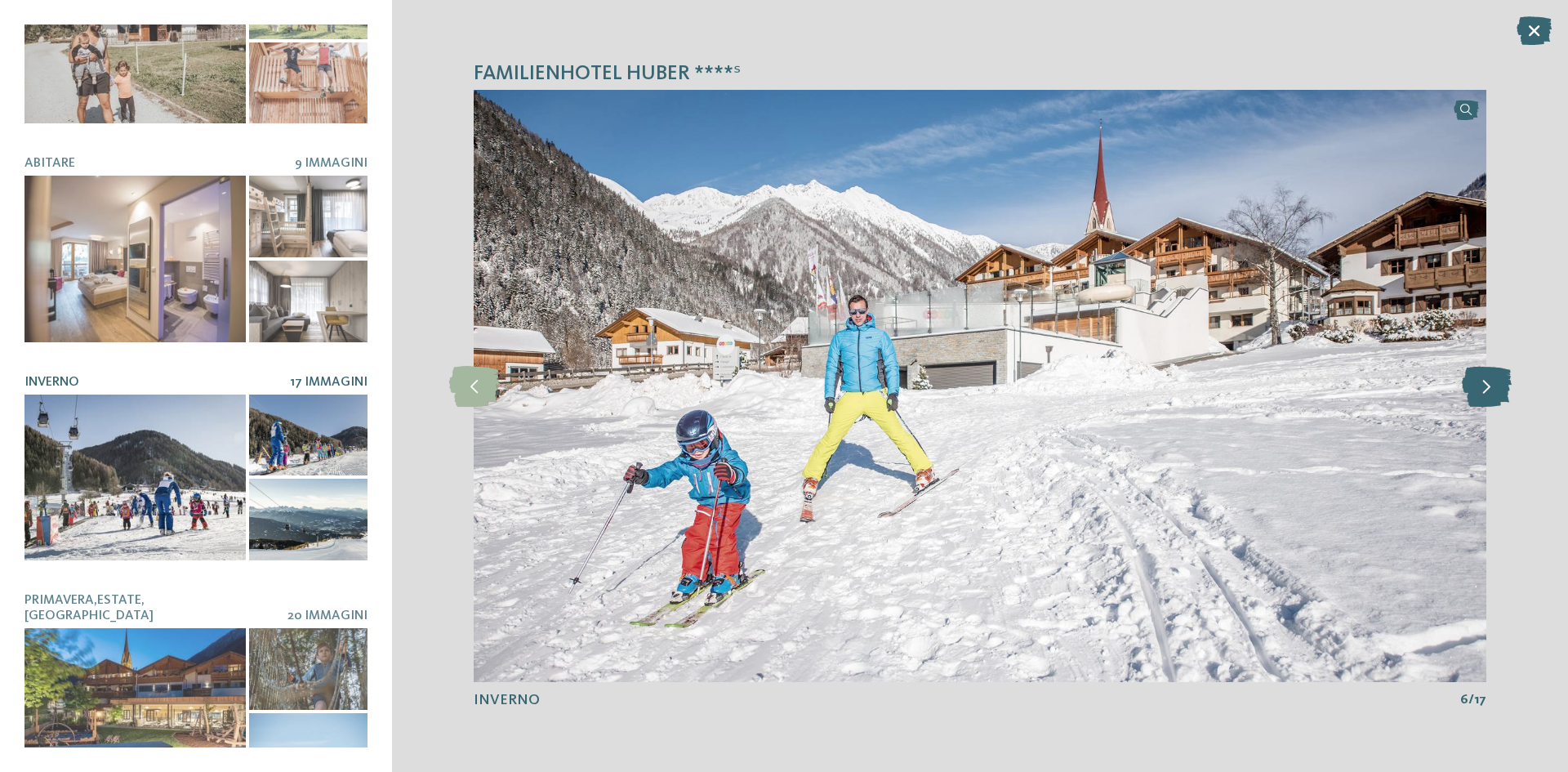
click at [1495, 397] on icon at bounding box center [1487, 386] width 50 height 41
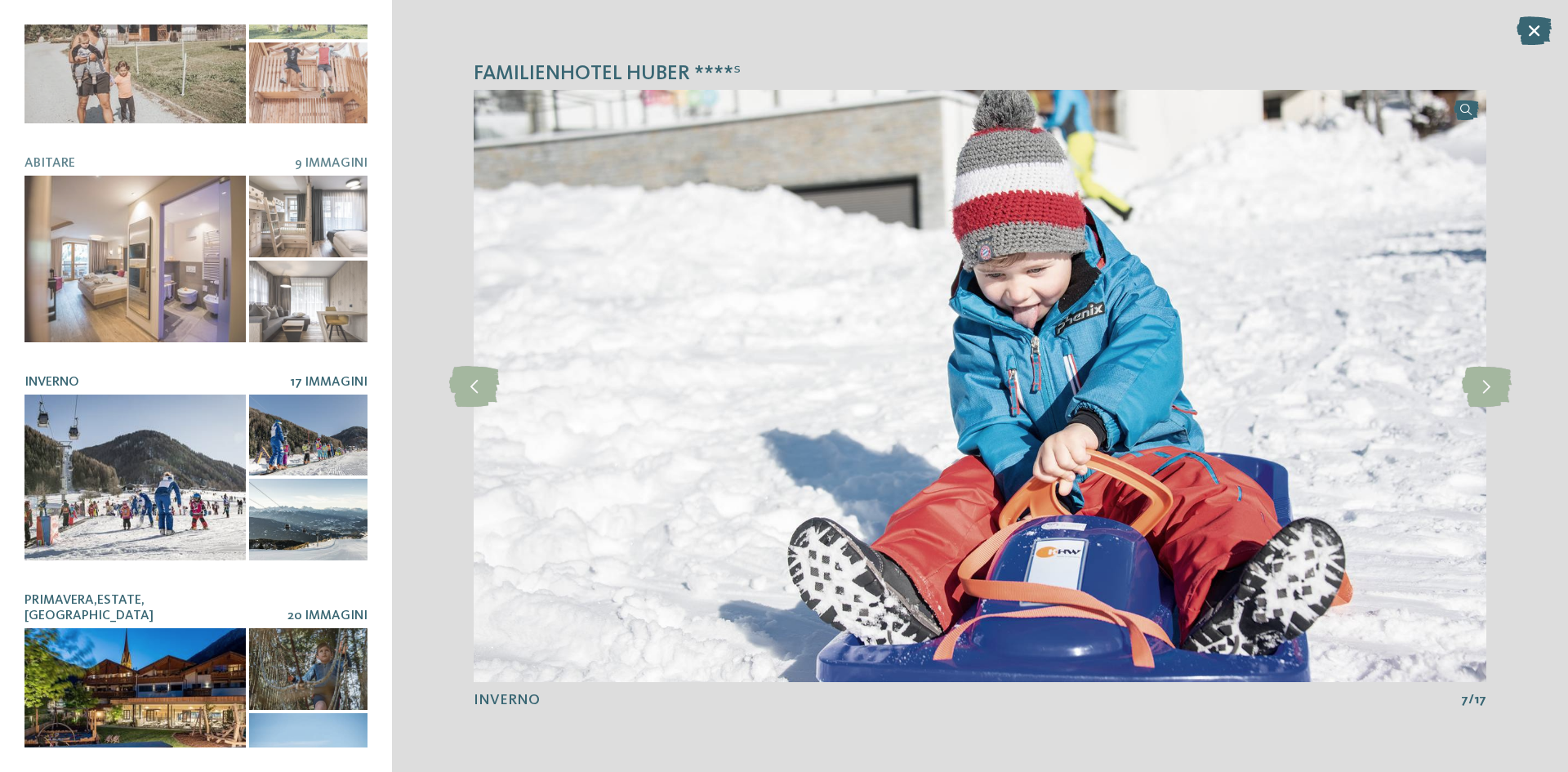
click at [171, 695] on div at bounding box center [135, 710] width 221 height 165
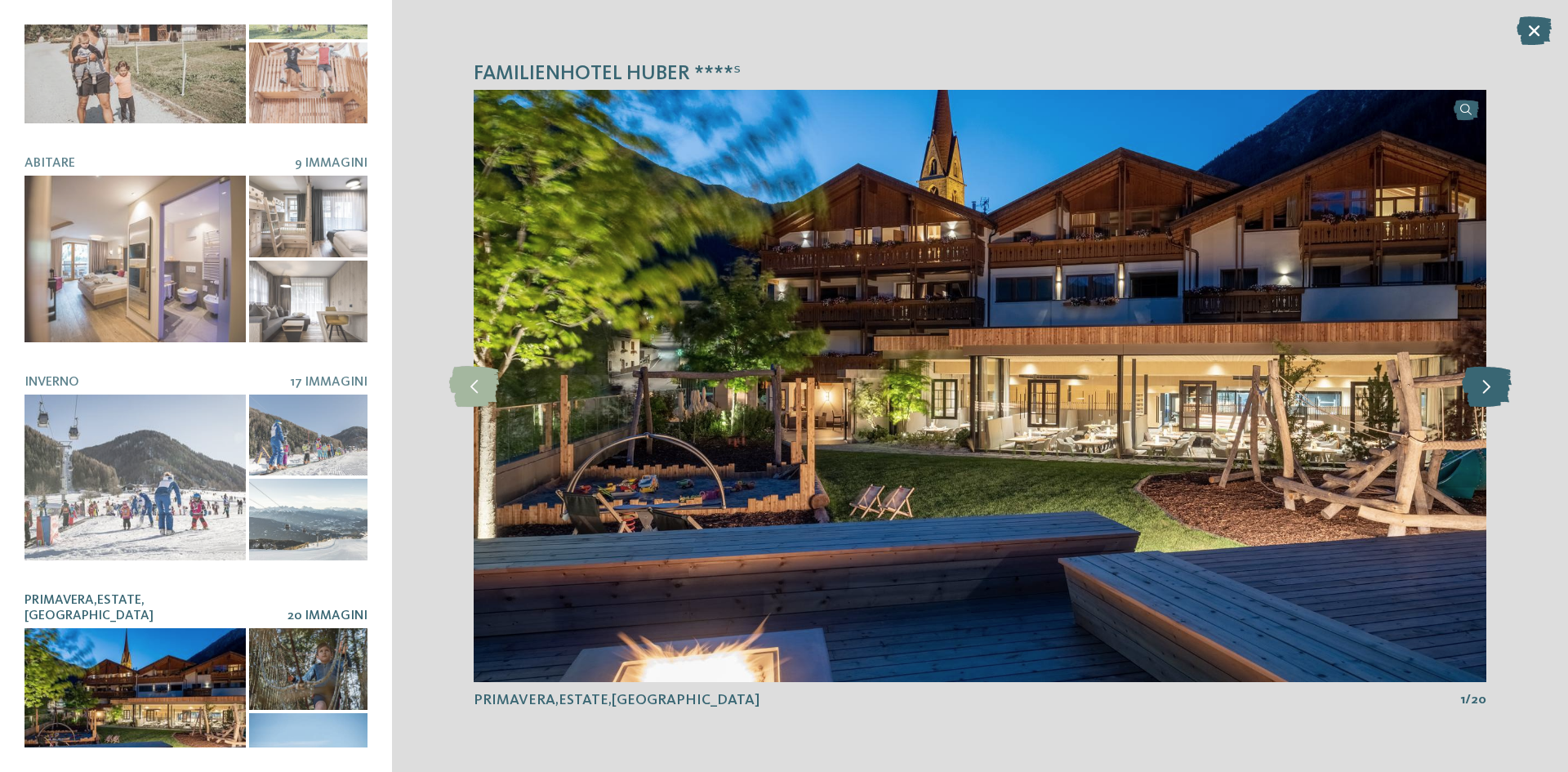
click at [1502, 377] on icon at bounding box center [1487, 386] width 50 height 41
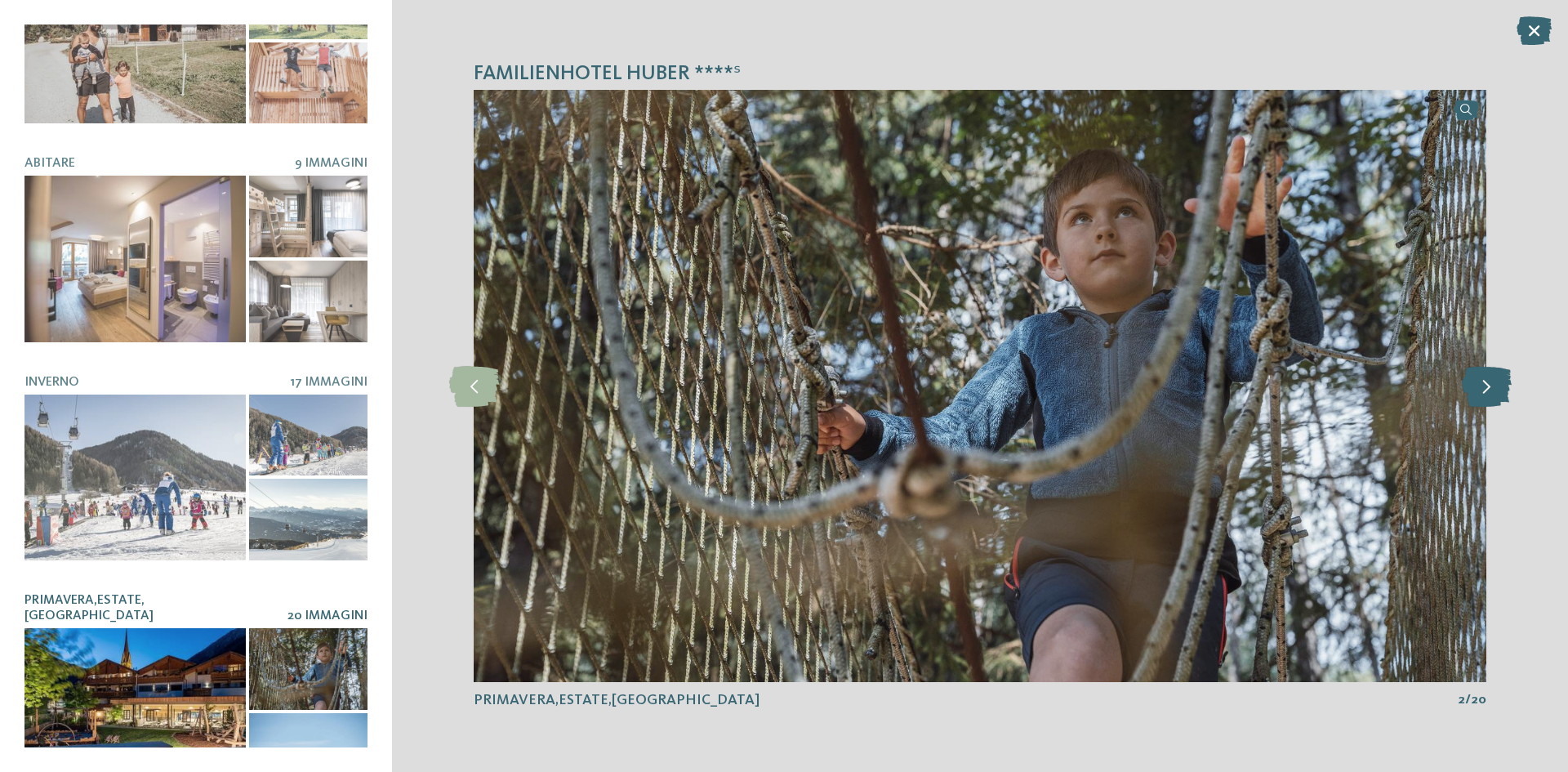
click at [1502, 377] on icon at bounding box center [1487, 386] width 50 height 41
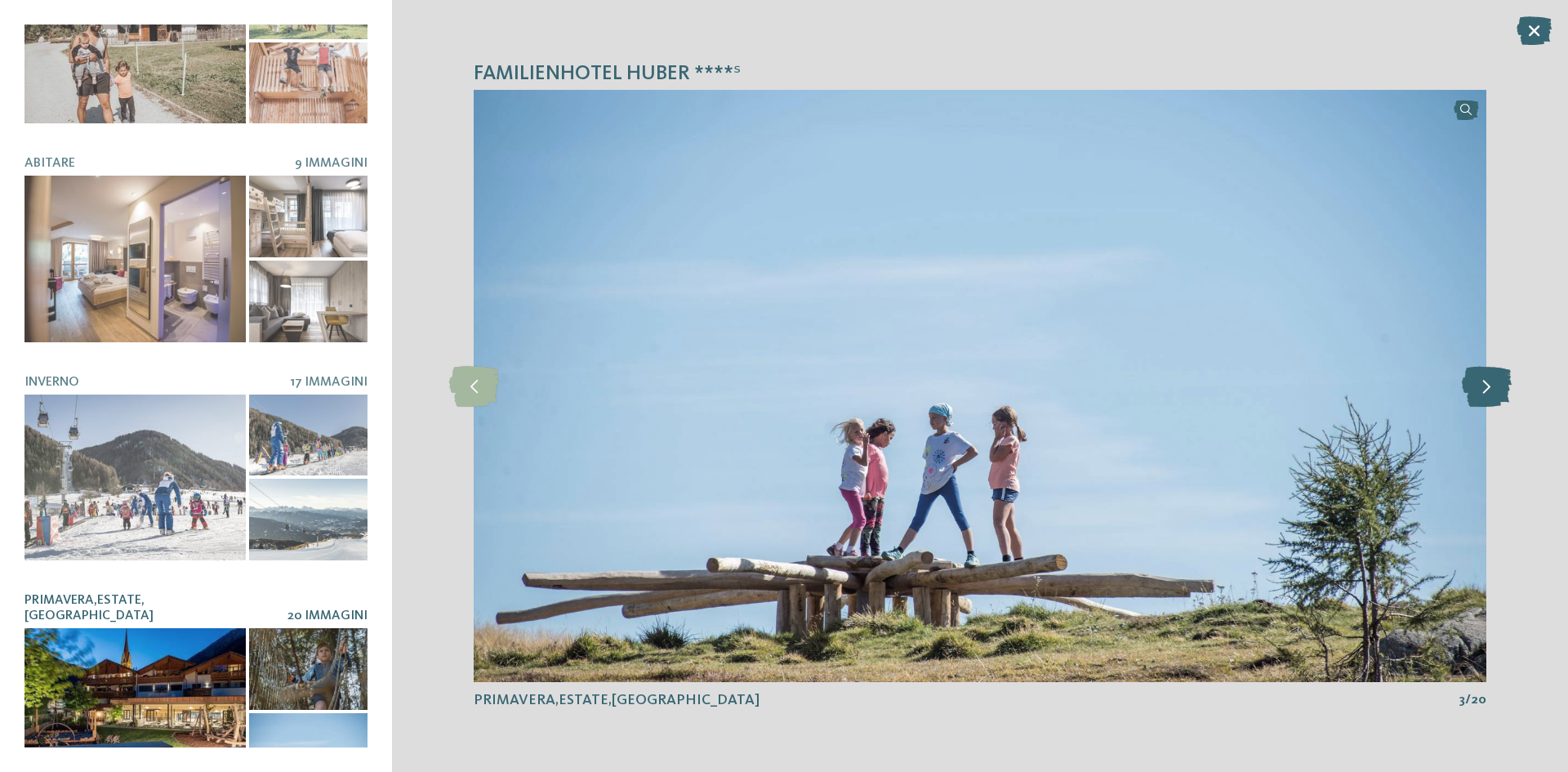
click at [1502, 377] on icon at bounding box center [1487, 386] width 50 height 41
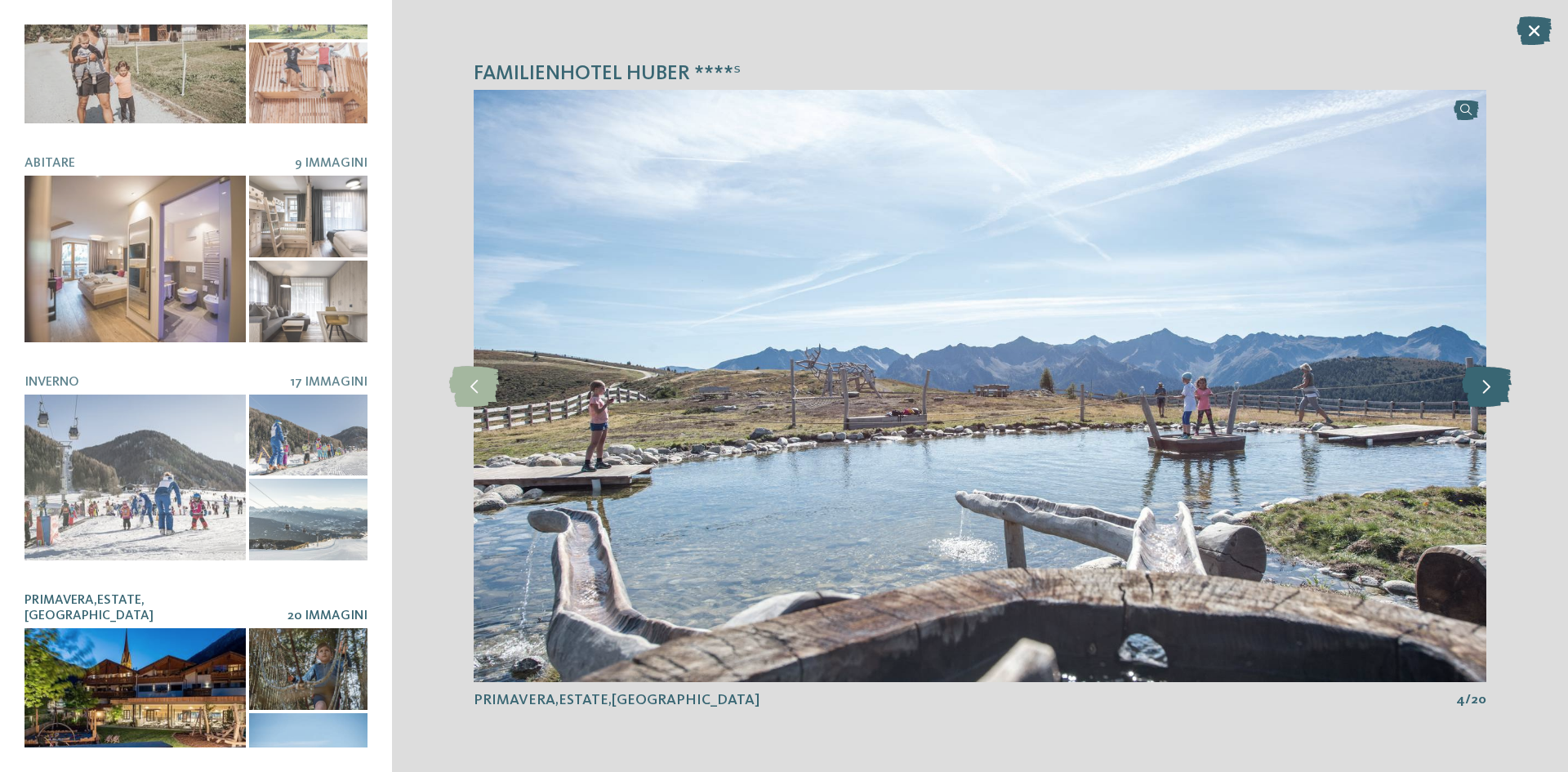
click at [1502, 377] on icon at bounding box center [1487, 386] width 50 height 41
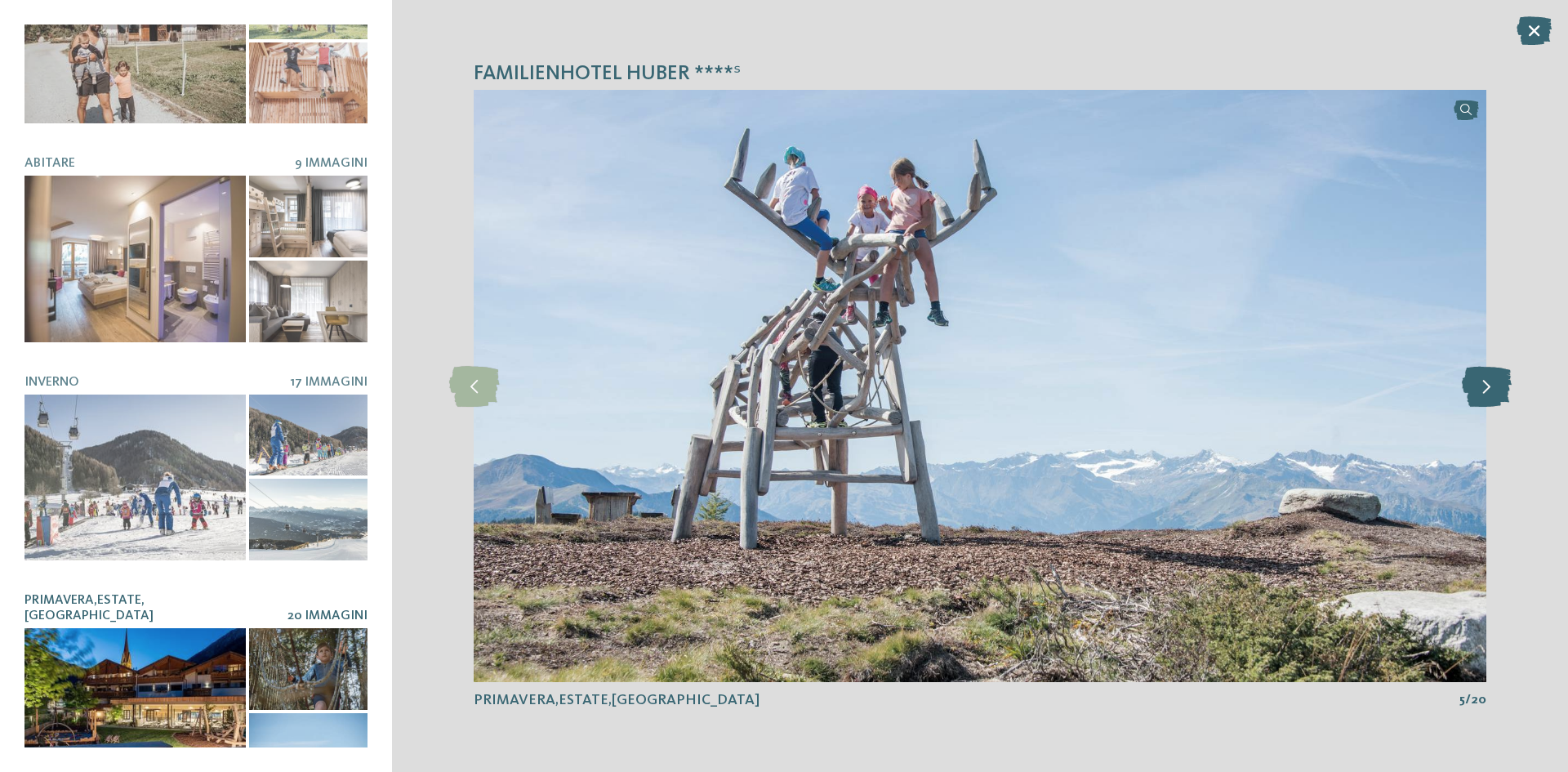
click at [1502, 377] on icon at bounding box center [1487, 386] width 50 height 41
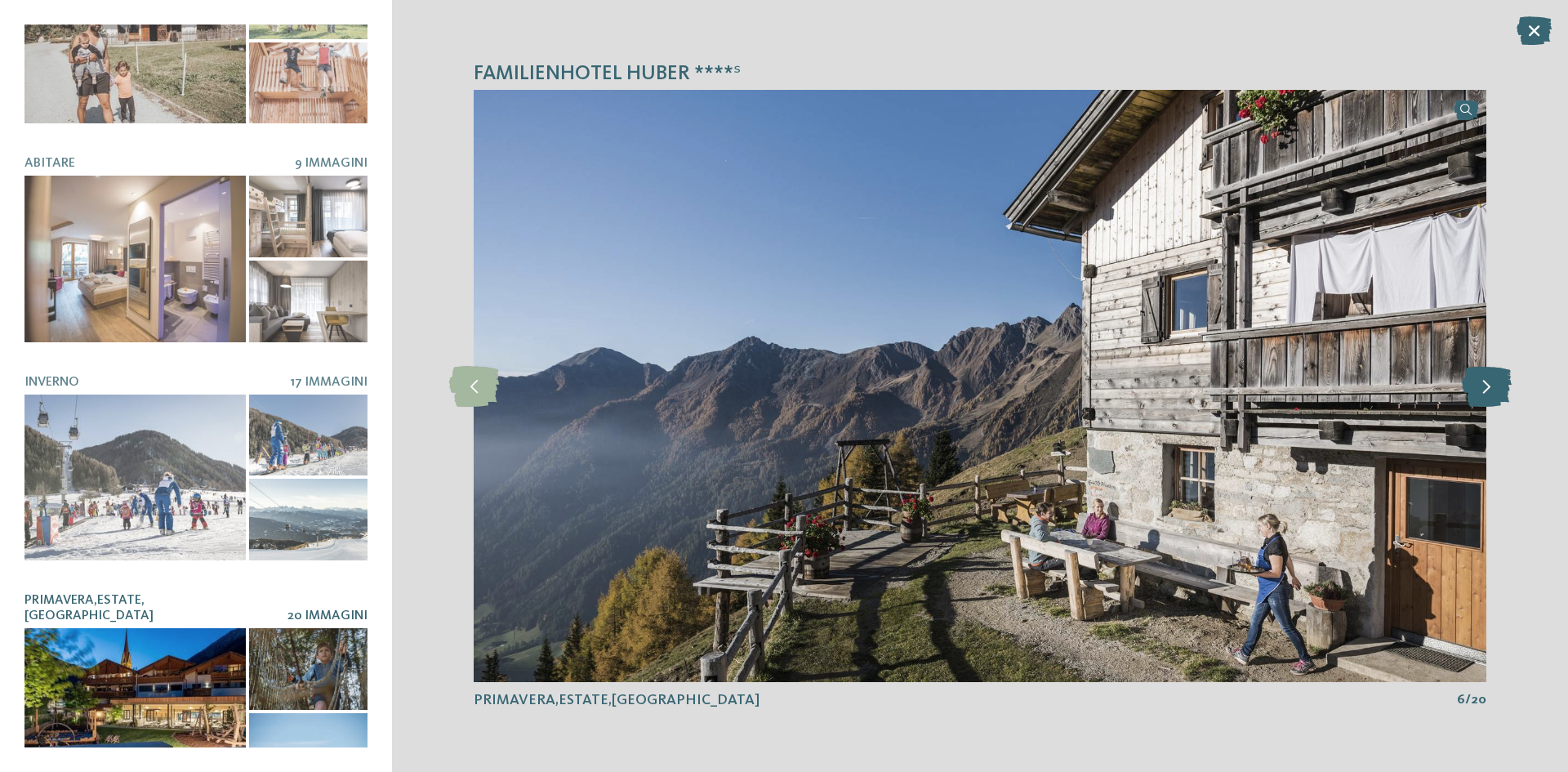
click at [1503, 377] on icon at bounding box center [1487, 386] width 50 height 41
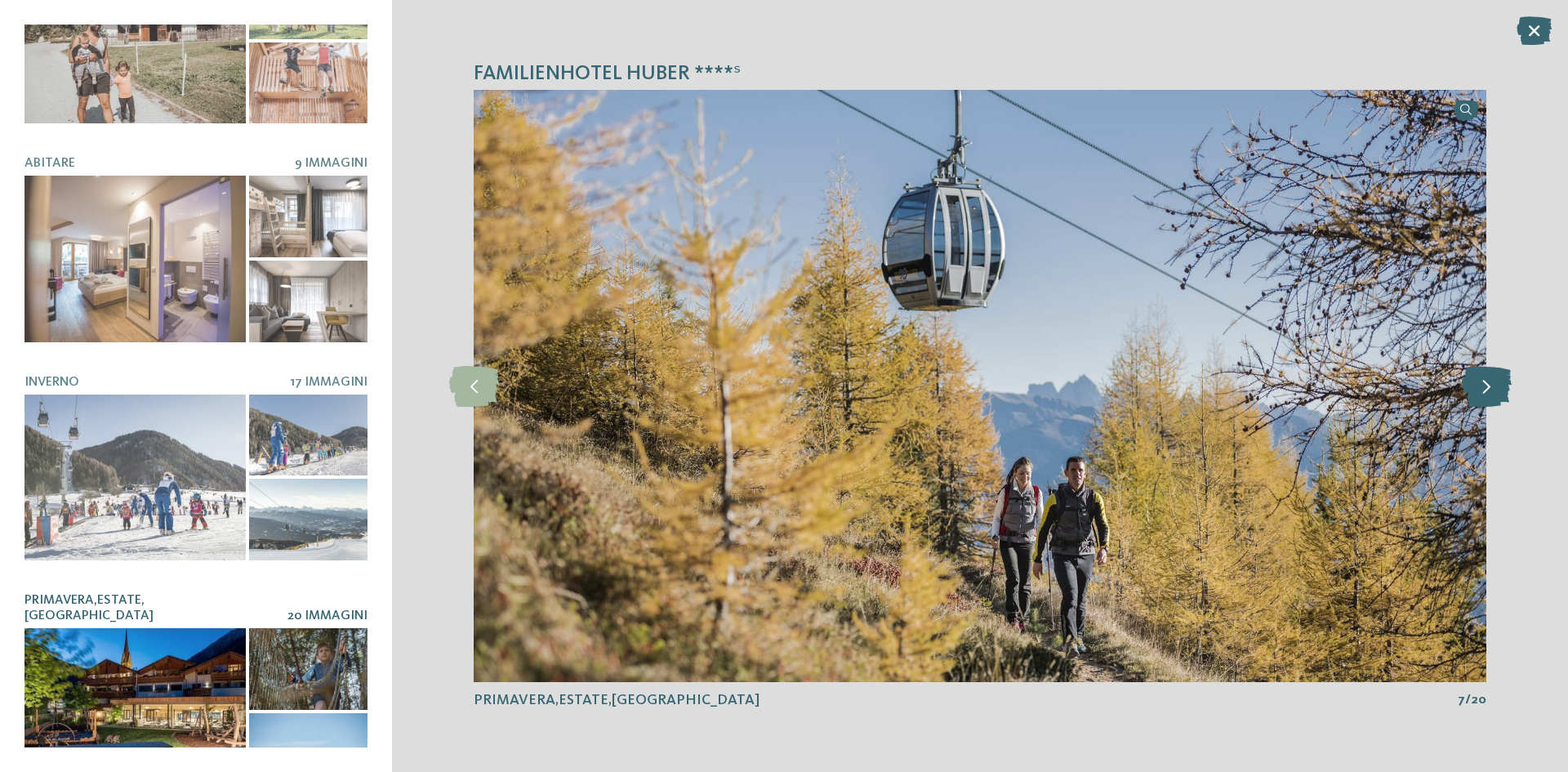
click at [1503, 377] on icon at bounding box center [1487, 386] width 50 height 41
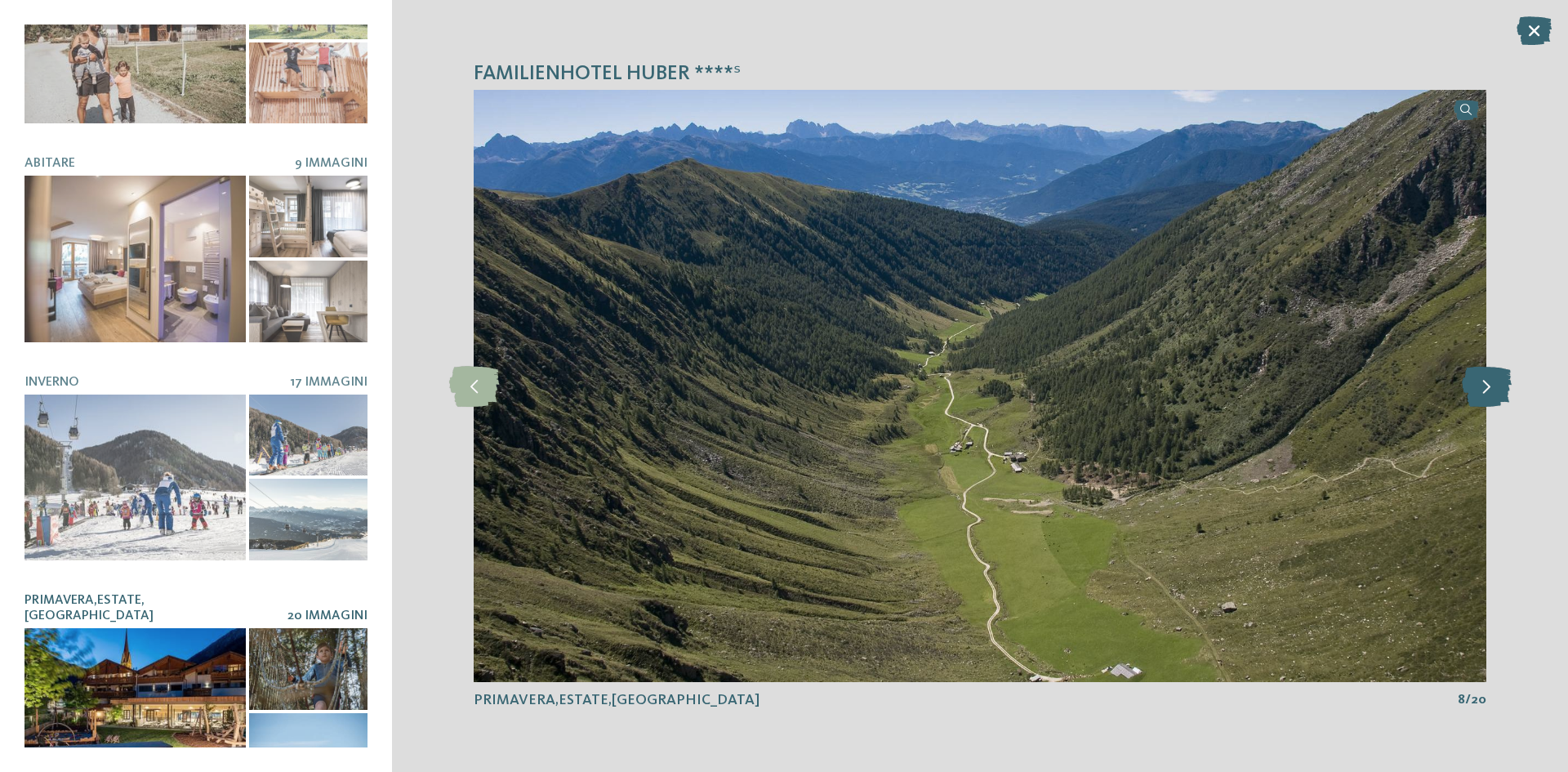
click at [1503, 377] on icon at bounding box center [1487, 386] width 50 height 41
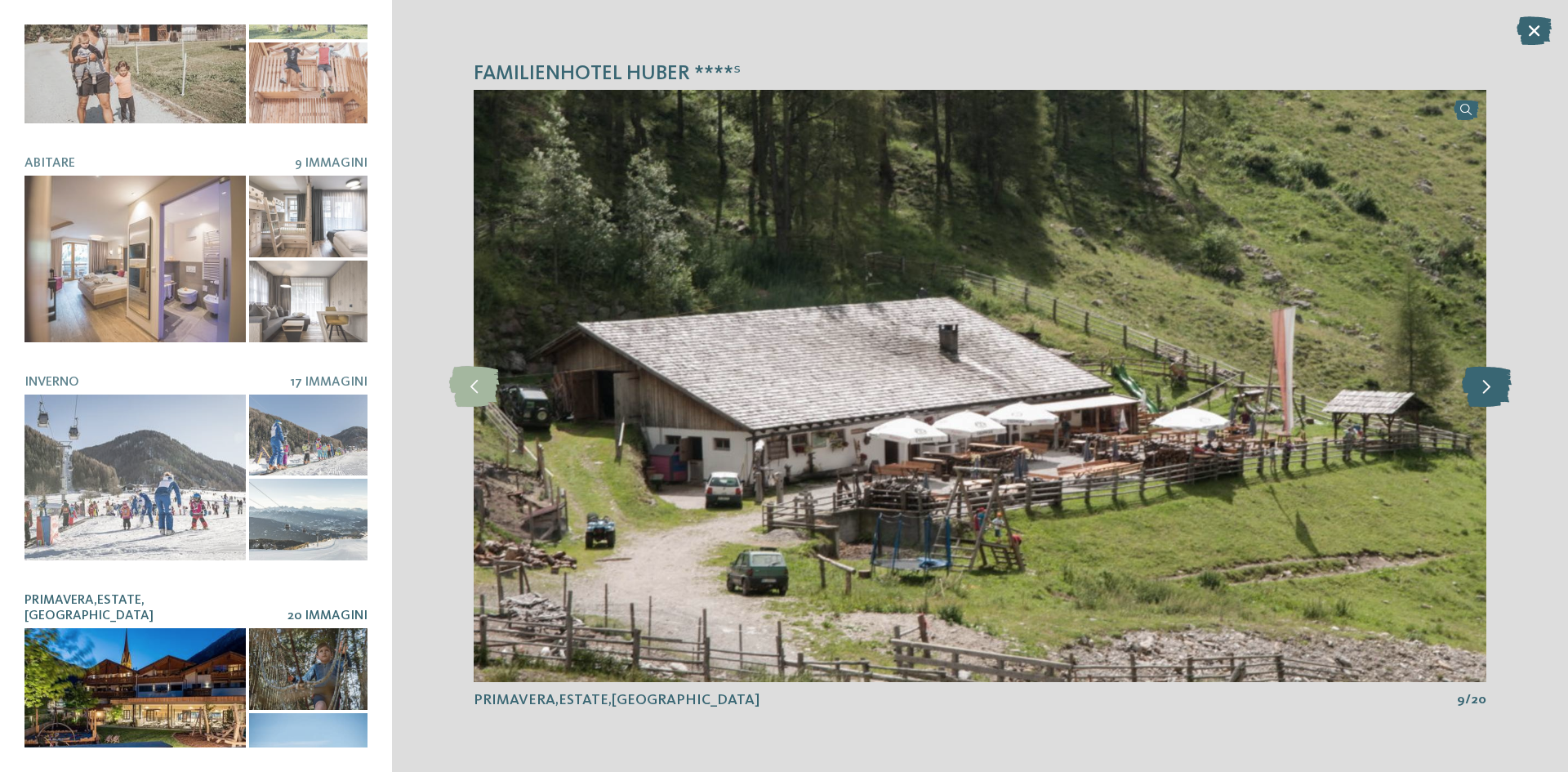
click at [1503, 377] on icon at bounding box center [1487, 386] width 50 height 41
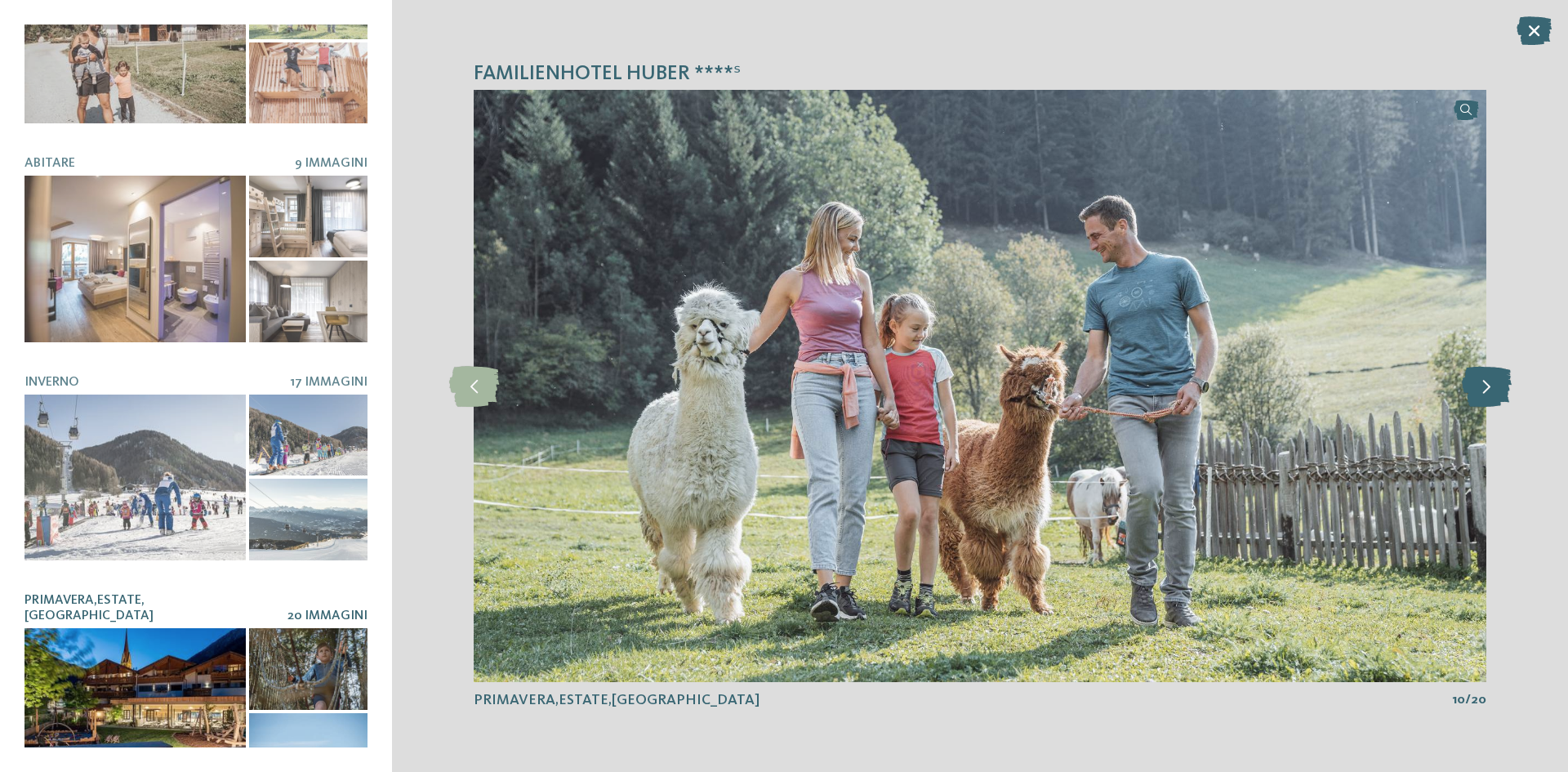
click at [1503, 377] on icon at bounding box center [1487, 386] width 50 height 41
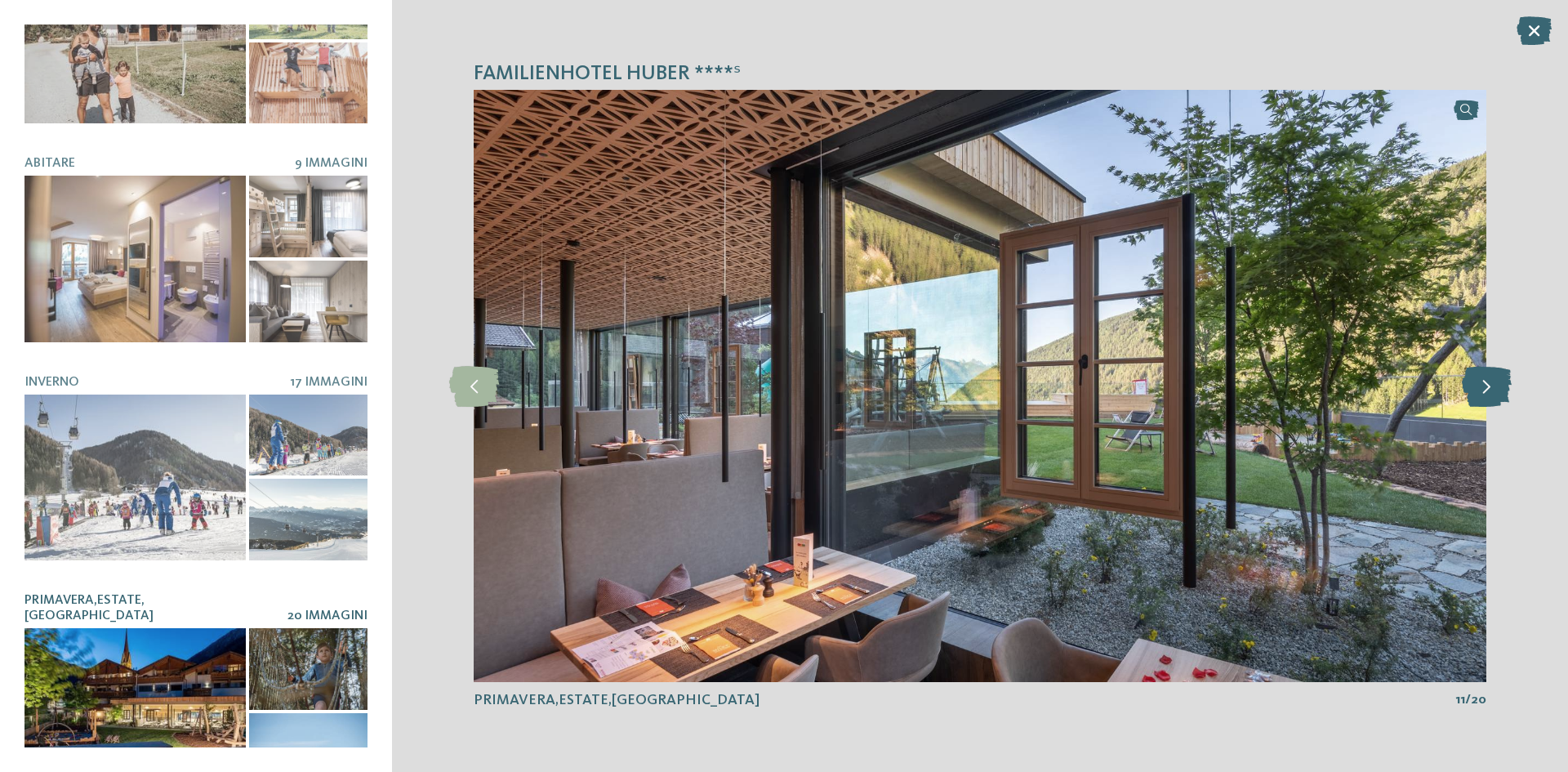
click at [1471, 384] on icon at bounding box center [1487, 386] width 50 height 41
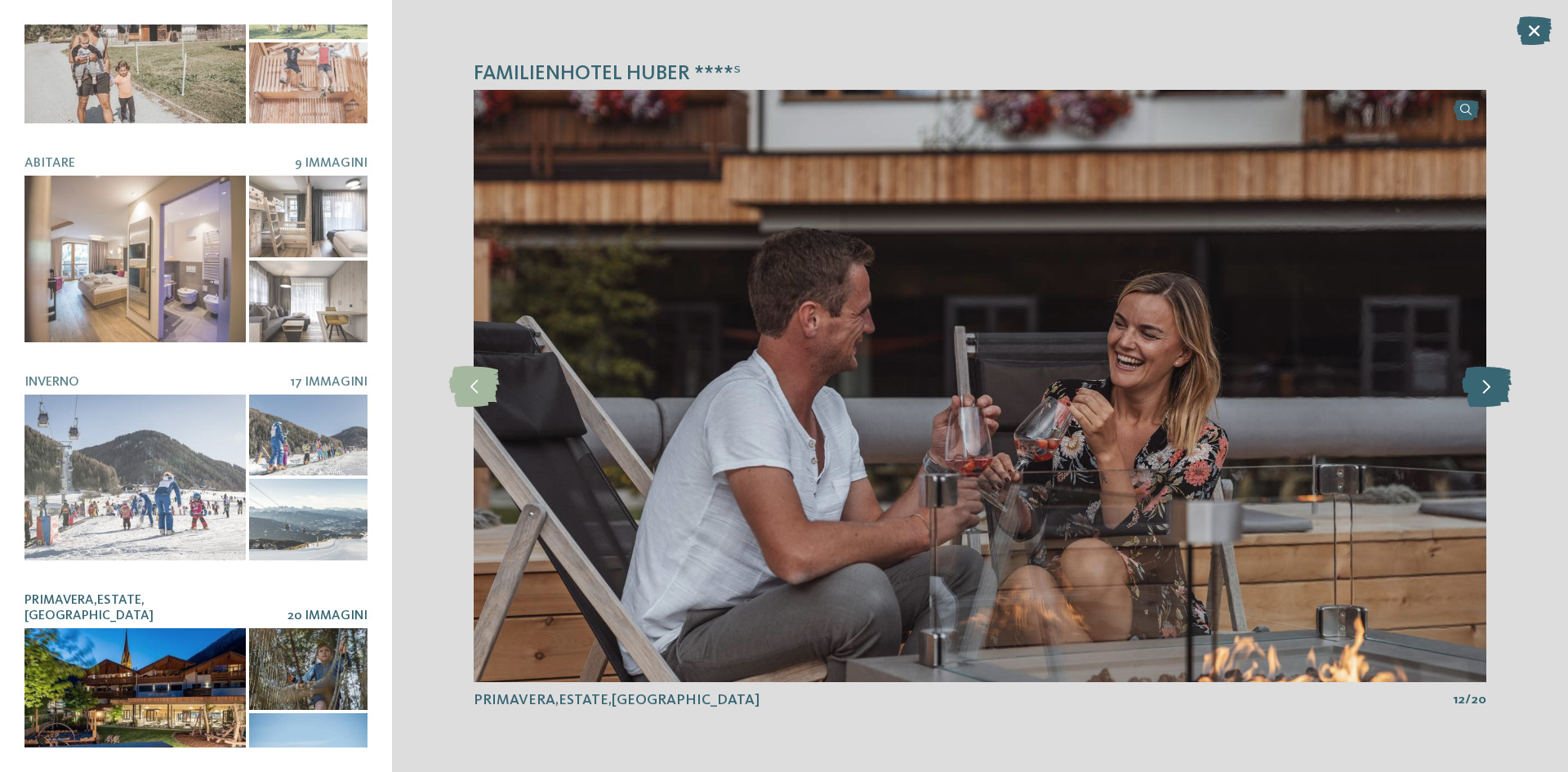
click at [1471, 384] on icon at bounding box center [1487, 386] width 50 height 41
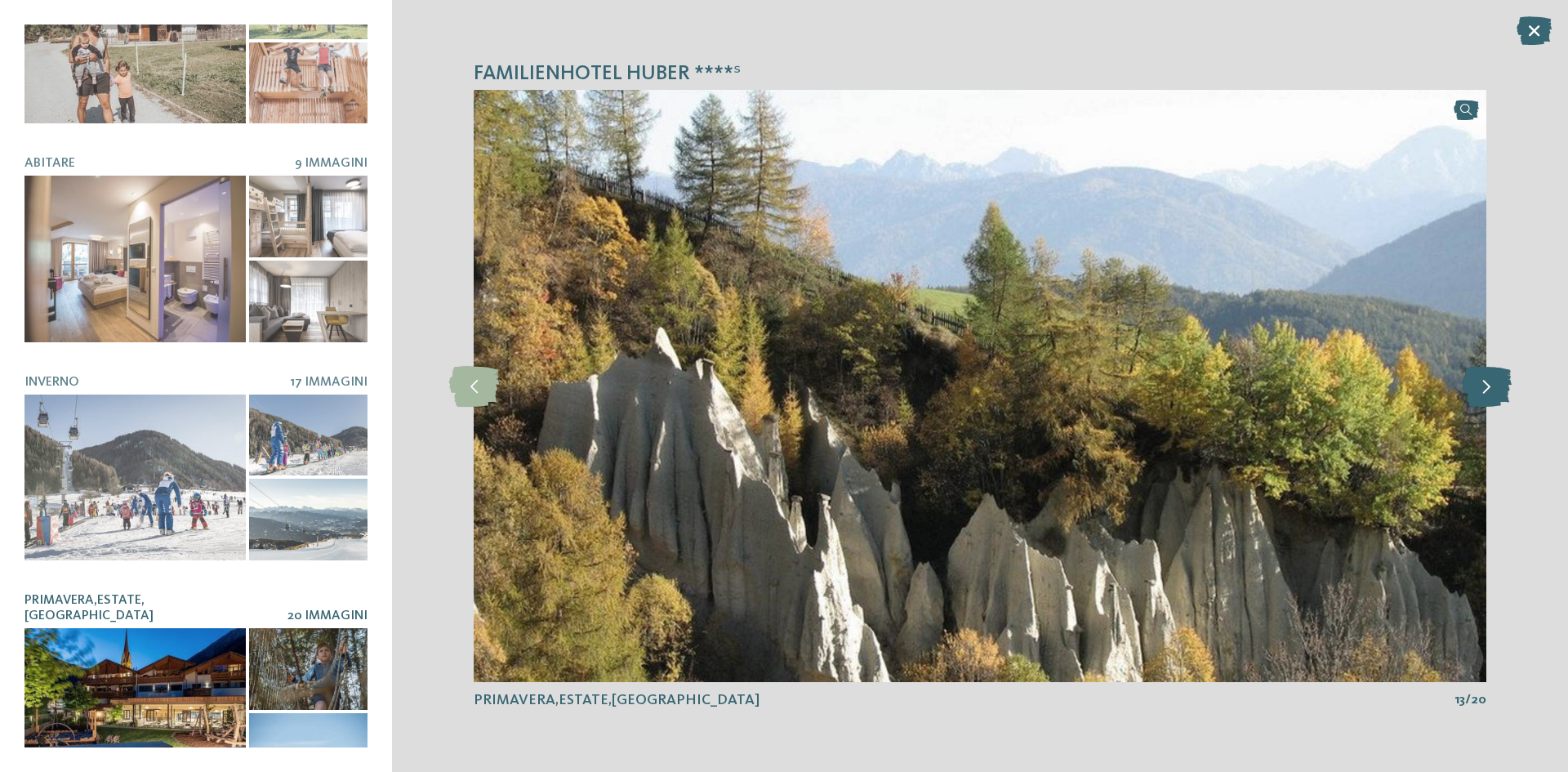
click at [1471, 384] on icon at bounding box center [1487, 386] width 50 height 41
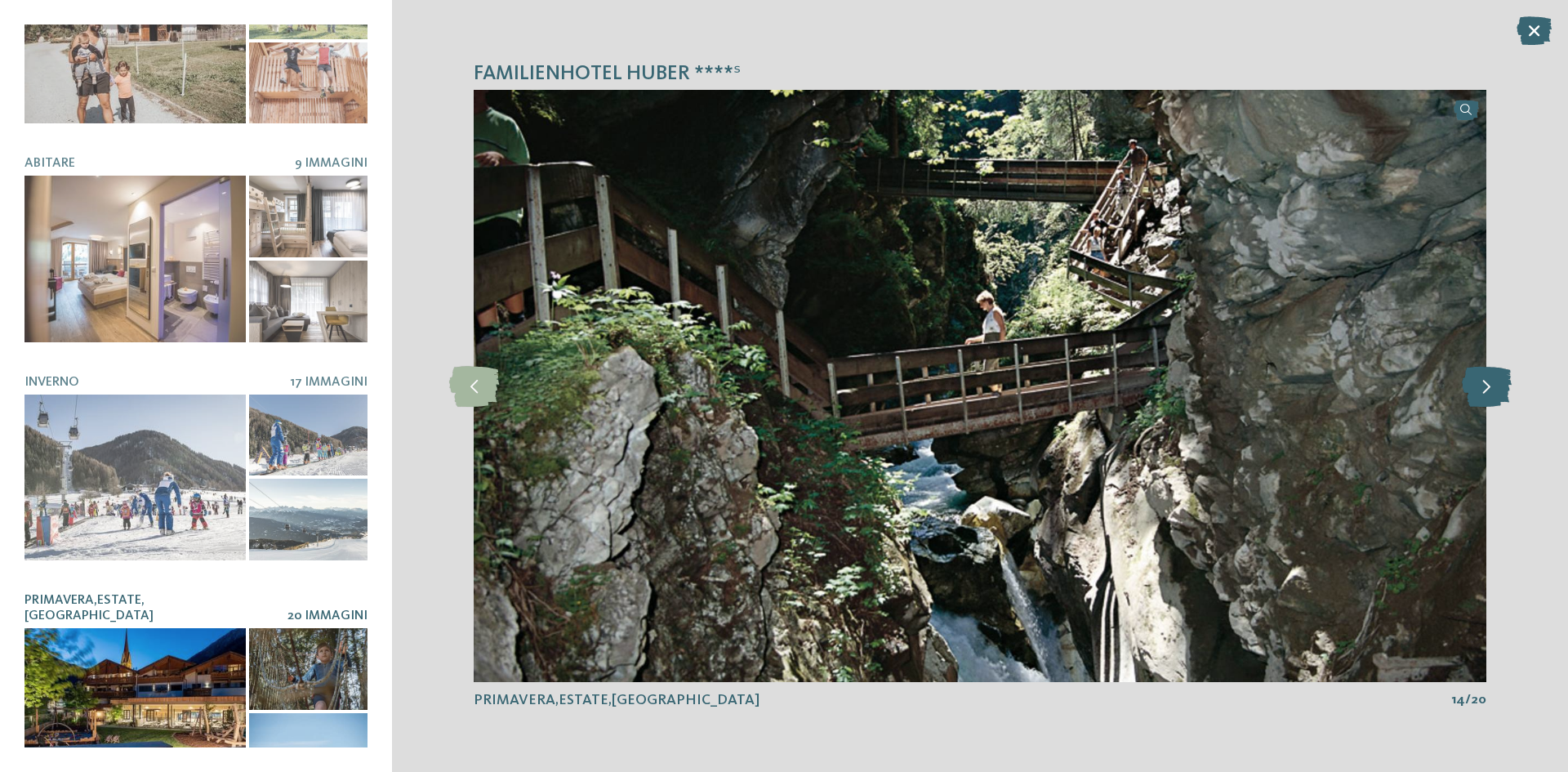
click at [1471, 384] on icon at bounding box center [1487, 386] width 50 height 41
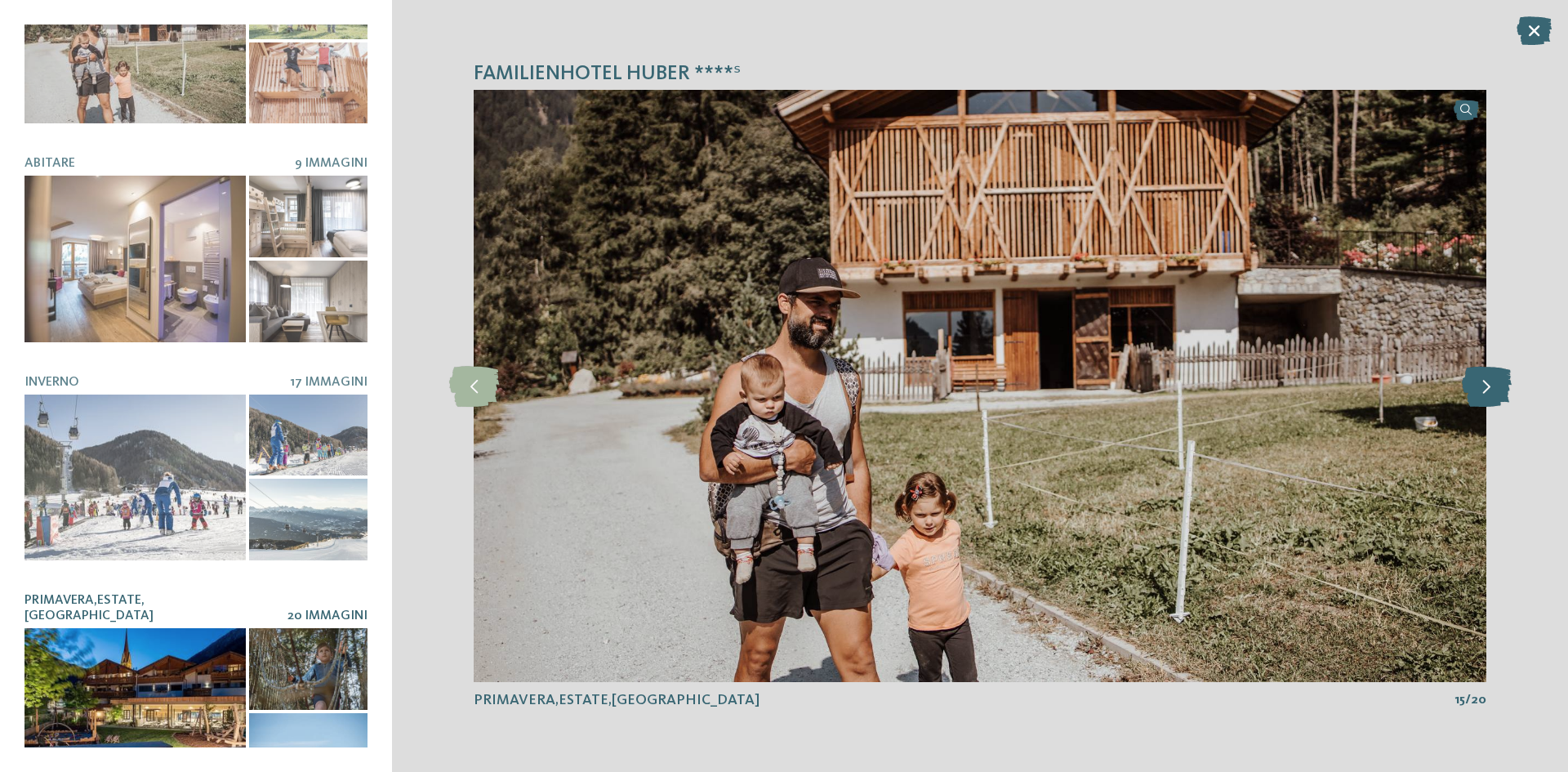
click at [1471, 384] on icon at bounding box center [1487, 386] width 50 height 41
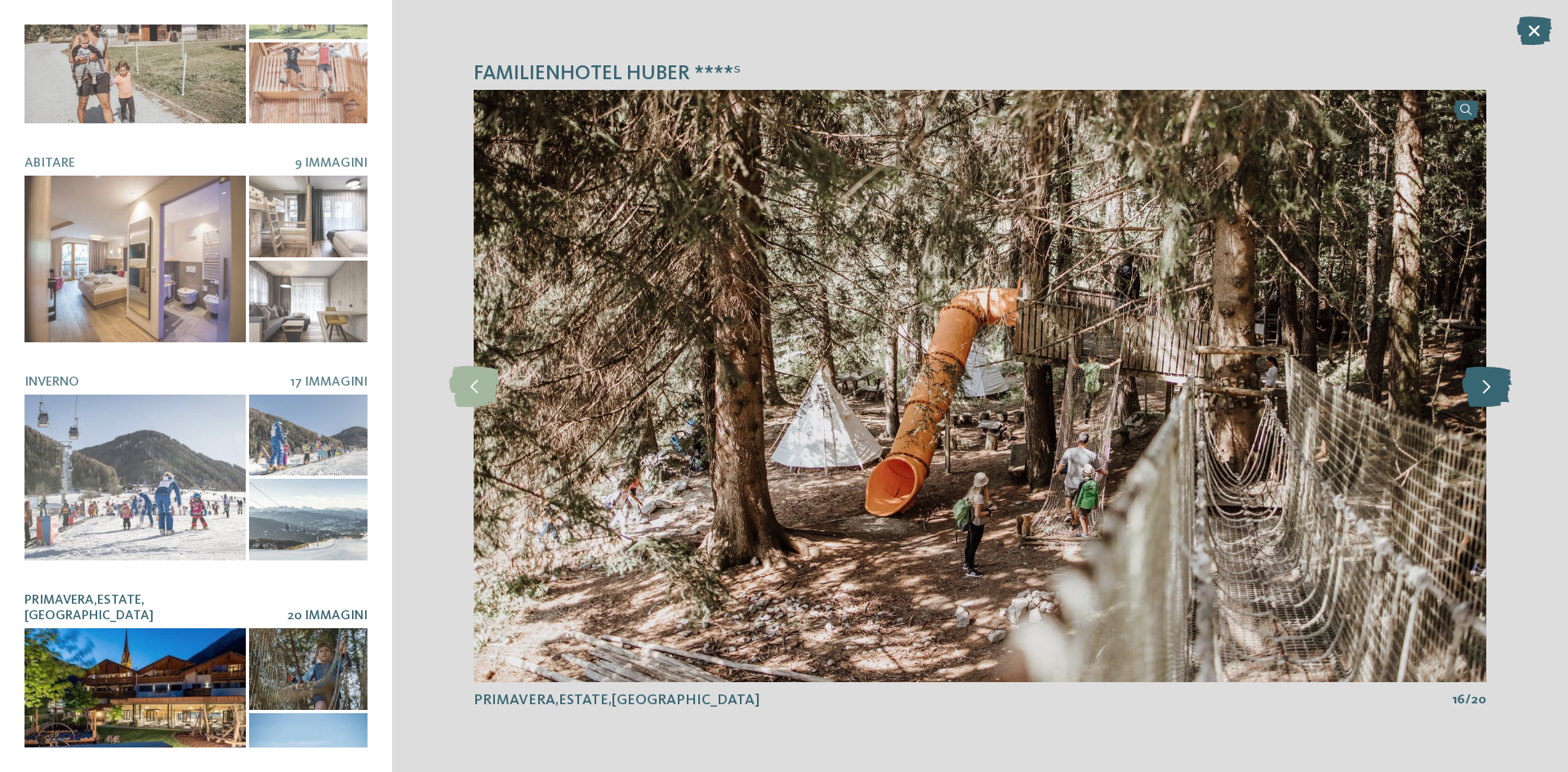
click at [1471, 384] on icon at bounding box center [1487, 386] width 50 height 41
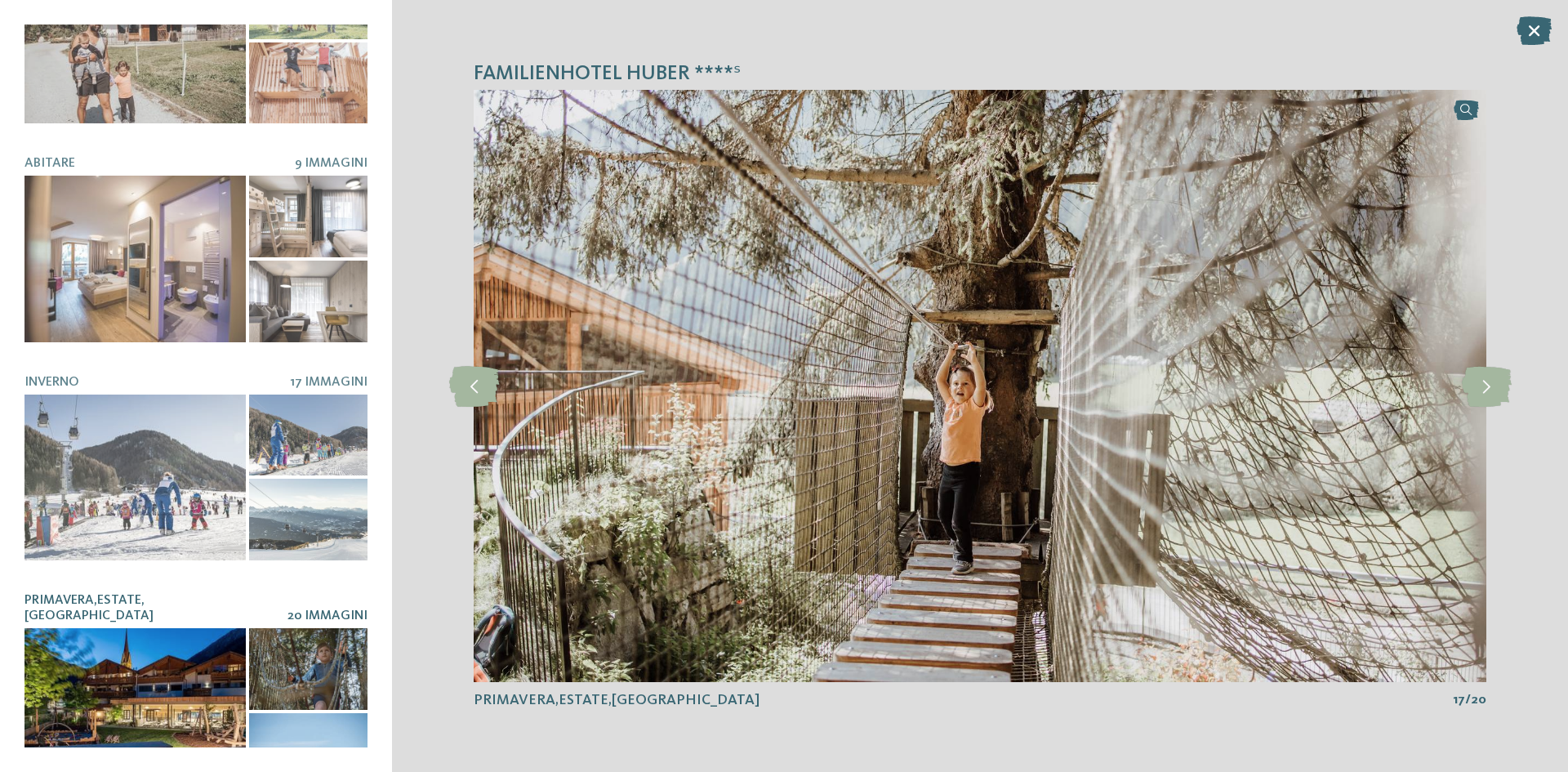
drag, startPoint x: 1471, startPoint y: 384, endPoint x: 1484, endPoint y: 416, distance: 34.5
click at [1484, 416] on div "slide 17 of 20" at bounding box center [980, 386] width 1013 height 592
click at [1491, 401] on icon at bounding box center [1487, 386] width 50 height 41
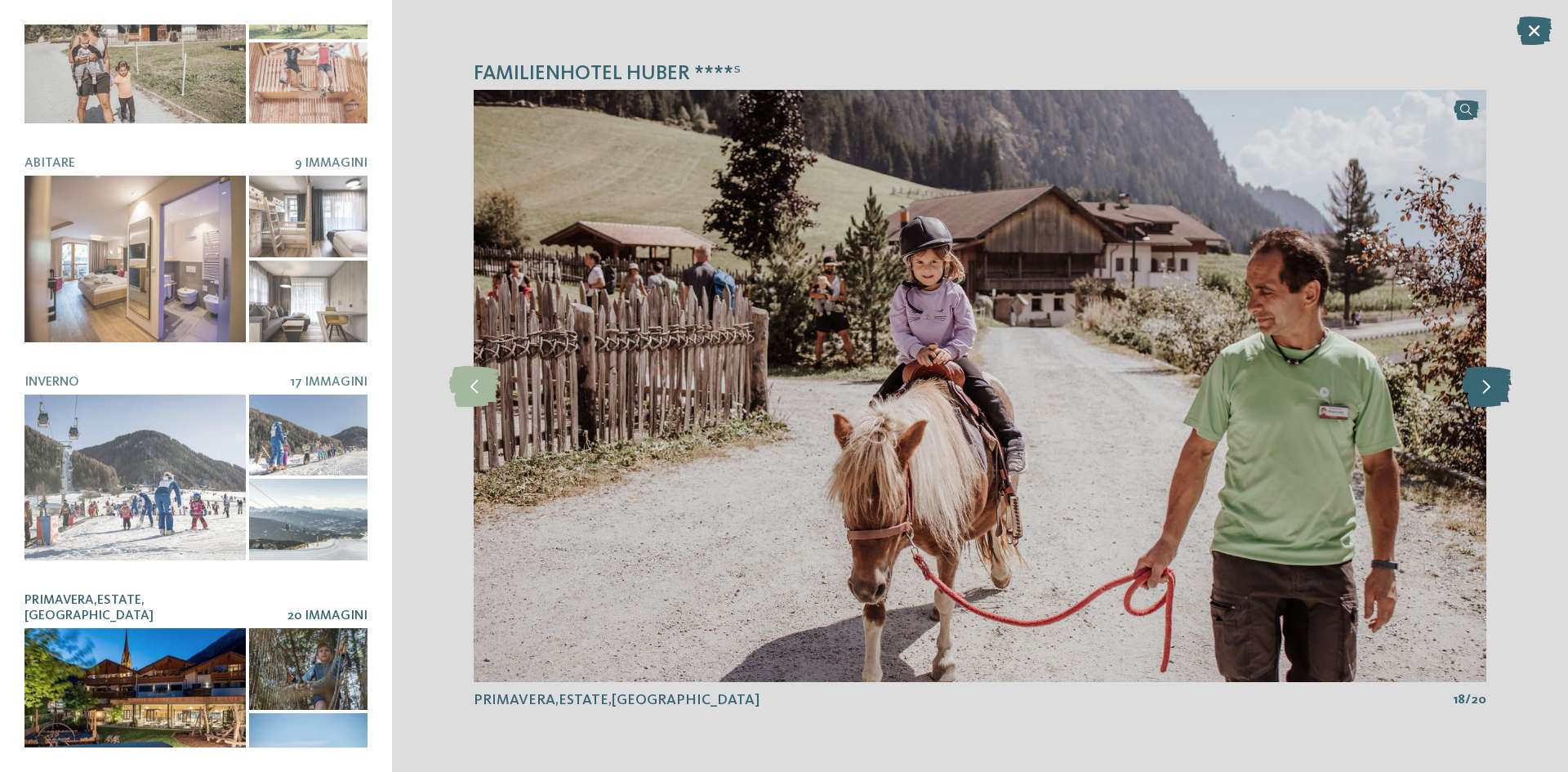
click at [1491, 401] on icon at bounding box center [1487, 386] width 50 height 41
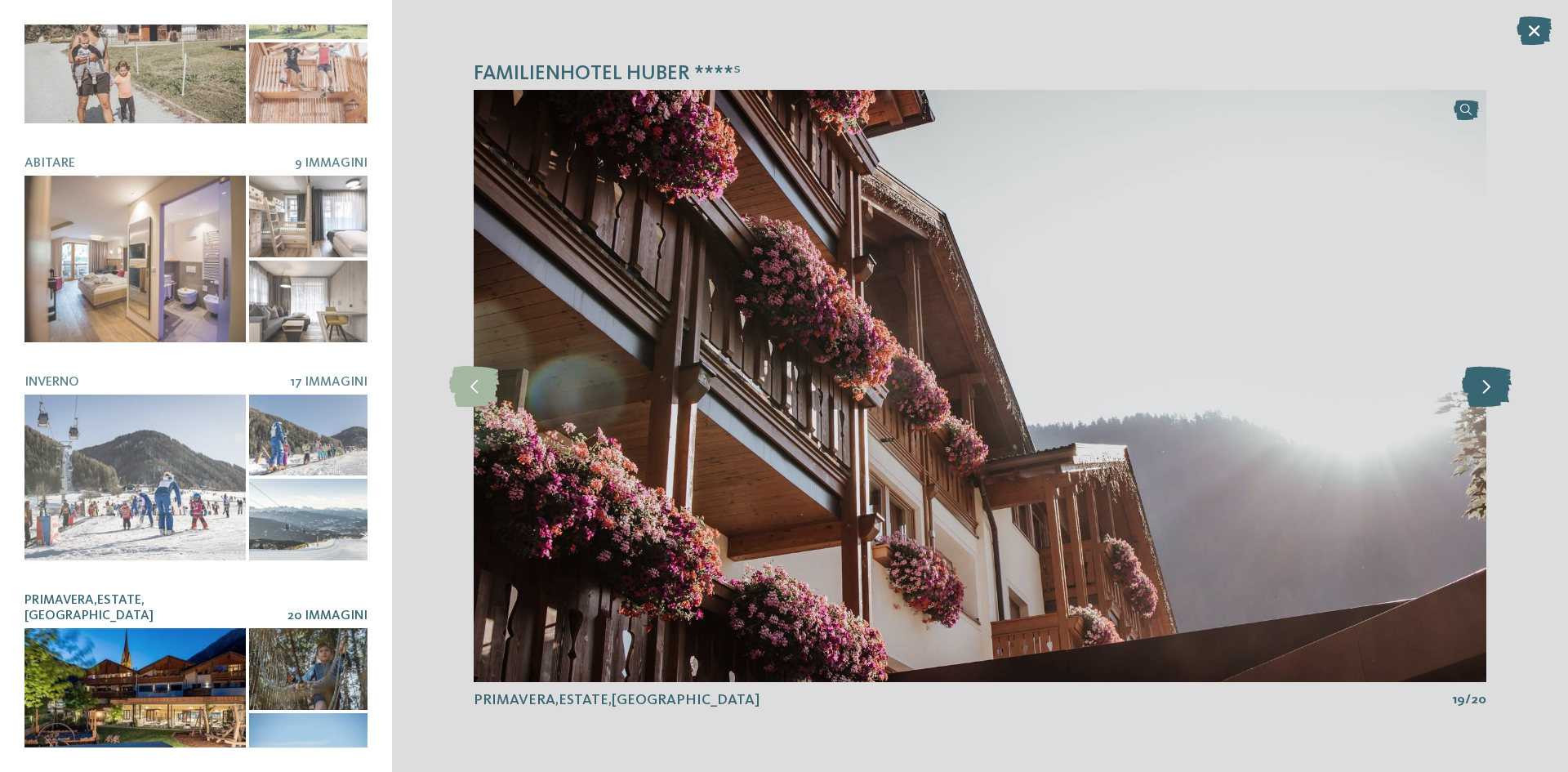
click at [1491, 401] on icon at bounding box center [1487, 386] width 50 height 41
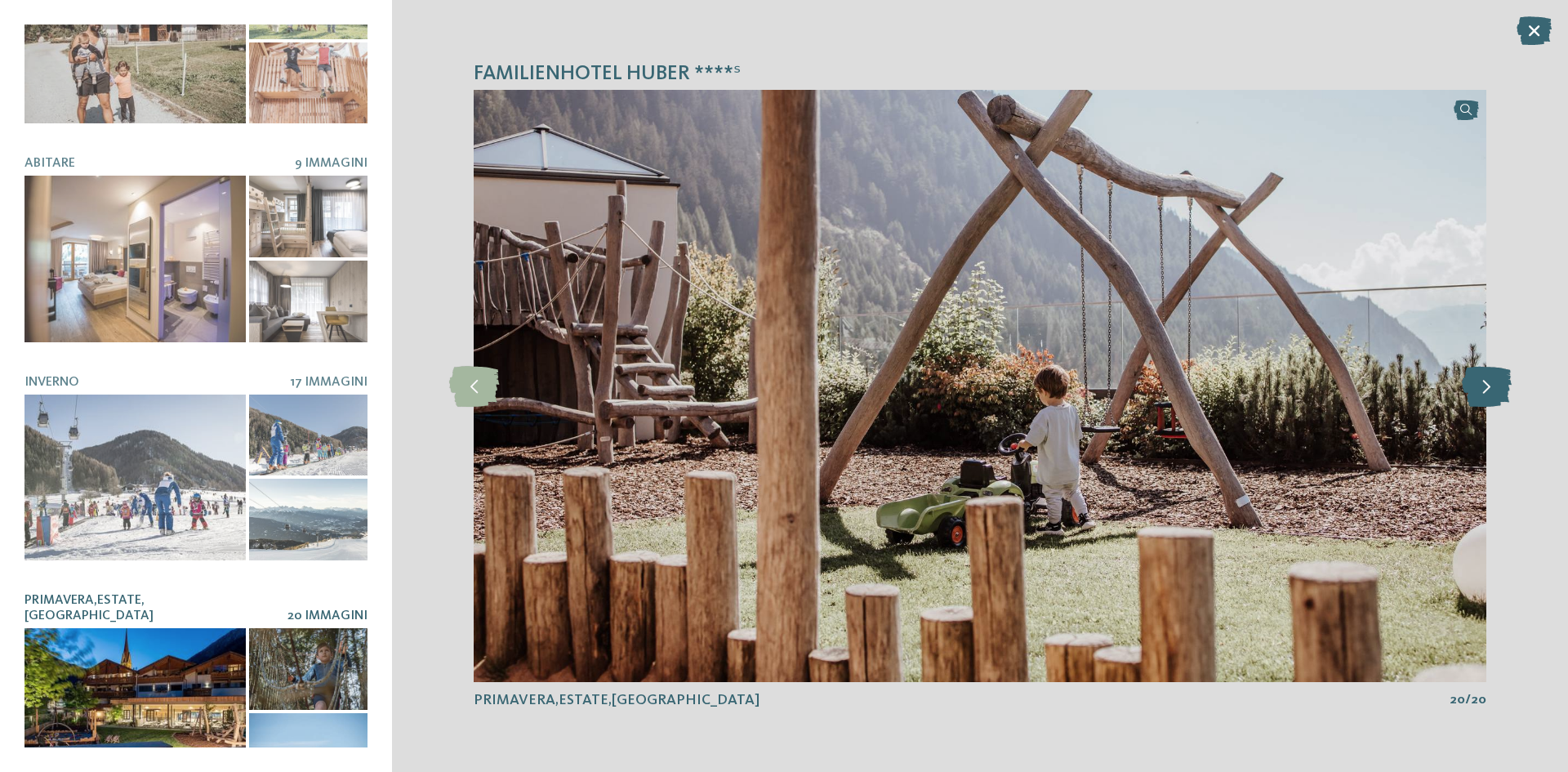
click at [1491, 401] on icon at bounding box center [1487, 386] width 50 height 41
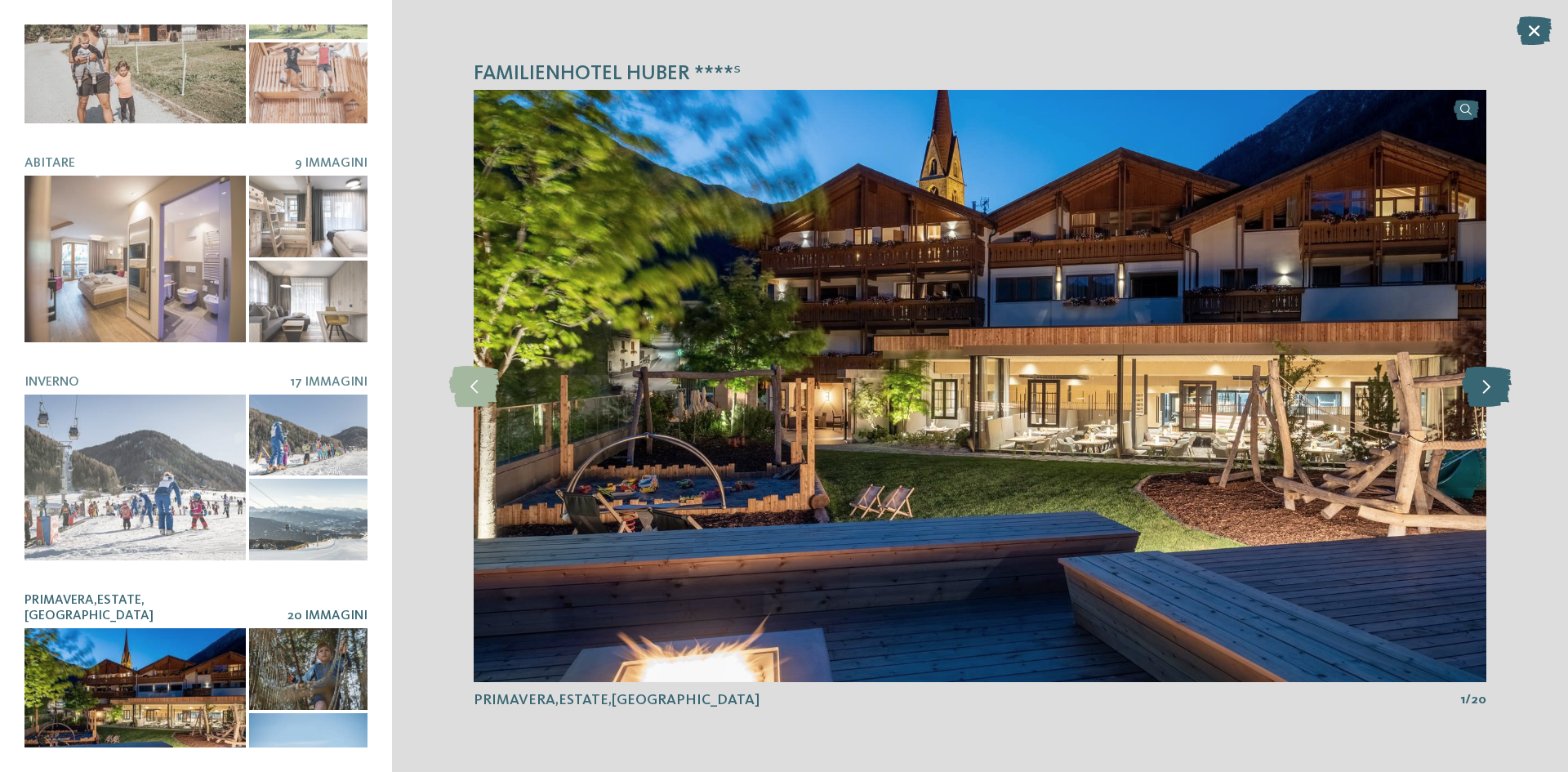
click at [1491, 401] on icon at bounding box center [1487, 386] width 50 height 41
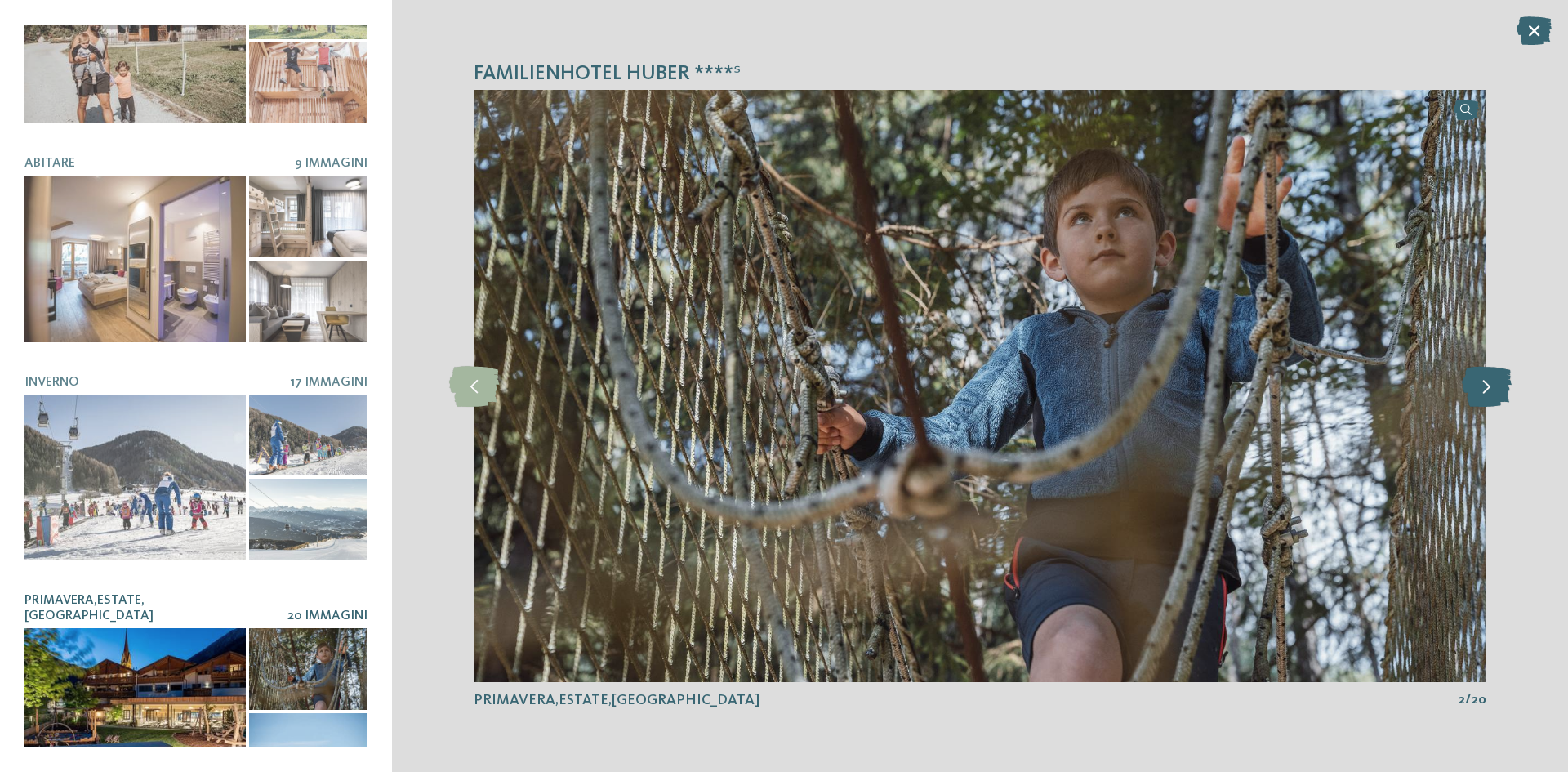
click at [1491, 401] on icon at bounding box center [1487, 386] width 50 height 41
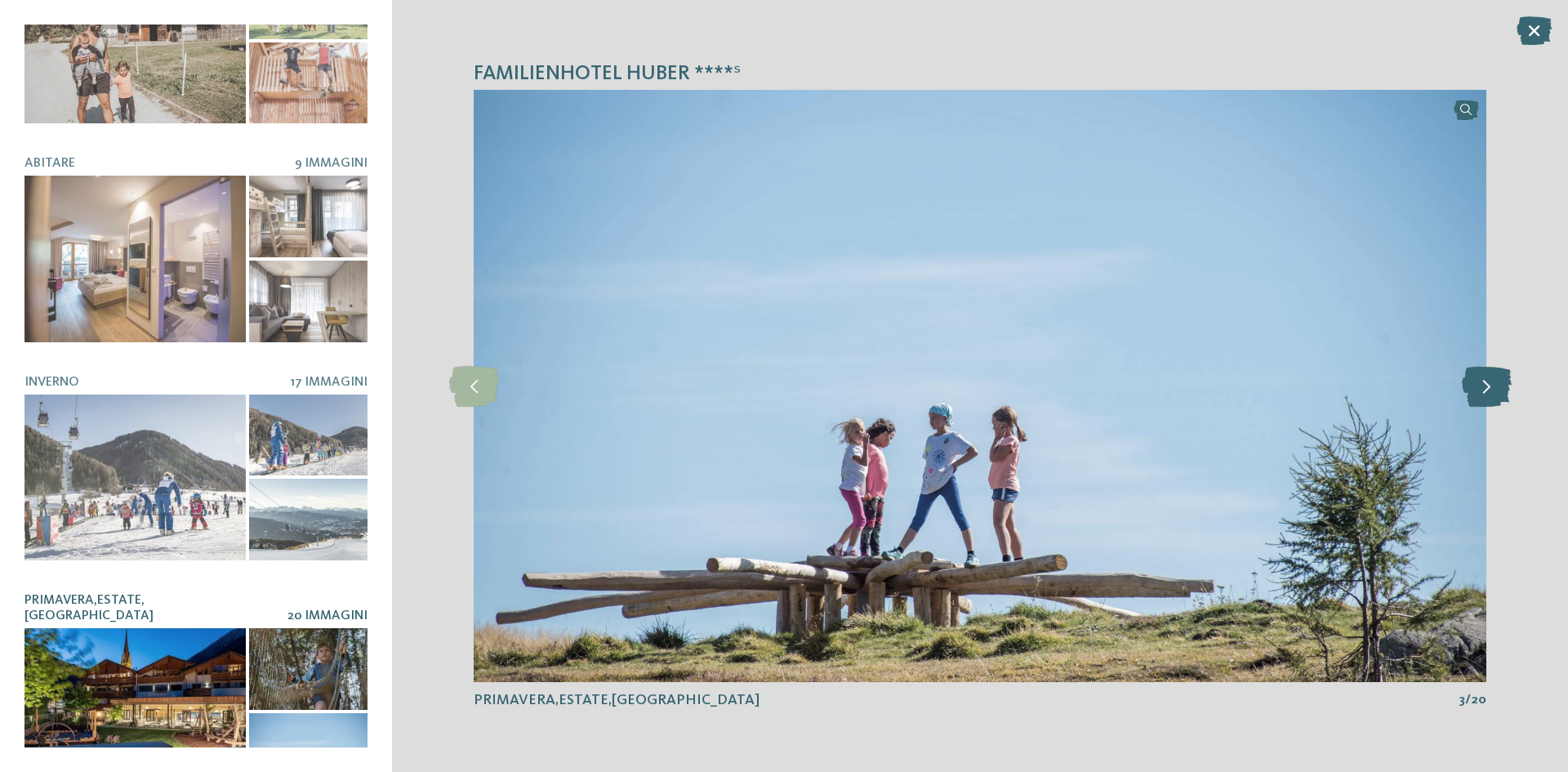
click at [1491, 401] on icon at bounding box center [1487, 386] width 50 height 41
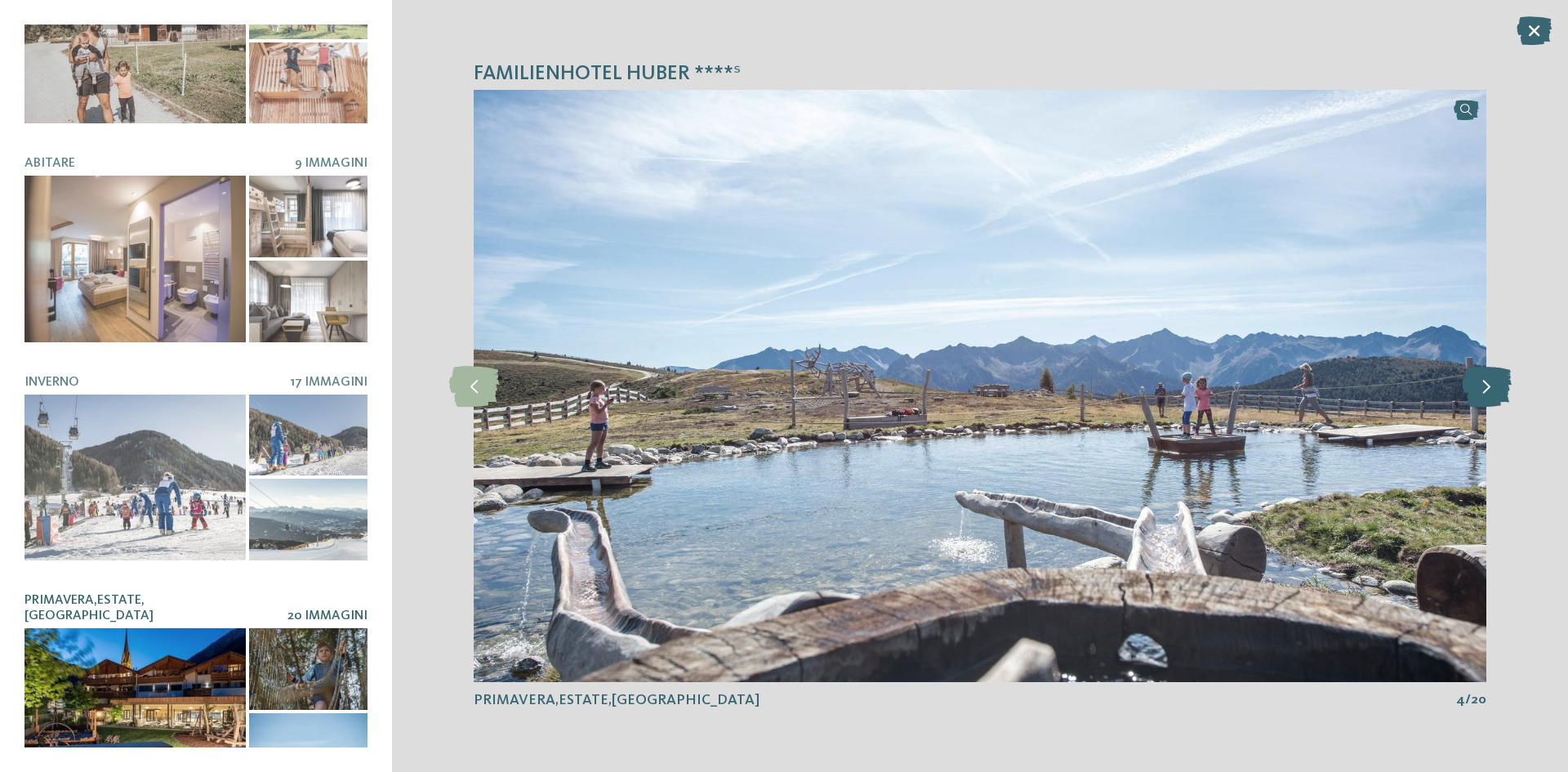
click at [1491, 401] on icon at bounding box center [1487, 386] width 50 height 41
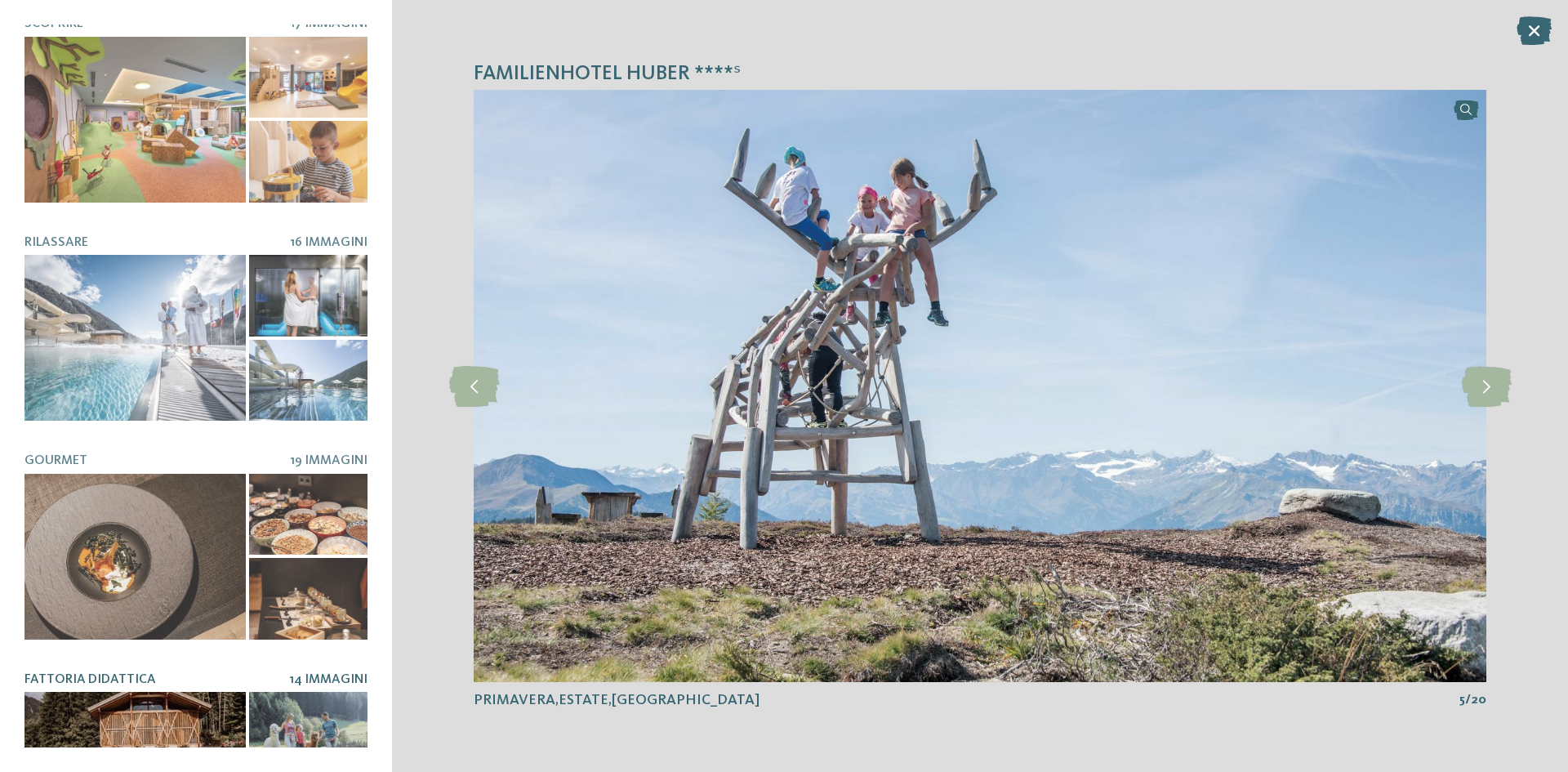
scroll to position [226, 0]
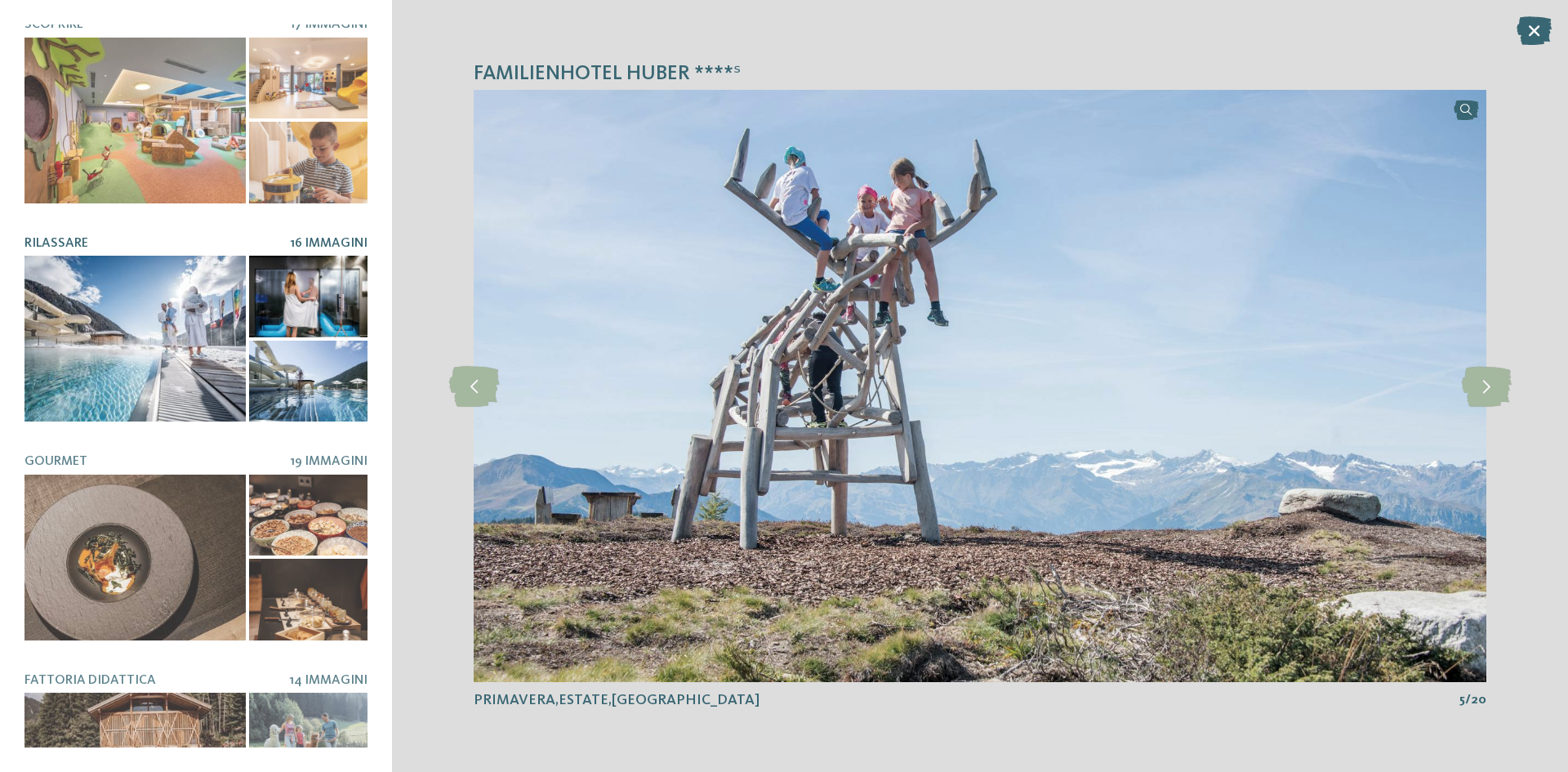
click at [98, 284] on div at bounding box center [135, 338] width 221 height 165
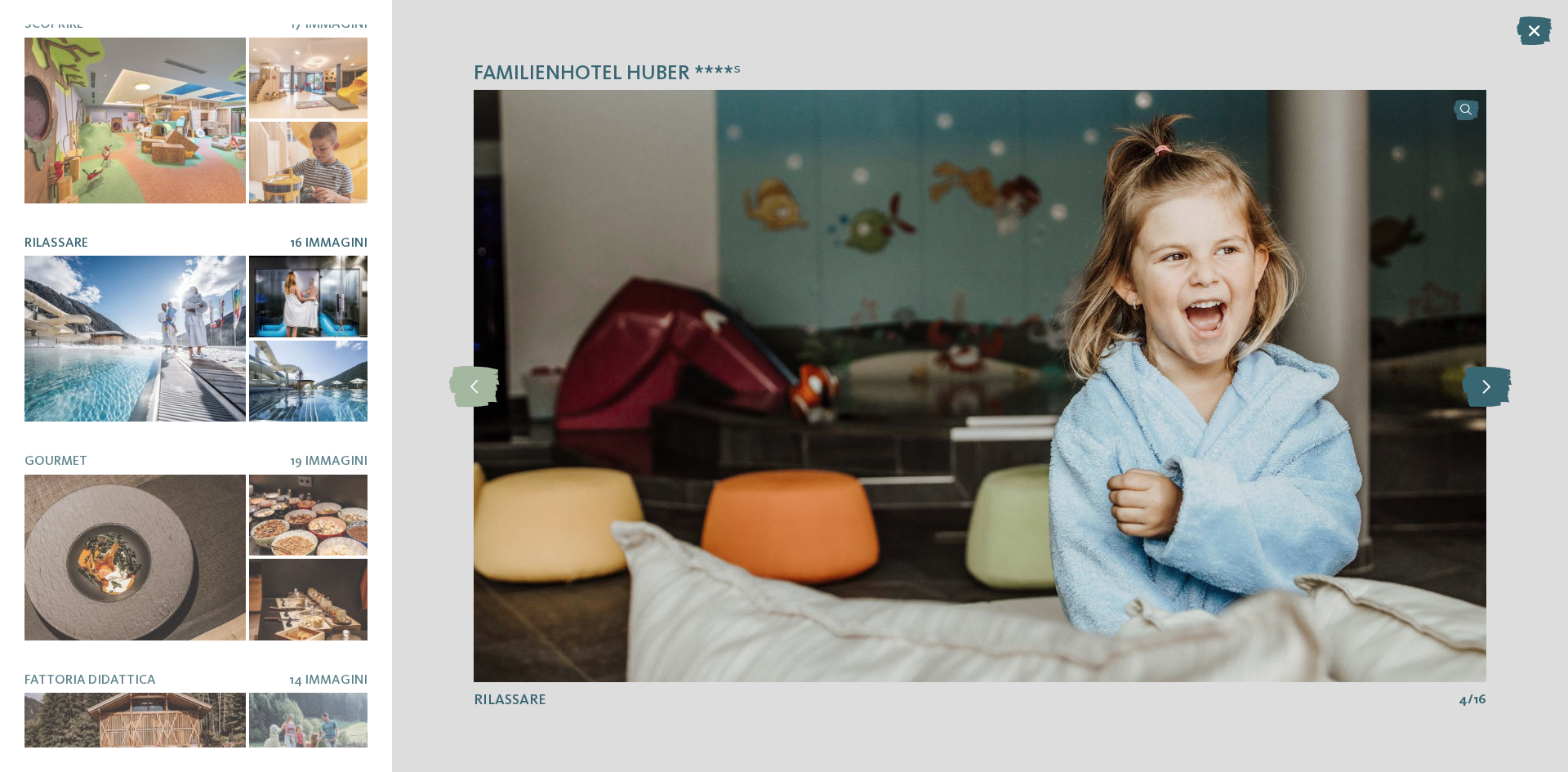
click at [1485, 378] on icon at bounding box center [1487, 386] width 50 height 41
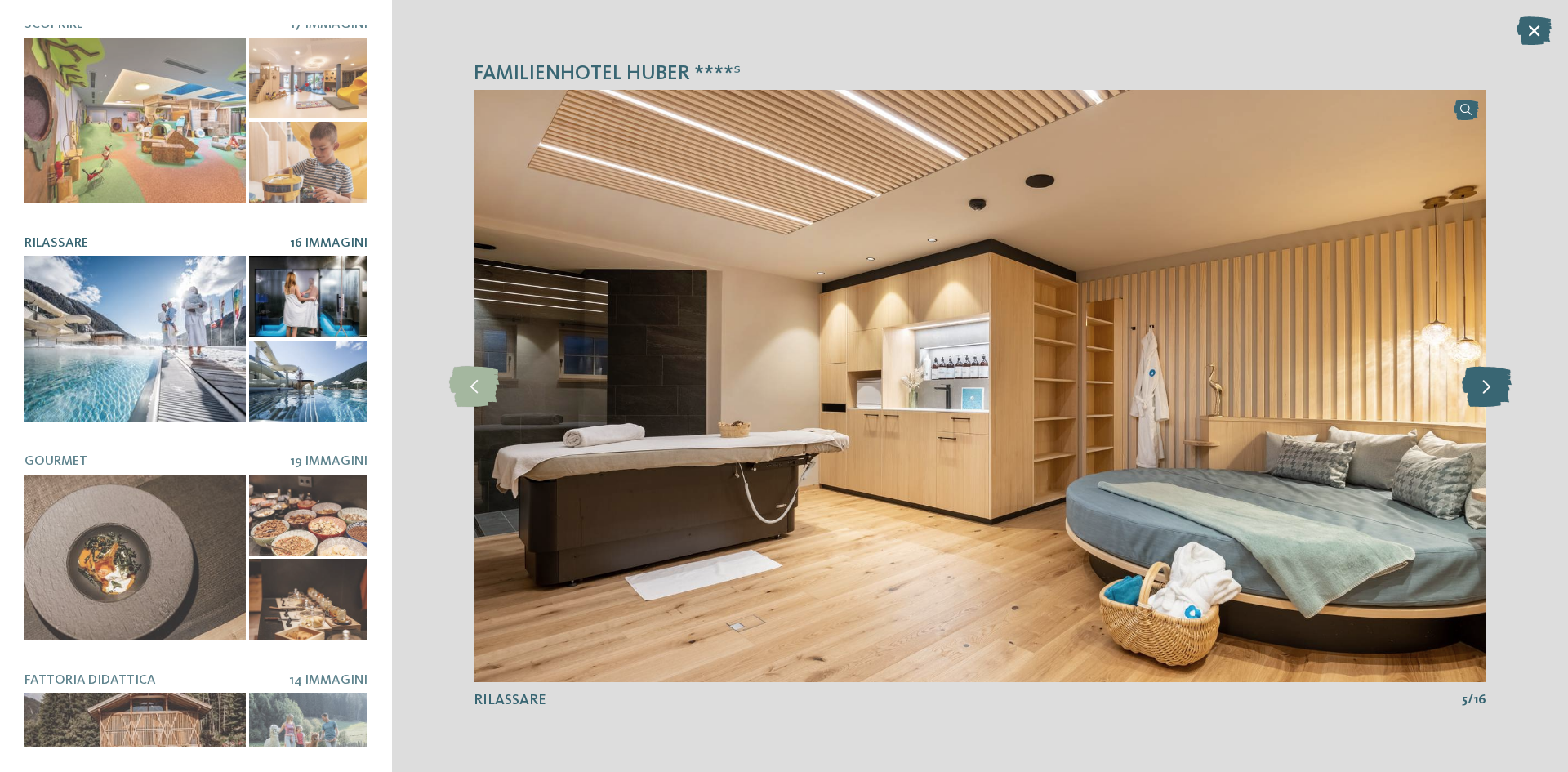
click at [1485, 378] on icon at bounding box center [1487, 386] width 50 height 41
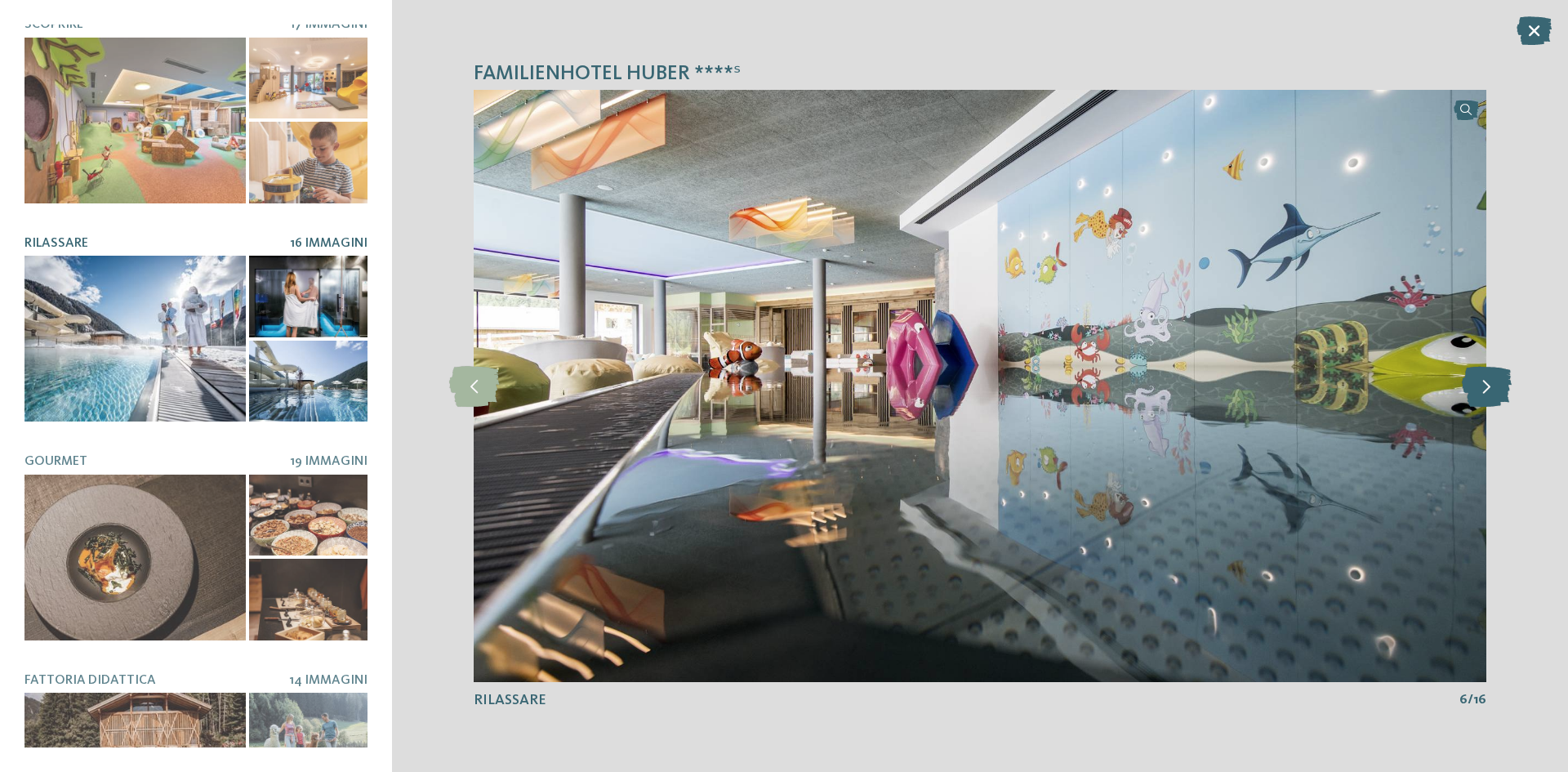
click at [1485, 378] on icon at bounding box center [1487, 386] width 50 height 41
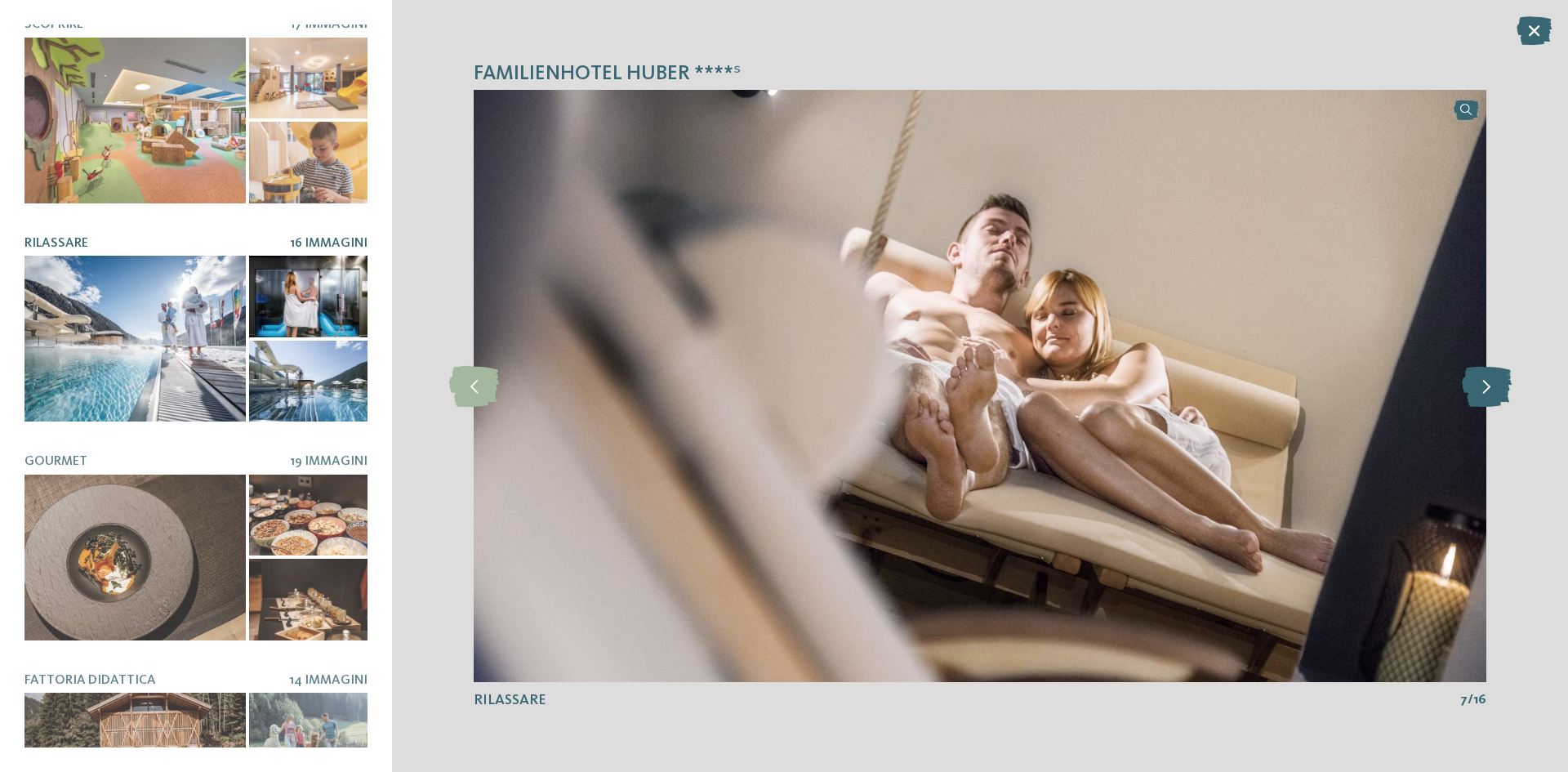
click at [1485, 378] on icon at bounding box center [1487, 386] width 50 height 41
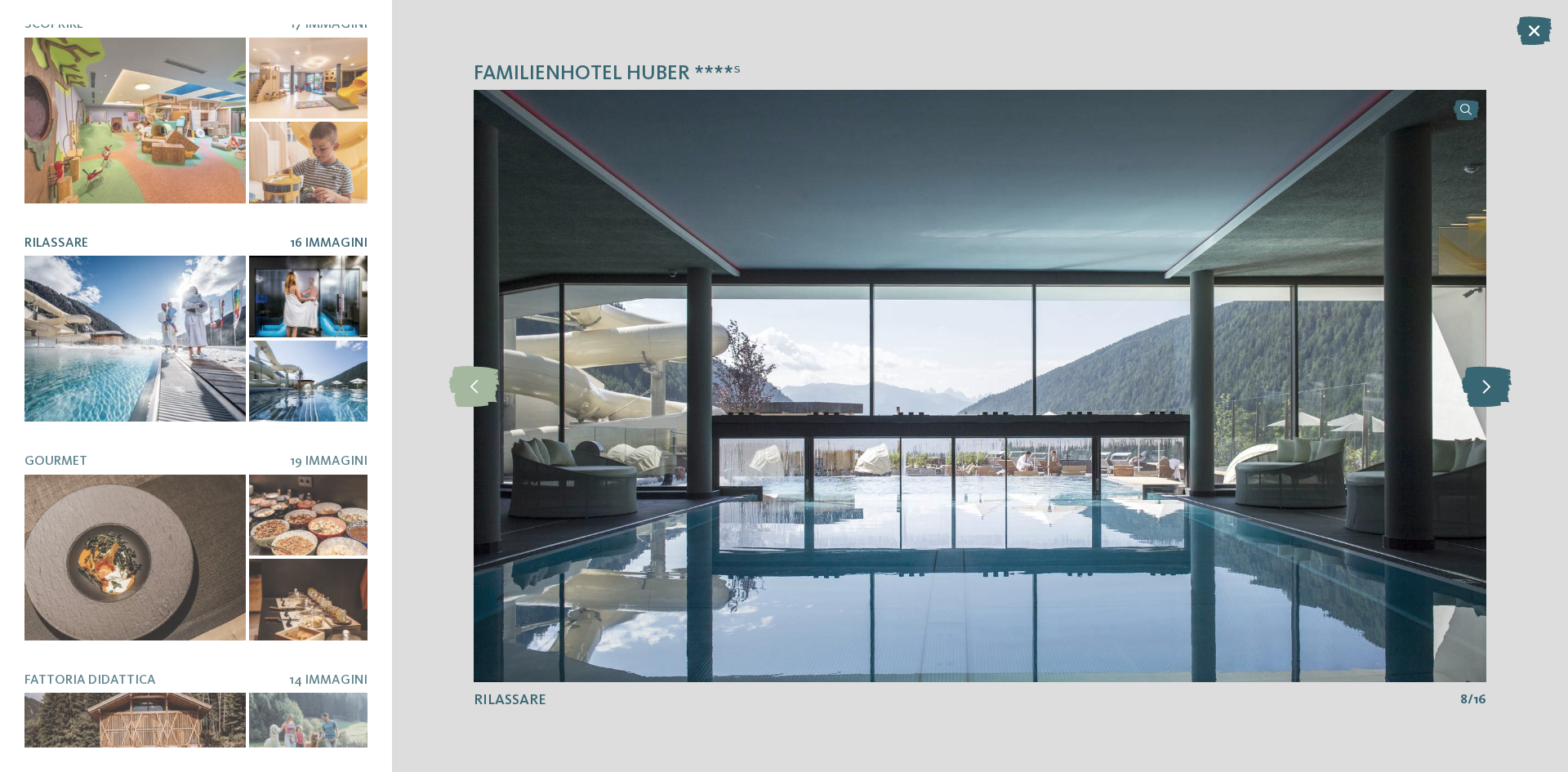
click at [1485, 378] on icon at bounding box center [1487, 386] width 50 height 41
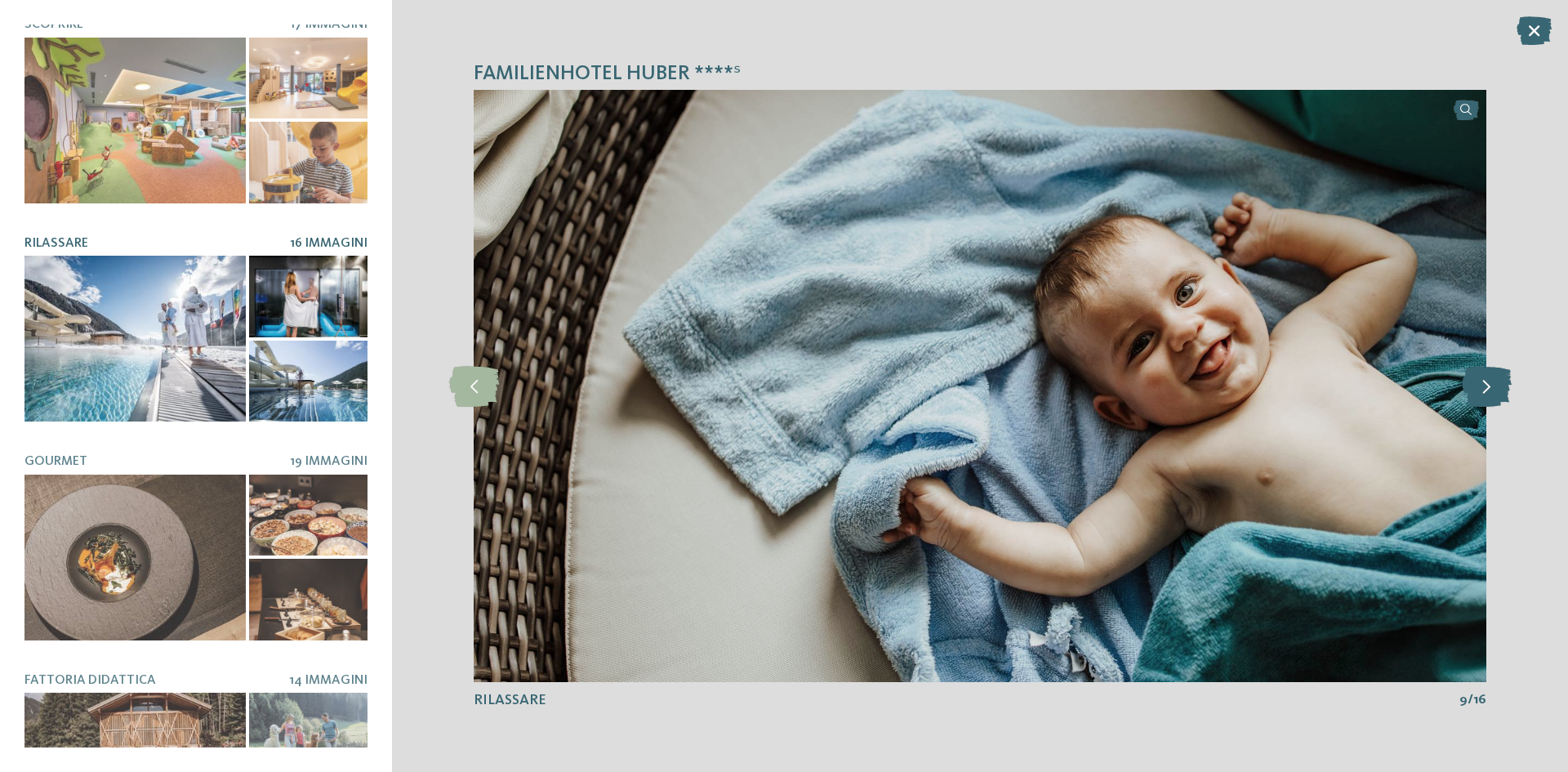
click at [1485, 378] on icon at bounding box center [1487, 386] width 50 height 41
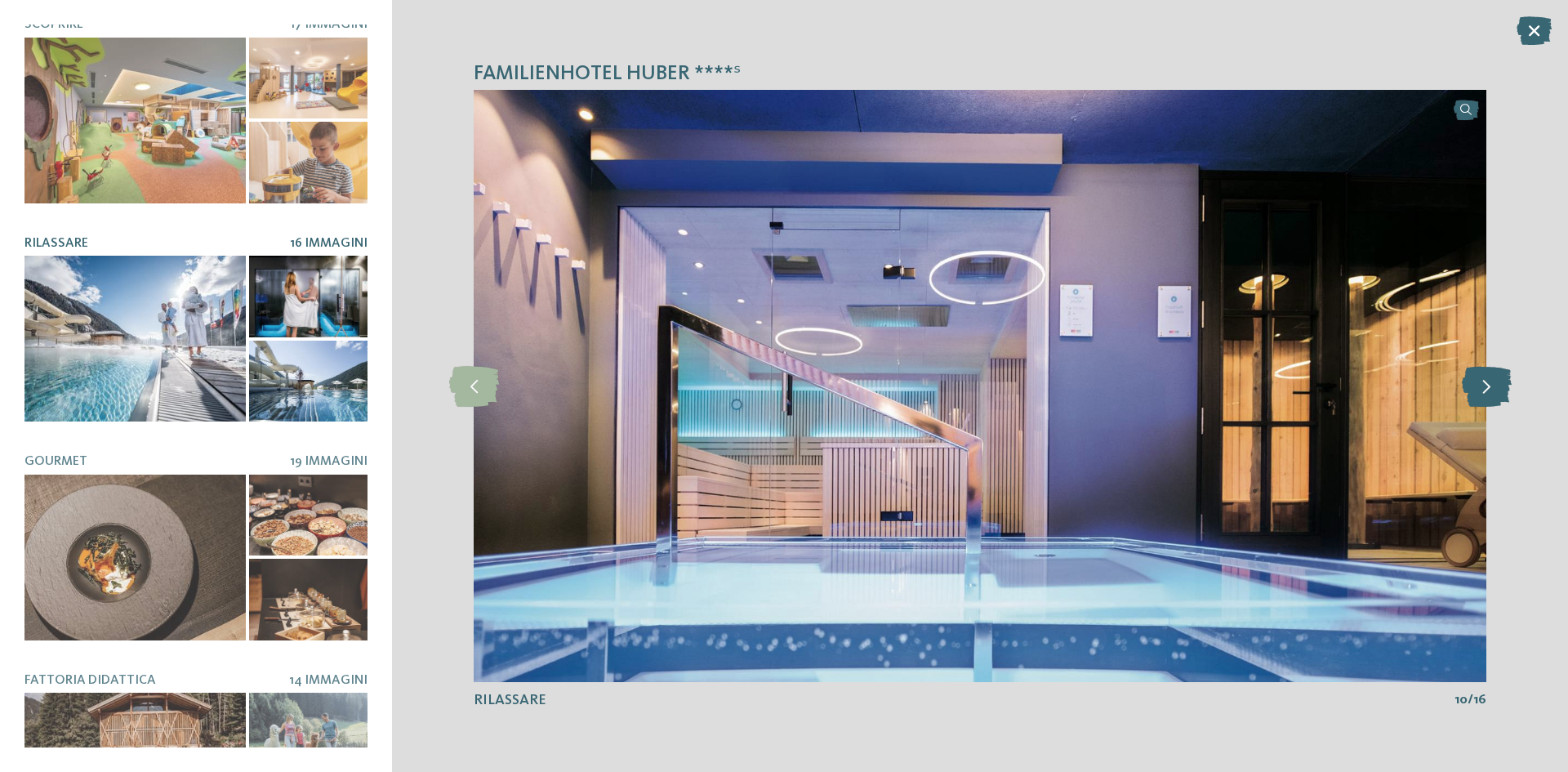
click at [1485, 378] on icon at bounding box center [1487, 386] width 50 height 41
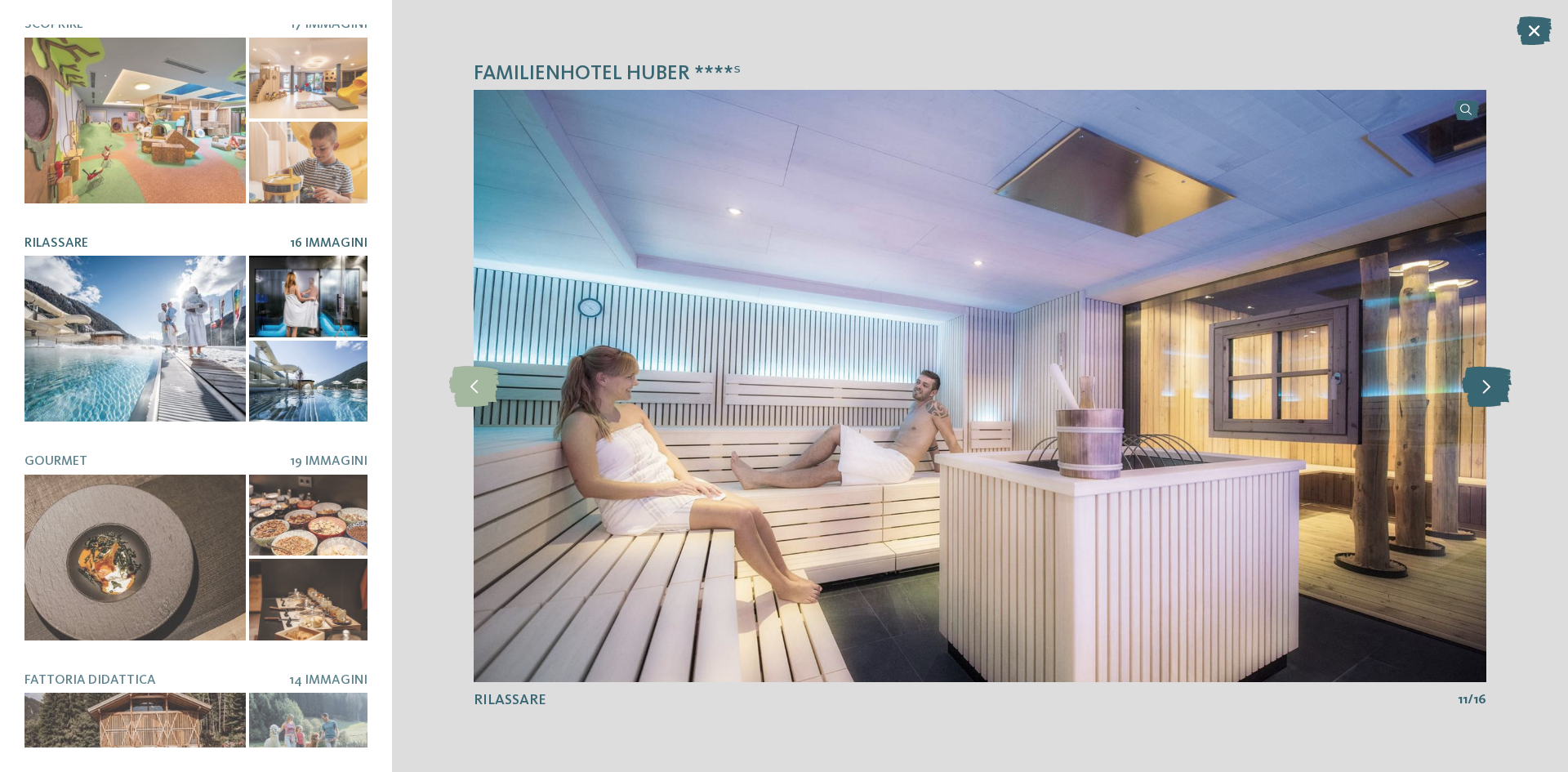
click at [1485, 378] on icon at bounding box center [1487, 386] width 50 height 41
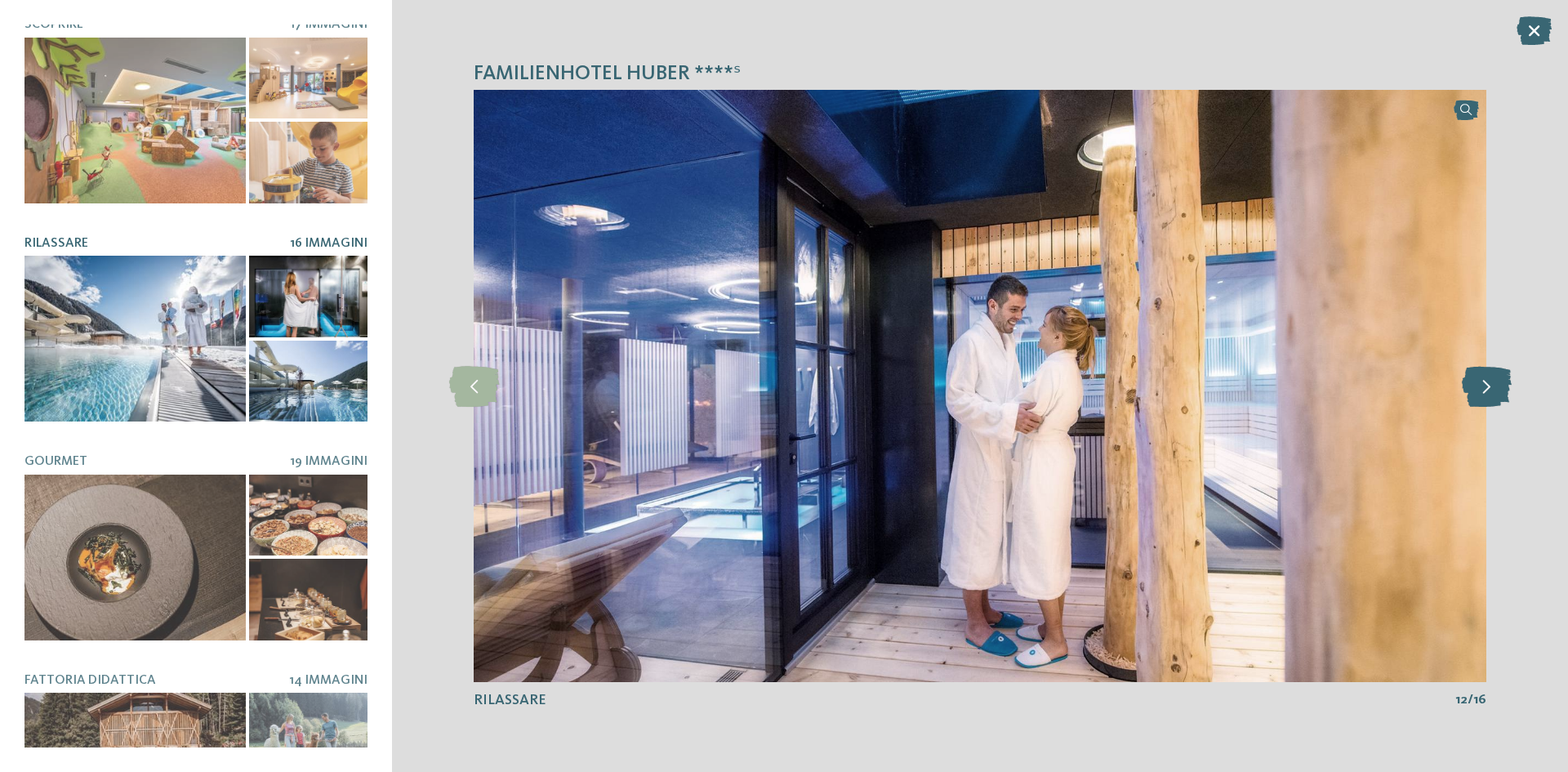
click at [1485, 378] on icon at bounding box center [1487, 386] width 50 height 41
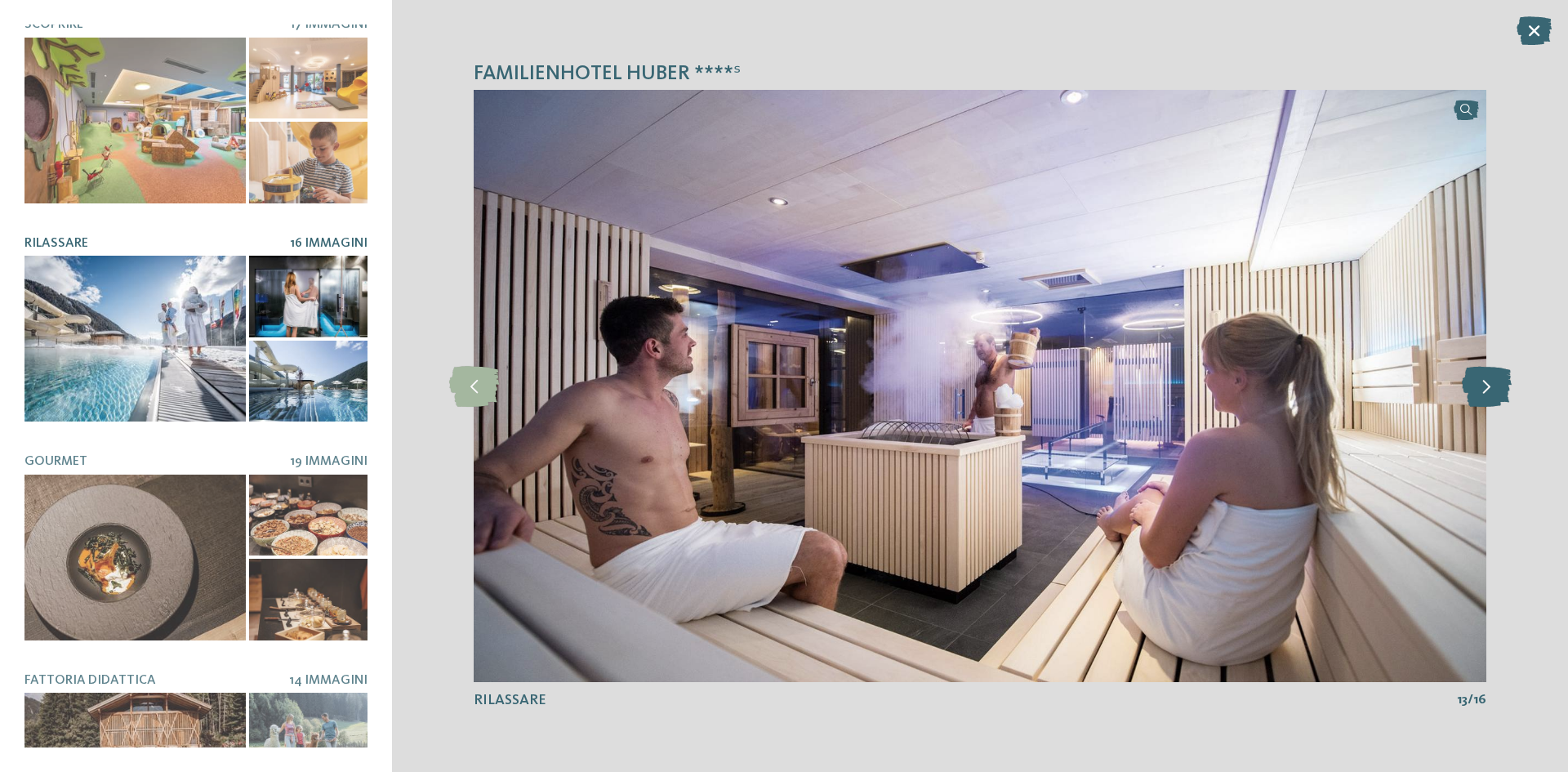
click at [1485, 378] on icon at bounding box center [1487, 386] width 50 height 41
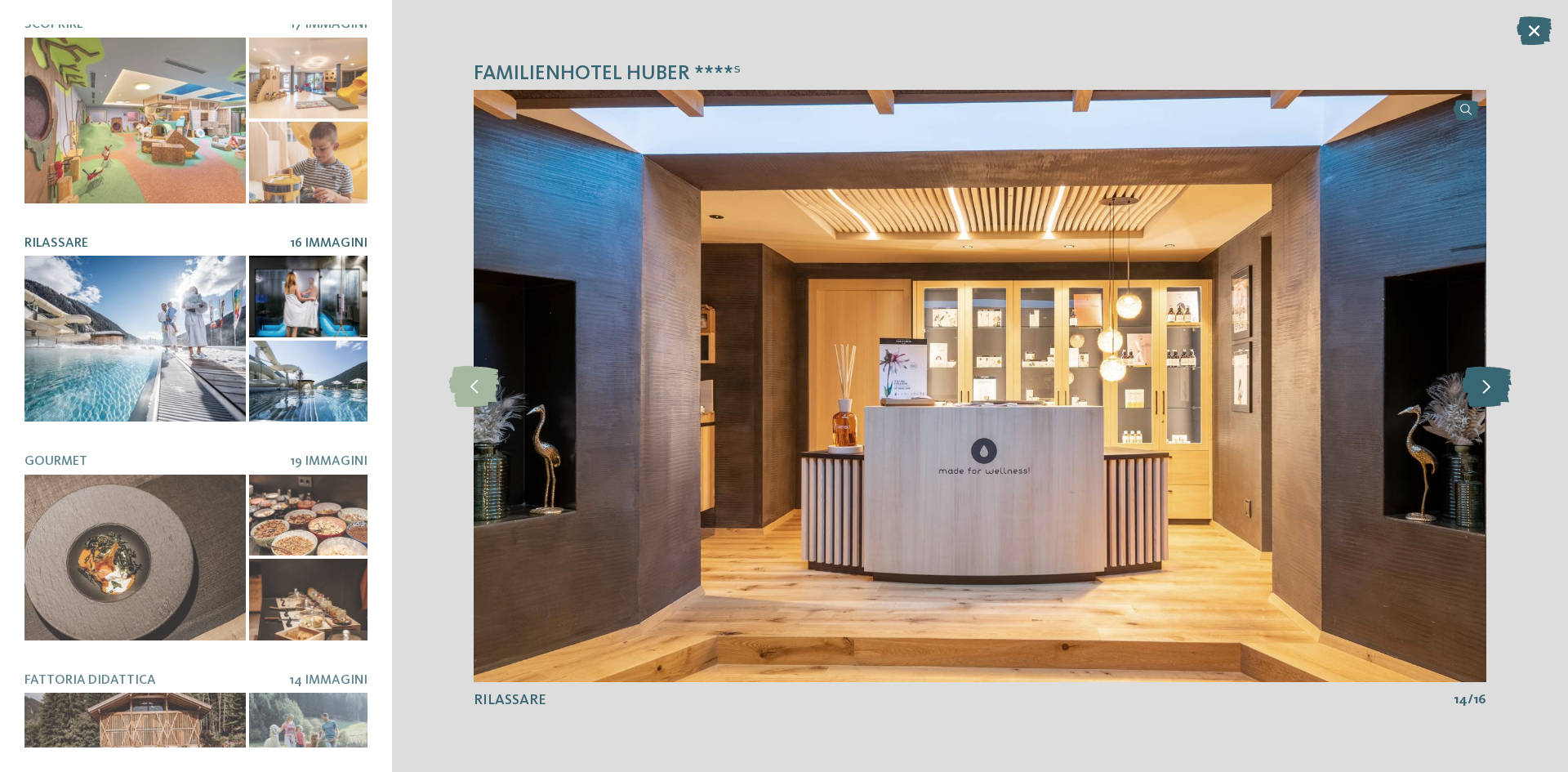
click at [1485, 378] on icon at bounding box center [1487, 386] width 50 height 41
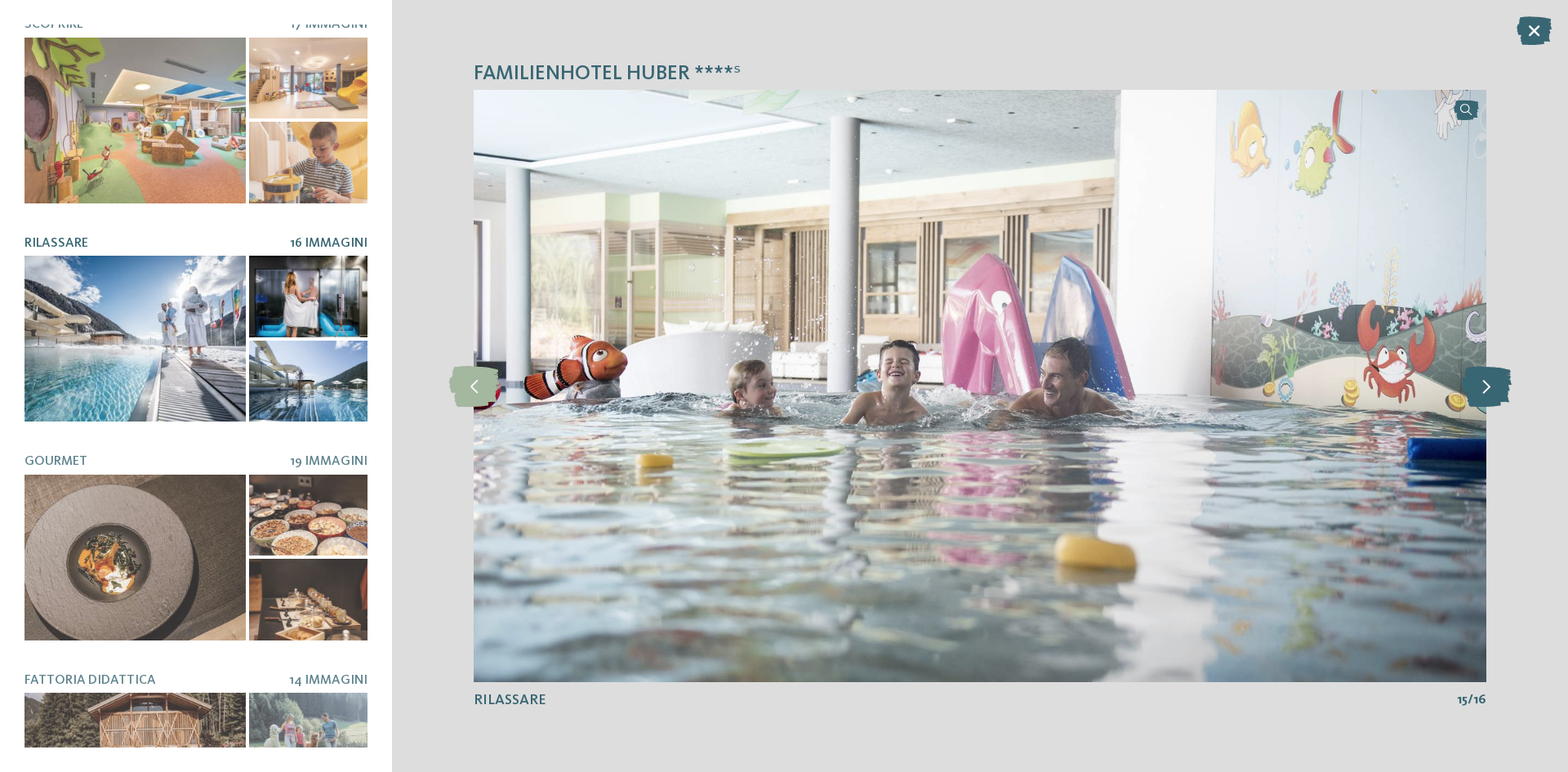
click at [1485, 378] on icon at bounding box center [1487, 386] width 50 height 41
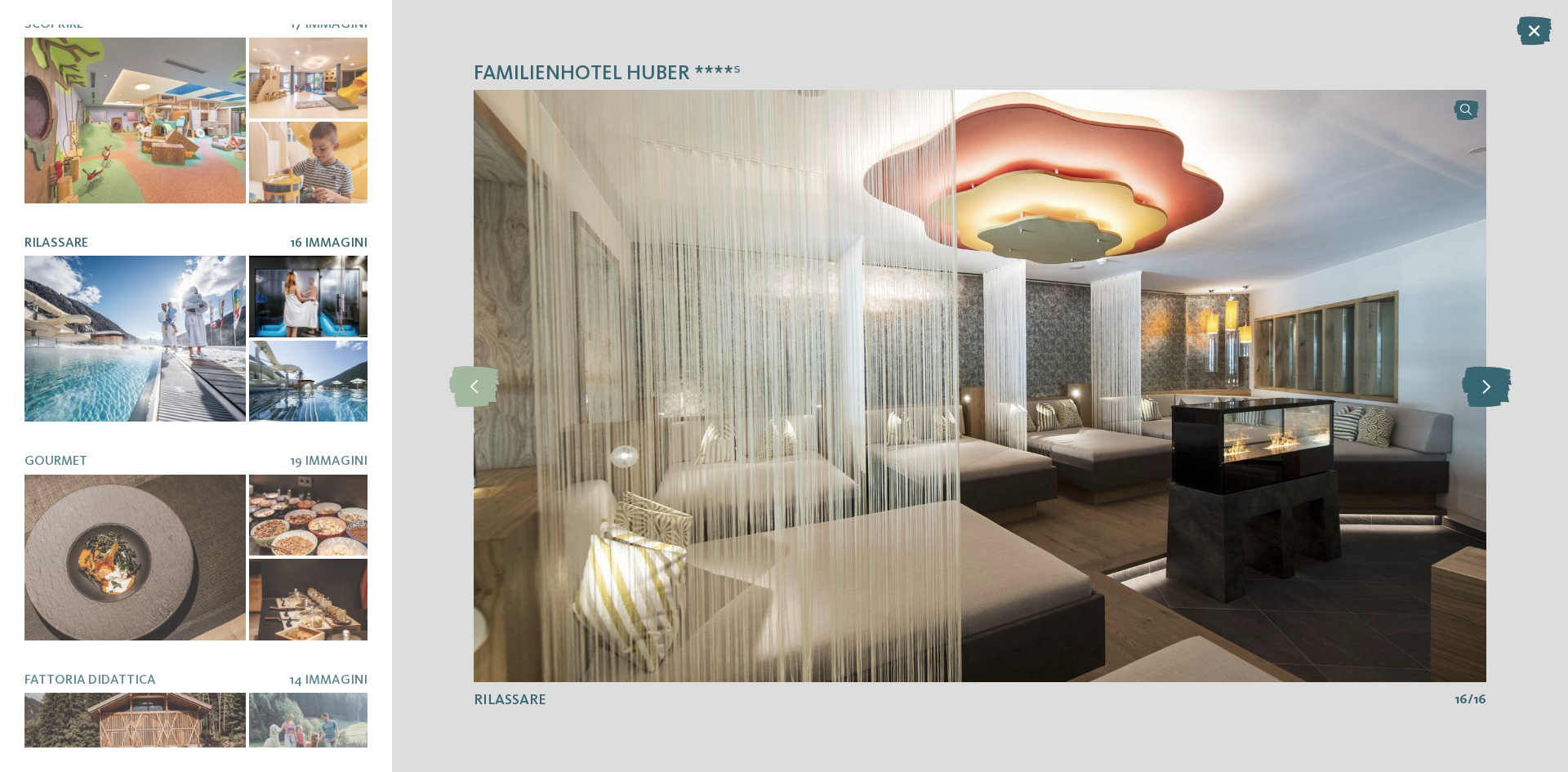
click at [1485, 378] on icon at bounding box center [1487, 386] width 50 height 41
